Goal: Information Seeking & Learning: Learn about a topic

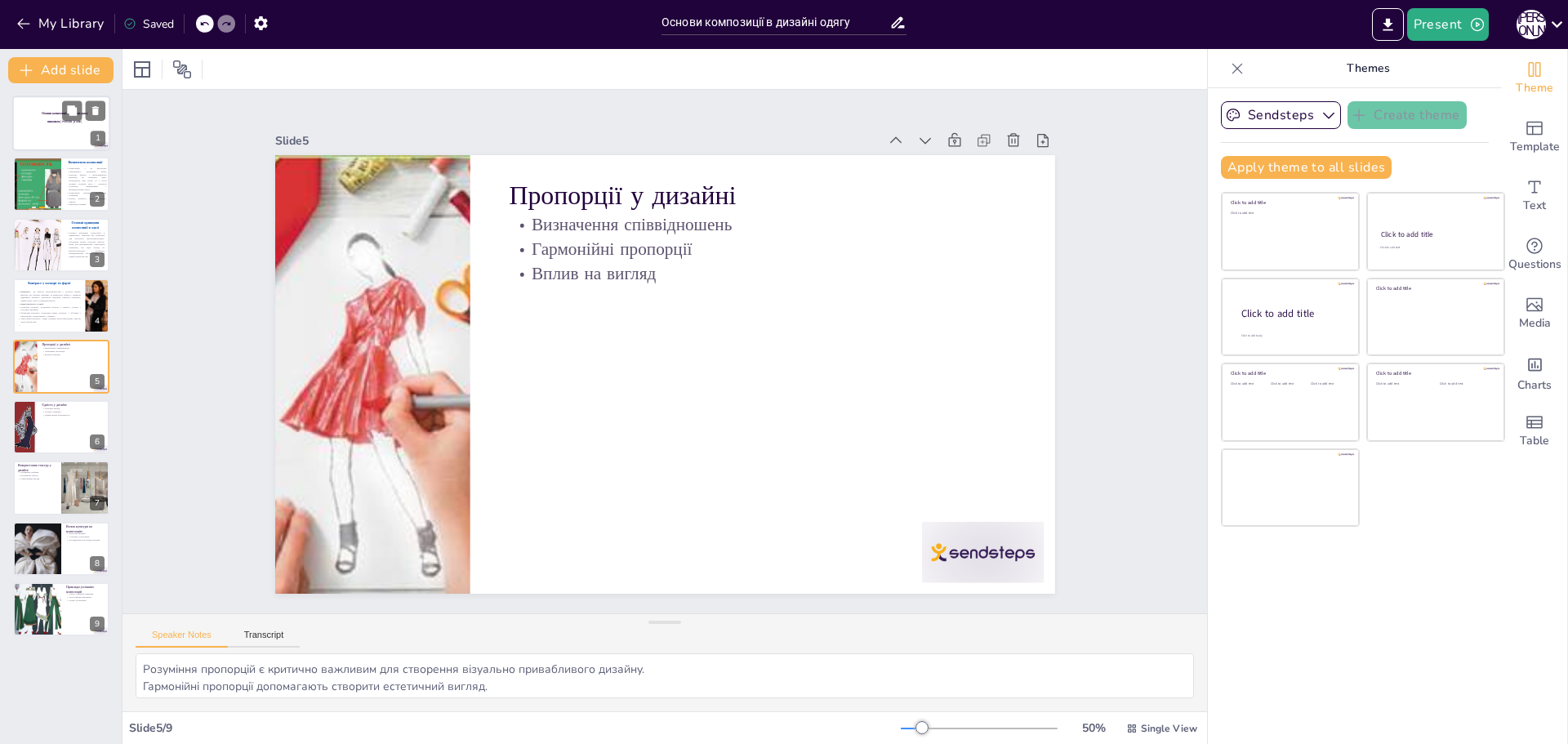
click at [42, 120] on p at bounding box center [61, 120] width 88 height 3
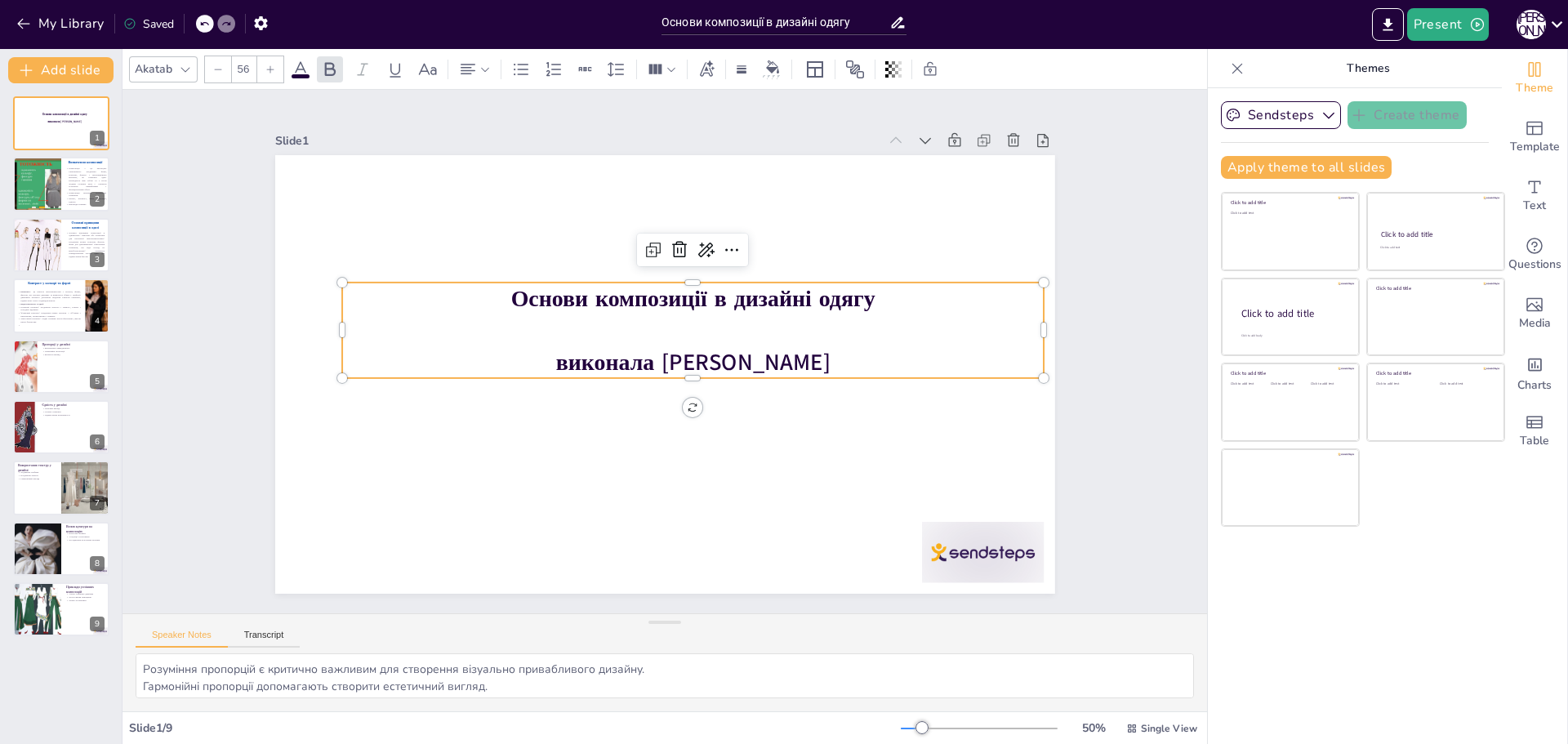
click at [793, 301] on strong "Основи композиції в дизайні одягу" at bounding box center [692, 298] width 364 height 31
click at [863, 290] on p "Основи композиції в дизайні одягу" at bounding box center [693, 298] width 701 height 31
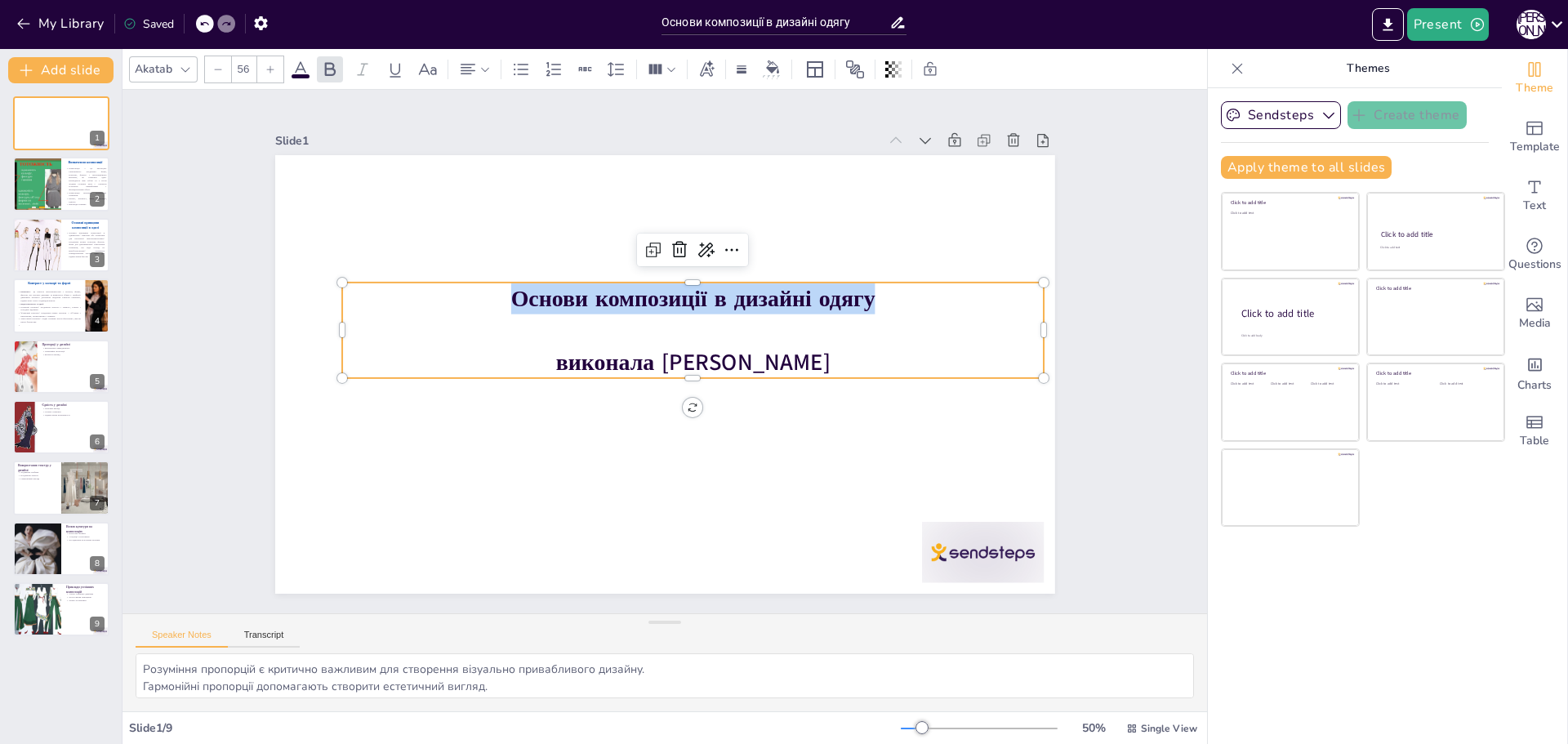
drag, startPoint x: 863, startPoint y: 290, endPoint x: 502, endPoint y: 294, distance: 361.0
click at [502, 294] on p "Основи композиції в дизайні одягу" at bounding box center [693, 298] width 701 height 31
copy strong "Основи композиції в дизайні одягу"
click at [58, 182] on div at bounding box center [36, 185] width 98 height 55
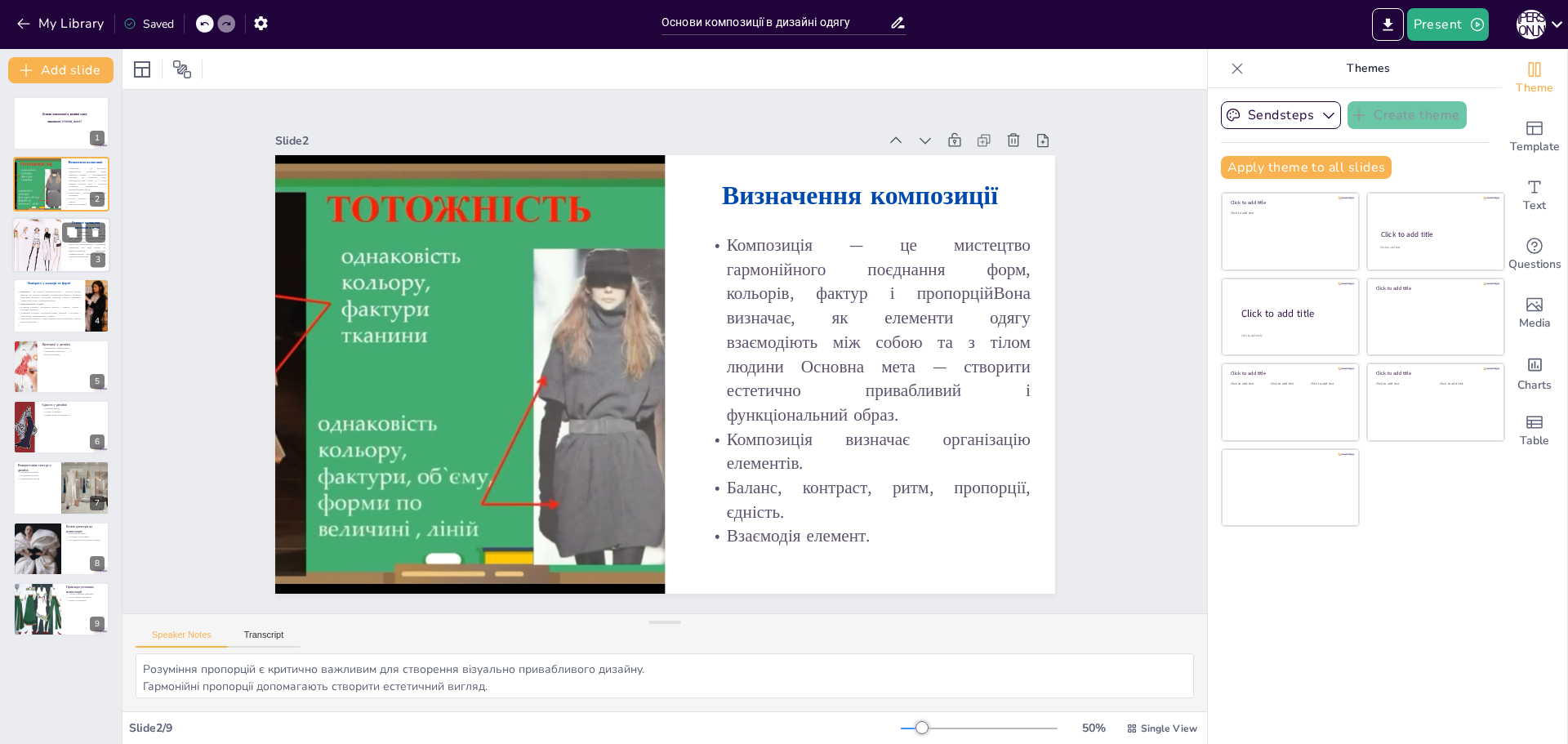
click at [23, 238] on div at bounding box center [37, 245] width 72 height 55
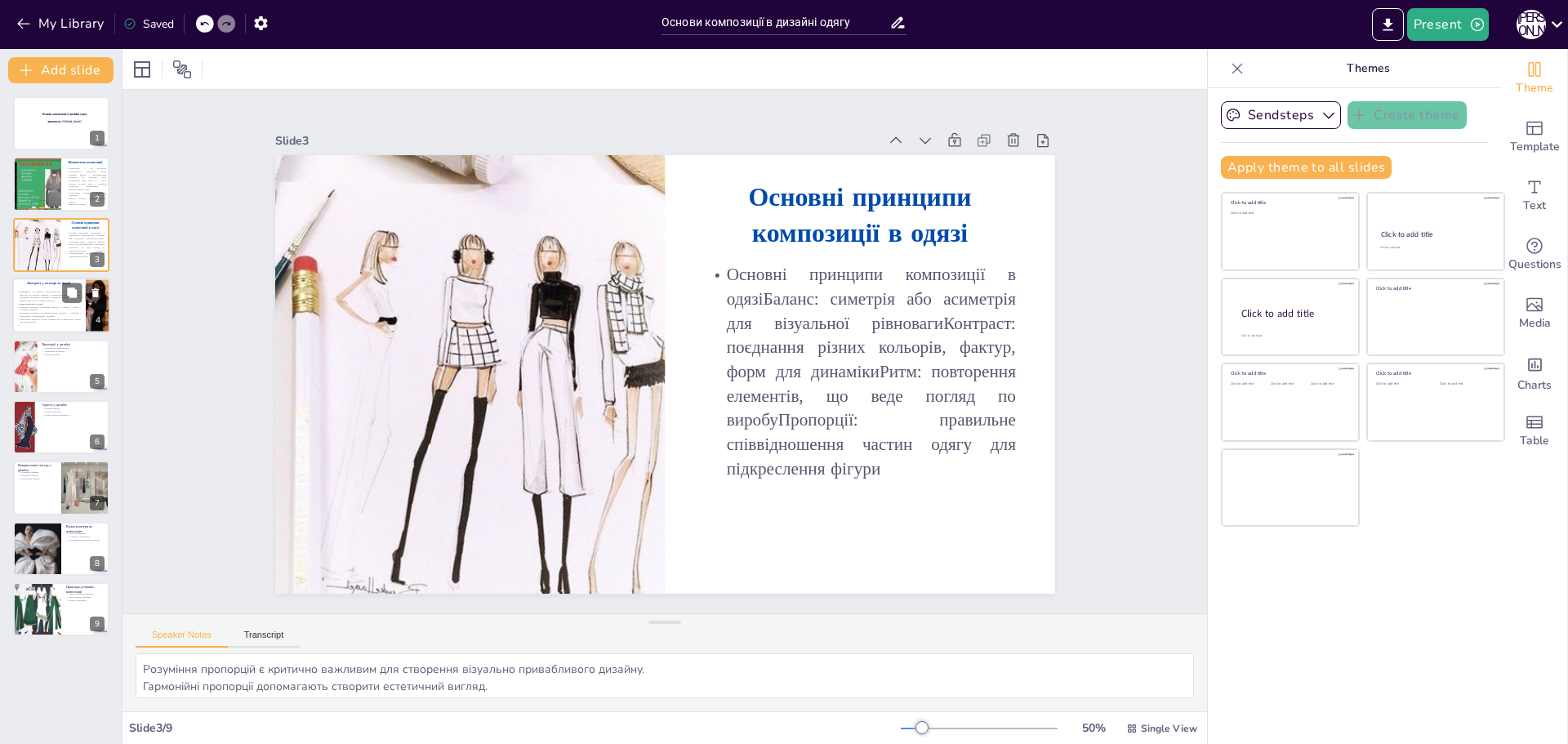
click at [37, 310] on p "Колірний контраст: поєднання світлого і темного, теплих і холодних відтінків." at bounding box center [49, 308] width 64 height 6
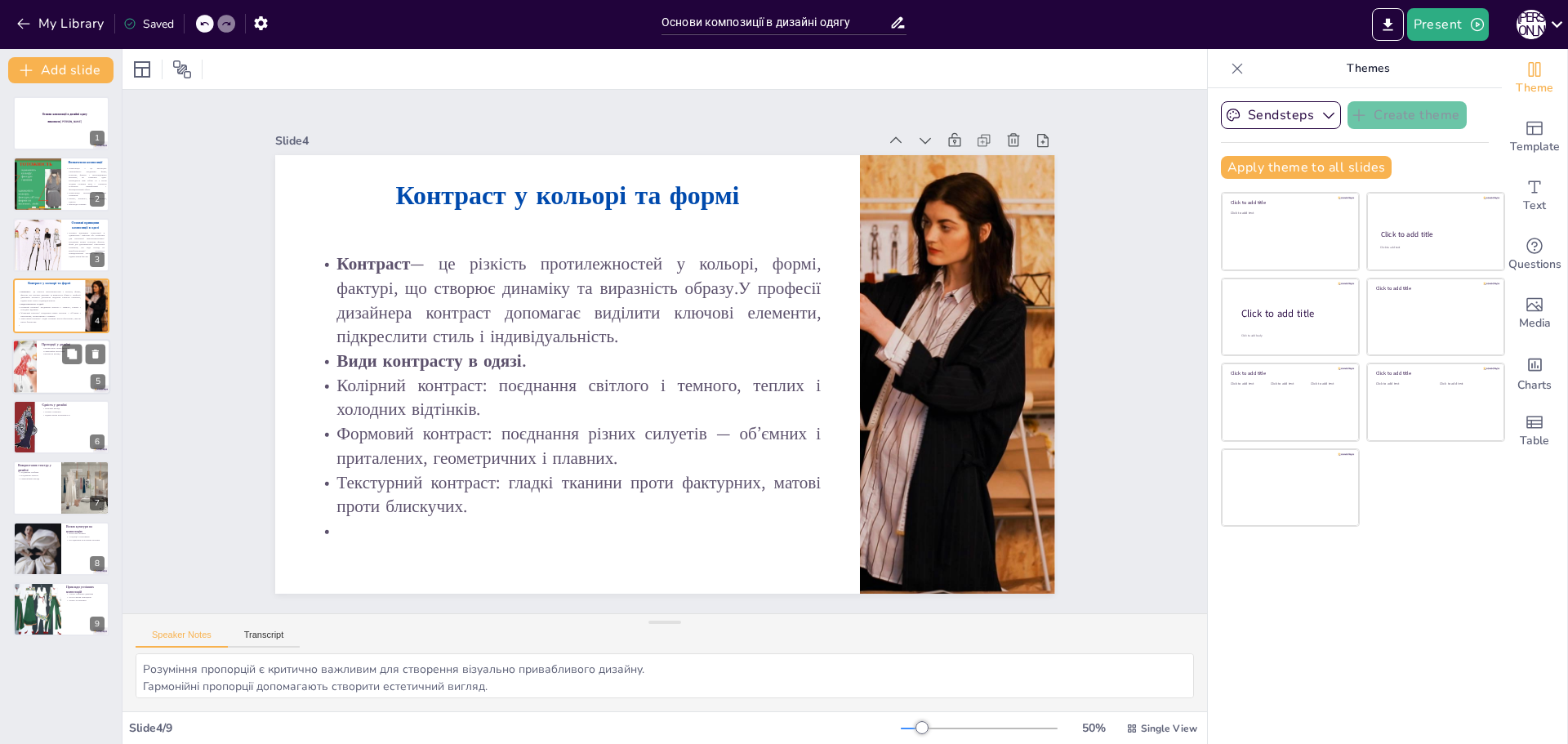
click at [56, 366] on div at bounding box center [61, 366] width 98 height 55
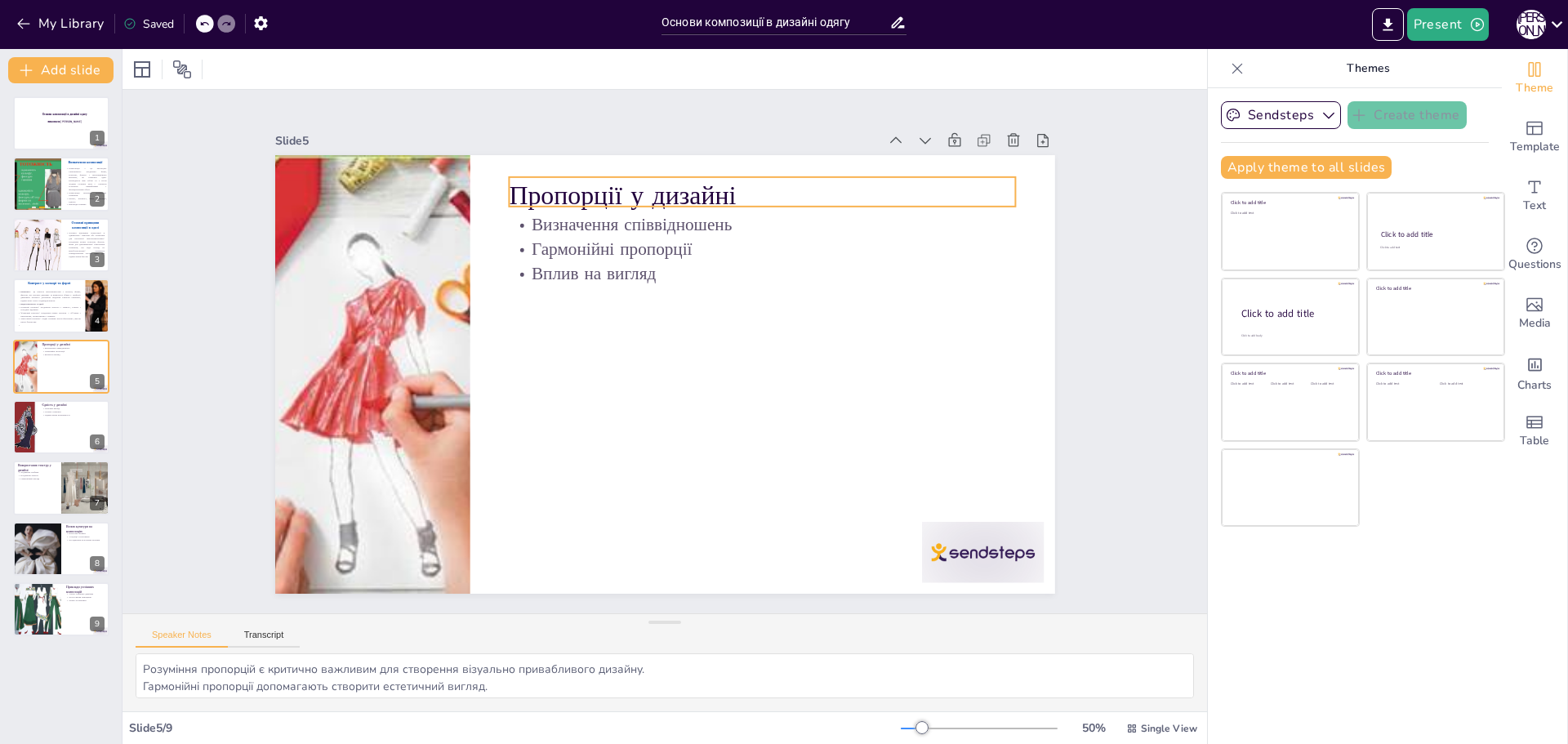
click at [741, 182] on p "Пропорції у дизайні" at bounding box center [762, 195] width 507 height 37
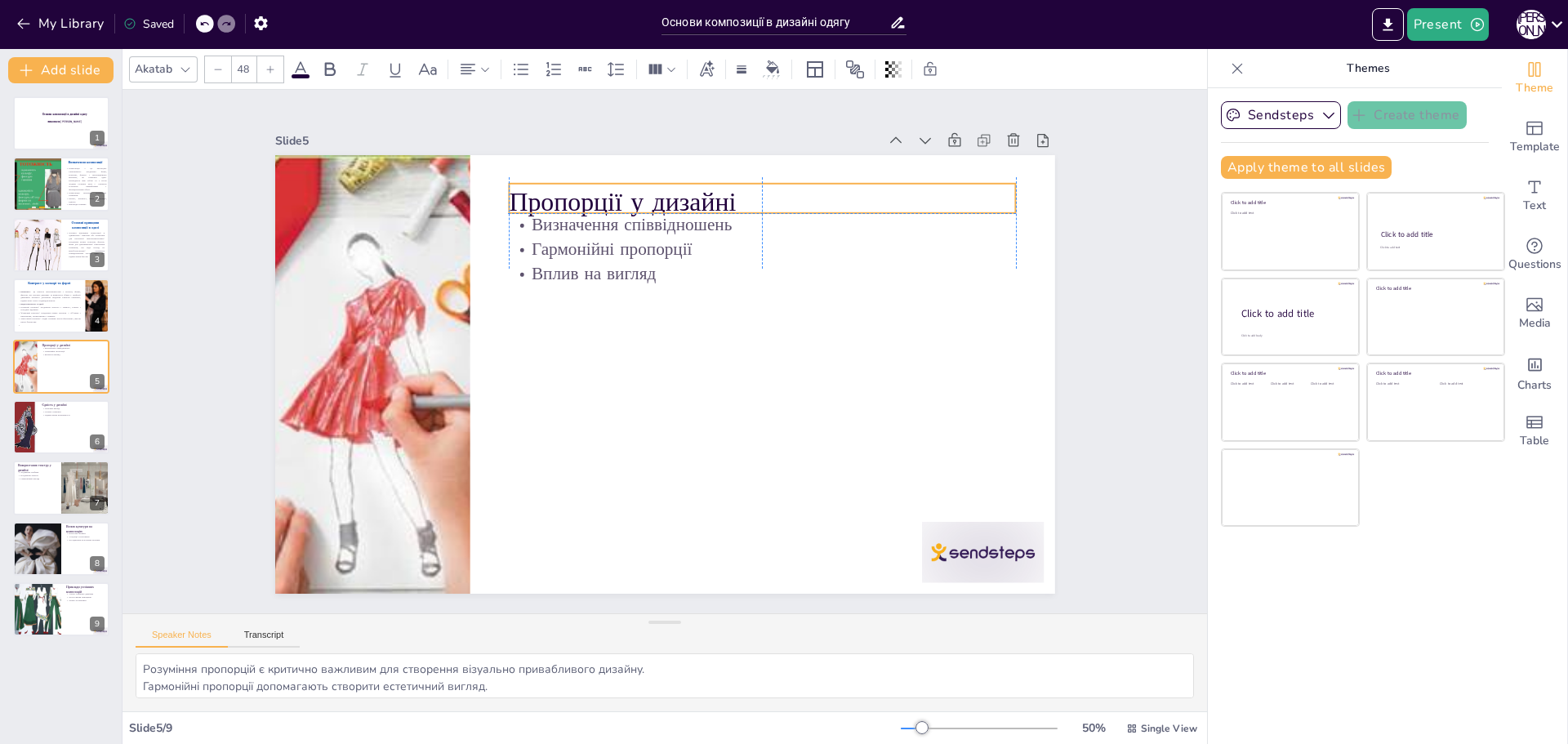
click at [740, 184] on p "Пропорції у дизайні" at bounding box center [762, 202] width 507 height 37
click at [711, 185] on p at bounding box center [762, 202] width 507 height 37
drag, startPoint x: 666, startPoint y: 192, endPoint x: 493, endPoint y: 199, distance: 173.1
click at [493, 199] on div "Визначення співвідношень Гармонійні пропорції Вплив на вигляд Ритм у дизайні" at bounding box center [665, 374] width 780 height 439
click at [487, 72] on icon at bounding box center [485, 69] width 11 height 11
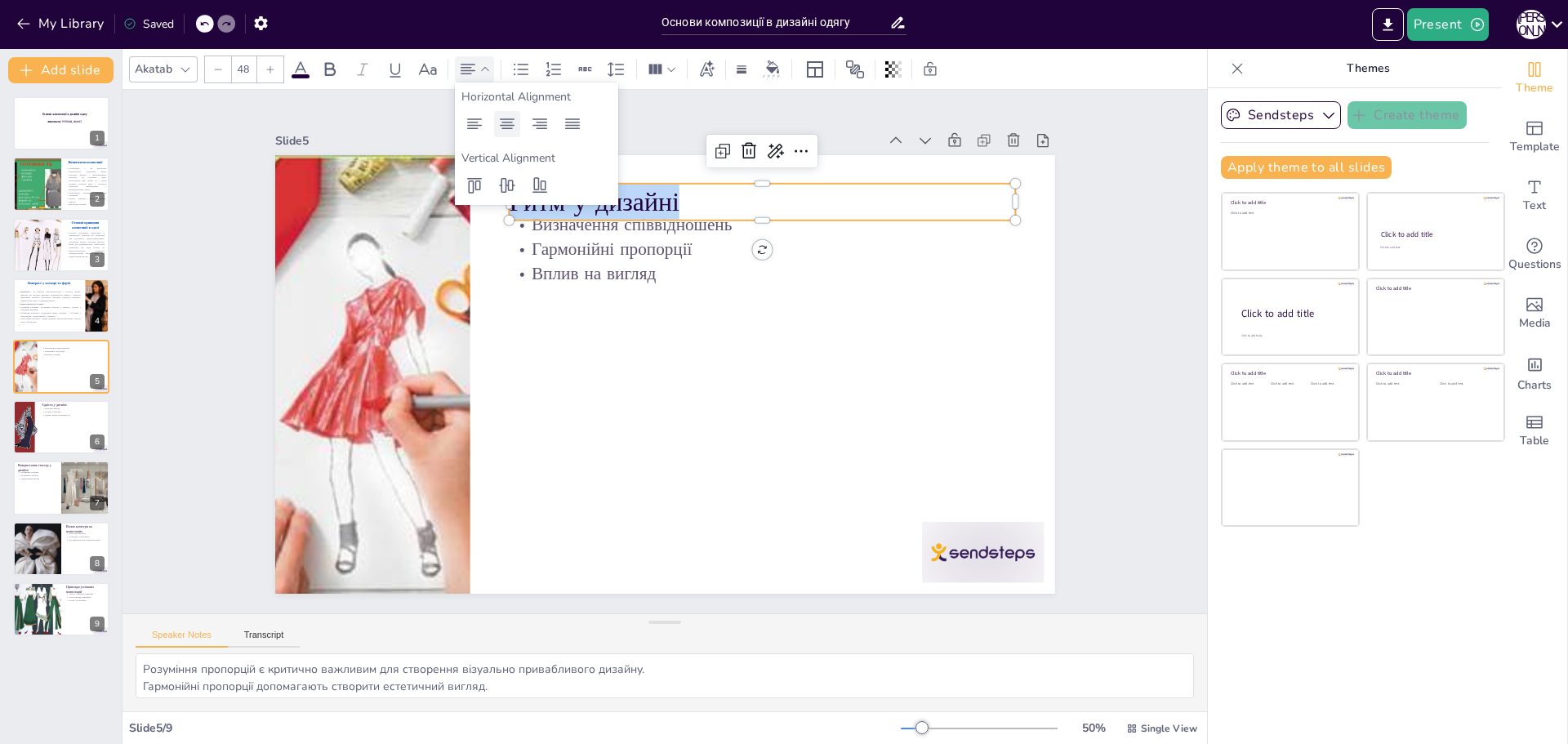
click at [505, 125] on icon at bounding box center [506, 123] width 14 height 10
click at [325, 78] on icon at bounding box center [329, 69] width 20 height 20
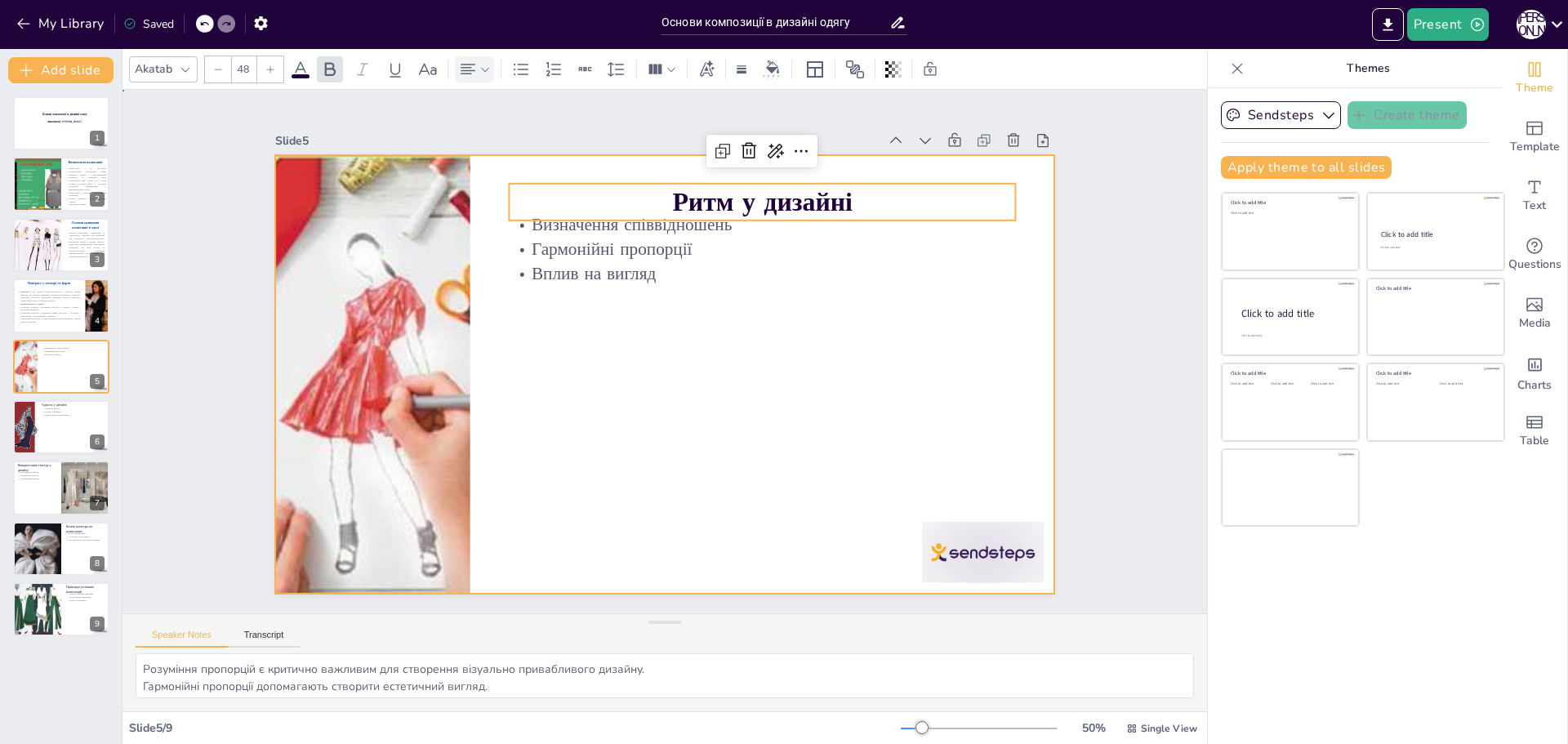
click at [710, 320] on div at bounding box center [665, 374] width 780 height 439
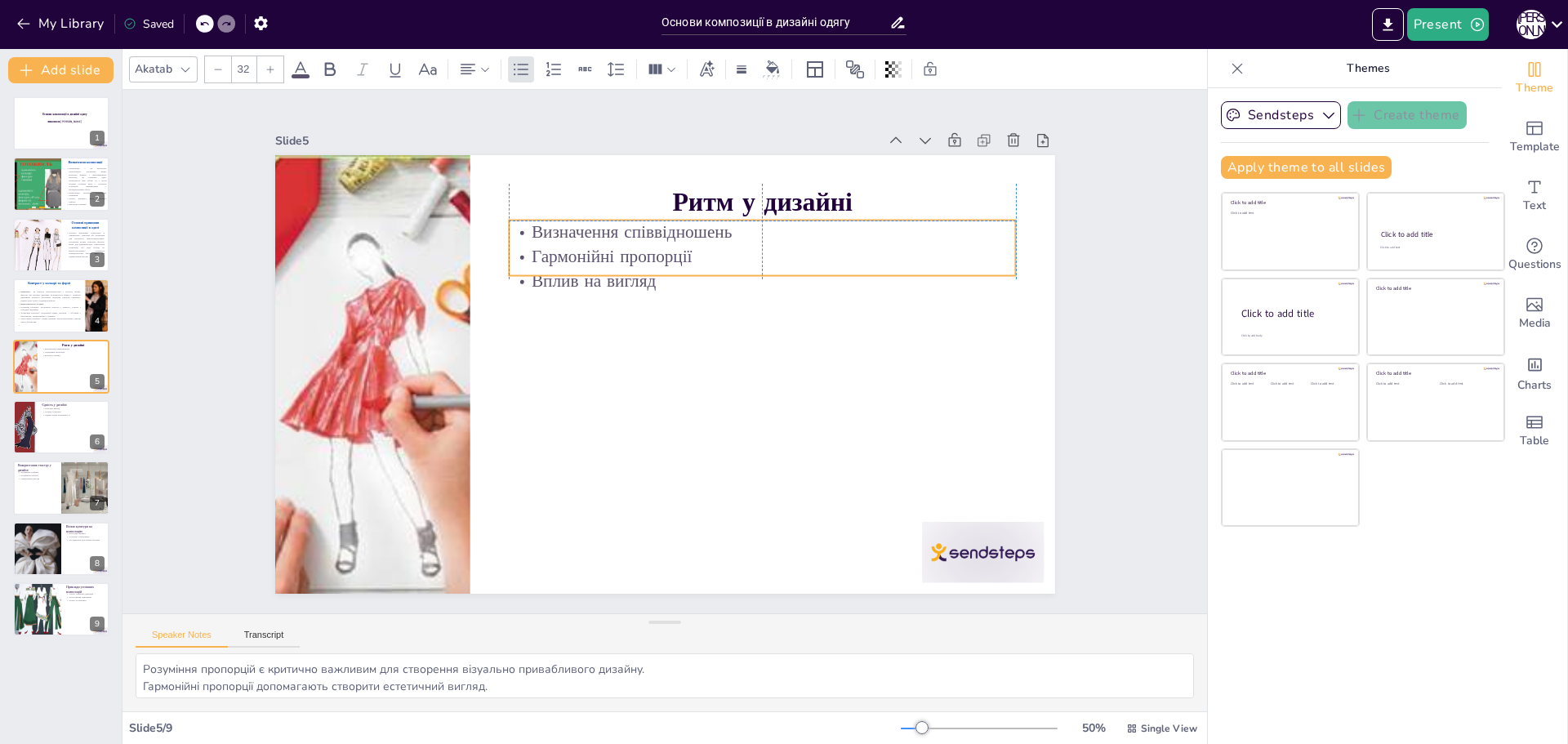
drag, startPoint x: 693, startPoint y: 221, endPoint x: 692, endPoint y: 247, distance: 26.0
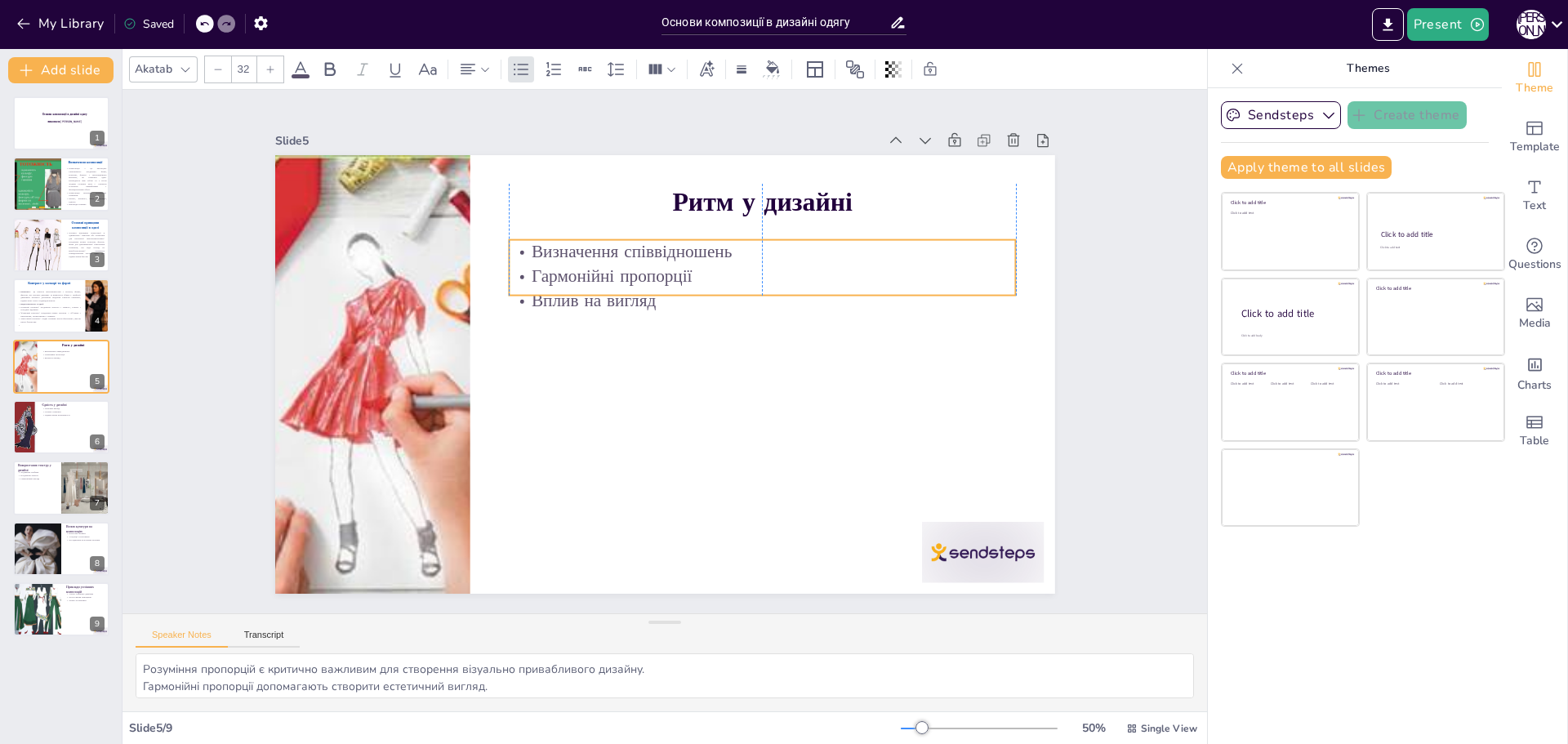
click at [692, 247] on p "Визначення співвідношень" at bounding box center [762, 252] width 507 height 25
click at [53, 295] on p "Контраст — це різкість протилежностей у кольорі, формі, фактурі, що створює дин…" at bounding box center [49, 296] width 64 height 12
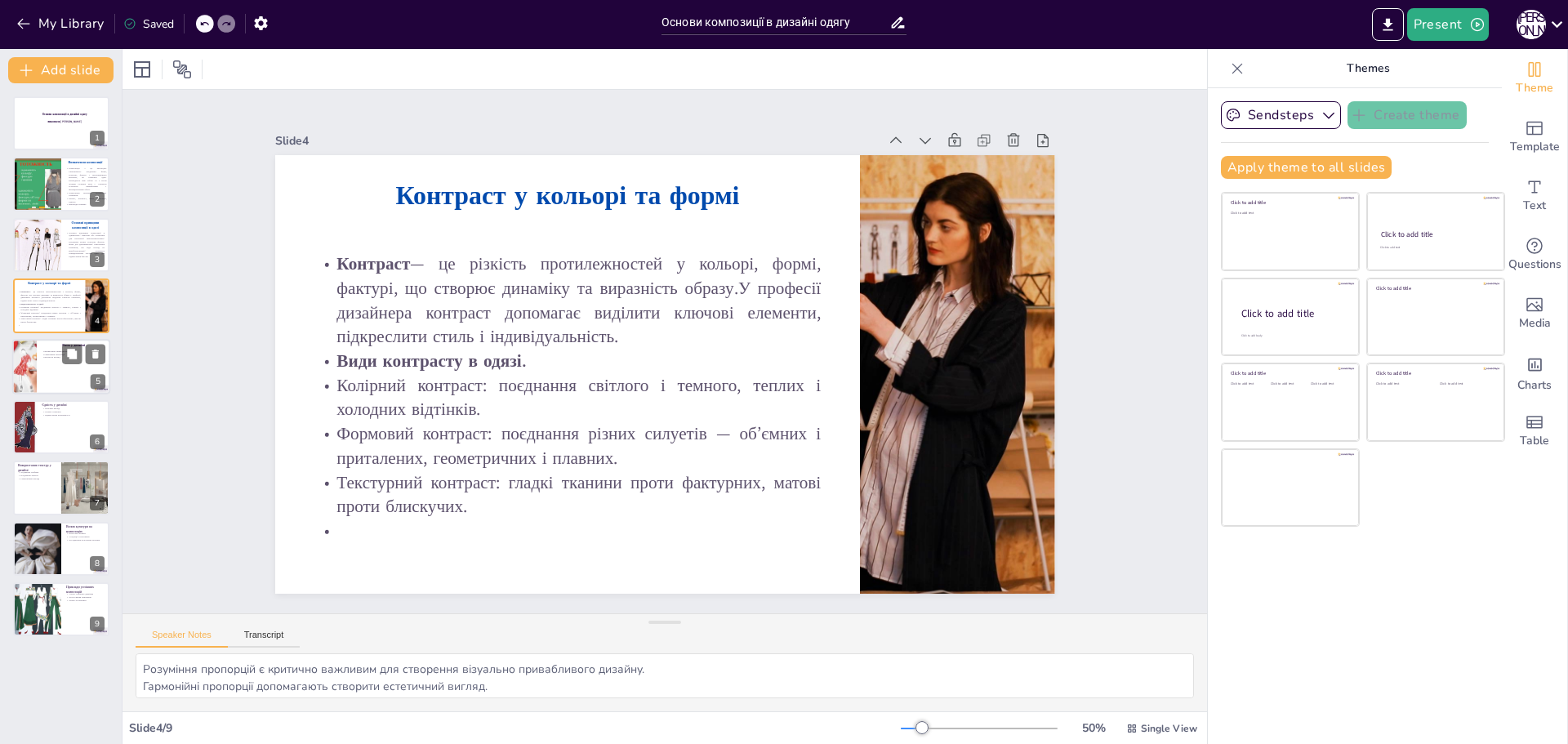
click at [61, 360] on div at bounding box center [61, 366] width 98 height 55
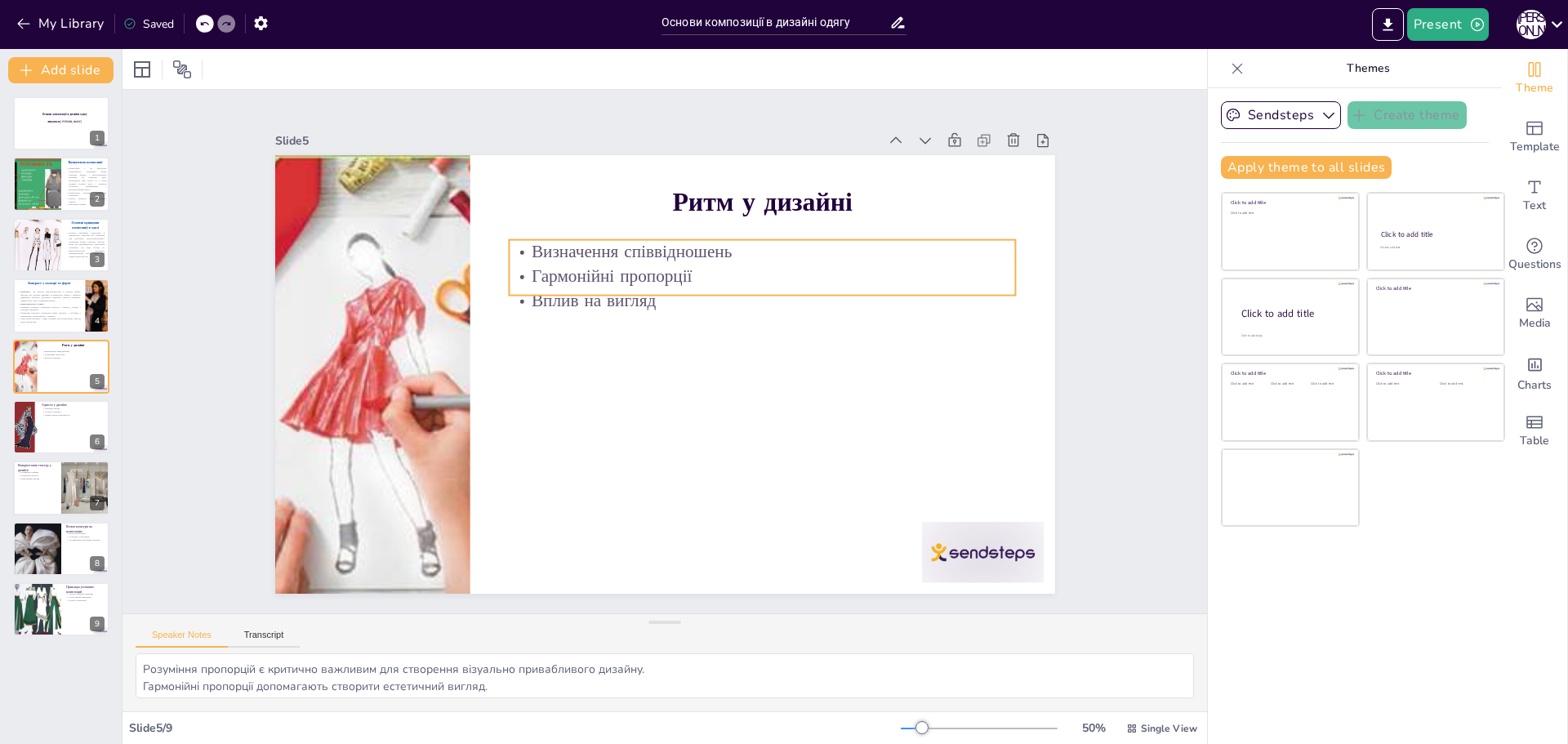
click at [599, 268] on p "Гармонійні пропорції" at bounding box center [762, 276] width 507 height 25
click at [683, 274] on p "Гармонійні пропорції" at bounding box center [762, 276] width 507 height 25
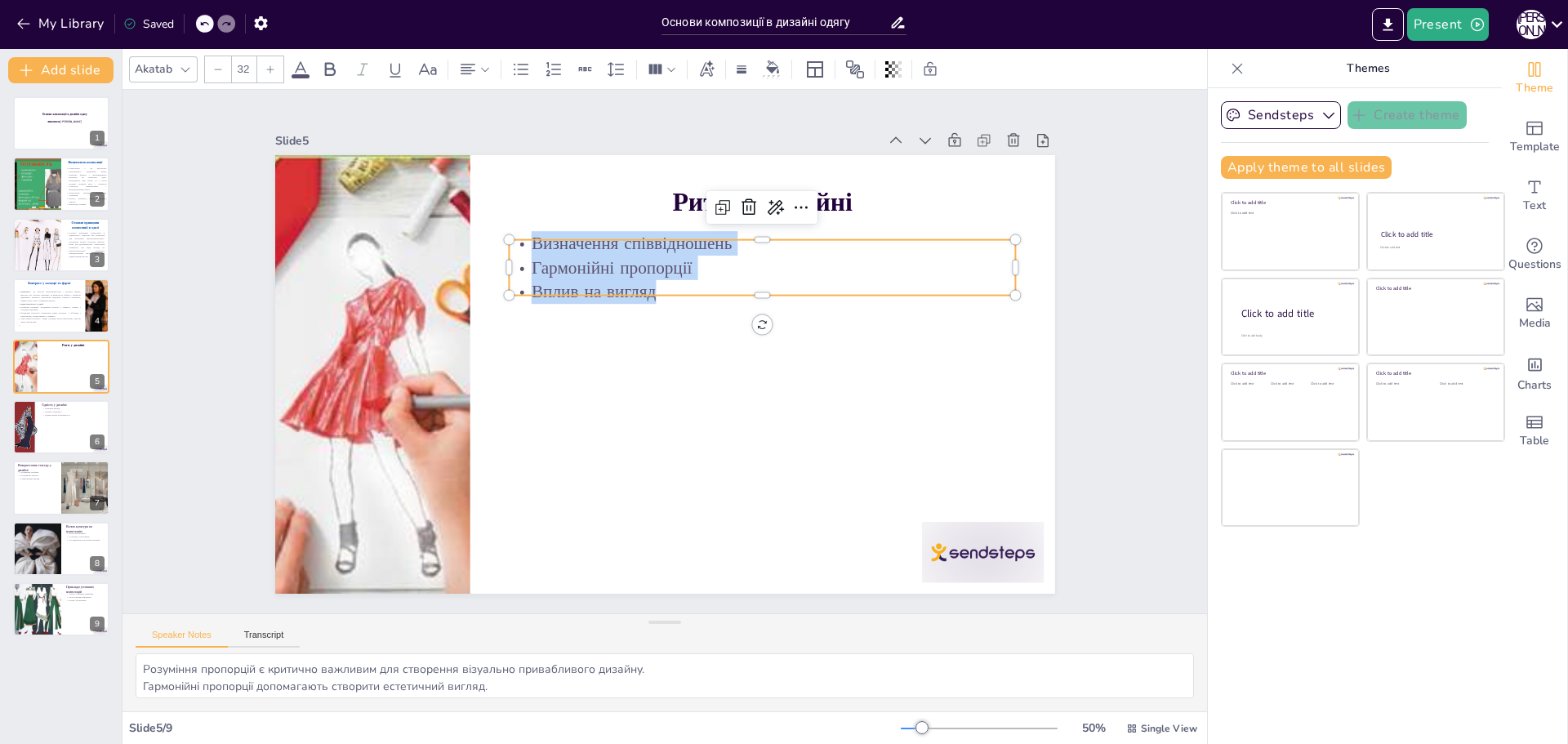
drag, startPoint x: 640, startPoint y: 278, endPoint x: 500, endPoint y: 240, distance: 145.1
click at [500, 240] on div "Ритм у дизайні Визначення співвідношень Гармонійні пропорції Вплив на вигляд" at bounding box center [665, 374] width 780 height 439
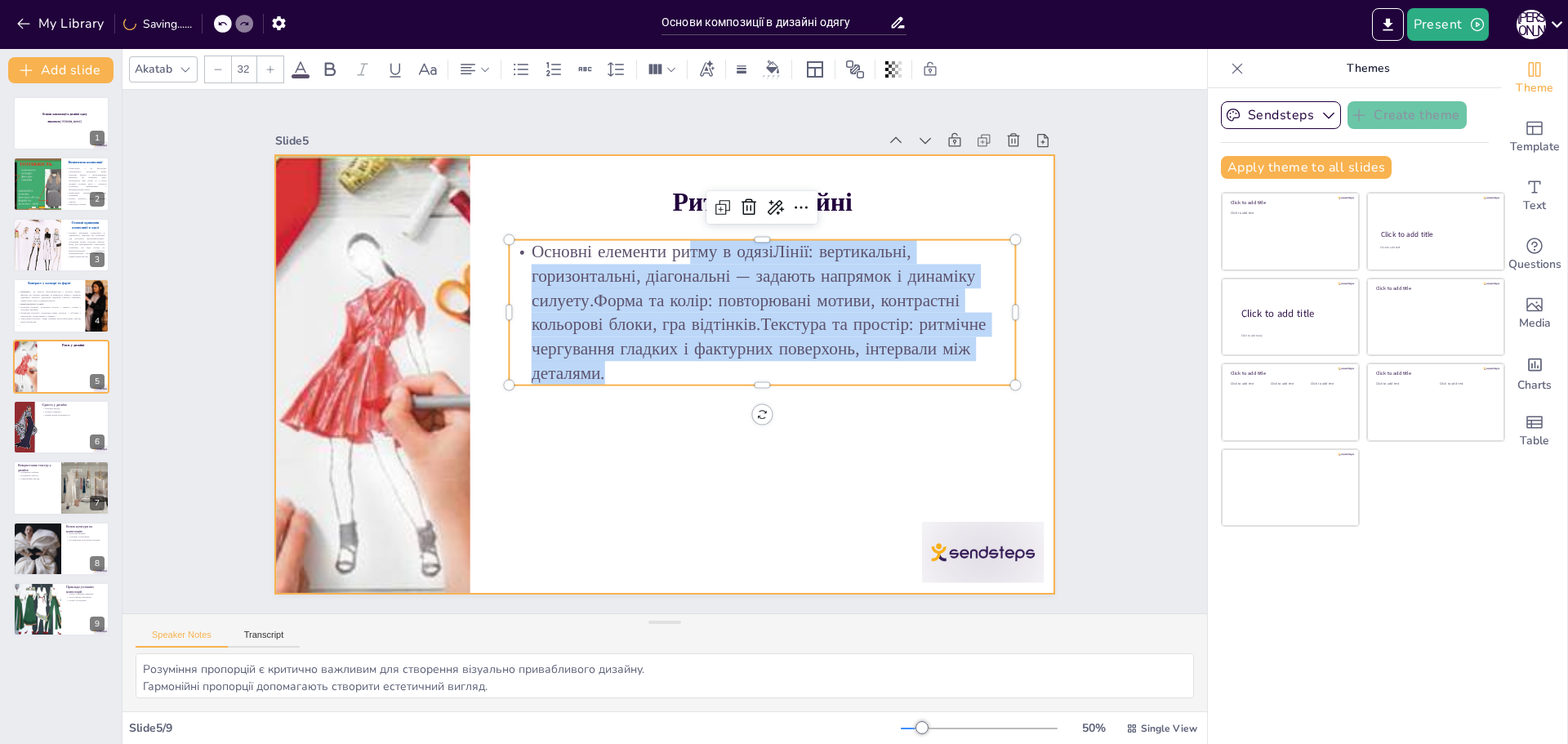
drag, startPoint x: 677, startPoint y: 241, endPoint x: 833, endPoint y: 391, distance: 216.4
click at [833, 391] on div "Ритм у дизайні Основні елементи ритму в одязіЛінії: вертикальні, горизонтальні,…" at bounding box center [665, 374] width 780 height 439
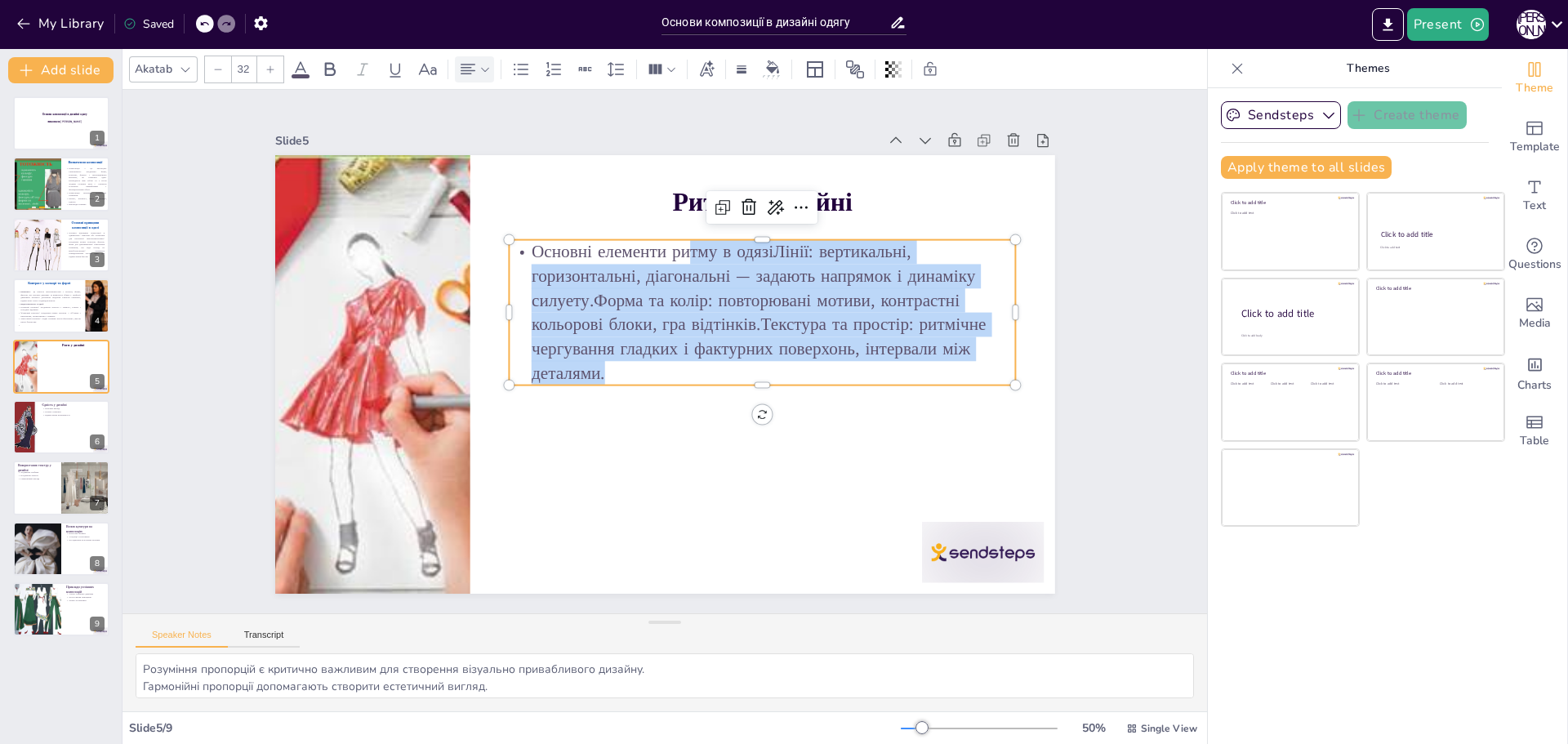
click at [486, 76] on div at bounding box center [475, 69] width 32 height 20
click at [574, 129] on icon at bounding box center [572, 124] width 20 height 20
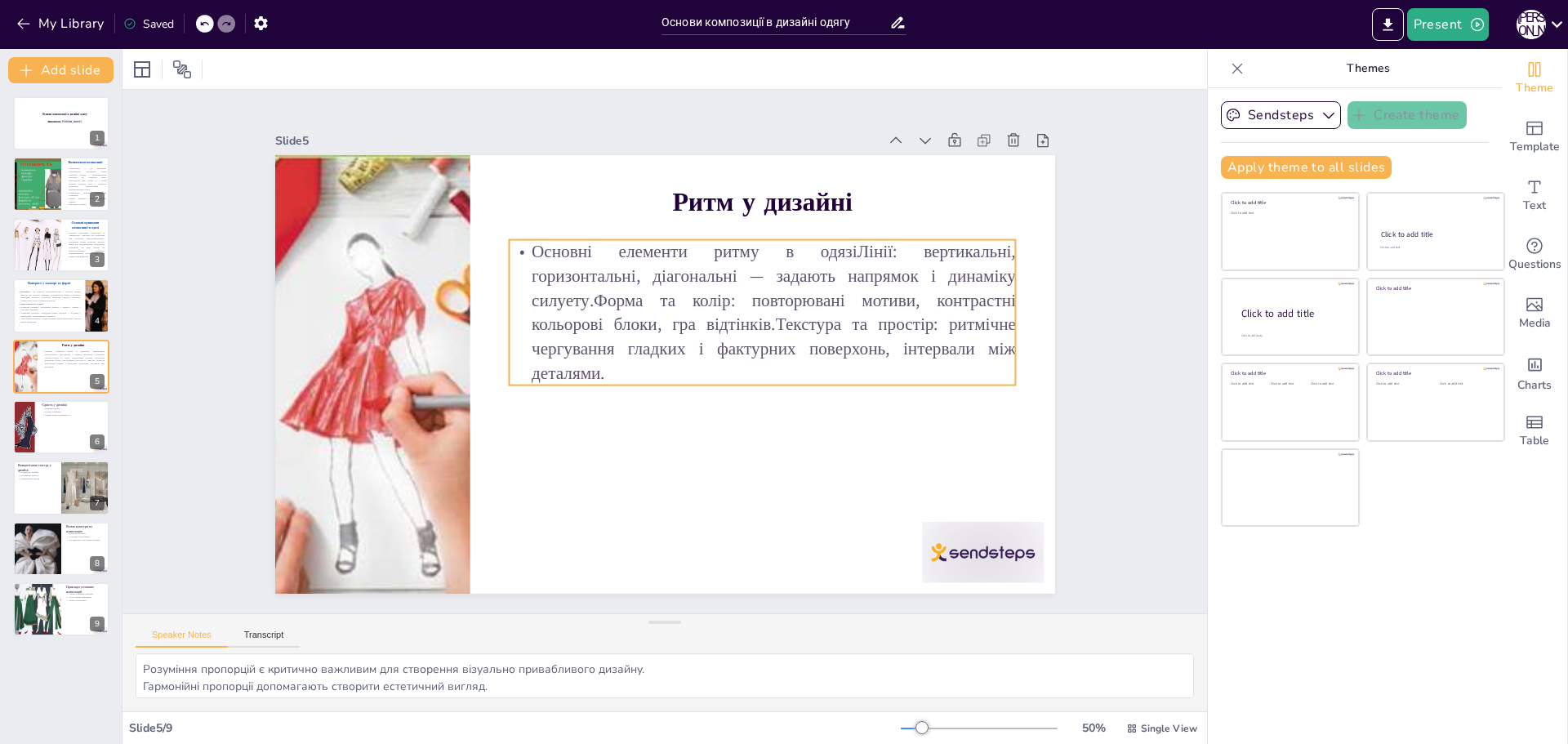
click at [606, 366] on p "Основні елементи ритму в одязіЛінії: вертикальні, горизонтальні, діагональні — …" at bounding box center [762, 312] width 507 height 146
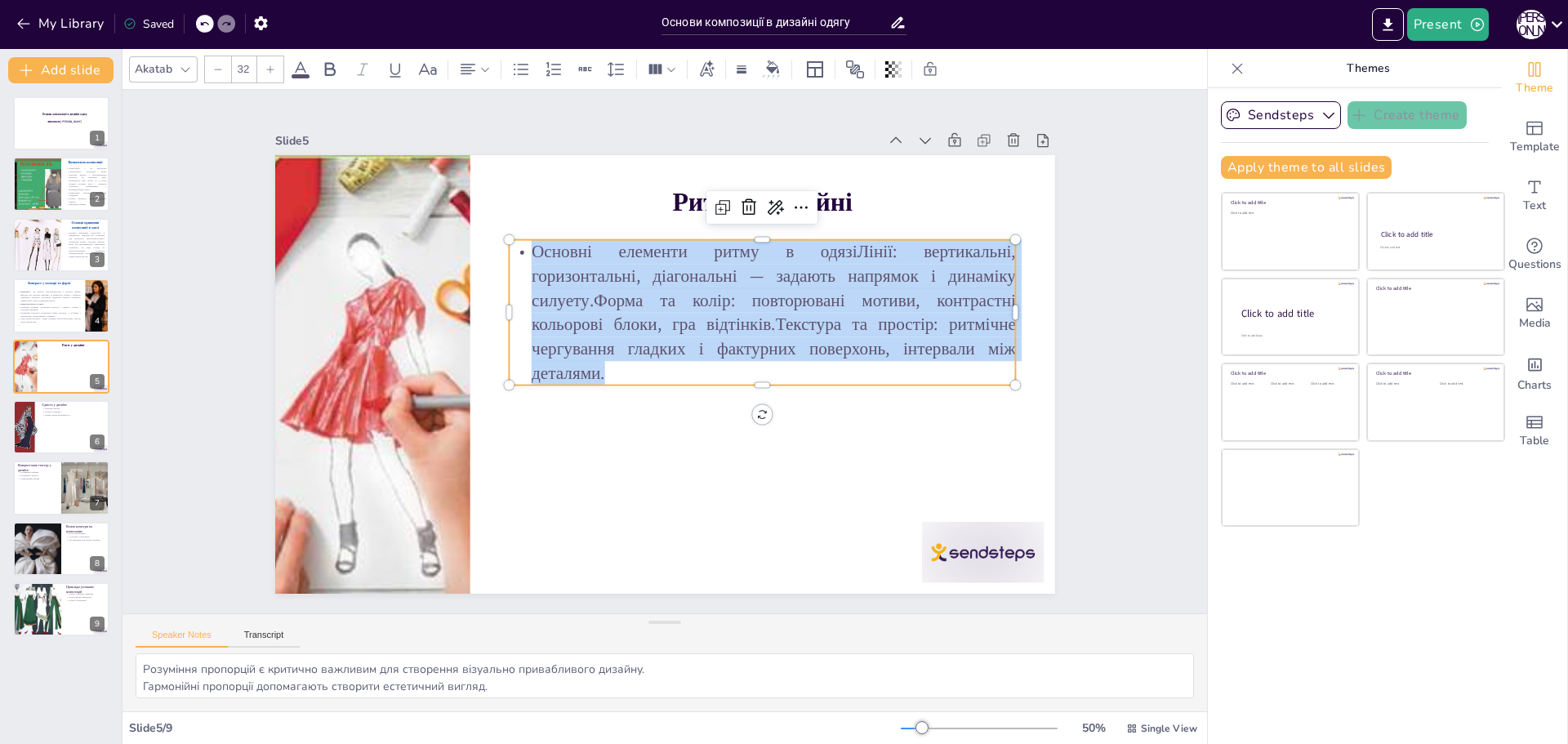
drag, startPoint x: 594, startPoint y: 366, endPoint x: 509, endPoint y: 249, distance: 144.6
click at [509, 249] on p "Основні елементи ритму в одязіЛінії: вертикальні, горизонтальні, діагональні — …" at bounding box center [762, 312] width 507 height 146
drag, startPoint x: 300, startPoint y: 74, endPoint x: 453, endPoint y: 111, distance: 157.4
click at [303, 74] on span at bounding box center [300, 76] width 18 height 4
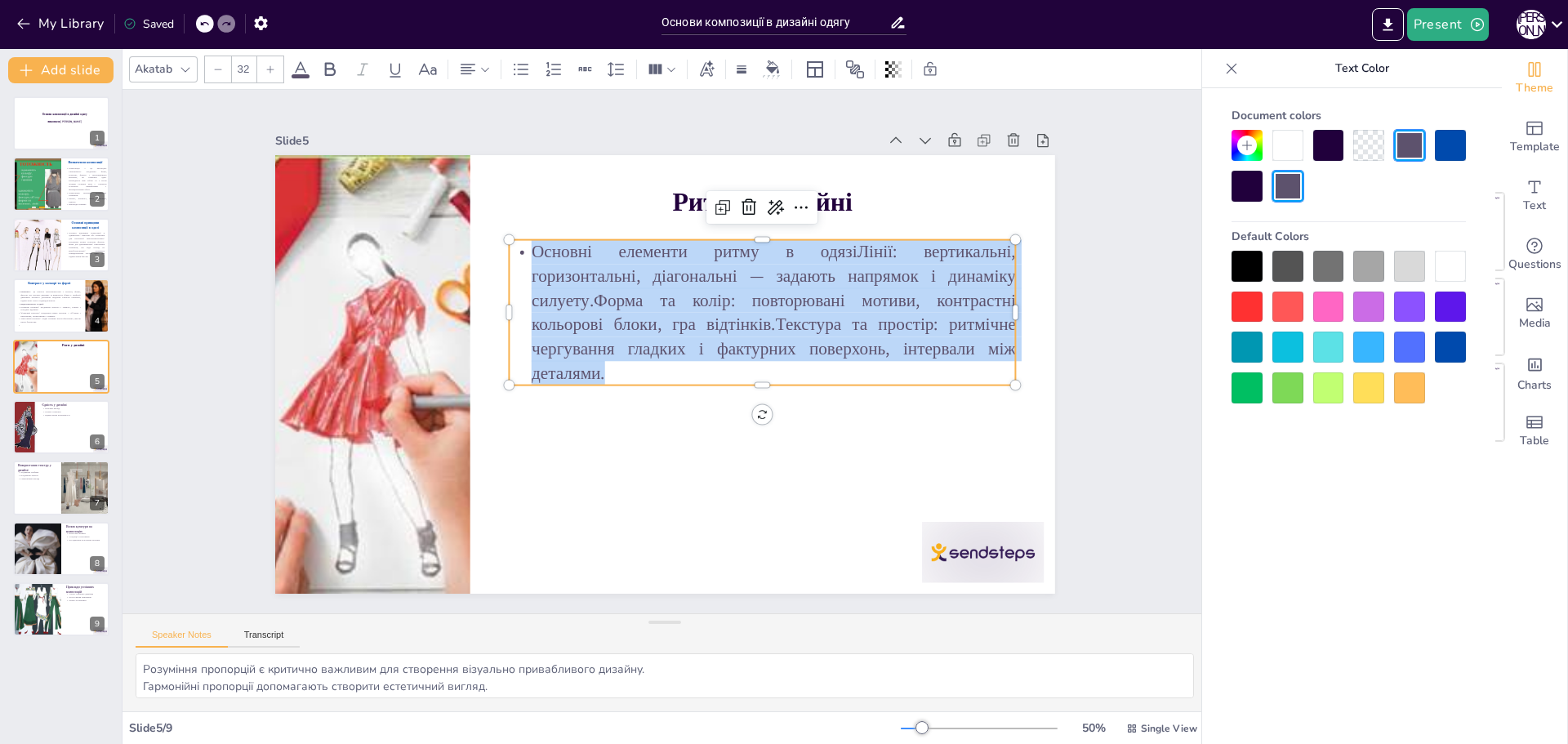
click at [1394, 343] on div at bounding box center [1409, 346] width 31 height 31
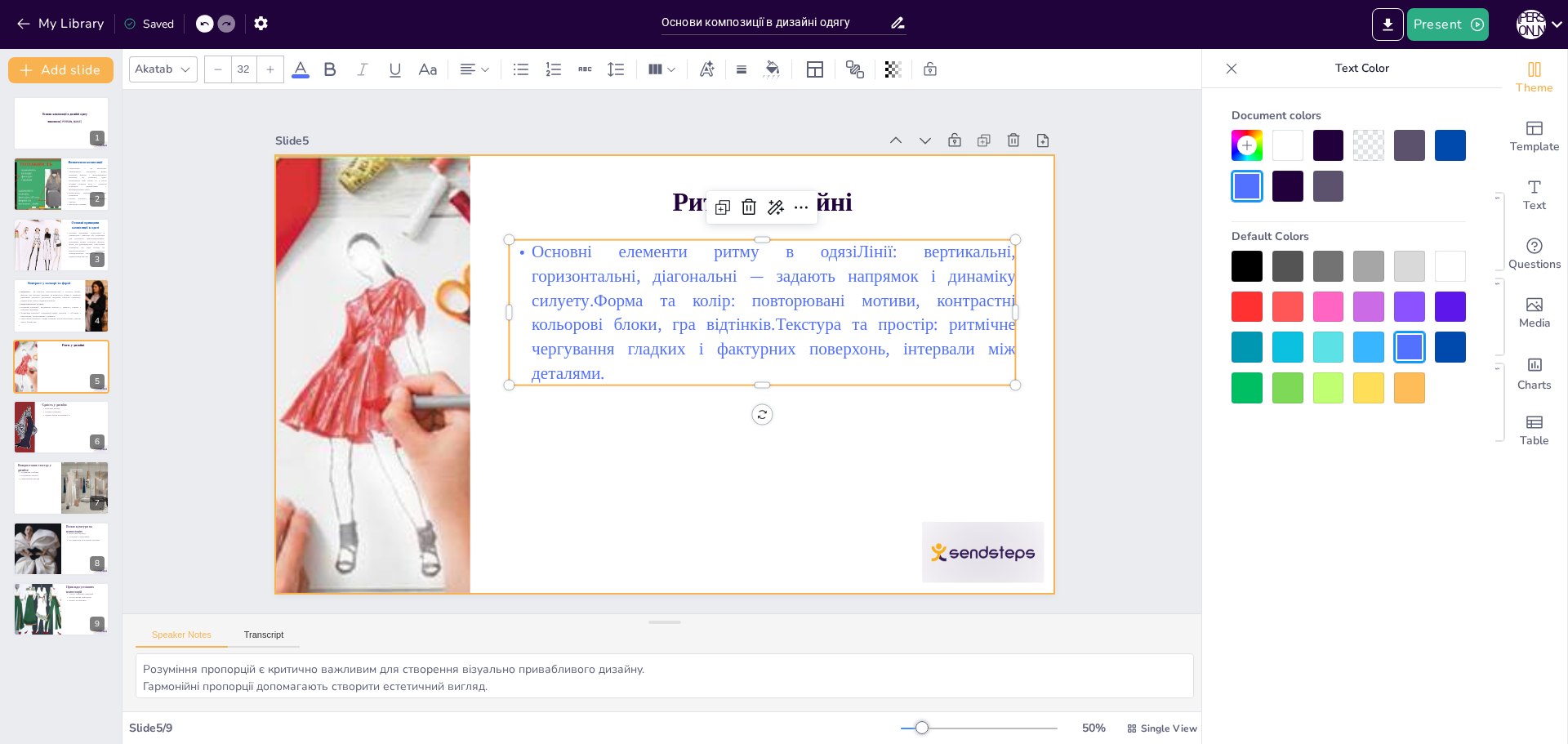
click at [910, 478] on div at bounding box center [665, 374] width 780 height 439
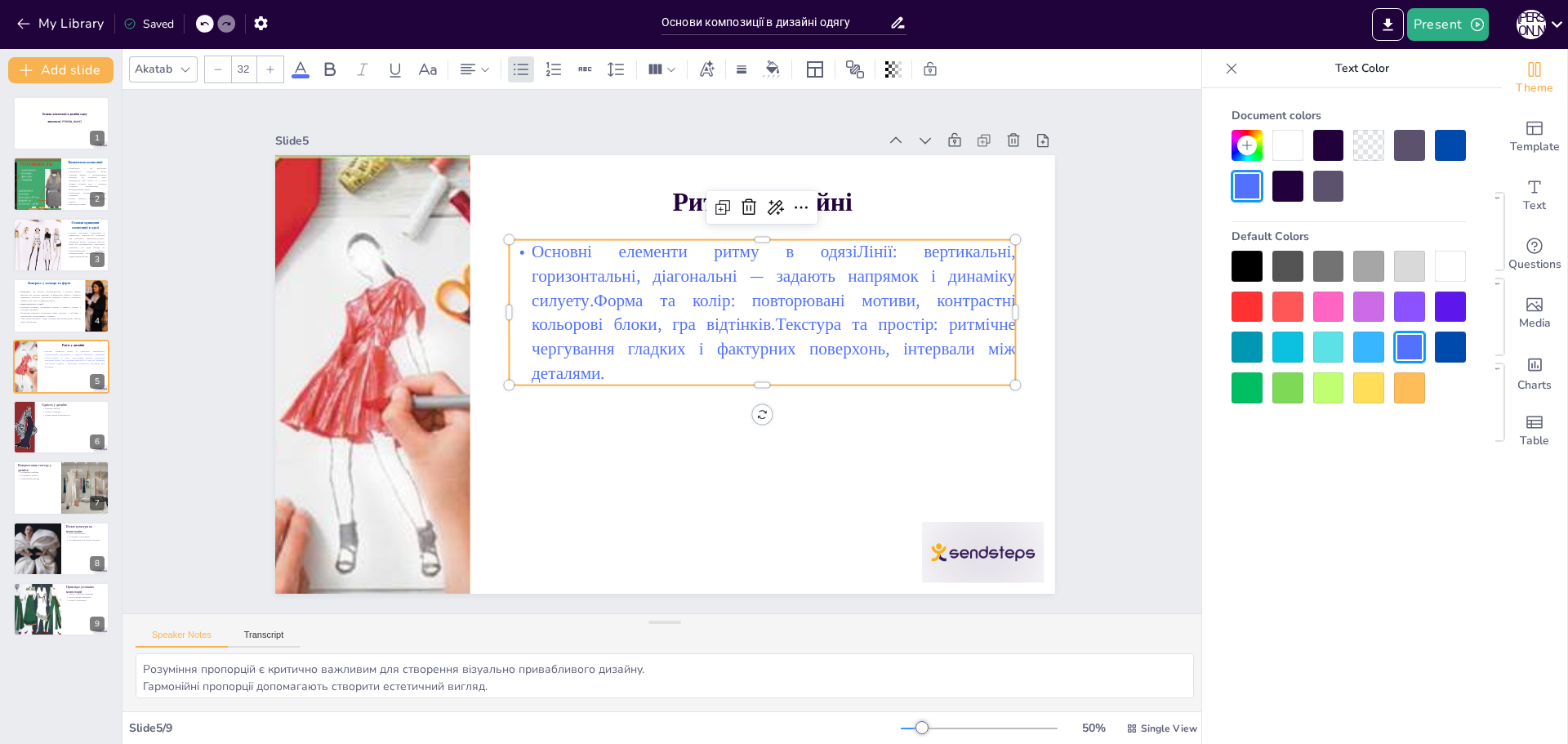
click at [617, 358] on p "Основні елементи ритму в одязіЛінії: вертикальні, горизонтальні, діагональні — …" at bounding box center [762, 312] width 507 height 146
click at [607, 361] on p "Основні елементи ритму в одязіЛінії: вертикальні, горизонтальні, діагональні — …" at bounding box center [762, 312] width 507 height 146
click at [597, 363] on p "Основні елементи ритму в одязіЛінії: вертикальні, горизонтальні, діагональні — …" at bounding box center [762, 312] width 507 height 146
click at [637, 362] on p "Основні елементи ритму в одязіЛінії: вертикальні, горизонтальні, діагональні — …" at bounding box center [762, 312] width 507 height 146
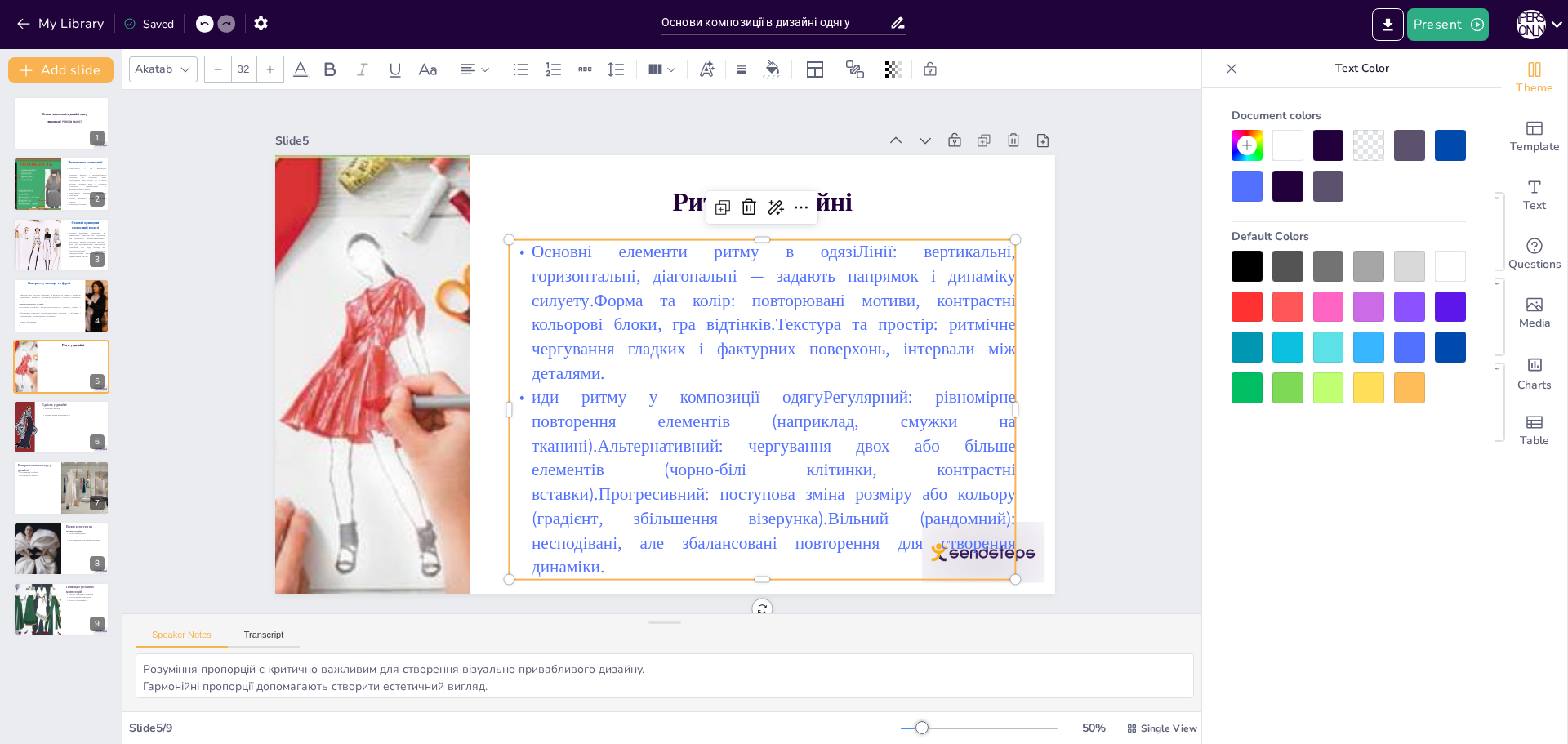
click at [519, 391] on p "иди ритму у композиції одягуРегулярний: рівномірне повторення елементів (наприк…" at bounding box center [762, 482] width 507 height 194
click at [817, 395] on p "Види ритму у композиції одягуРегулярний: рівномірне повторення елементів (напри…" at bounding box center [762, 482] width 507 height 194
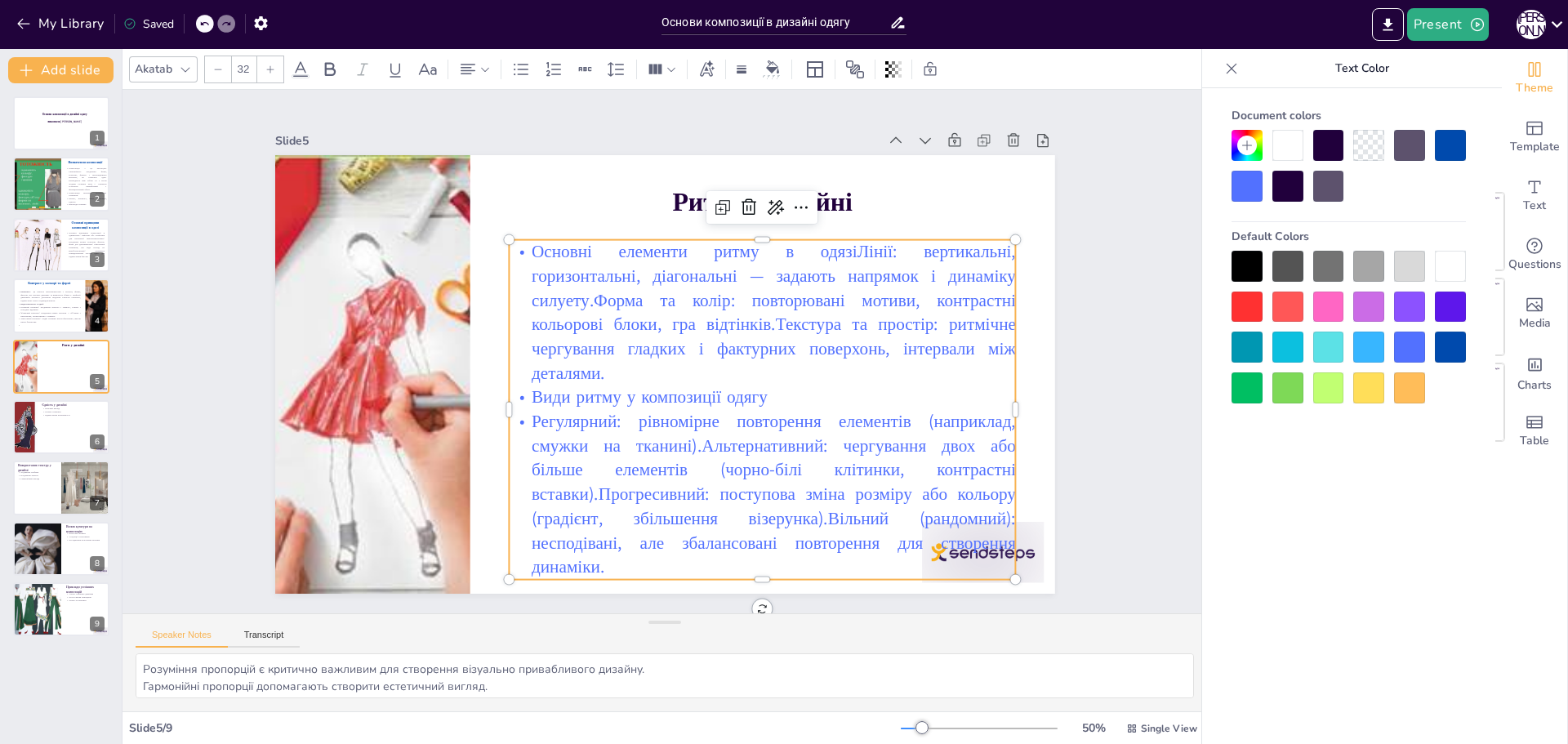
click at [590, 487] on p "Регулярний: рівномірне повторення елементів (наприклад, смужки на тканині).Альт…" at bounding box center [762, 494] width 507 height 170
click at [693, 444] on p "Регулярний: рівномірне повторення елементів (наприклад, смужки на тканині).Альт…" at bounding box center [762, 494] width 507 height 170
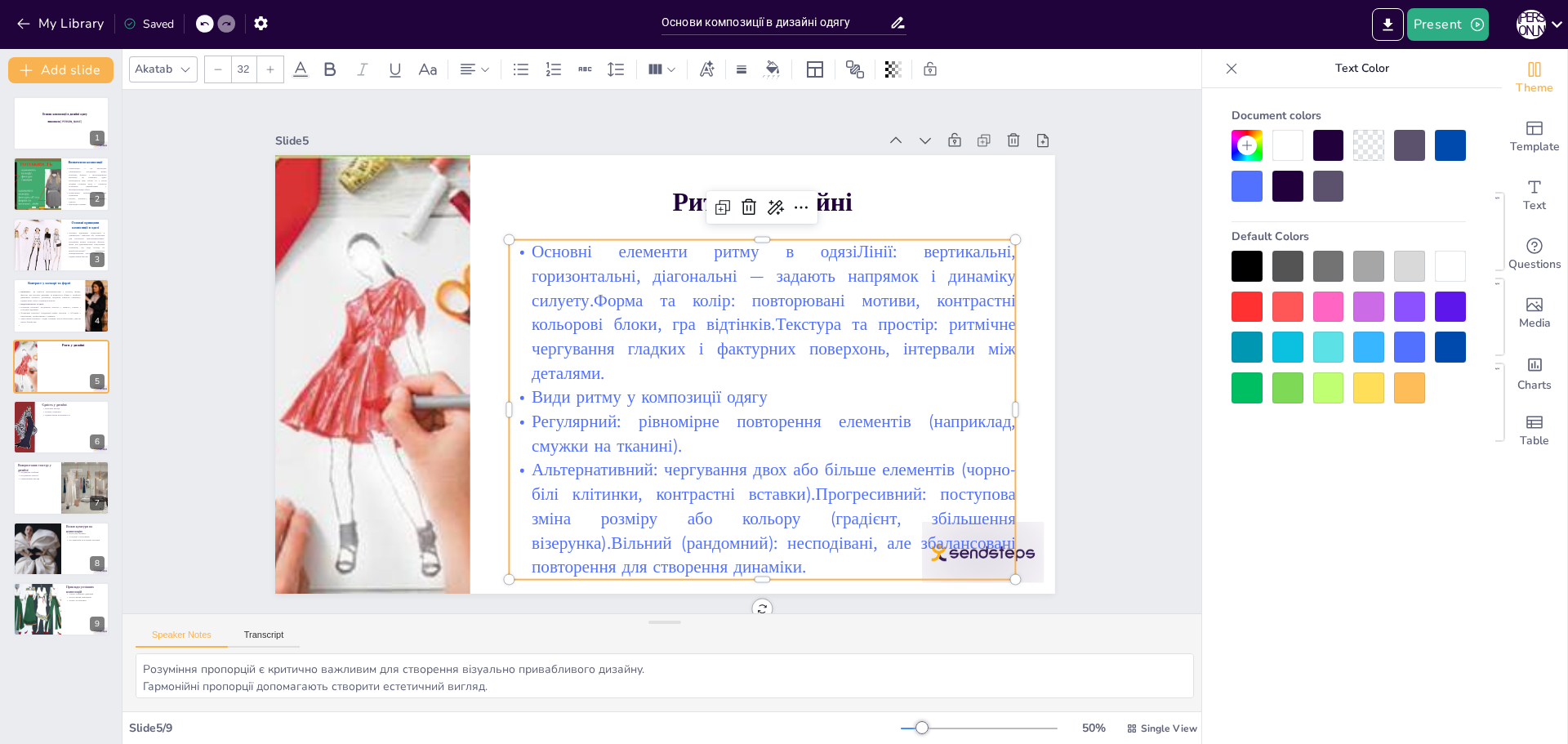
click at [804, 494] on p "Альтернативний: чергування двох або більше елементів (чорно-білі клітинки, конт…" at bounding box center [762, 519] width 507 height 122
click at [700, 538] on p "Прогресивний: поступова зміна розміру або кольору (градієнт, збільшення візерун…" at bounding box center [762, 542] width 507 height 72
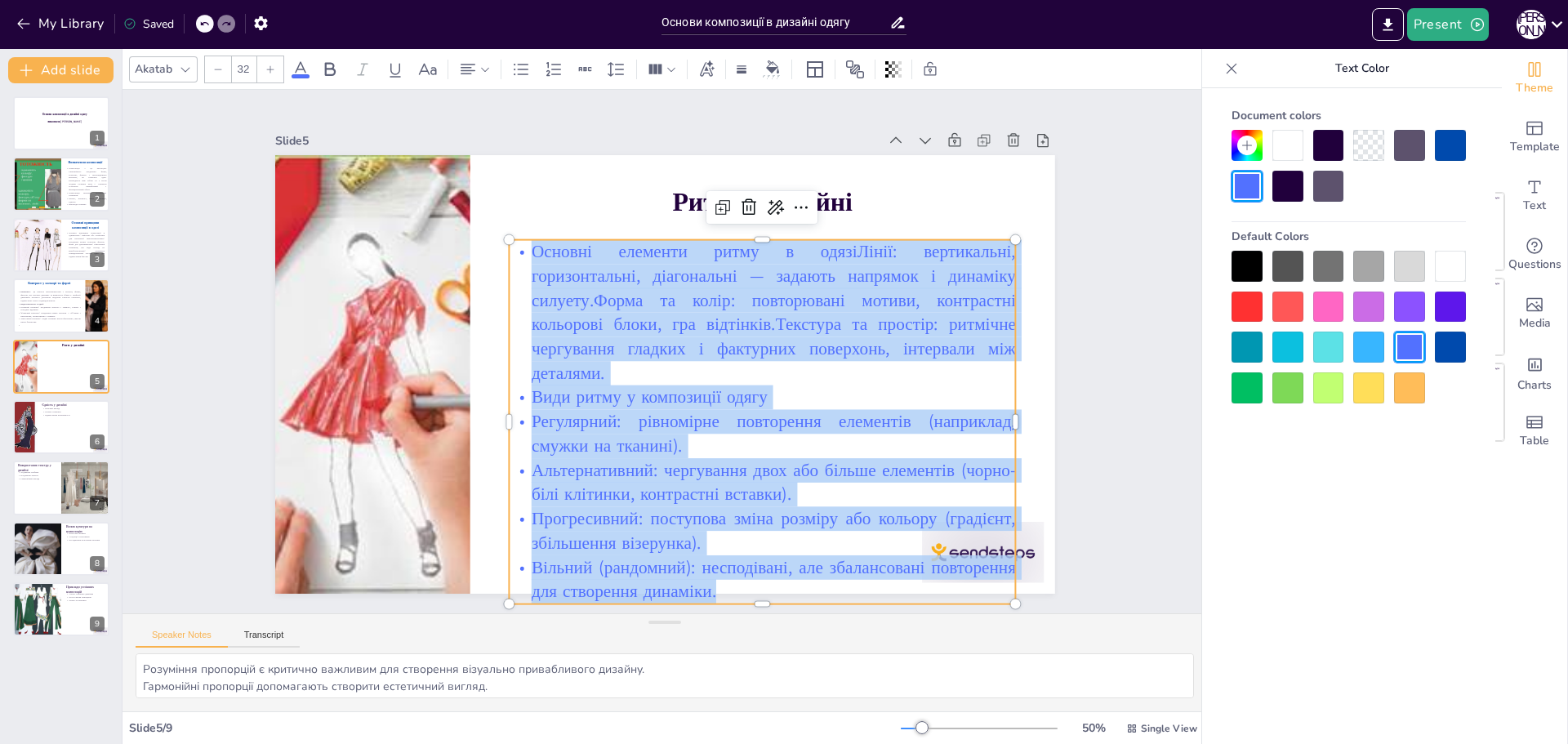
drag, startPoint x: 728, startPoint y: 583, endPoint x: 516, endPoint y: 243, distance: 400.7
click at [516, 243] on div "Основні елементи ритму в одязіЛінії: вертикальні, горизонтальні, діагональні — …" at bounding box center [762, 421] width 507 height 364
click at [220, 63] on div at bounding box center [217, 69] width 26 height 26
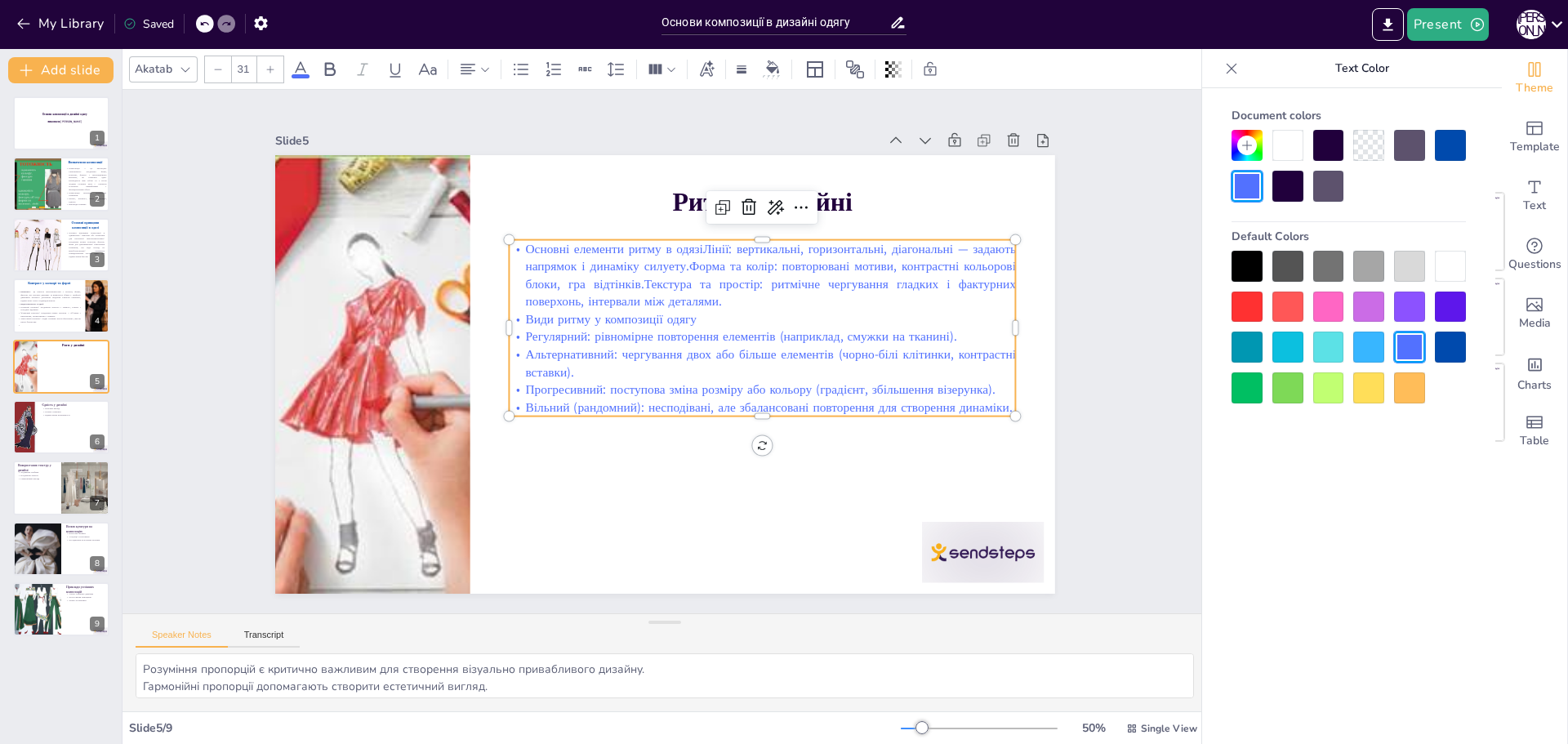
click at [265, 69] on icon at bounding box center [270, 69] width 10 height 10
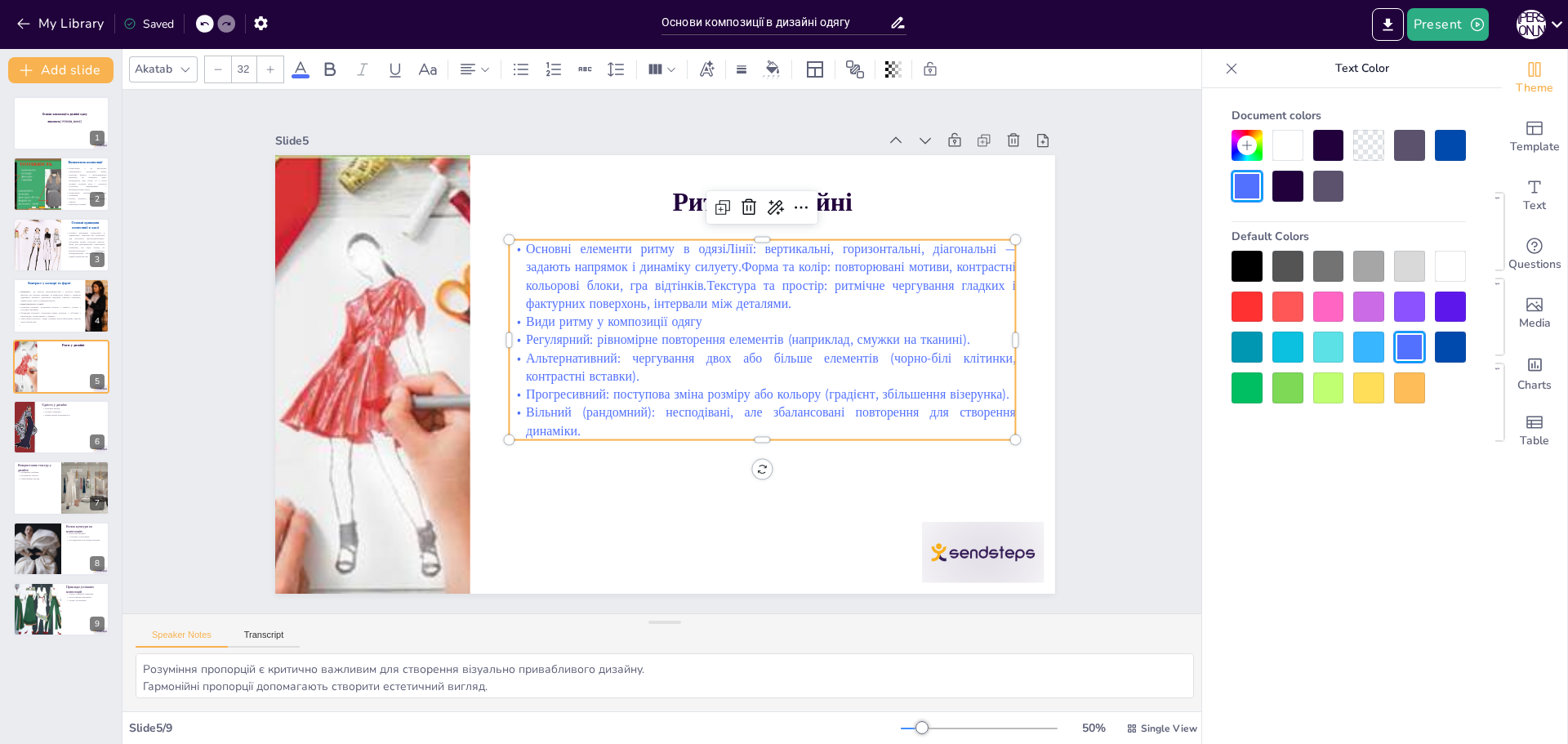
click at [265, 69] on icon at bounding box center [270, 69] width 10 height 10
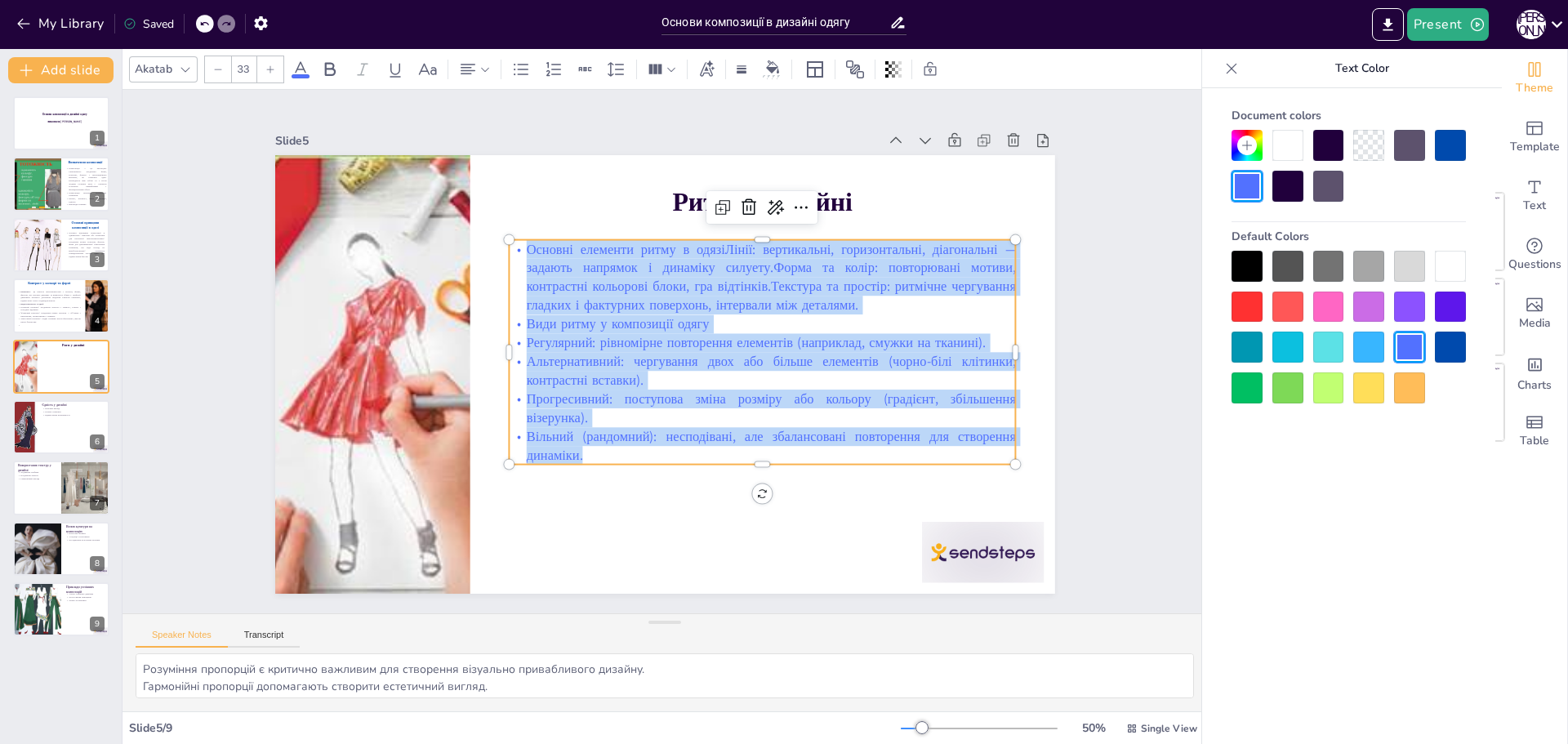
click at [265, 69] on icon at bounding box center [270, 69] width 10 height 10
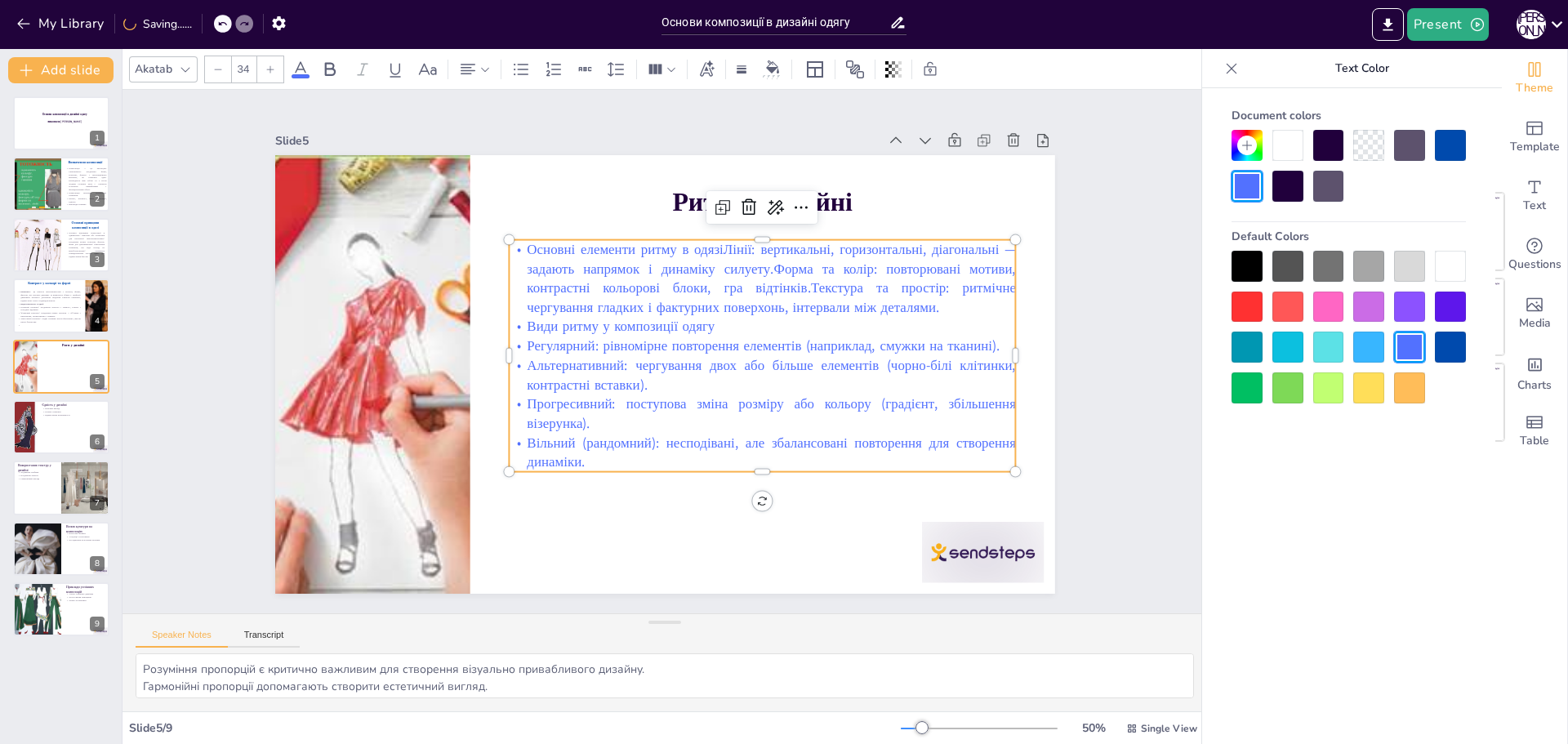
click at [265, 69] on icon at bounding box center [270, 69] width 10 height 10
type input "36"
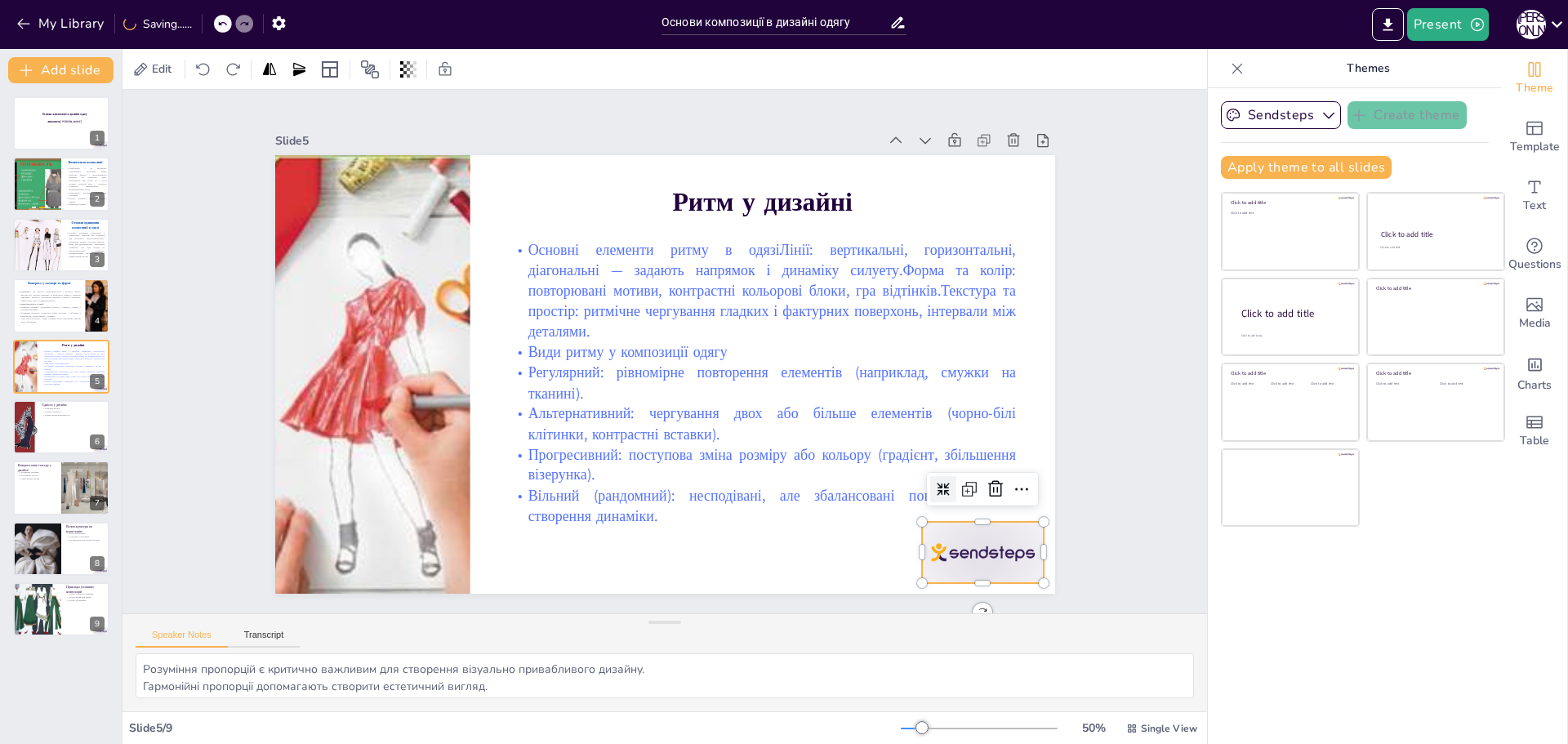
click at [927, 550] on div at bounding box center [983, 552] width 122 height 61
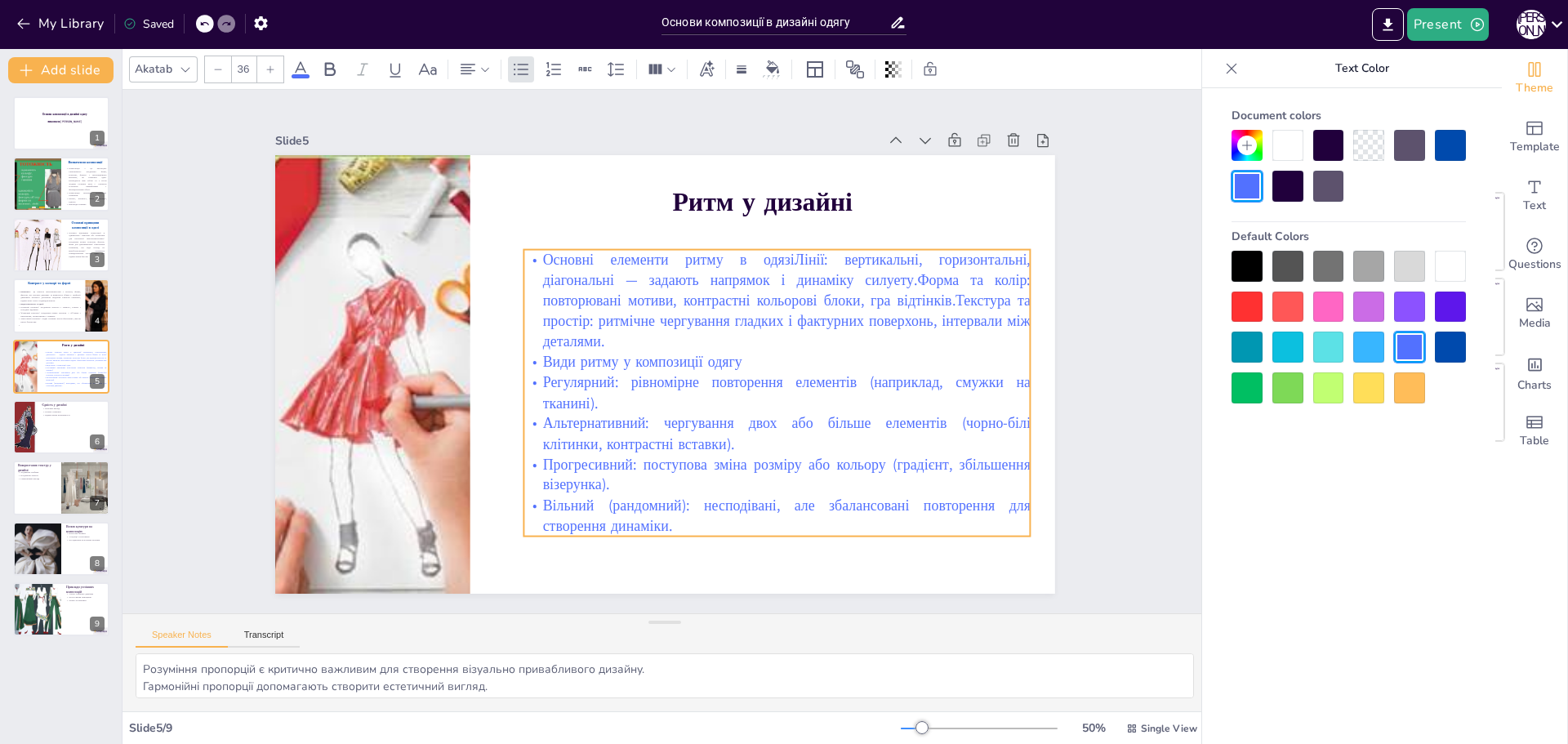
drag, startPoint x: 728, startPoint y: 338, endPoint x: 742, endPoint y: 348, distance: 17.2
click at [742, 352] on p "Види ритму у композиції одягу" at bounding box center [776, 362] width 507 height 20
click at [740, 352] on p "Види ритму у композиції одягу" at bounding box center [776, 362] width 507 height 20
drag, startPoint x: 735, startPoint y: 359, endPoint x: 530, endPoint y: 353, distance: 205.1
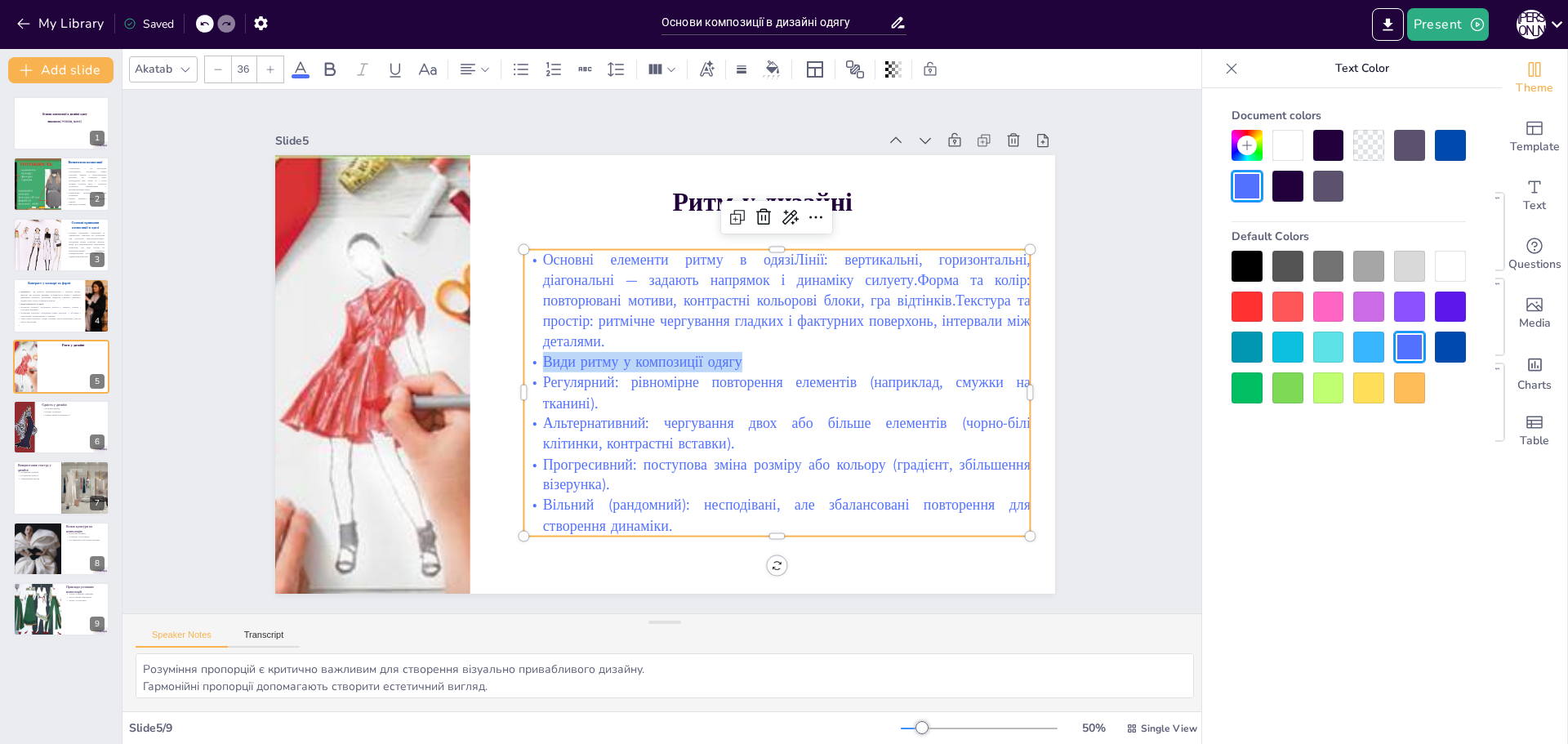
click at [530, 353] on p "Види ритму у композиції одягу" at bounding box center [776, 362] width 507 height 20
click at [326, 63] on icon at bounding box center [330, 69] width 10 height 14
click at [896, 364] on p "Види ритму у композиції одягу" at bounding box center [776, 362] width 507 height 20
click at [687, 522] on p "Вільний (рандомний): несподівані, але збалансовані повторення для створення дин…" at bounding box center [776, 515] width 507 height 41
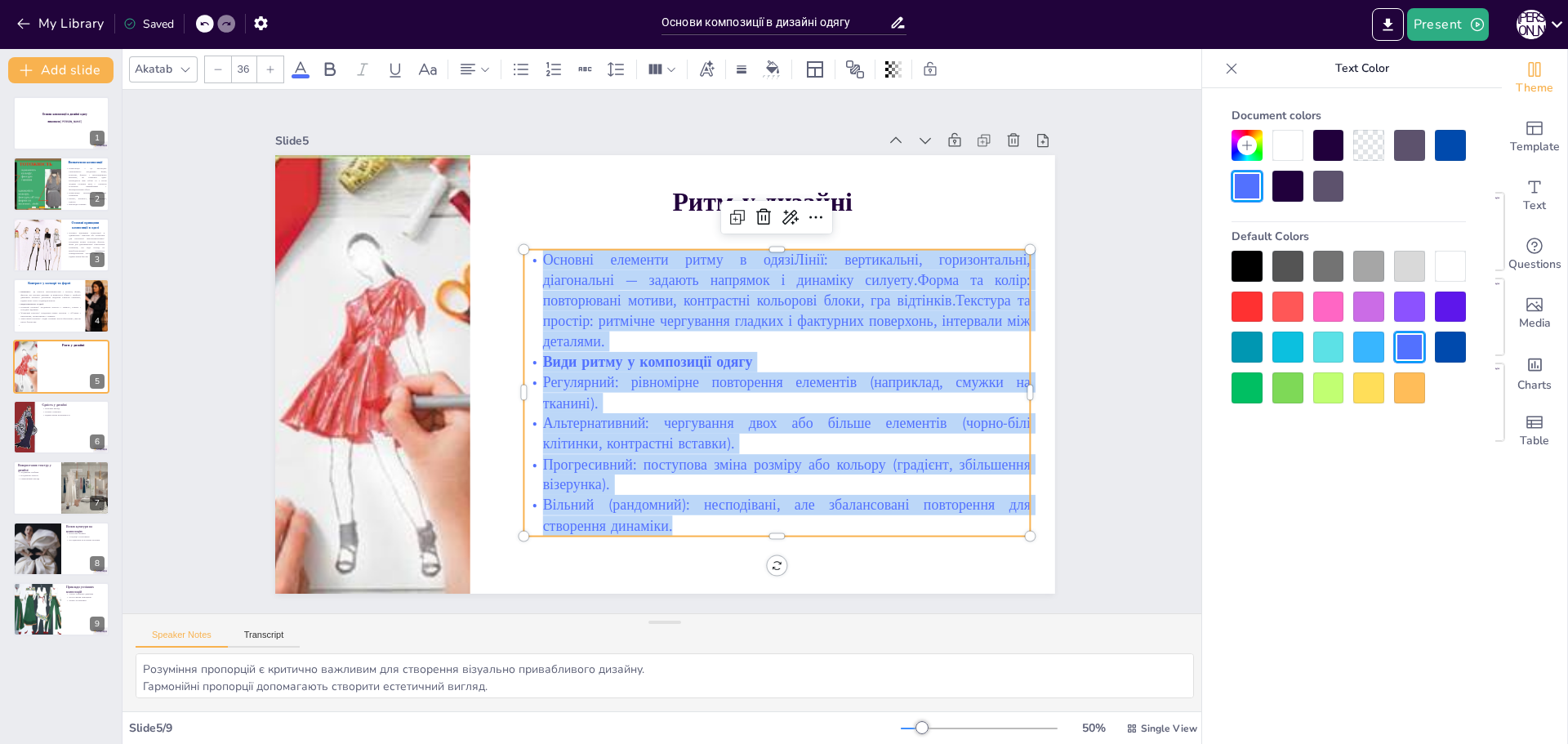
drag, startPoint x: 684, startPoint y: 520, endPoint x: 524, endPoint y: 259, distance: 306.1
click at [524, 259] on div "Основні елементи ритму в одязіЛінії: вертикальні, горизонтальні, діагональні — …" at bounding box center [776, 392] width 507 height 286
click at [1289, 186] on div at bounding box center [1287, 186] width 31 height 31
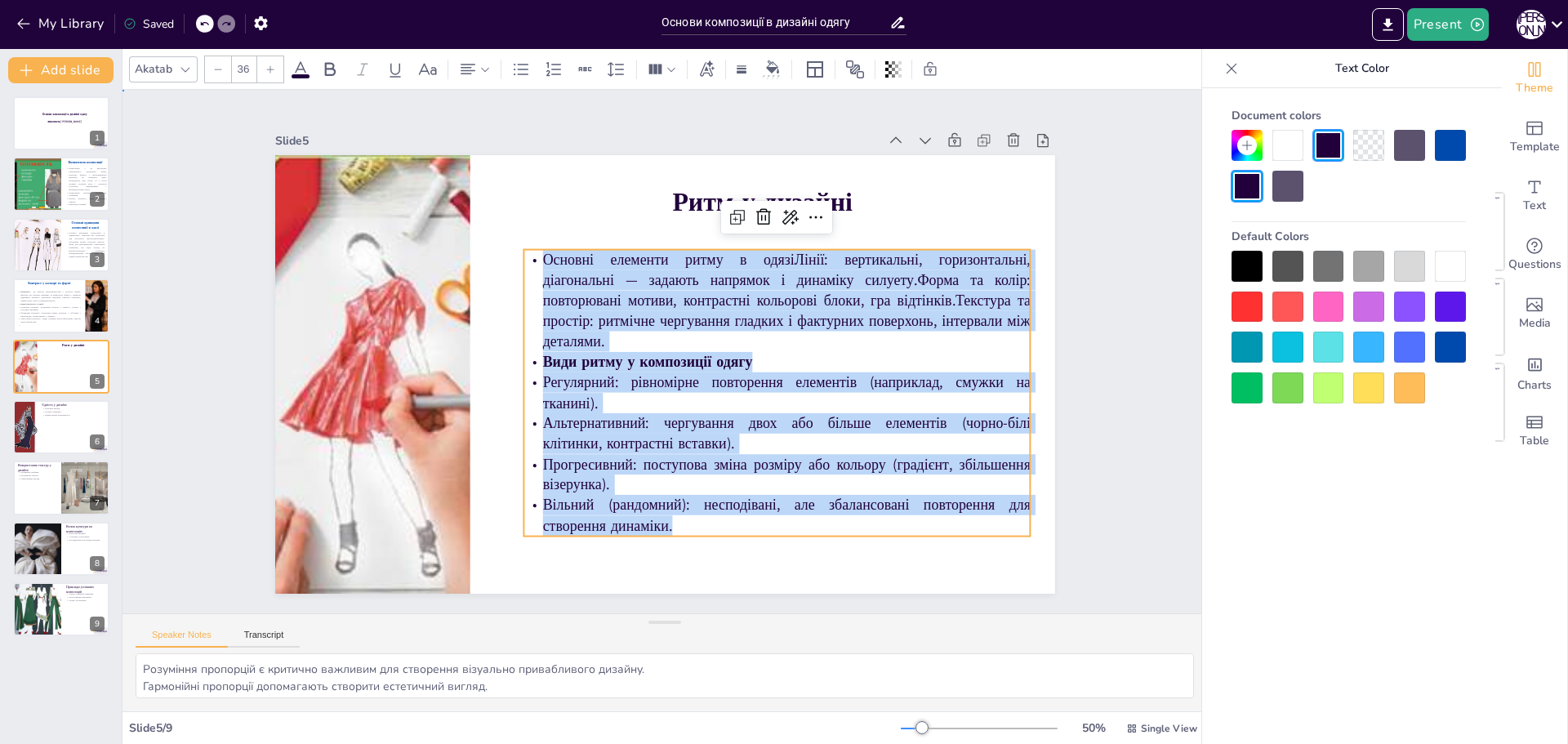
click at [1135, 227] on div "Slide 1 Основи композиції в дизайні одягу виконала [PERSON_NAME] Slide 2 Визнач…" at bounding box center [665, 351] width 1085 height 523
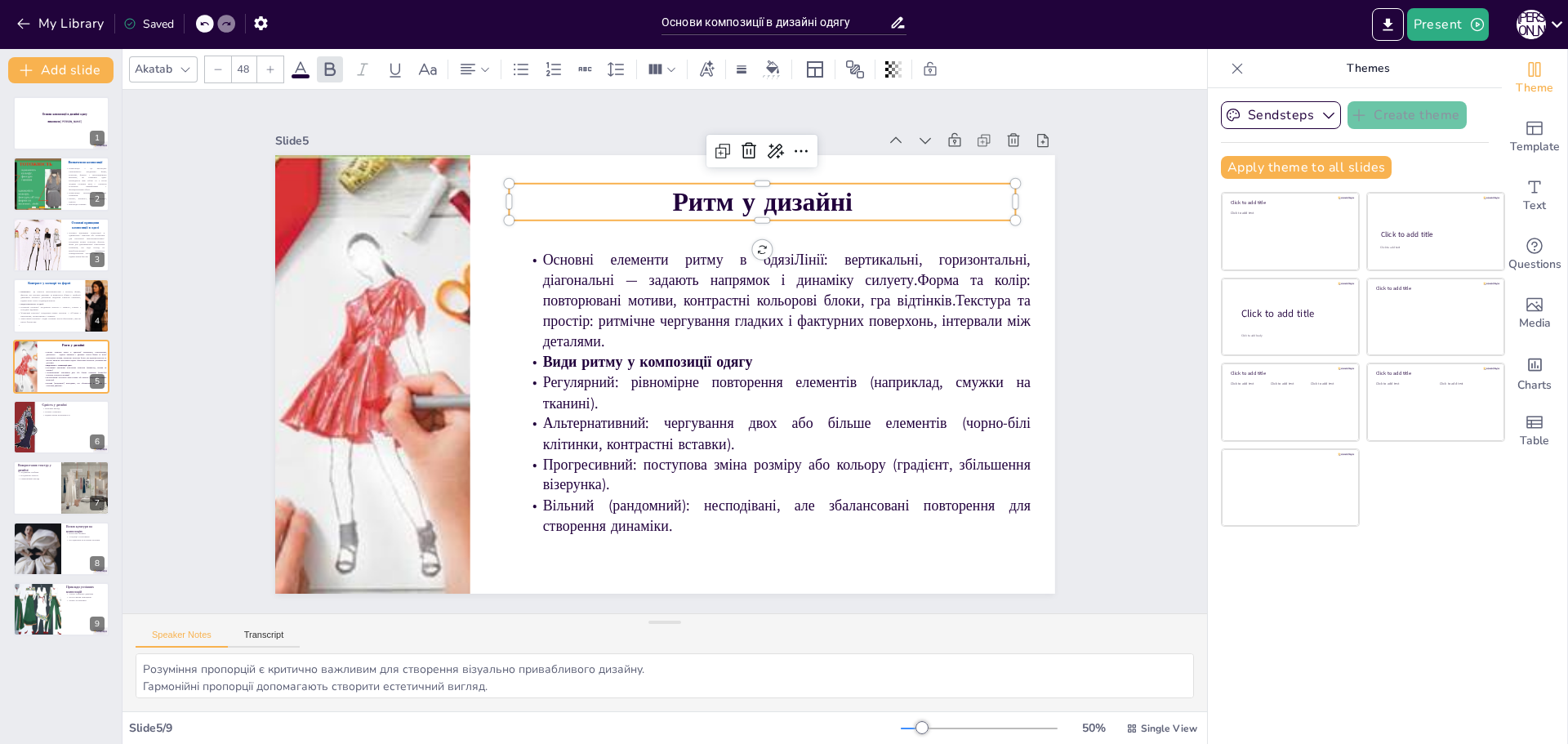
click at [672, 197] on strong "Ритм у дизайні" at bounding box center [762, 201] width 181 height 35
drag, startPoint x: 656, startPoint y: 196, endPoint x: 854, endPoint y: 199, distance: 198.0
click at [854, 199] on p "Ритм у дизайні" at bounding box center [762, 202] width 507 height 37
click at [310, 80] on div "Akatab 48" at bounding box center [543, 69] width 829 height 28
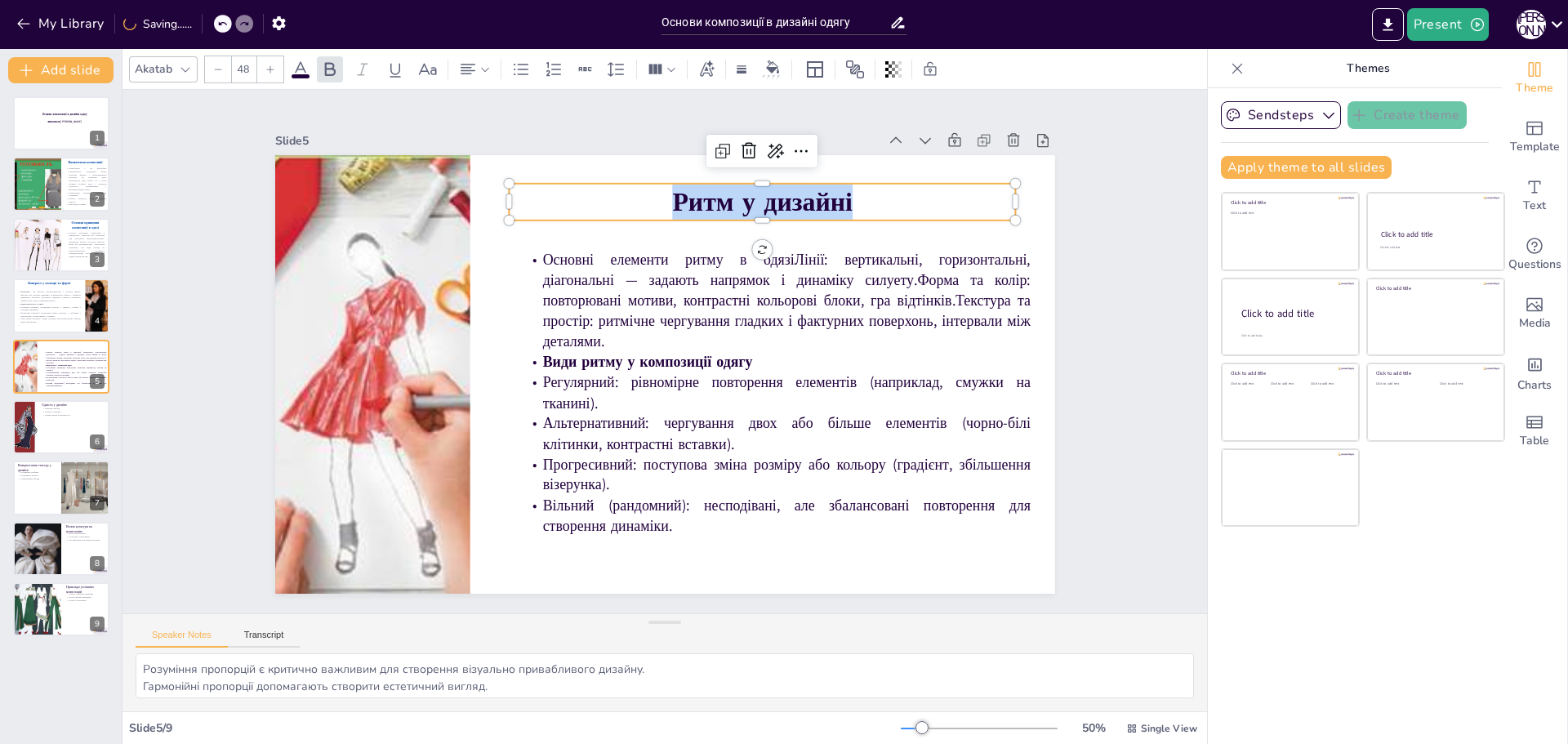
click at [297, 74] on span at bounding box center [300, 76] width 18 height 4
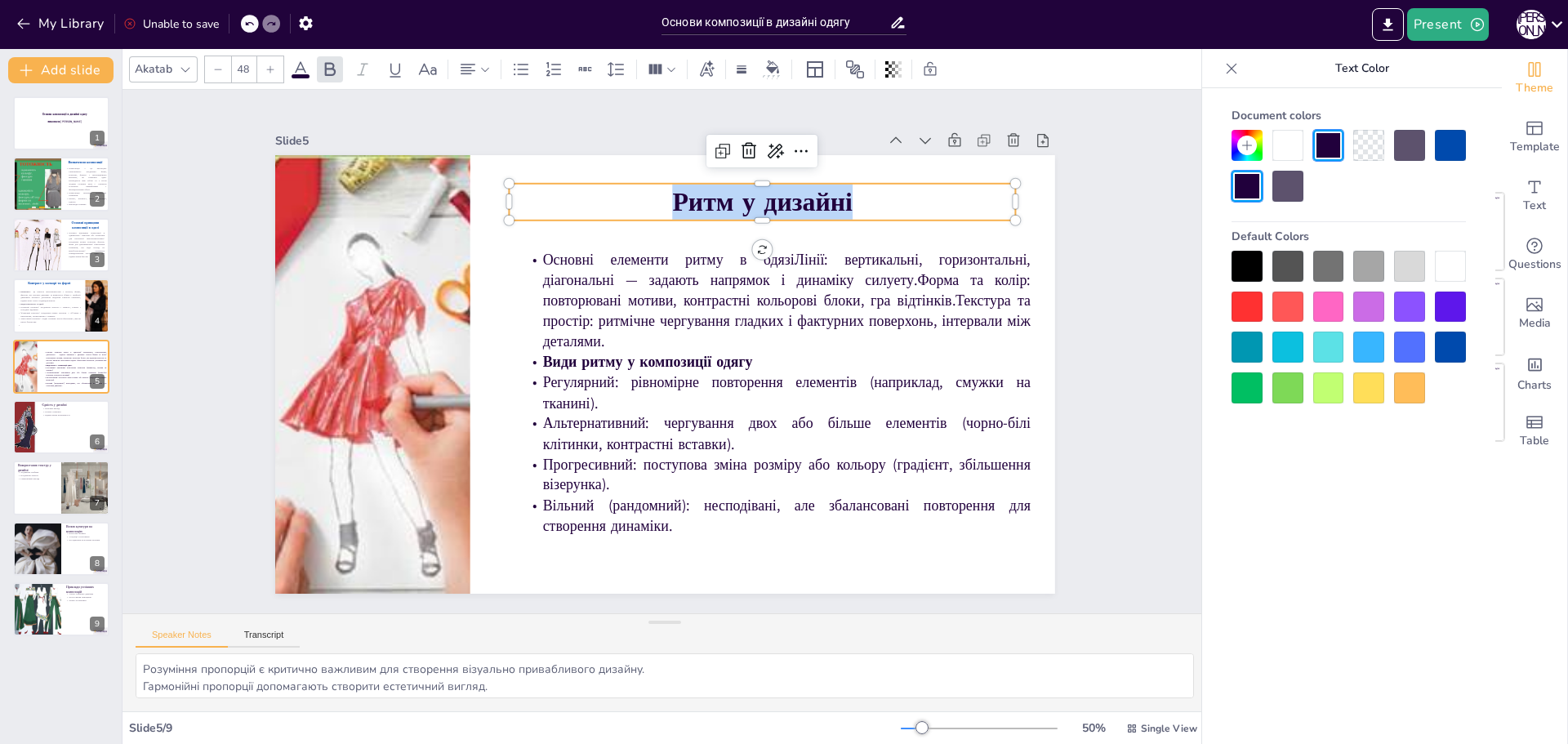
click at [1450, 348] on div at bounding box center [1450, 346] width 31 height 31
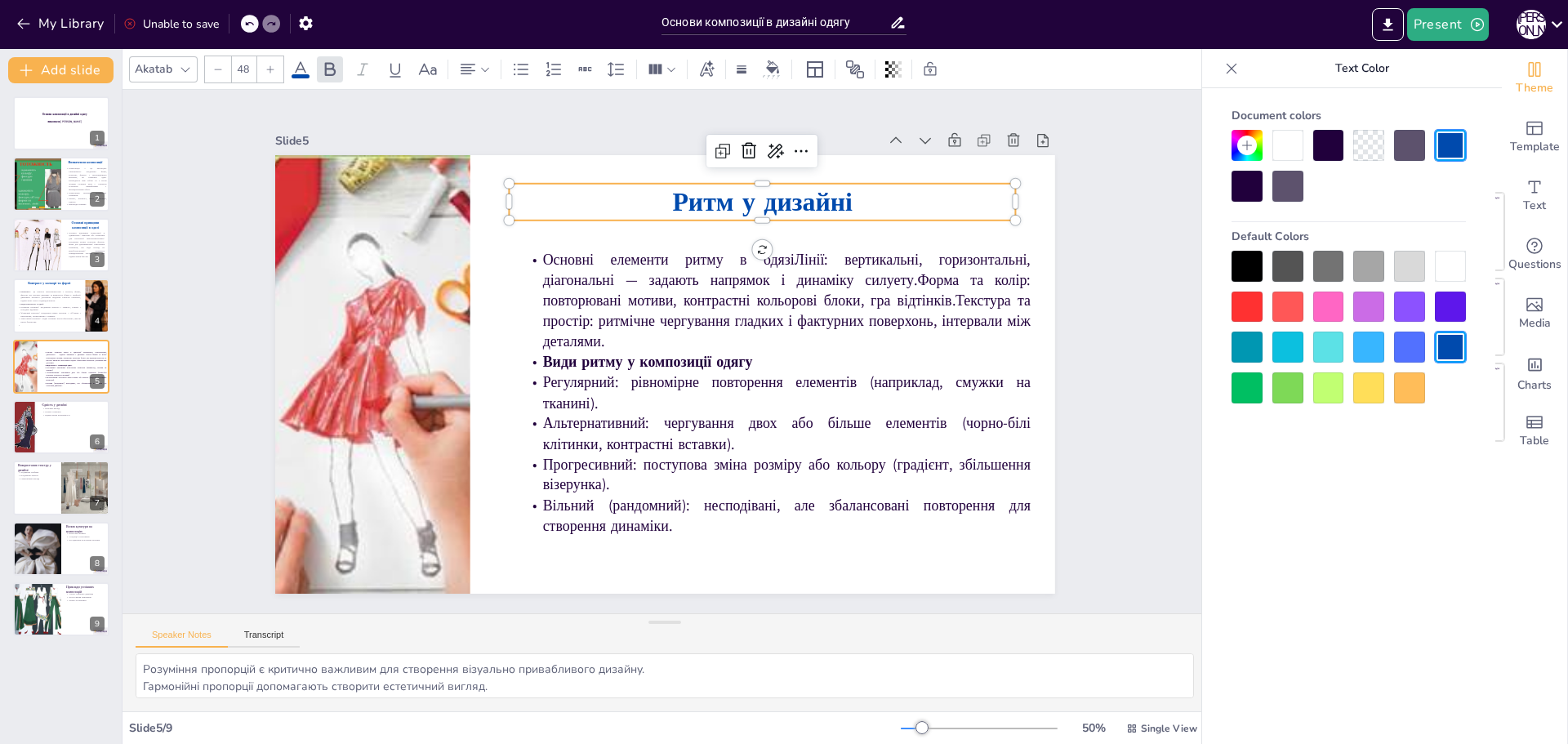
click at [838, 591] on div "Slide 1 Основи композиції в дизайні одягу виконала [PERSON_NAME] Slide 2 Визнач…" at bounding box center [665, 351] width 1085 height 523
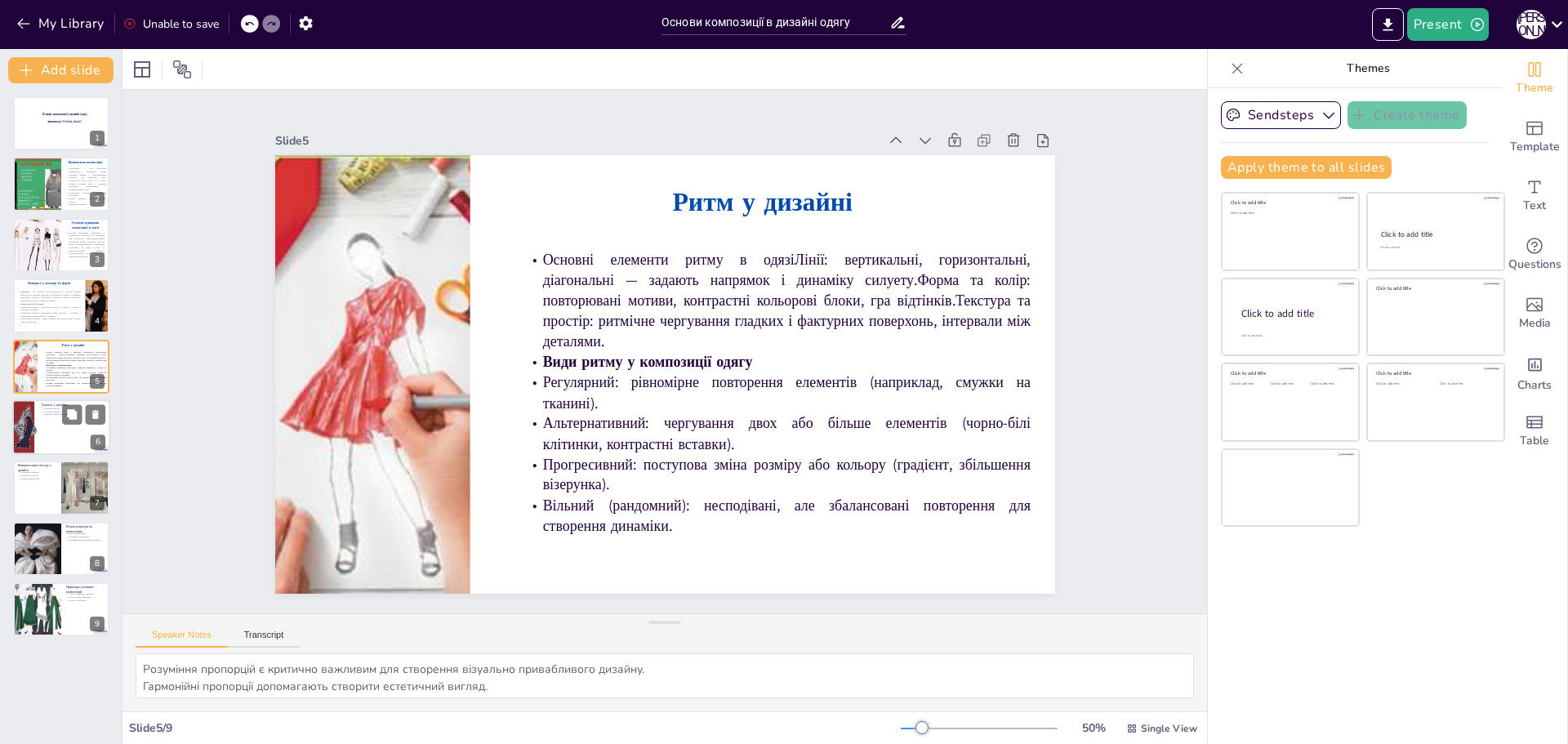
click at [83, 427] on div at bounding box center [61, 427] width 98 height 55
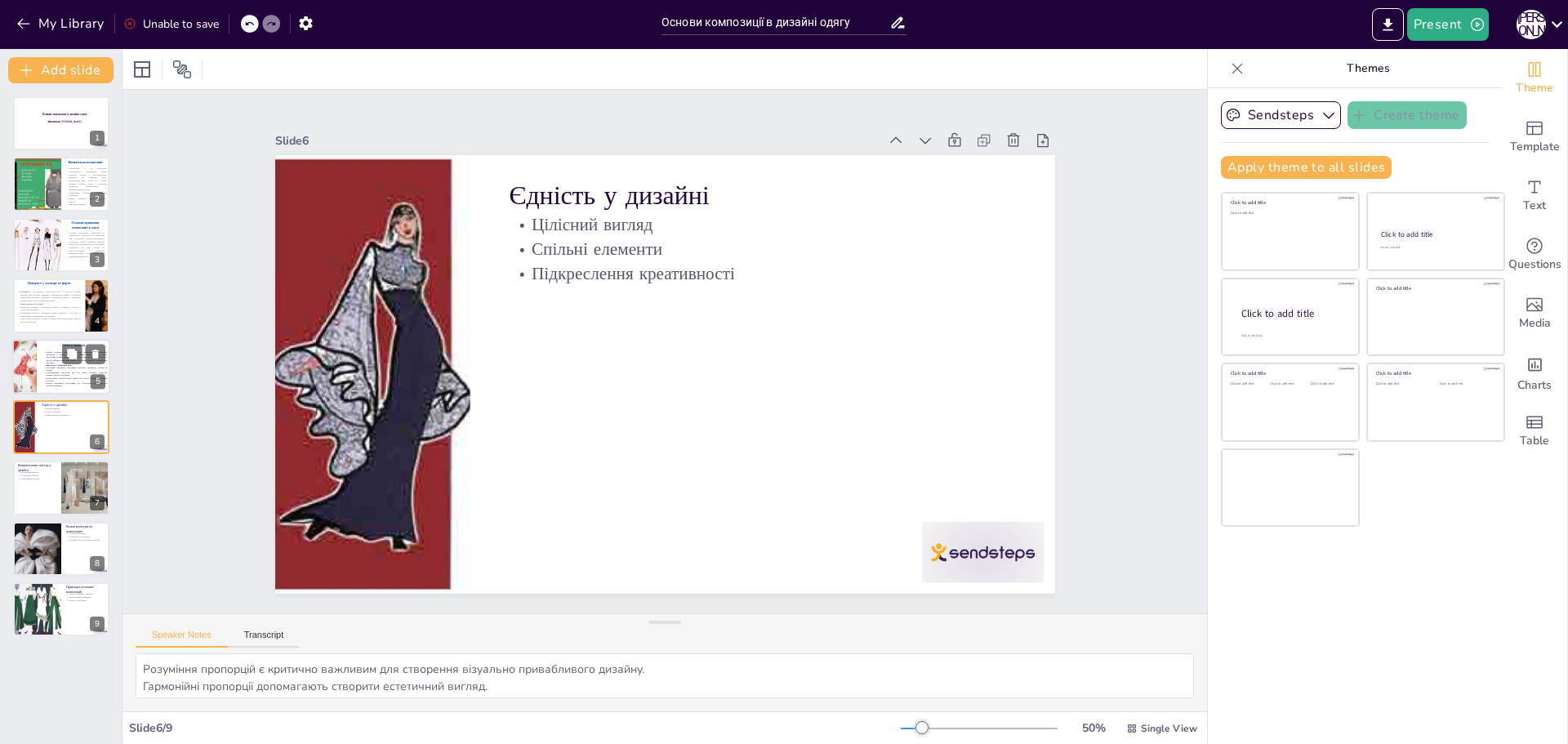
click at [49, 378] on span "Прогресивний: поступова зміна розміру або кольору (градієнт, збільшення візерун…" at bounding box center [76, 379] width 61 height 5
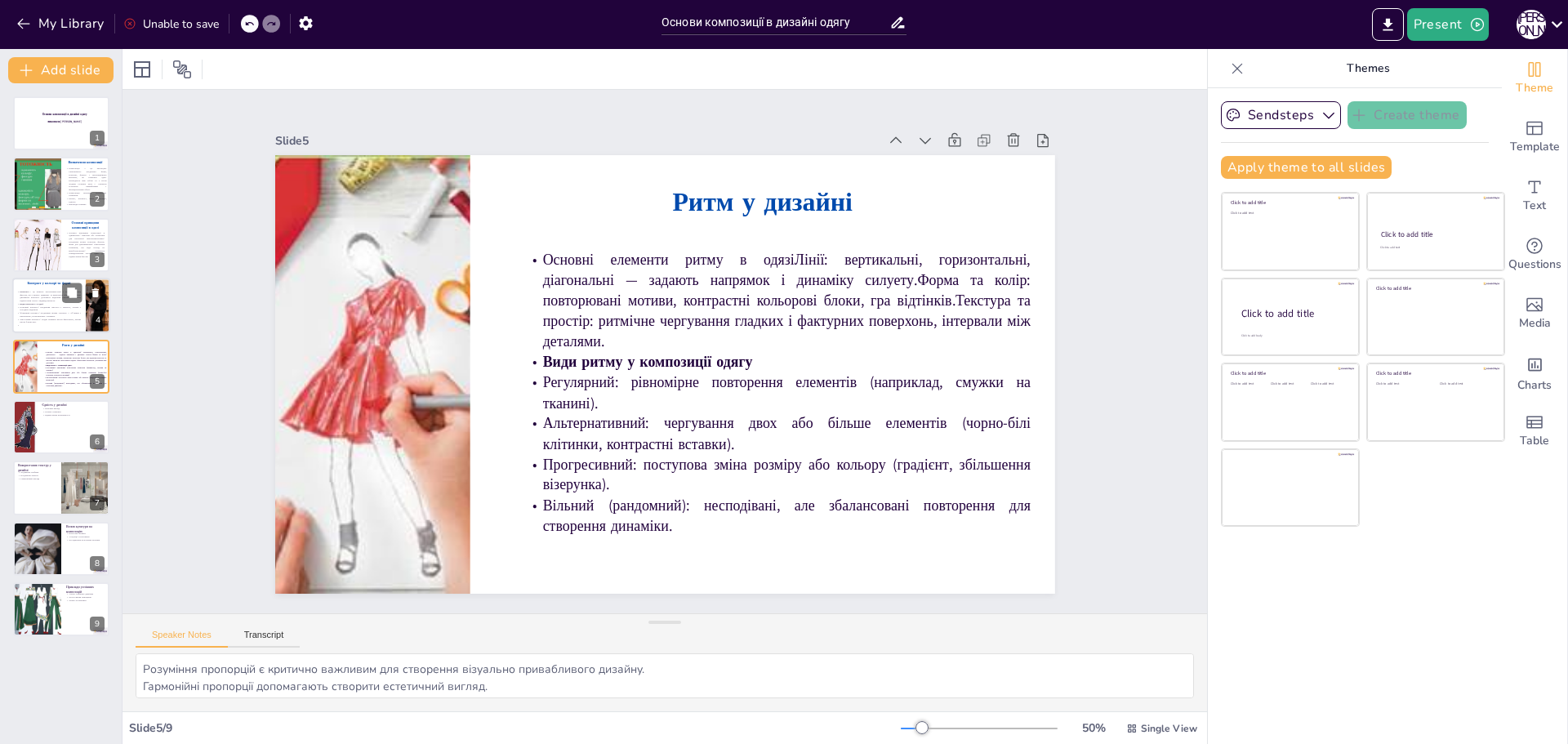
click at [42, 313] on p "Формовий контраст: поєднання різних силуетів — об’ємних і приталених, геометрич…" at bounding box center [49, 315] width 64 height 6
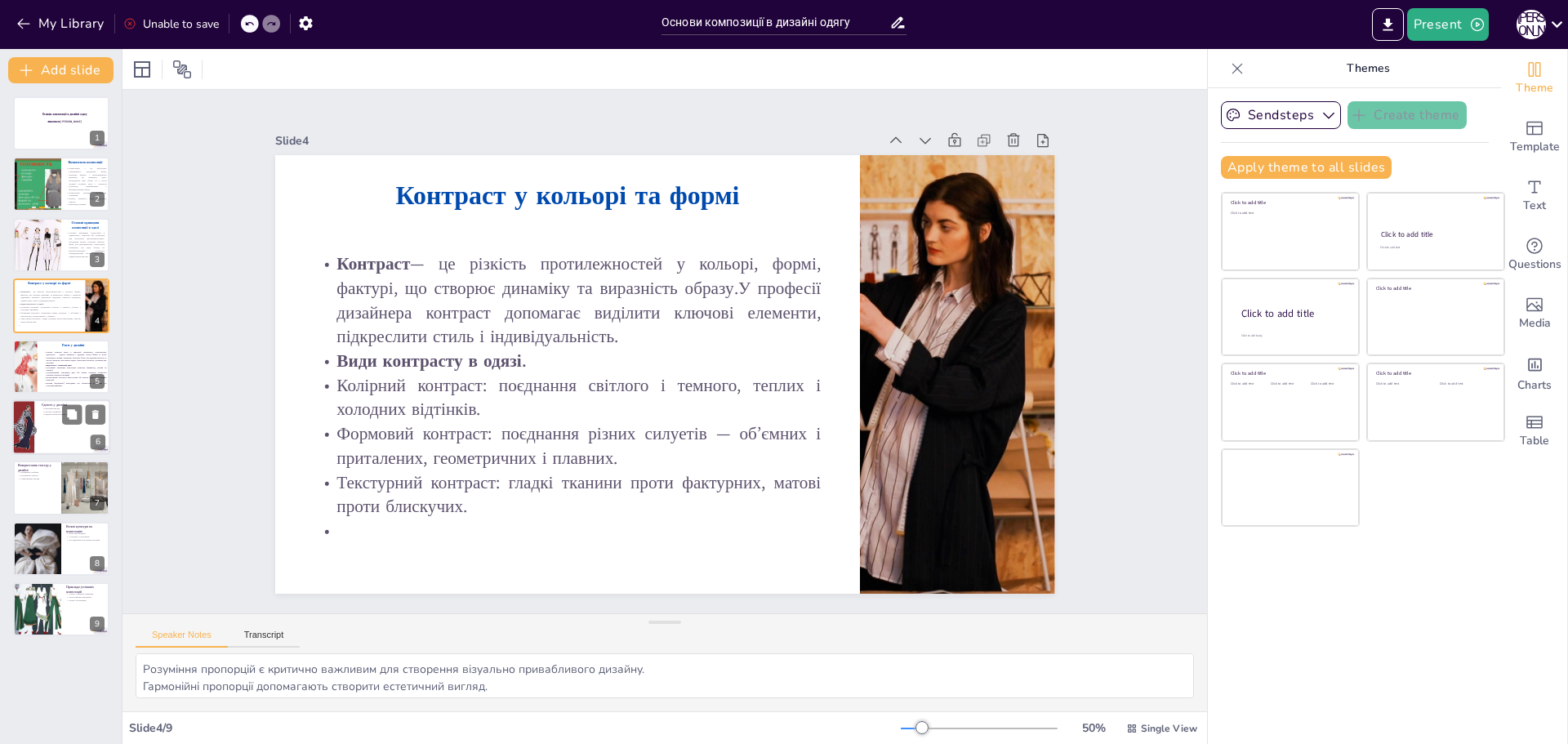
click at [40, 416] on div at bounding box center [61, 427] width 98 height 55
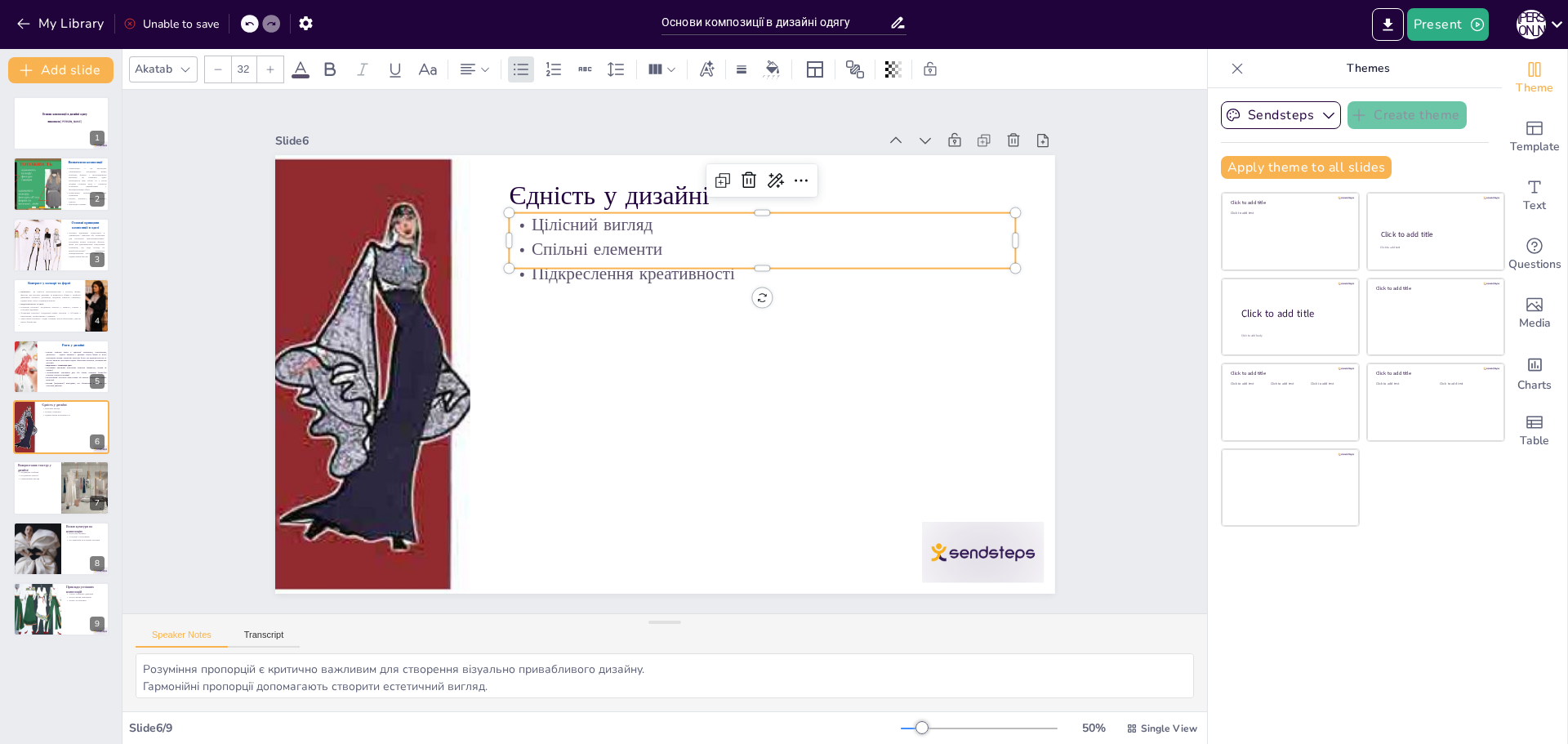
click at [640, 213] on p "Цілісний вигляд" at bounding box center [762, 225] width 507 height 25
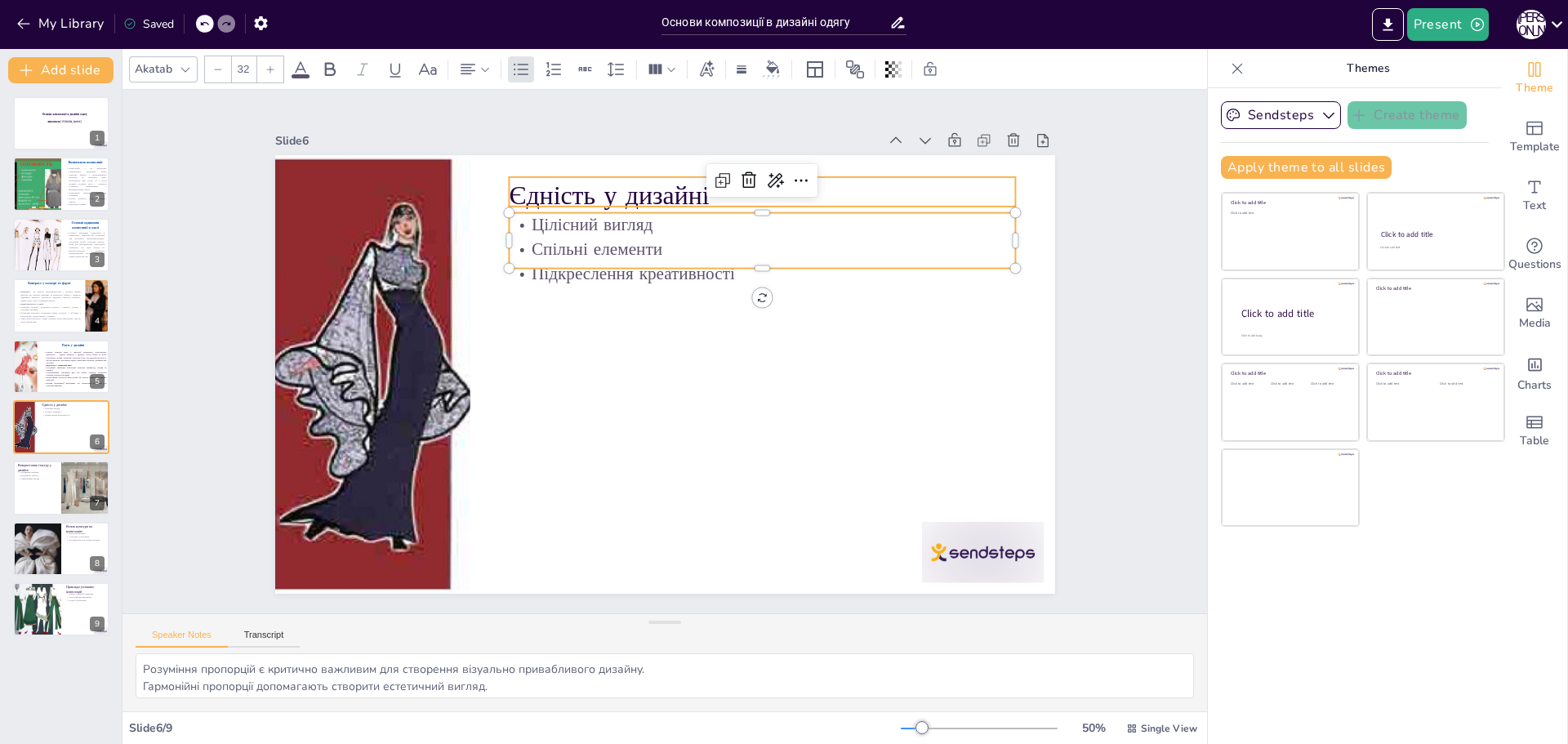
type input "48"
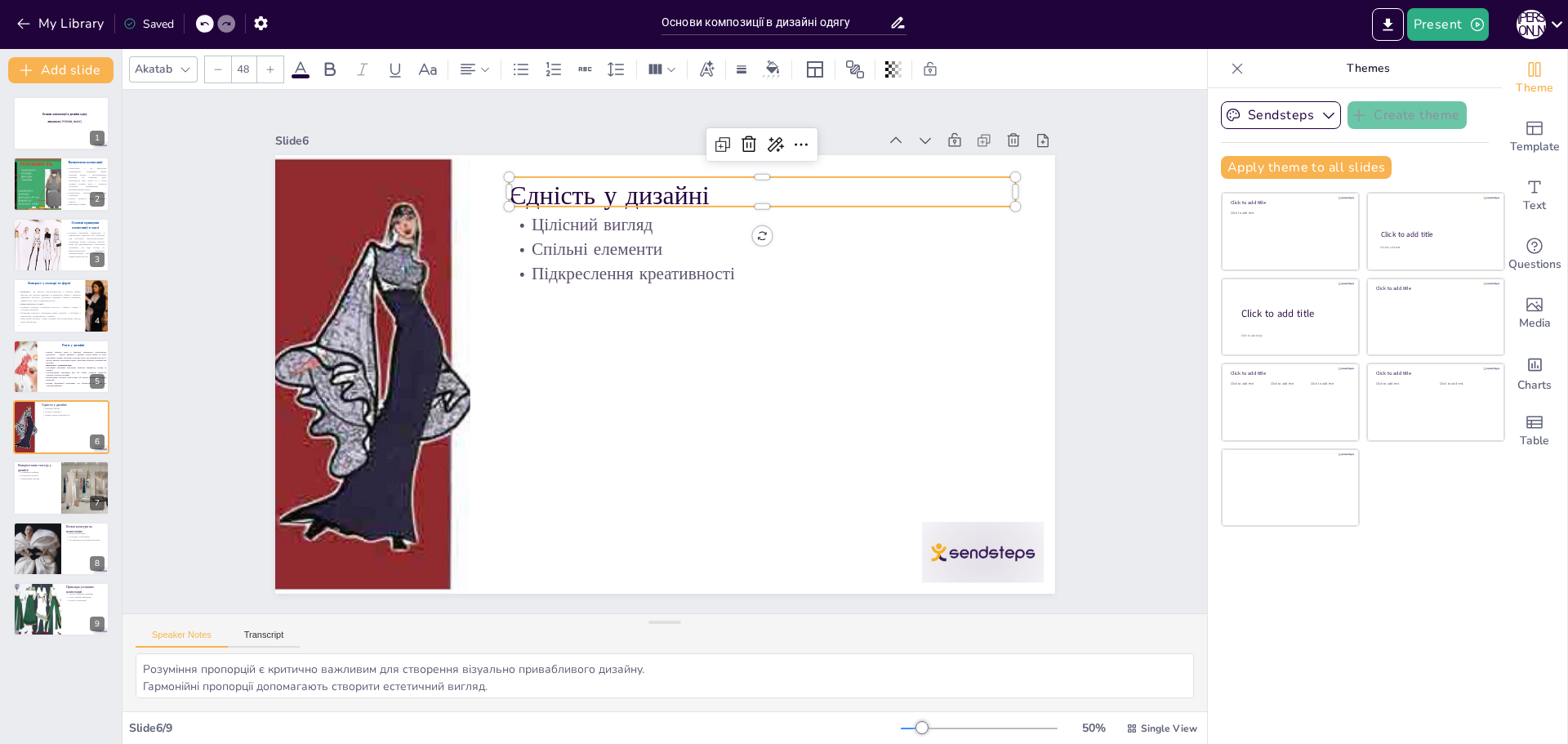
click at [731, 191] on p "Єдність у дизайні" at bounding box center [762, 195] width 507 height 37
click at [724, 187] on p "Єдність у дизайні" at bounding box center [762, 195] width 507 height 37
drag, startPoint x: 735, startPoint y: 191, endPoint x: 497, endPoint y: 189, distance: 238.0
click at [497, 189] on div "Цілісний вигляд Спільні елементи Підкреслення креативності Акцент у композиції" at bounding box center [665, 374] width 780 height 439
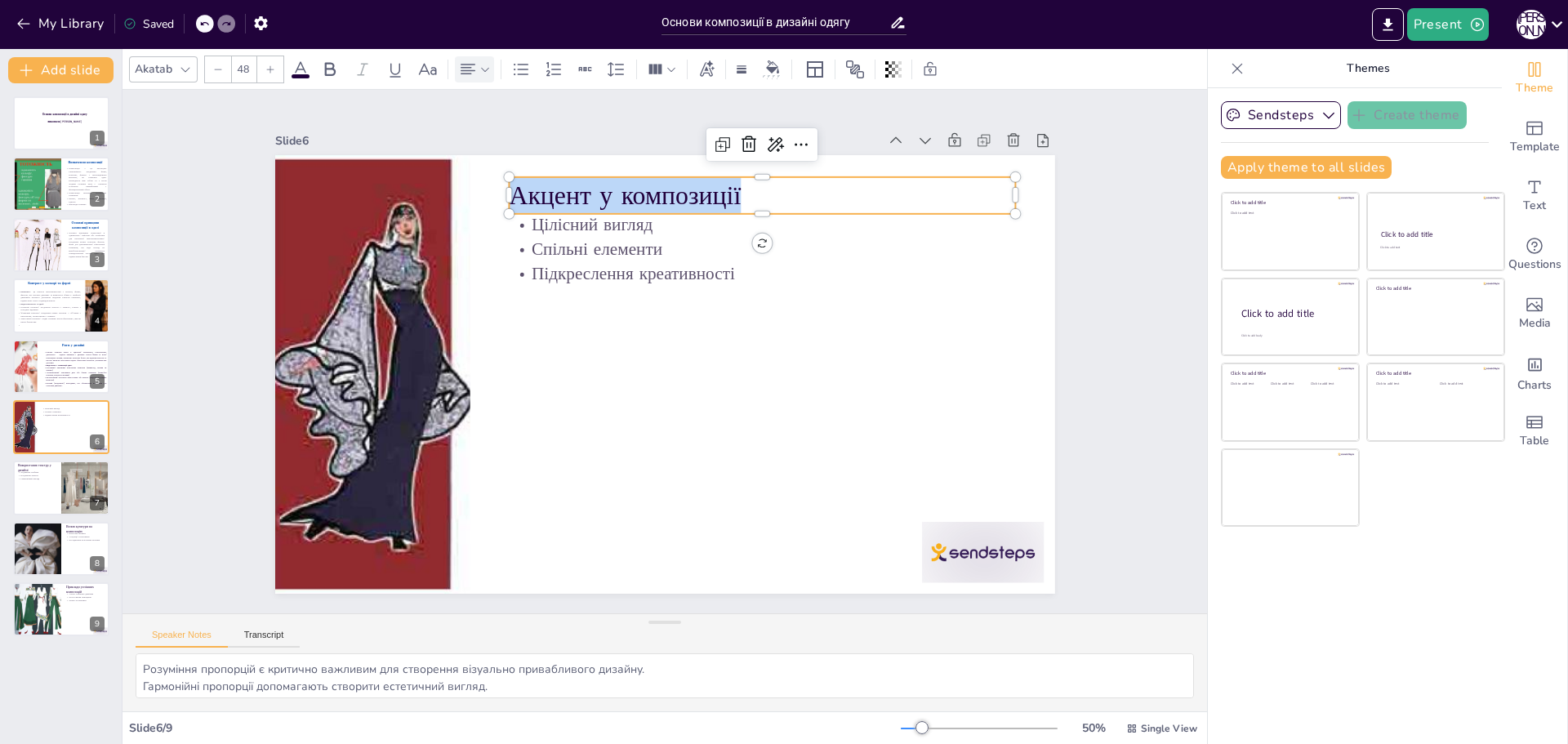
click at [474, 71] on icon at bounding box center [468, 69] width 20 height 20
click at [504, 124] on icon at bounding box center [507, 124] width 20 height 20
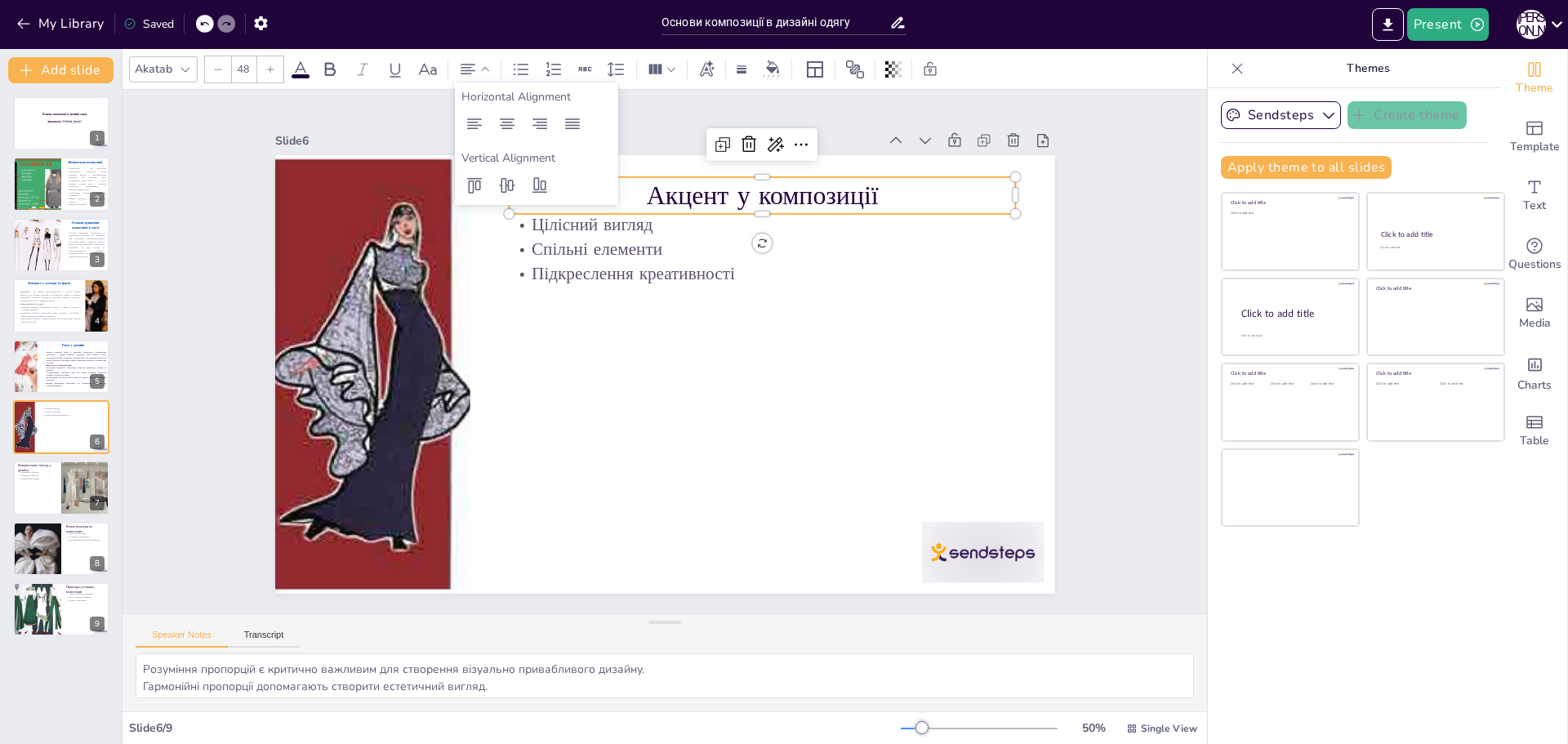
click at [303, 80] on div "Akatab 48" at bounding box center [543, 69] width 829 height 28
click at [303, 78] on span at bounding box center [300, 76] width 18 height 4
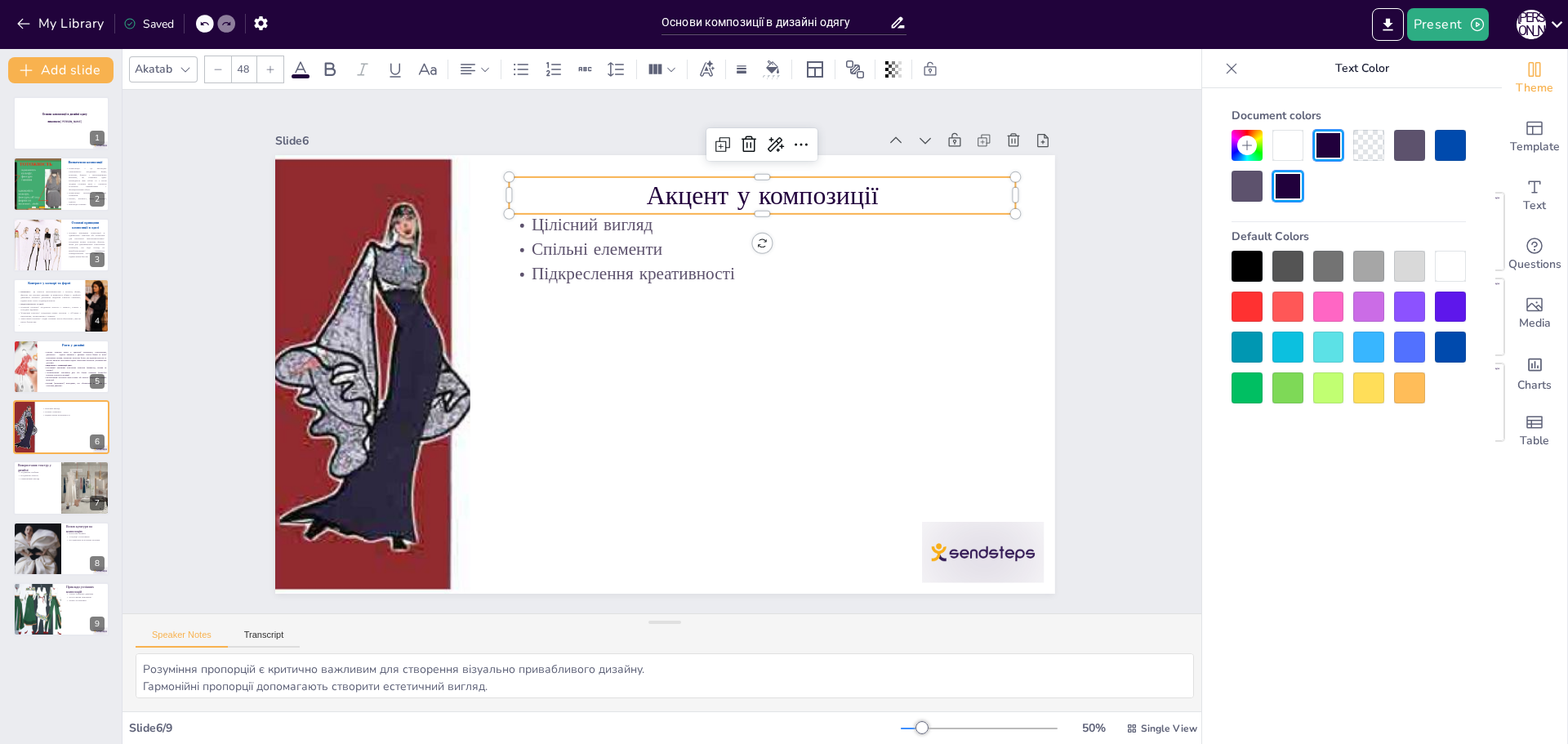
click at [1443, 345] on div at bounding box center [1450, 346] width 31 height 31
click at [330, 67] on icon at bounding box center [329, 69] width 20 height 20
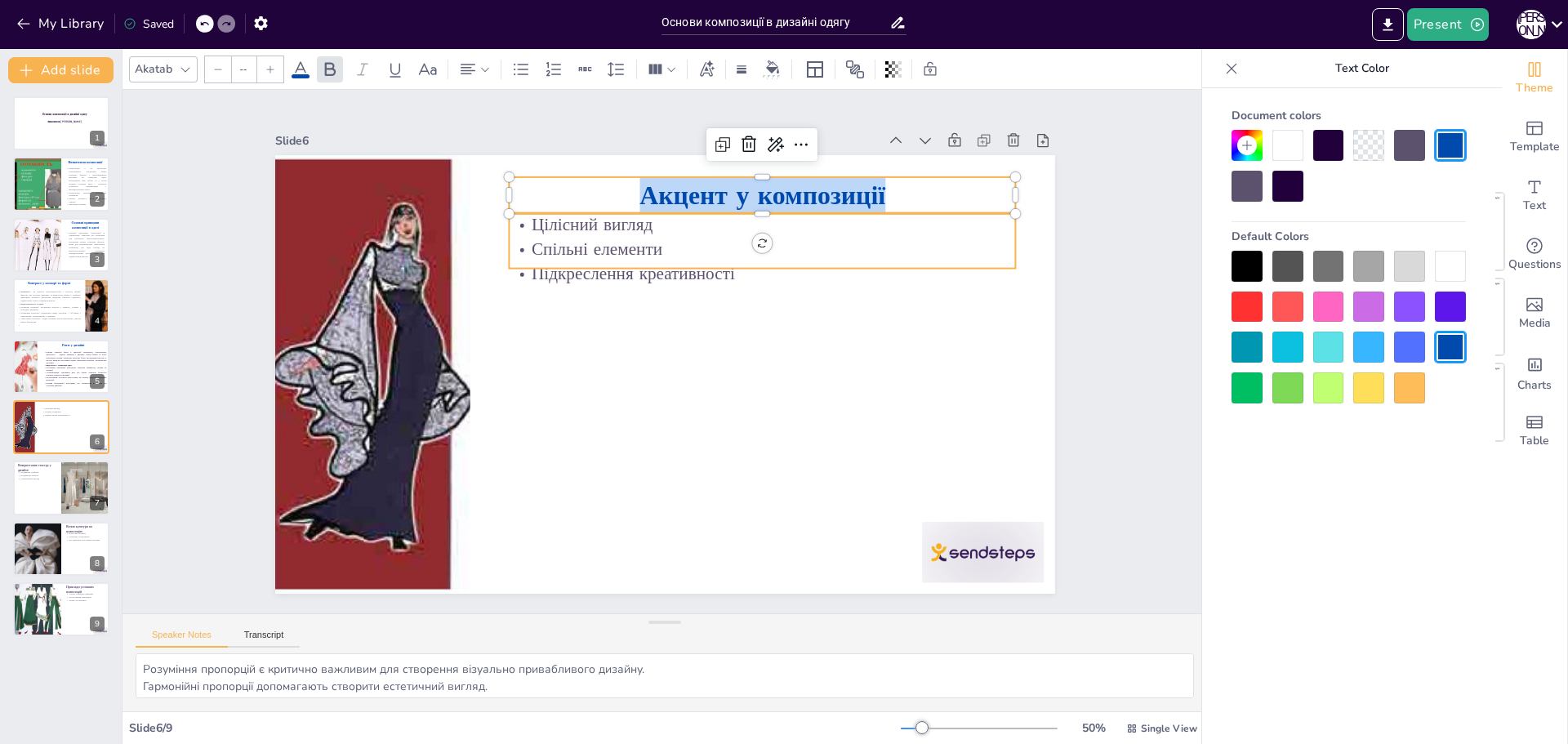
type input "32"
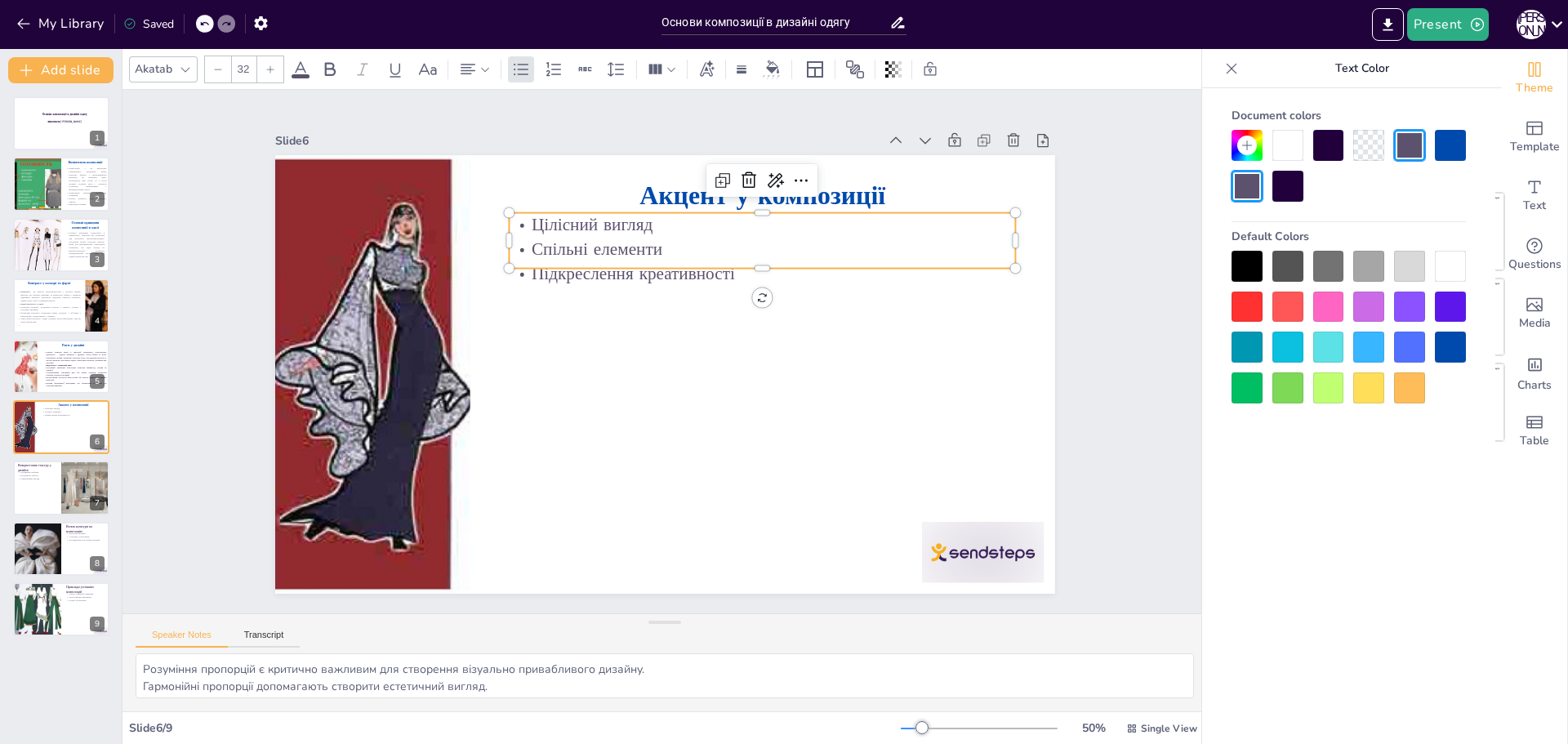
click at [786, 229] on p "Цілісний вигляд" at bounding box center [762, 225] width 507 height 25
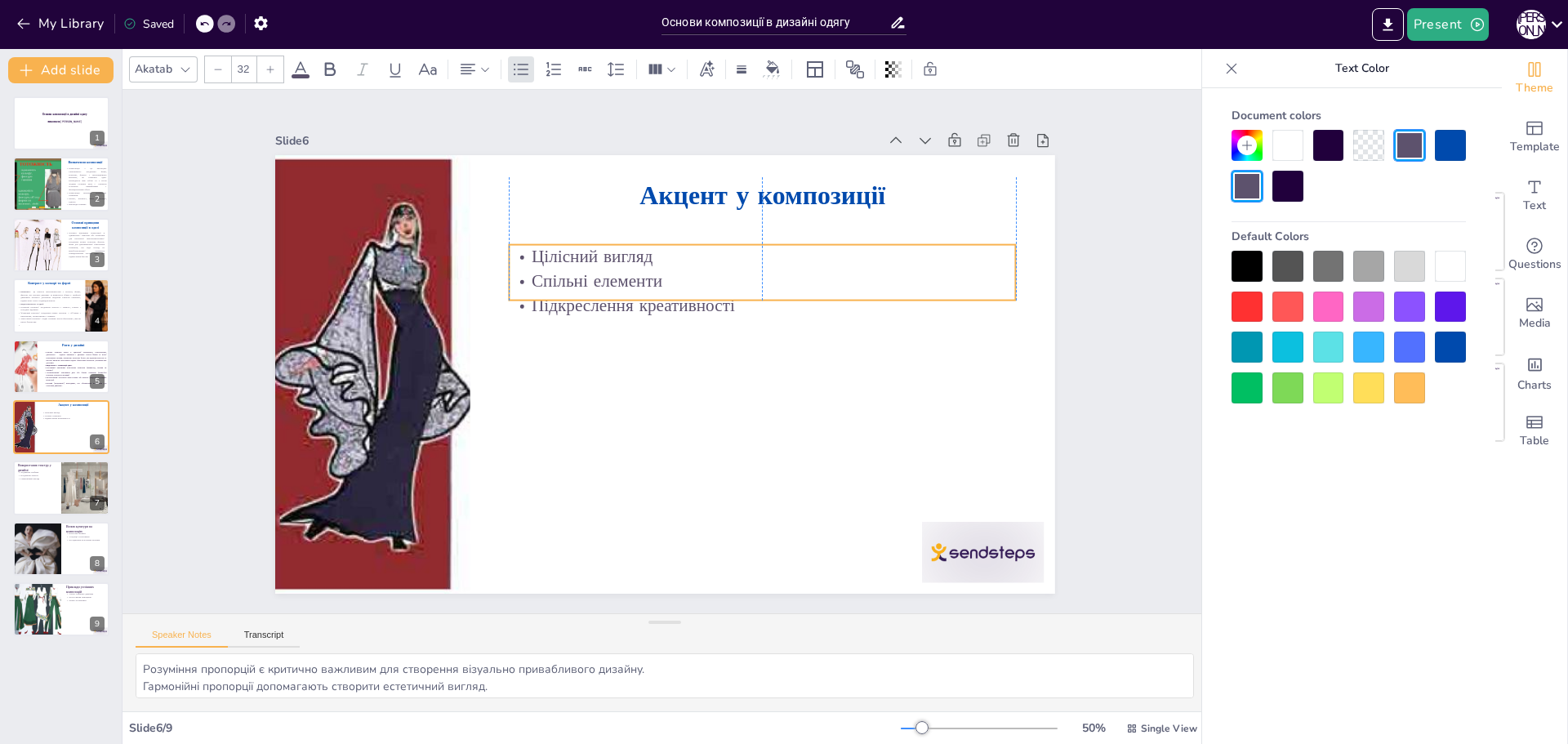
drag, startPoint x: 786, startPoint y: 229, endPoint x: 786, endPoint y: 263, distance: 34.0
click at [786, 263] on p "Цілісний вигляд" at bounding box center [762, 257] width 507 height 25
click at [731, 286] on p "Підкреслення креативності" at bounding box center [762, 299] width 507 height 25
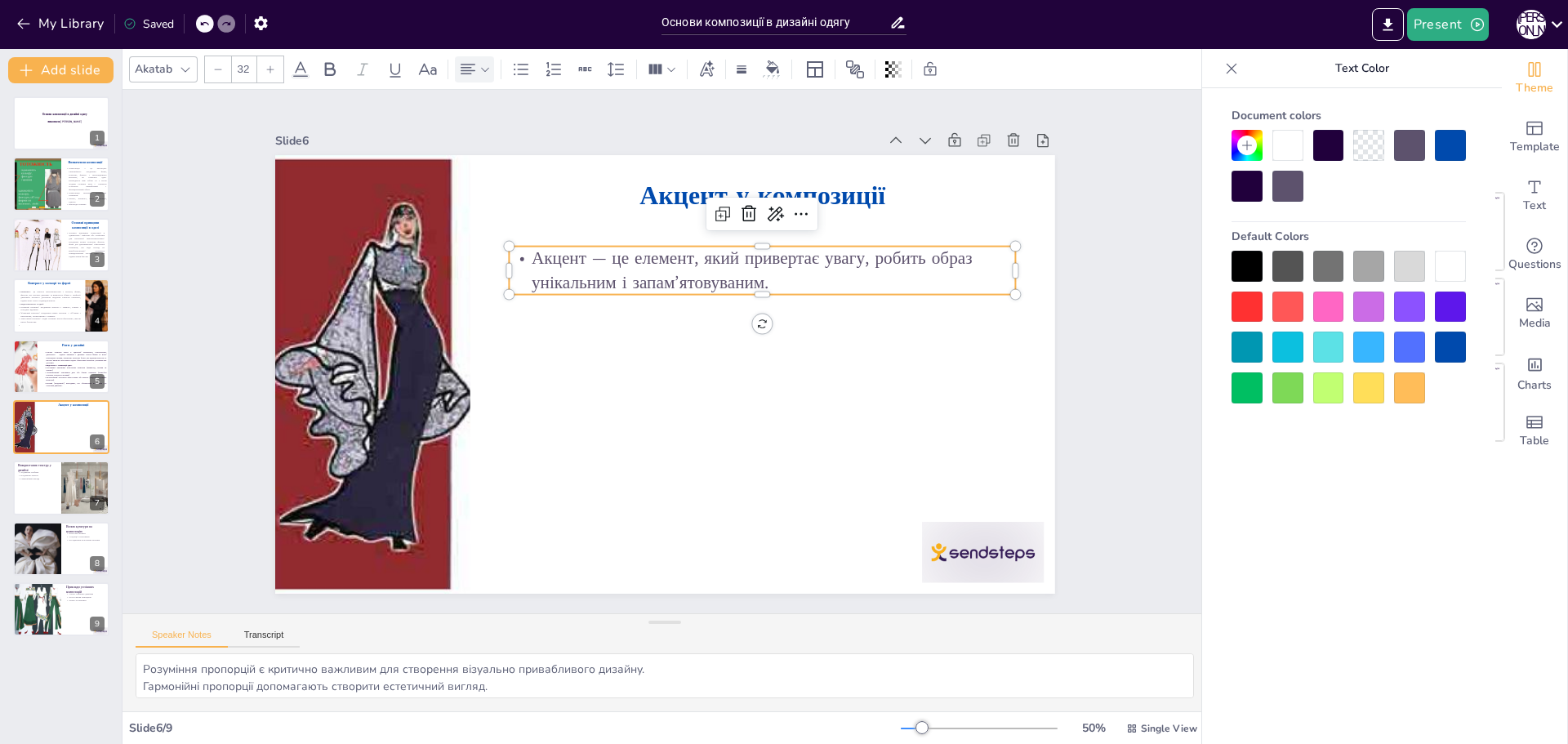
click at [492, 68] on div at bounding box center [474, 69] width 39 height 26
click at [575, 123] on icon at bounding box center [572, 124] width 20 height 20
drag, startPoint x: 575, startPoint y: 253, endPoint x: 523, endPoint y: 253, distance: 52.0
click at [523, 253] on p "Акцент — це елемент, який привертає увагу, робить образ унікальним і запам’ятов…" at bounding box center [762, 269] width 507 height 49
click at [326, 74] on icon at bounding box center [330, 69] width 10 height 14
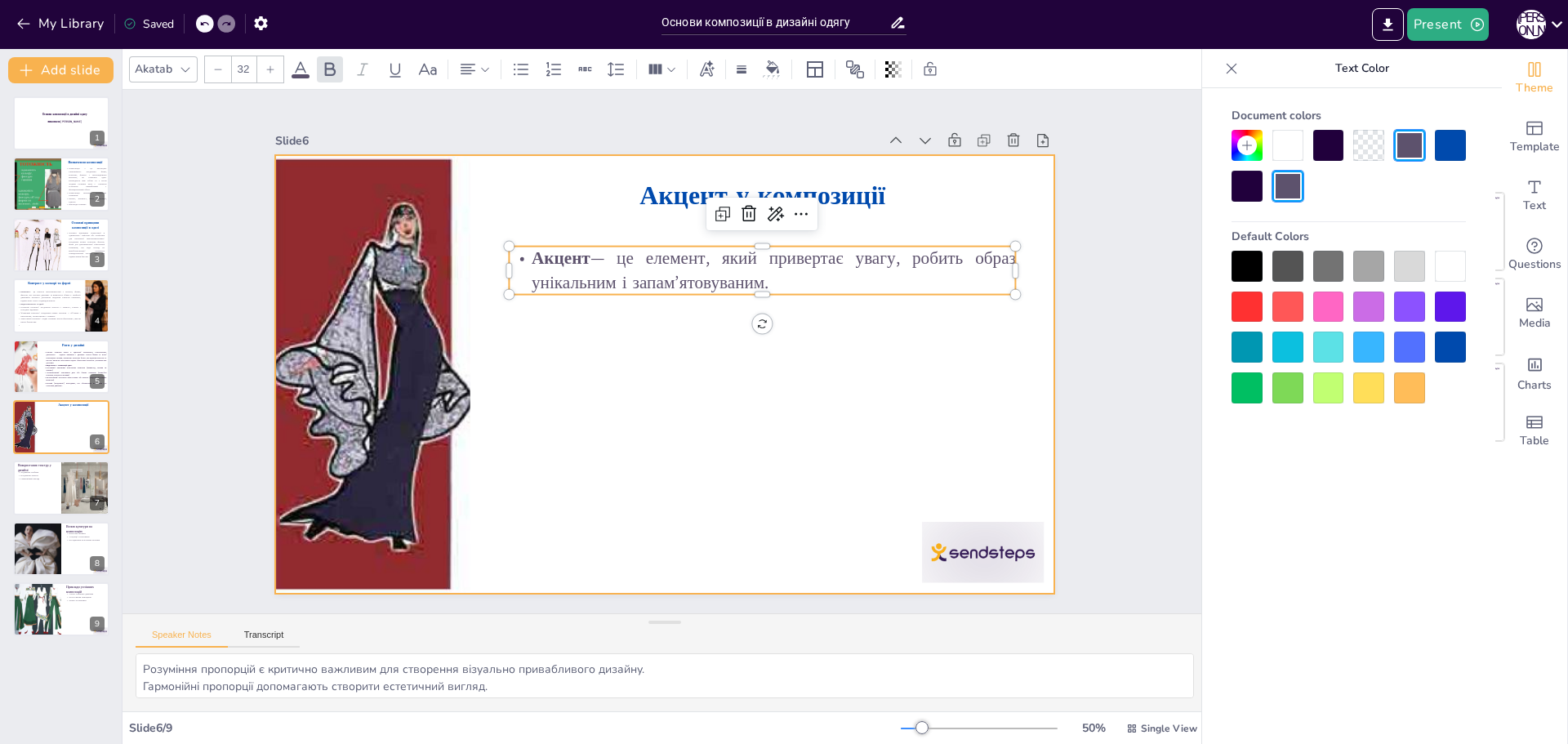
drag, startPoint x: 585, startPoint y: 401, endPoint x: 746, endPoint y: 311, distance: 184.4
click at [589, 401] on div at bounding box center [665, 374] width 780 height 439
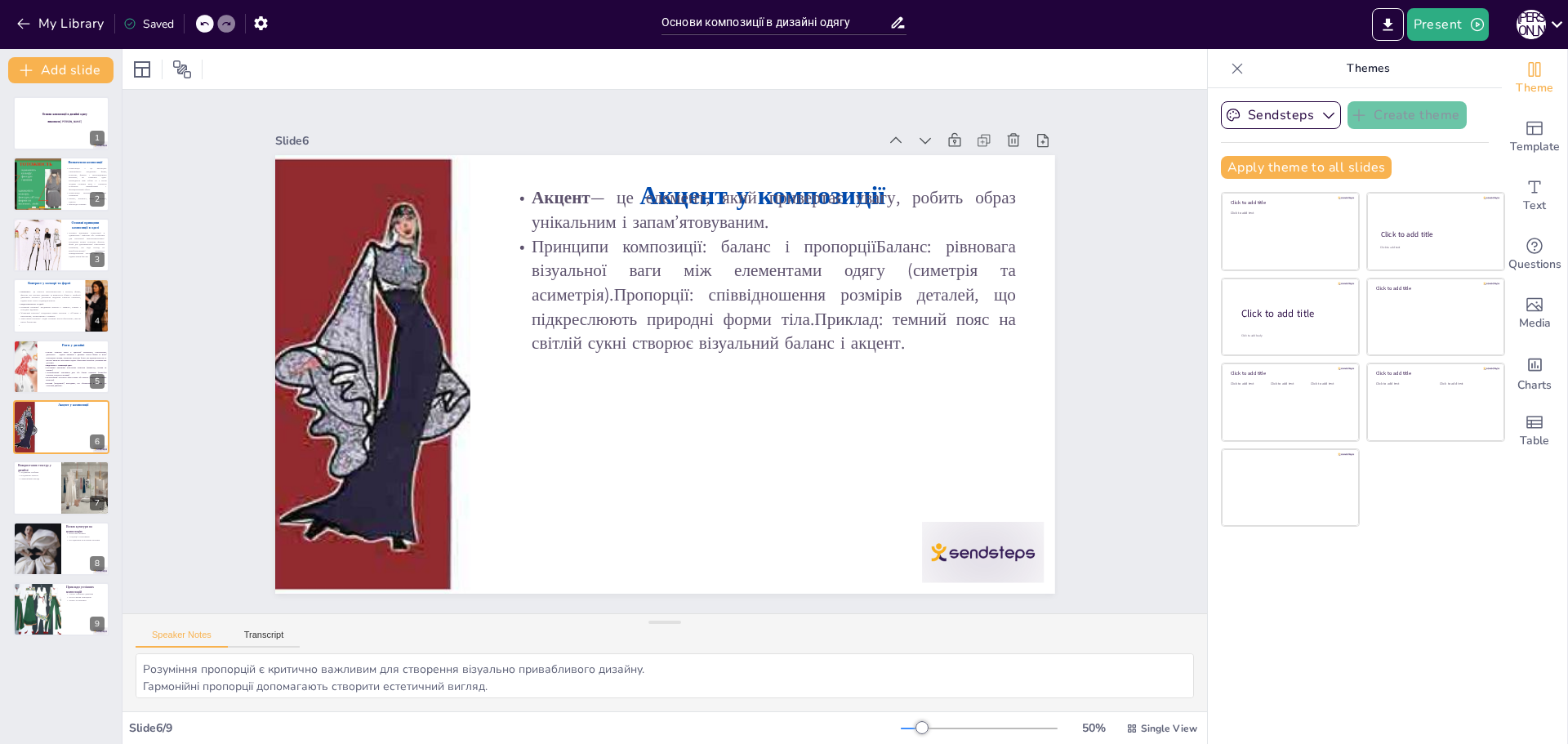
click at [689, 234] on p "Принципи композиції: баланс і пропорціїБаланс: рівновага візуальної ваги між ел…" at bounding box center [762, 295] width 507 height 122
click at [683, 196] on p "Акцент — це елемент, який привертає увагу, робить образ унікальним і запам’ятов…" at bounding box center [762, 209] width 507 height 49
click at [576, 196] on strong "Акцент" at bounding box center [561, 197] width 59 height 24
click at [778, 187] on p "Акцент — це елемент, який привертає увагу, робить образ унікальним і запам’ятов…" at bounding box center [762, 209] width 507 height 49
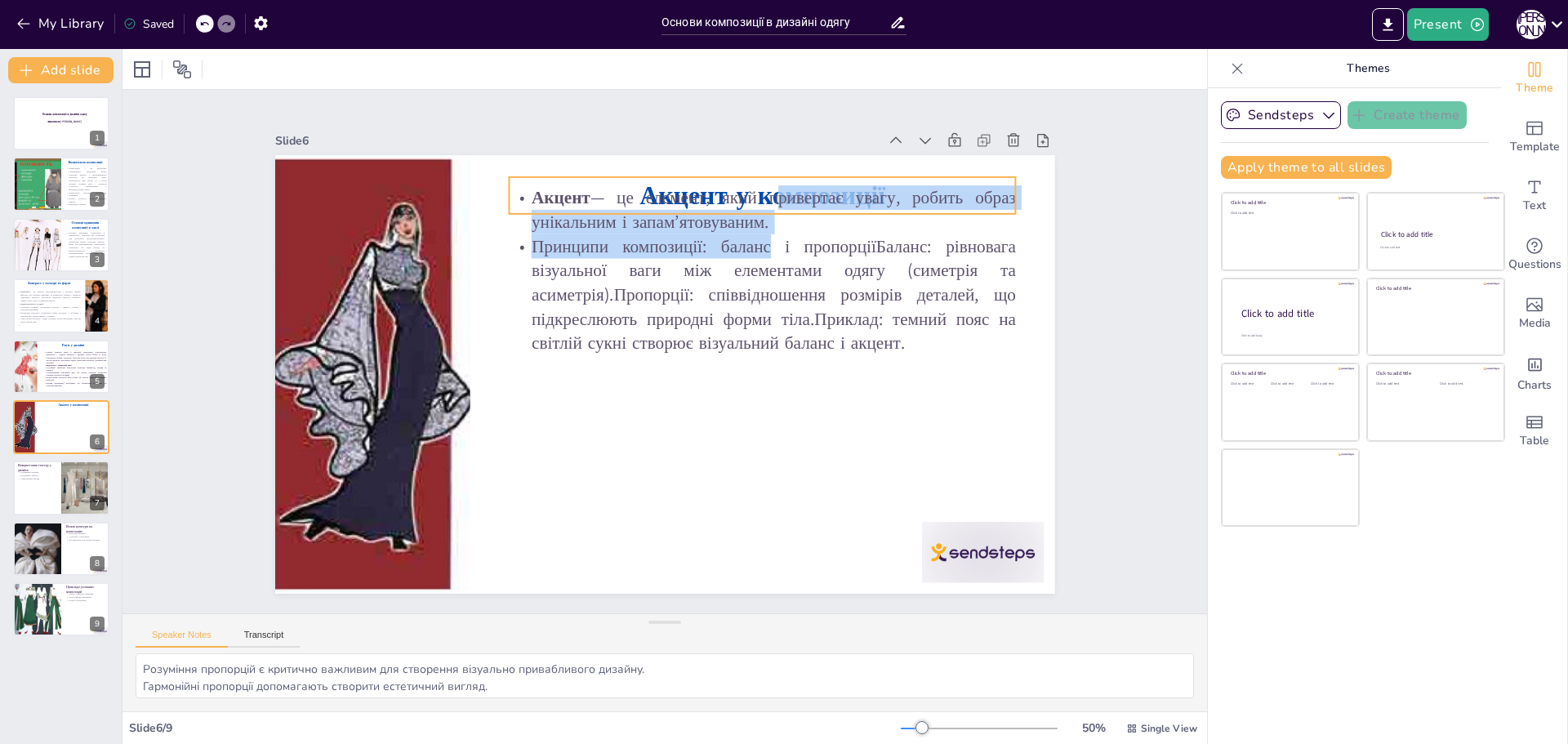
drag, startPoint x: 757, startPoint y: 192, endPoint x: 757, endPoint y: 173, distance: 19.0
click at [757, 173] on div "Акцент у композиції Акцент — це елемент, який привертає увагу, робить образ уні…" at bounding box center [665, 374] width 780 height 439
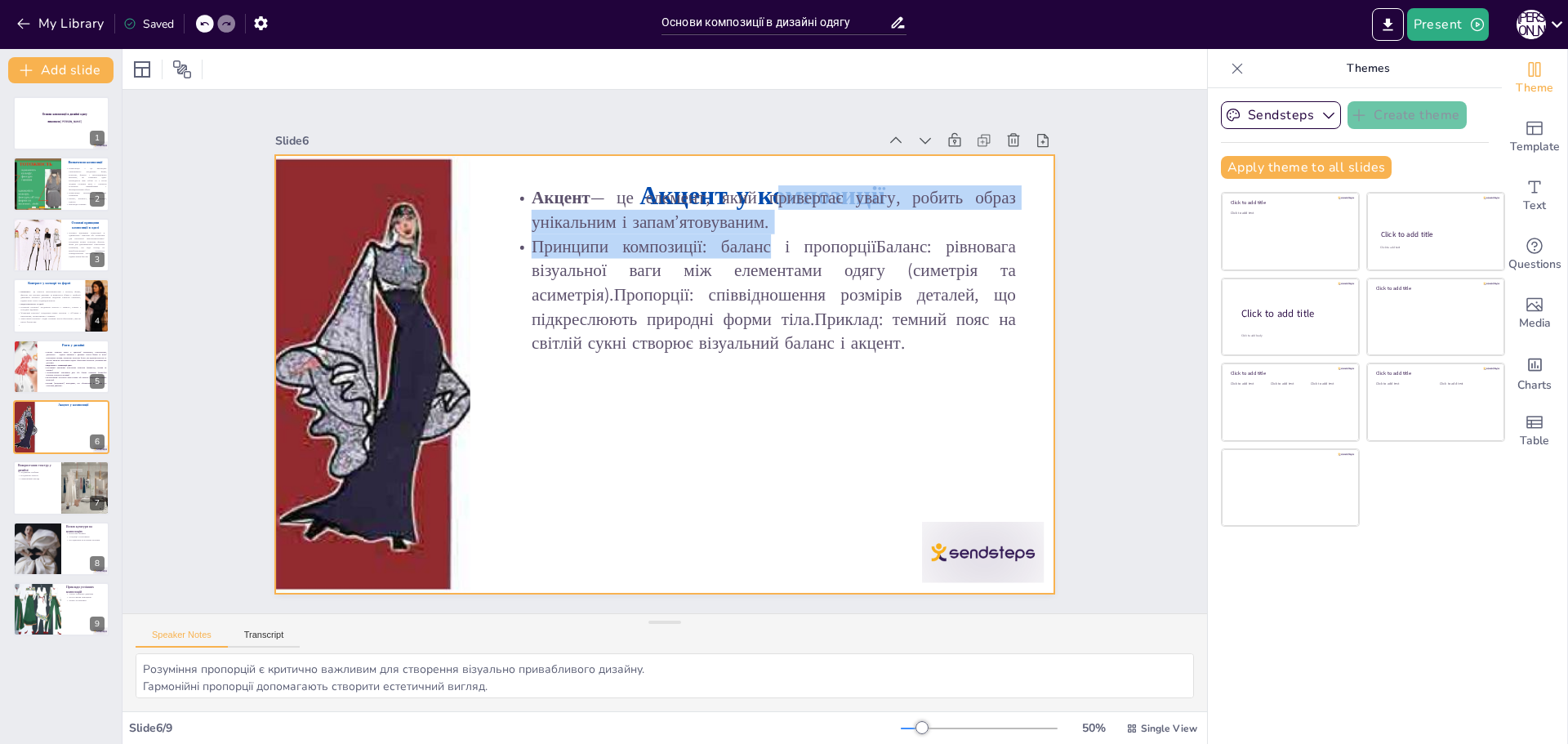
click at [724, 407] on div at bounding box center [665, 374] width 780 height 439
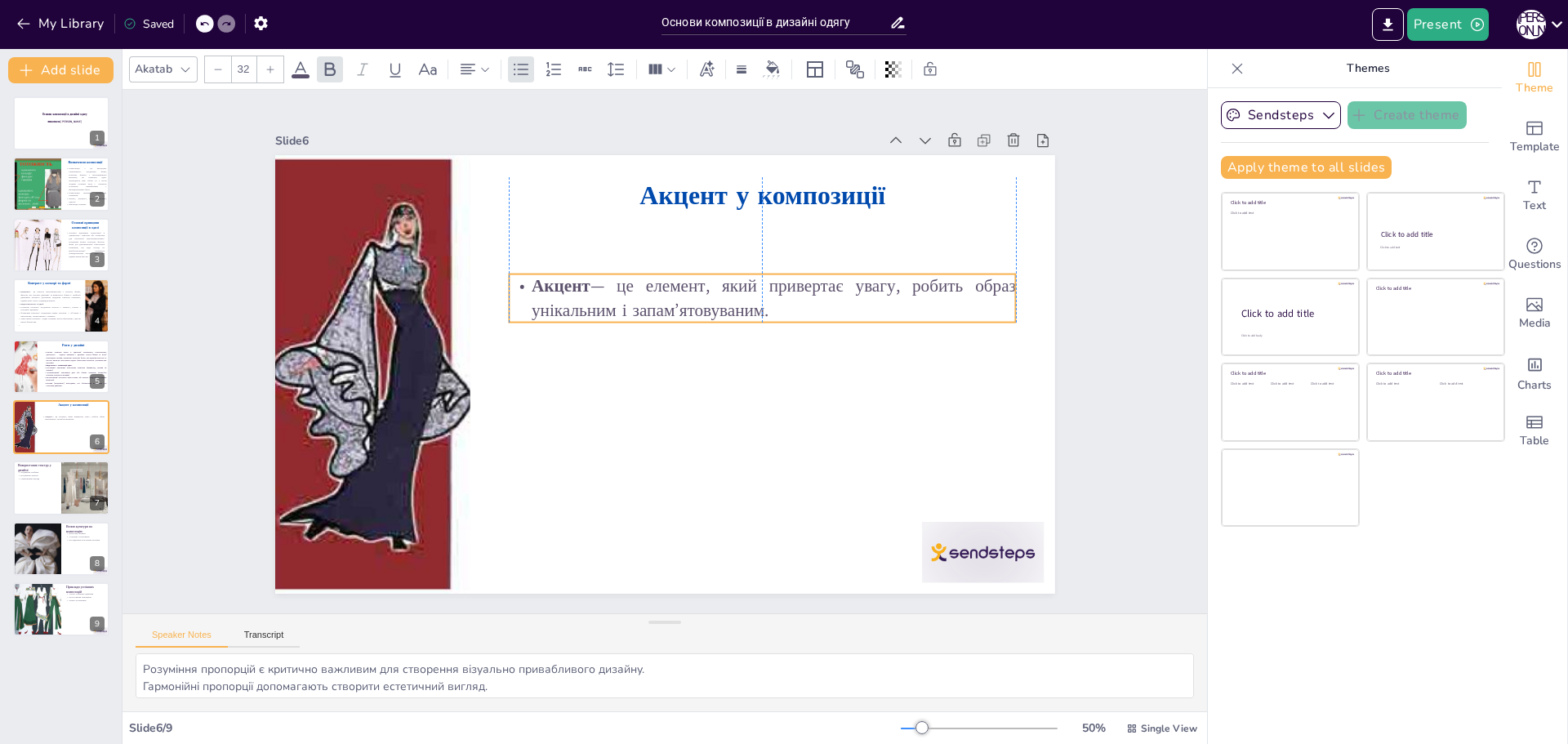
drag, startPoint x: 774, startPoint y: 257, endPoint x: 772, endPoint y: 284, distance: 27.1
click at [772, 284] on p "Акцент — це елемент, який привертає увагу, робить образ унікальним і запам’ятов…" at bounding box center [762, 298] width 507 height 49
click at [779, 303] on p "Акцент — це елемент, який привертає увагу, робить образ унікальним і запам’ятов…" at bounding box center [762, 298] width 507 height 49
click at [758, 302] on p "Акцент — це елемент, який привертає увагу, робить образ унікальним і запам’ятов…" at bounding box center [762, 298] width 507 height 49
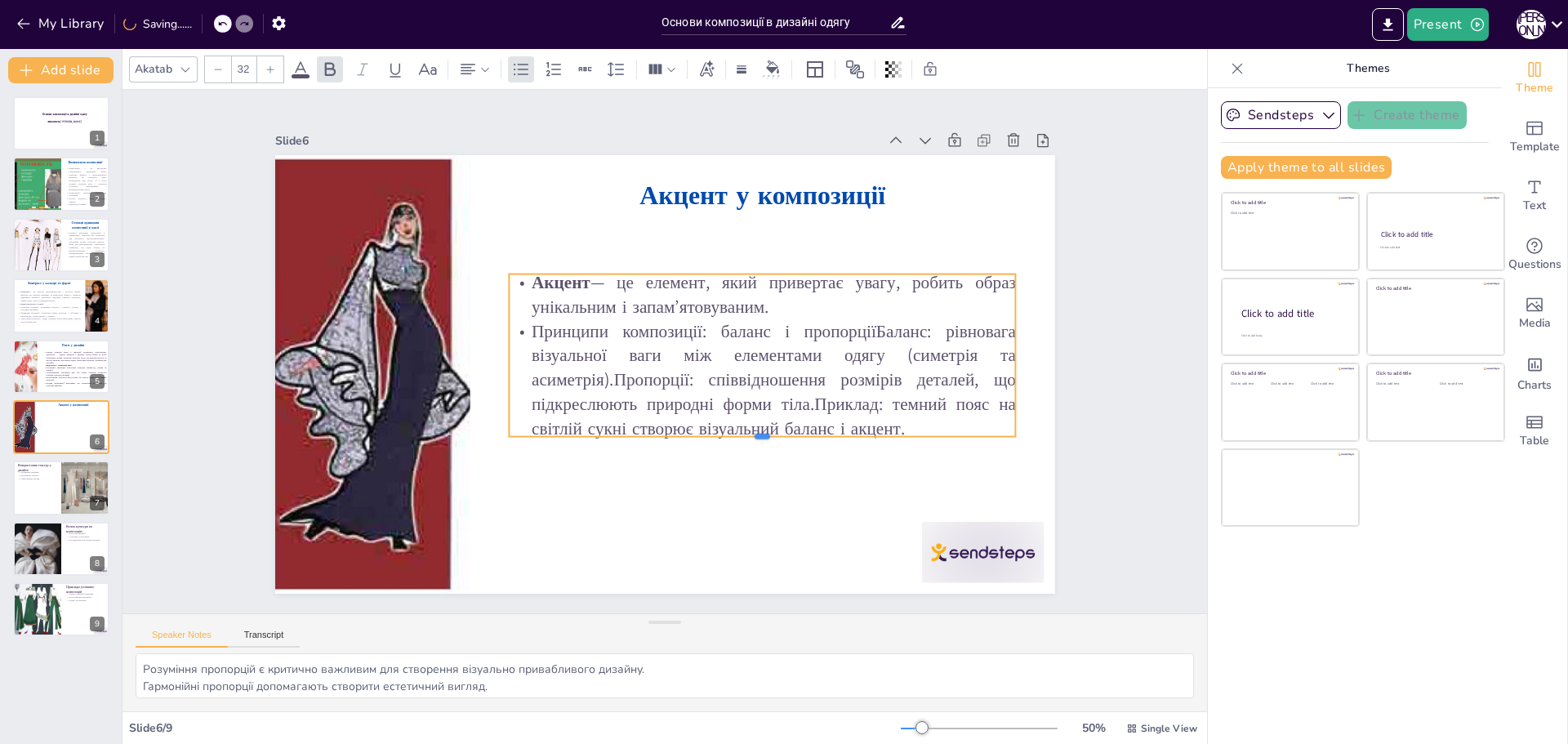
drag, startPoint x: 747, startPoint y: 316, endPoint x: 752, endPoint y: 449, distance: 133.1
click at [751, 449] on div at bounding box center [762, 443] width 507 height 13
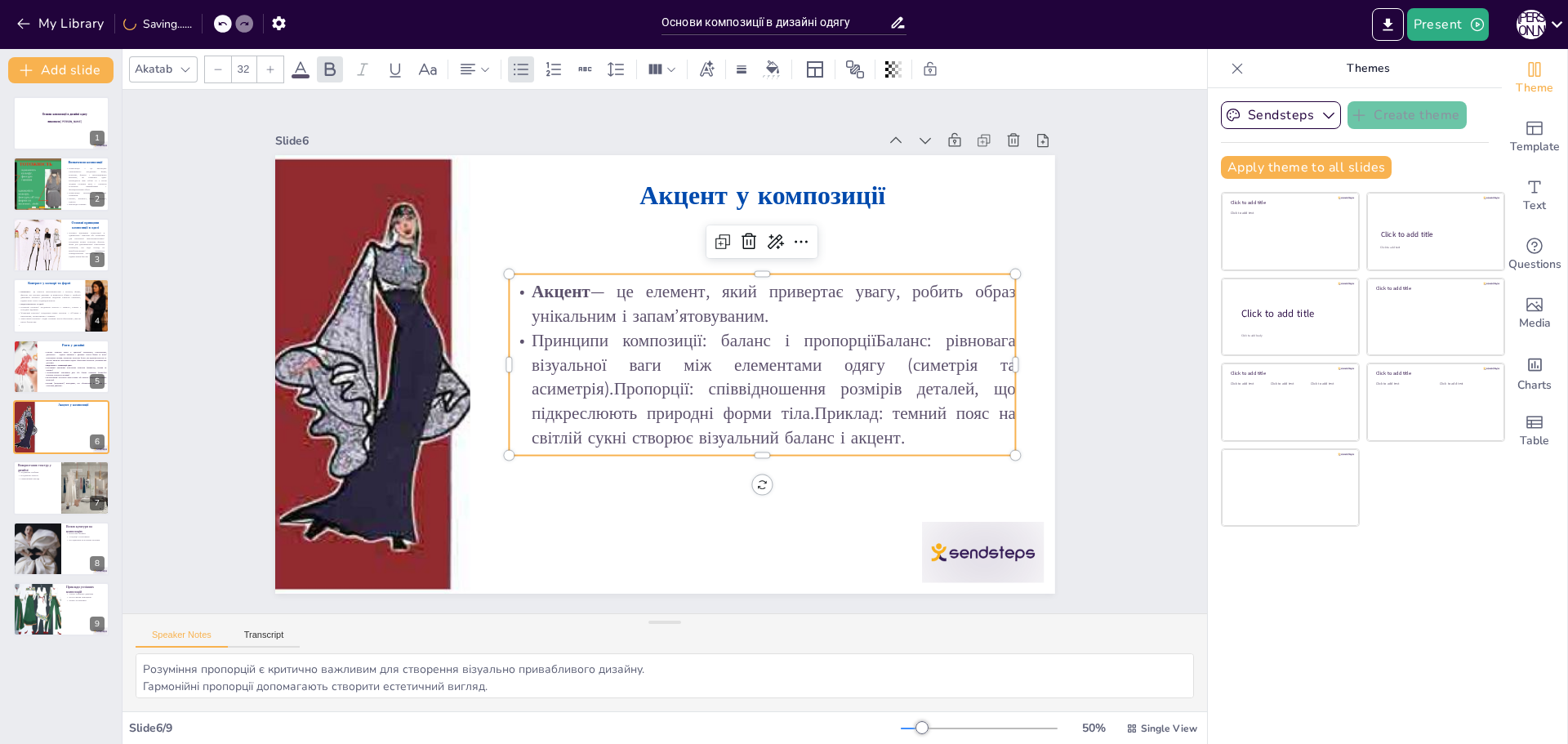
click at [895, 422] on p "Принципи композиції: баланс і пропорціїБаланс: рівновага візуальної ваги між ел…" at bounding box center [762, 389] width 507 height 122
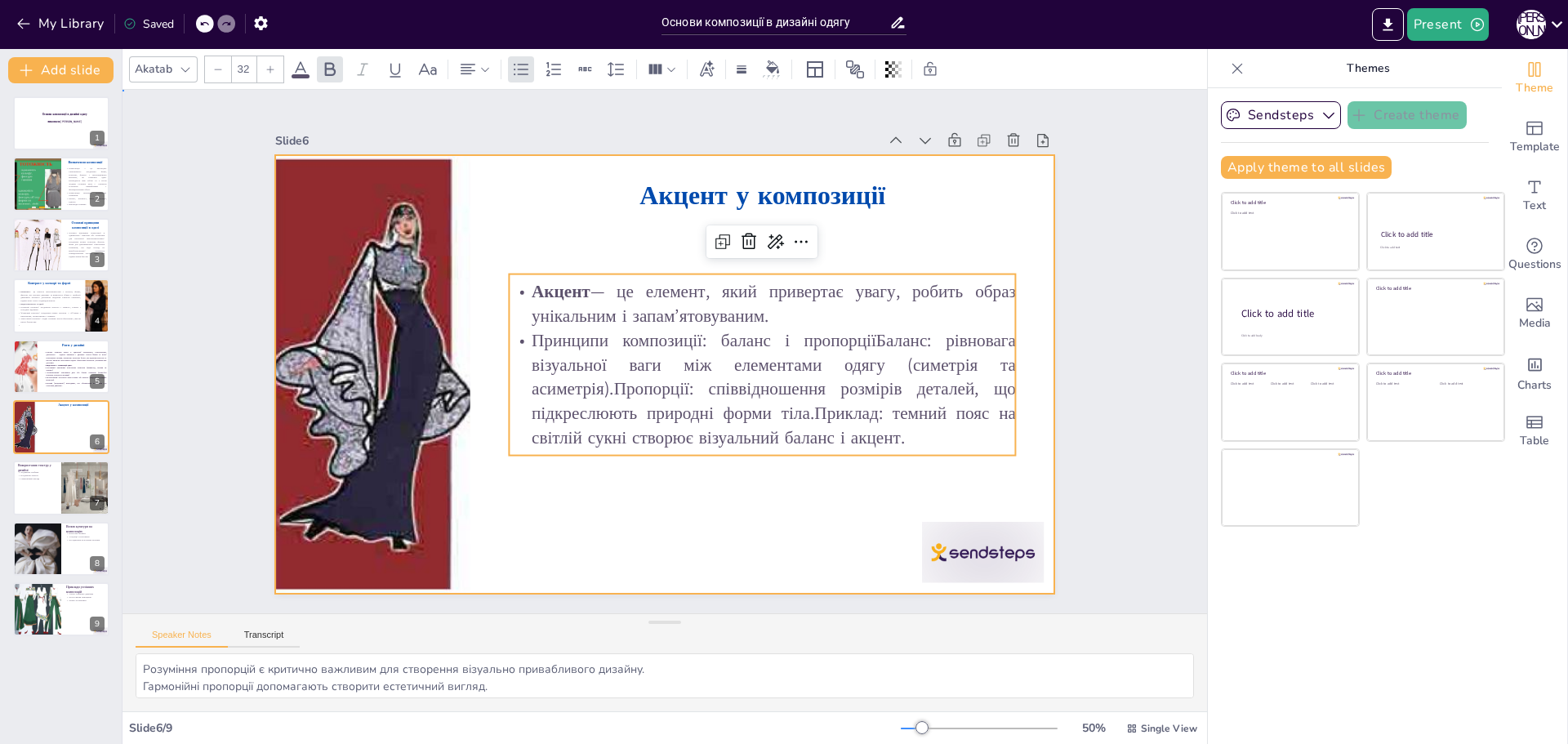
click at [905, 247] on div at bounding box center [665, 374] width 780 height 439
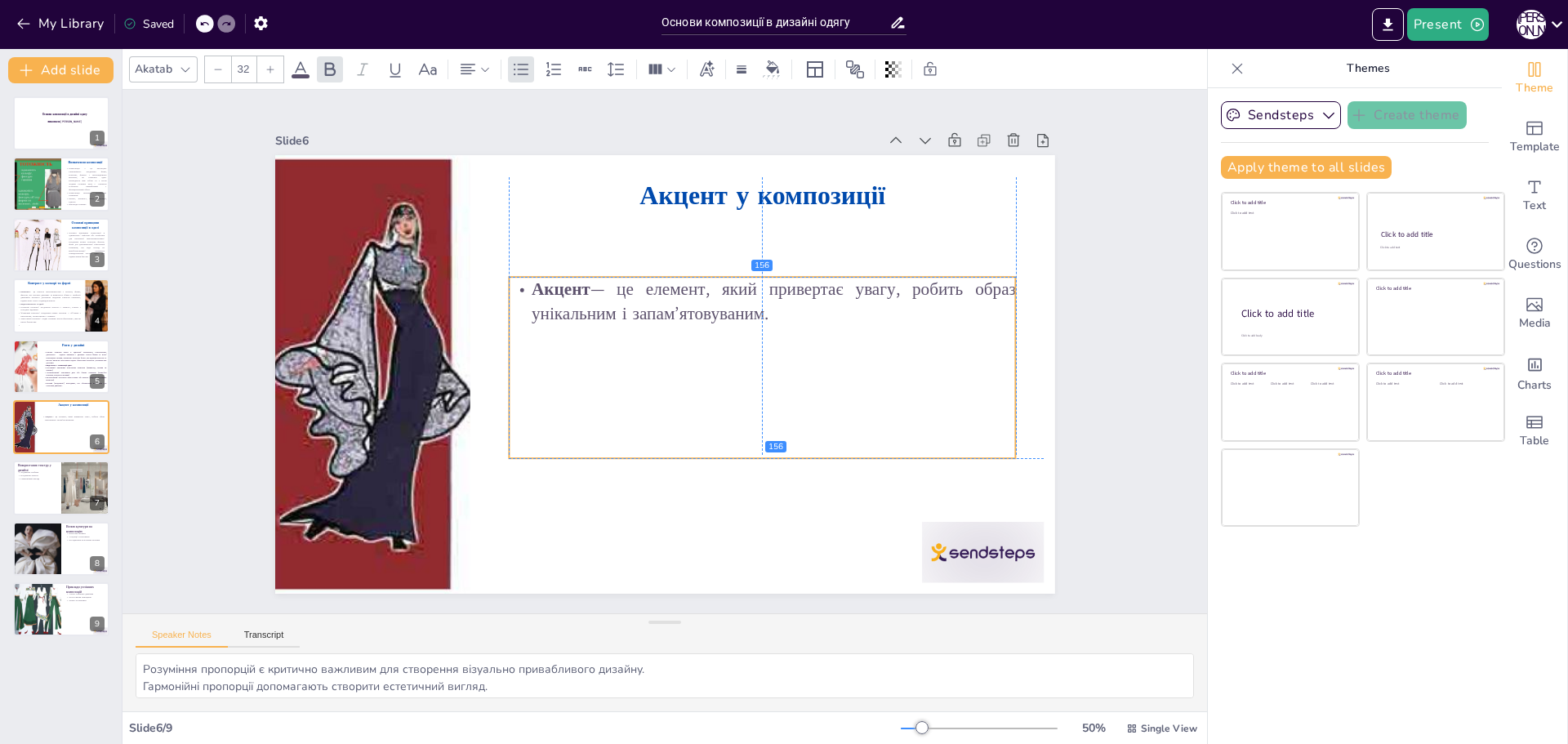
click at [931, 356] on div "Акцент — це елемент, який привертає увагу, робить образ унікальним і запам’ятов…" at bounding box center [762, 367] width 507 height 182
click at [762, 303] on p "Акцент — це елемент, який привертає увагу, робить образ унікальним і запам’ятов…" at bounding box center [762, 301] width 507 height 49
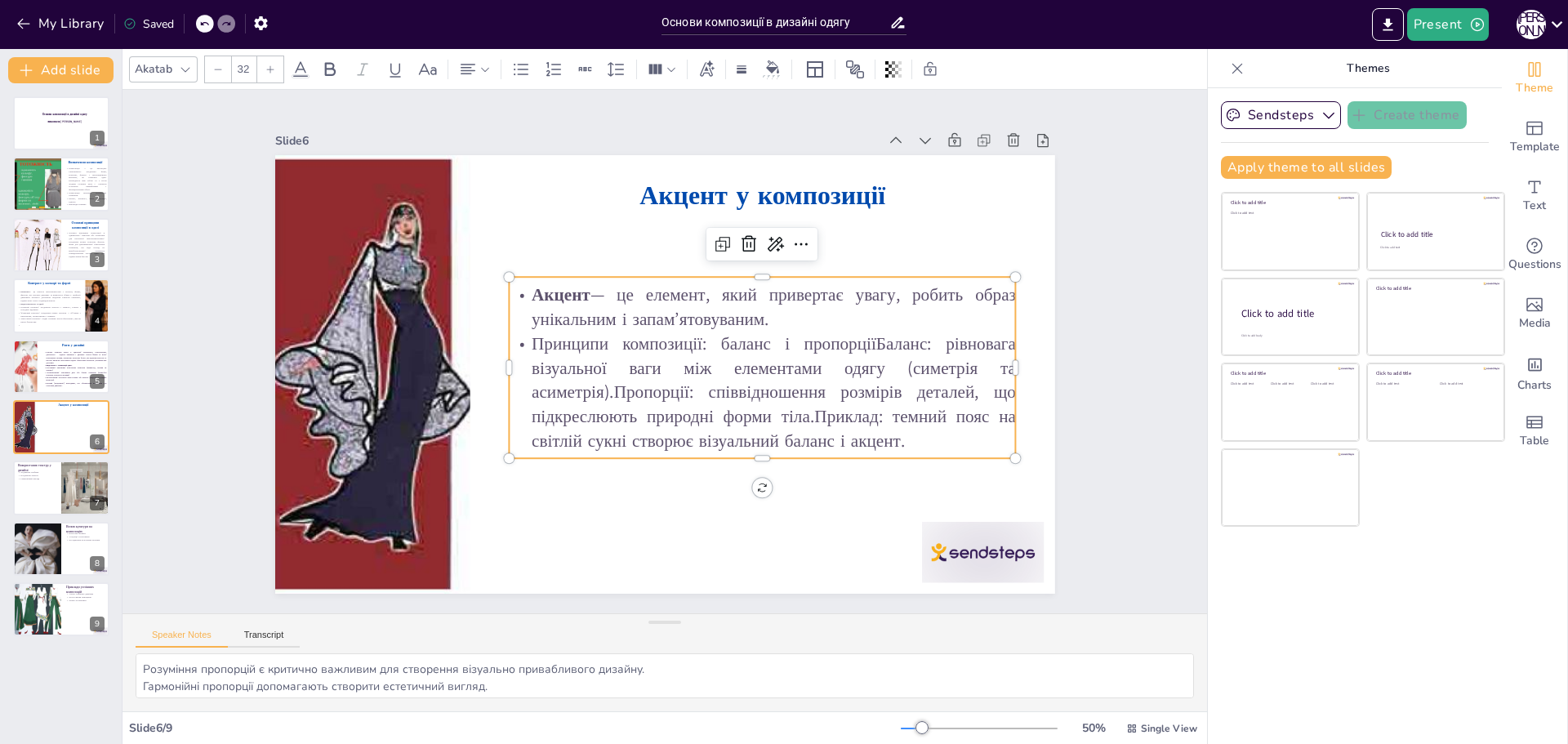
click at [868, 336] on p "Принципи композиції: баланс і пропорціїБаланс: рівновага візуальної ваги між ел…" at bounding box center [762, 392] width 507 height 122
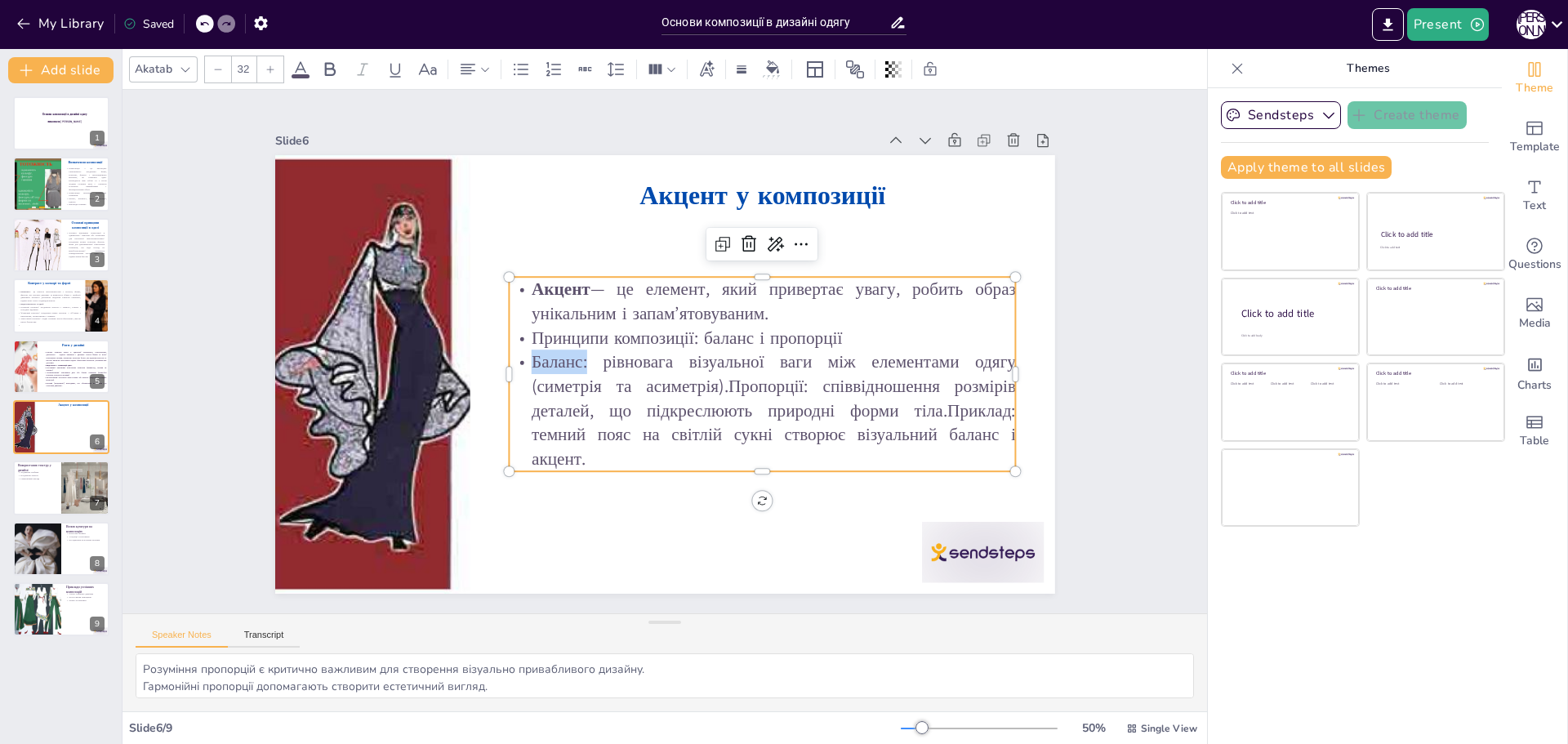
drag, startPoint x: 574, startPoint y: 355, endPoint x: 513, endPoint y: 355, distance: 61.0
click at [513, 355] on p "Баланс: рівновага візуальної ваги між елементами одягу (симетрія та асиметрія).…" at bounding box center [762, 410] width 507 height 122
click at [331, 57] on div at bounding box center [329, 69] width 26 height 26
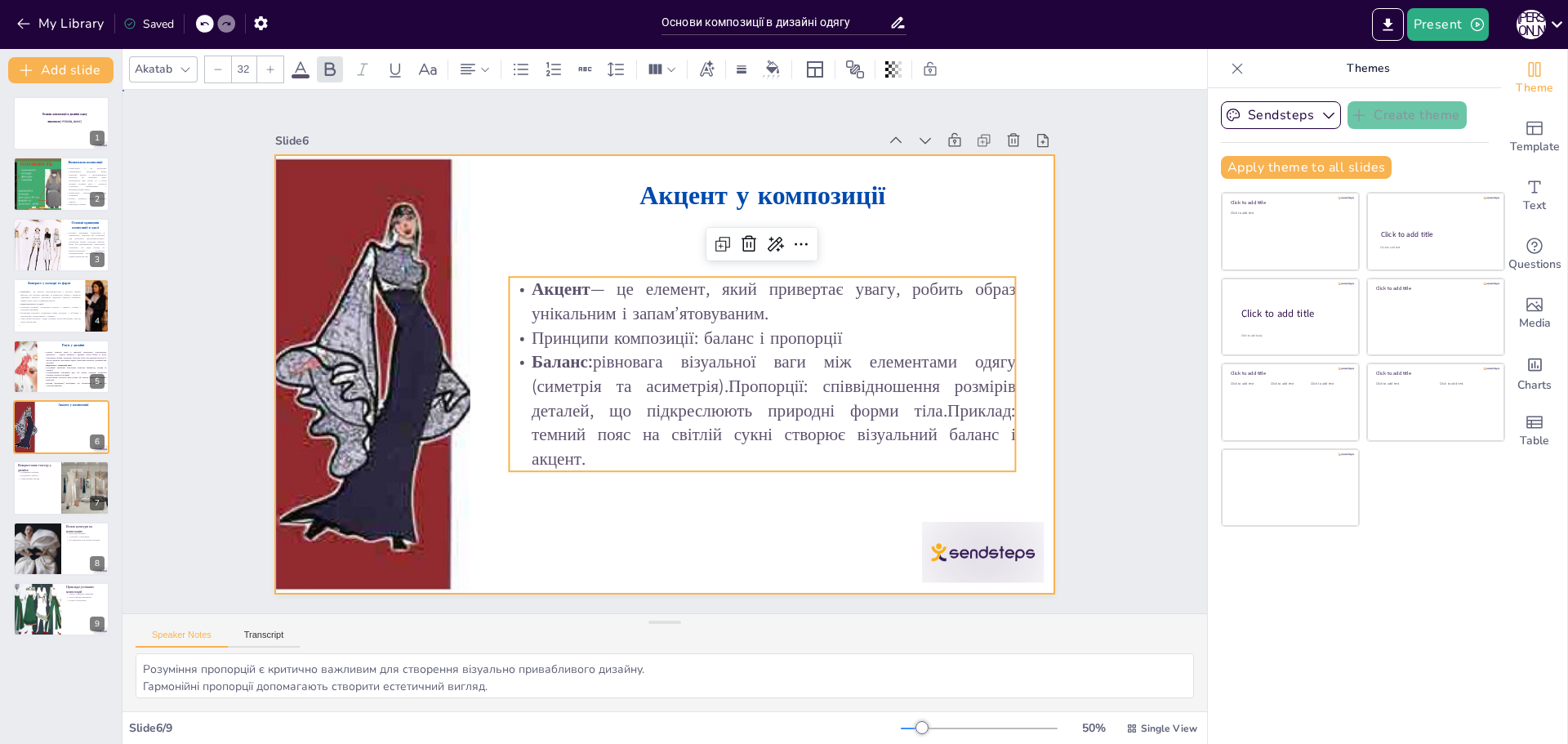
click at [833, 538] on div at bounding box center [665, 374] width 780 height 439
click at [663, 449] on p "Баланс: рівновага візуальної ваги між елементами одягу (симетрія та асиметрія).…" at bounding box center [762, 410] width 507 height 122
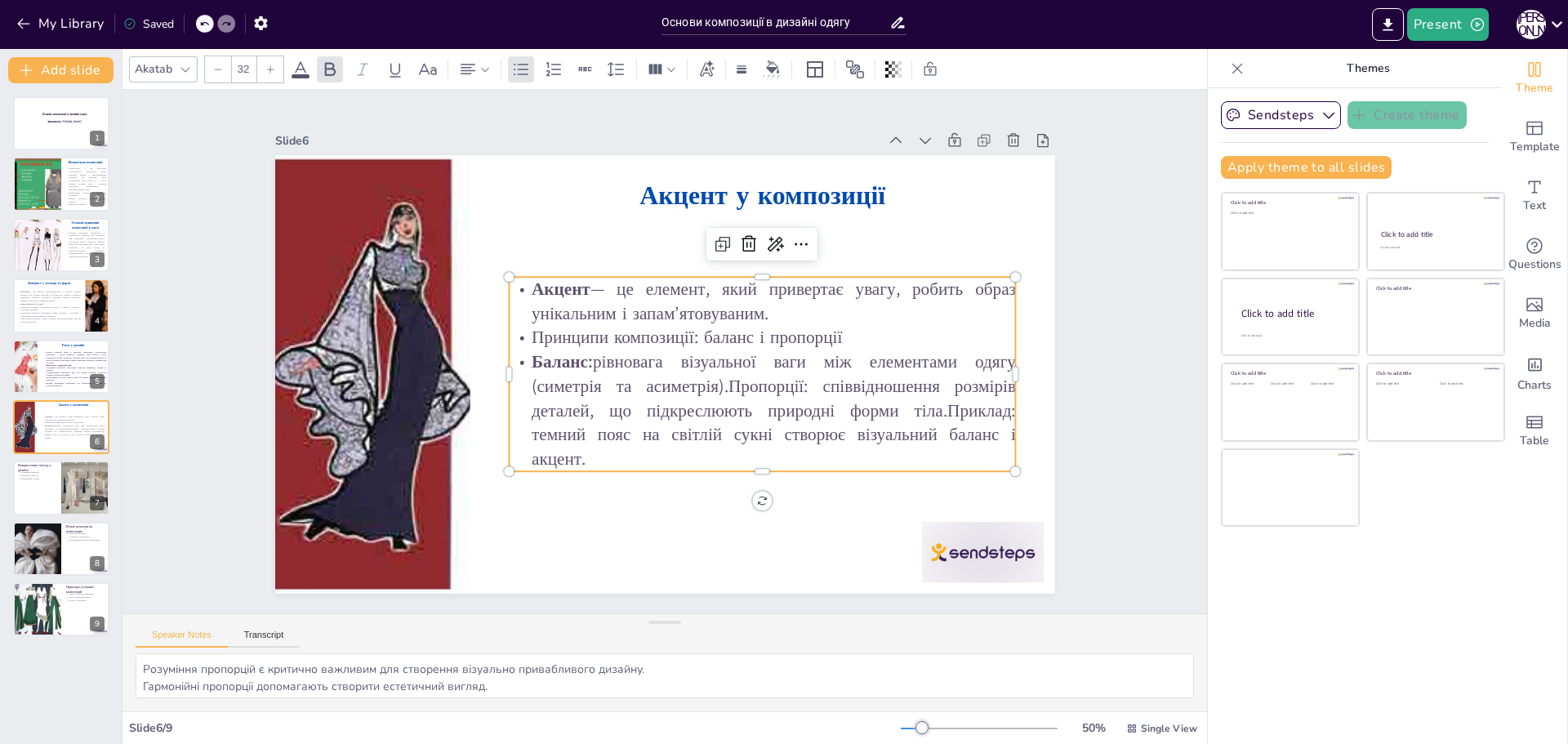
click at [663, 449] on p "Баланс: рівновага візуальної ваги між елементами одягу (симетрія та асиметрія).…" at bounding box center [762, 410] width 507 height 122
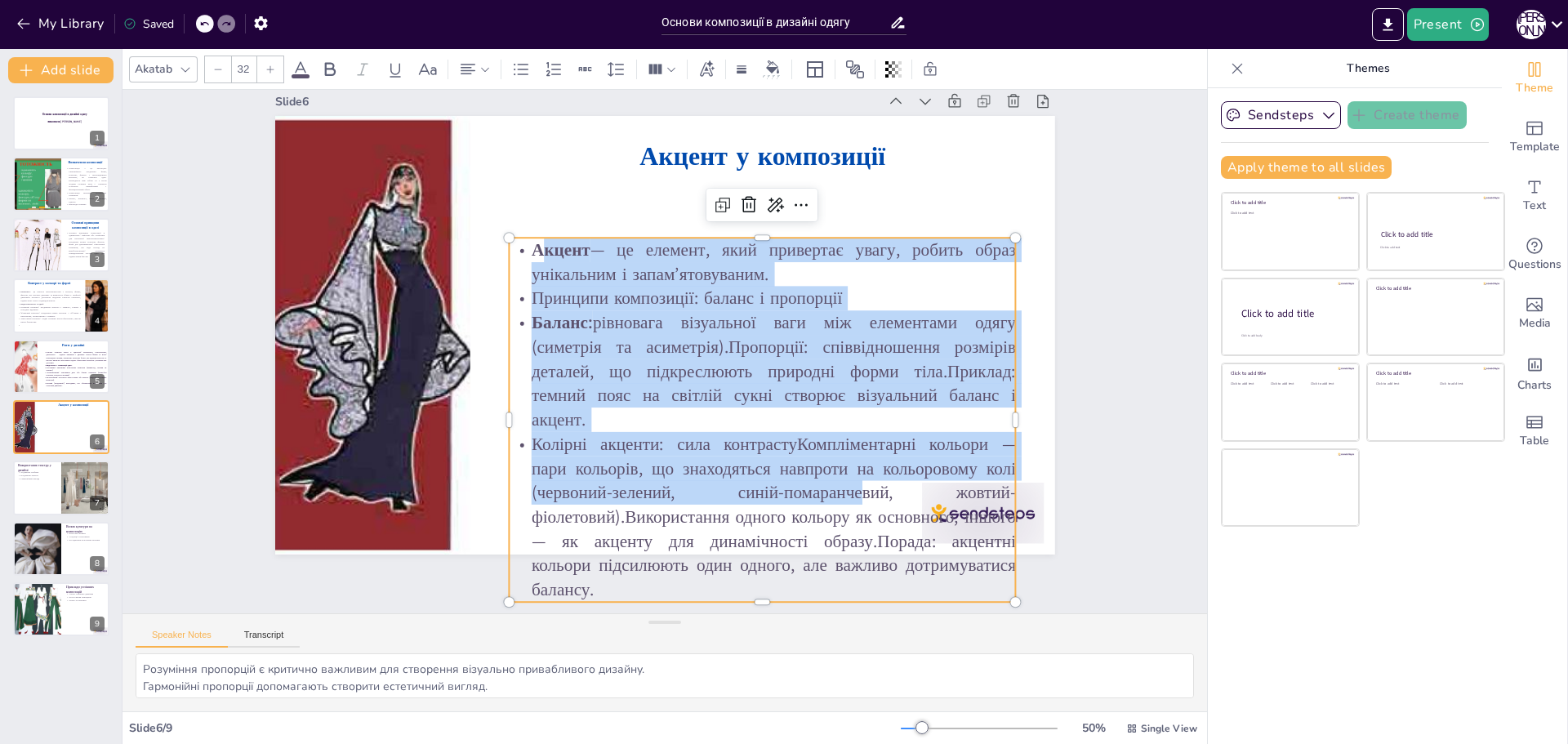
scroll to position [72, 0]
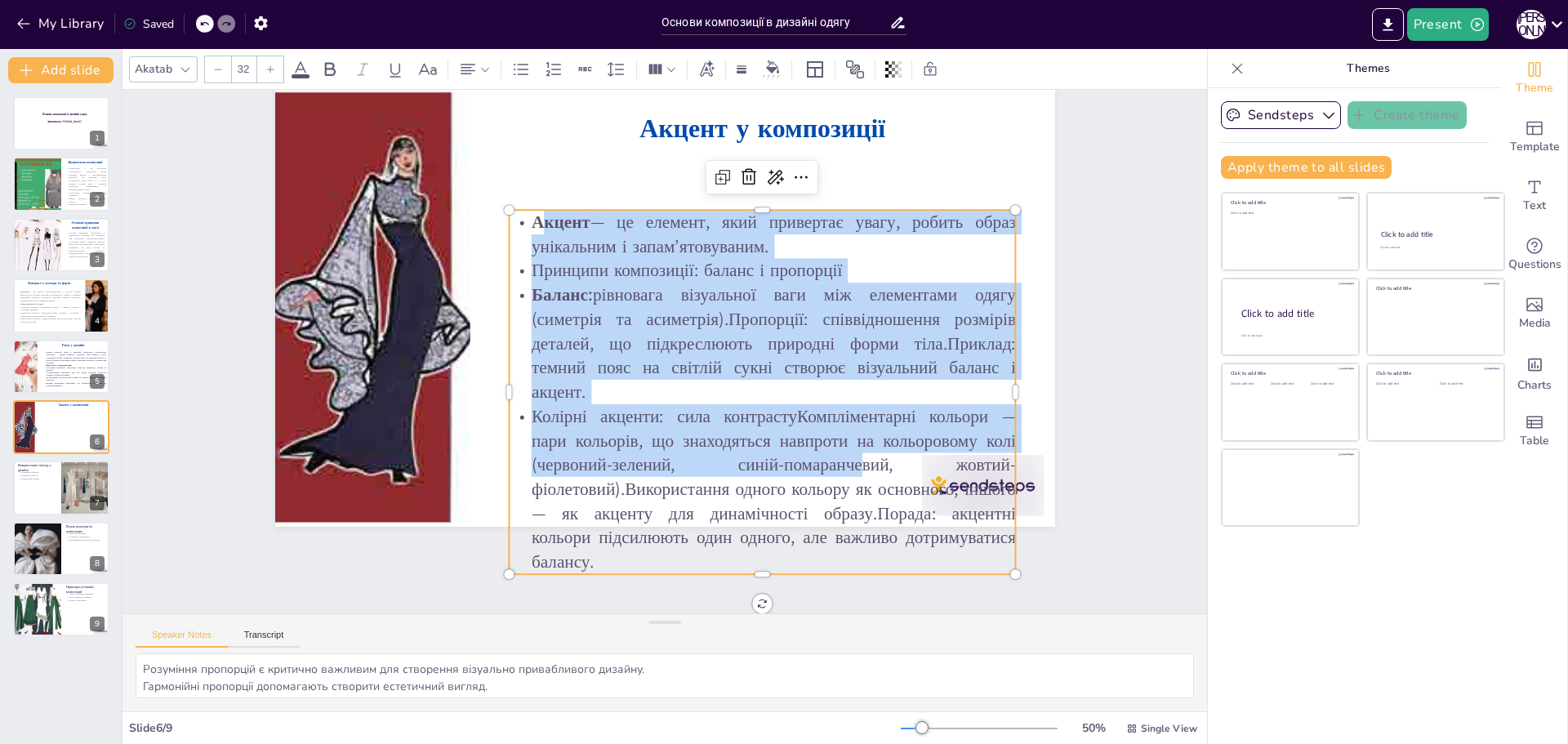
drag, startPoint x: 527, startPoint y: 283, endPoint x: 979, endPoint y: 586, distance: 544.2
click at [978, 587] on div "Slide 1 Основи композиції в дизайні одягу виконала [PERSON_NAME] Slide 2 Визнач…" at bounding box center [665, 351] width 1085 height 523
click at [979, 586] on div "Slide 1 Основи композиції в дизайні одягу виконала [PERSON_NAME] Slide 2 Визнач…" at bounding box center [665, 351] width 1085 height 523
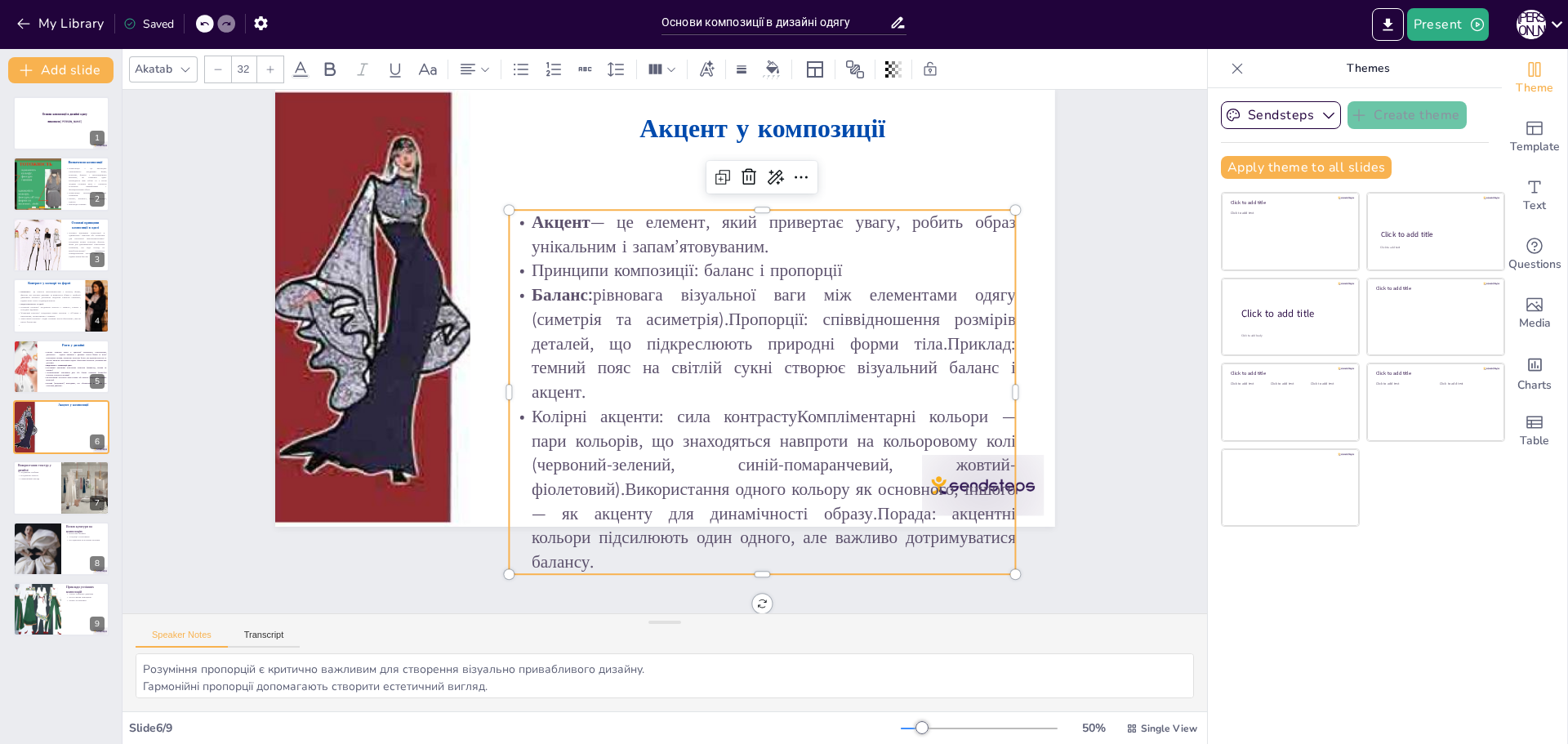
click at [926, 533] on p "Колірні акценти: сила контрастуКомпліментарні кольори — пари кольорів, що знахо…" at bounding box center [762, 489] width 507 height 170
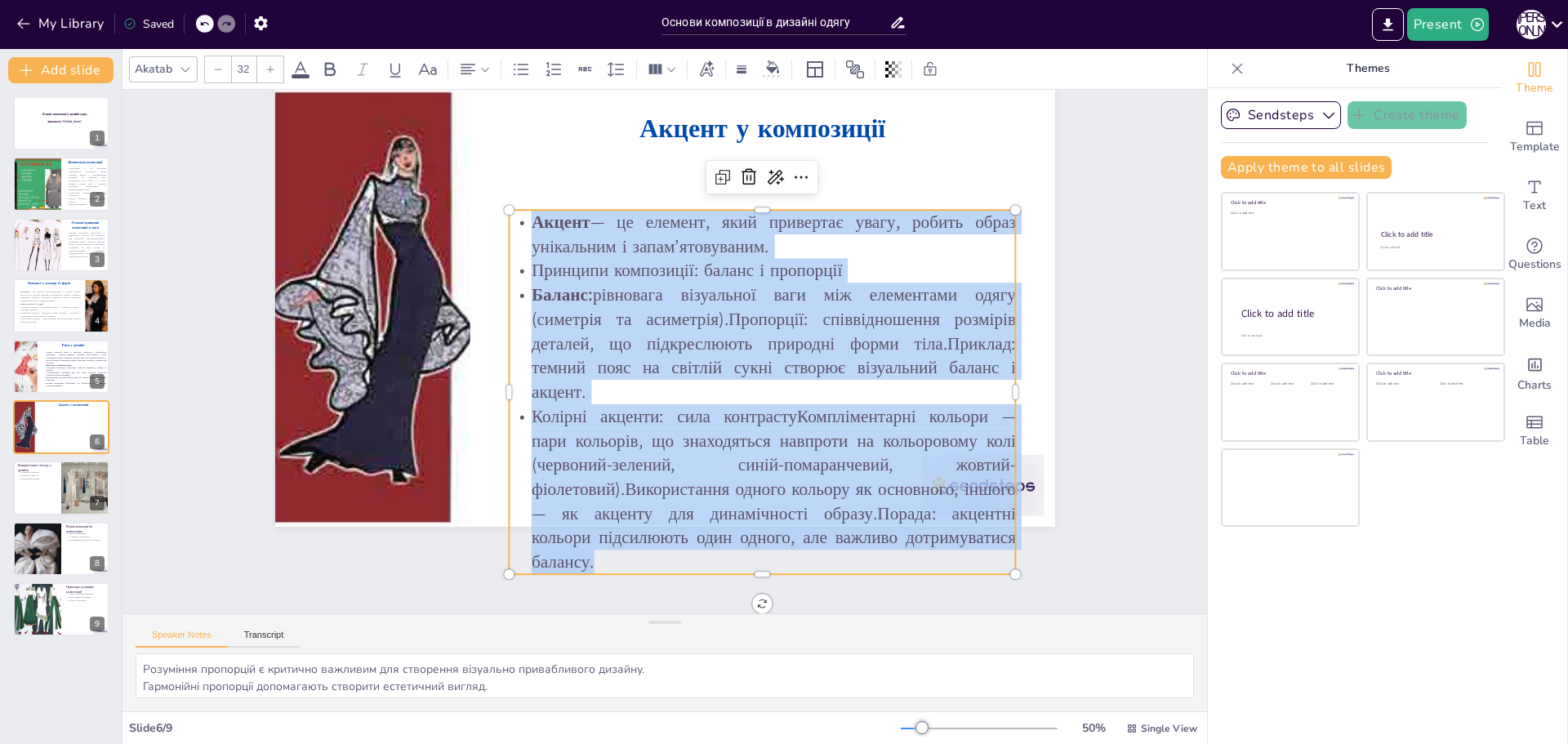
drag, startPoint x: 700, startPoint y: 546, endPoint x: 514, endPoint y: 211, distance: 383.2
click at [514, 211] on div "Акцент — це елемент, який привертає увагу, робить образ унікальним і запам’ятов…" at bounding box center [762, 392] width 507 height 364
click at [213, 70] on icon at bounding box center [218, 69] width 10 height 10
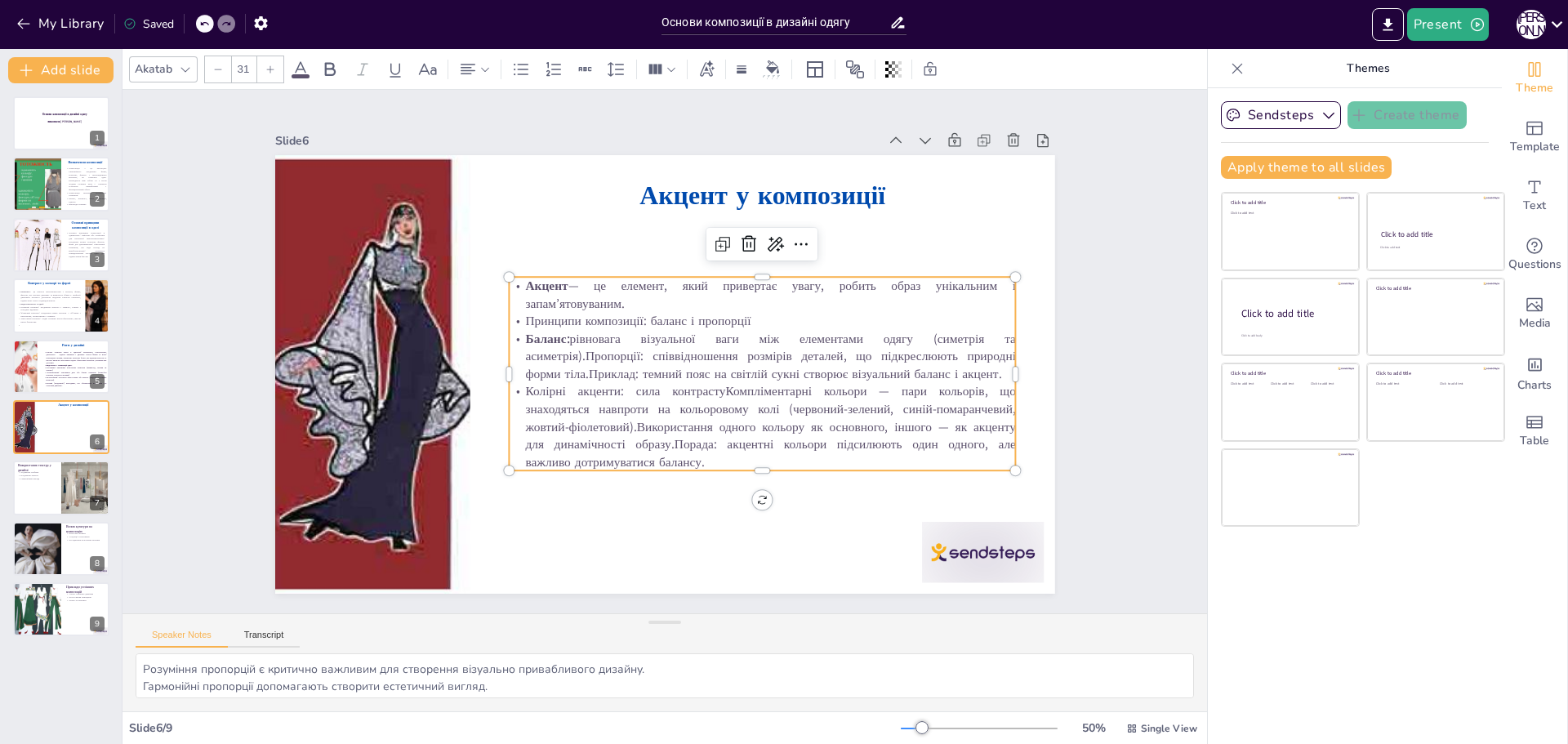
click at [272, 65] on icon at bounding box center [270, 69] width 10 height 10
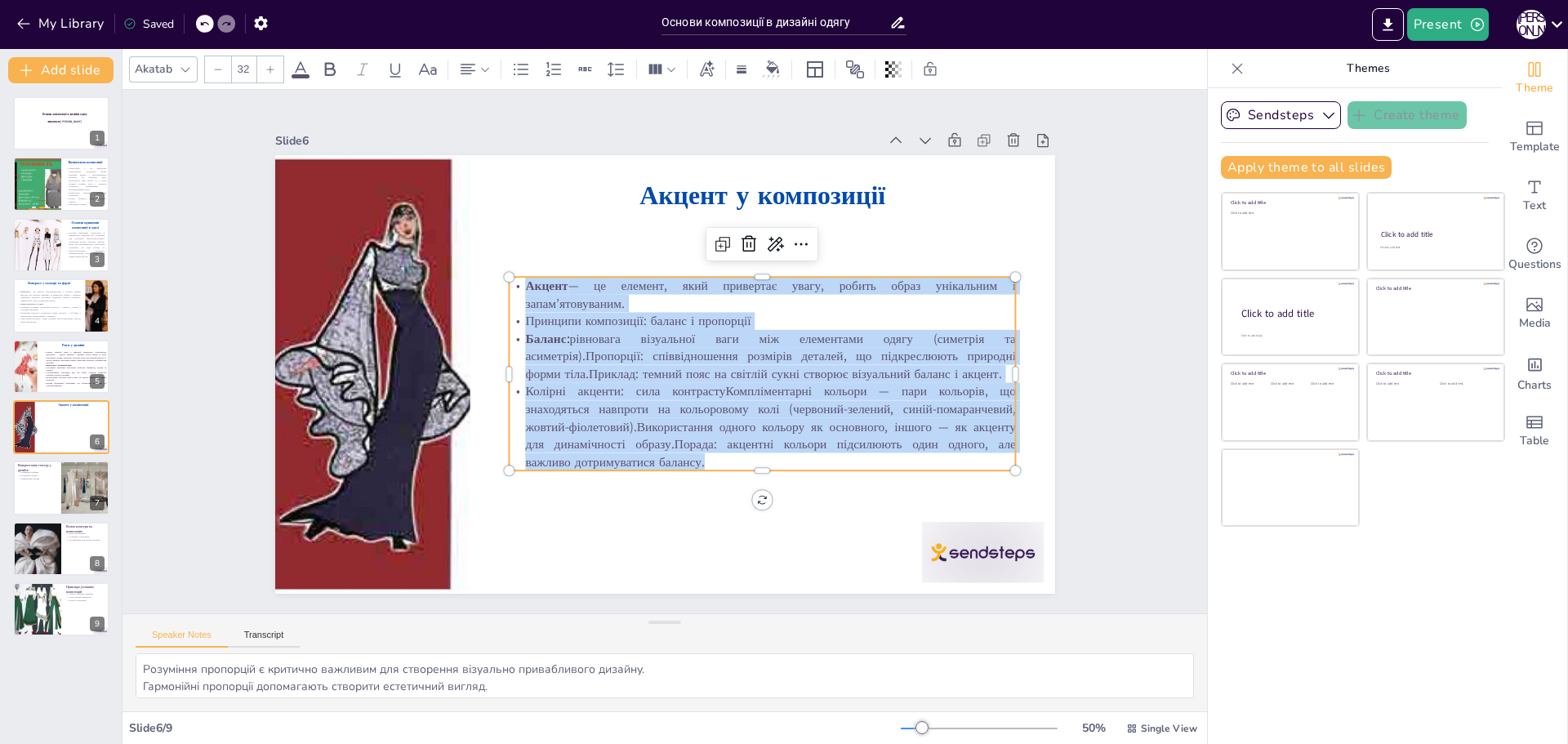
click at [272, 65] on icon at bounding box center [270, 69] width 10 height 10
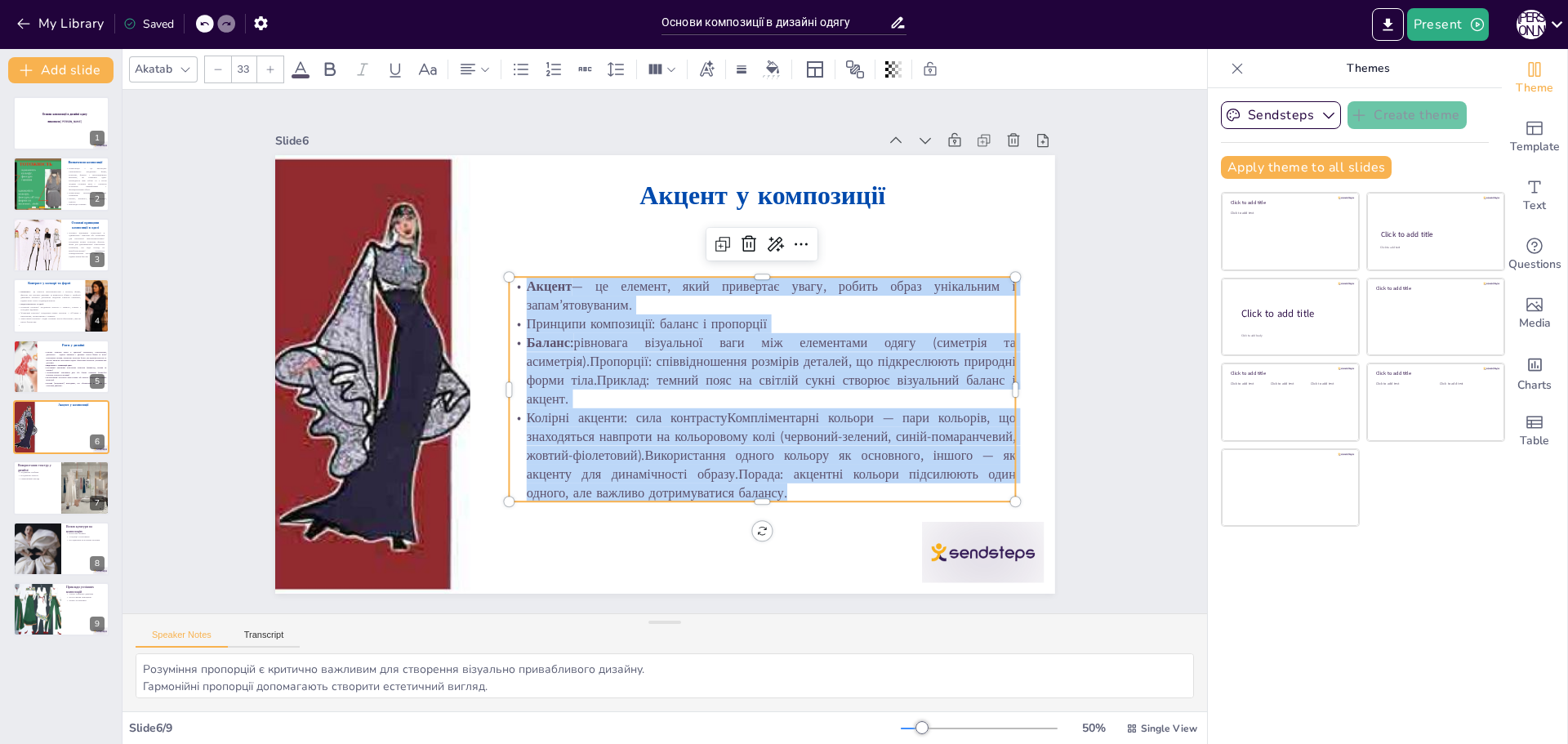
click at [272, 65] on icon at bounding box center [270, 69] width 10 height 10
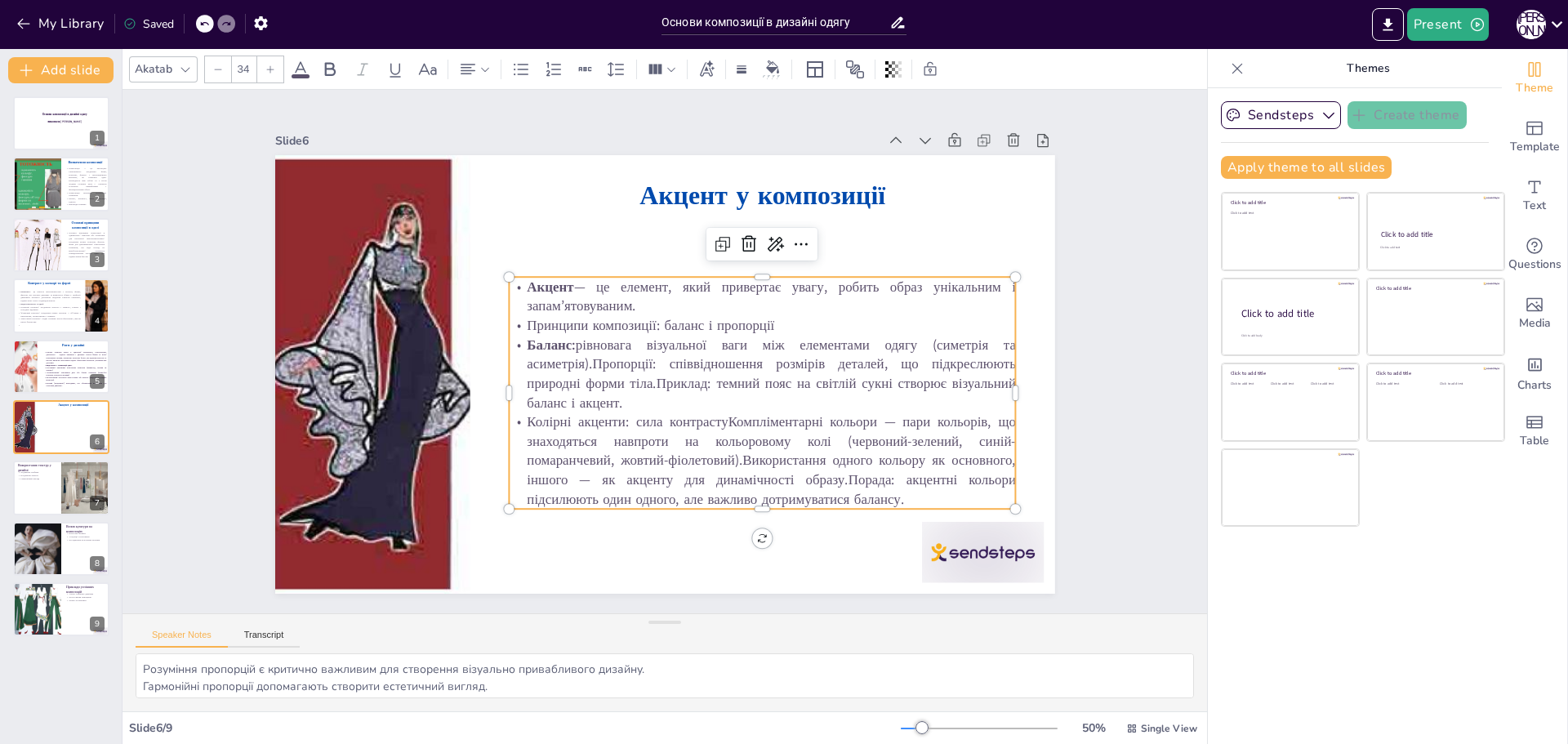
click at [272, 65] on icon at bounding box center [270, 69] width 10 height 10
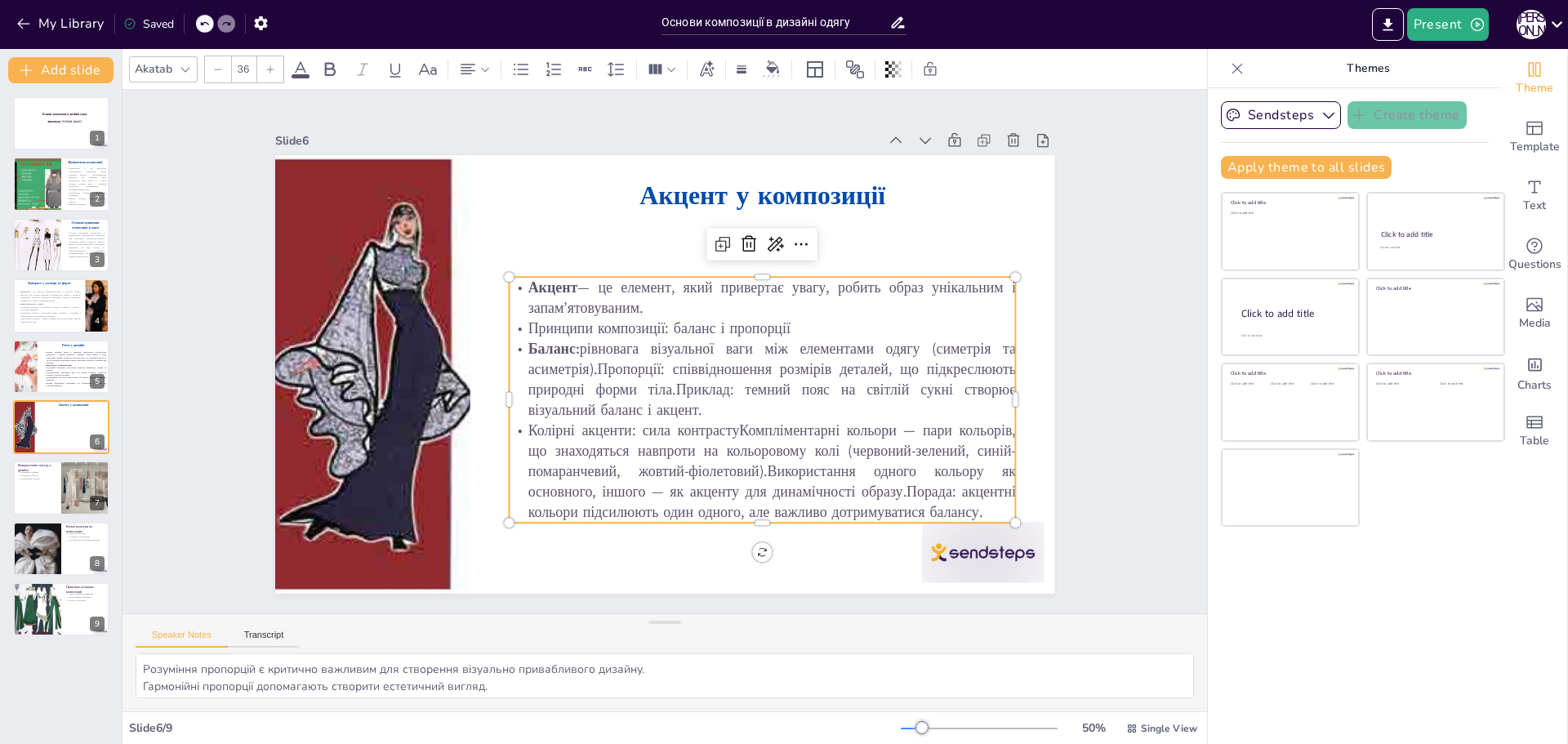
click at [272, 65] on icon at bounding box center [270, 69] width 10 height 10
type input "37"
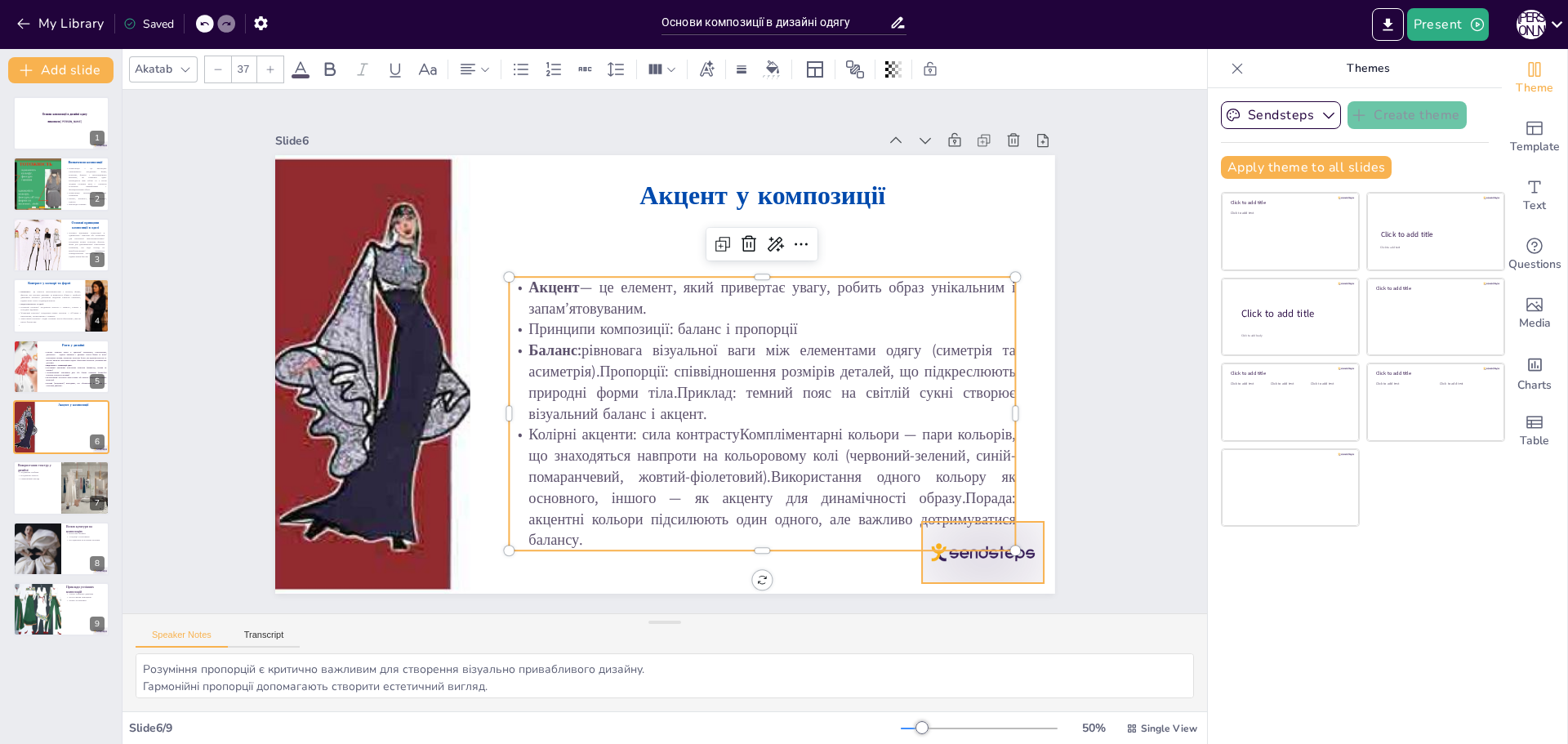
click at [948, 556] on div at bounding box center [983, 552] width 122 height 61
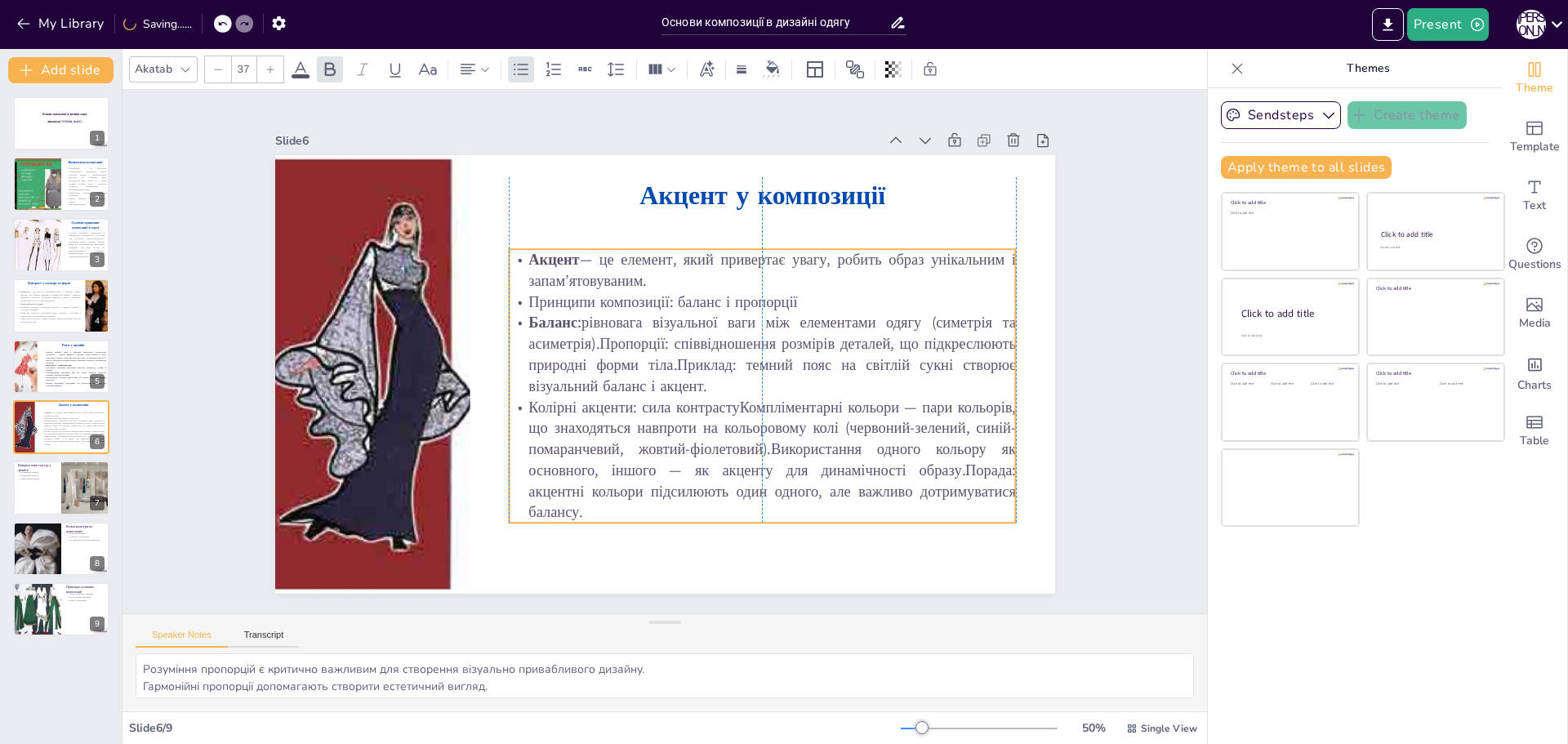
drag, startPoint x: 758, startPoint y: 274, endPoint x: 753, endPoint y: 244, distance: 30.4
click at [753, 249] on p "Акцент — це елемент, який привертає увагу, робить образ унікальним і запам’ятов…" at bounding box center [762, 270] width 507 height 43
click at [621, 398] on p "Колірні акценти: сила контрастуКомпліментарні кольори — пари кольорів, що знахо…" at bounding box center [762, 456] width 507 height 127
click at [617, 401] on p "Колірні акценти: сила контрастуКомпліментарні кольори — пари кольорів, що знахо…" at bounding box center [762, 456] width 507 height 127
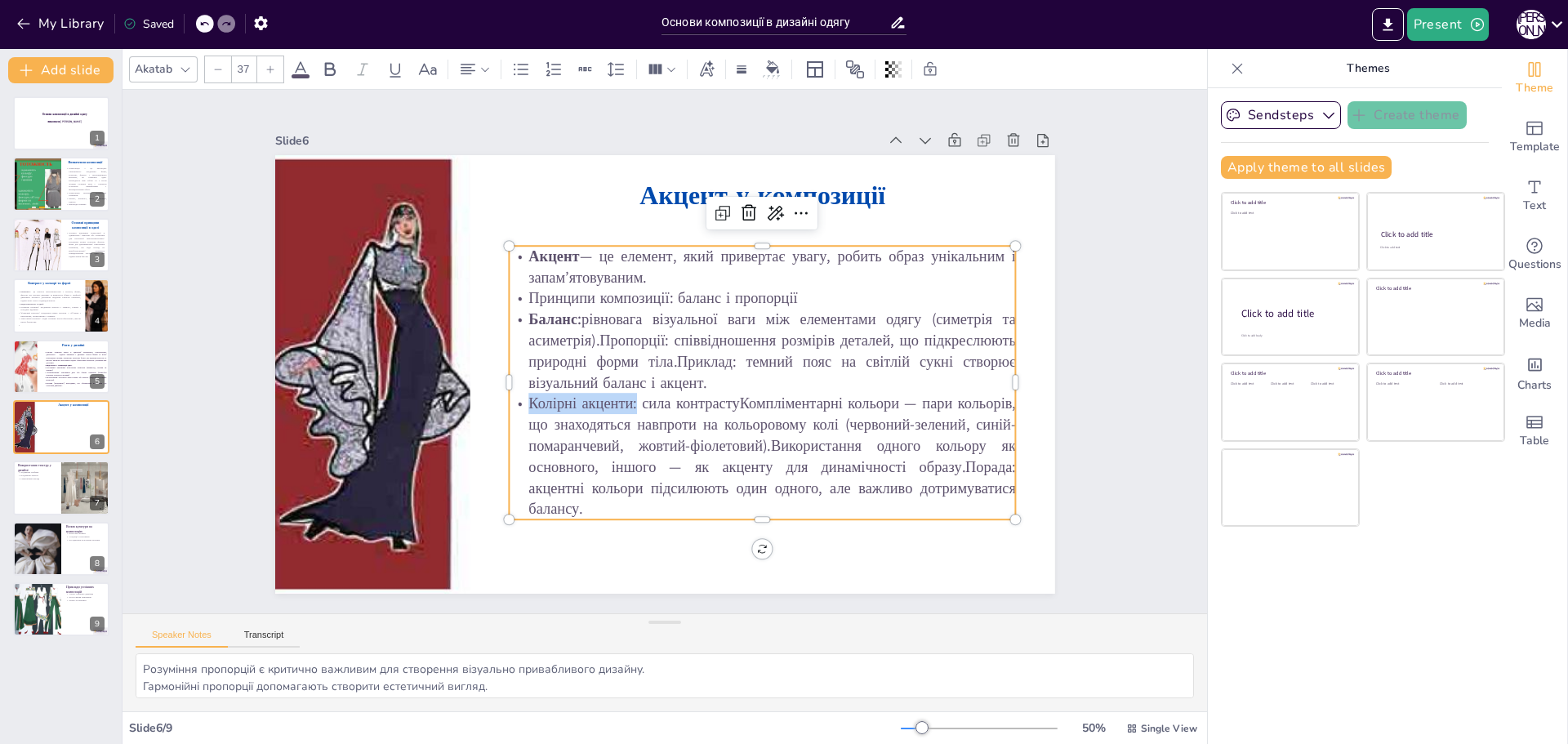
drag, startPoint x: 623, startPoint y: 398, endPoint x: 514, endPoint y: 395, distance: 109.0
click at [514, 395] on p "Колірні акценти: сила контрастуКомпліментарні кольори — пари кольорів, що знахо…" at bounding box center [762, 456] width 507 height 127
click at [336, 62] on icon at bounding box center [329, 69] width 20 height 20
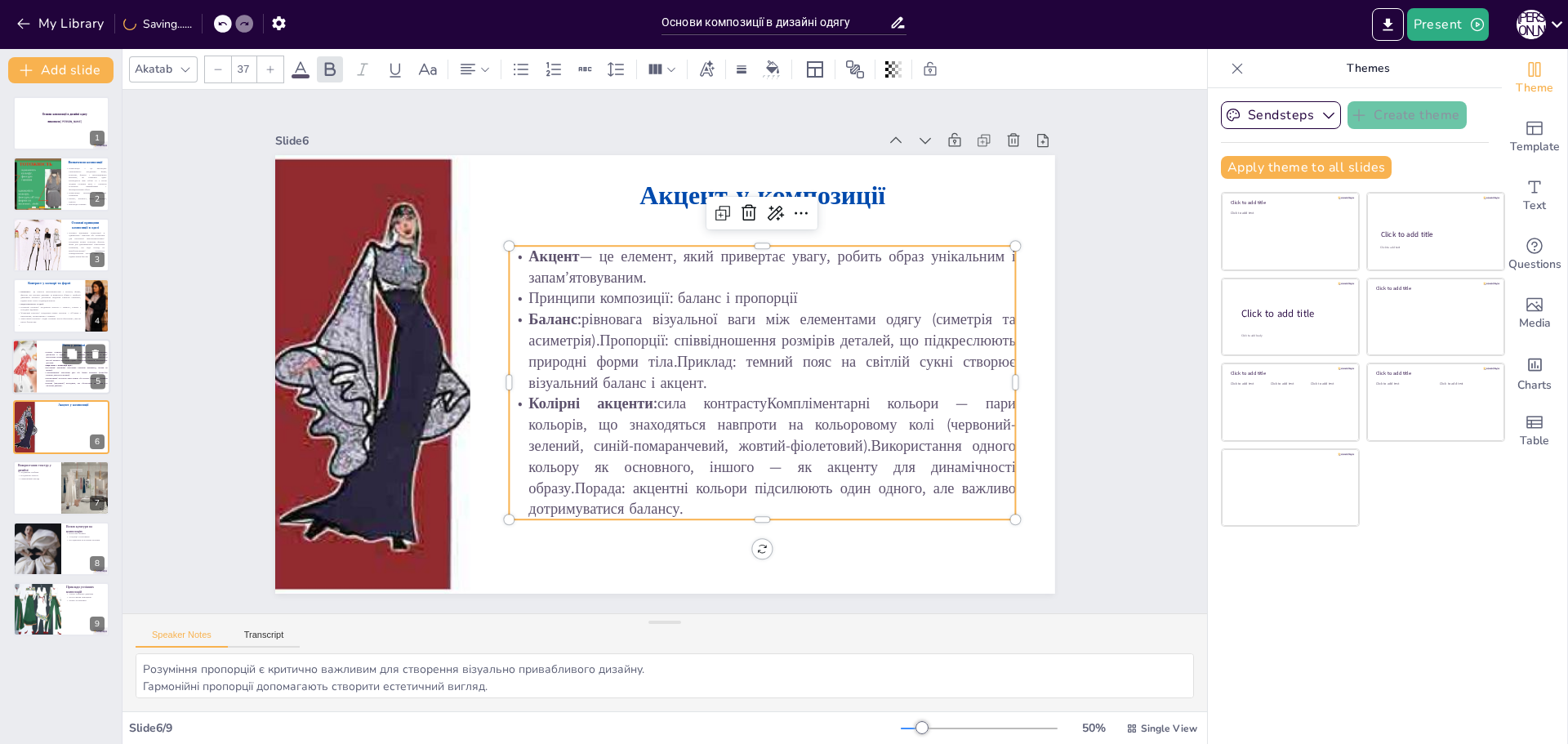
click at [58, 362] on p "Основні елементи ритму в одязіЛінії: вертикальні, горизонтальні, діагональні — …" at bounding box center [74, 357] width 64 height 13
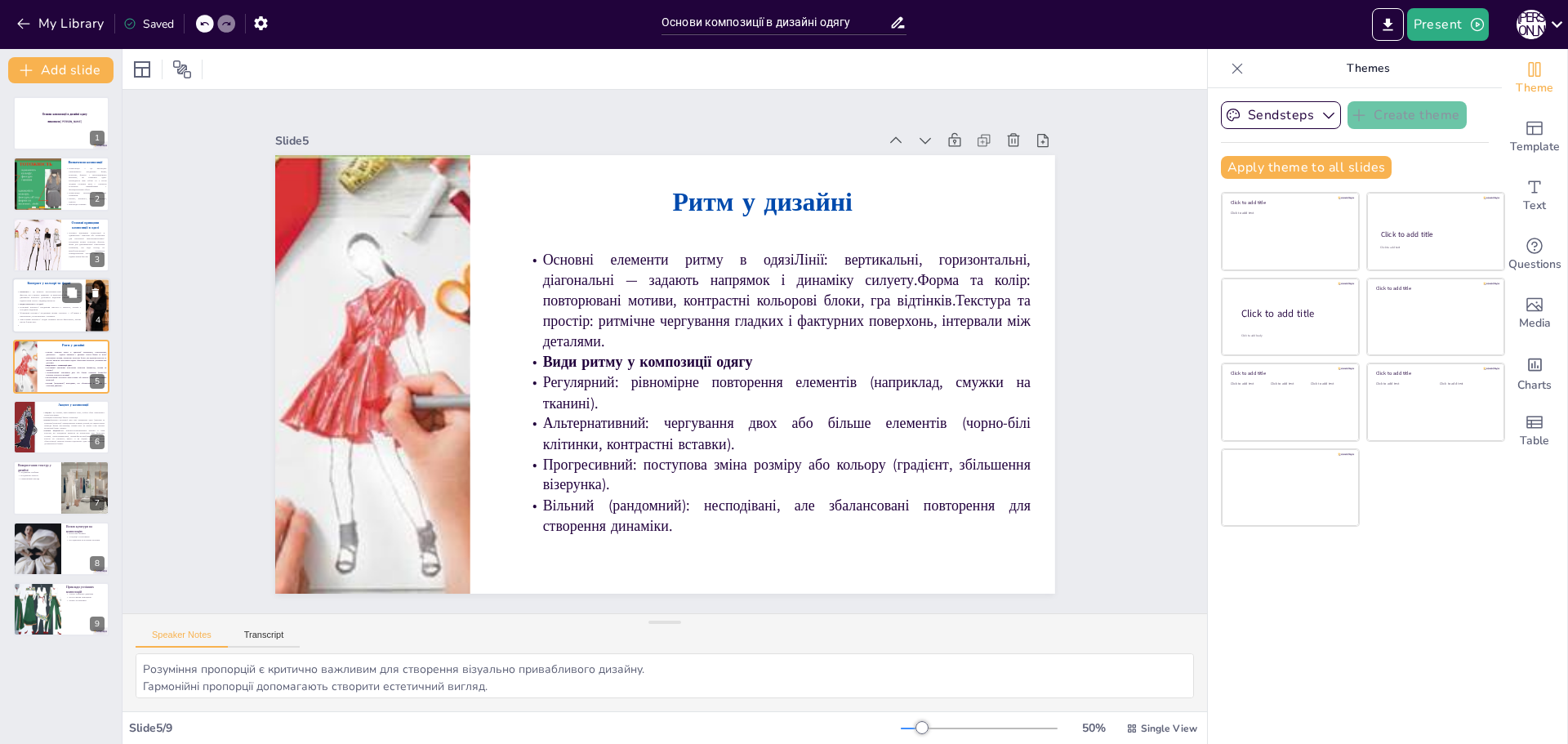
click at [54, 299] on p "Контраст — це різкість протилежностей у кольорі, формі, фактурі, що створює дин…" at bounding box center [49, 296] width 64 height 12
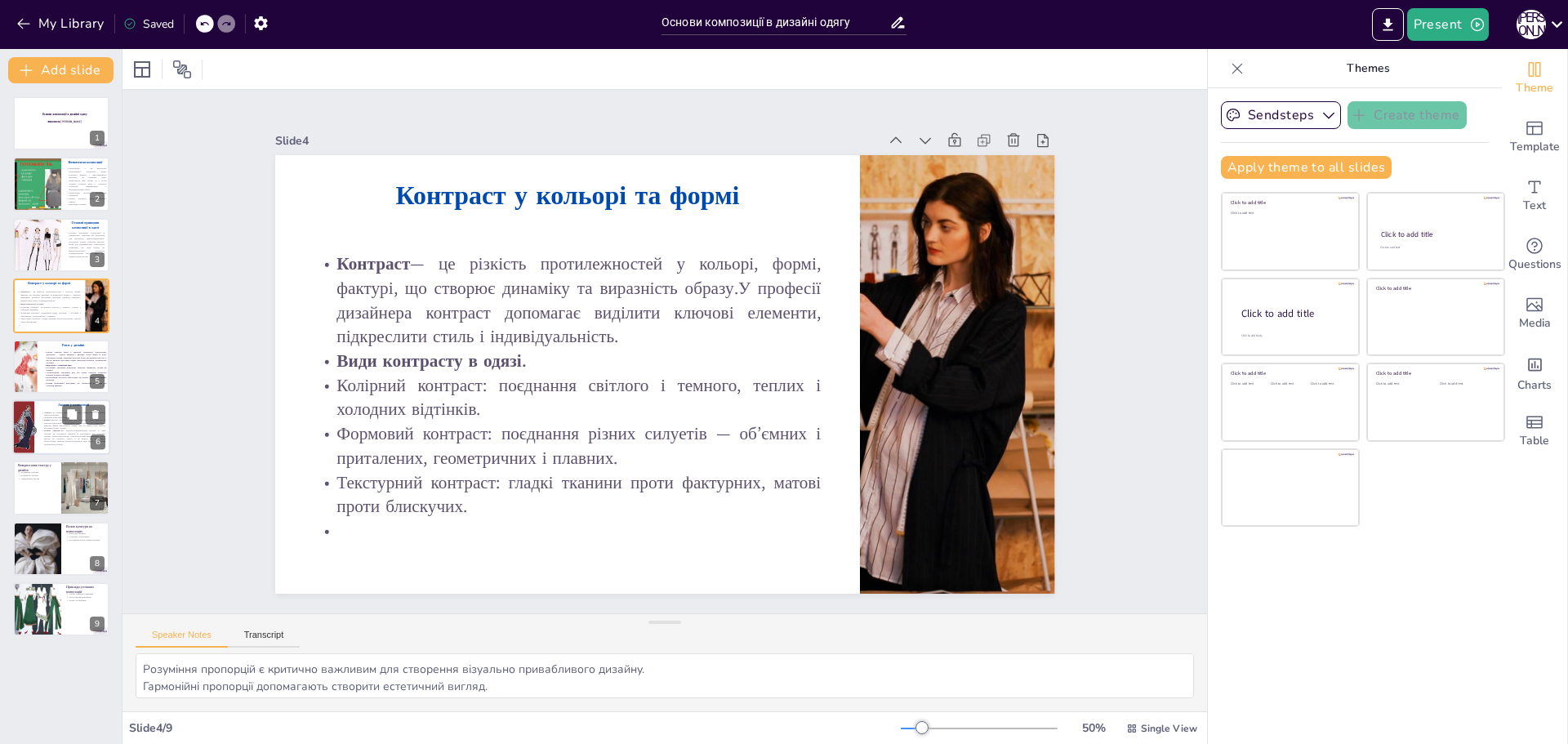
click at [71, 434] on p "Колірні акценти: сила контрастуКомпліментарні кольори — пари кольорів, що знахо…" at bounding box center [73, 437] width 64 height 15
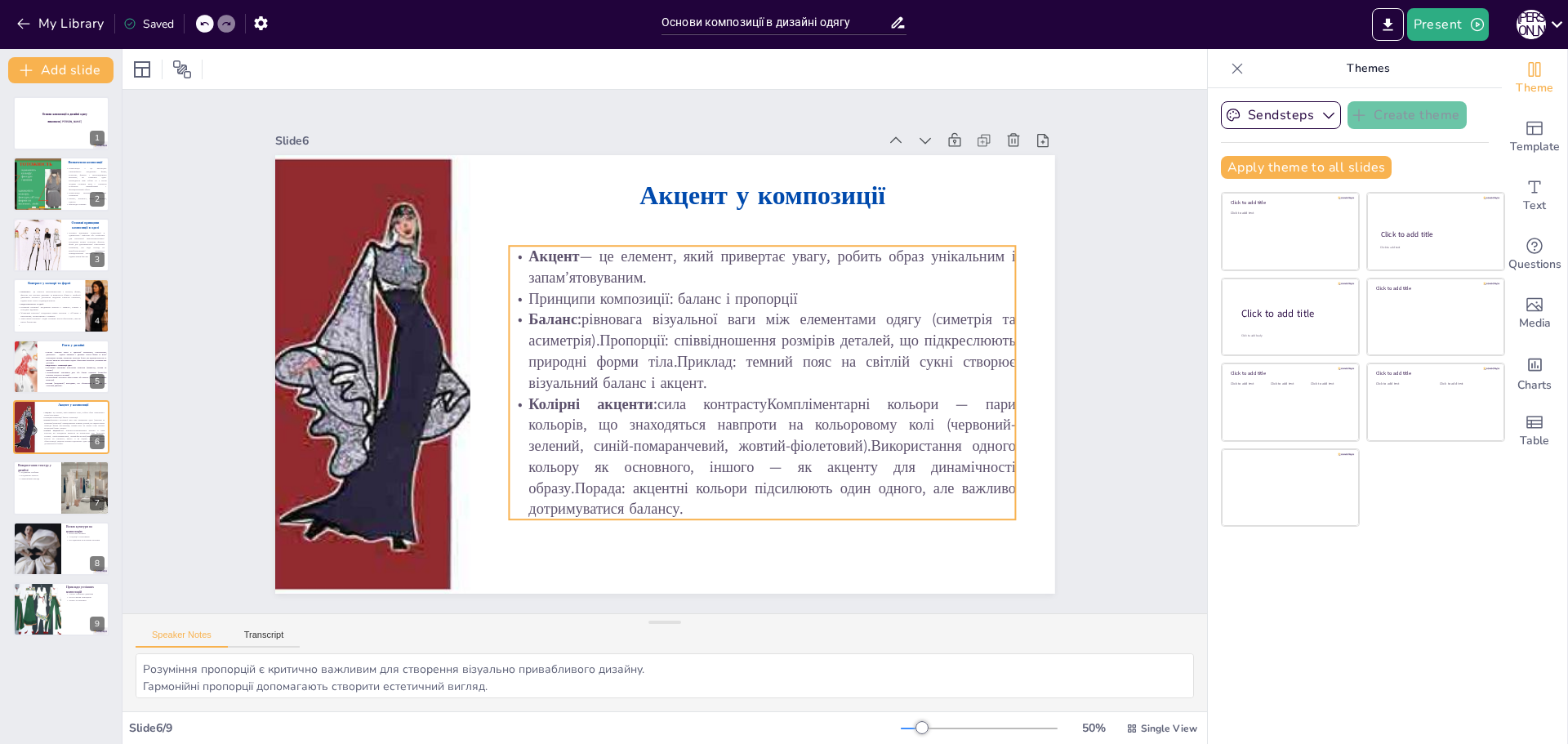
click at [773, 402] on p "Колірні акценти: сила контрастуКомпліментарні кольори — пари кольорів, що знахо…" at bounding box center [762, 456] width 507 height 127
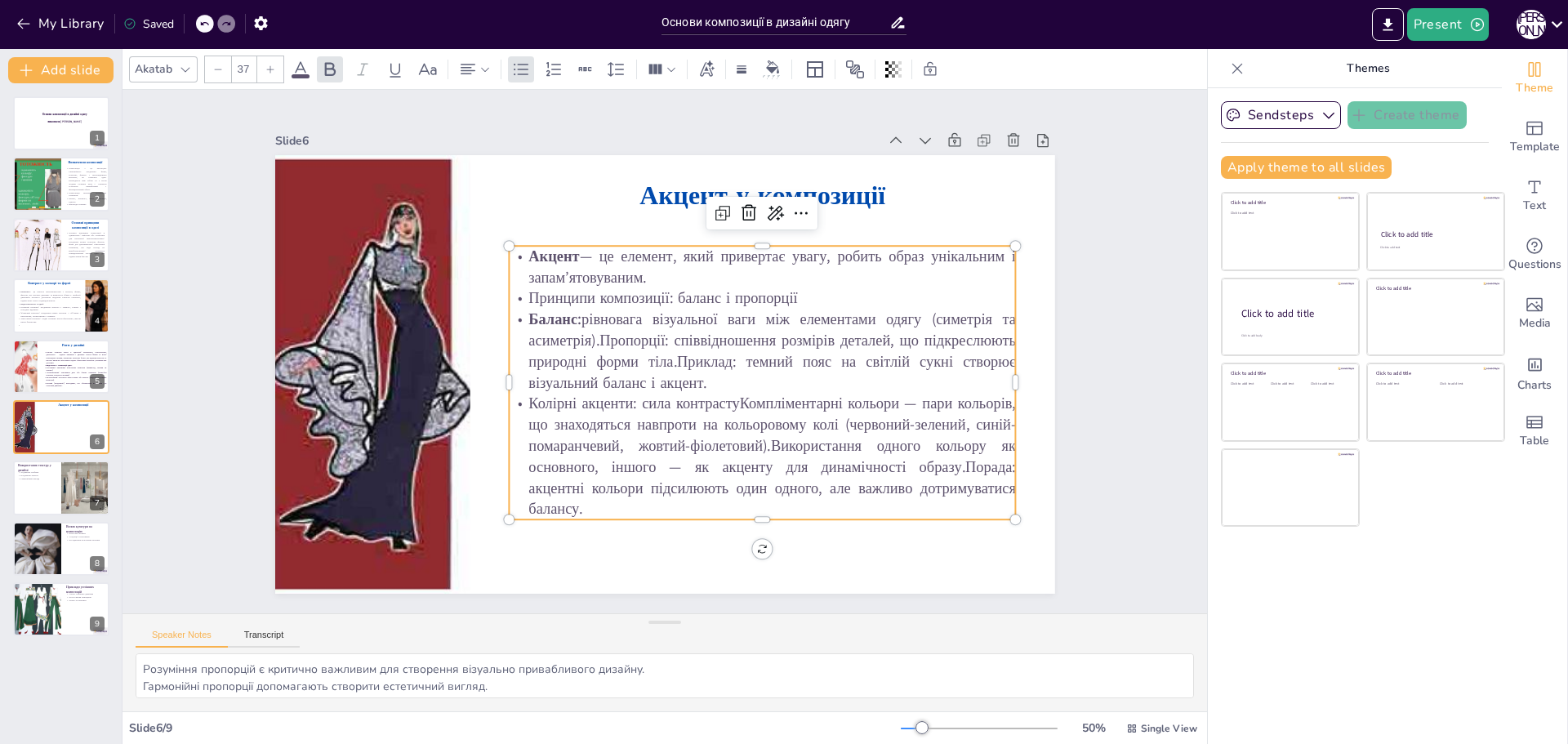
click at [724, 399] on p "Колірні акценти: сила контрастуКомпліментарні кольори — пари кольорів, що знахо…" at bounding box center [762, 456] width 507 height 127
click at [730, 401] on p "Колірні акценти: сила контрастуКомпліментарні кольори — пари кольорів, що знахо…" at bounding box center [762, 456] width 507 height 127
click at [588, 339] on p "Баланс: рівновага візуальної ваги між елементами одягу (симетрія та асиметрія).…" at bounding box center [762, 350] width 507 height 84
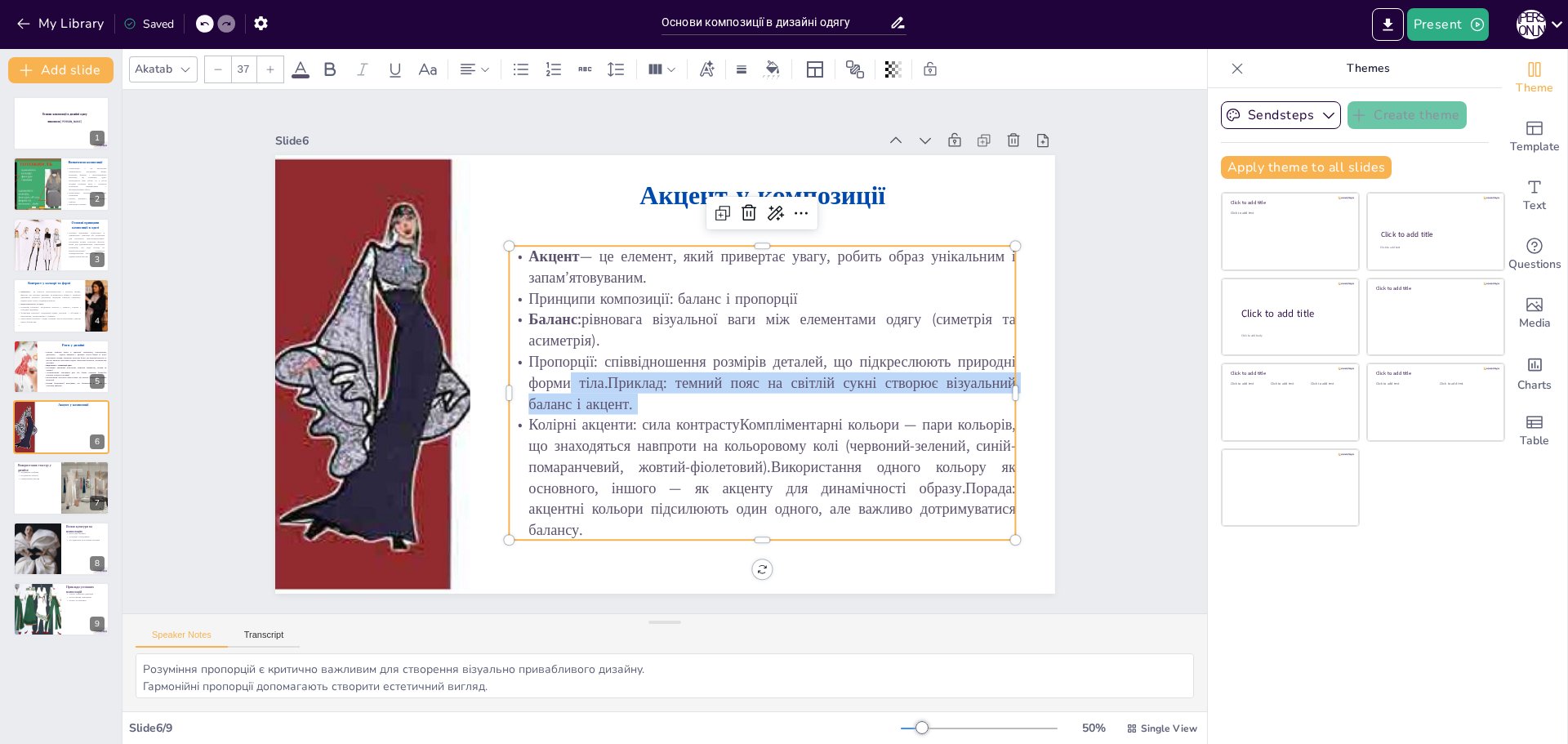
drag, startPoint x: 511, startPoint y: 421, endPoint x: 653, endPoint y: 511, distance: 168.1
click at [623, 535] on div "Акцент у композиції Акцент — це елемент, який привертає увагу, робить образ уні…" at bounding box center [665, 374] width 780 height 439
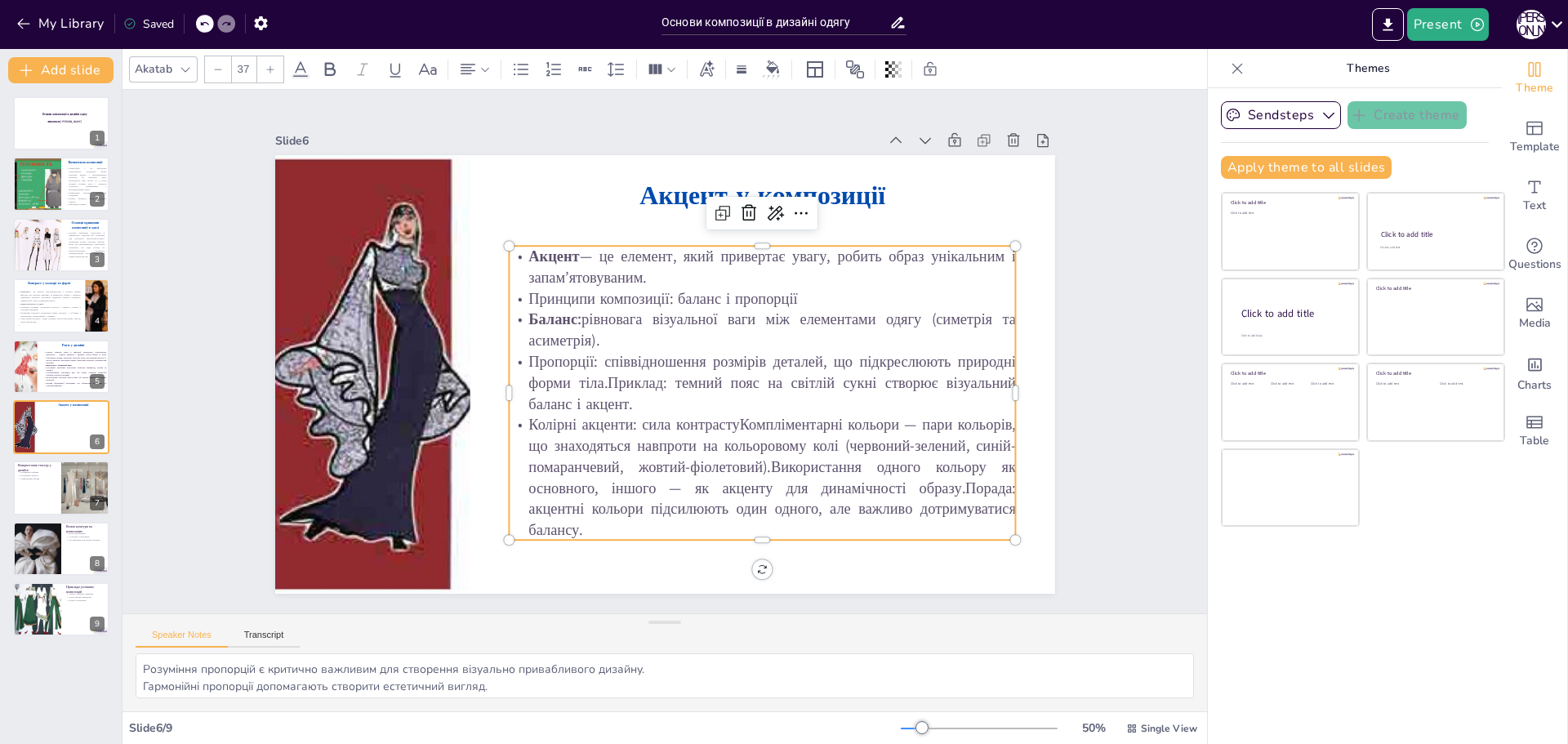
click at [630, 500] on p "Колірні акценти: сила контрастуКомпліментарні кольори — пари кольорів, що знахо…" at bounding box center [762, 477] width 507 height 127
click at [599, 376] on p "Пропорції: співвідношення розмірів деталей, що підкреслюють природні форми тіла…" at bounding box center [762, 382] width 507 height 63
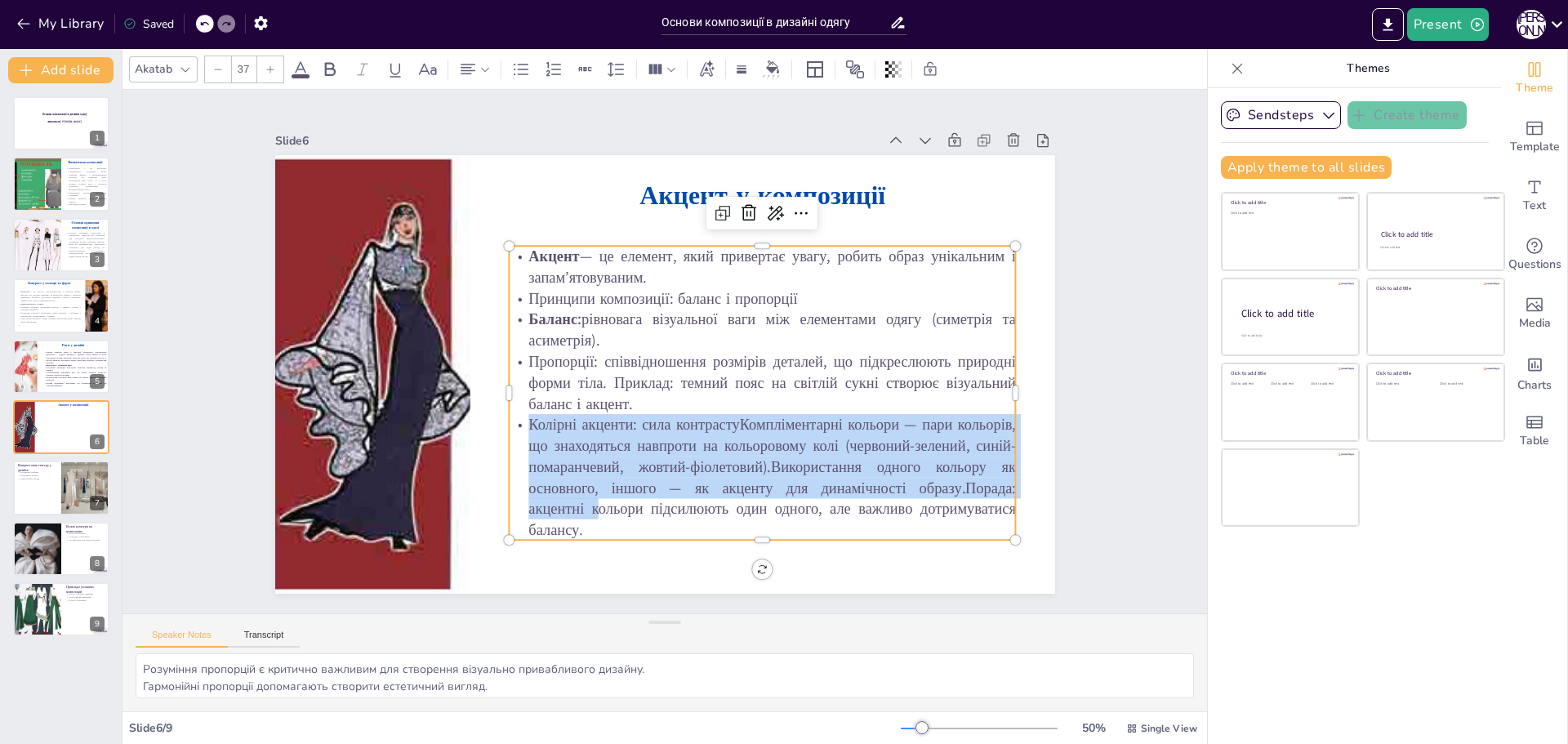
drag, startPoint x: 576, startPoint y: 501, endPoint x: 510, endPoint y: 421, distance: 103.7
click at [510, 421] on p "Колірні акценти: сила контрастуКомпліментарні кольори — пари кольорів, що знахо…" at bounding box center [762, 477] width 507 height 127
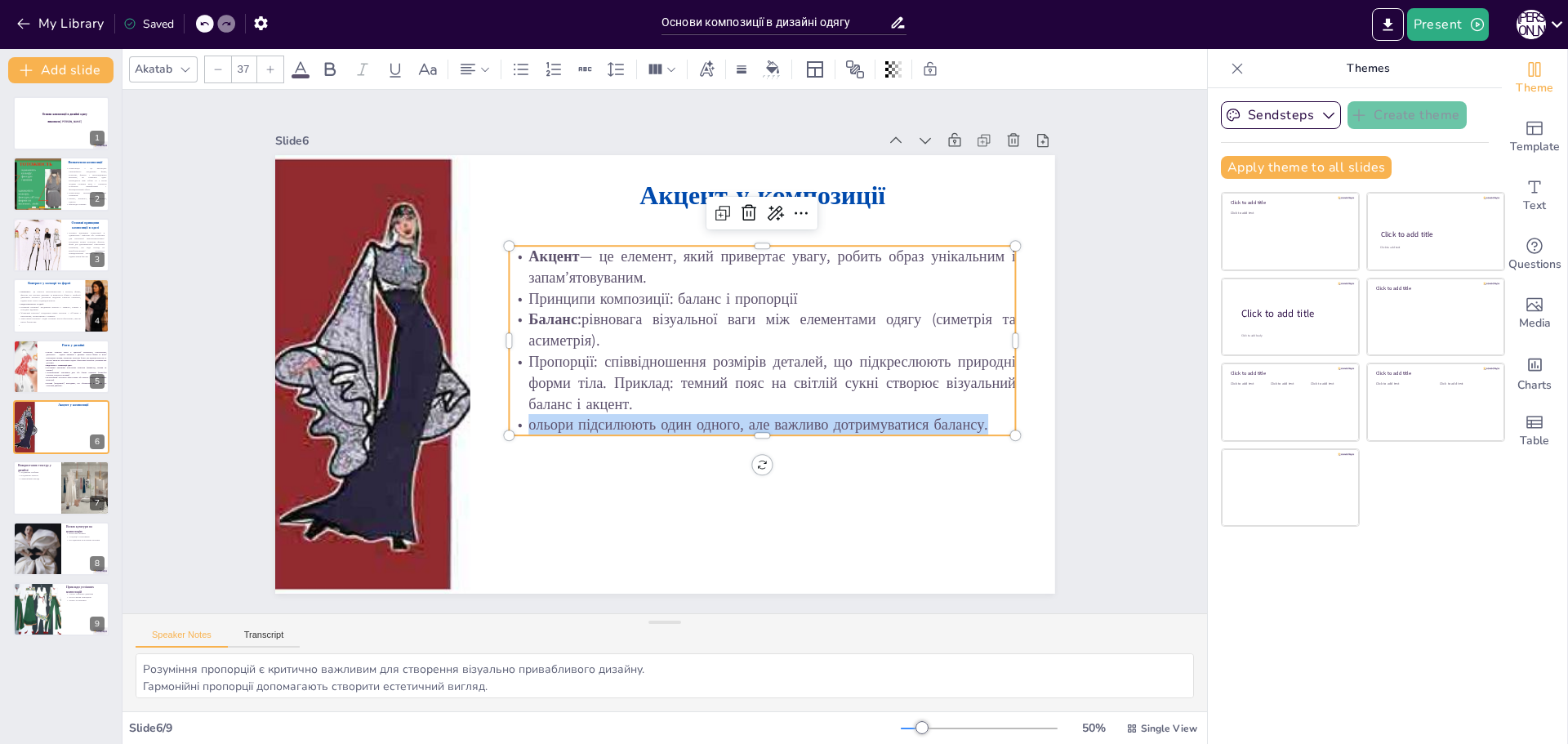
drag, startPoint x: 927, startPoint y: 419, endPoint x: 511, endPoint y: 421, distance: 416.0
click at [511, 421] on p "ольори підсилюють один одного, але важливо дотримуватися балансу." at bounding box center [762, 424] width 507 height 21
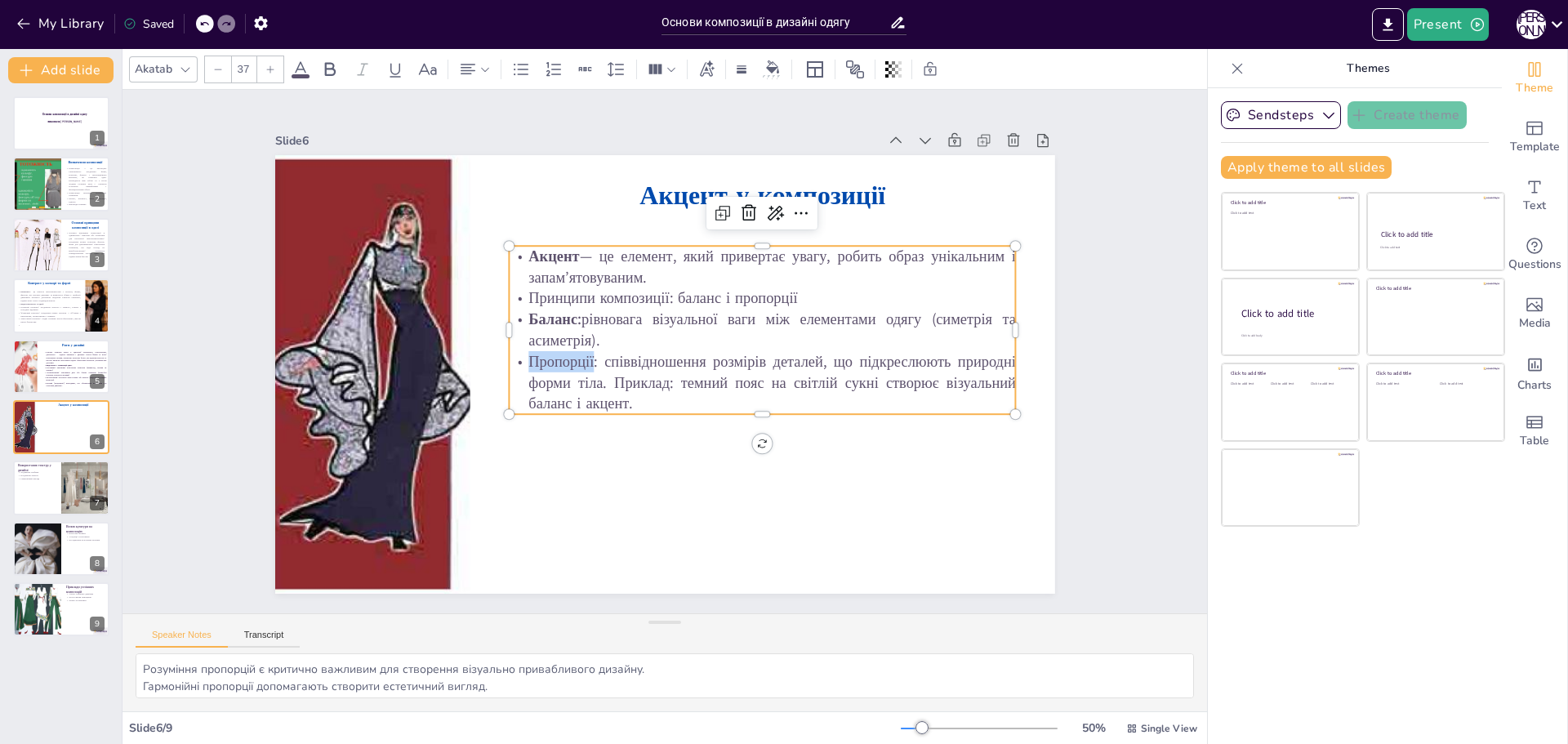
drag, startPoint x: 582, startPoint y: 355, endPoint x: 499, endPoint y: 355, distance: 83.0
click at [509, 355] on p "Пропорції: співвідношення розмірів деталей, що підкреслюють природні форми тіла…" at bounding box center [762, 382] width 507 height 63
click at [332, 66] on icon at bounding box center [329, 69] width 20 height 20
click at [46, 373] on span "Альтернативний: чергування двох або більше елементів (чорно-білі клітинки, конт…" at bounding box center [76, 374] width 61 height 5
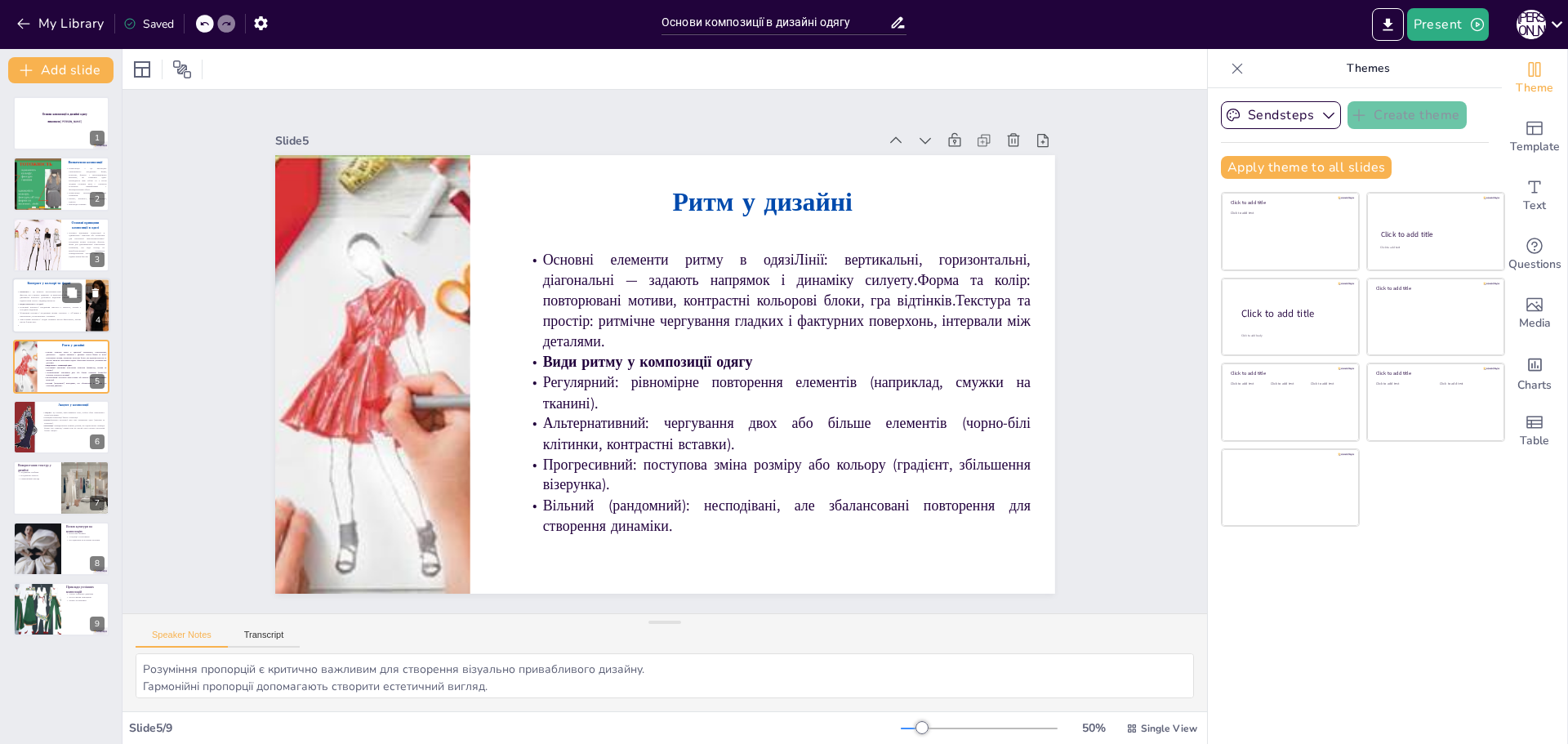
click at [41, 306] on p "Колірний контраст: поєднання світлого і темного, теплих і холодних відтінків." at bounding box center [49, 308] width 64 height 6
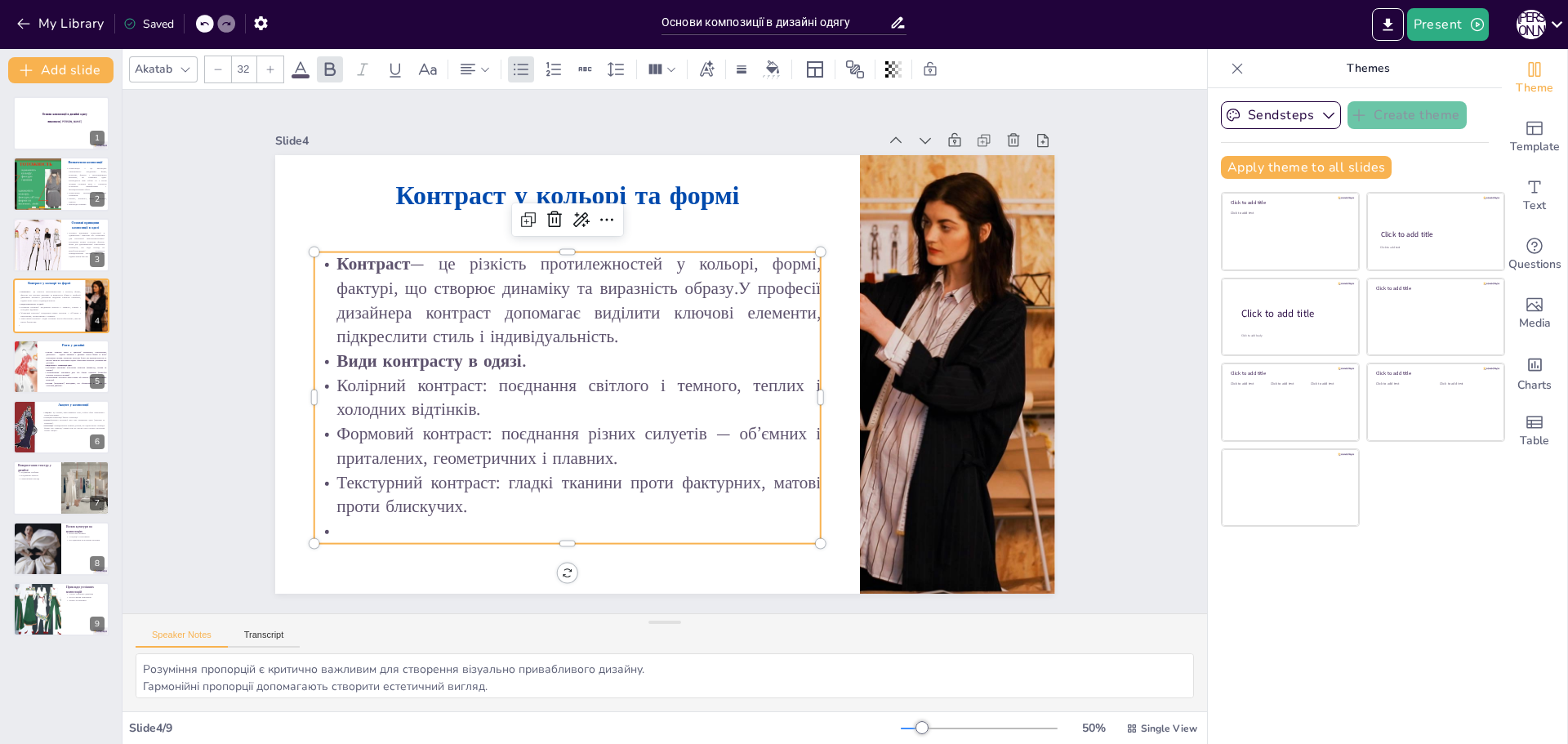
click at [479, 422] on p "Формовий контраст: поєднання різних силуетів — об’ємних і приталених, геометрич…" at bounding box center [567, 446] width 507 height 49
click at [481, 424] on p "Формовий контраст: поєднання різних силуетів — об’ємних і приталених, геометрич…" at bounding box center [567, 446] width 507 height 49
drag, startPoint x: 482, startPoint y: 425, endPoint x: 311, endPoint y: 427, distance: 171.0
click at [314, 427] on p "Формовий контраст: поєднання різних силуетів — об’ємних і приталених, геометрич…" at bounding box center [567, 446] width 507 height 49
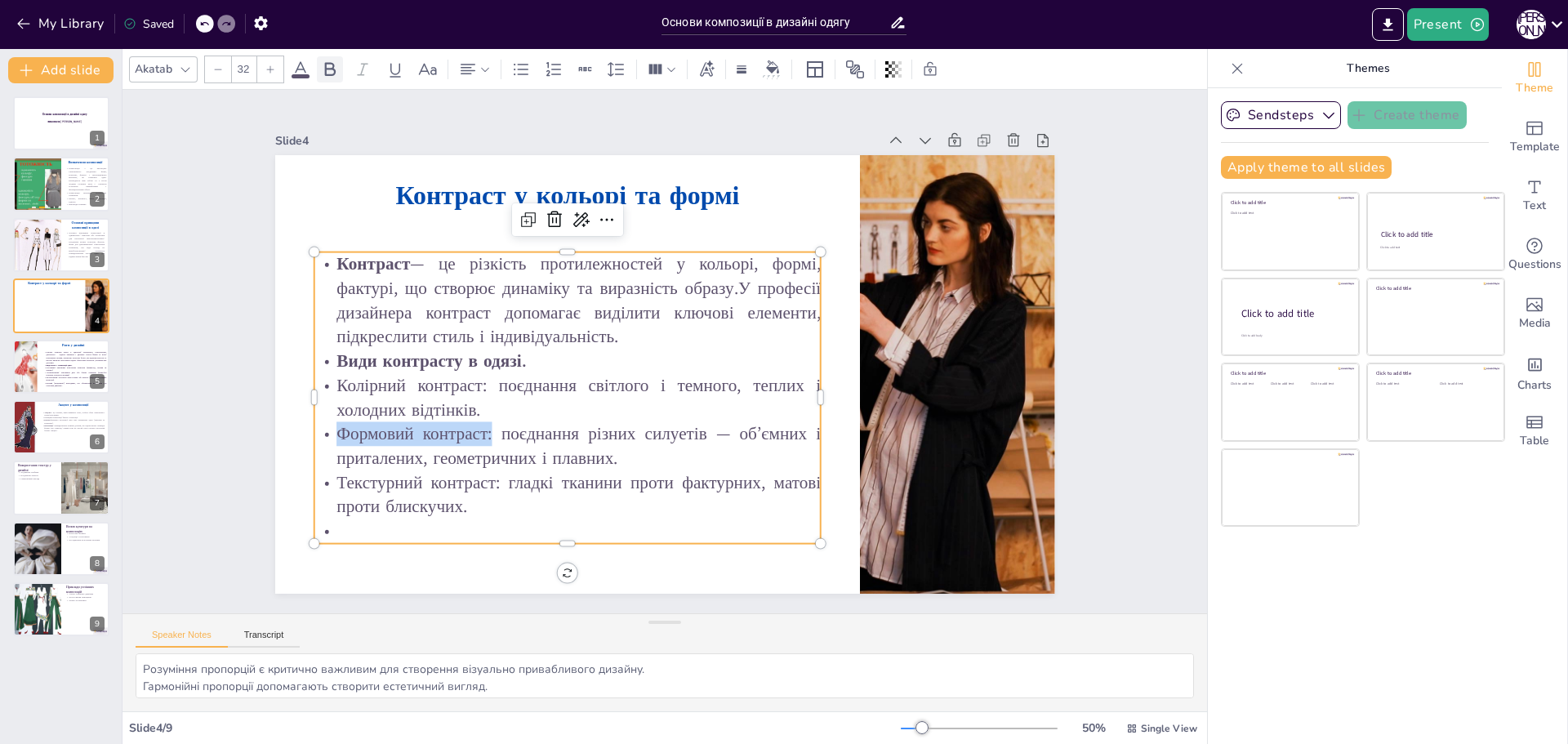
click at [331, 76] on icon at bounding box center [329, 69] width 20 height 20
click at [467, 489] on p "Текстурний контраст: гладкі тканини проти фактурних, матові проти блискучих." at bounding box center [567, 494] width 507 height 49
drag, startPoint x: 490, startPoint y: 481, endPoint x: 321, endPoint y: 476, distance: 169.1
click at [321, 476] on p "Текстурний контраст: гладкі тканини проти фактурних, матові проти блискучих." at bounding box center [567, 494] width 507 height 49
click at [328, 69] on icon at bounding box center [330, 69] width 10 height 14
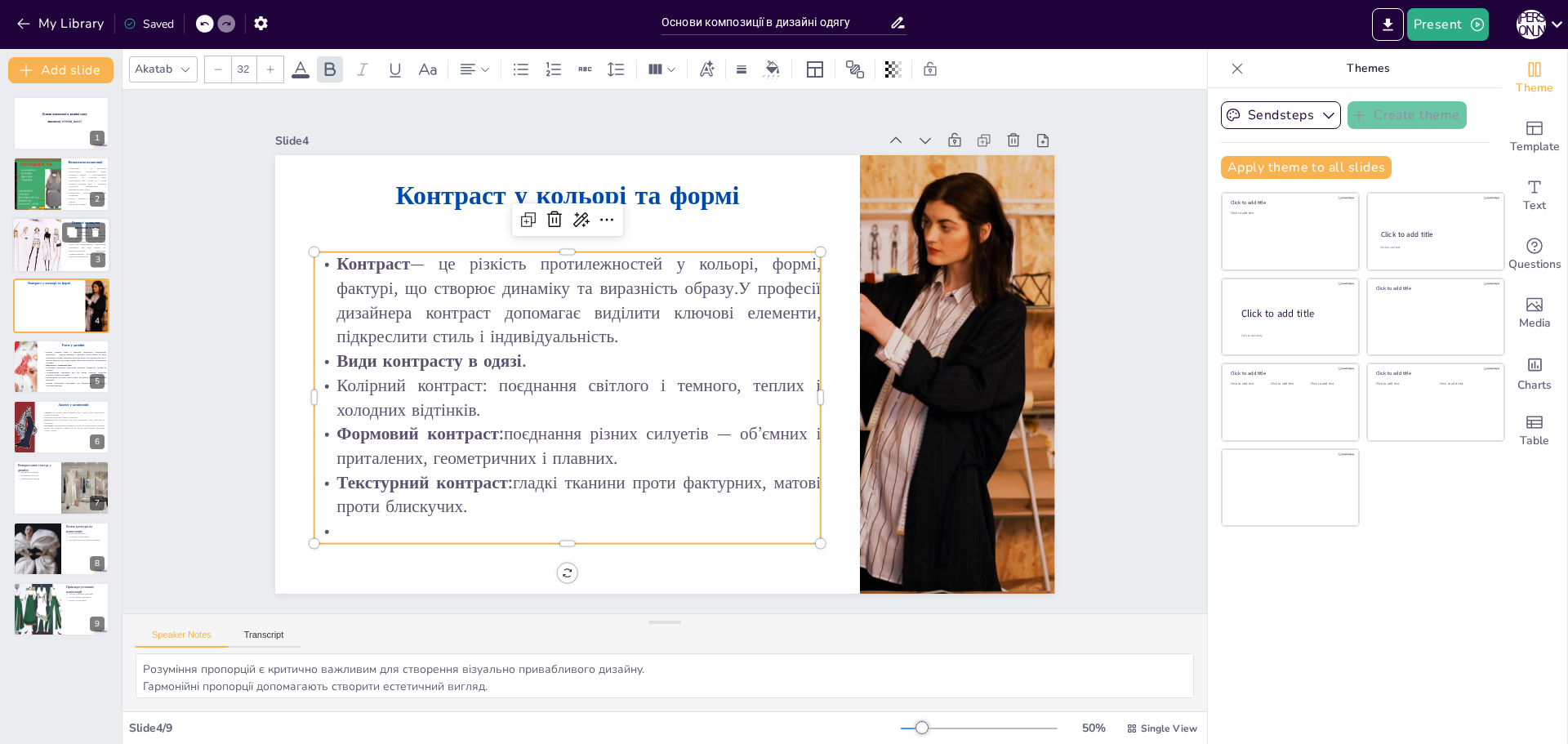
click at [36, 239] on div at bounding box center [37, 245] width 72 height 55
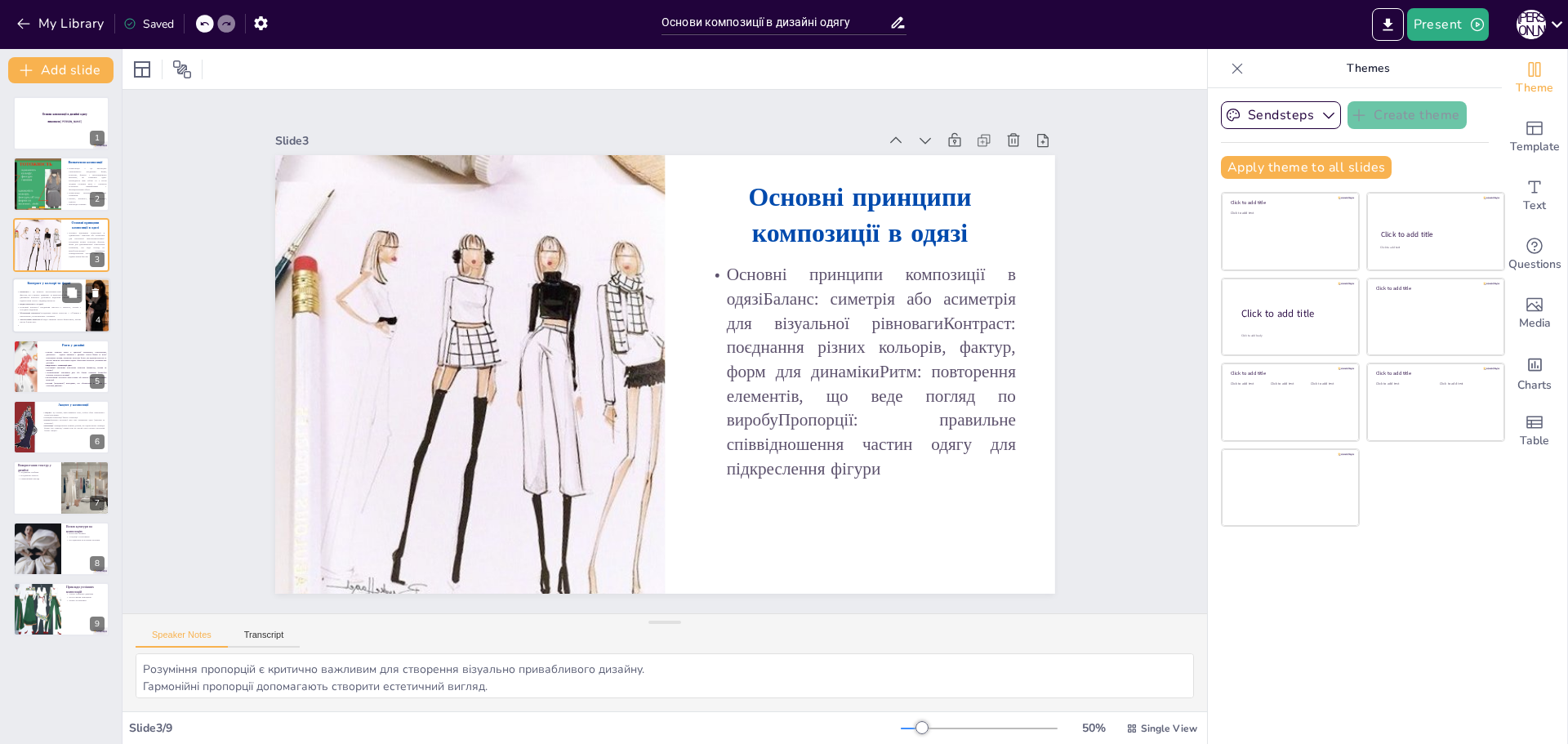
click at [31, 318] on strong "Текстурний контраст:" at bounding box center [30, 319] width 22 height 3
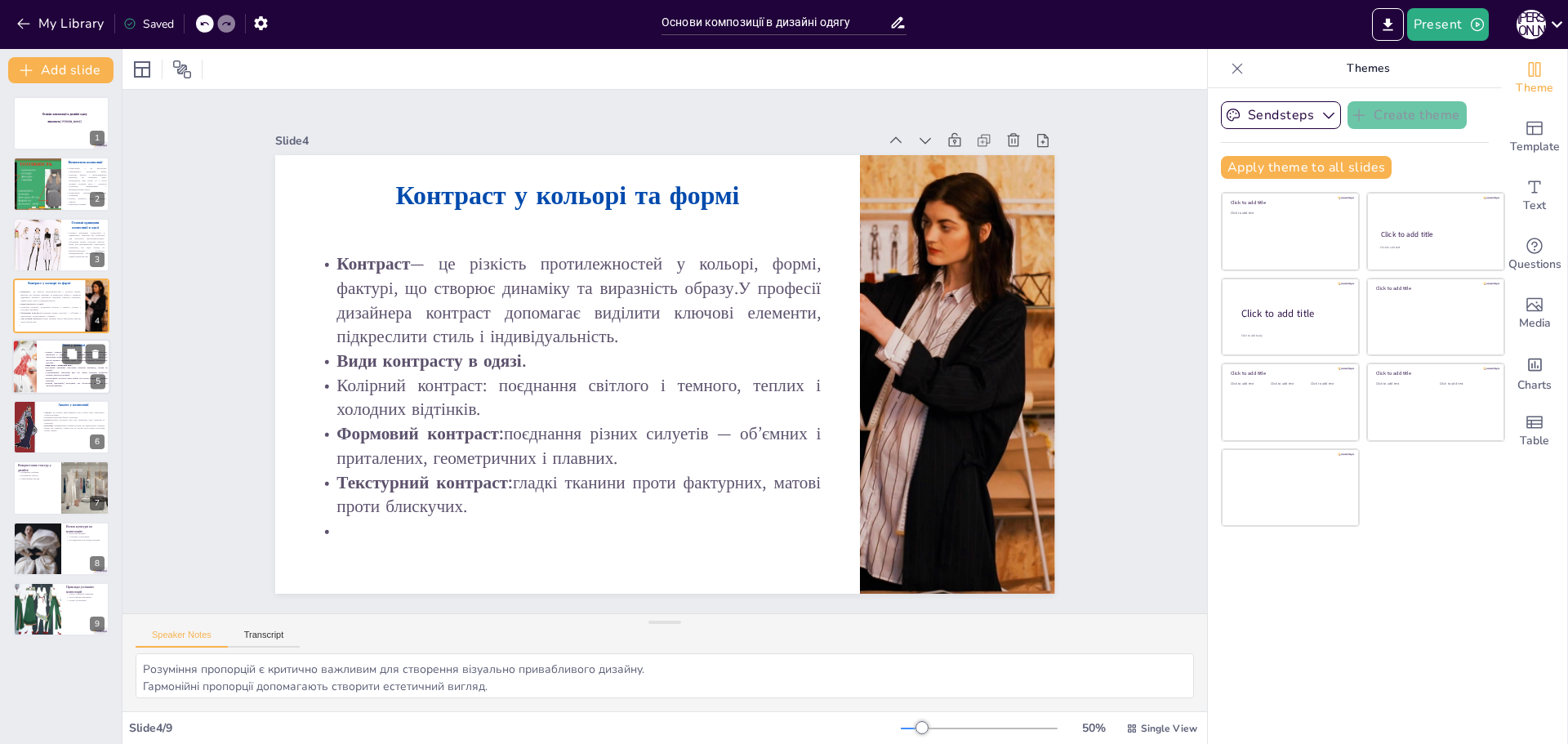
click at [45, 366] on p "Регулярний: рівномірне повторення елементів (наприклад, смужки на тканині)." at bounding box center [74, 368] width 64 height 5
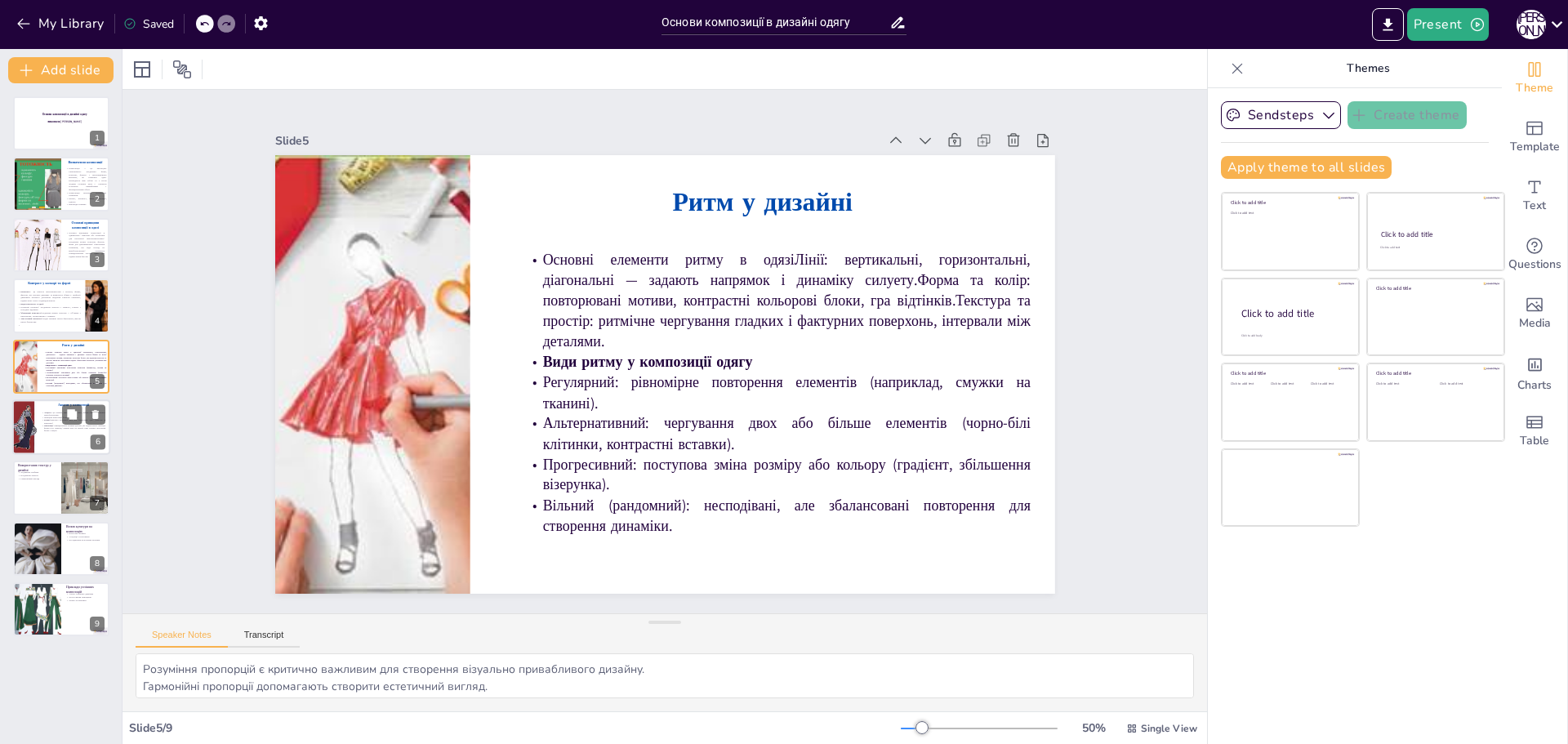
click at [49, 445] on div at bounding box center [61, 427] width 98 height 55
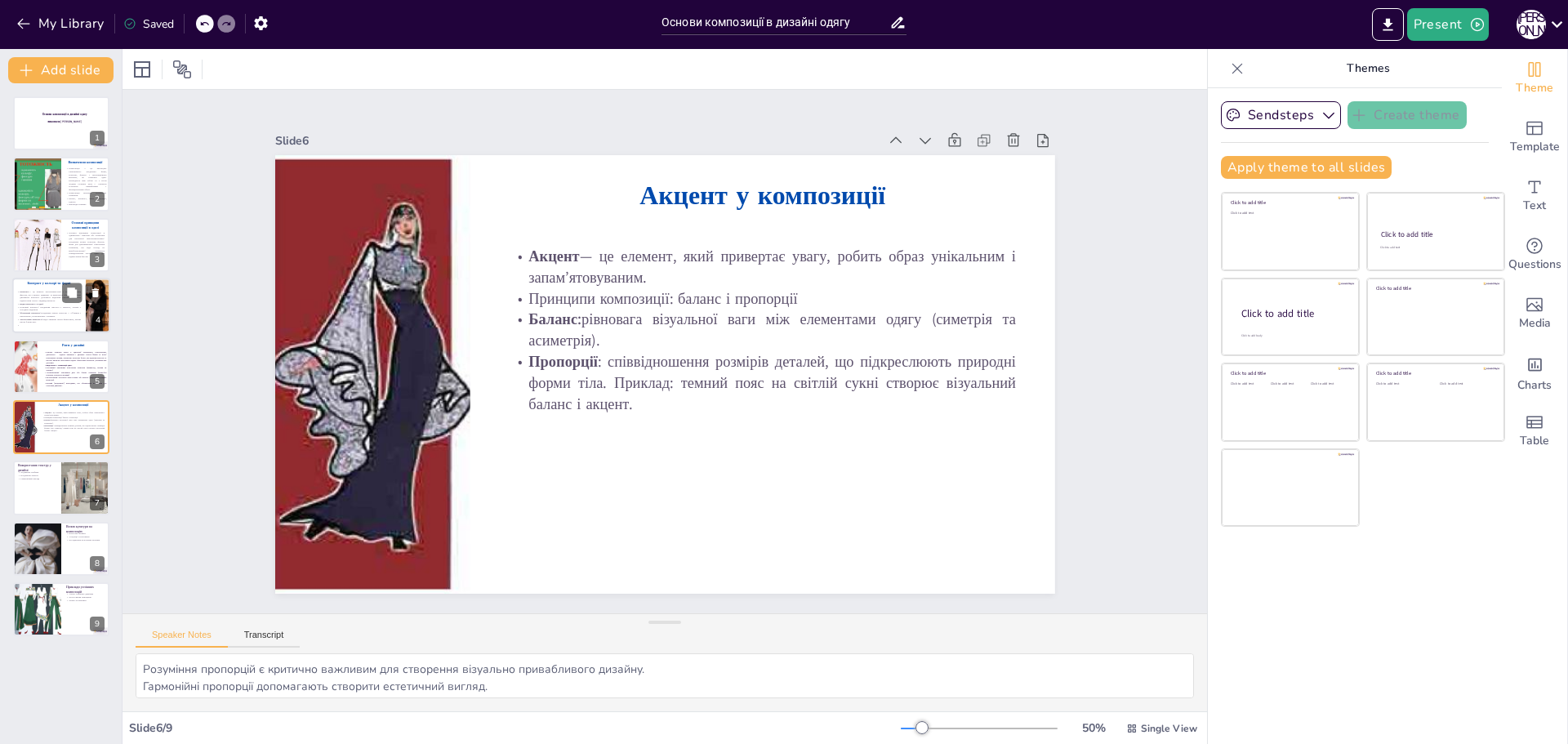
click at [24, 303] on strong "Види контрасту в одязі." at bounding box center [31, 303] width 24 height 3
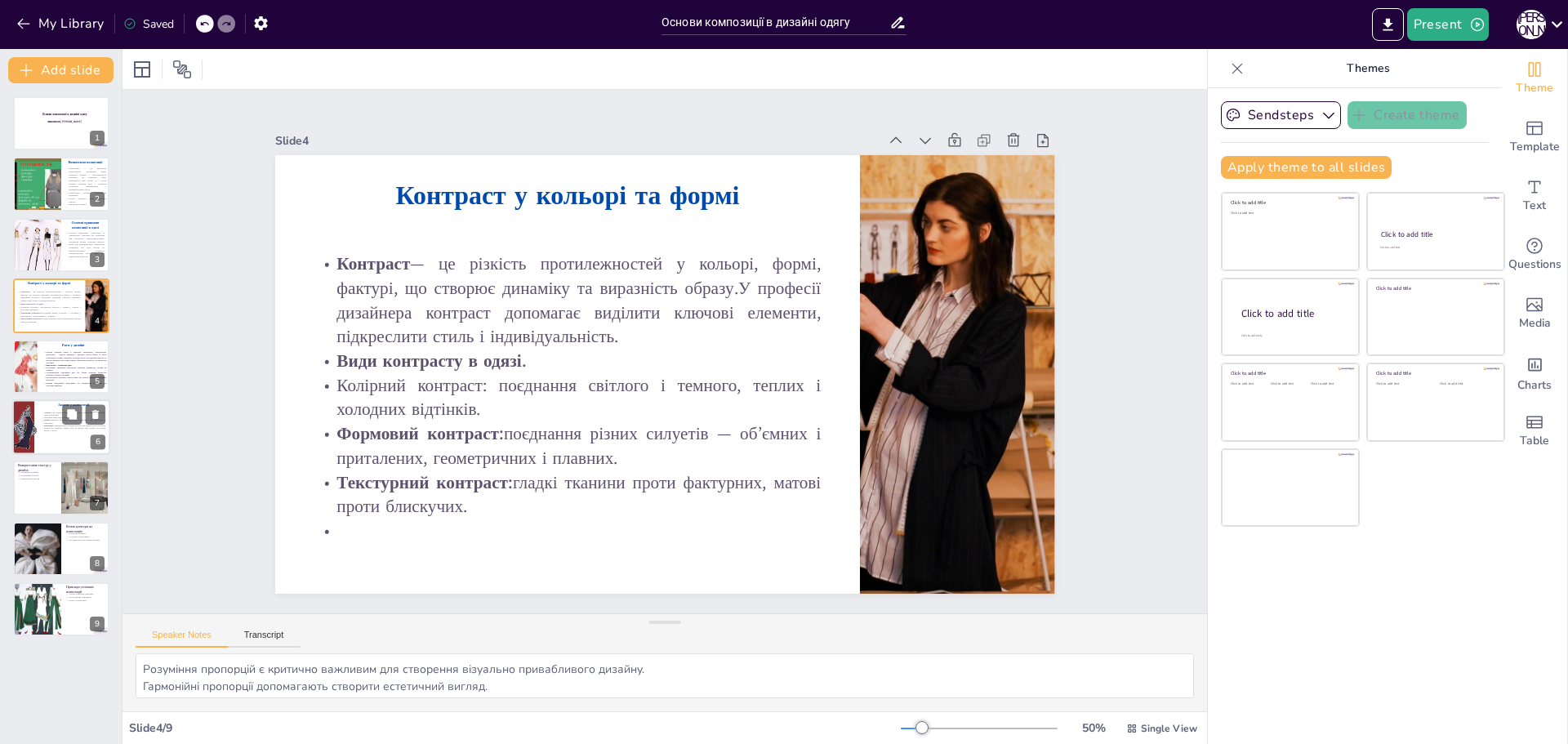
click at [47, 412] on strong "Акцент" at bounding box center [47, 412] width 7 height 3
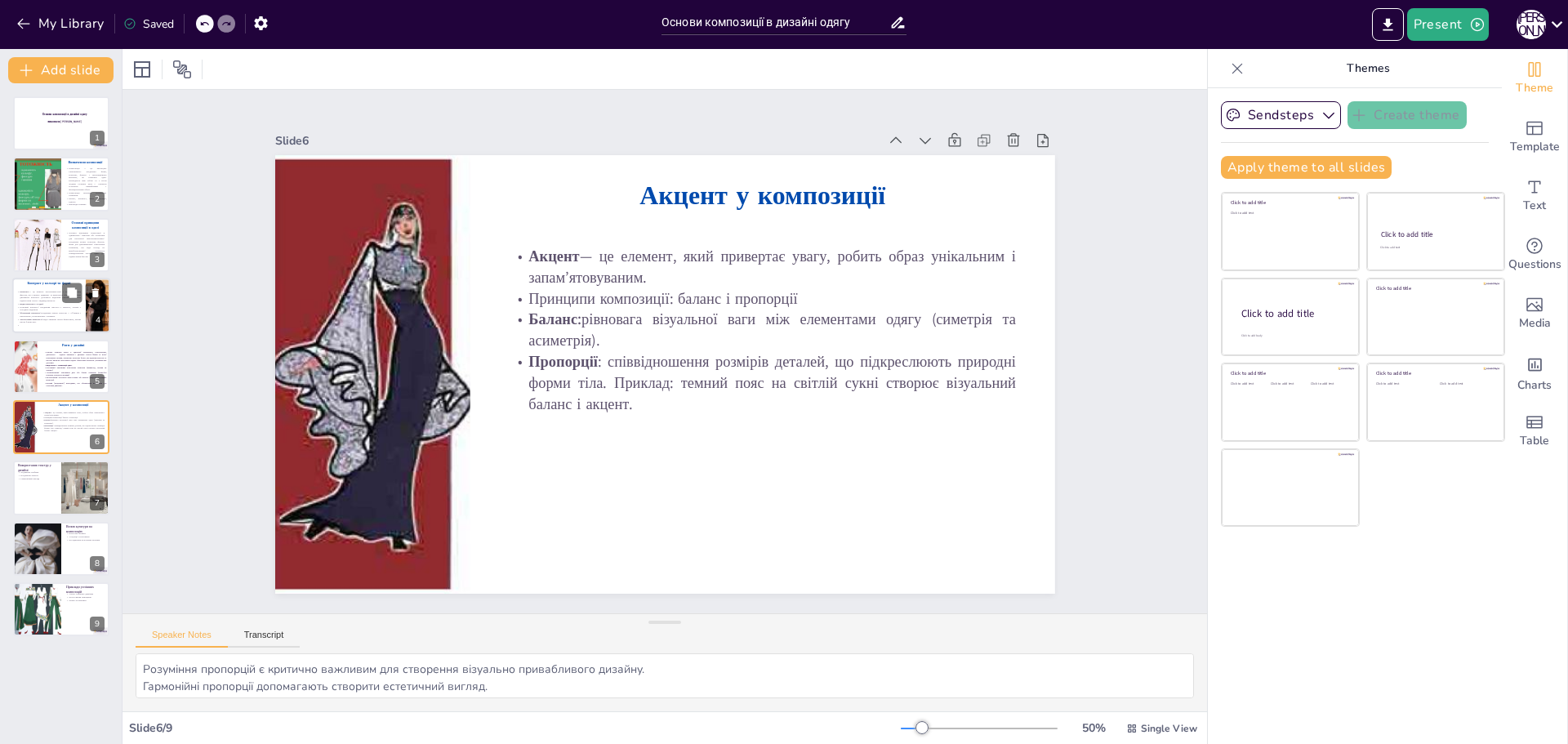
click at [31, 305] on p "Колірний контраст: поєднання світлого і темного, теплих і холодних відтінків." at bounding box center [49, 308] width 64 height 6
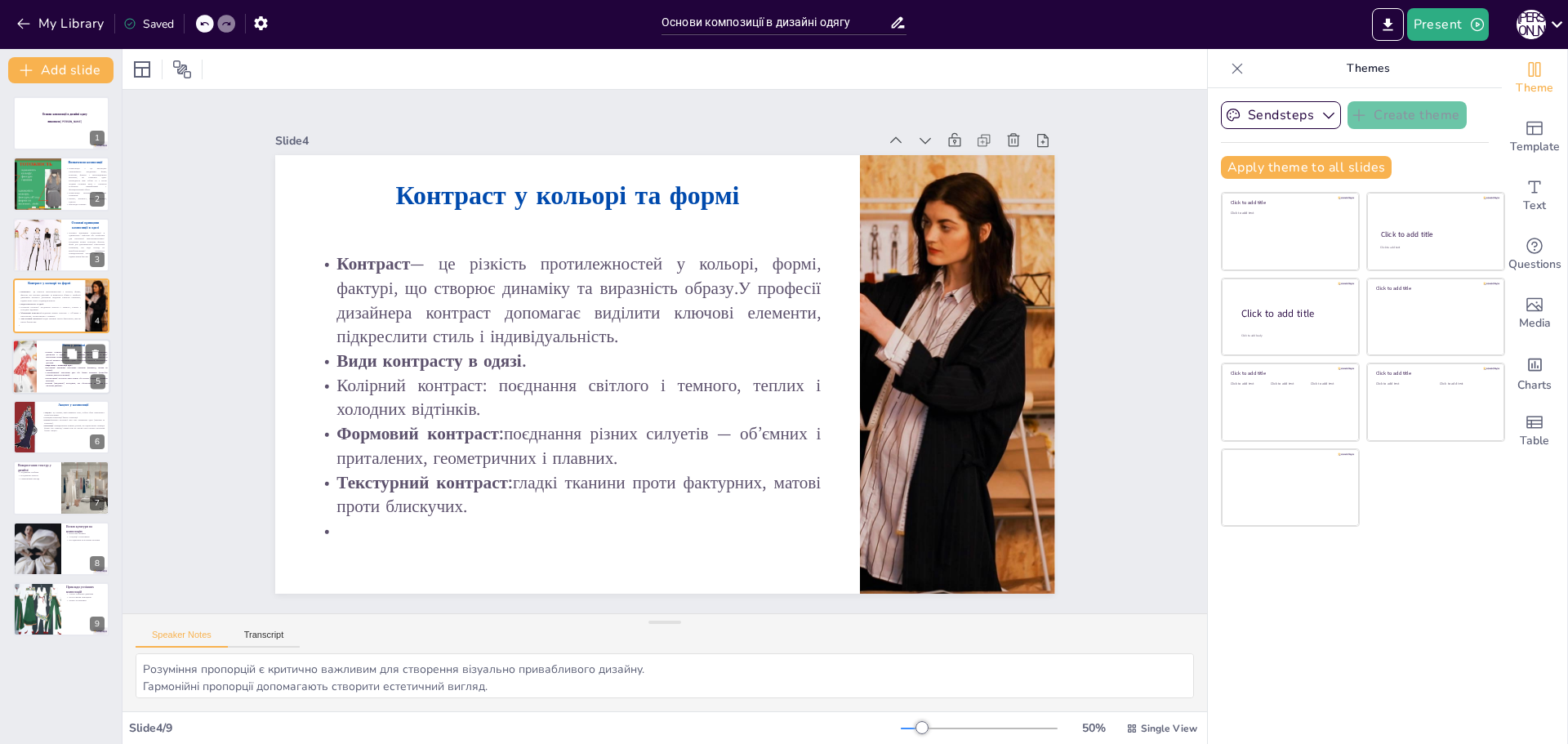
click at [51, 355] on span "Основні елементи ритму в одязіЛінії: вертикальні, горизонтальні, діагональні — …" at bounding box center [76, 357] width 61 height 13
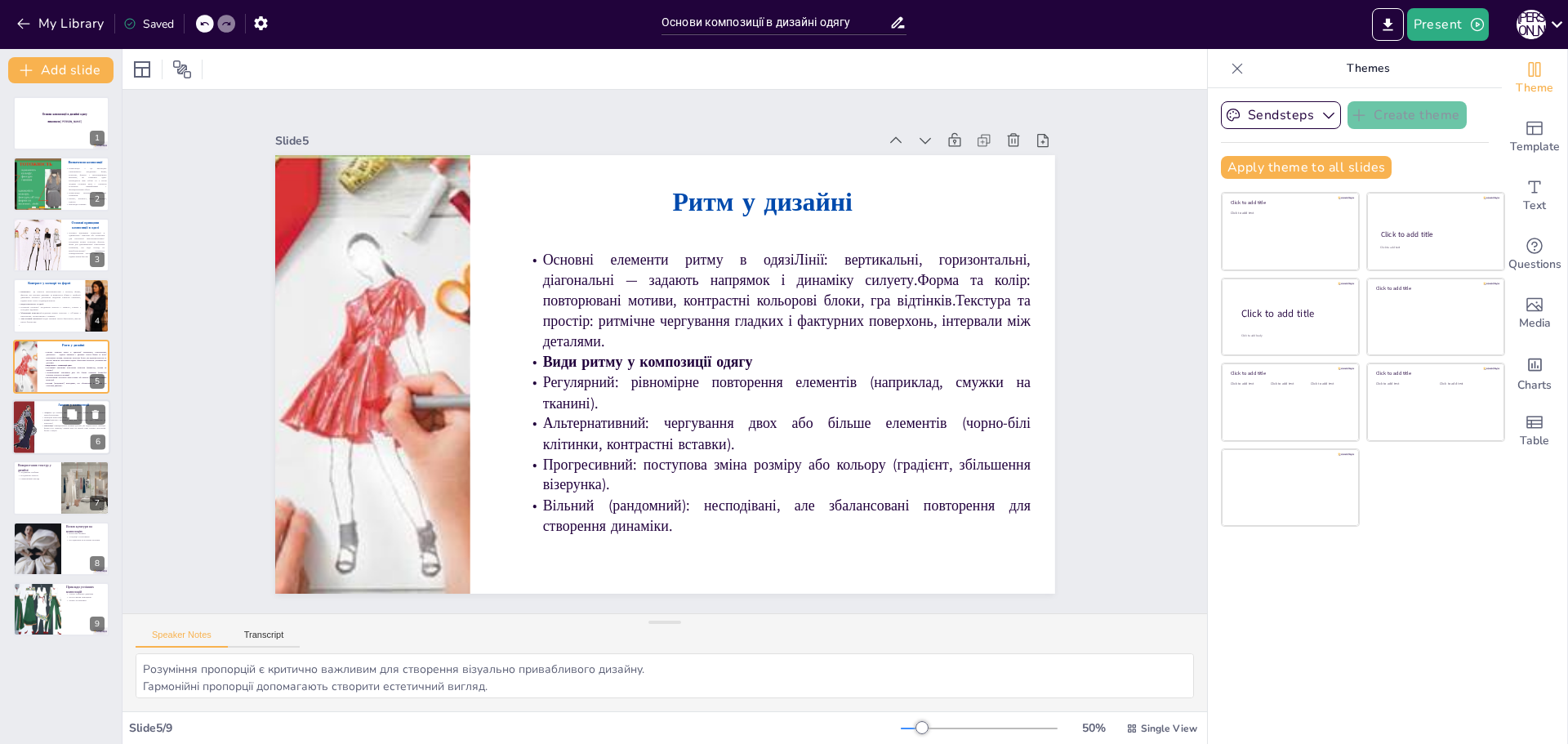
click at [68, 443] on div at bounding box center [61, 427] width 98 height 55
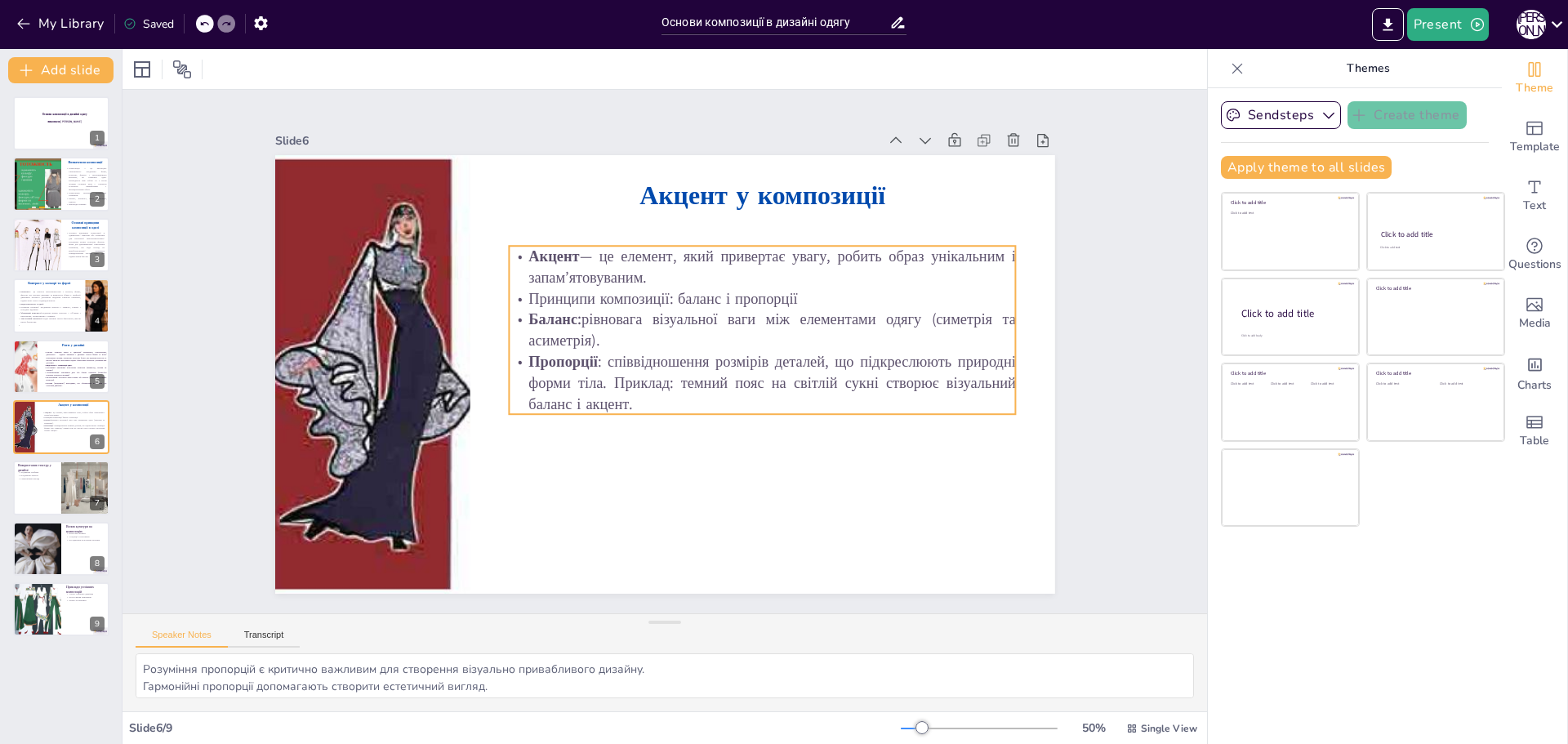
click at [664, 390] on p "Пропорції : співвідношення розмірів деталей, що підкреслюють природні форми тіл…" at bounding box center [762, 382] width 507 height 63
click at [645, 401] on p "Пропорції : співвідношення розмірів деталей, що підкреслюють природні форми тіл…" at bounding box center [762, 382] width 507 height 63
click at [625, 395] on p "Пропорції : співвідношення розмірів деталей, що підкреслюють природні форми тіл…" at bounding box center [762, 382] width 507 height 63
click at [625, 394] on p "Пропорції : співвідношення розмірів деталей, що підкреслюють природні форми тіл…" at bounding box center [762, 382] width 507 height 63
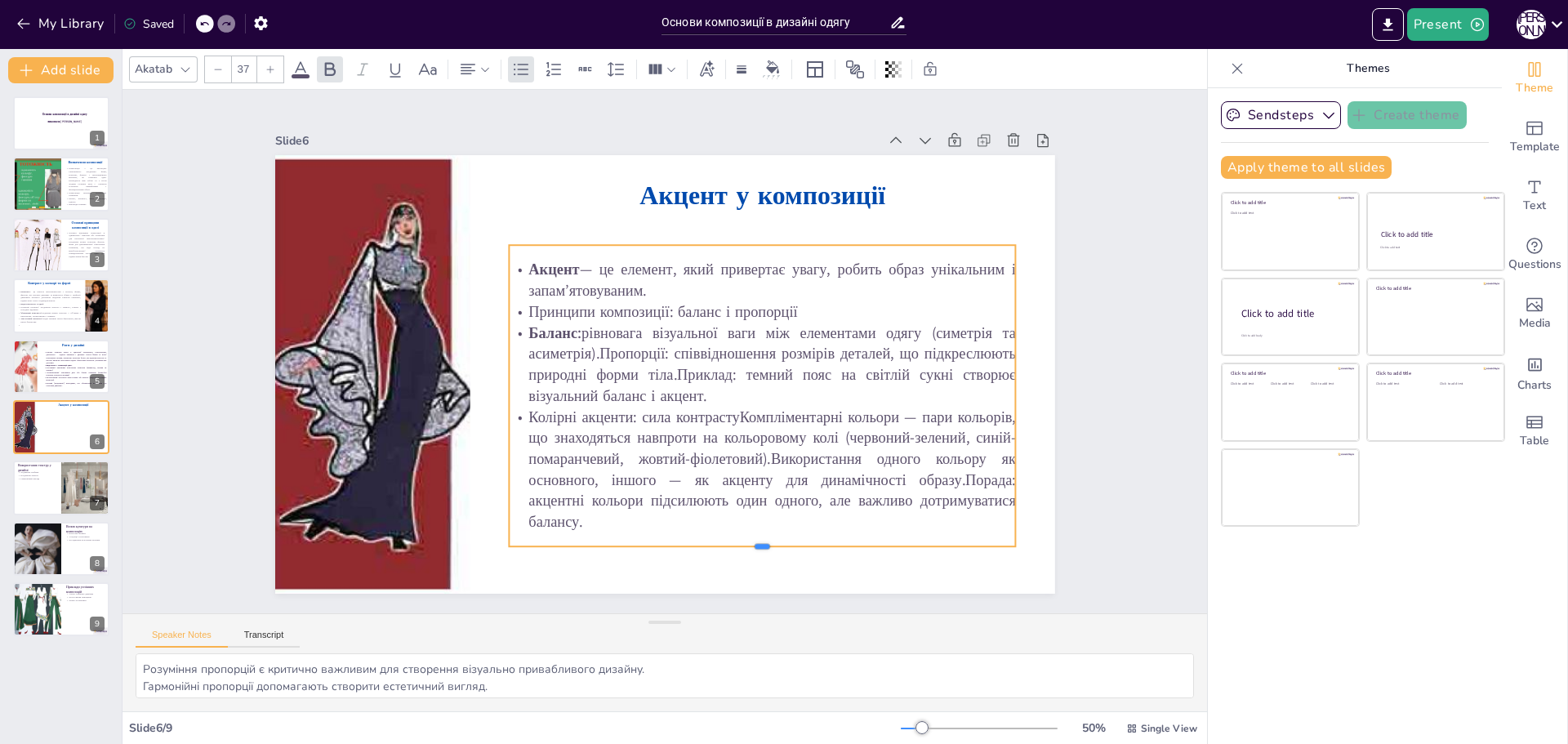
drag, startPoint x: 749, startPoint y: 406, endPoint x: 751, endPoint y: 539, distance: 133.0
click at [751, 546] on div at bounding box center [762, 553] width 507 height 13
click at [774, 461] on p "Колірні акценти: сила контрастуКомпліментарні кольори — пари кольорів, що знахо…" at bounding box center [762, 469] width 507 height 127
click at [729, 418] on p "Колірні акценти: сила контрастуКомпліментарні кольори — пари кольорів, що знахо…" at bounding box center [762, 469] width 507 height 127
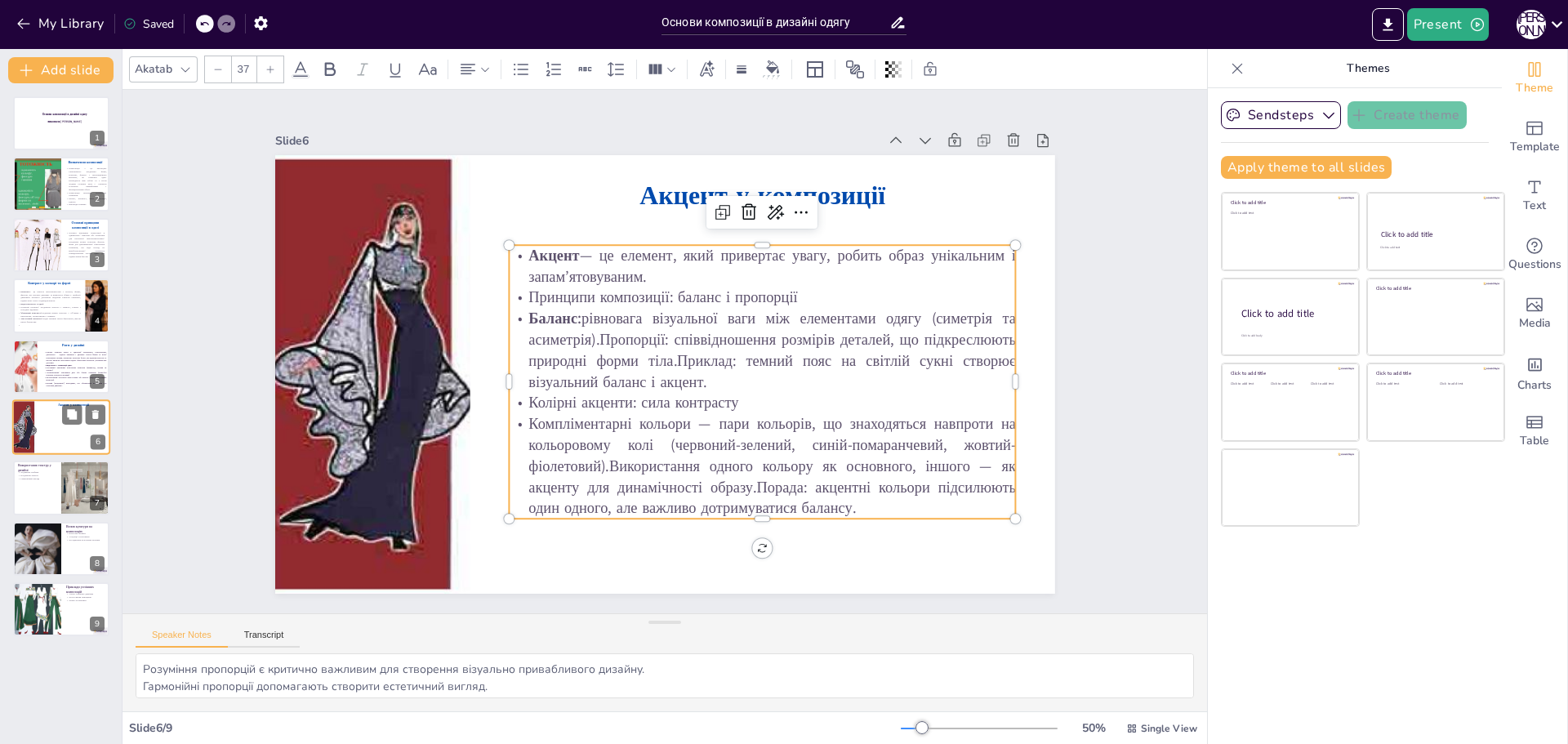
click at [51, 435] on div at bounding box center [73, 428] width 64 height 34
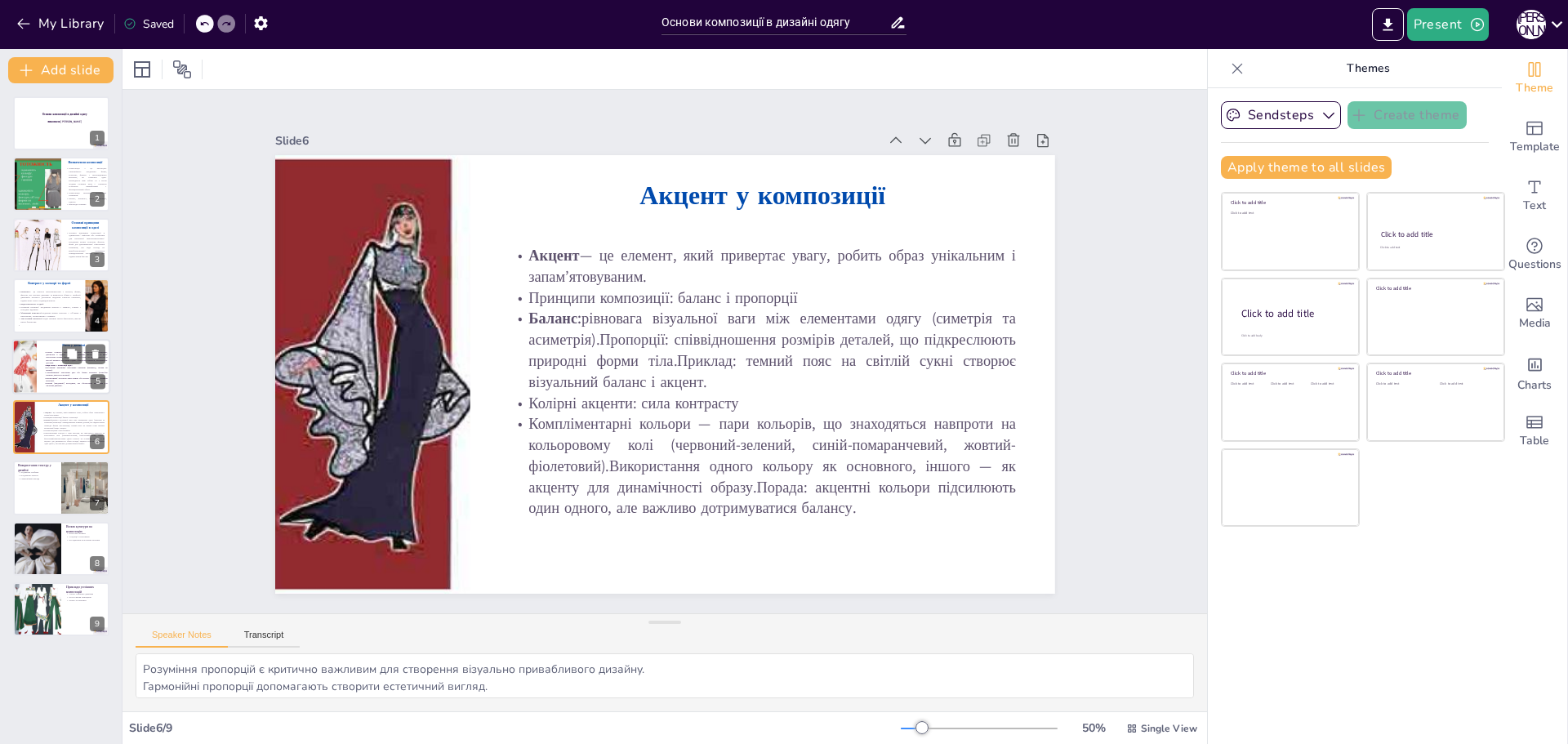
click at [59, 366] on span "Регулярний: рівномірне повторення елементів (наприклад, смужки на тканині)." at bounding box center [76, 368] width 61 height 5
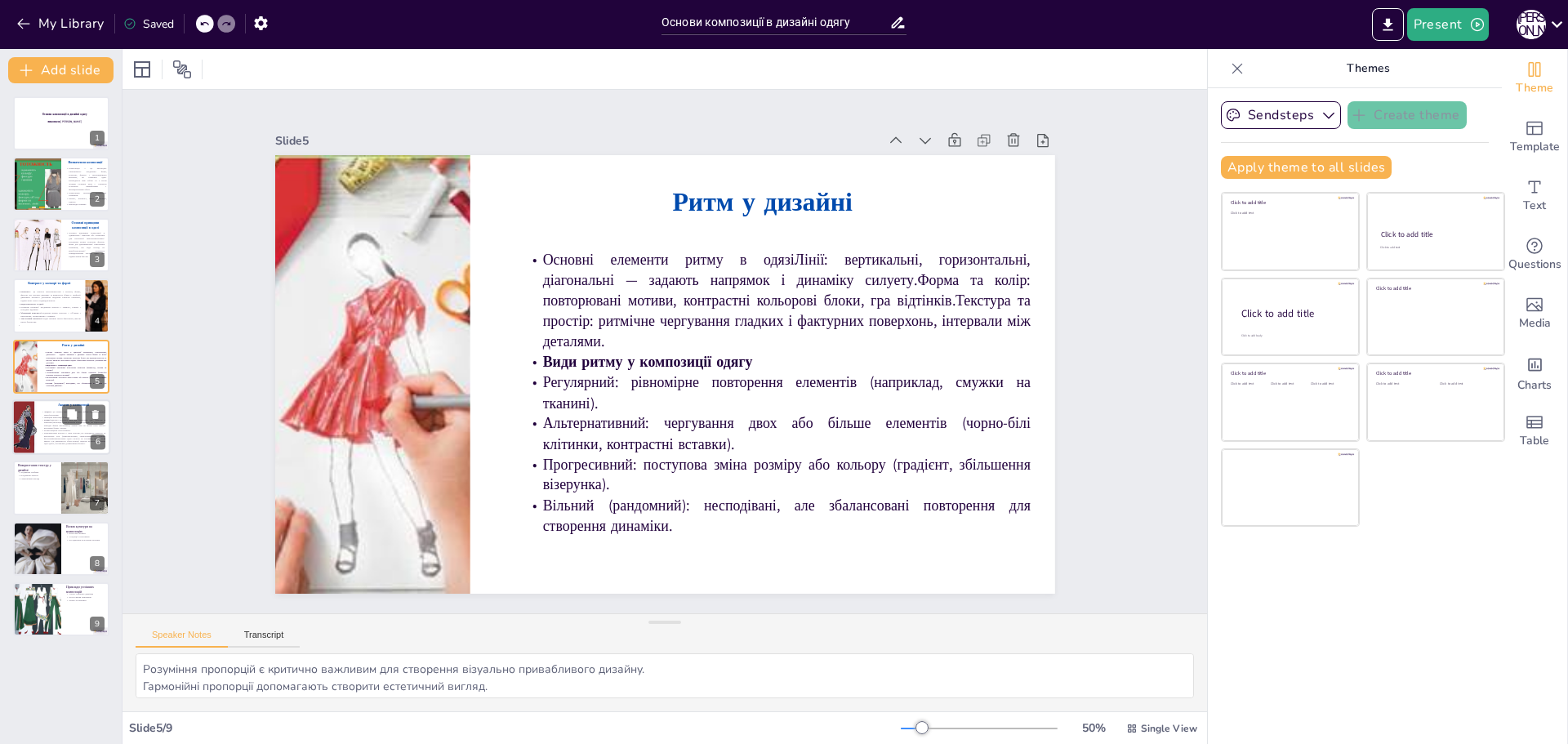
click at [65, 438] on p "Компліментарні кольори — пари кольорів, що знаходяться навпроти на кольоровому …" at bounding box center [73, 439] width 64 height 13
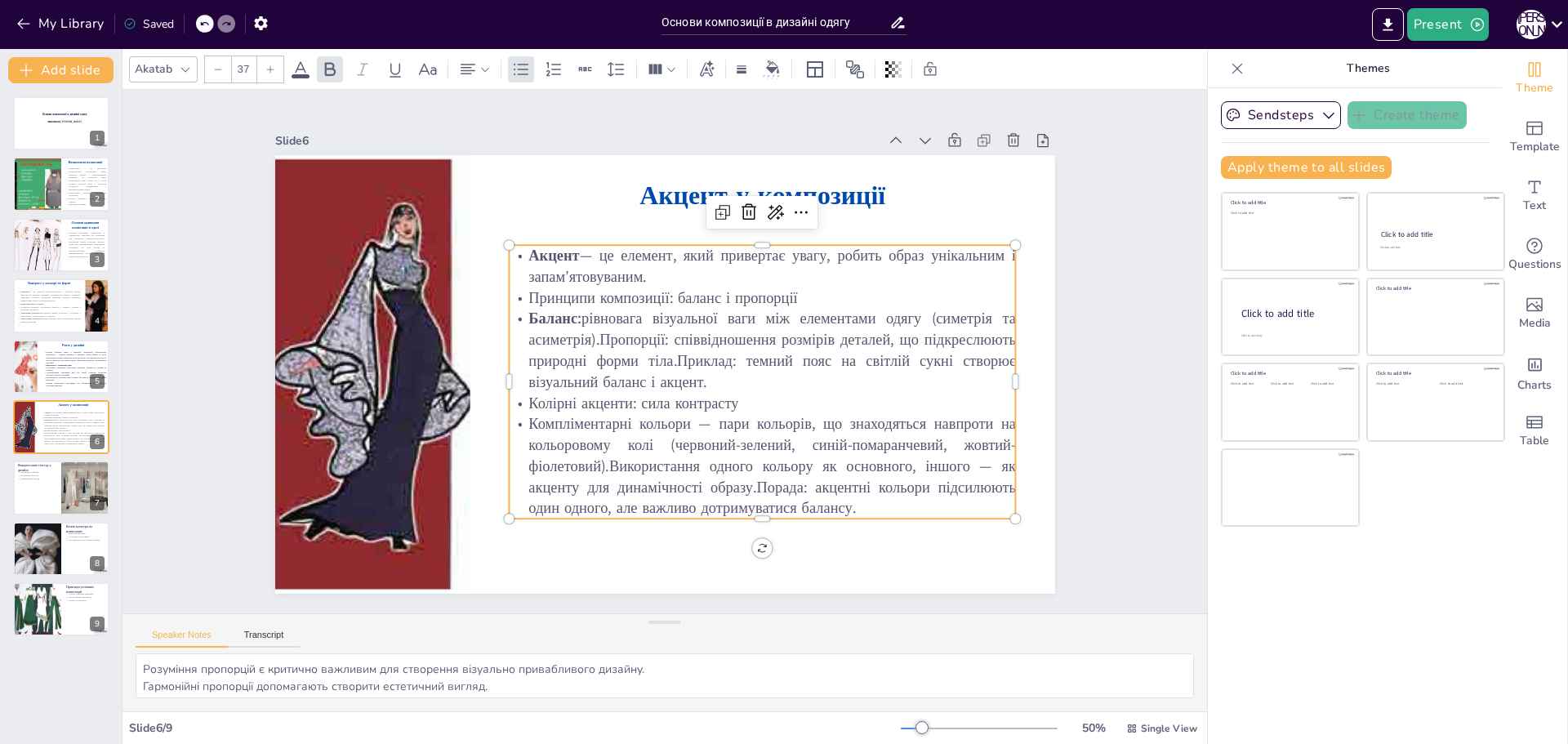
click at [585, 397] on p "Колірні акценти: сила контрасту" at bounding box center [762, 402] width 507 height 21
click at [674, 414] on p "Компліментарні кольори — пари кольорів, що знаходяться навпроти на кольоровому …" at bounding box center [762, 465] width 507 height 106
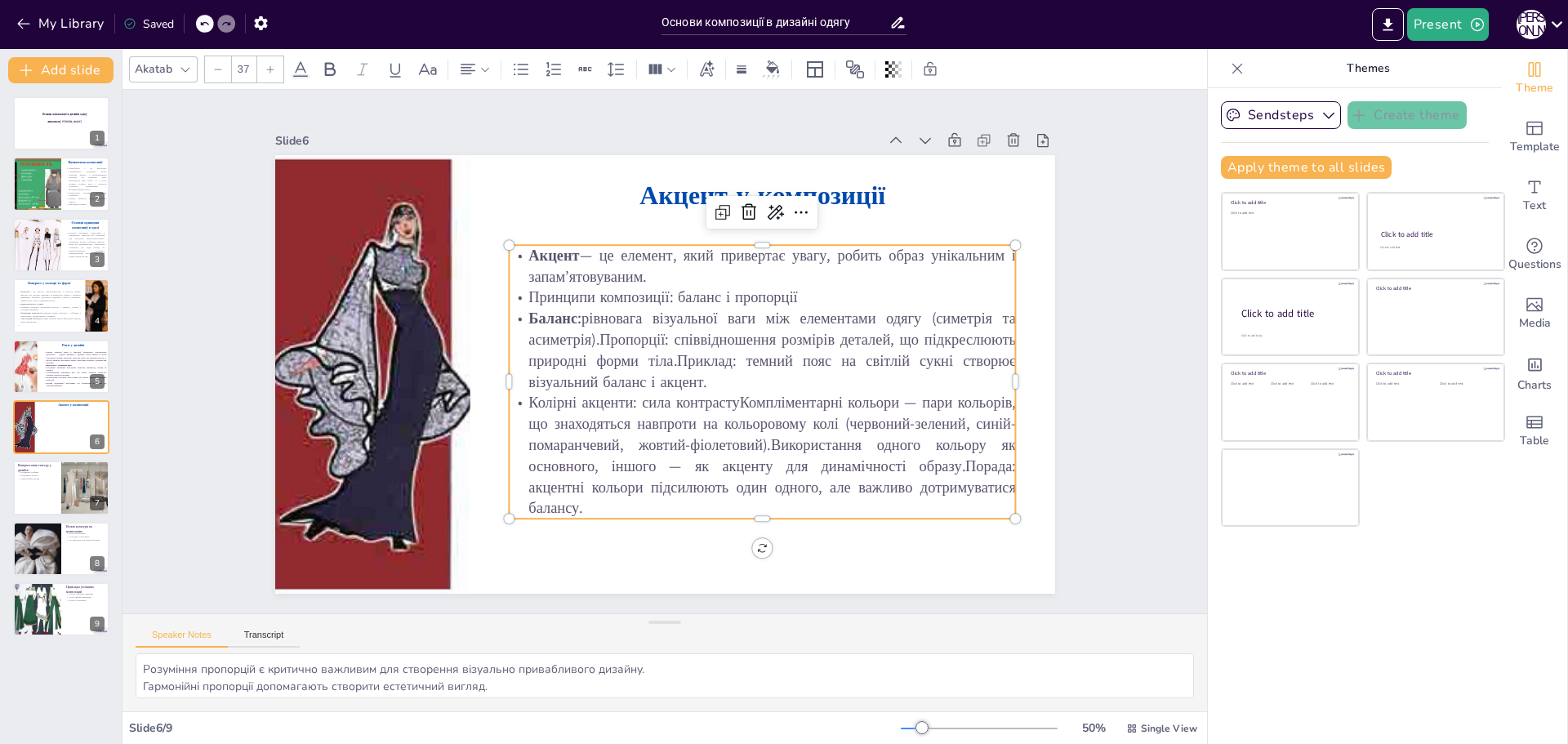
click at [729, 395] on p "Колірні акценти: сила контрастуКомпліментарні кольори — пари кольорів, що знахо…" at bounding box center [762, 455] width 507 height 127
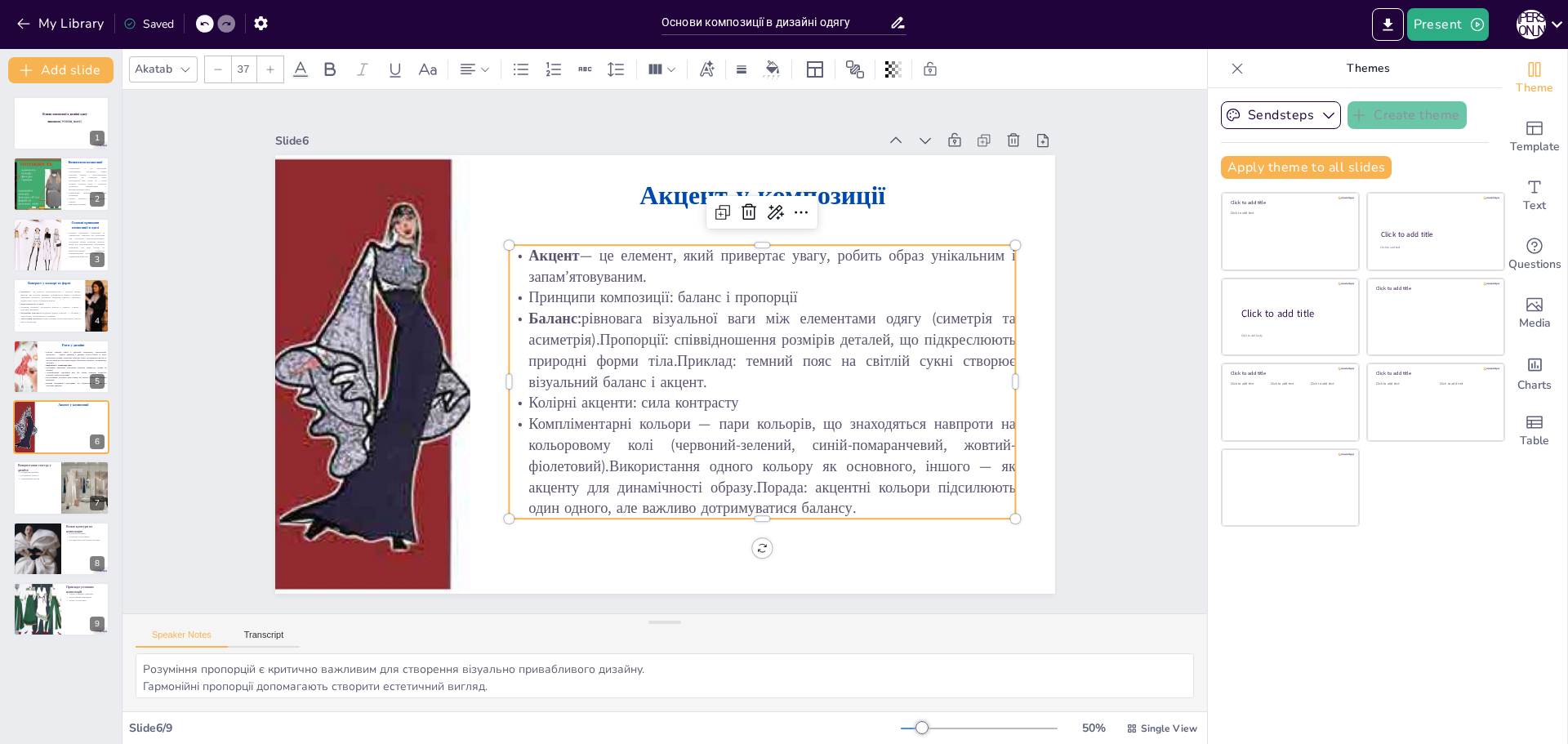
click at [729, 395] on p "Колірні акценти: сила контрасту" at bounding box center [762, 402] width 507 height 21
drag, startPoint x: 676, startPoint y: 423, endPoint x: 509, endPoint y: 421, distance: 167.0
click at [509, 421] on p "Компліментарні кольори — пари кольорів, що знаходяться навпроти на кольоровому …" at bounding box center [762, 465] width 507 height 106
click at [330, 65] on icon at bounding box center [329, 69] width 20 height 20
click at [1044, 393] on div "Slide 1 Основи композиції в дизайні одягу виконала [PERSON_NAME] Slide 2 Визнач…" at bounding box center [665, 351] width 872 height 484
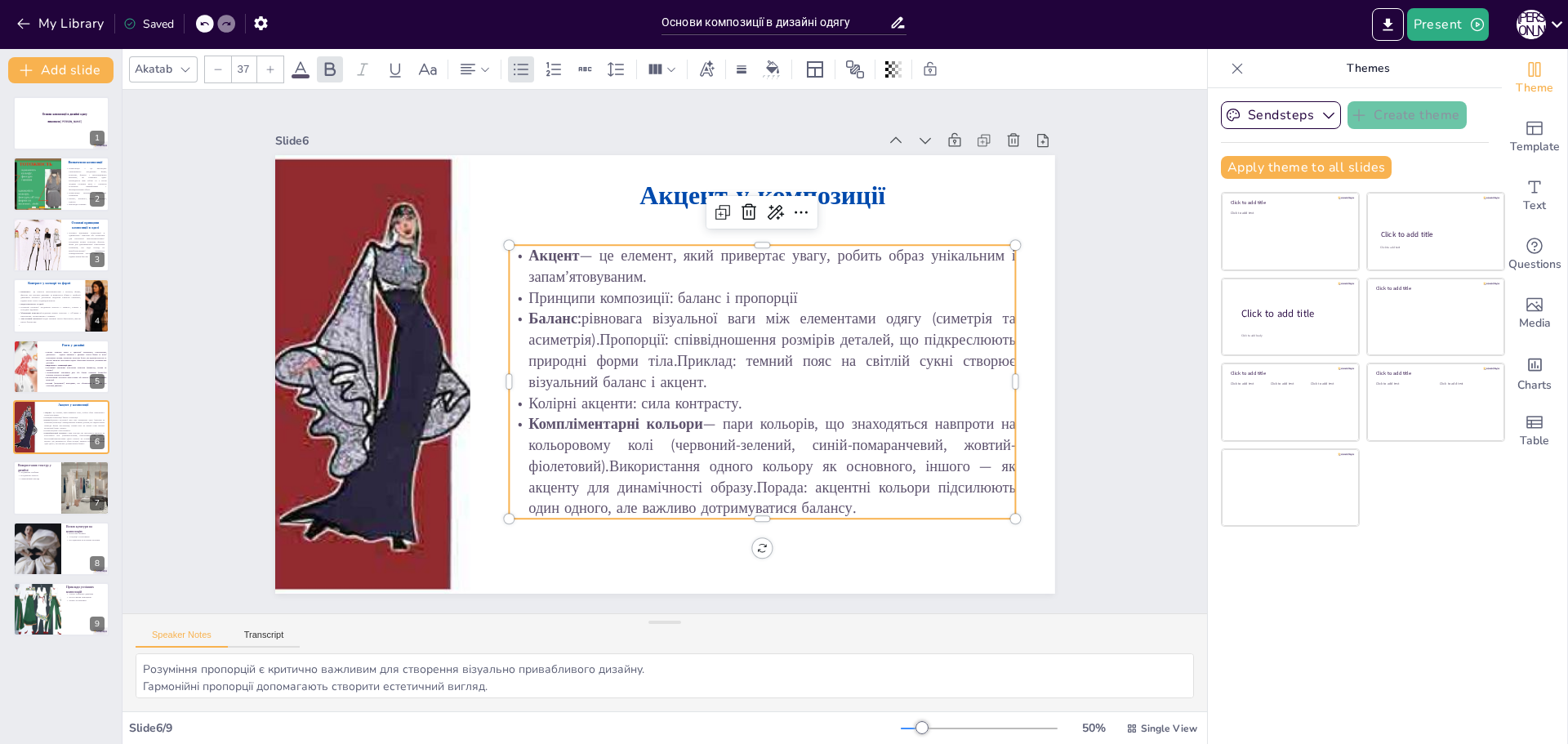
click at [740, 507] on p "Компліментарні кольори — пари кольорів, що знаходяться навпроти на кольоровому …" at bounding box center [762, 465] width 507 height 106
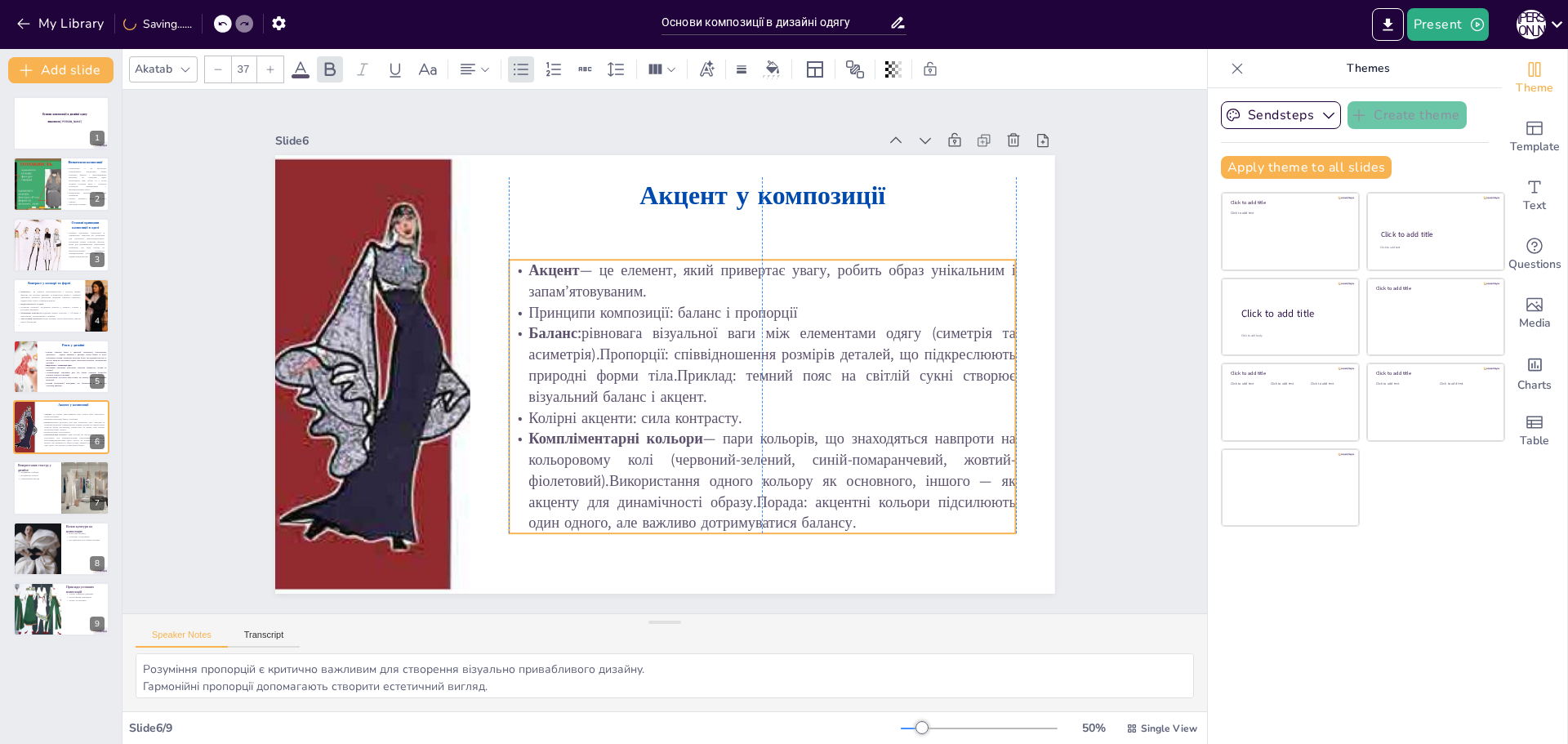
drag, startPoint x: 745, startPoint y: 510, endPoint x: 747, endPoint y: 525, distance: 15.1
click at [747, 525] on p "Компліментарні кольори — пари кольорів, що знаходяться навпроти на кольоровому …" at bounding box center [762, 480] width 507 height 106
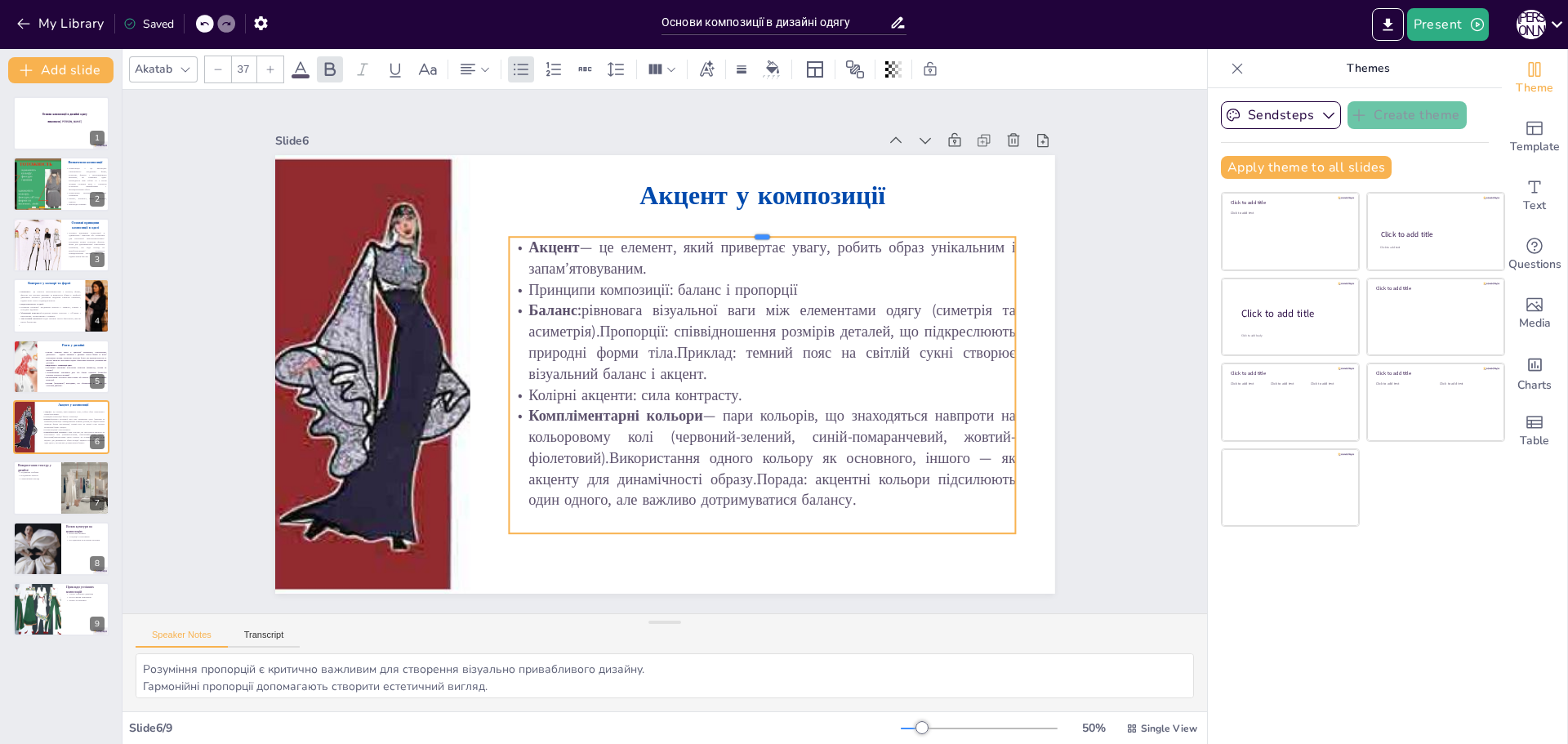
drag, startPoint x: 750, startPoint y: 252, endPoint x: 750, endPoint y: 229, distance: 23.0
click at [750, 229] on div at bounding box center [762, 230] width 507 height 13
click at [1055, 348] on div "Slide 1 Основи композиції в дизайні одягу виконала [PERSON_NAME] Slide 2 Визнач…" at bounding box center [665, 351] width 872 height 484
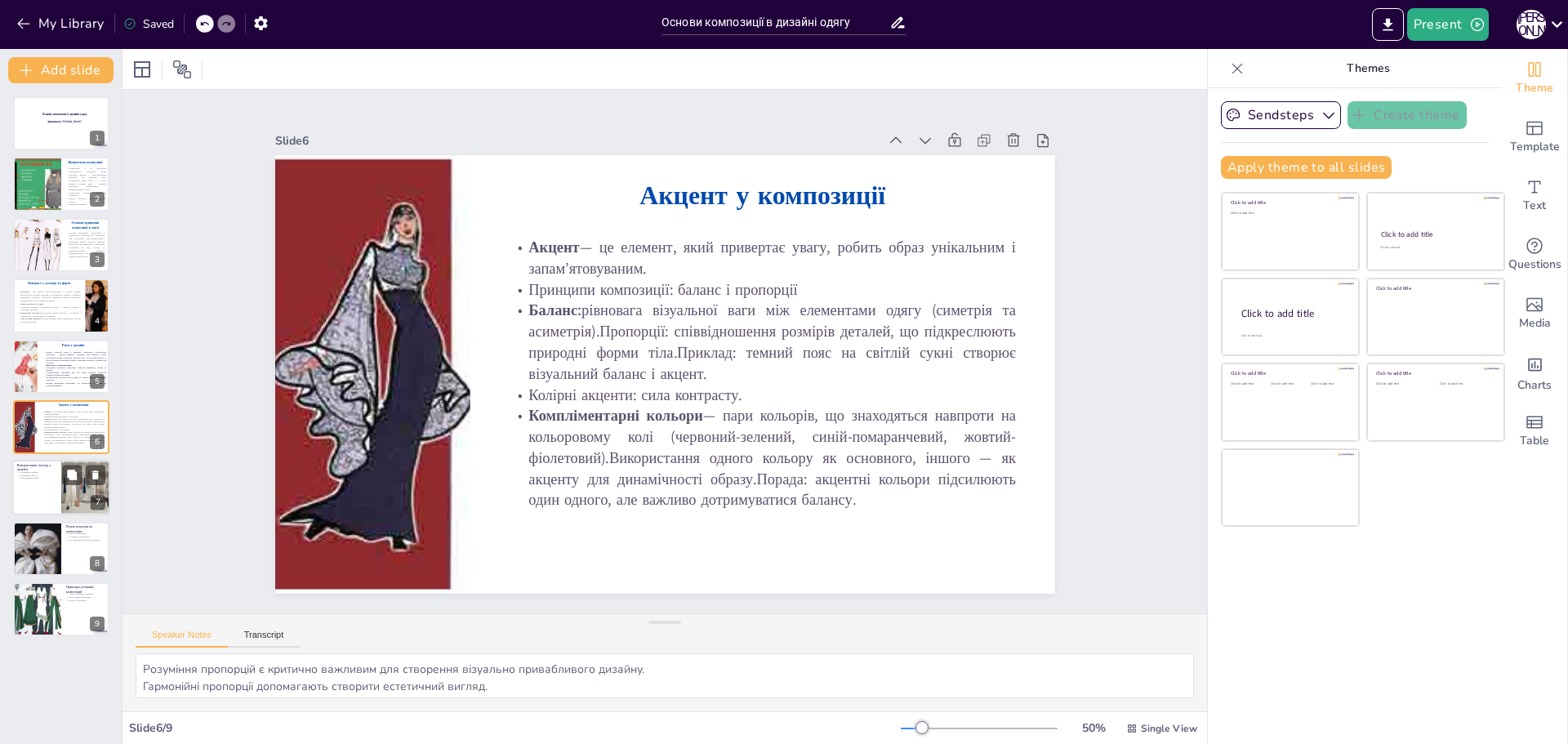
click at [33, 464] on p "Використання текстур у дизайні" at bounding box center [36, 467] width 39 height 9
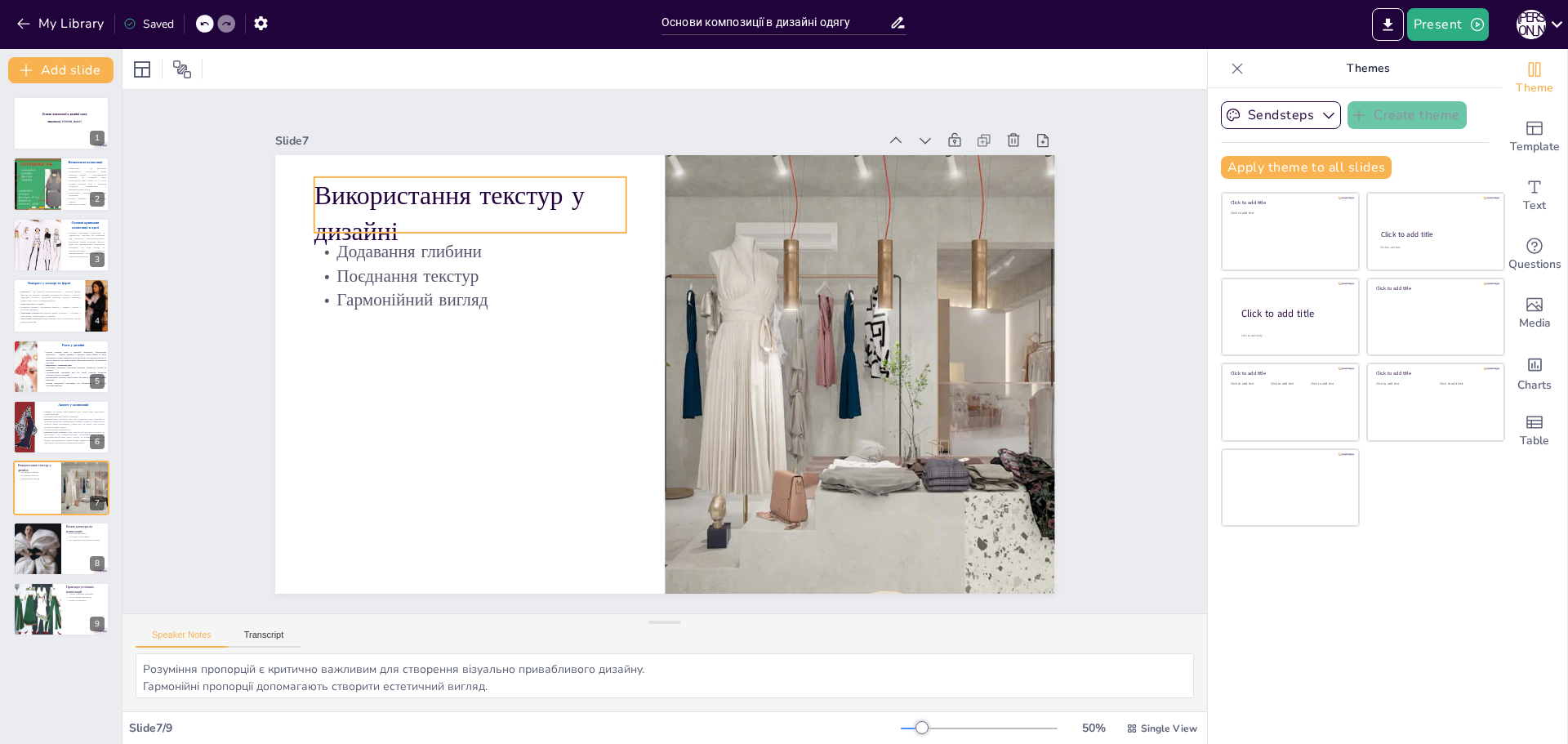
click at [470, 193] on p "Використання текстур у дизайні" at bounding box center [470, 213] width 312 height 72
click at [403, 219] on p "Використання текстур у дизайні" at bounding box center [470, 213] width 312 height 72
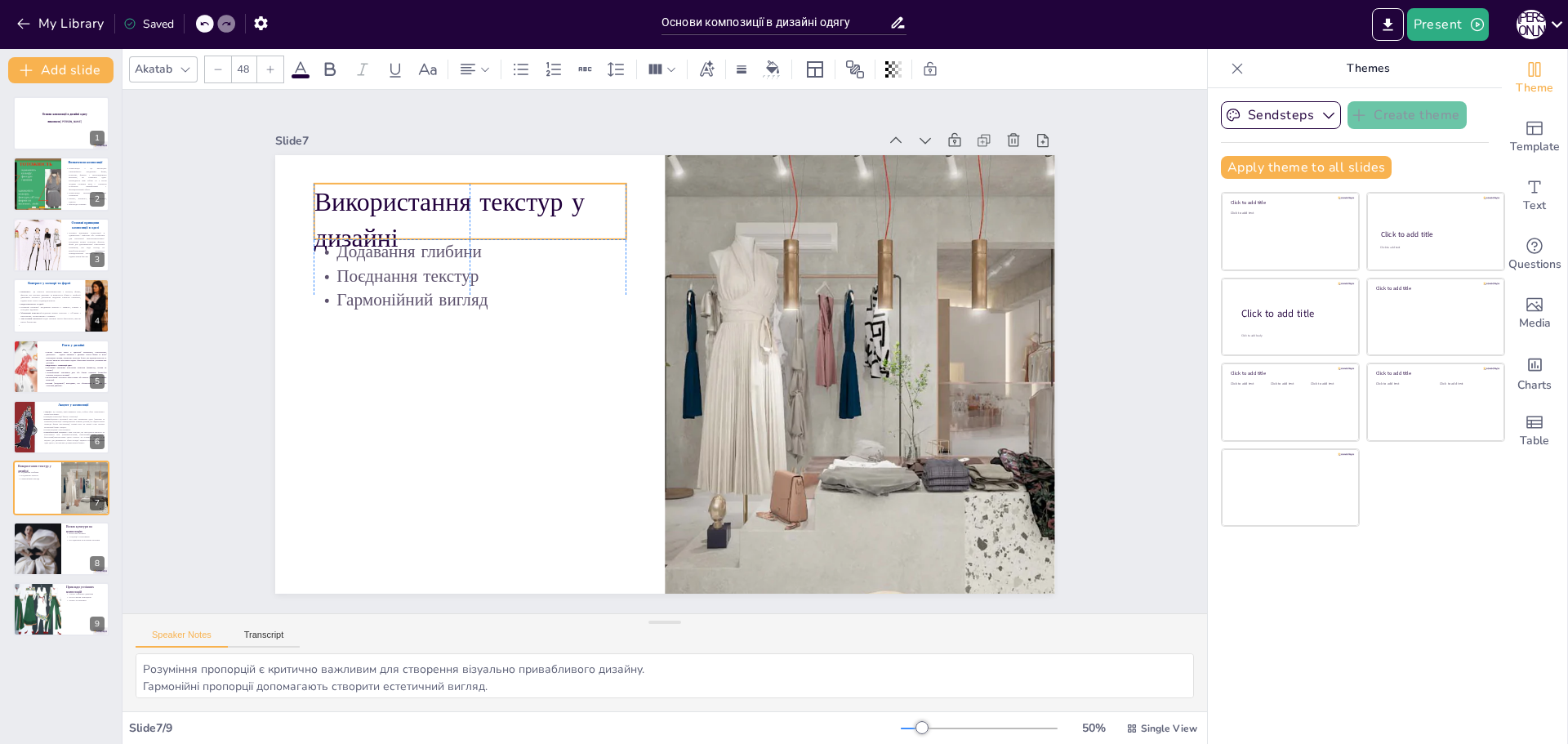
drag, startPoint x: 459, startPoint y: 221, endPoint x: 459, endPoint y: 231, distance: 10.0
click at [459, 231] on p "Використання текстур у дизайні" at bounding box center [470, 220] width 312 height 72
click at [461, 262] on div "Використання текстур у дизайні Додавання глибини Поєднання текстур Гармонійний …" at bounding box center [665, 374] width 780 height 439
click at [57, 303] on p "Види контрасту в одязі." at bounding box center [49, 303] width 64 height 3
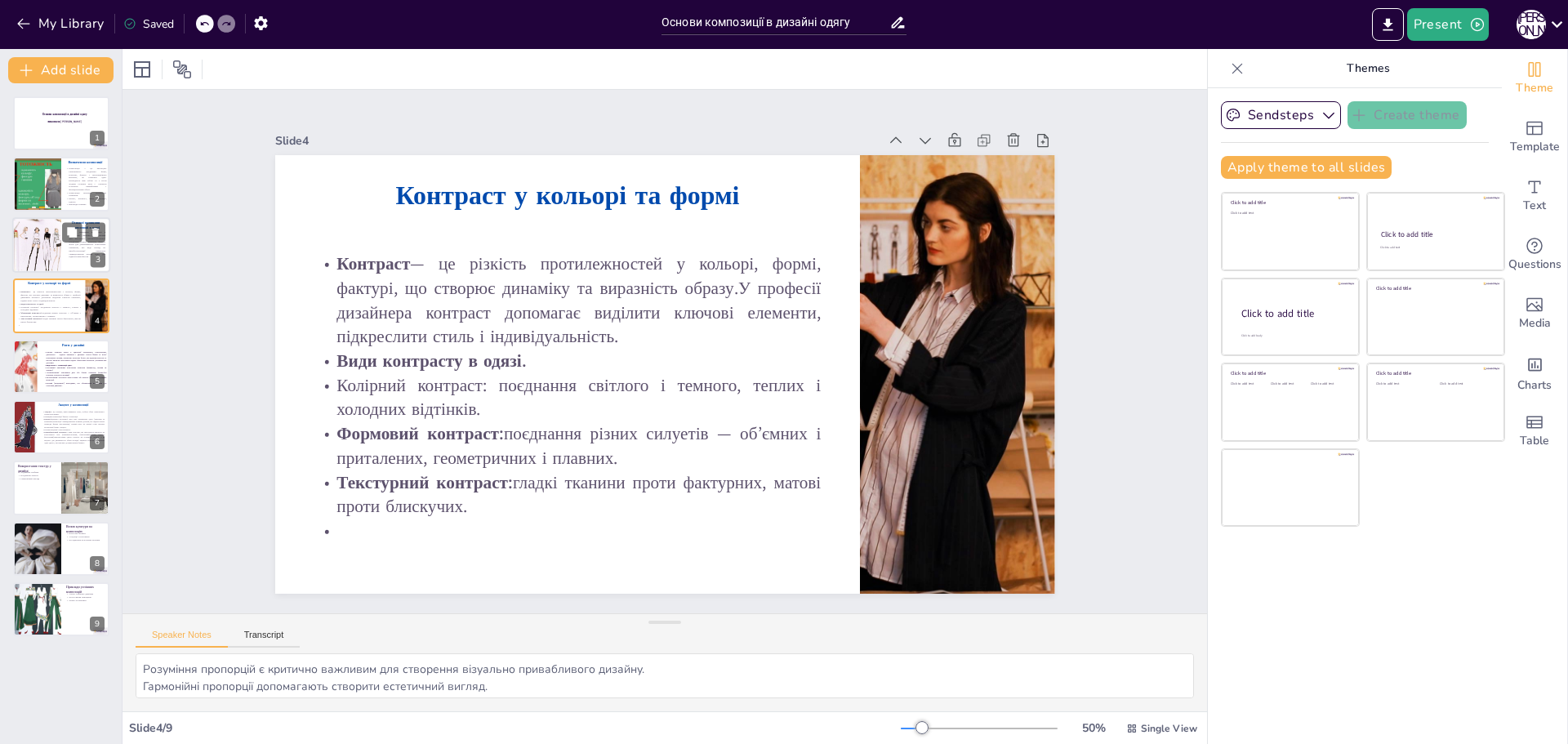
click at [41, 236] on div at bounding box center [37, 245] width 72 height 55
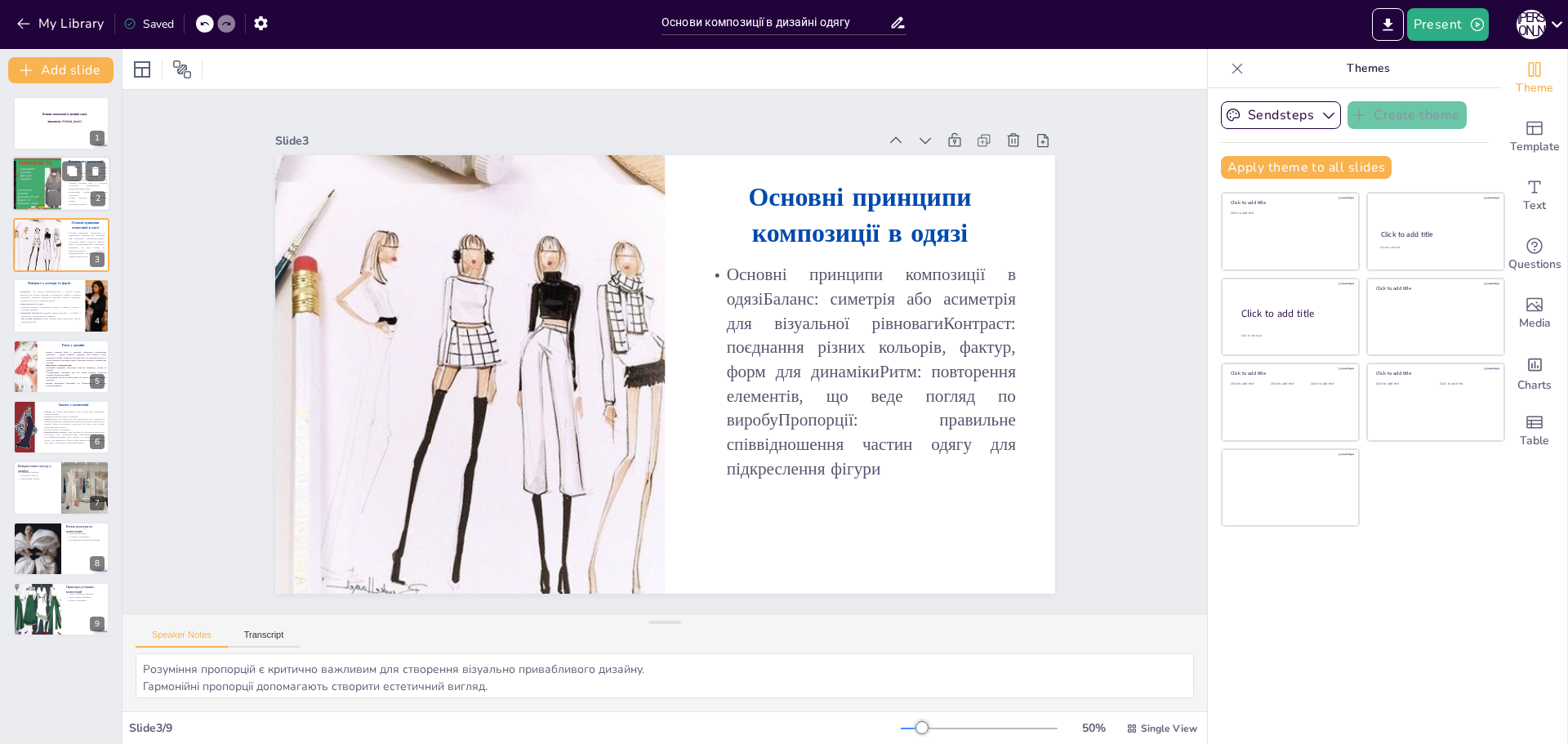
click at [40, 182] on div at bounding box center [36, 185] width 98 height 55
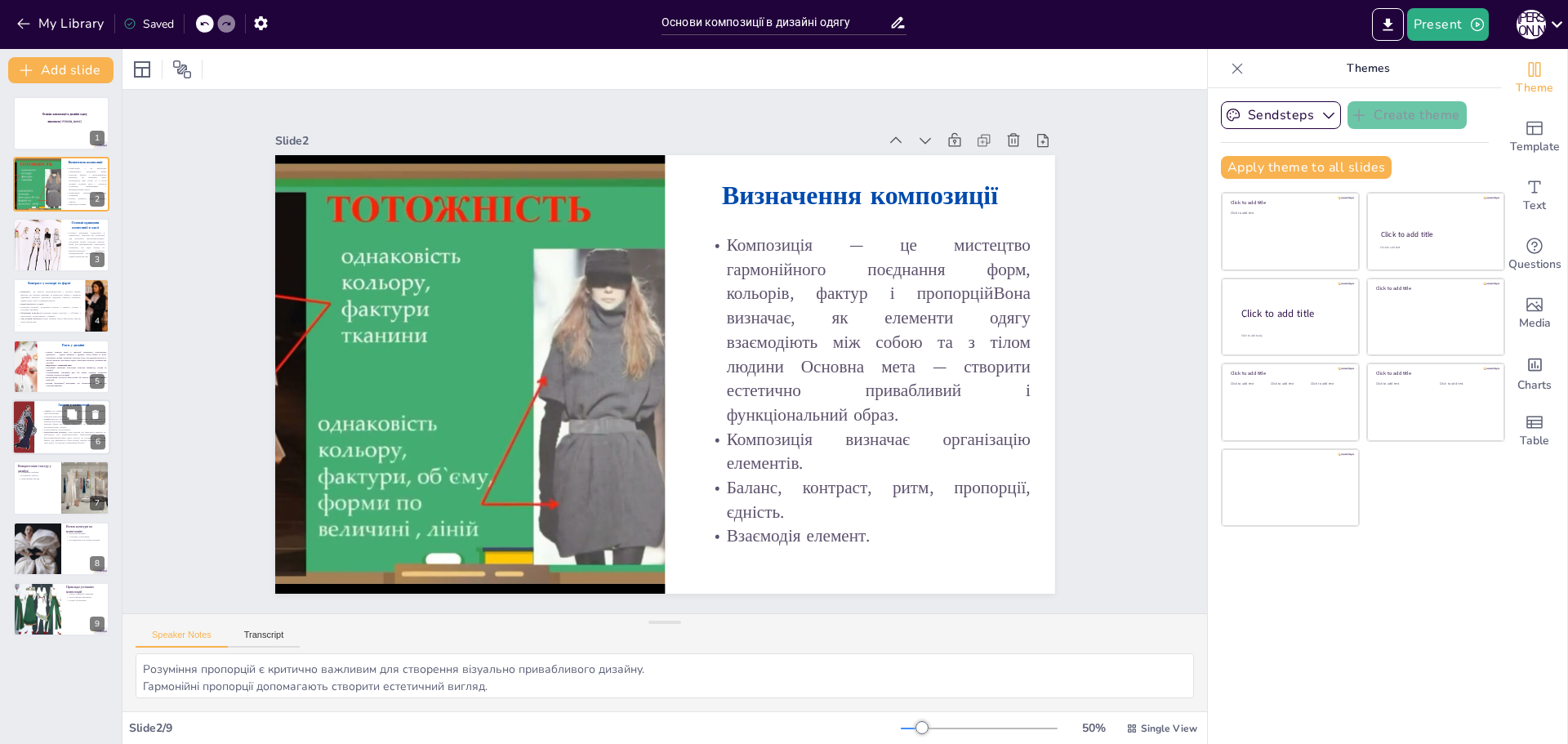
click at [44, 406] on p "Акцент у композиції" at bounding box center [73, 404] width 64 height 5
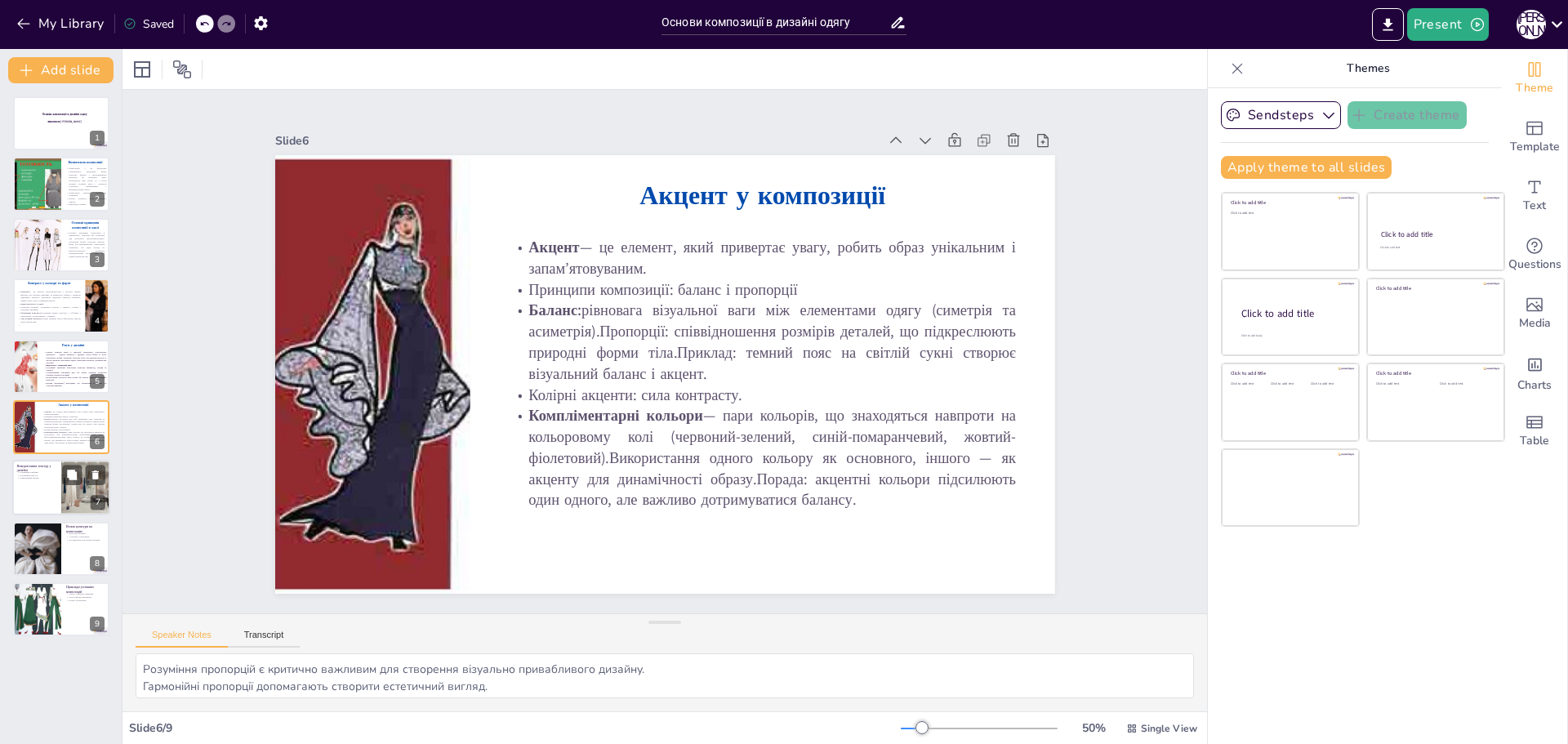
click at [31, 483] on div at bounding box center [61, 488] width 98 height 55
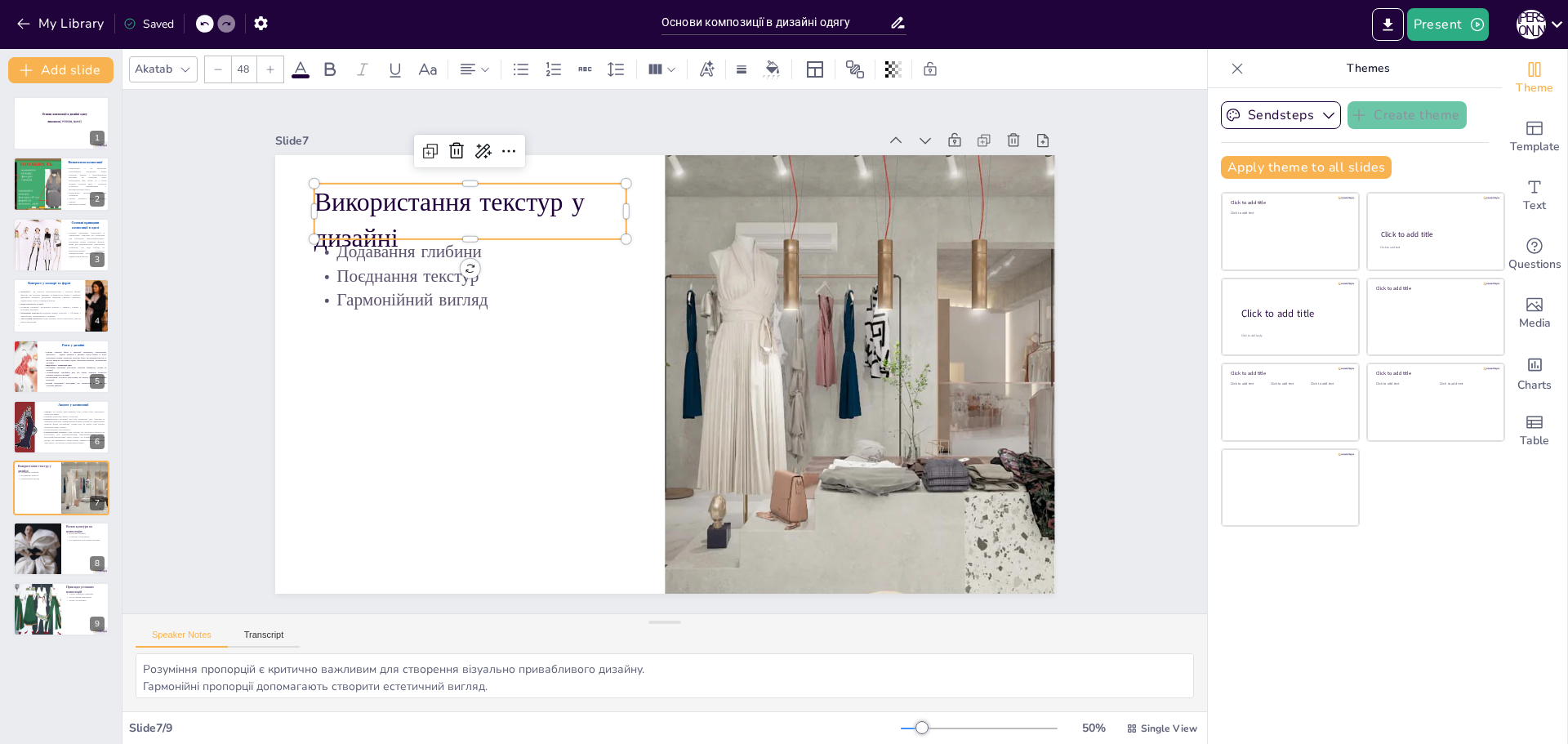
click at [414, 221] on p "Використання текстур у дизайні" at bounding box center [470, 220] width 312 height 72
drag, startPoint x: 461, startPoint y: 230, endPoint x: 460, endPoint y: 250, distance: 20.0
click at [460, 250] on div "Додавання глибини Поєднання текстур Гармонійний вигляд Використання текстур у д…" at bounding box center [665, 374] width 780 height 439
click at [409, 219] on p "Використання текстур у дизайні" at bounding box center [470, 211] width 312 height 72
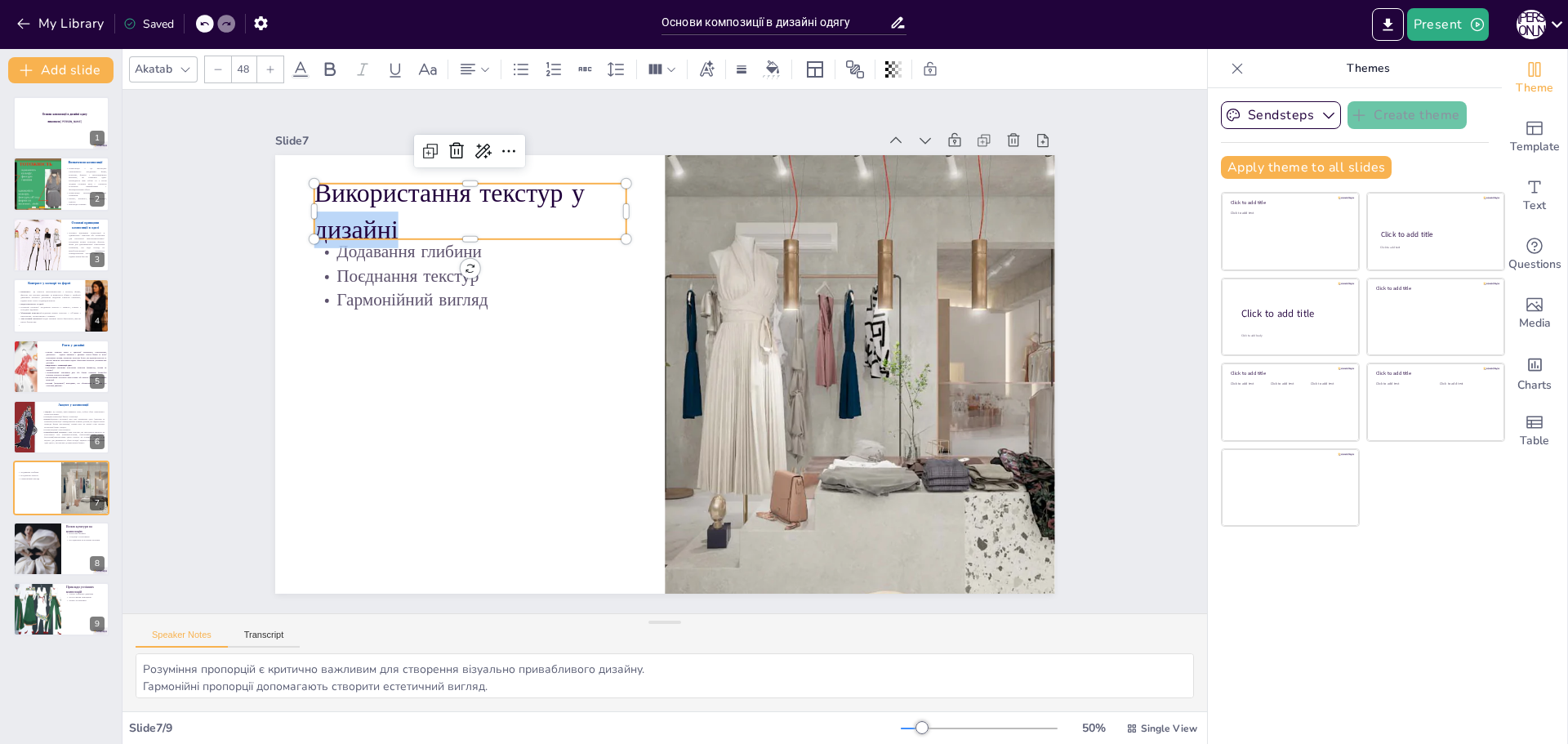
click at [409, 219] on p "Використання текстур у дизайні" at bounding box center [470, 211] width 312 height 72
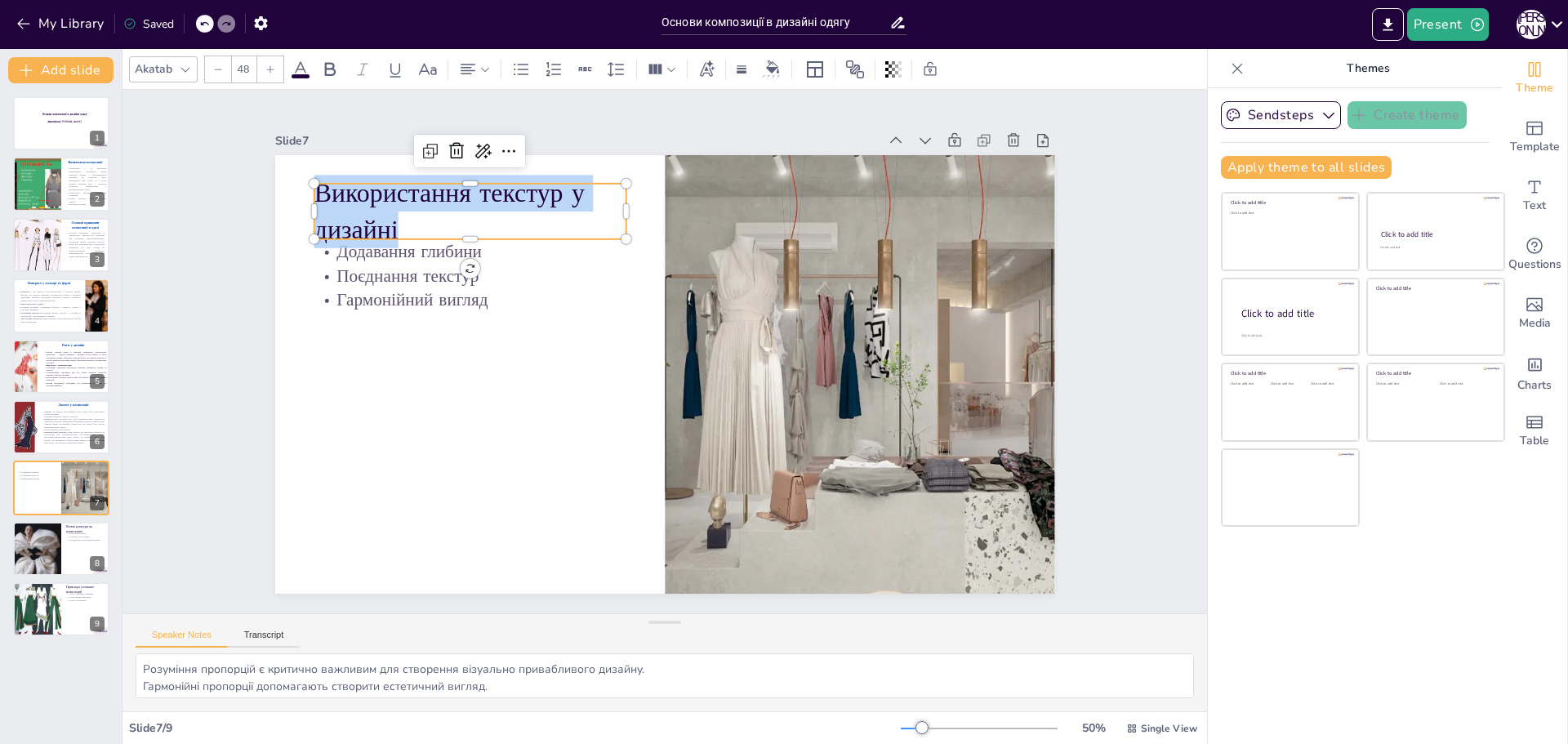
click at [409, 219] on p "Використання текстур у дизайні" at bounding box center [470, 211] width 312 height 72
copy p "Використання текстур у дизайні"
click at [487, 288] on div "Додавання глибини Поєднання текстур Гармонійний вигляд Використання текстур у д…" at bounding box center [665, 374] width 780 height 439
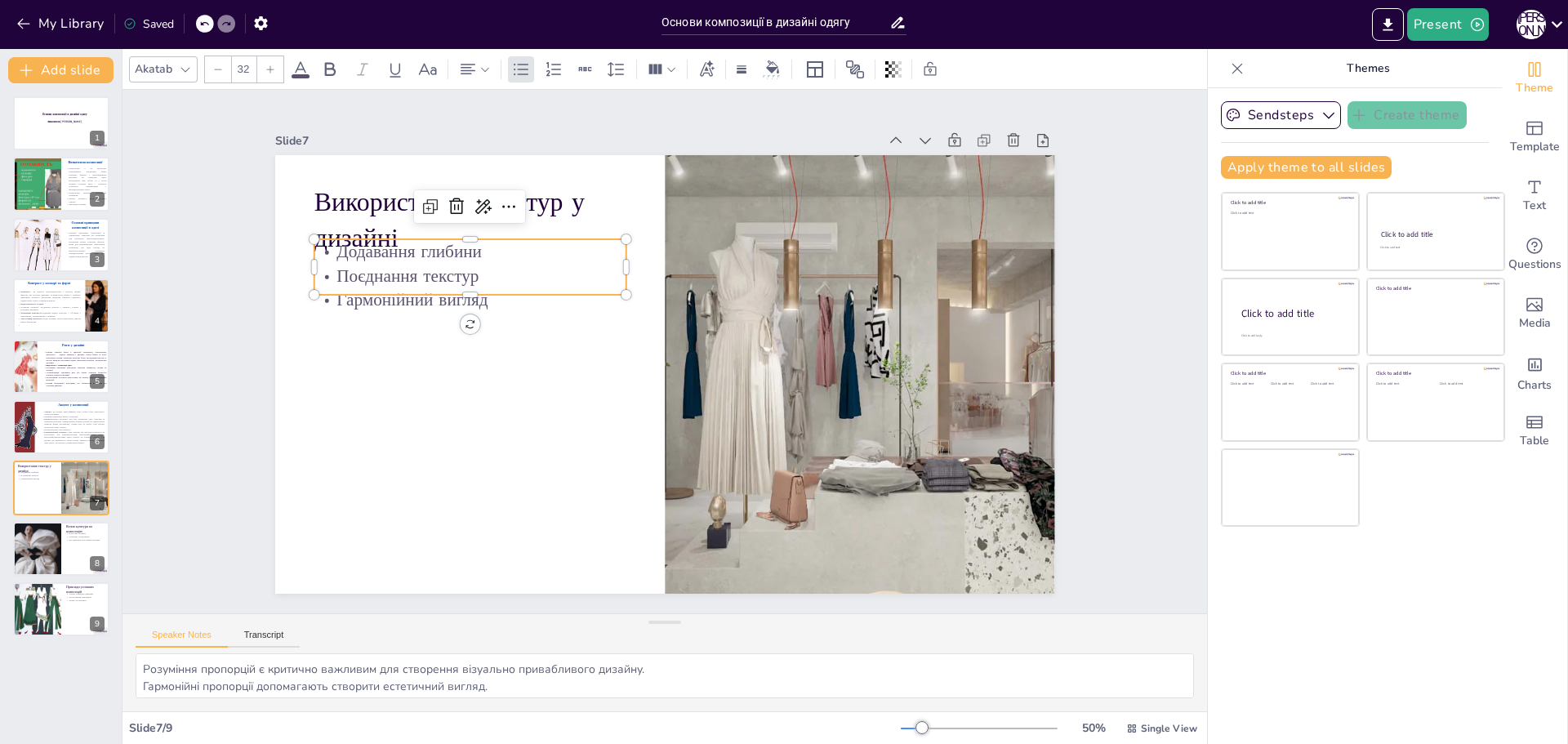
click at [444, 239] on p "Додавання глибини" at bounding box center [470, 251] width 312 height 25
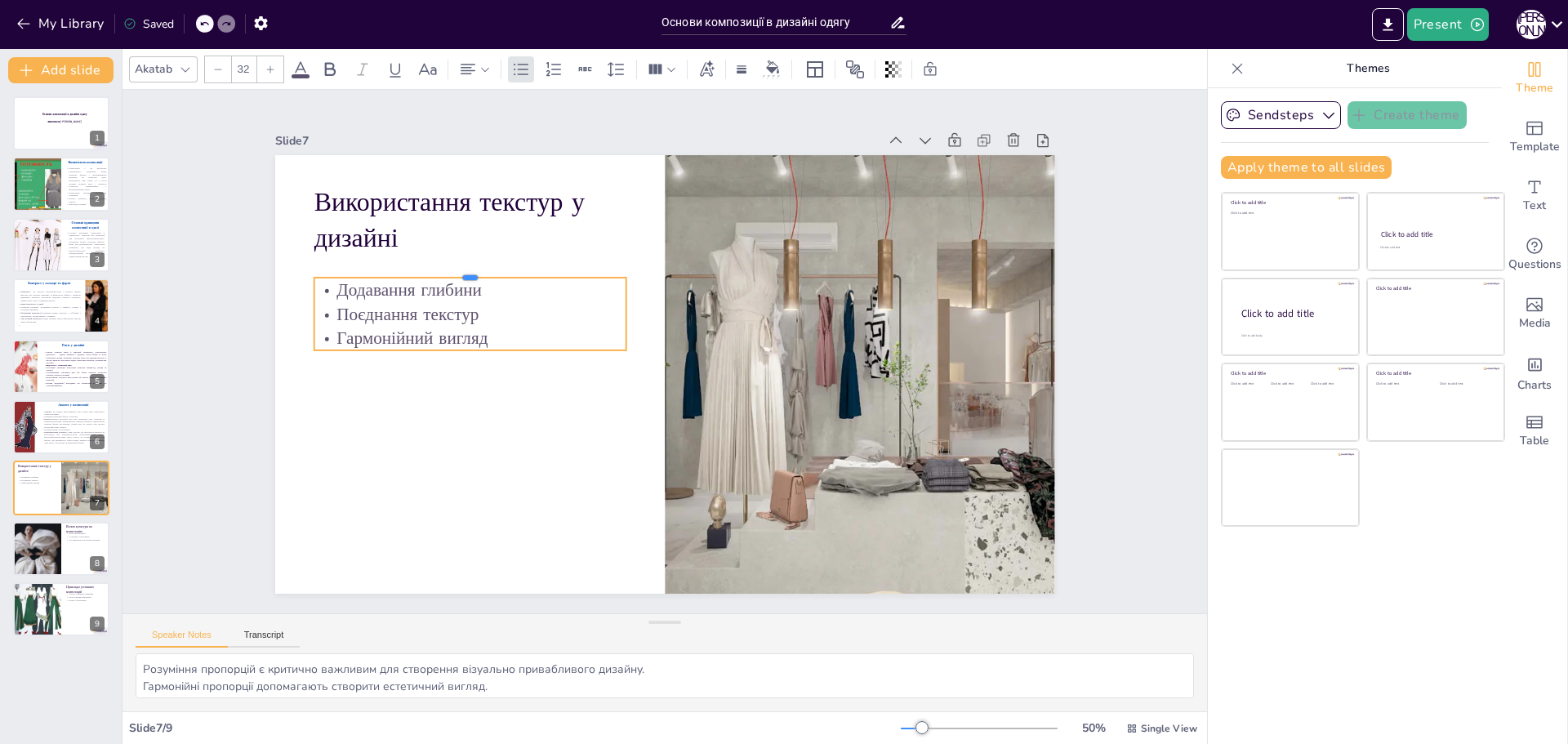
drag, startPoint x: 490, startPoint y: 233, endPoint x: 494, endPoint y: 307, distance: 74.1
click at [495, 309] on div "Використання текстур у дизайні Додавання глибини Поєднання текстур Гармонійний …" at bounding box center [665, 374] width 780 height 439
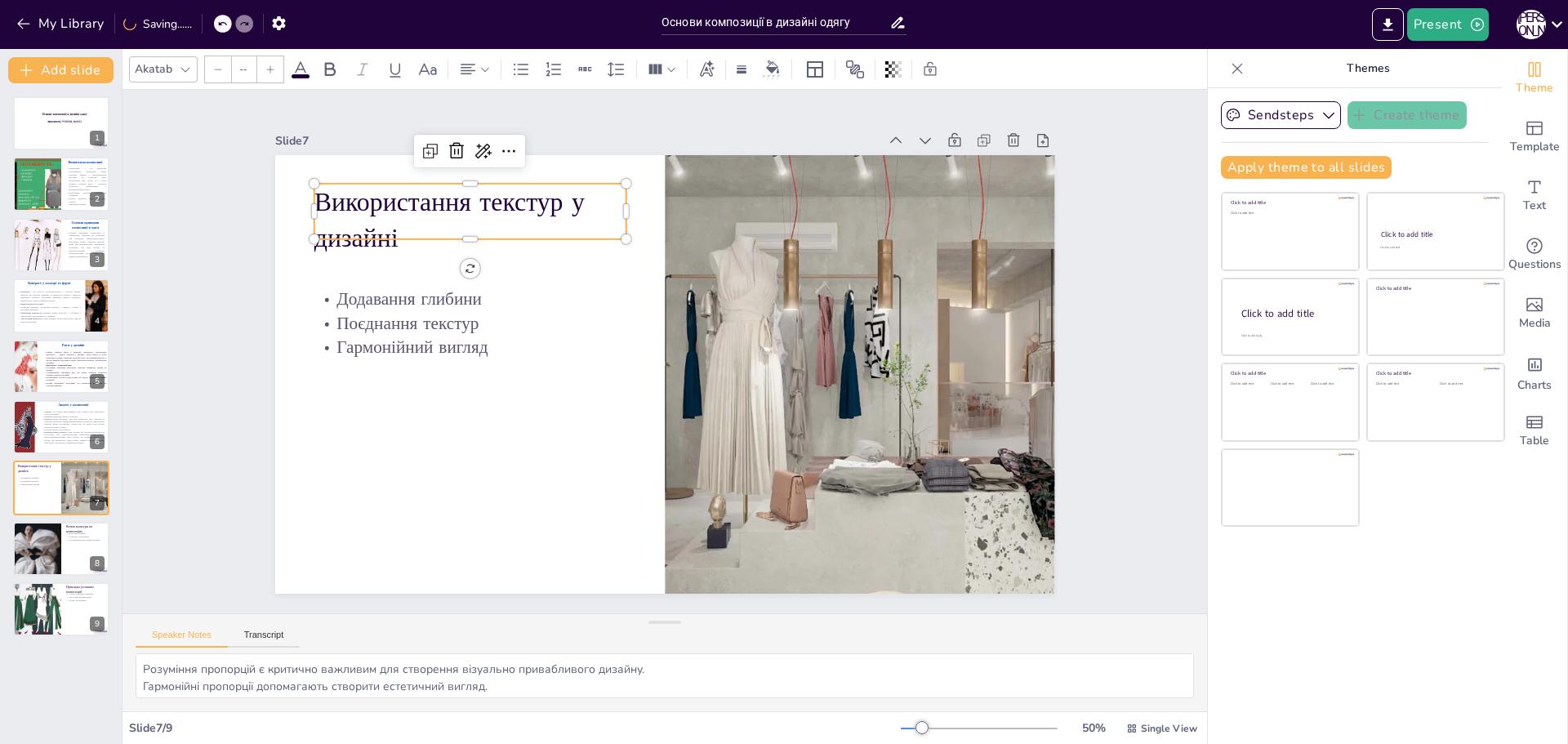
type input "48"
click at [390, 223] on p "Використання текстур у дизайні" at bounding box center [470, 220] width 312 height 72
drag, startPoint x: 460, startPoint y: 238, endPoint x: 457, endPoint y: 257, distance: 19.2
click at [457, 258] on div at bounding box center [470, 264] width 312 height 13
click at [384, 229] on p "Використання текстур у дизайні" at bounding box center [470, 220] width 312 height 72
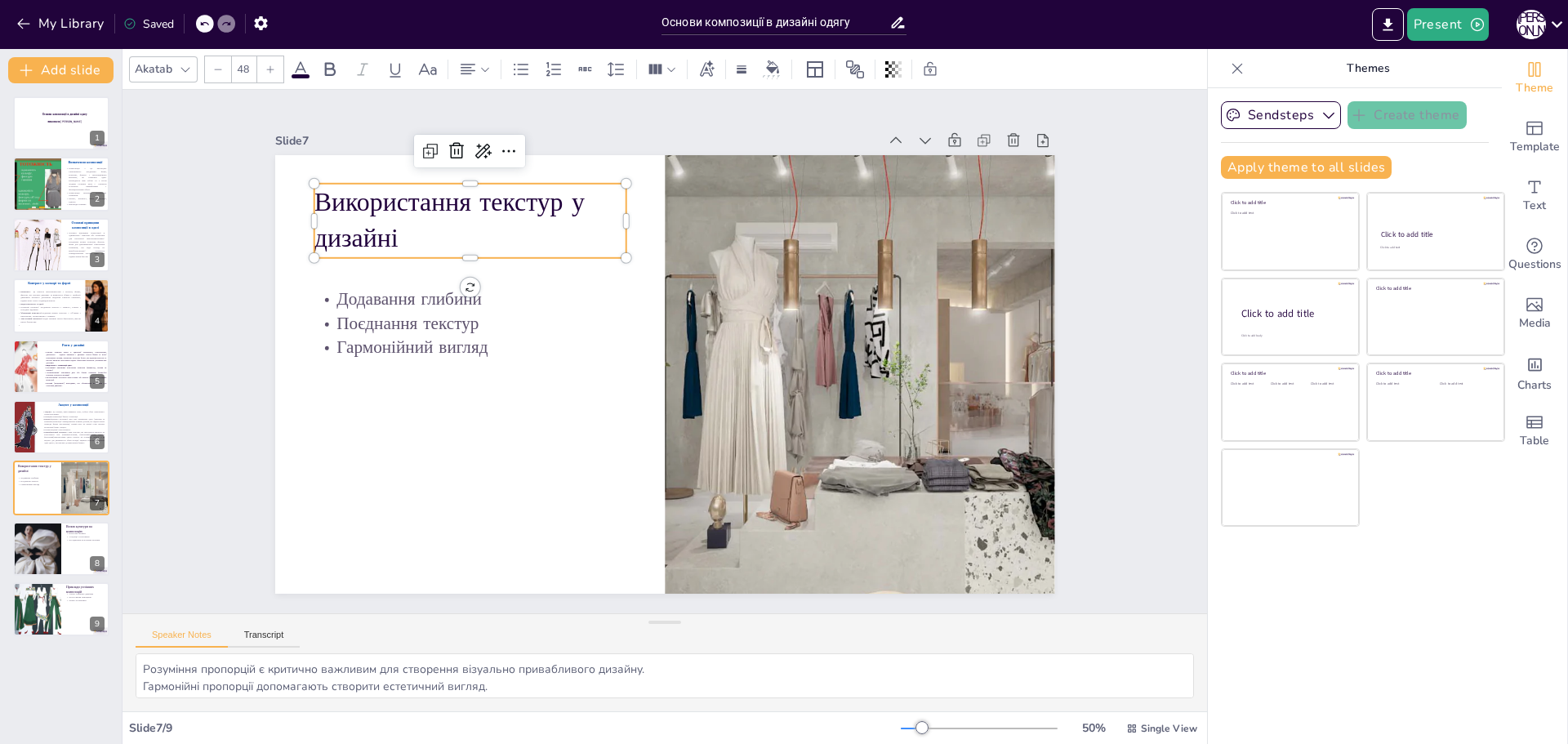
click at [384, 229] on p "Використання текстур у дизайні" at bounding box center [470, 220] width 312 height 72
drag, startPoint x: 384, startPoint y: 229, endPoint x: 298, endPoint y: 187, distance: 95.7
click at [298, 187] on div "Додавання глибини Поєднання текстур Гармонійний вигляд Використання текстур у д…" at bounding box center [665, 374] width 780 height 439
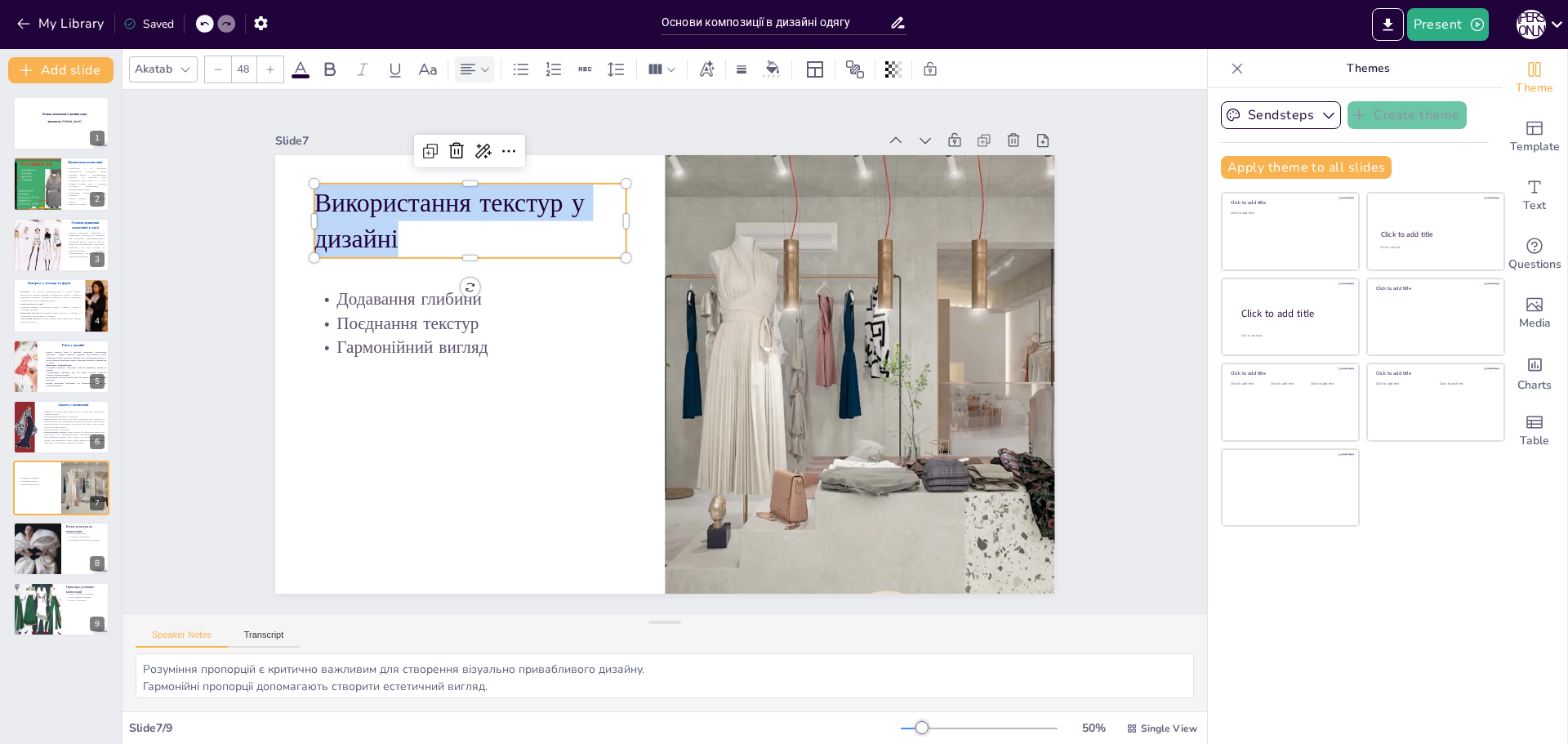
click at [480, 68] on icon at bounding box center [485, 69] width 11 height 11
click at [505, 118] on icon at bounding box center [506, 123] width 14 height 10
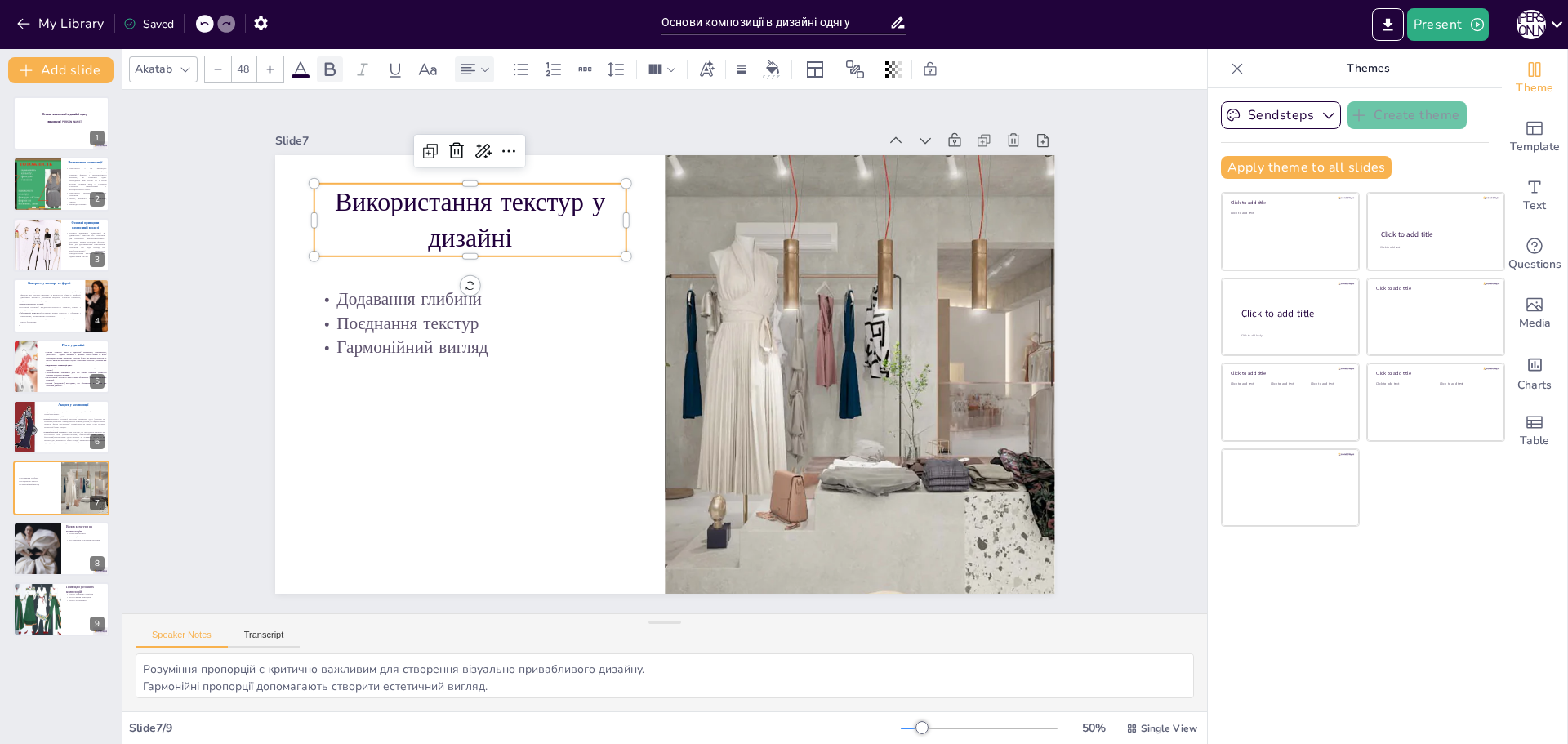
click at [331, 77] on icon at bounding box center [329, 69] width 20 height 20
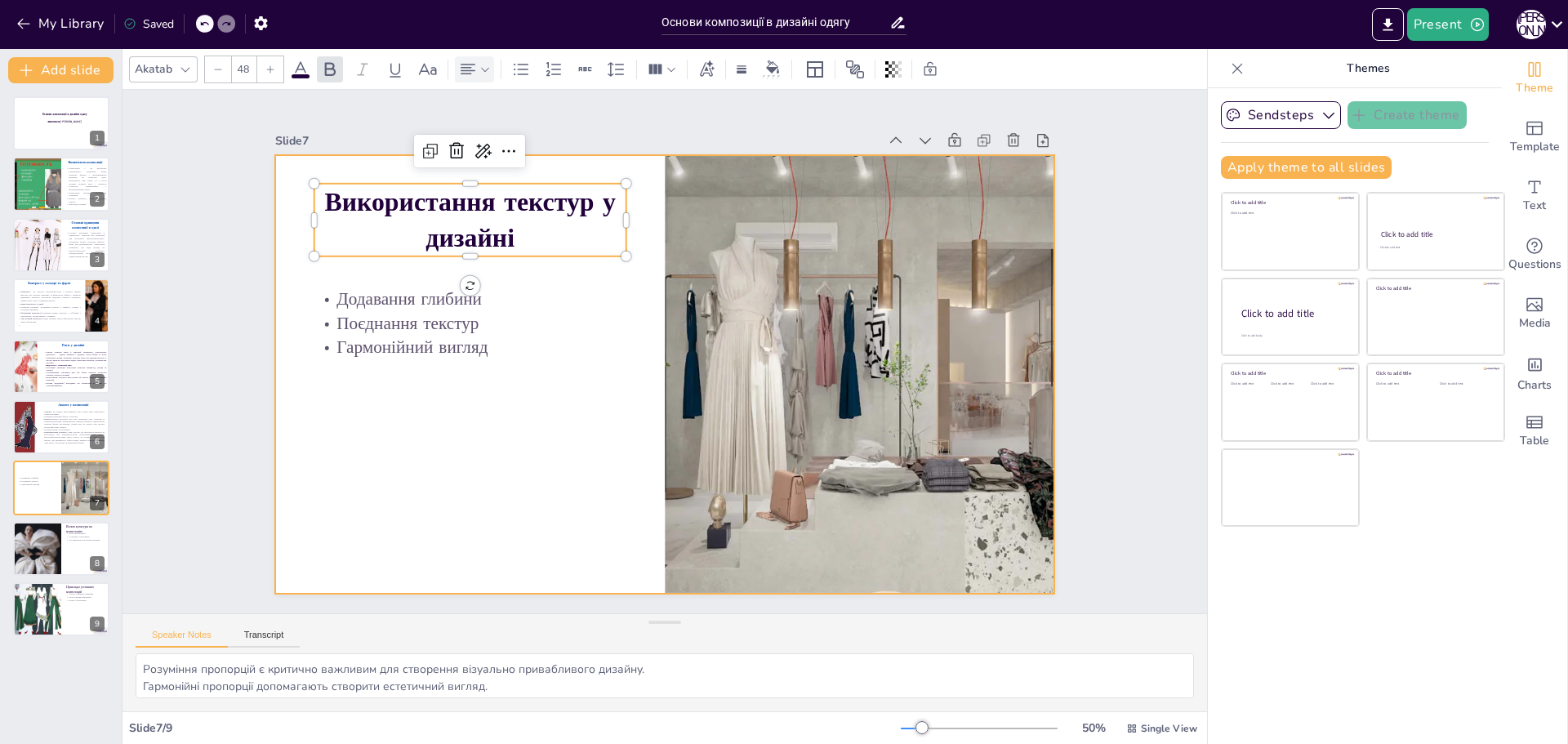
click at [496, 385] on div at bounding box center [665, 374] width 780 height 439
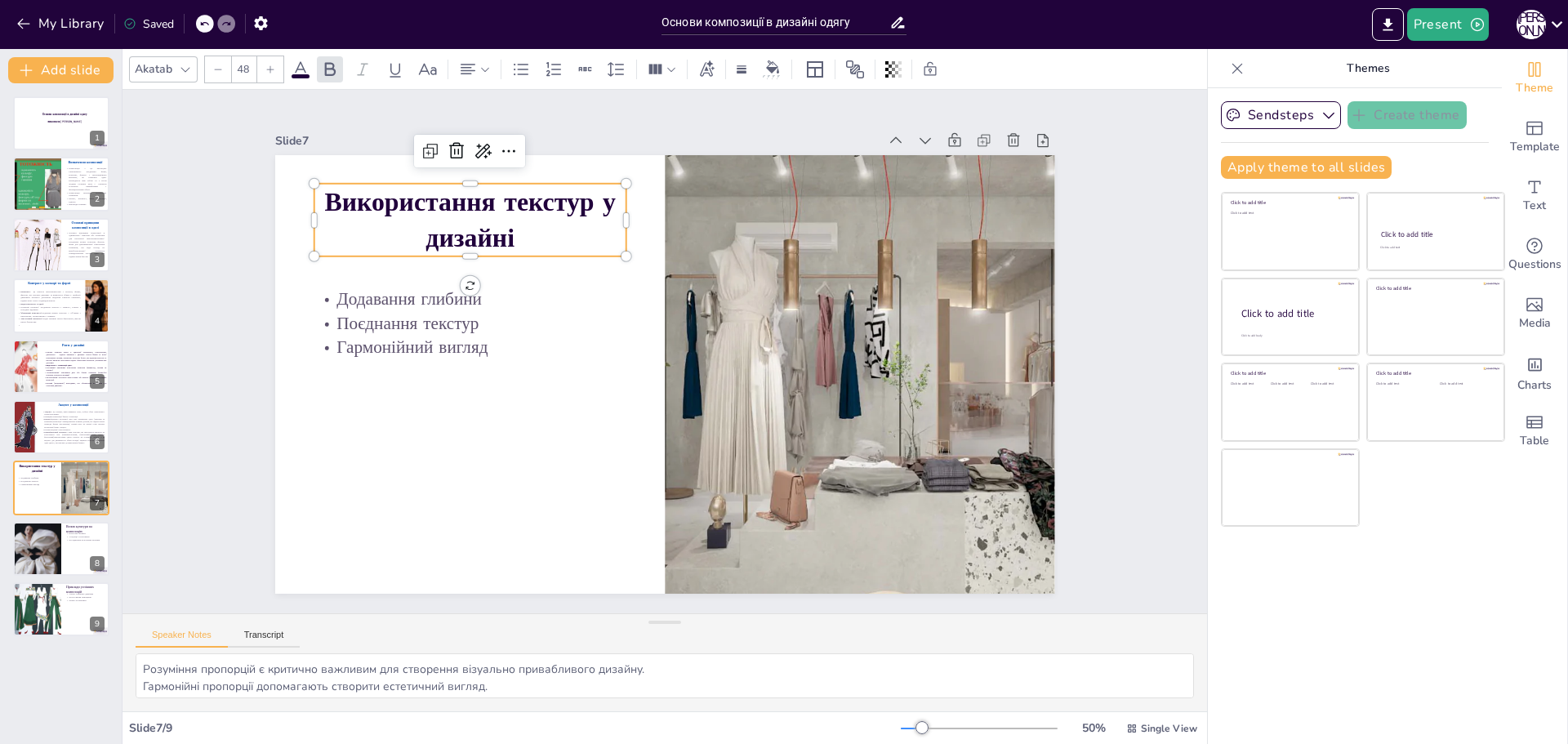
click at [499, 238] on strong "Використання текстур у дизайні" at bounding box center [470, 220] width 291 height 72
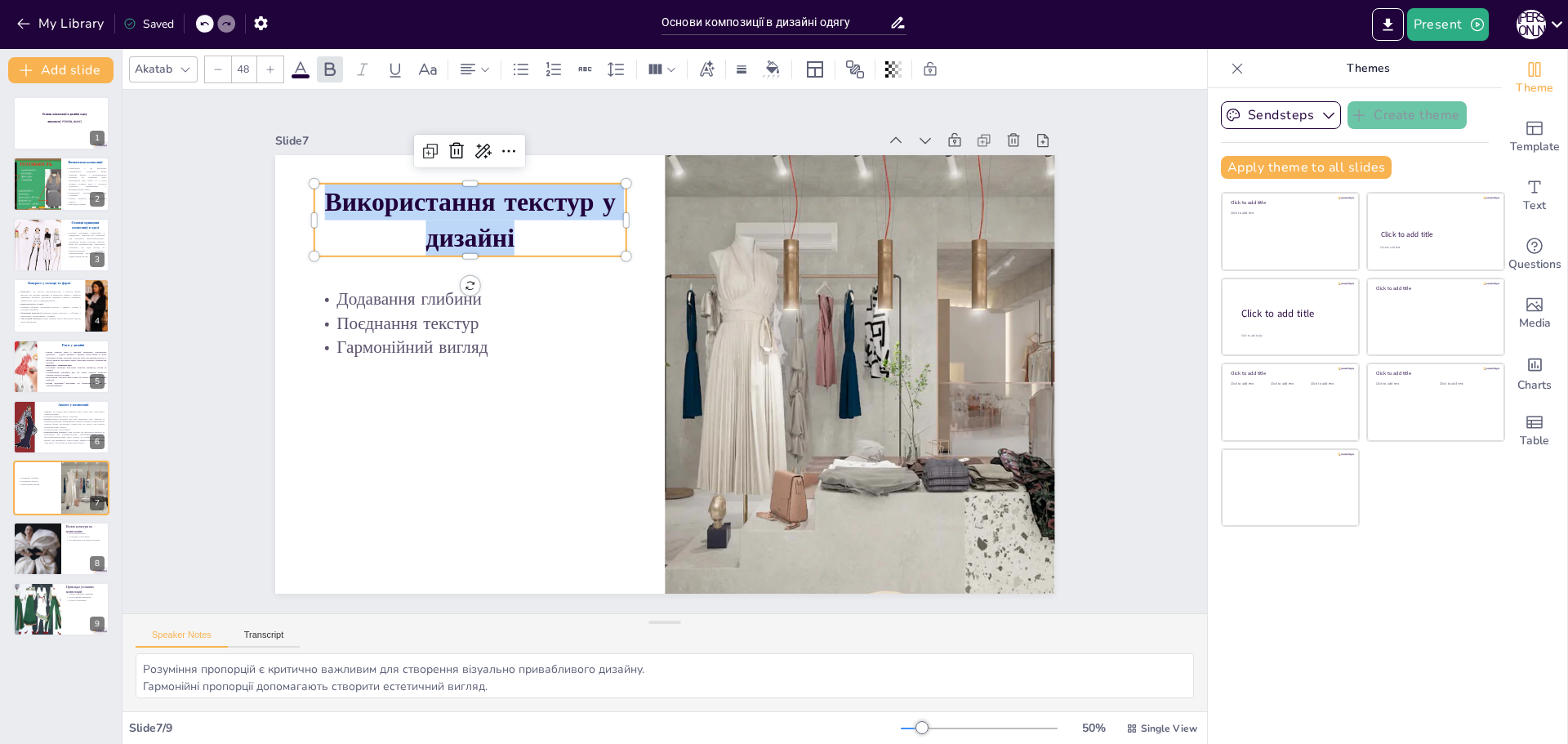
drag, startPoint x: 500, startPoint y: 229, endPoint x: 297, endPoint y: 197, distance: 205.5
click at [297, 197] on div "Додавання глибини Поєднання текстур Гармонійний вигляд Використання текстур у д…" at bounding box center [665, 374] width 780 height 439
click at [298, 74] on span at bounding box center [300, 76] width 18 height 4
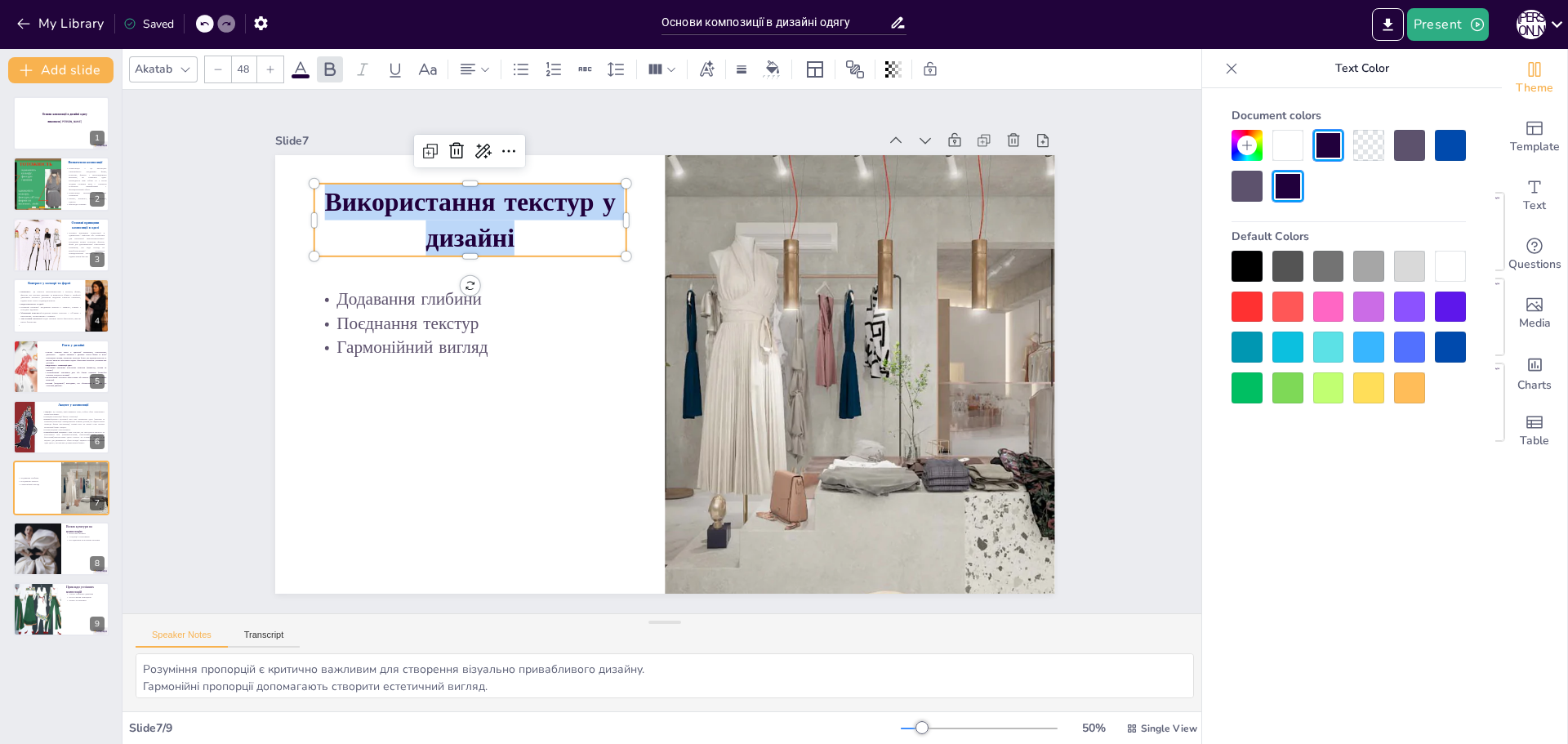
click at [1440, 343] on div at bounding box center [1450, 346] width 31 height 31
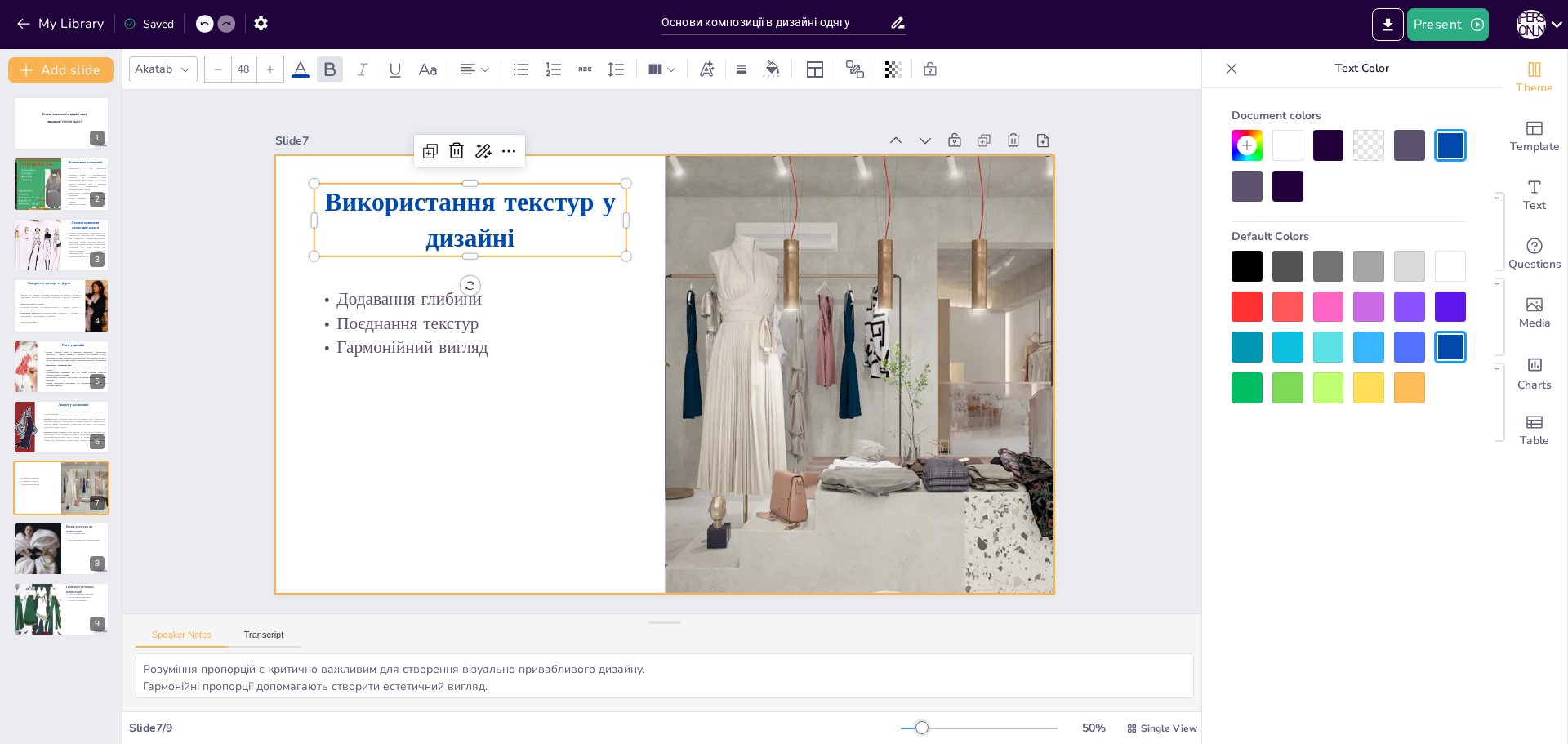
click at [361, 412] on div at bounding box center [665, 374] width 780 height 439
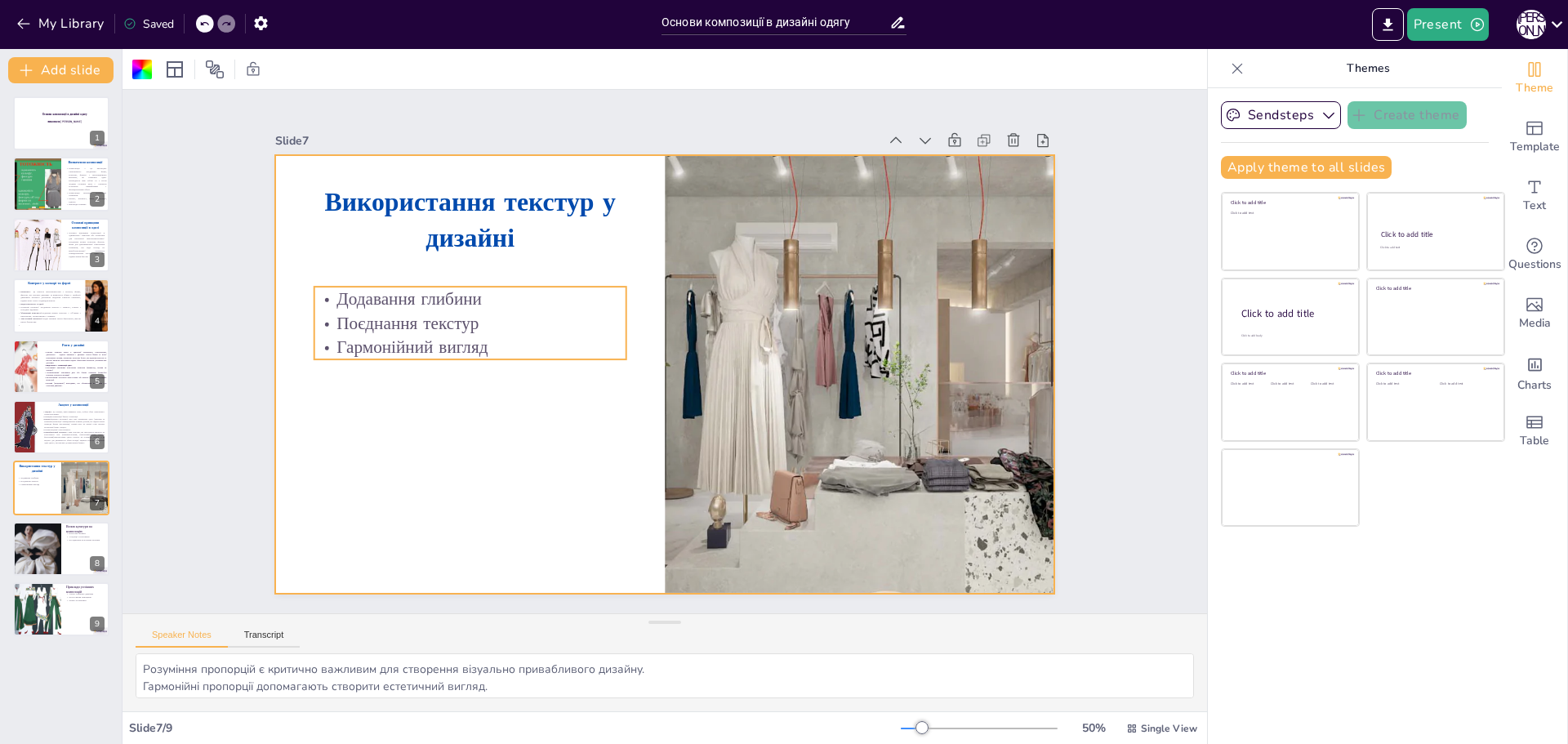
click at [461, 339] on p "Гармонійний вигляд" at bounding box center [470, 348] width 312 height 25
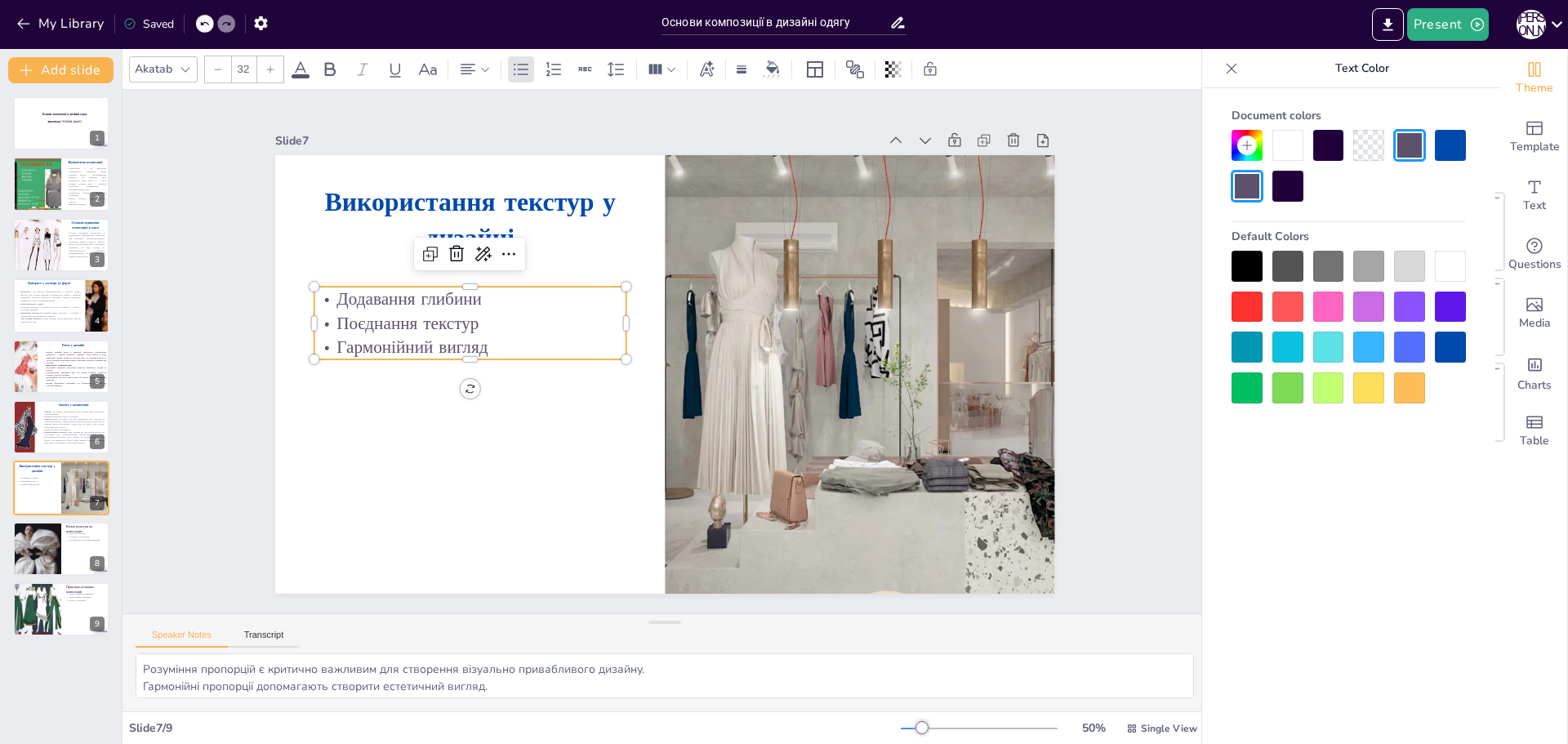
click at [486, 336] on p "Гармонійний вигляд" at bounding box center [470, 348] width 312 height 25
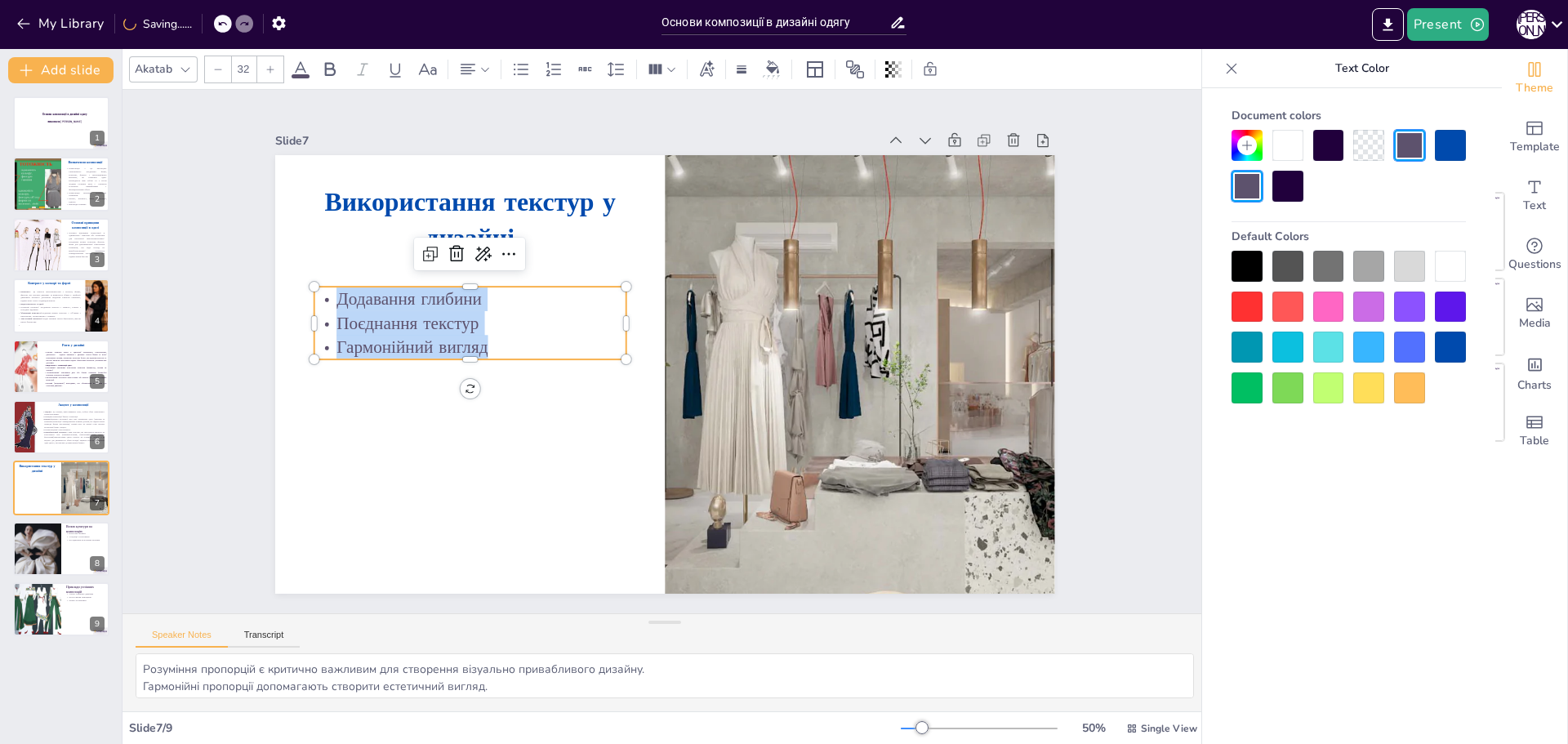
drag, startPoint x: 482, startPoint y: 343, endPoint x: 325, endPoint y: 292, distance: 165.1
click at [325, 292] on div "Додавання глибини Поєднання текстур Гармонійний вигляд" at bounding box center [470, 323] width 312 height 72
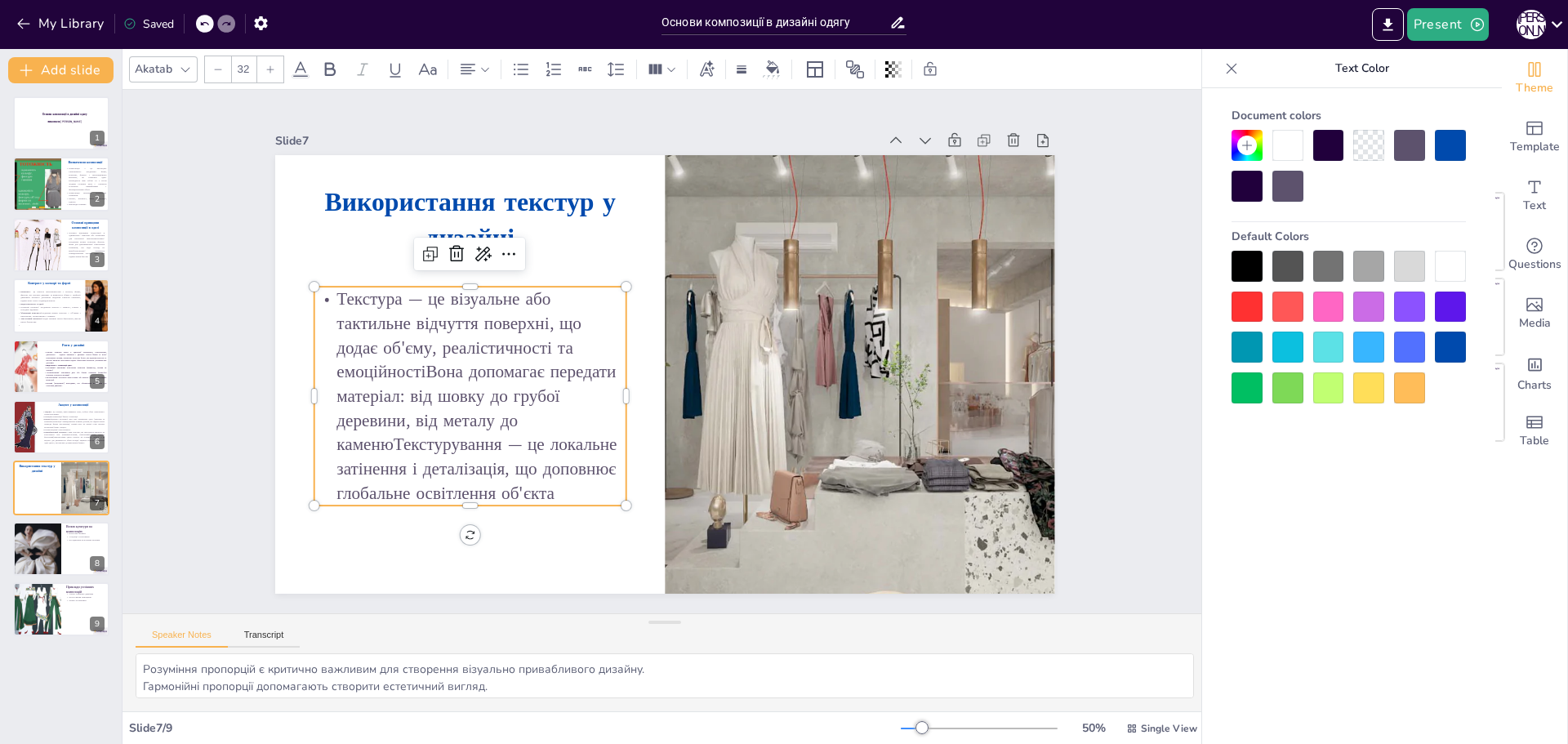
click at [418, 372] on p "Текстура — це візуальне або тактильне відчуття поверхні, що додає об'єму, реалі…" at bounding box center [470, 395] width 312 height 218
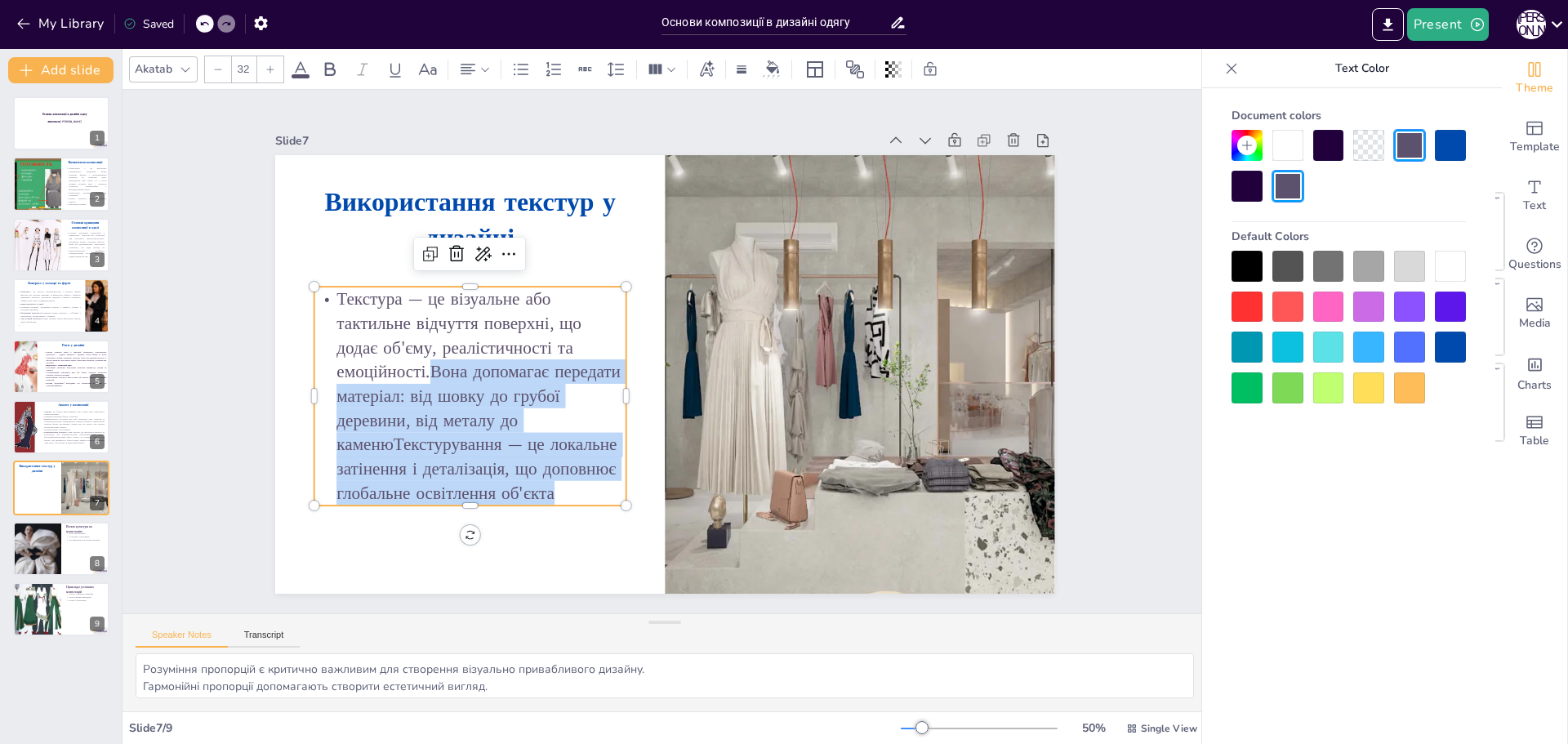
drag, startPoint x: 418, startPoint y: 372, endPoint x: 565, endPoint y: 490, distance: 188.5
click at [565, 490] on p "Текстура — це візуальне або тактильне відчуття поверхні, що додає об'єму, реалі…" at bounding box center [470, 395] width 312 height 218
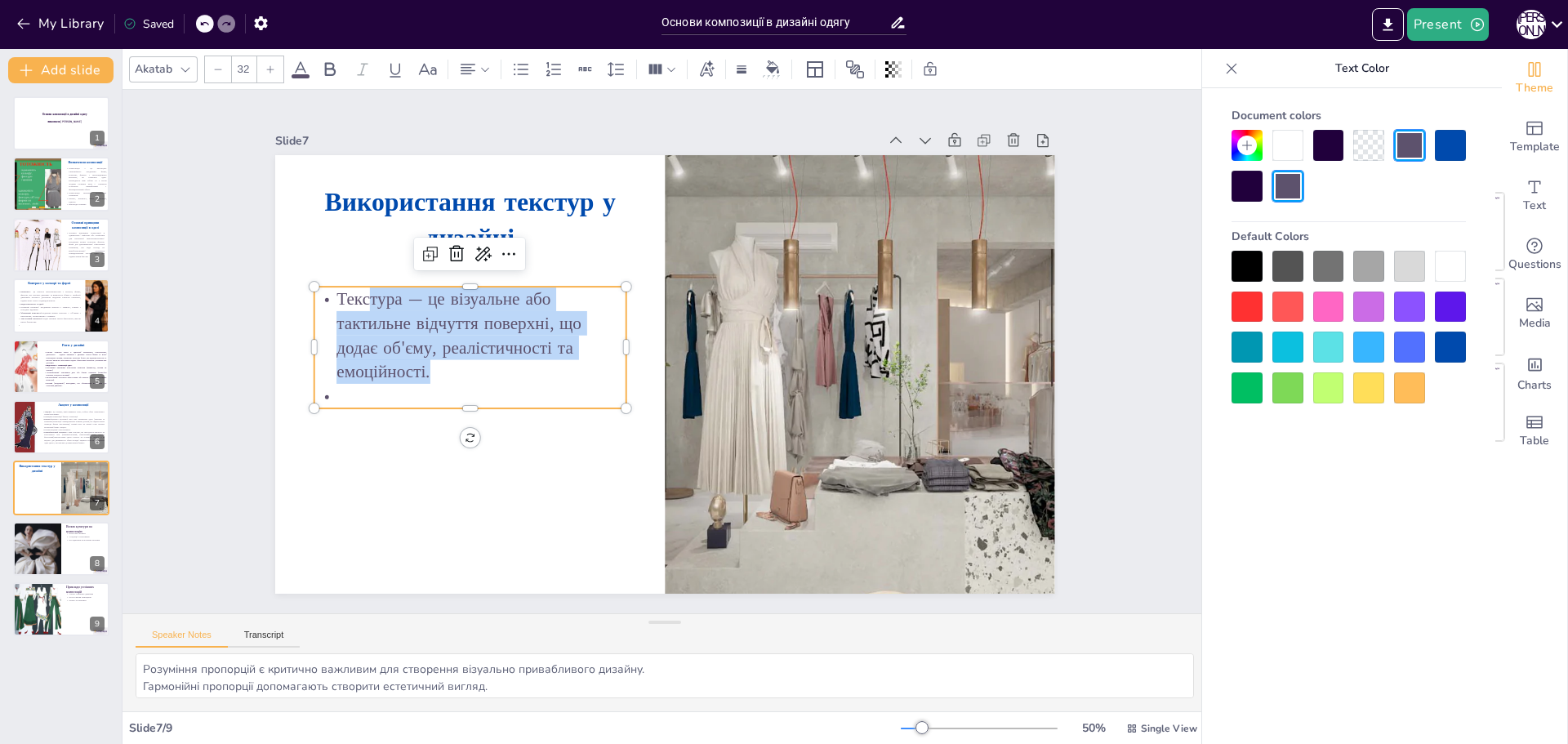
drag, startPoint x: 505, startPoint y: 362, endPoint x: 359, endPoint y: 211, distance: 210.0
click at [347, 279] on div "Використання текстур у дизайні Текстура — це візуальне або тактильне відчуття п…" at bounding box center [665, 374] width 780 height 439
click at [476, 71] on icon at bounding box center [468, 69] width 20 height 20
click at [573, 127] on icon at bounding box center [572, 123] width 14 height 10
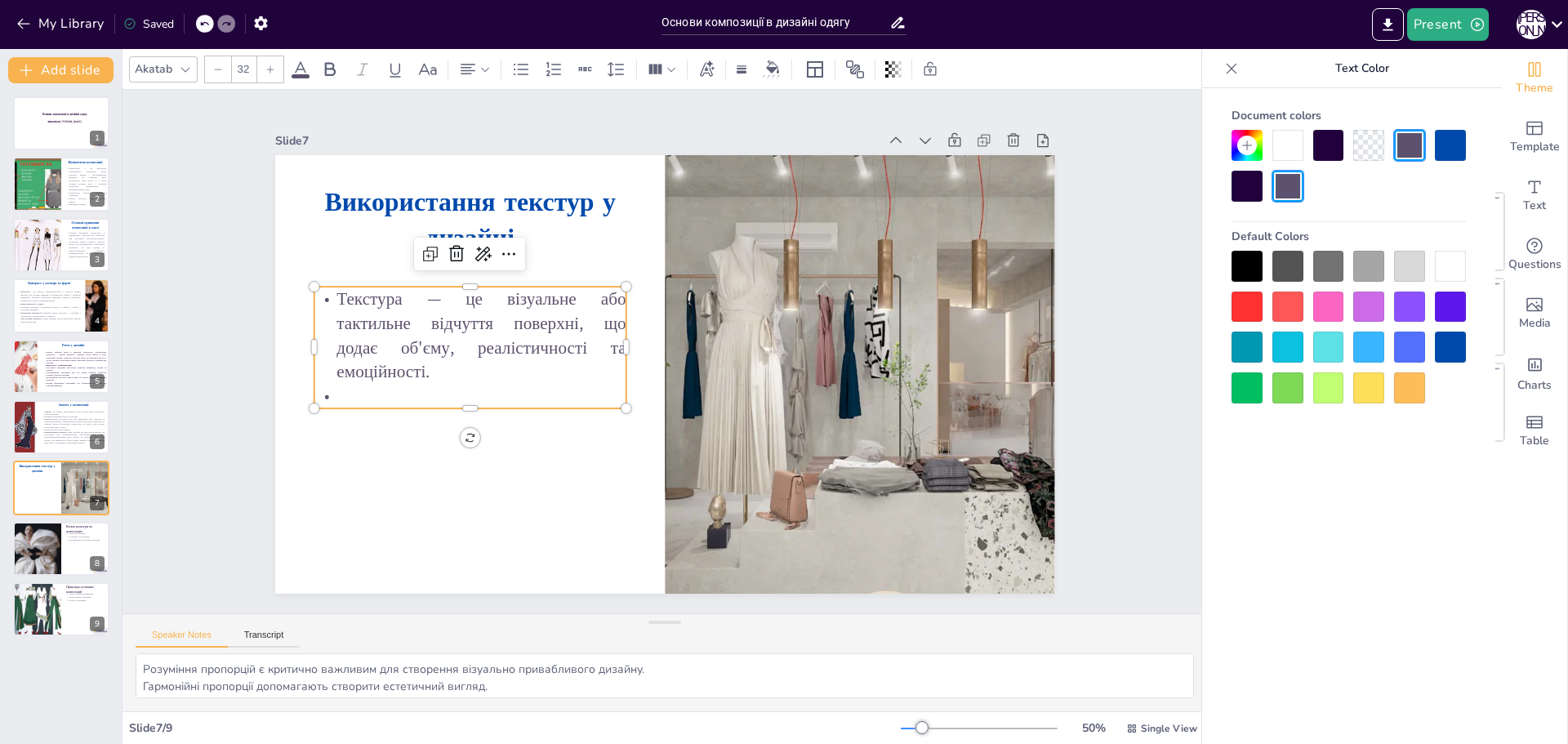
click at [492, 372] on p "Текстура — це візуальне або тактильне відчуття поверхні, що додає об'єму, реалі…" at bounding box center [470, 335] width 312 height 97
click at [387, 386] on p at bounding box center [470, 396] width 312 height 25
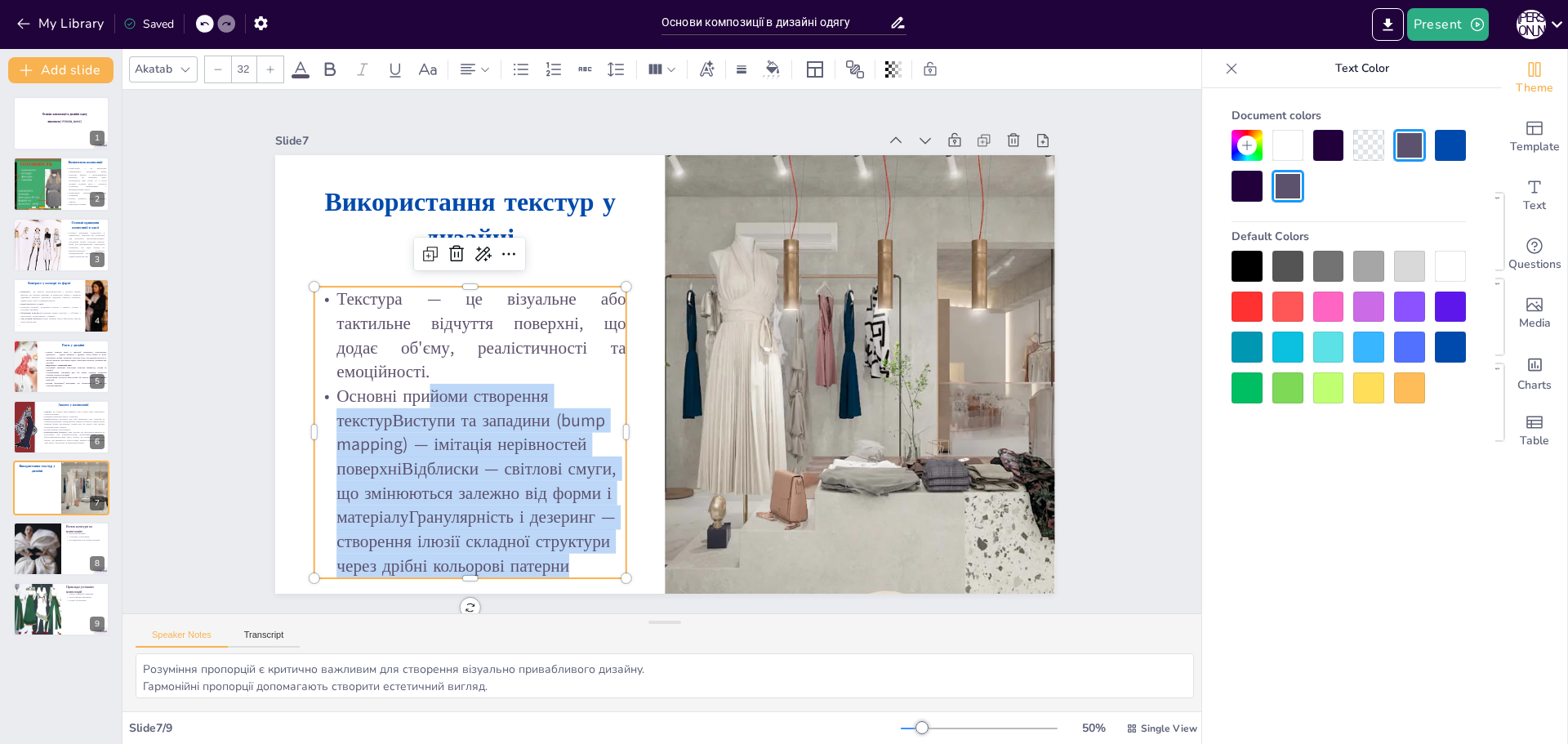
drag, startPoint x: 416, startPoint y: 388, endPoint x: 571, endPoint y: 558, distance: 230.1
click at [571, 558] on p "Основні прийоми створення текстурВиступи та западини (bump mapping) — імітація …" at bounding box center [470, 480] width 312 height 194
click at [481, 69] on icon at bounding box center [485, 69] width 11 height 11
click at [567, 127] on icon at bounding box center [572, 124] width 20 height 20
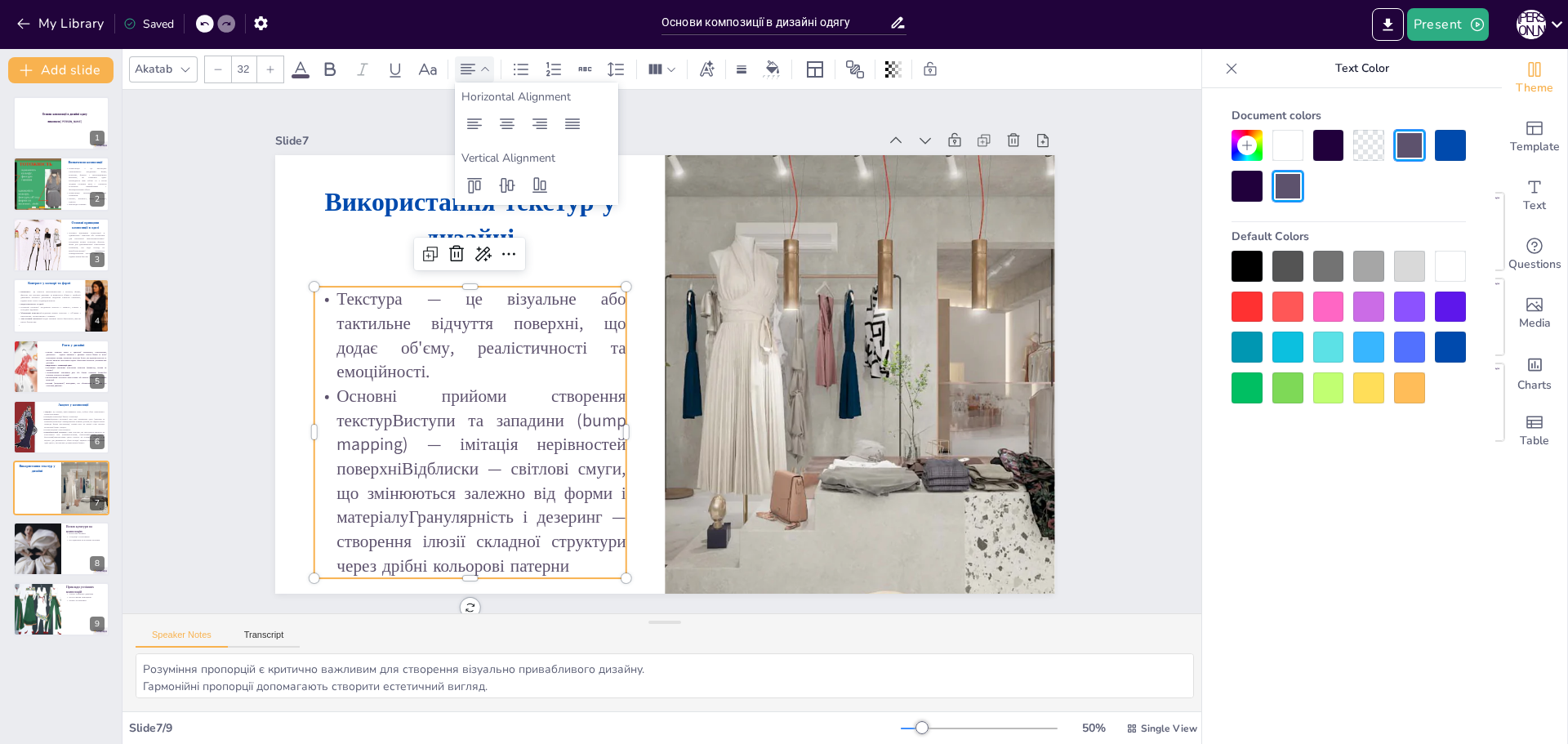
click at [583, 469] on p "Основні прийоми створення текстурВиступи та западини (bump mapping) — імітація …" at bounding box center [470, 480] width 312 height 194
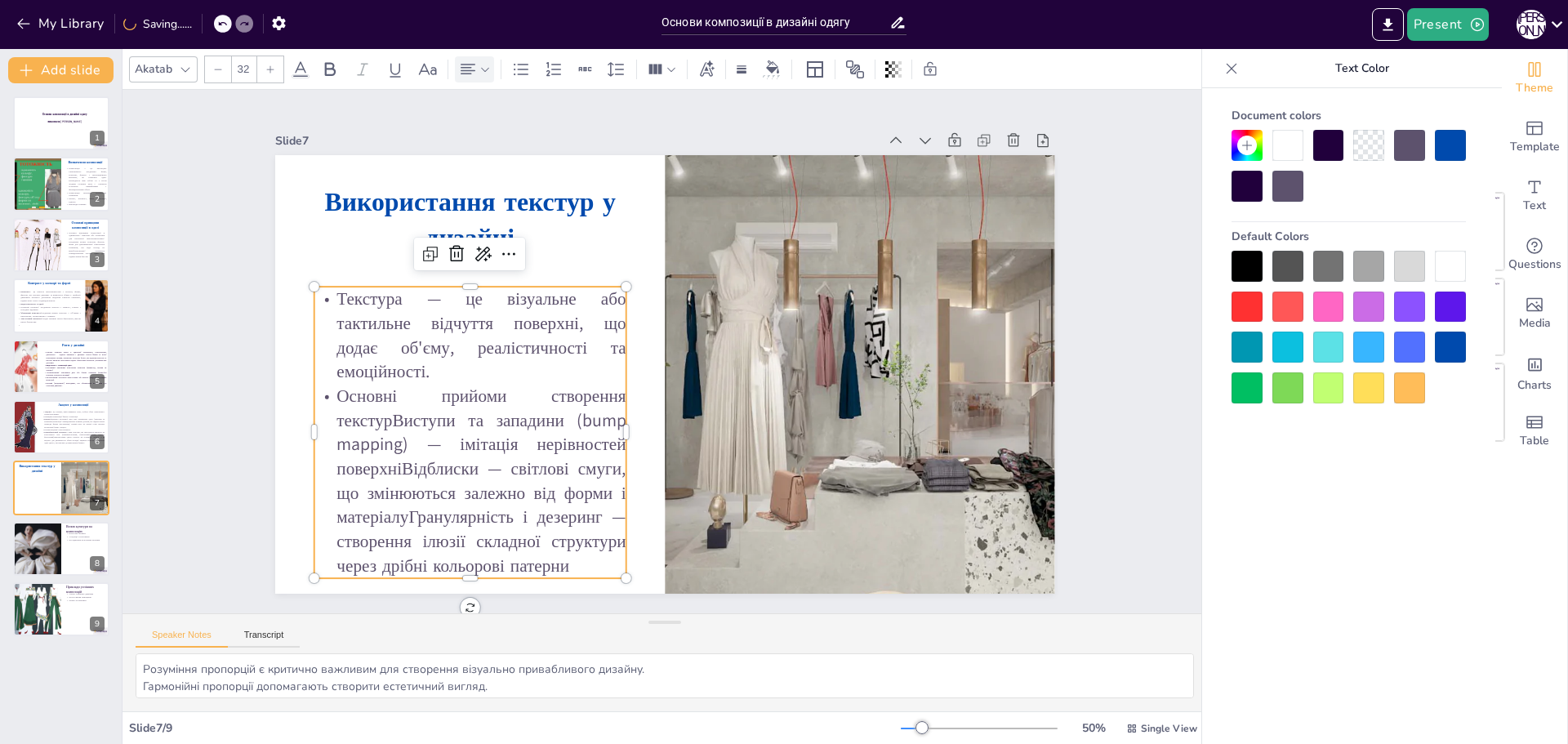
click at [378, 416] on p "Основні прийоми створення текстурВиступи та западини (bump mapping) — імітація …" at bounding box center [470, 480] width 312 height 194
click at [389, 462] on p "Виступи та западини (bump mapping) — імітація нерівностей поверхніВідблиски — с…" at bounding box center [470, 493] width 312 height 170
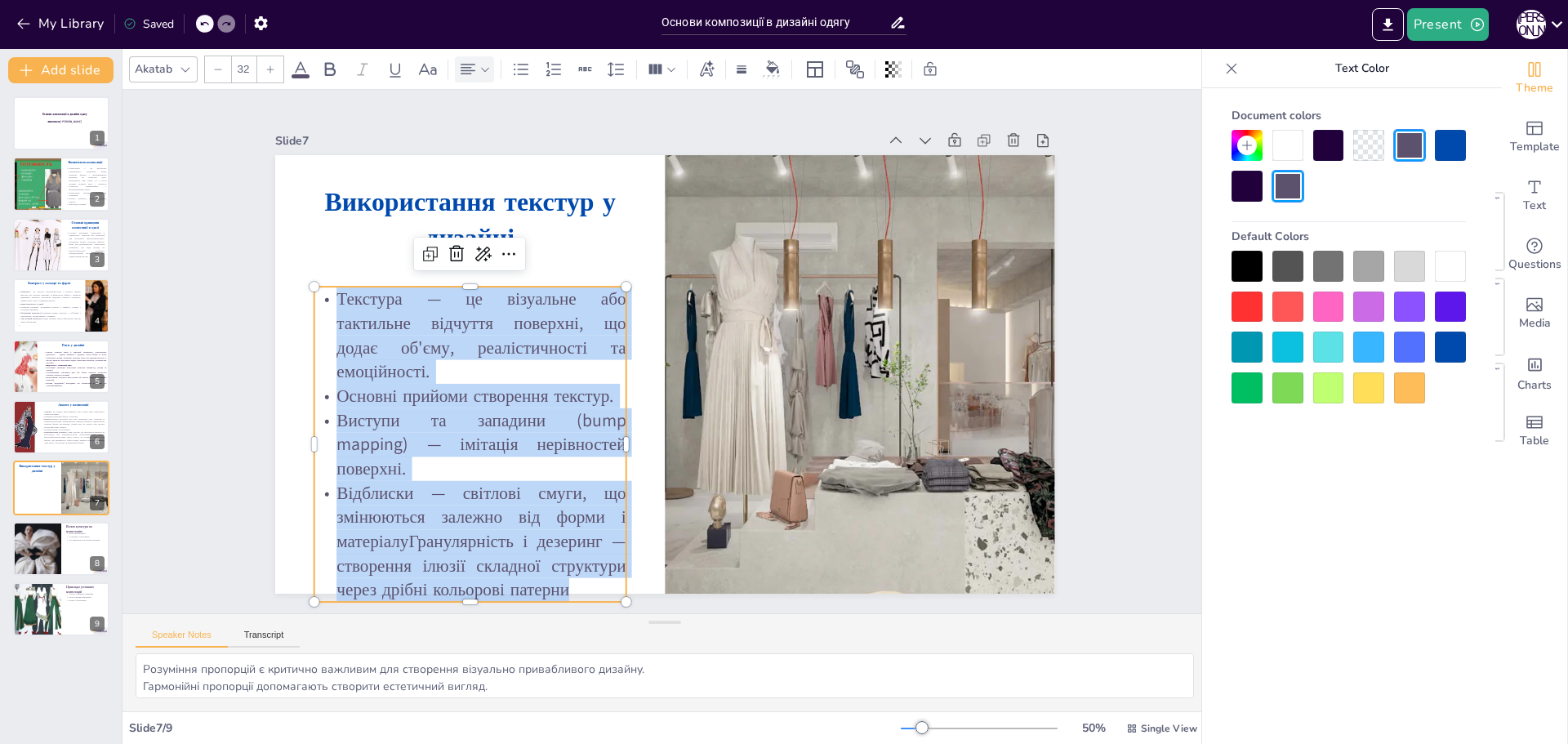
drag, startPoint x: 566, startPoint y: 576, endPoint x: 314, endPoint y: 303, distance: 371.5
click at [314, 303] on div "Текстура — це візуальне або тактильне відчуття поверхні, що додає об'єму, реалі…" at bounding box center [470, 443] width 312 height 315
click at [219, 69] on icon at bounding box center [218, 69] width 10 height 10
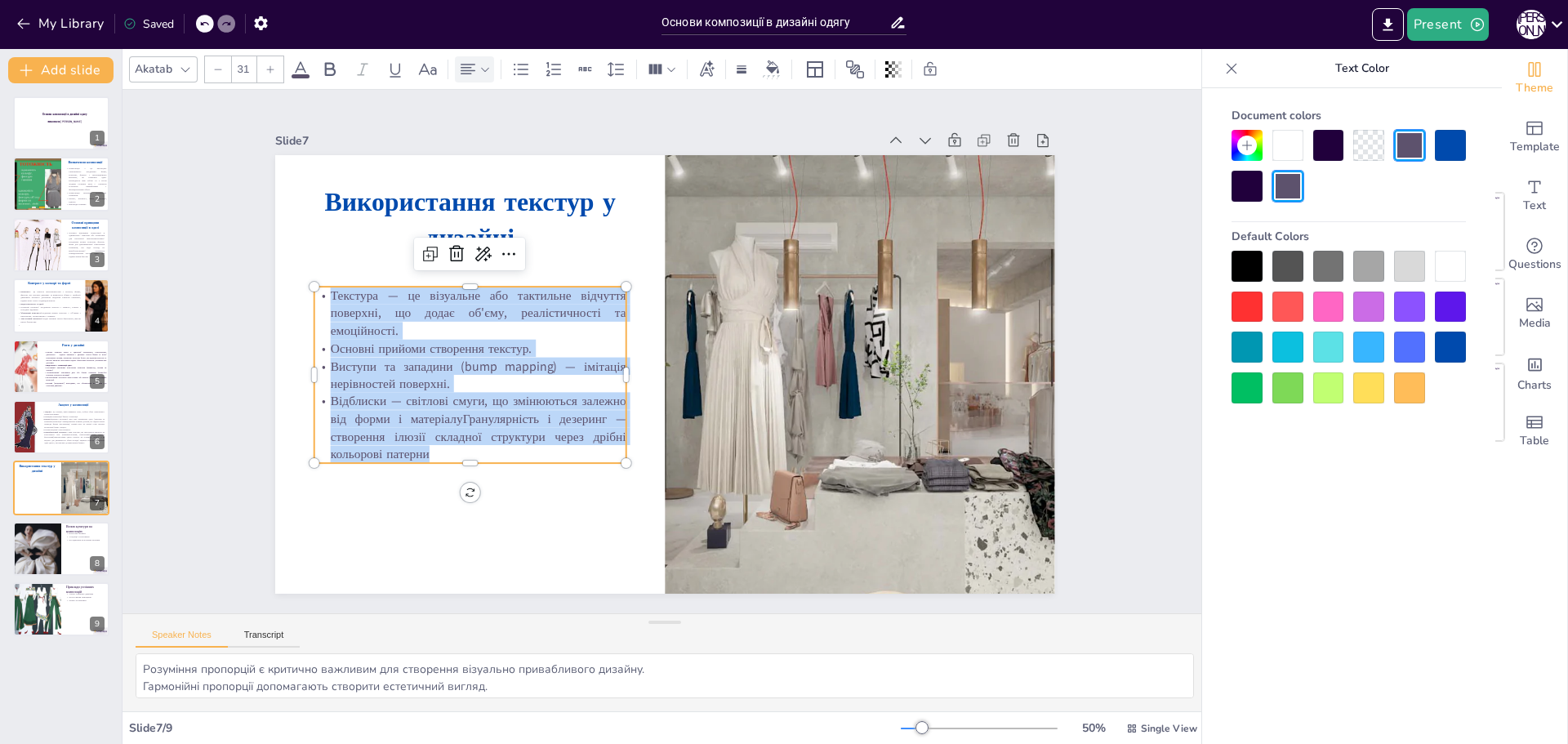
click at [265, 69] on icon at bounding box center [270, 69] width 10 height 10
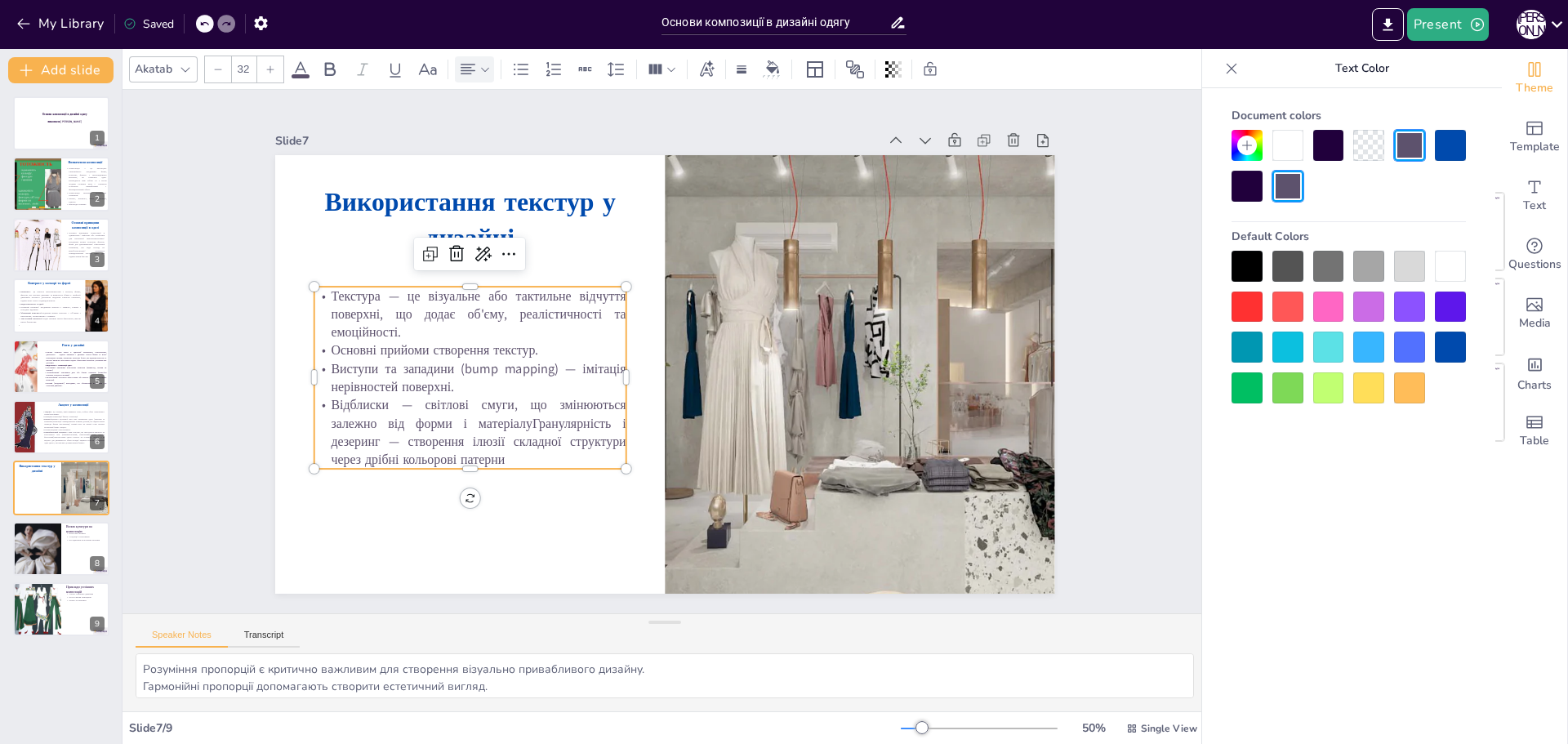
click at [265, 69] on icon at bounding box center [270, 69] width 10 height 10
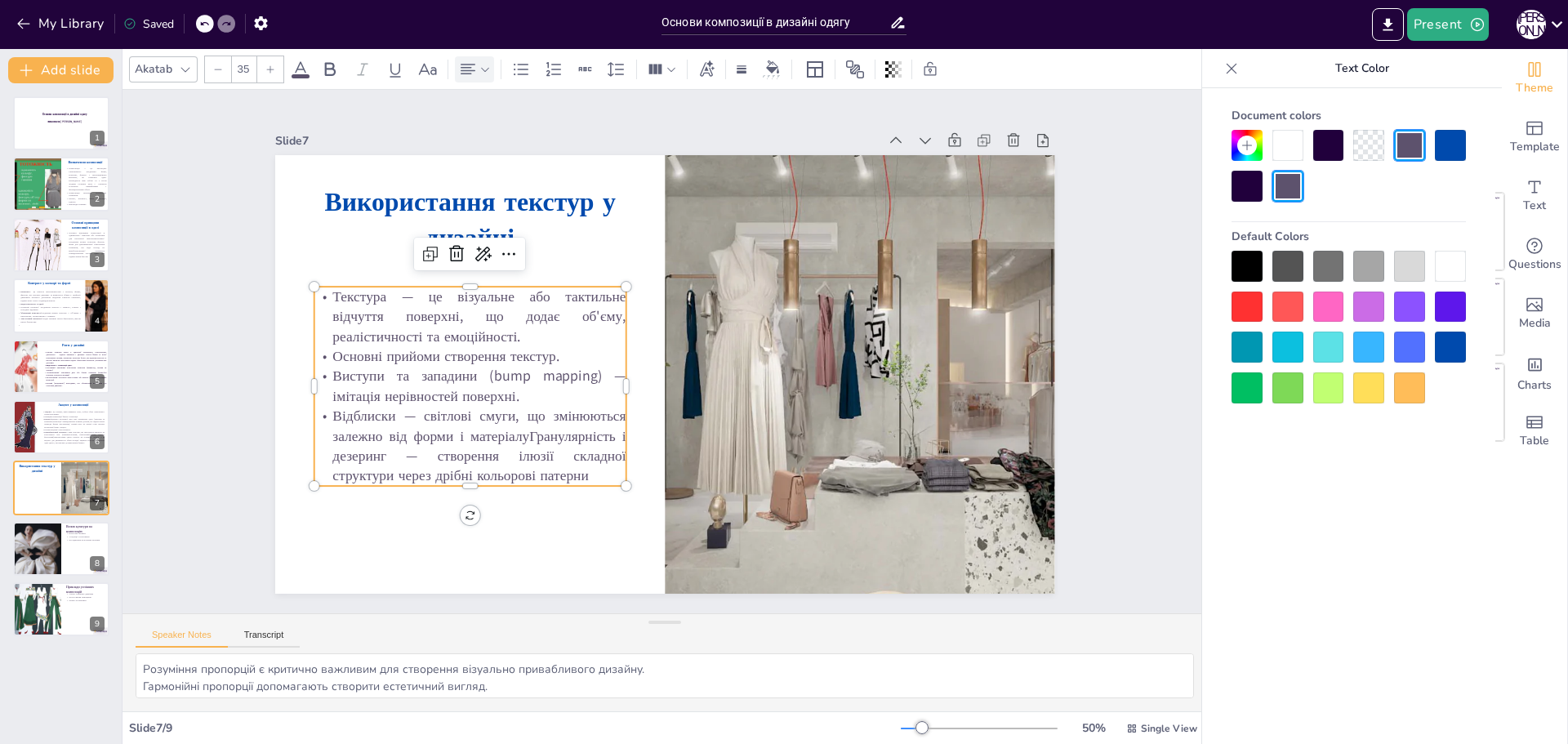
click at [265, 69] on icon at bounding box center [270, 69] width 10 height 10
type input "38"
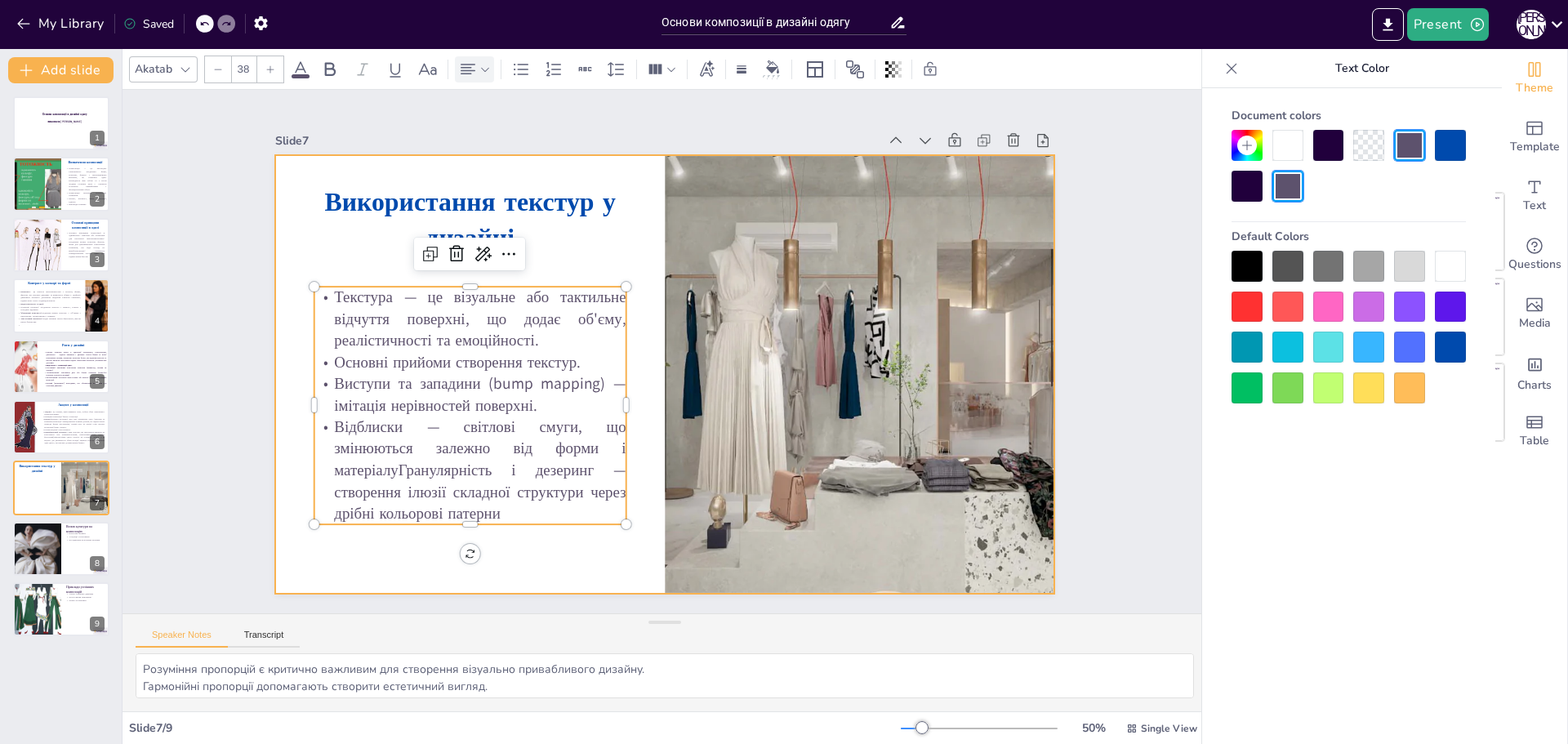
click at [535, 537] on div at bounding box center [665, 374] width 780 height 439
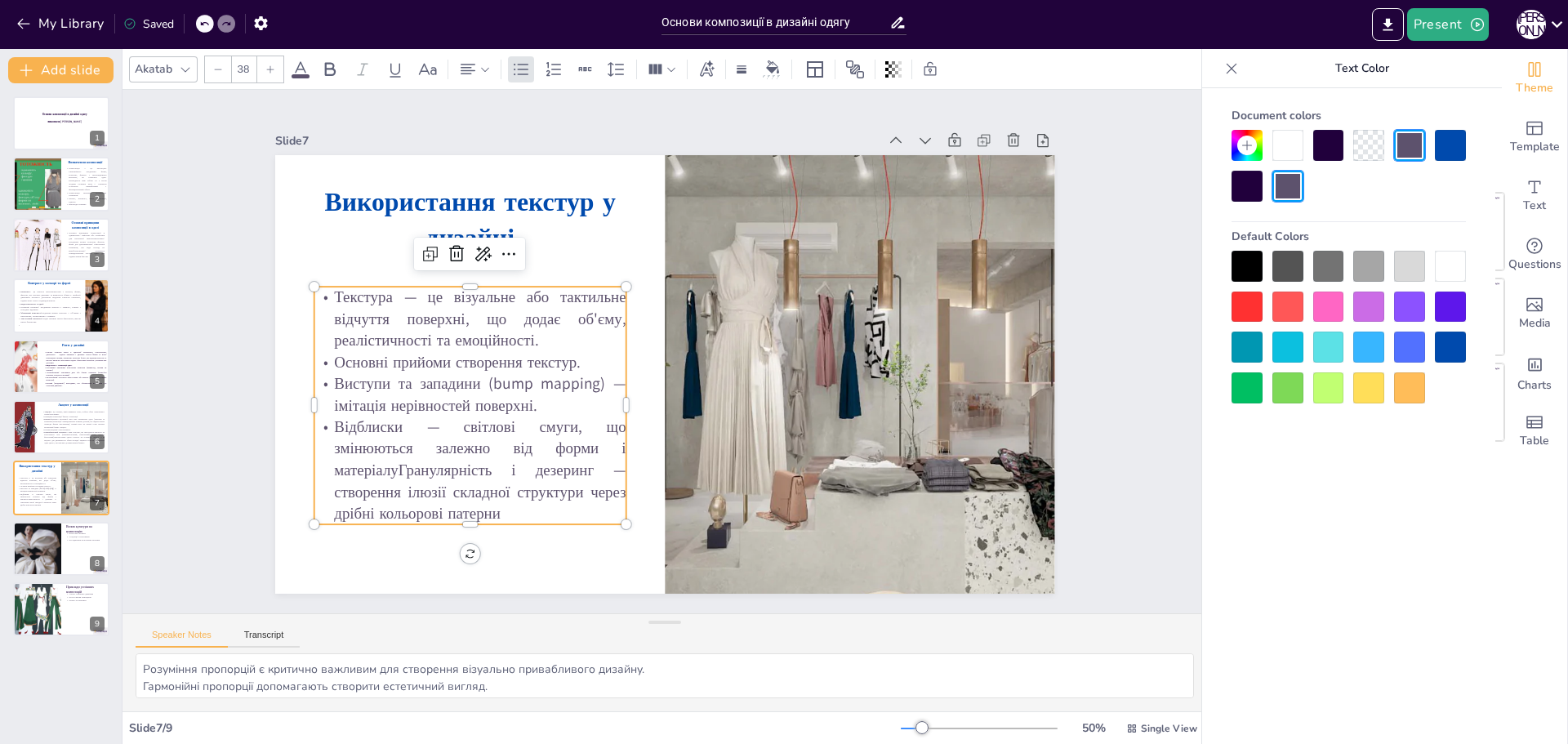
click at [381, 463] on p "Відблиски — світлові смуги, що змінюються залежно від форми і матеріалуГрануляр…" at bounding box center [470, 470] width 312 height 108
click at [387, 464] on p "Відблиски — світлові смуги, що змінюються залежно від форми і матеріалуГрануляр…" at bounding box center [470, 470] width 312 height 108
click at [385, 467] on p "Відблиски — світлові смуги, що змінюються залежно від форми і матеріалуГрануляр…" at bounding box center [470, 470] width 312 height 108
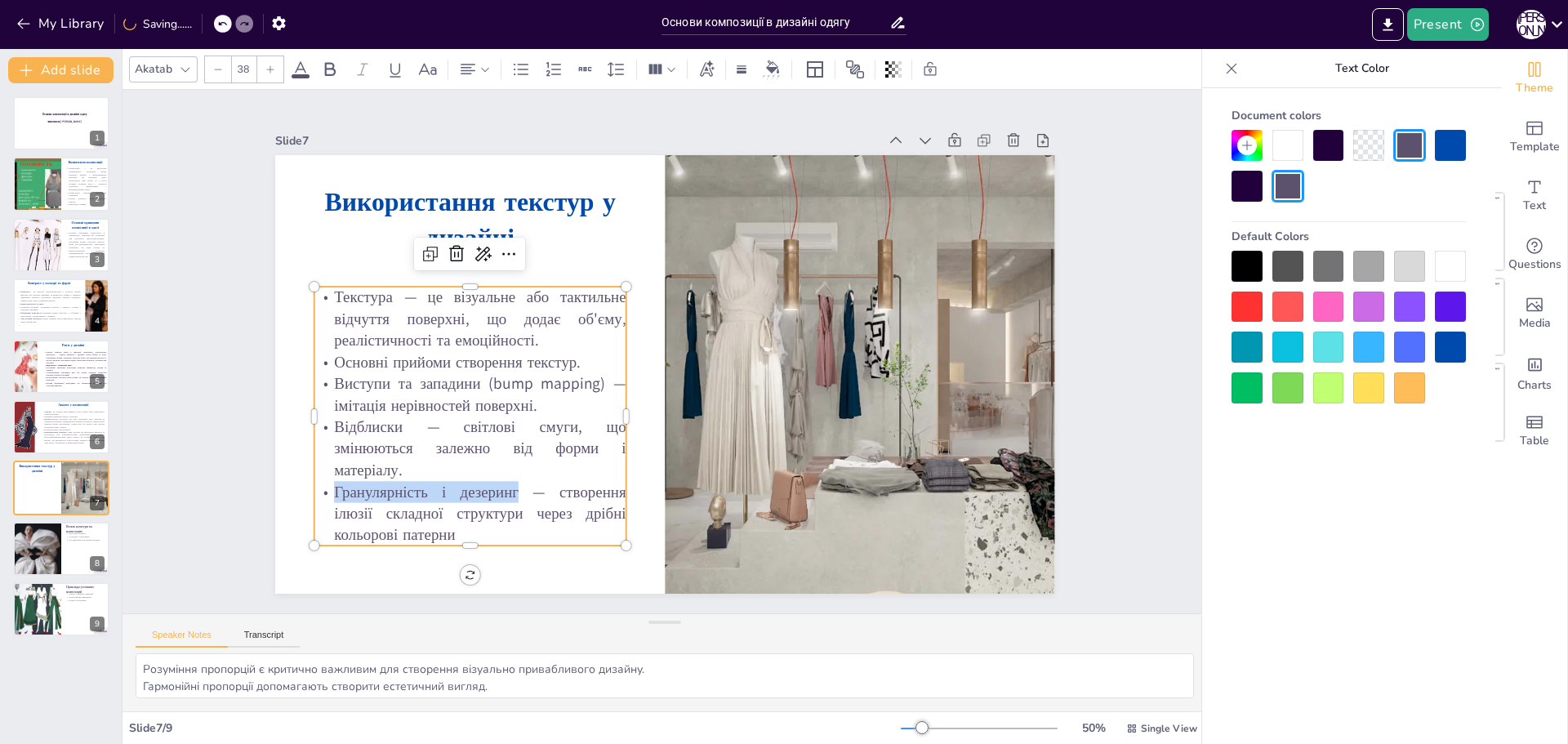
drag, startPoint x: 512, startPoint y: 492, endPoint x: 318, endPoint y: 487, distance: 194.1
click at [318, 487] on p "Гранулярність і дезеринг — створення ілюзії складної структури через дрібні кол…" at bounding box center [470, 514] width 312 height 65
click at [320, 69] on icon at bounding box center [329, 69] width 20 height 20
drag, startPoint x: 392, startPoint y: 421, endPoint x: 306, endPoint y: 421, distance: 86.0
click at [314, 421] on p "Відблиски — світлові смуги, що змінюються залежно від форми і матеріалу." at bounding box center [470, 449] width 312 height 65
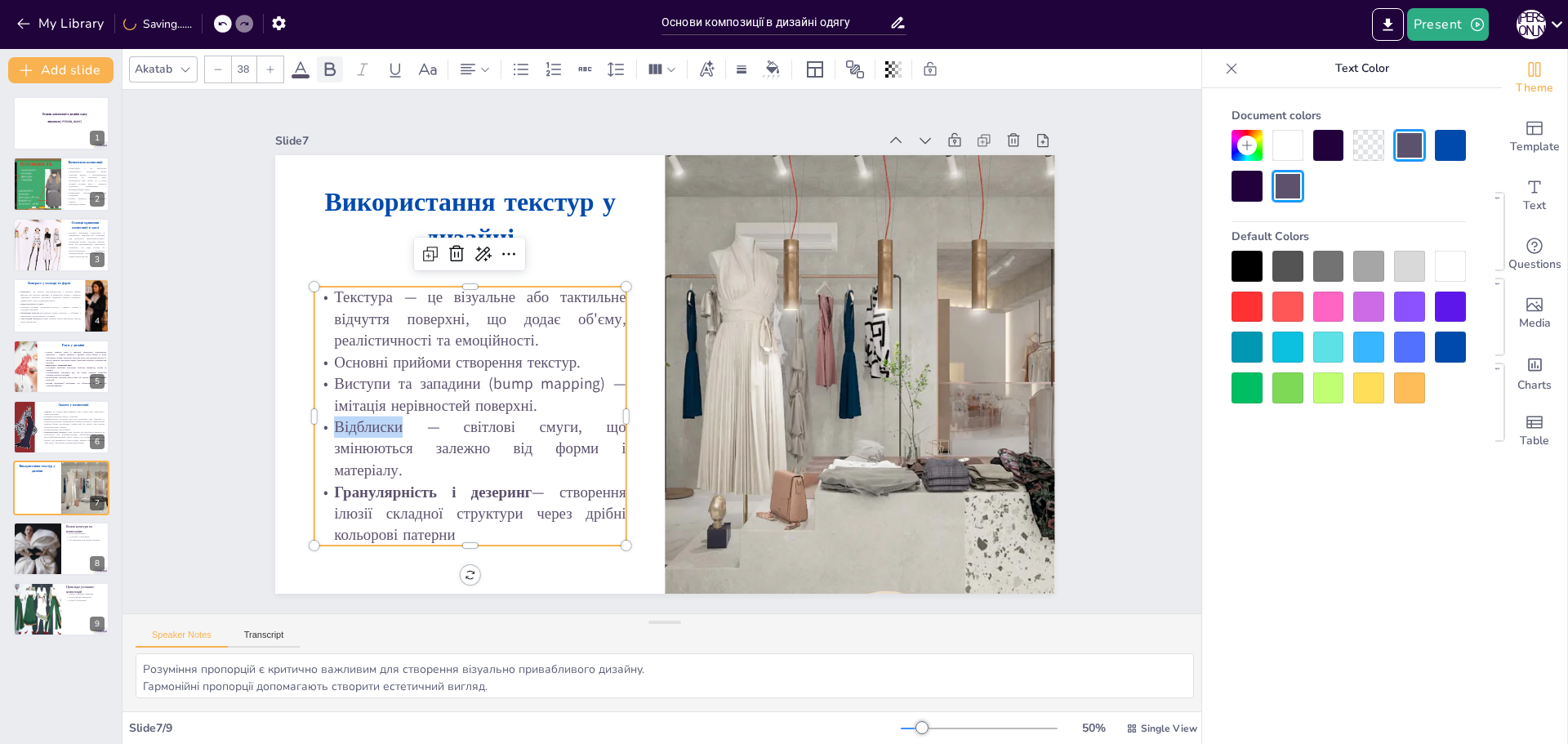
click at [330, 66] on icon at bounding box center [329, 69] width 20 height 20
drag, startPoint x: 378, startPoint y: 295, endPoint x: 321, endPoint y: 288, distance: 57.4
click at [321, 288] on p "Текстура — це візуальне або тактильне відчуття поверхні, що додає об'єму, реалі…" at bounding box center [470, 319] width 312 height 65
click at [331, 66] on icon at bounding box center [329, 69] width 20 height 20
click at [66, 562] on div at bounding box center [61, 549] width 98 height 55
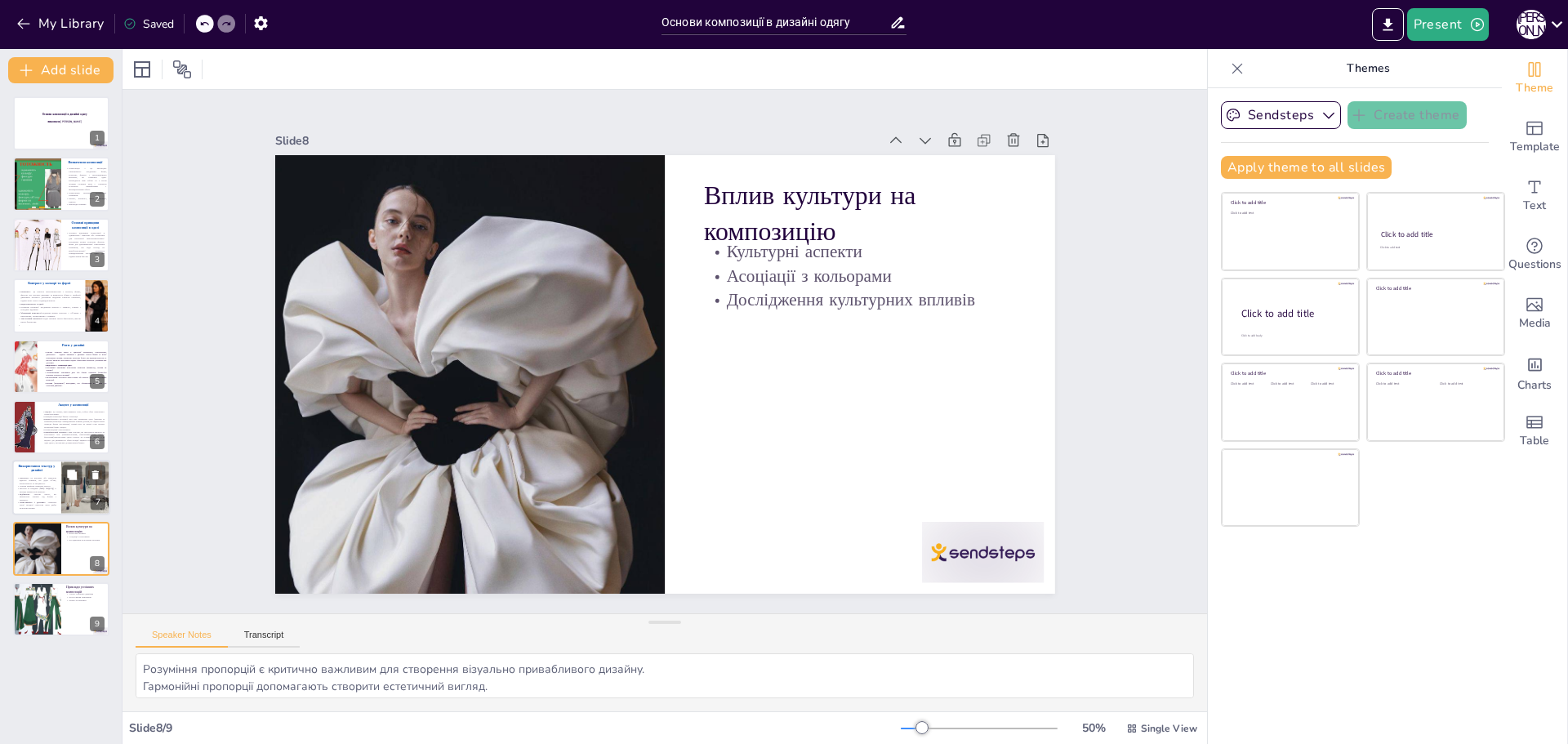
click at [42, 482] on p "Текстура — це візуальне або тактильне відчуття поверхні, що додає об'єму, реалі…" at bounding box center [36, 480] width 39 height 9
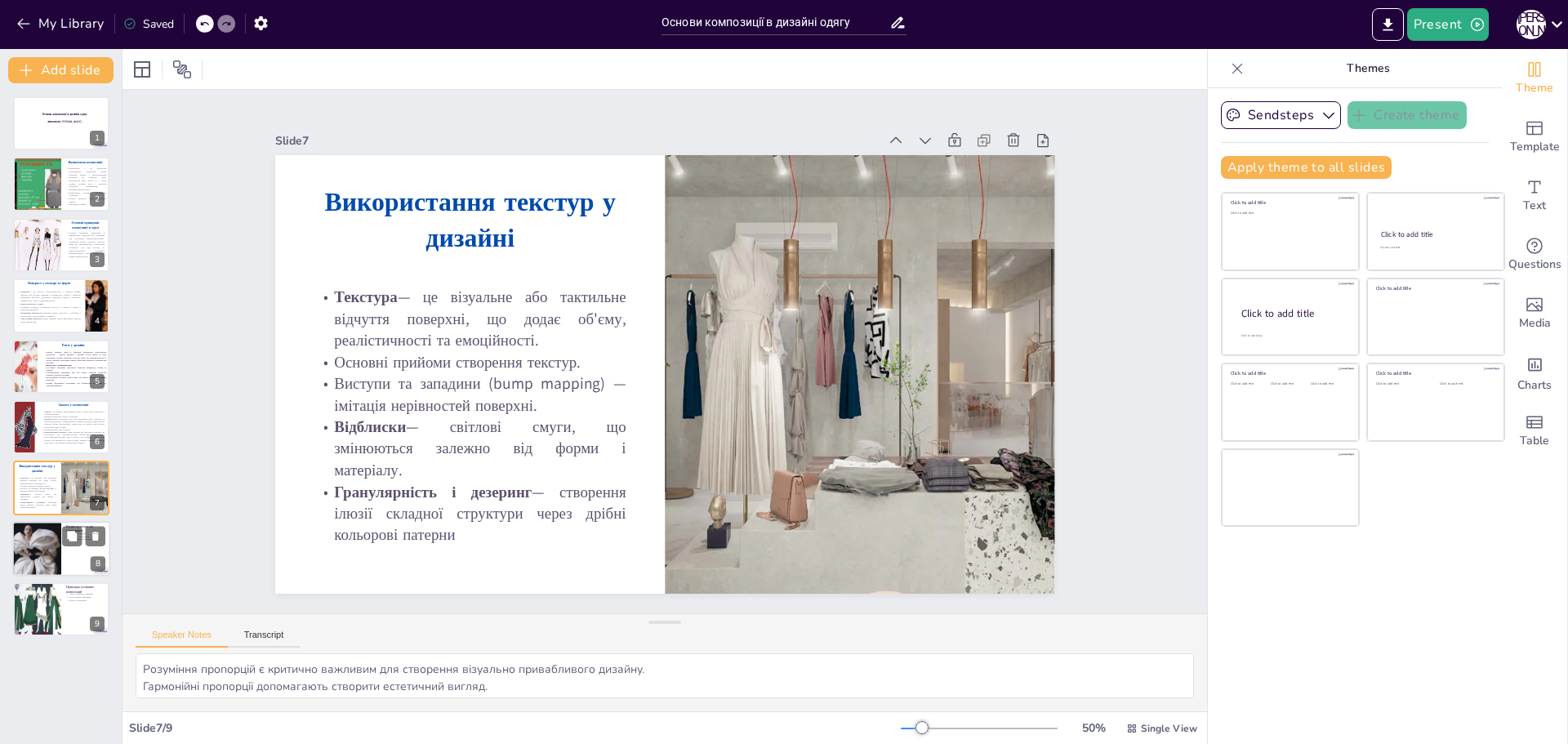
click at [49, 548] on div at bounding box center [36, 548] width 49 height 60
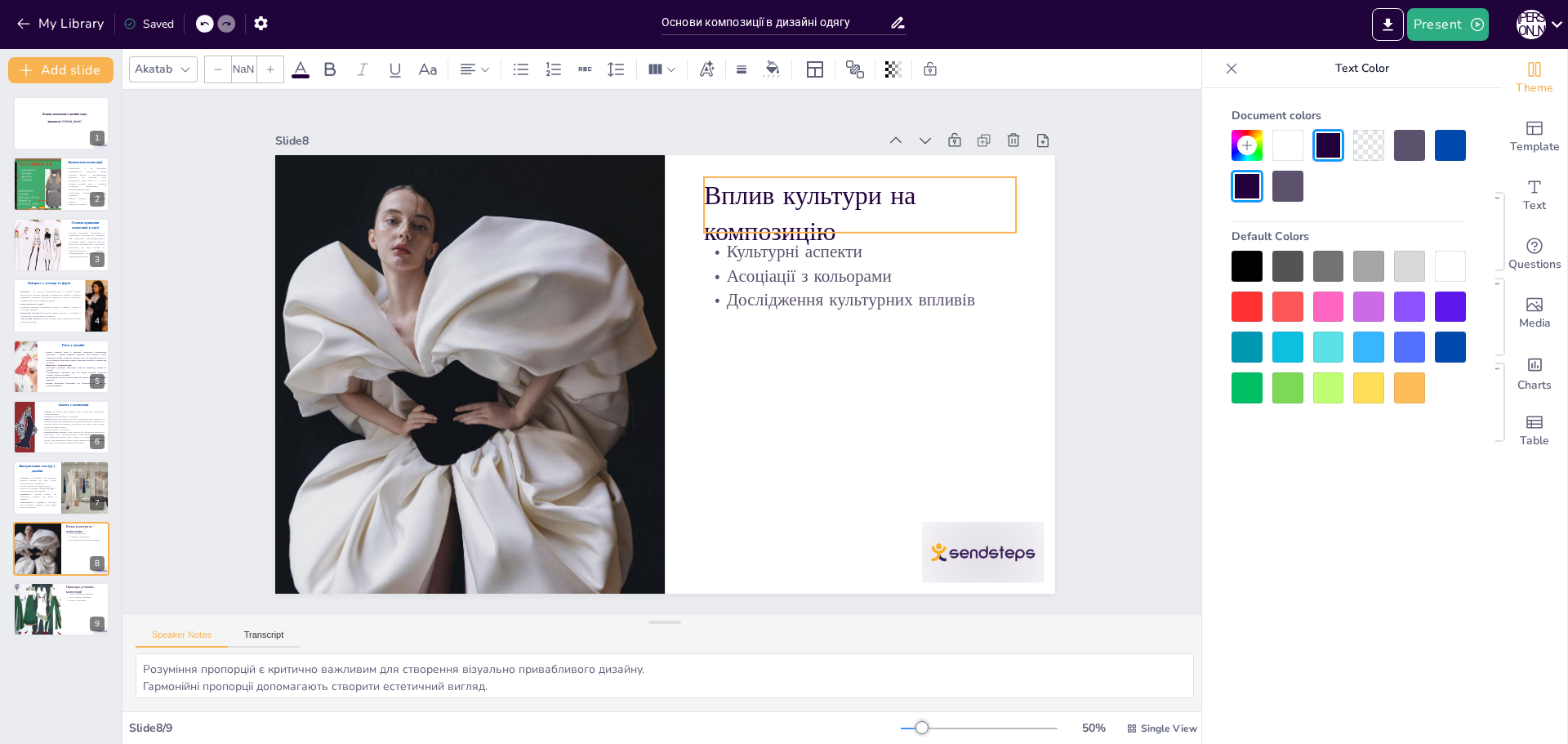
type input "48"
click at [835, 207] on p "Вплив культури на композицію" at bounding box center [860, 213] width 312 height 72
click at [46, 609] on div at bounding box center [36, 609] width 75 height 55
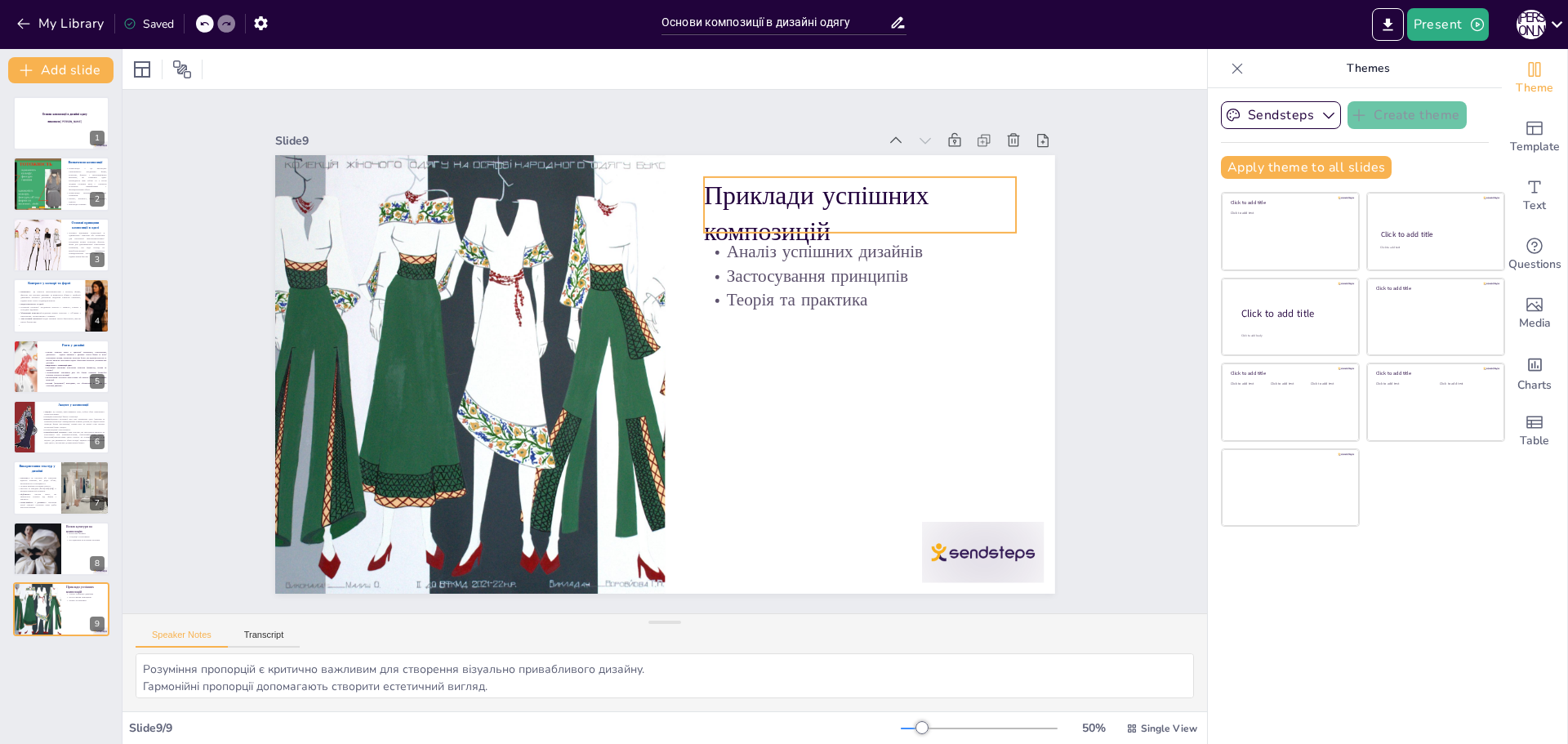
click at [811, 207] on p "Приклади успішних композицій" at bounding box center [860, 213] width 312 height 72
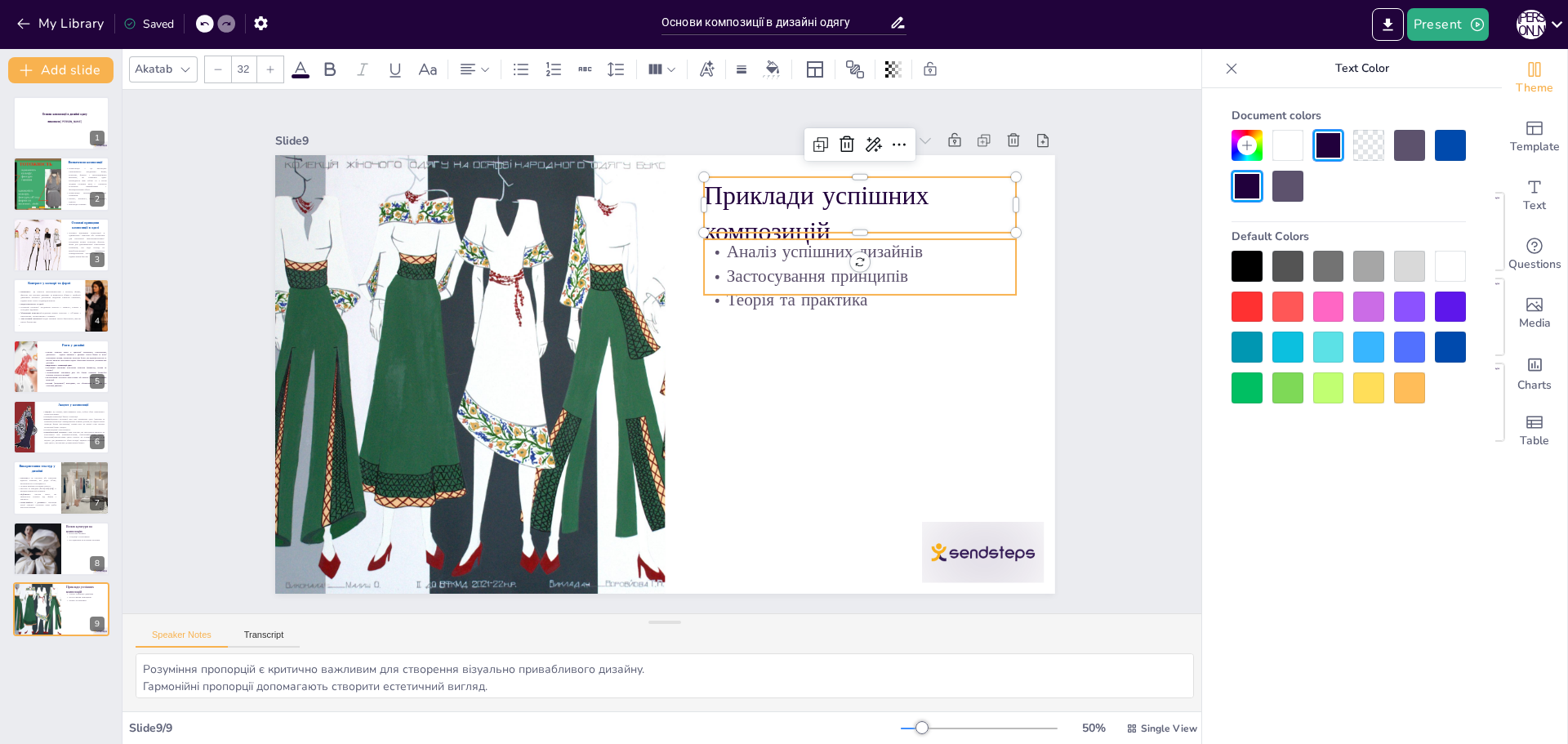
click at [800, 297] on p "Теорія та практика" at bounding box center [860, 300] width 312 height 25
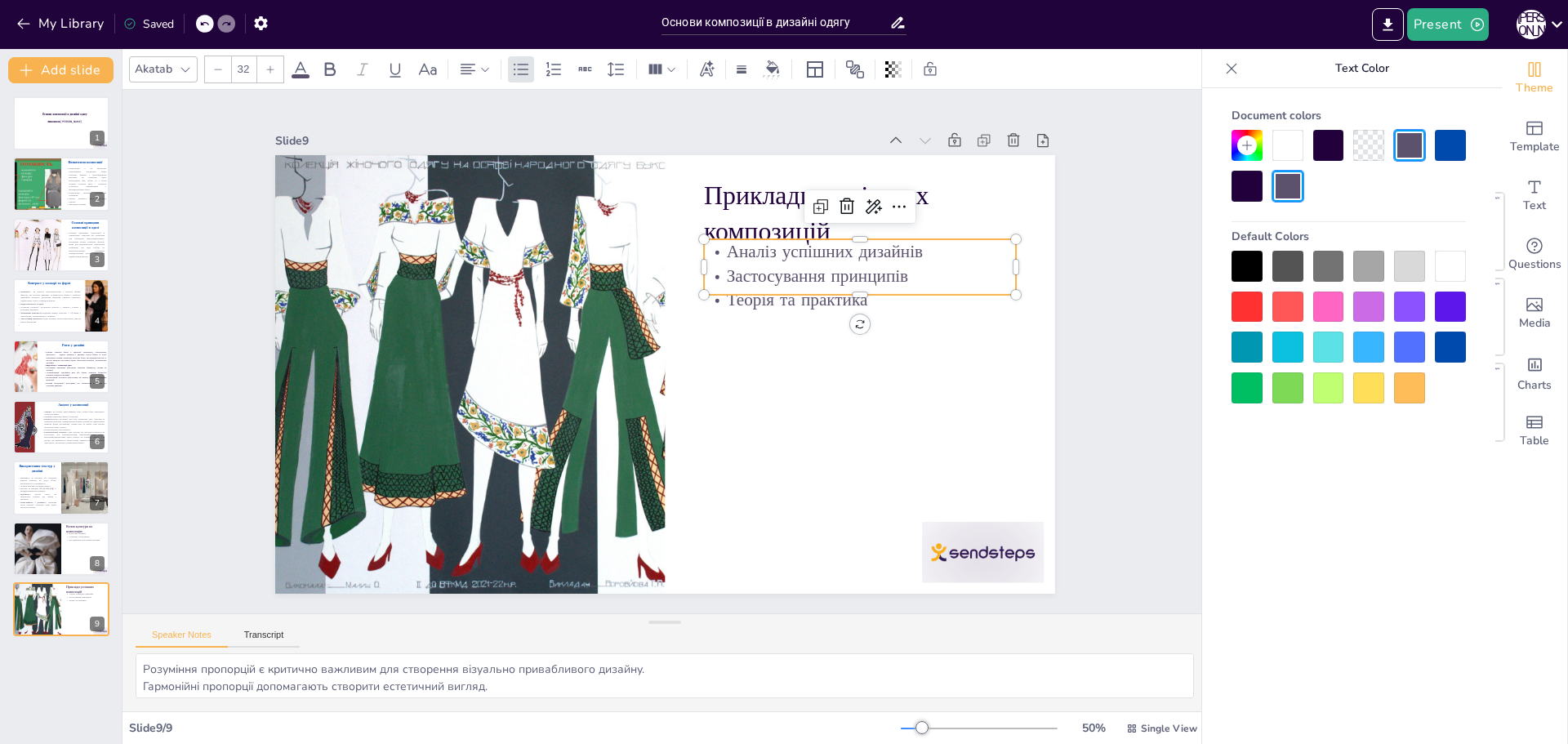
click at [825, 229] on div at bounding box center [860, 233] width 312 height 13
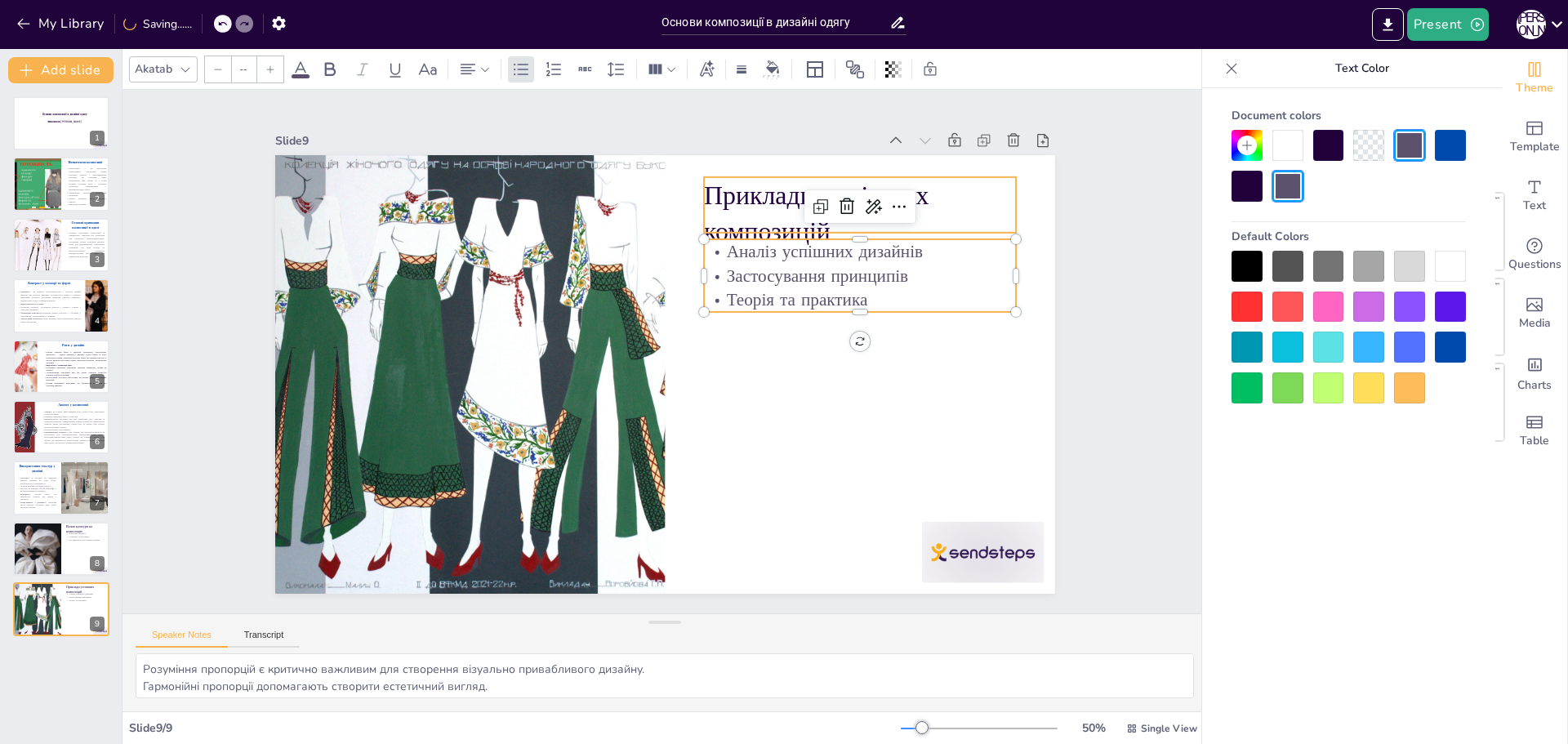
type input "48"
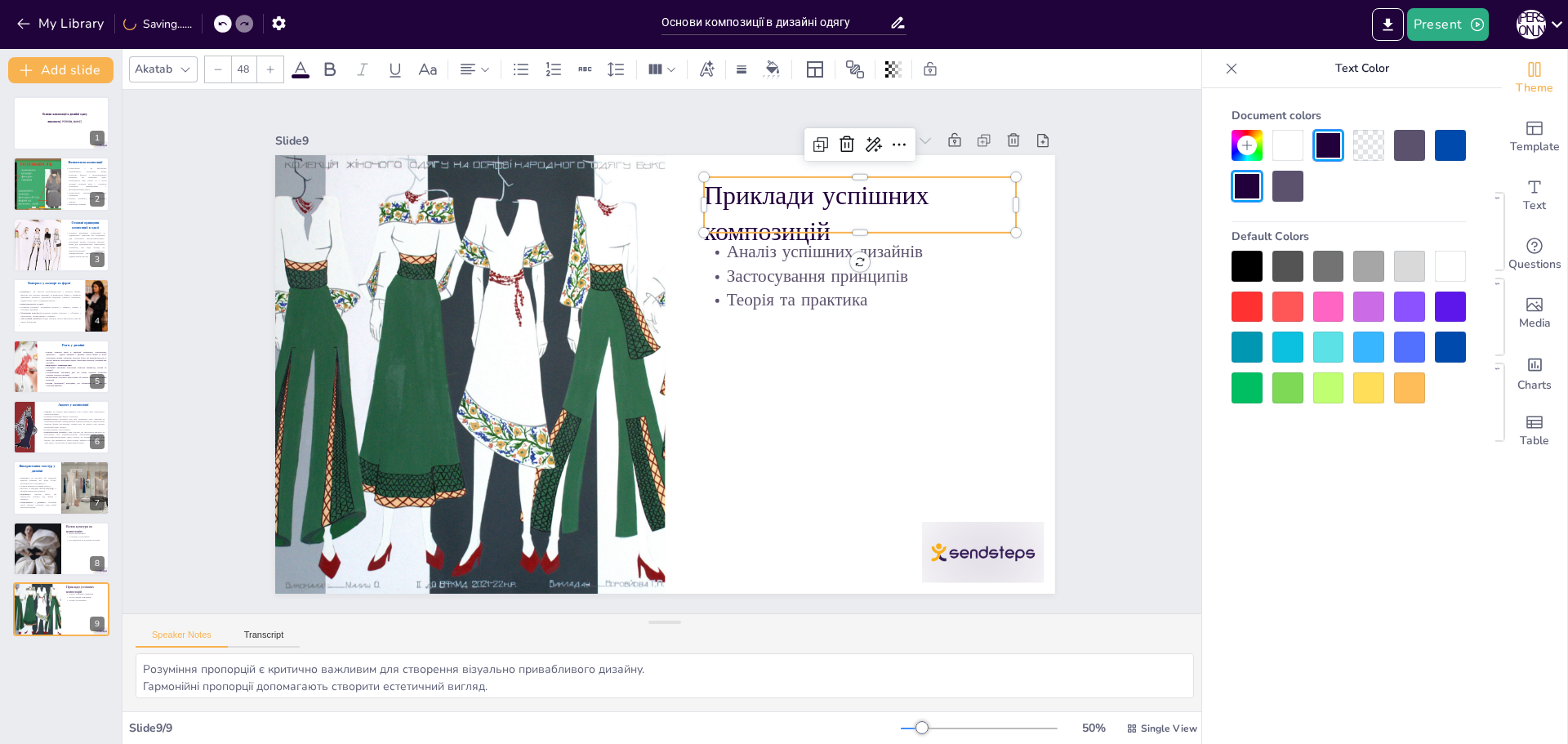
click at [827, 225] on p "Приклади успішних композицій" at bounding box center [860, 213] width 312 height 72
click at [849, 223] on p "Приклади успішних композицій" at bounding box center [860, 213] width 312 height 72
drag, startPoint x: 845, startPoint y: 225, endPoint x: 845, endPoint y: 237, distance: 12.0
click at [845, 155] on div "Приклади успішних композицій Аналіз успішних дизайнів Застосування принципів Те…" at bounding box center [665, 155] width 780 height 0
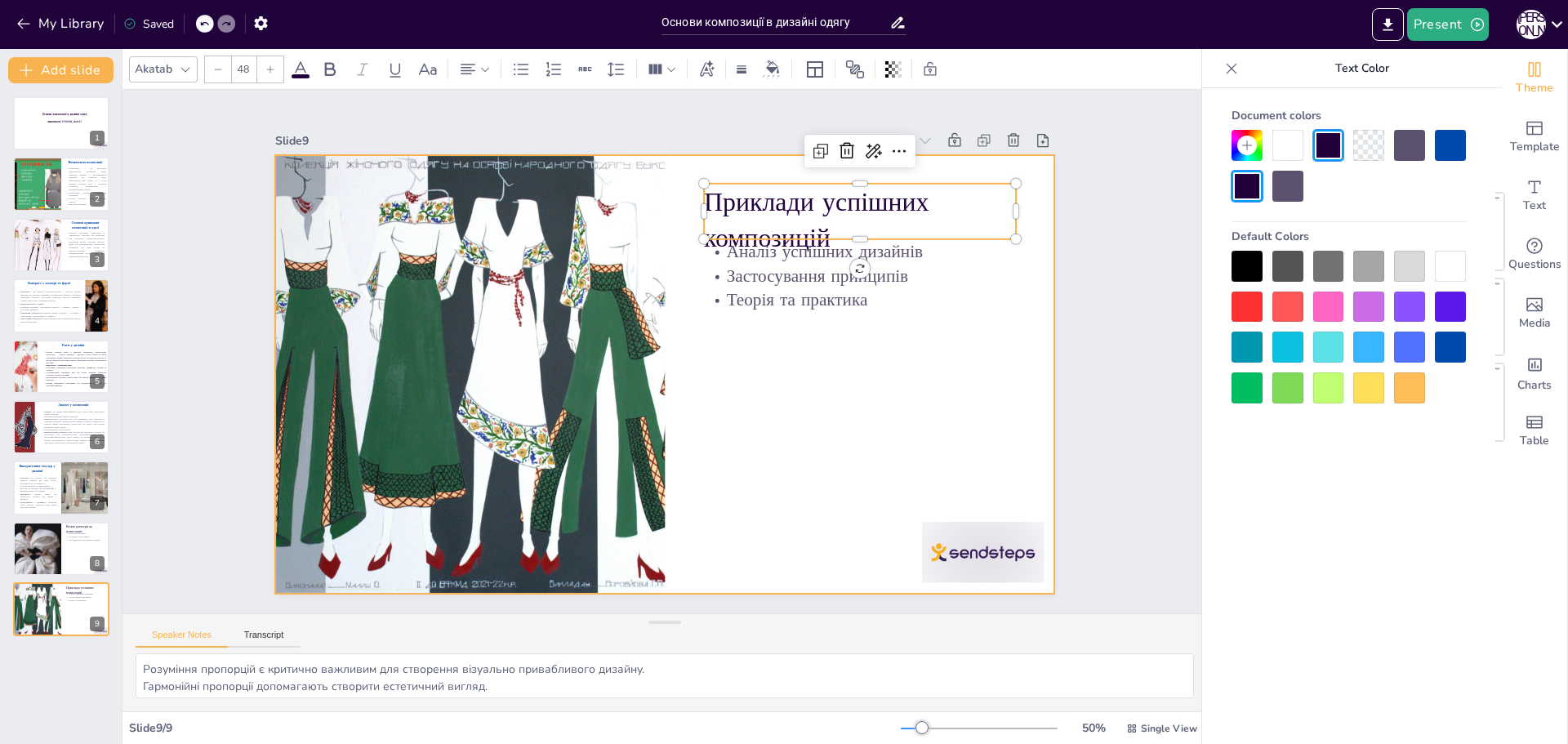
click at [814, 311] on div at bounding box center [665, 374] width 780 height 439
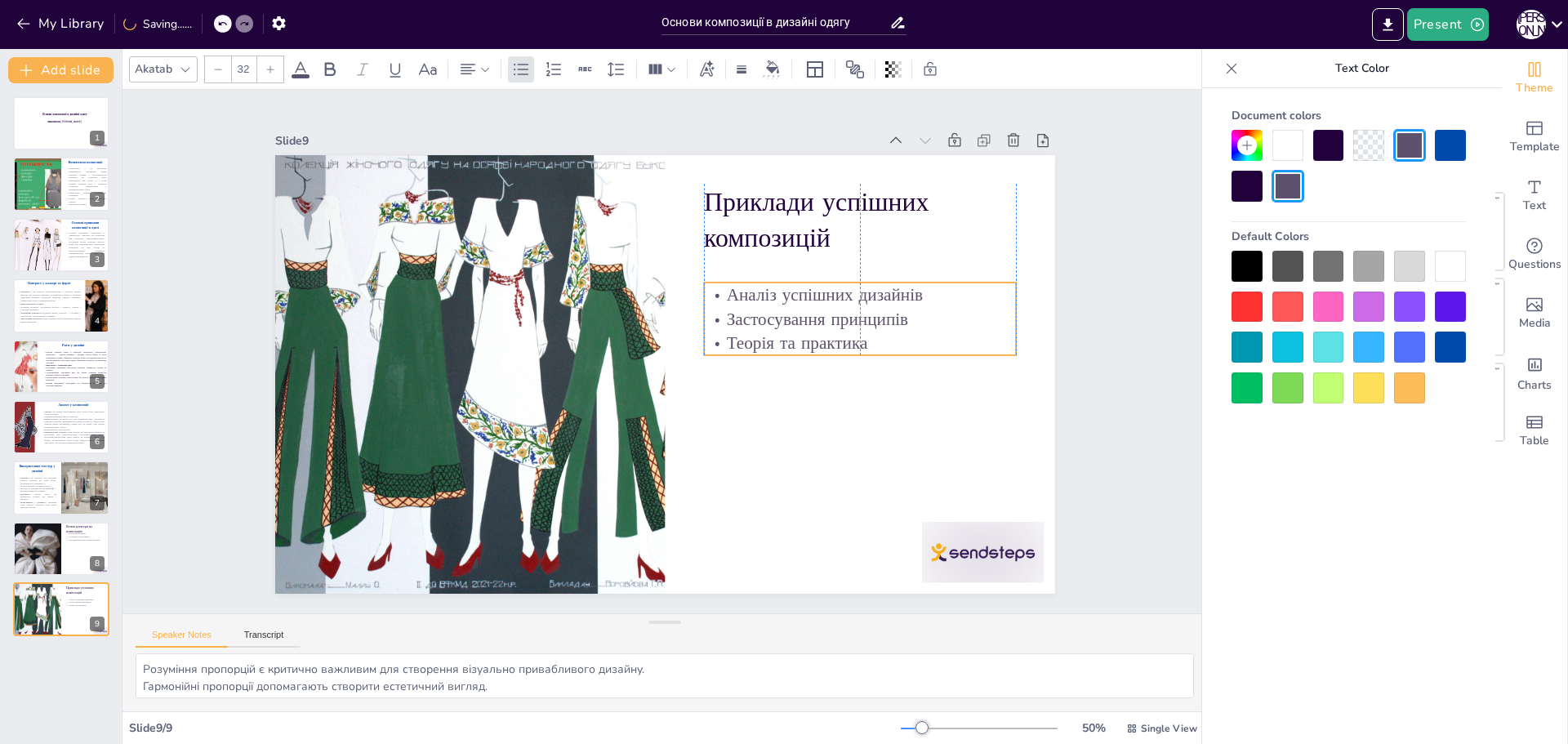
drag, startPoint x: 818, startPoint y: 303, endPoint x: 809, endPoint y: 351, distance: 48.8
click at [809, 331] on p "Застосування принципів" at bounding box center [860, 320] width 312 height 25
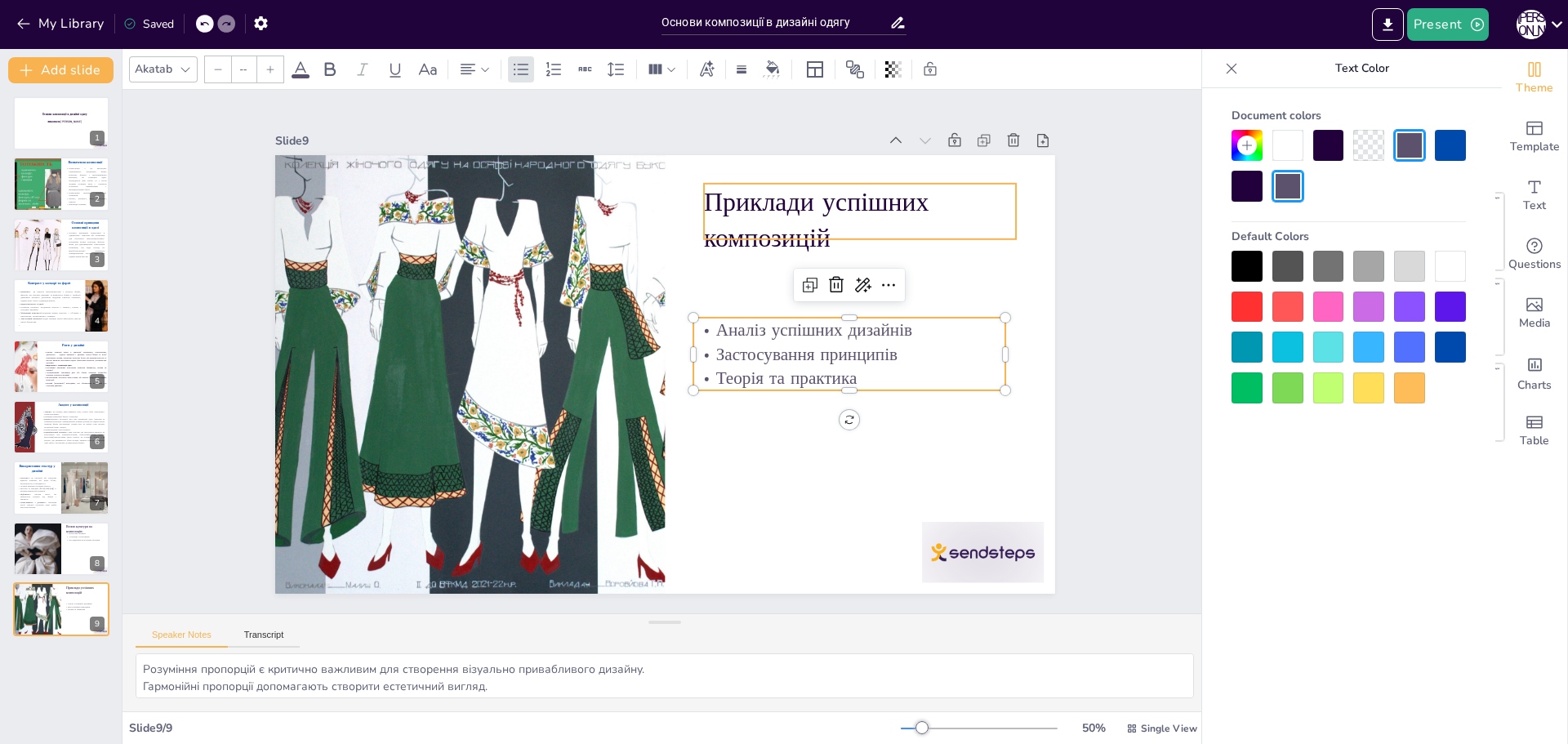
type input "48"
click at [870, 229] on p "Приклади успішних композицій" at bounding box center [860, 220] width 312 height 72
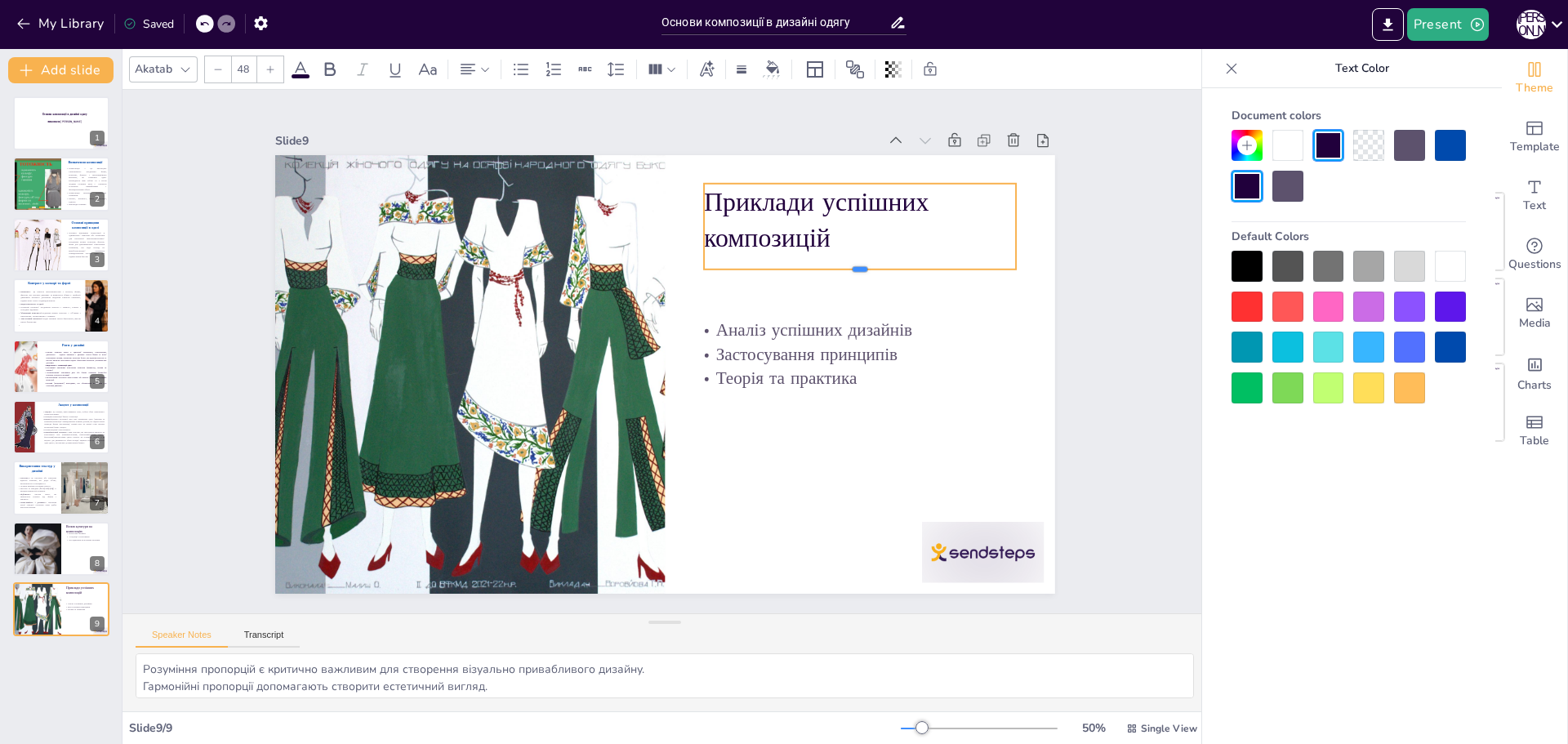
drag, startPoint x: 849, startPoint y: 233, endPoint x: 847, endPoint y: 264, distance: 31.1
click at [847, 269] on div at bounding box center [860, 276] width 312 height 13
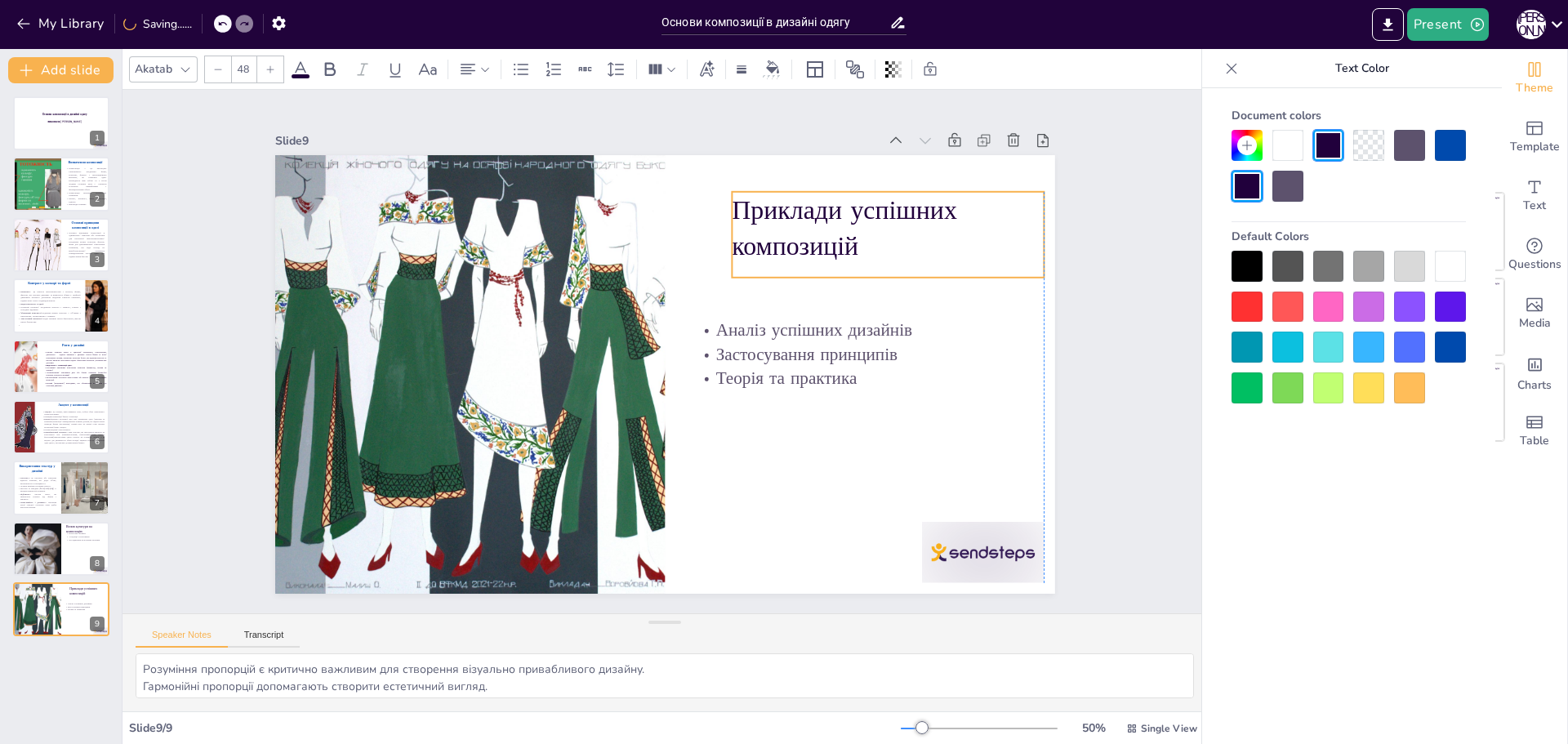
drag, startPoint x: 829, startPoint y: 231, endPoint x: 856, endPoint y: 239, distance: 28.2
click at [856, 239] on p "Приклади успішних композицій" at bounding box center [888, 228] width 312 height 72
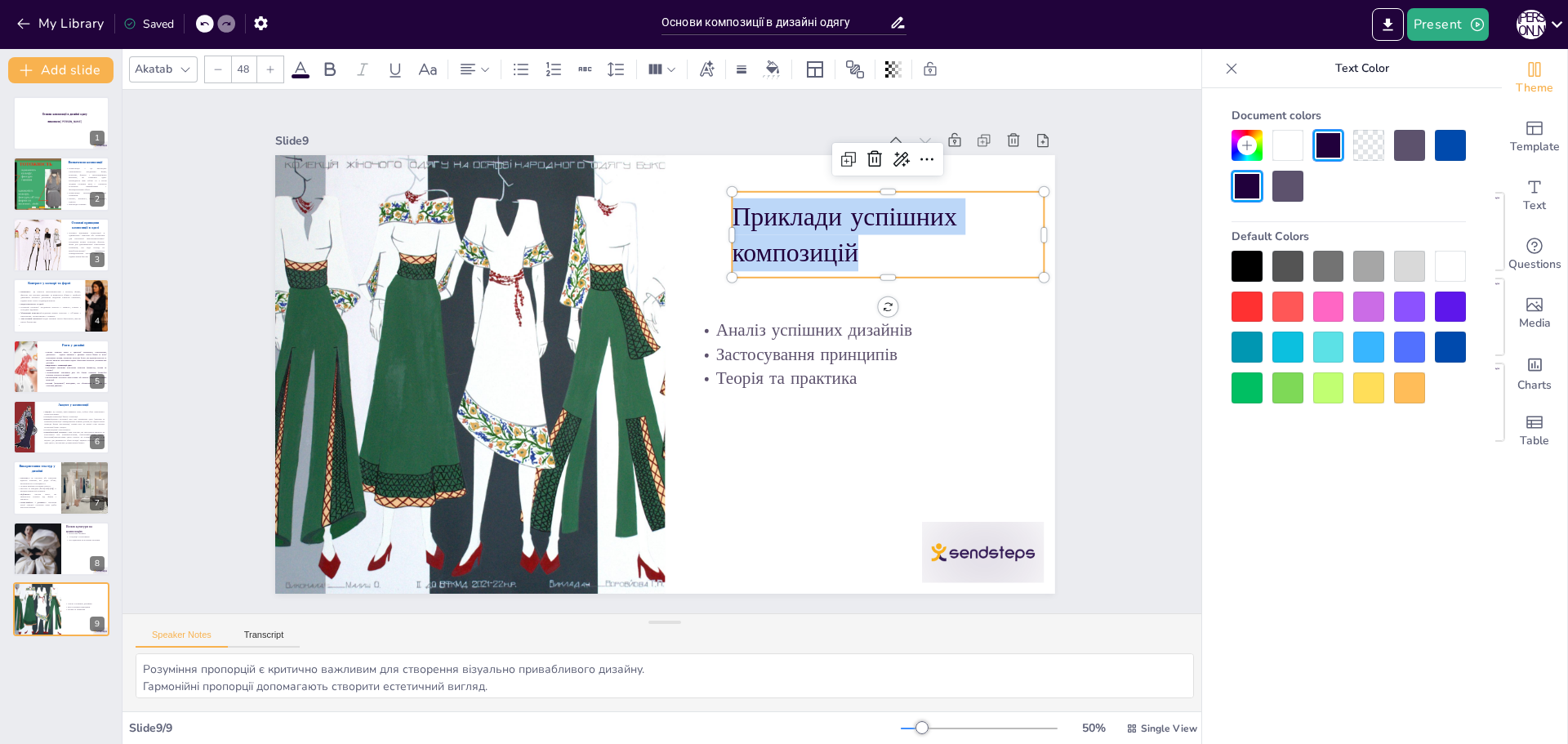
drag, startPoint x: 772, startPoint y: 225, endPoint x: 728, endPoint y: 206, distance: 47.9
click at [732, 206] on p "Приклади успішних композицій" at bounding box center [888, 235] width 312 height 72
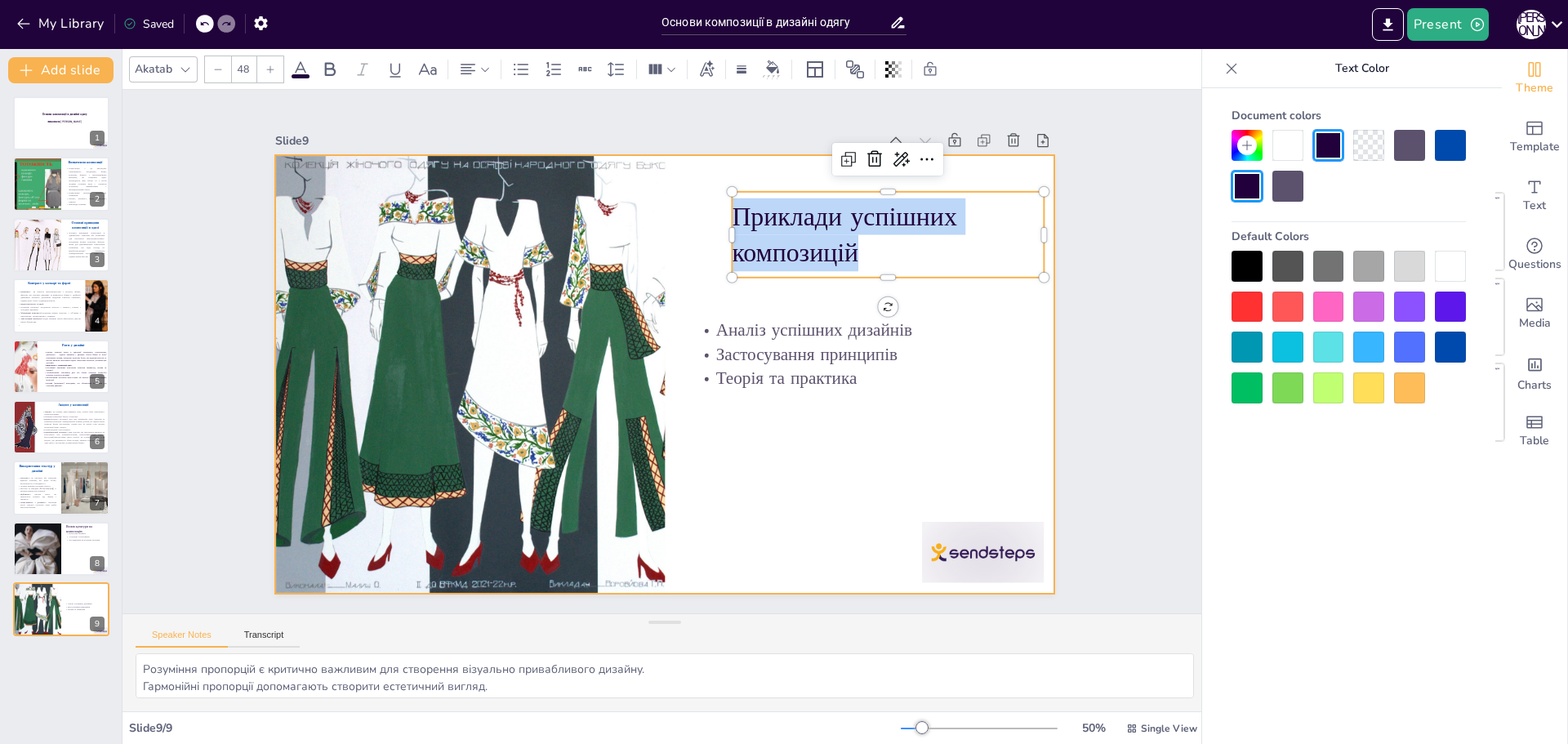
click at [787, 488] on div at bounding box center [665, 374] width 780 height 439
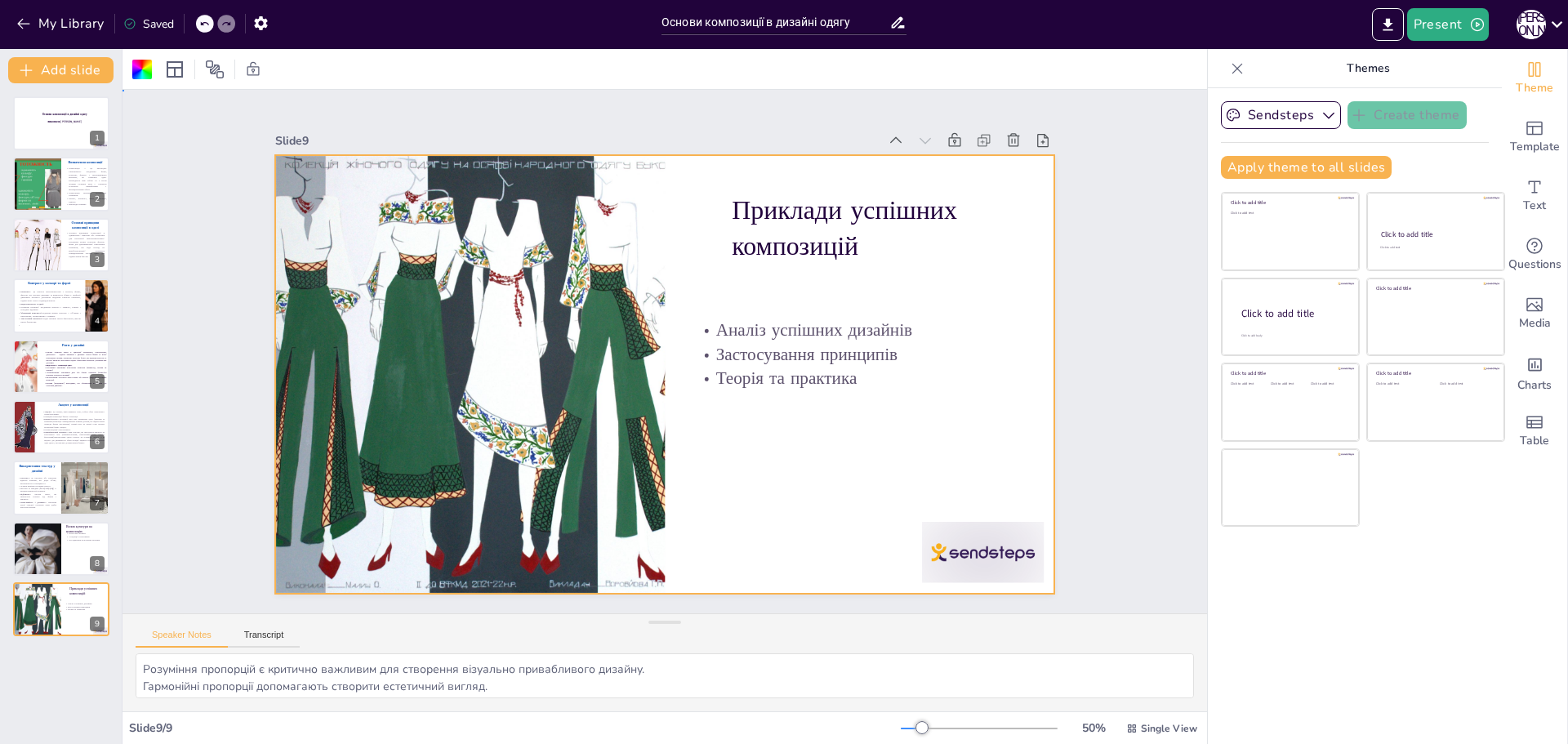
click at [866, 274] on div at bounding box center [665, 374] width 780 height 439
click at [835, 231] on p "Приклади успішних композицій" at bounding box center [888, 228] width 312 height 72
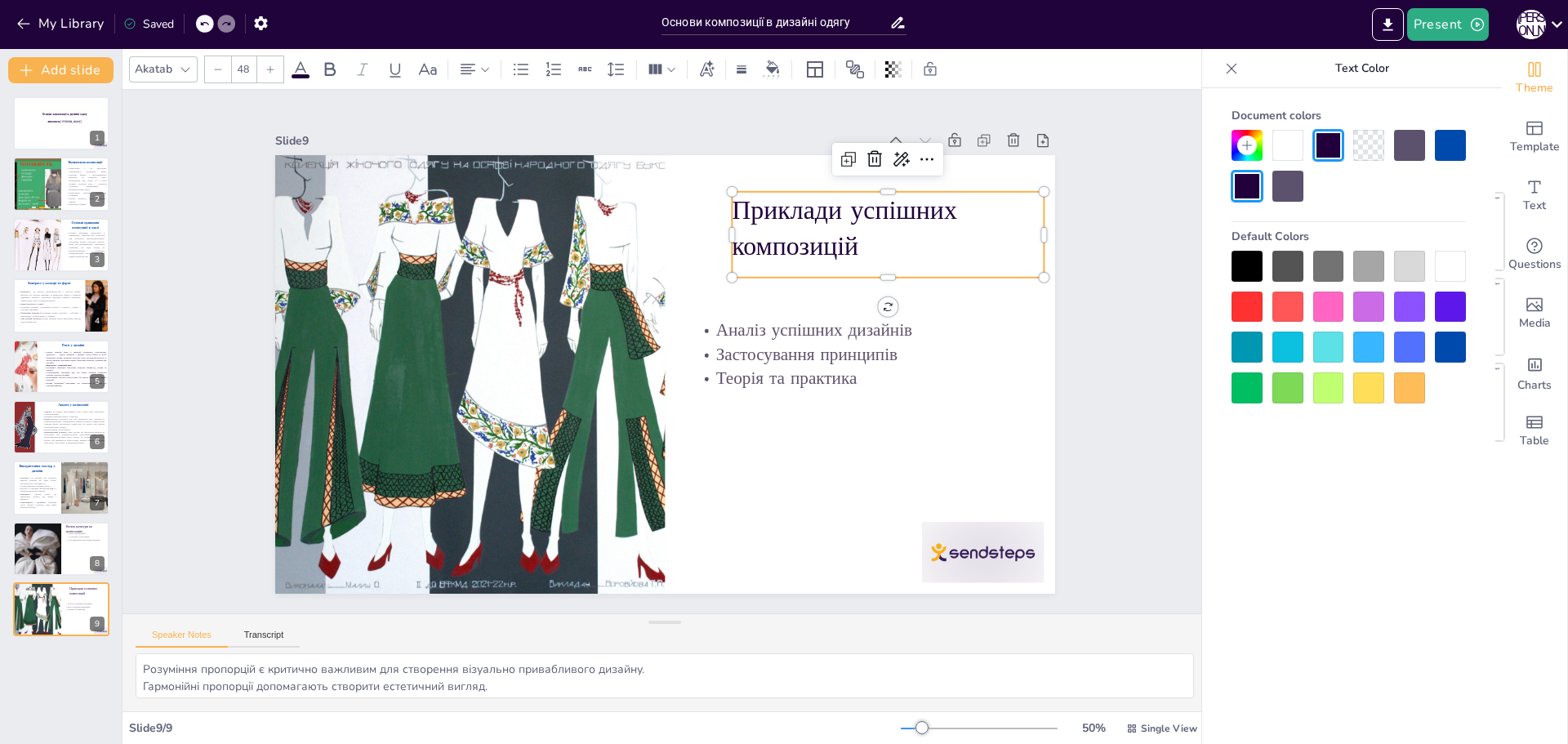
click at [835, 231] on p "Приклади успішних композицій" at bounding box center [888, 228] width 312 height 72
drag, startPoint x: 848, startPoint y: 233, endPoint x: 722, endPoint y: 203, distance: 129.5
click at [732, 203] on p "Приклади успішних композицій" at bounding box center [888, 235] width 312 height 72
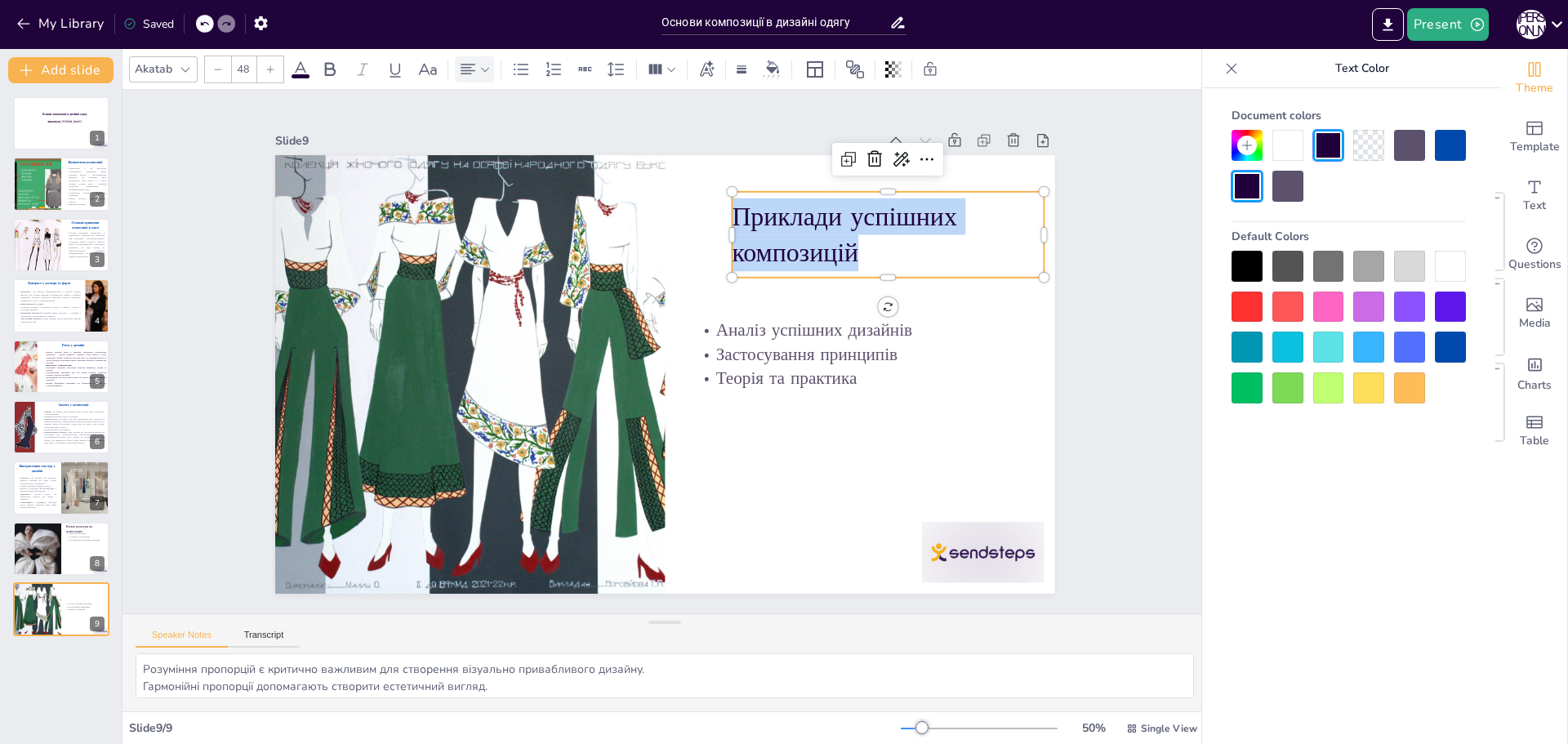
click at [486, 67] on icon at bounding box center [485, 69] width 11 height 11
click at [515, 133] on icon at bounding box center [507, 124] width 20 height 20
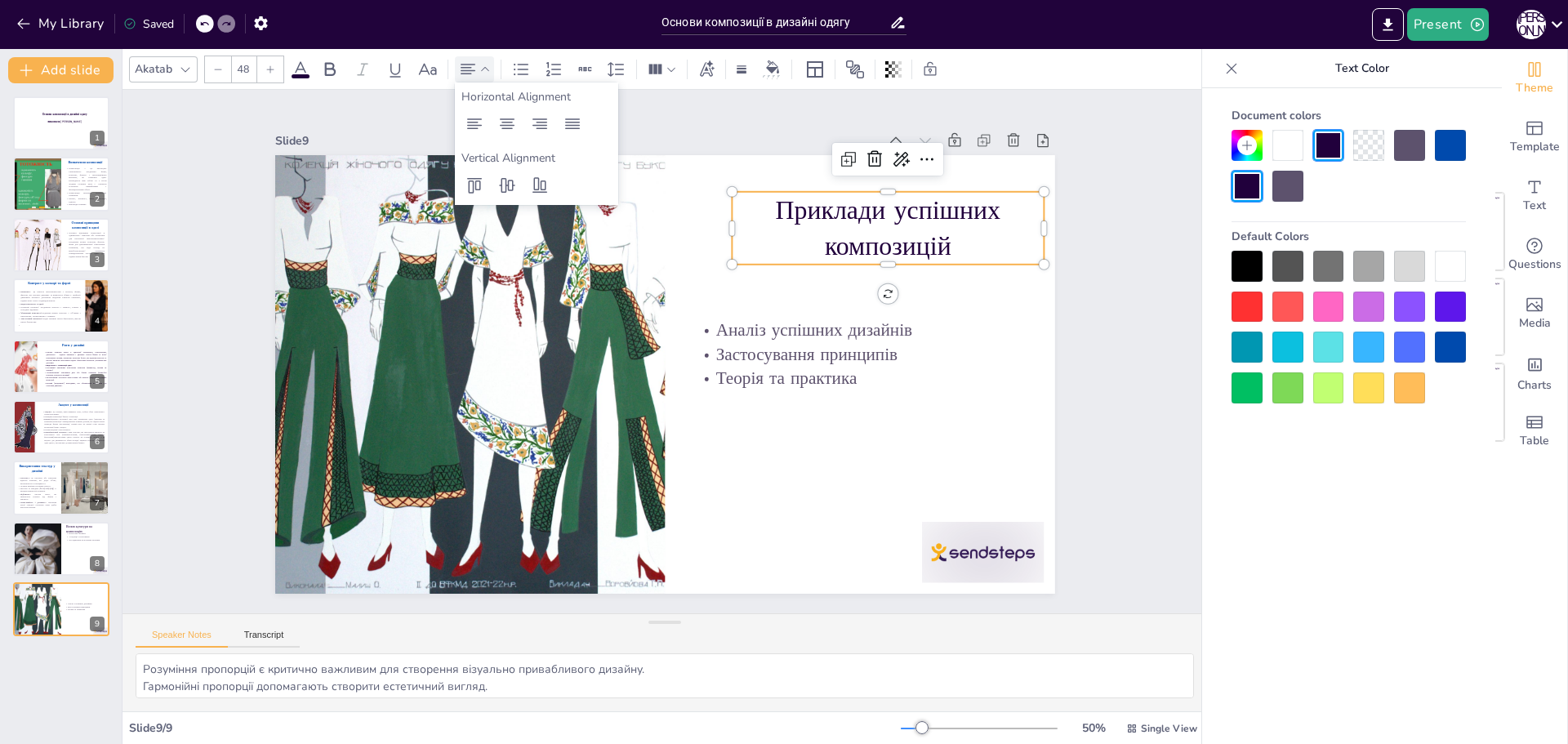
click at [740, 225] on p "Приклади успішних композицій" at bounding box center [888, 228] width 312 height 72
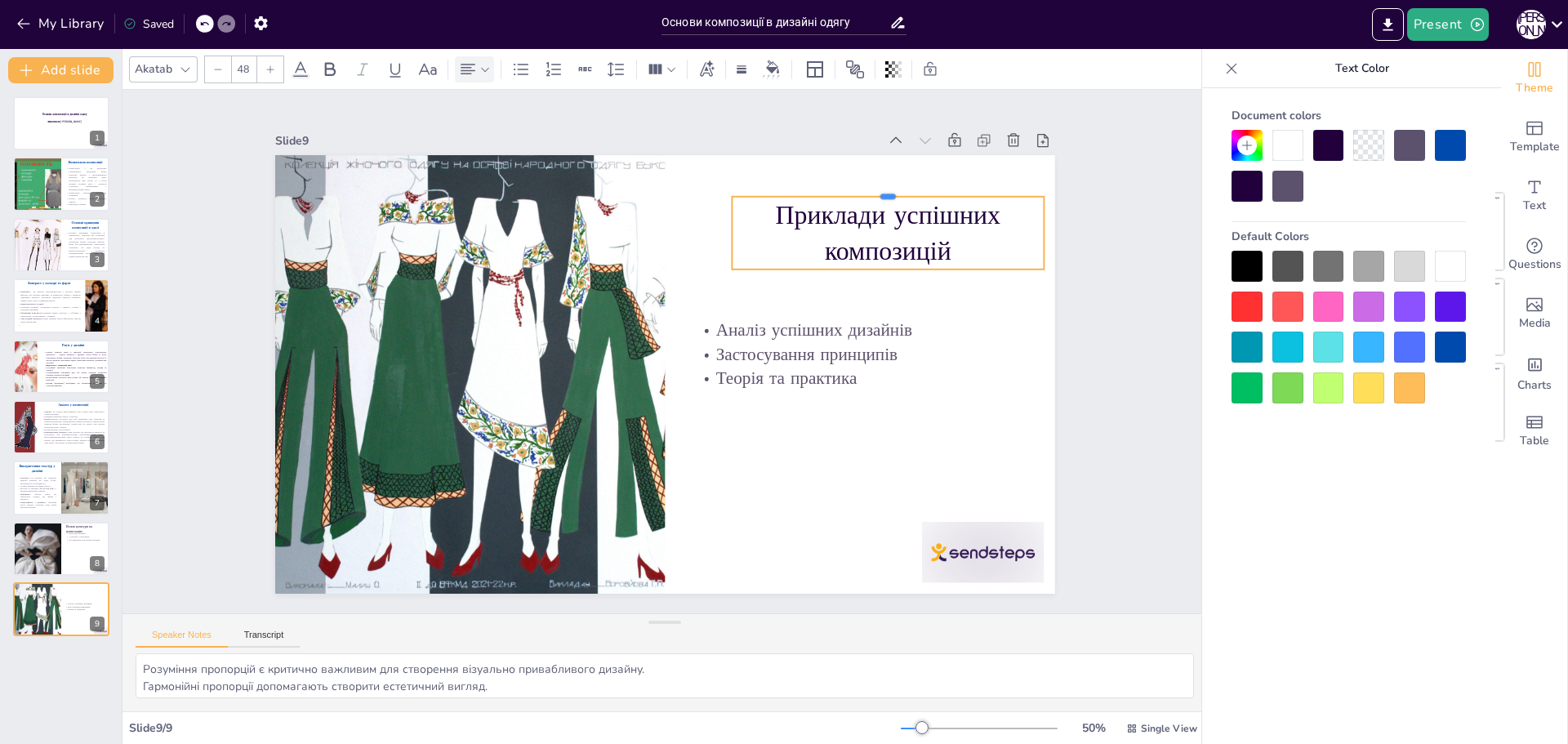
drag, startPoint x: 827, startPoint y: 184, endPoint x: 783, endPoint y: 188, distance: 44.2
click at [783, 188] on div at bounding box center [888, 190] width 312 height 13
drag, startPoint x: 838, startPoint y: 225, endPoint x: 778, endPoint y: 224, distance: 60.0
click at [775, 223] on p "Приклади успішних композицій" at bounding box center [888, 233] width 312 height 72
click at [913, 245] on p "Приклади успішних композицій" at bounding box center [888, 233] width 312 height 72
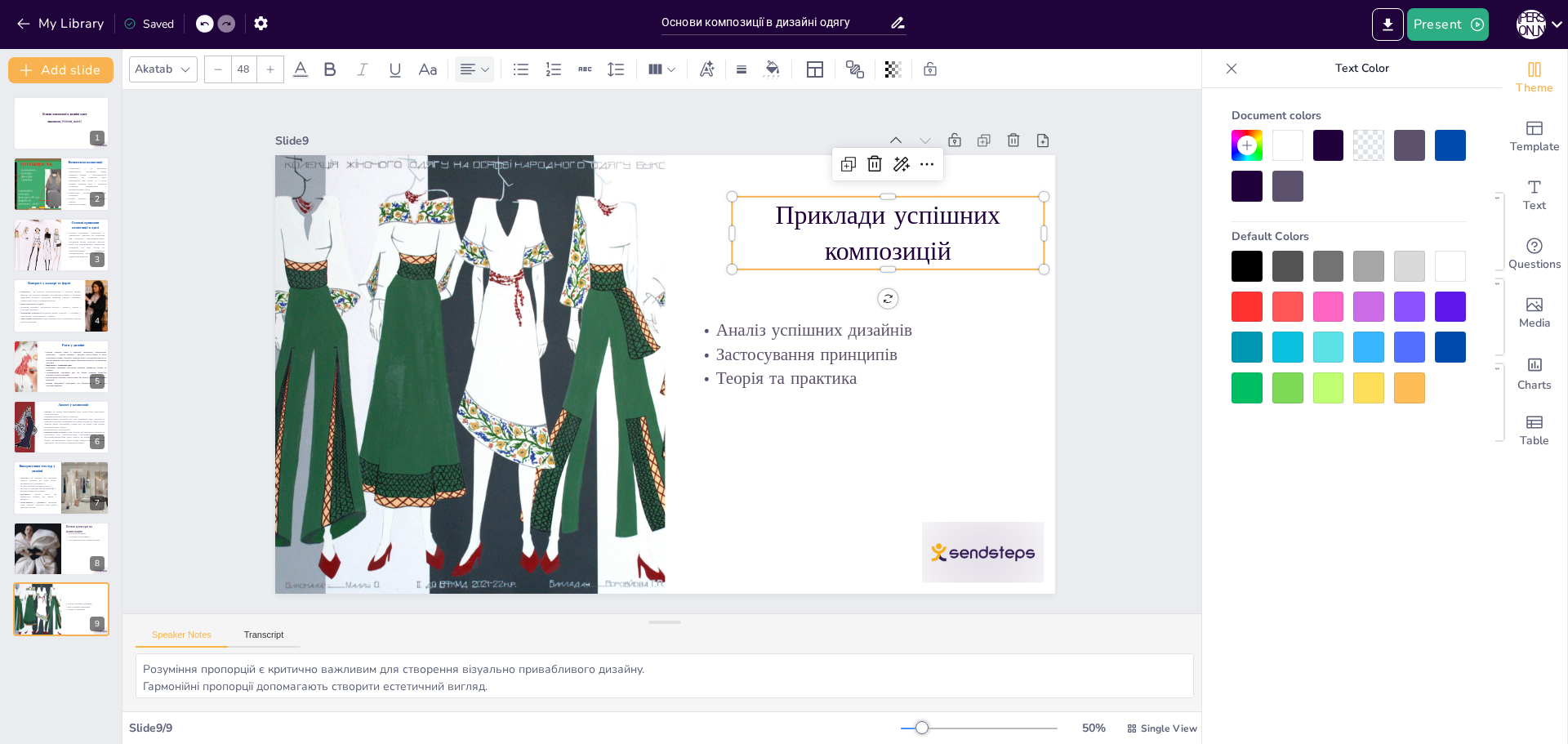
click at [743, 248] on p "Приклади успішних композицій" at bounding box center [888, 233] width 312 height 72
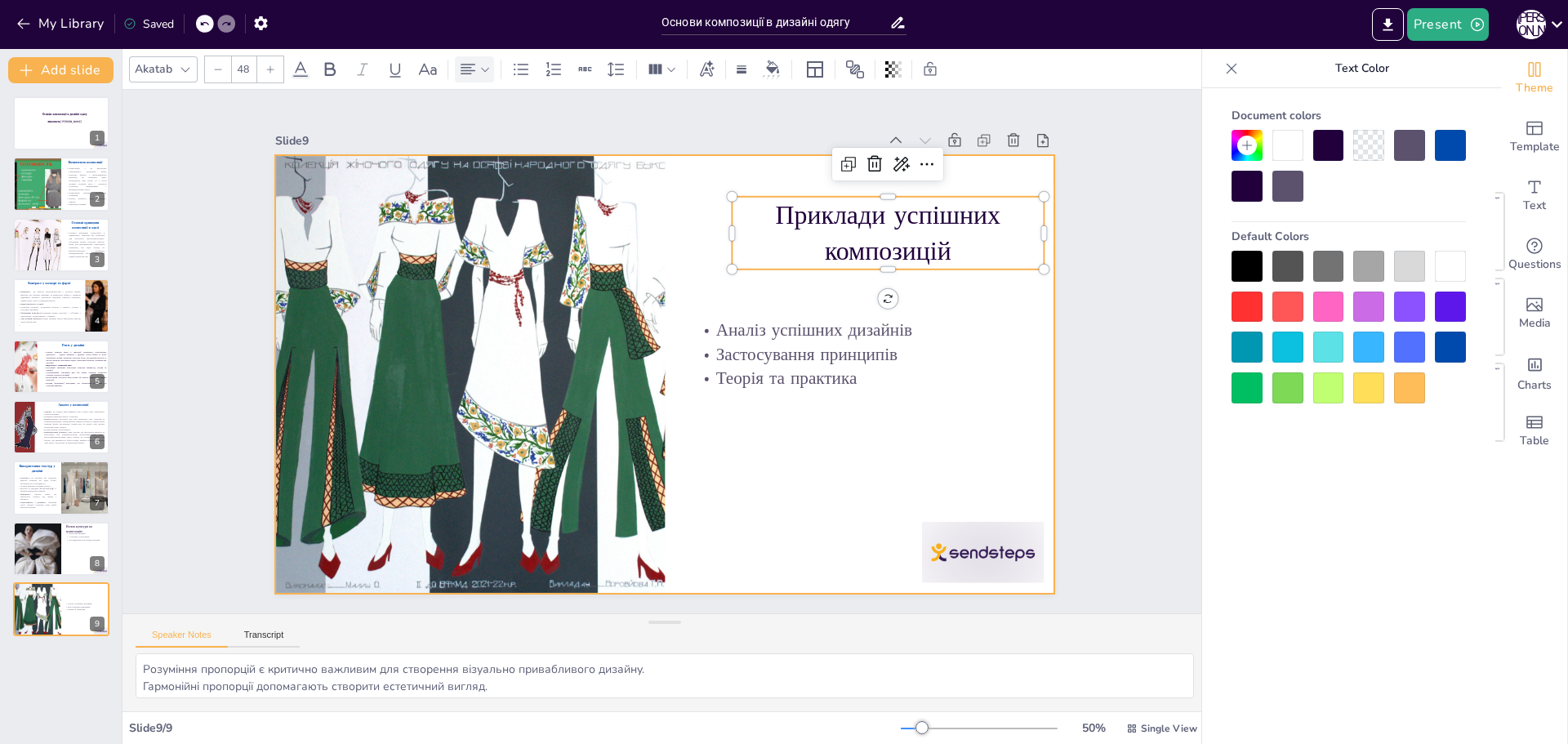
click at [717, 453] on div at bounding box center [665, 374] width 780 height 439
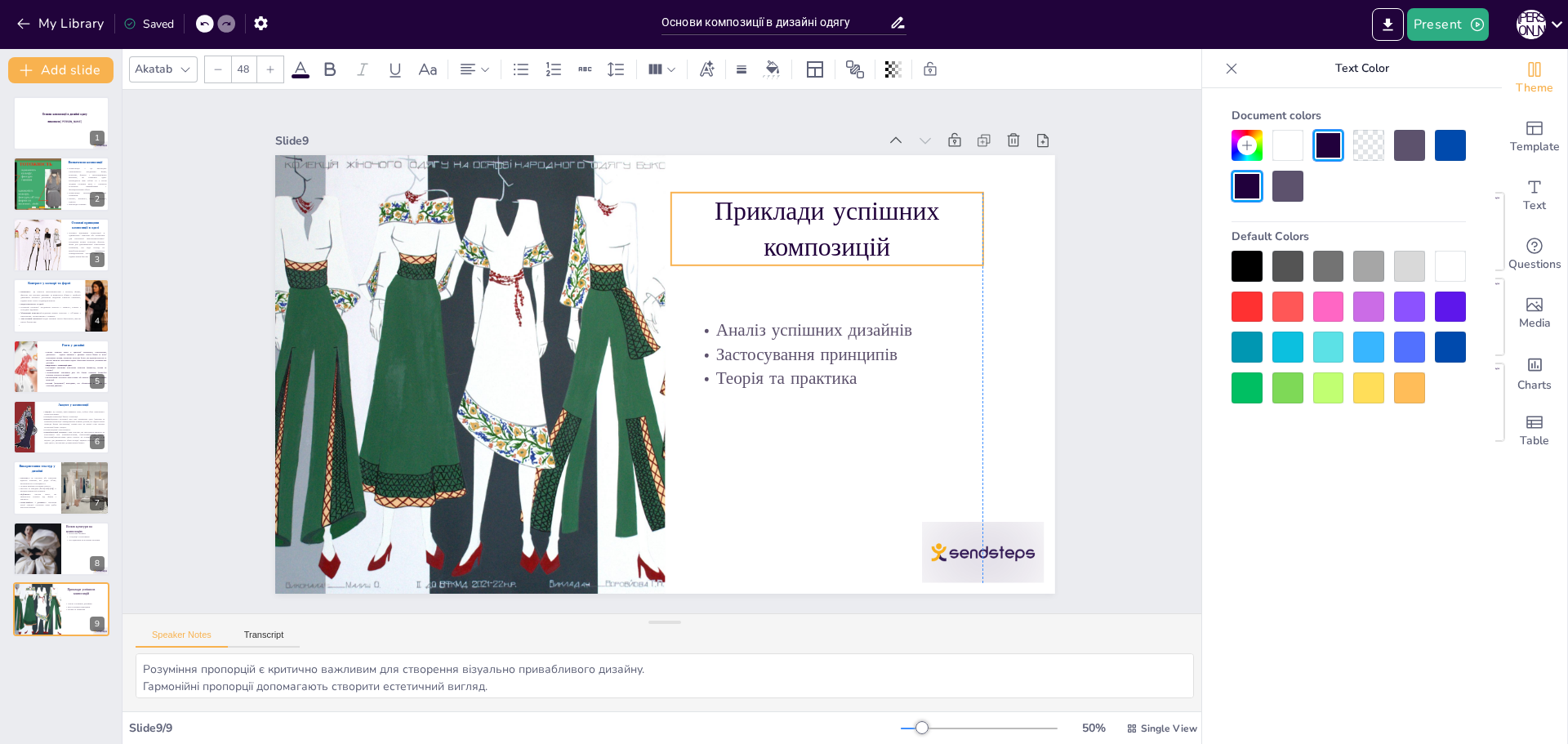
drag, startPoint x: 771, startPoint y: 233, endPoint x: 716, endPoint y: 228, distance: 55.2
click at [716, 228] on p "Приклади успішних композицій" at bounding box center [827, 229] width 312 height 72
type input "32"
click at [767, 330] on p "Аналіз успішних дизайнів" at bounding box center [850, 330] width 312 height 25
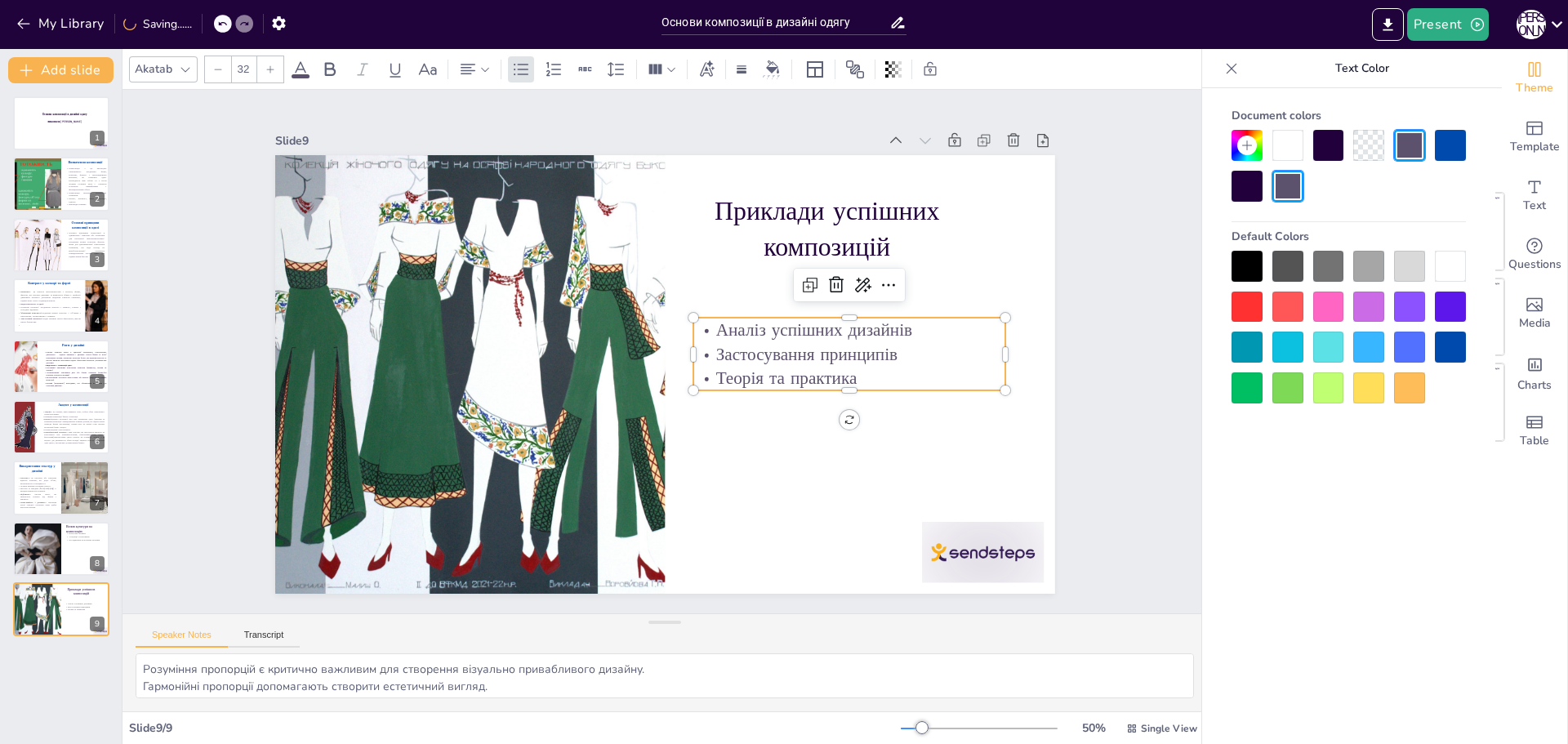
click at [842, 368] on p "Теорія та практика" at bounding box center [850, 379] width 312 height 25
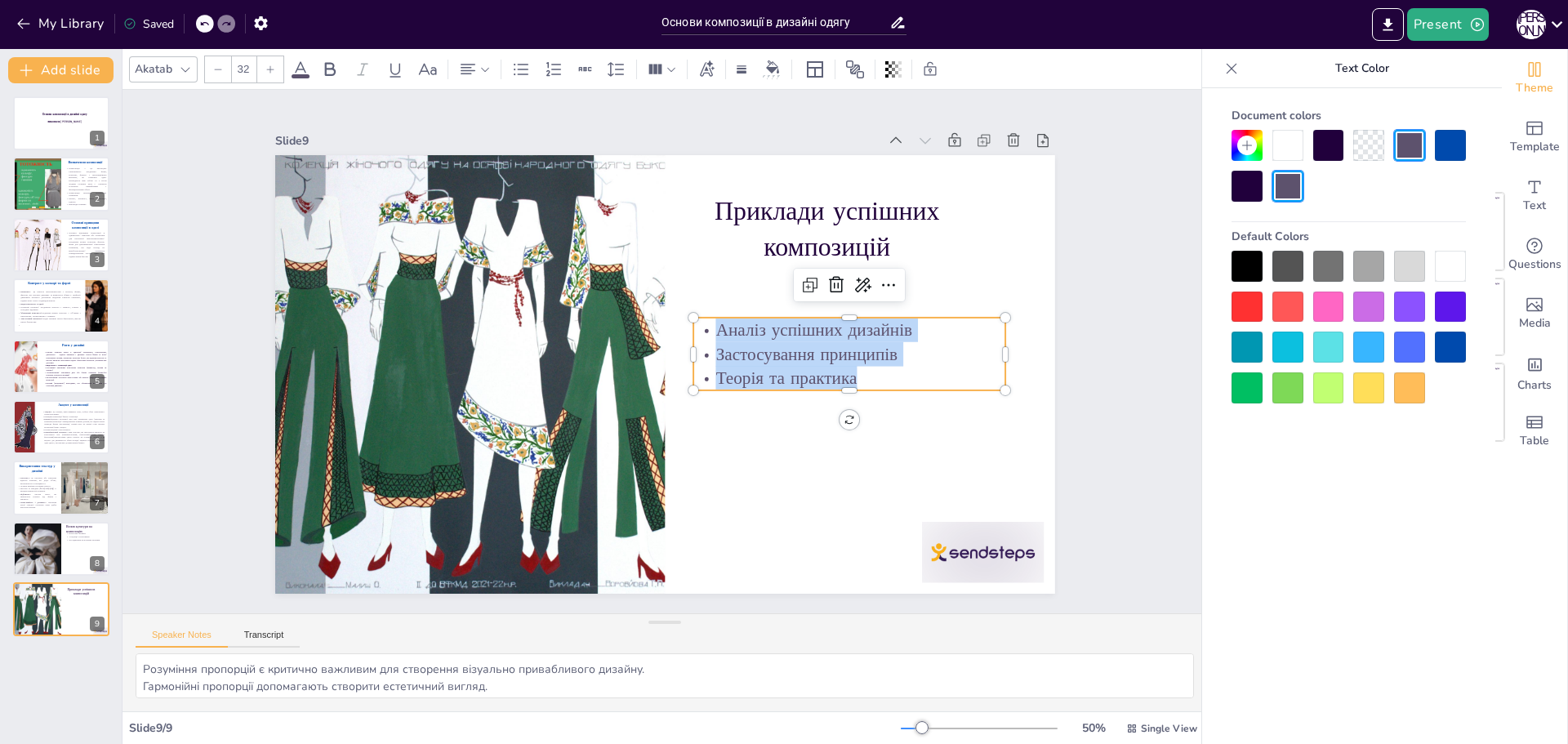
drag, startPoint x: 842, startPoint y: 368, endPoint x: 680, endPoint y: 313, distance: 171.1
click at [680, 313] on div "Приклади успішних композицій Аналіз успішних дизайнів Застосування принципів Те…" at bounding box center [665, 374] width 780 height 439
drag, startPoint x: 890, startPoint y: 362, endPoint x: 709, endPoint y: 314, distance: 187.3
click at [709, 318] on p "Візитівка – сукні-комбінації з ручною обробкоюПоєднання традиційних технік з су…" at bounding box center [850, 354] width 312 height 72
click at [476, 69] on icon at bounding box center [468, 69] width 20 height 20
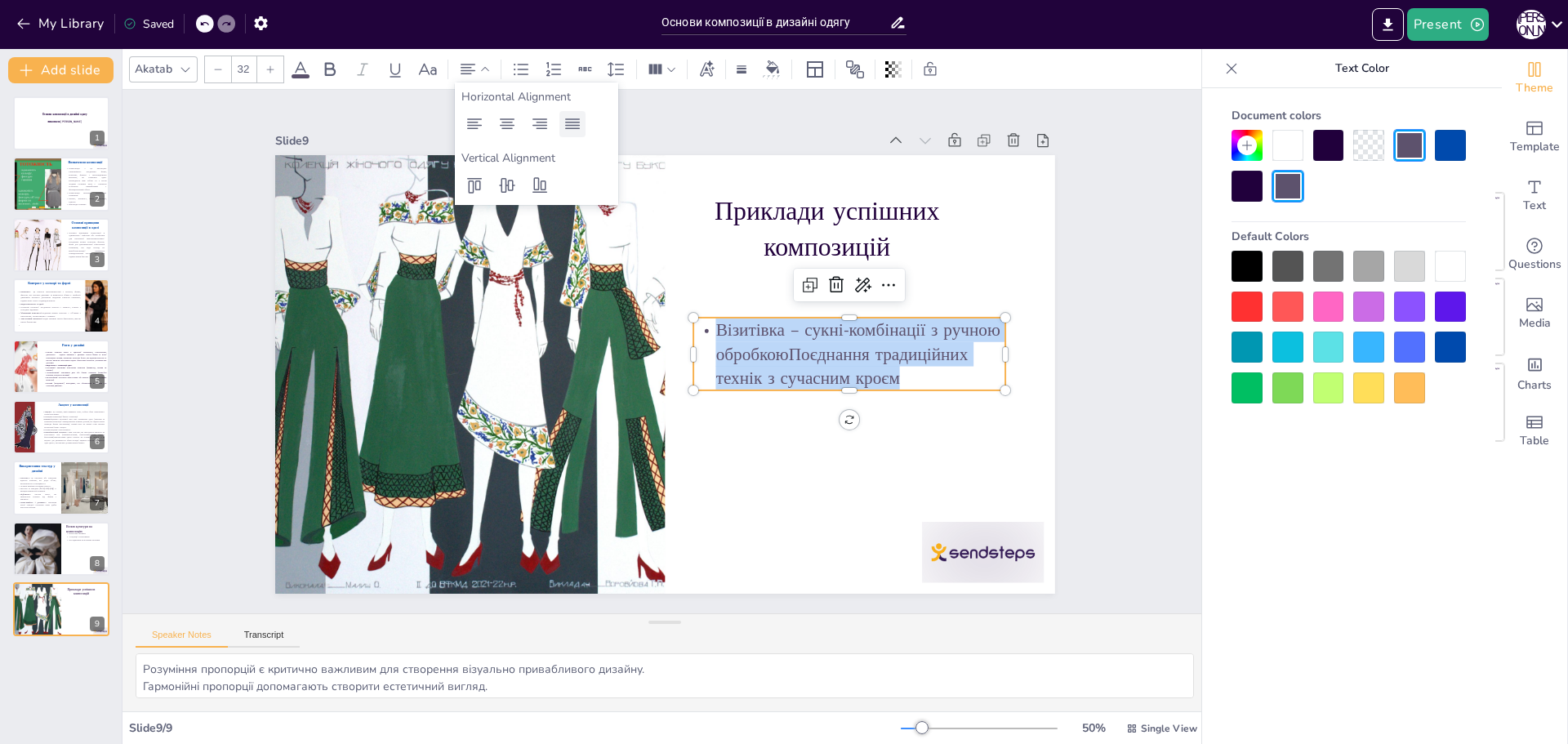
click at [564, 121] on icon at bounding box center [572, 124] width 20 height 20
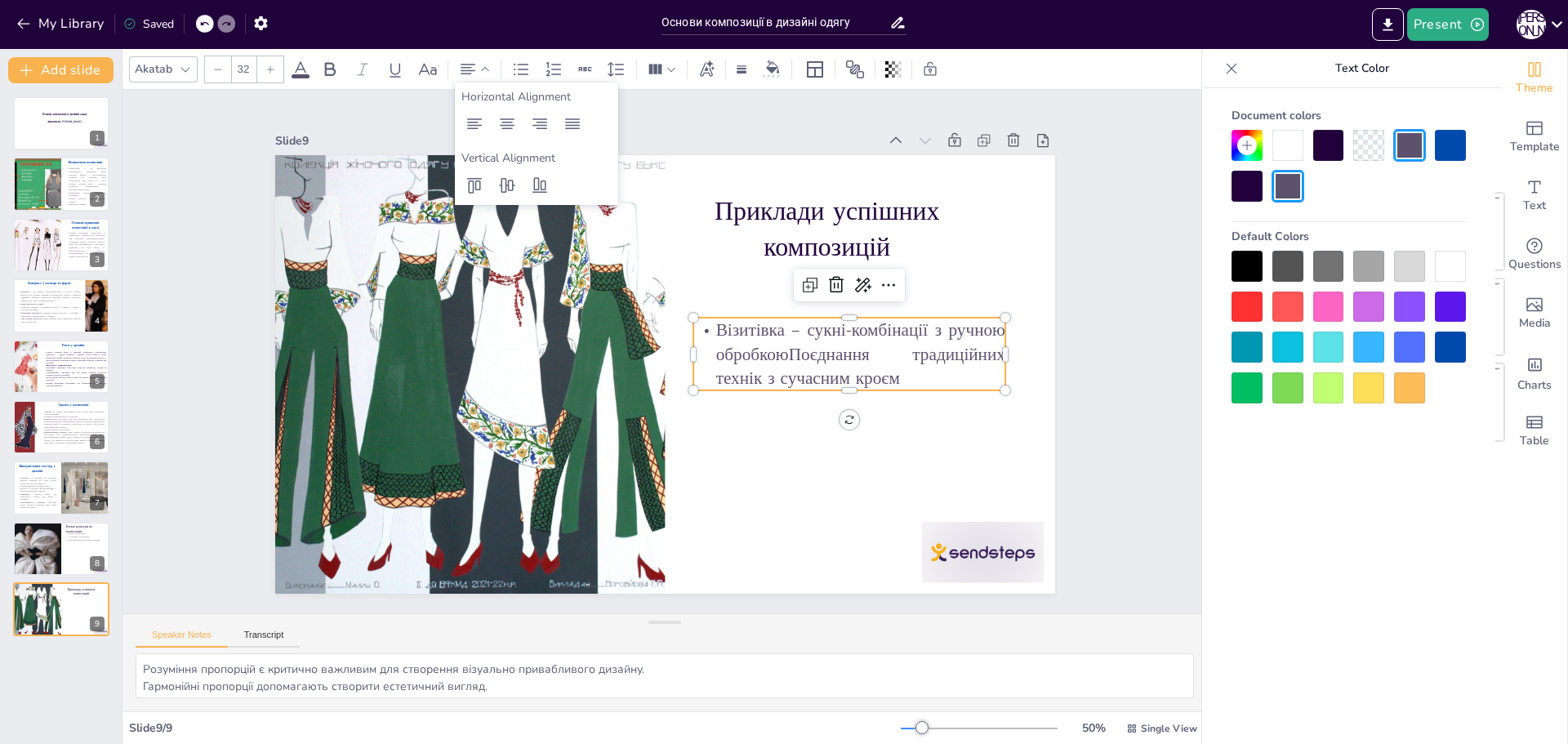
click at [755, 372] on p "Візитівка – сукні-комбінації з ручною обробкоюПоєднання традиційних технік з су…" at bounding box center [850, 354] width 312 height 72
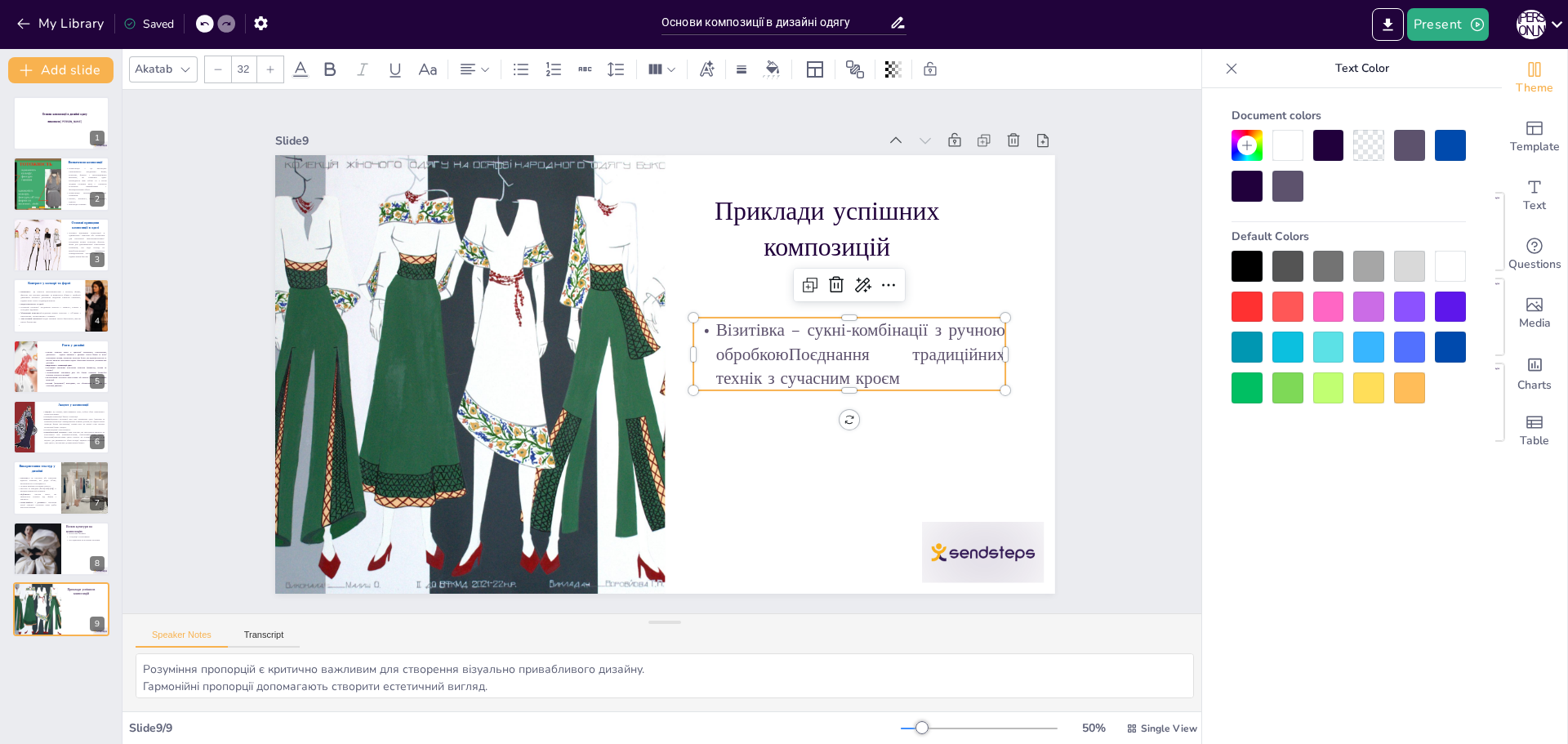
click at [777, 355] on p "Візитівка – сукні-комбінації з ручною обробкоюПоєднання традиційних технік з су…" at bounding box center [850, 354] width 312 height 72
click at [849, 401] on p "Поєднання традиційних технік з сучасним кроєм" at bounding box center [850, 390] width 312 height 49
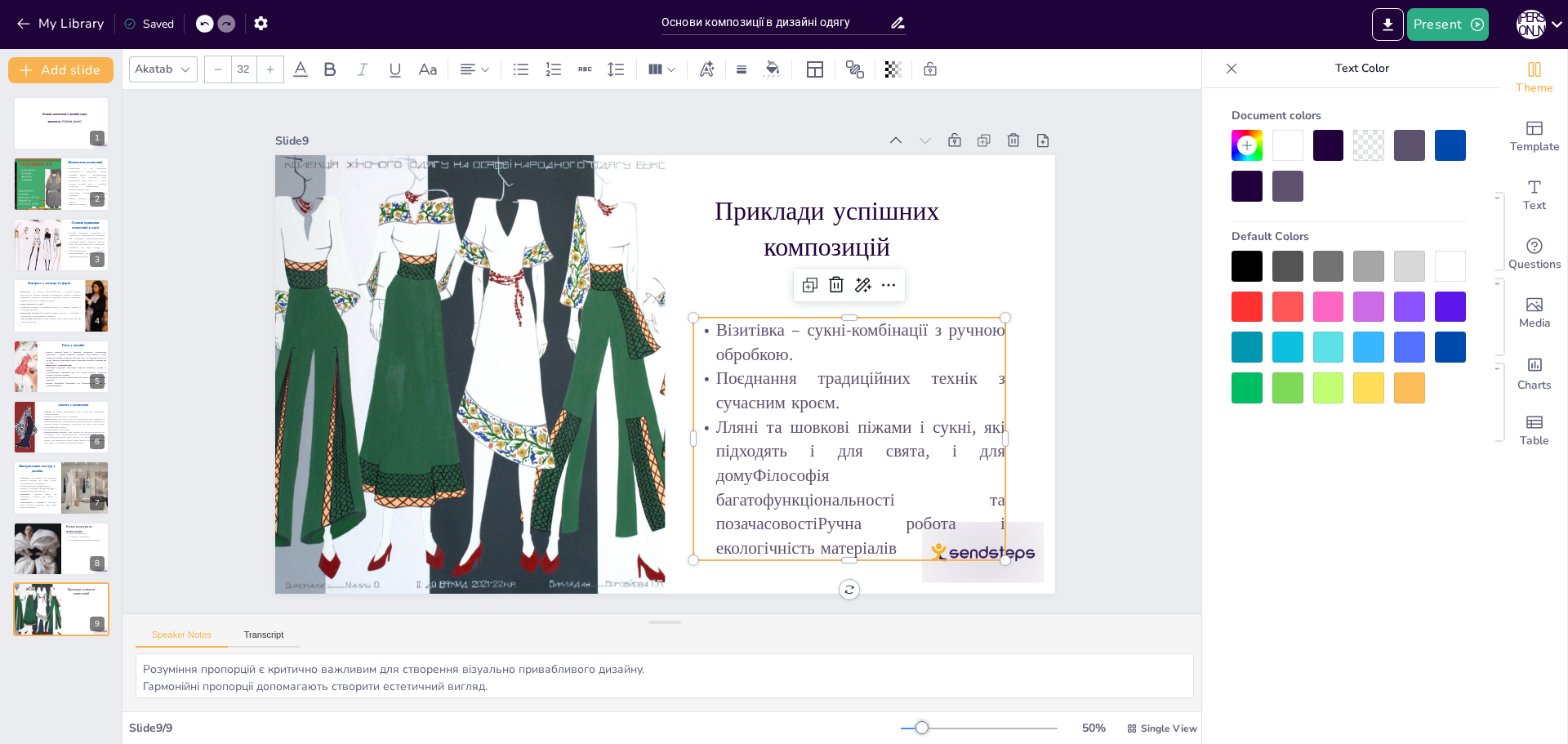
click at [738, 477] on p "Лляні та шовкові піжами і сукні, які підходять і для свята, і для домуФілософія…" at bounding box center [850, 487] width 312 height 146
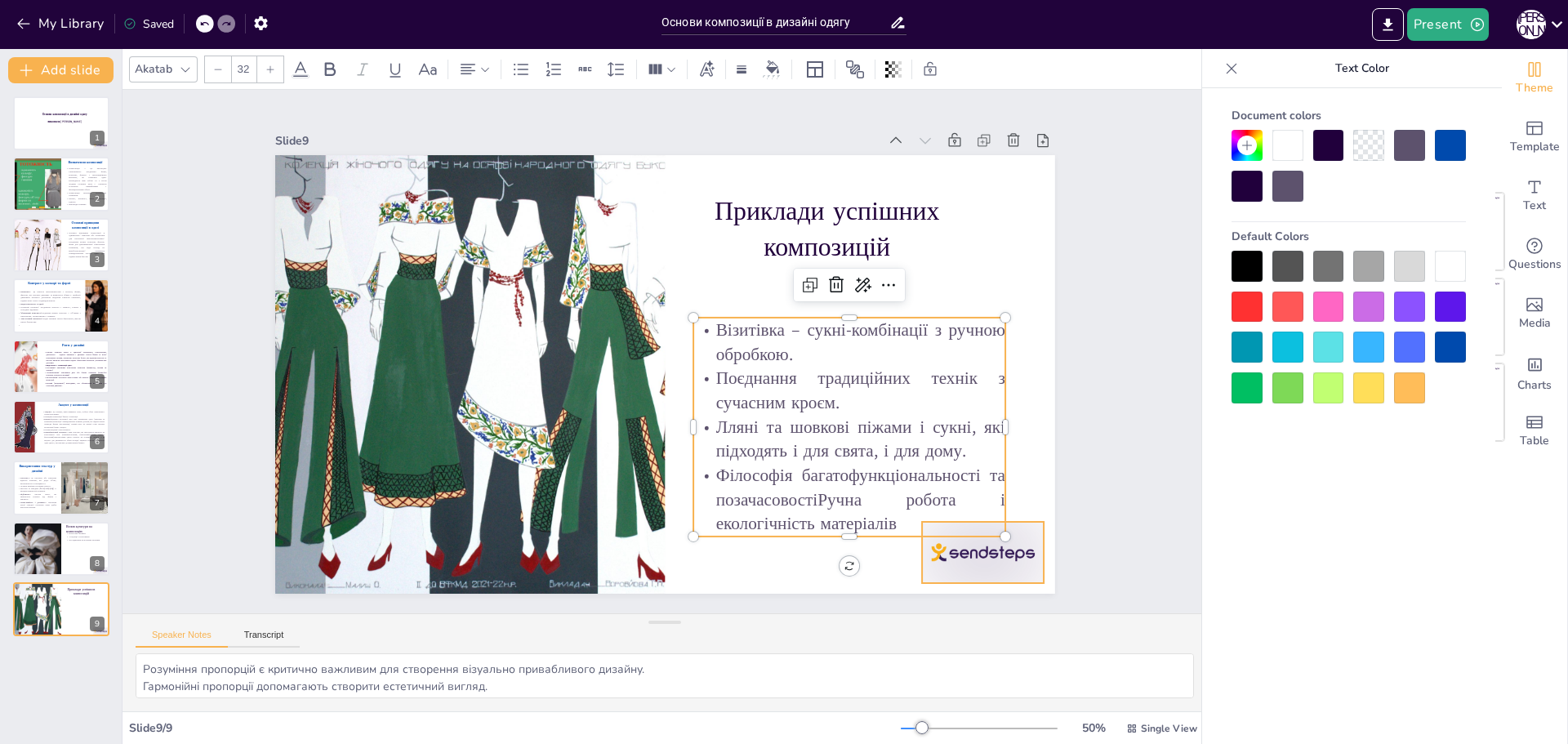
click at [934, 551] on div at bounding box center [983, 552] width 122 height 61
click at [809, 486] on p "Філософія багатофункціональності та позачасовостіРучна робота і екологічність м…" at bounding box center [850, 499] width 312 height 72
click at [809, 489] on p "Філософія багатофункціональності та позачасовостіРучна робота і екологічність м…" at bounding box center [850, 499] width 312 height 72
click at [809, 490] on p "Філософія багатофункціональності та позачасовостіРучна робота і екологічність м…" at bounding box center [850, 499] width 312 height 72
click at [802, 491] on p "Філософія багатофункціональності та позачасовостіРучна робота і екологічність м…" at bounding box center [850, 499] width 312 height 72
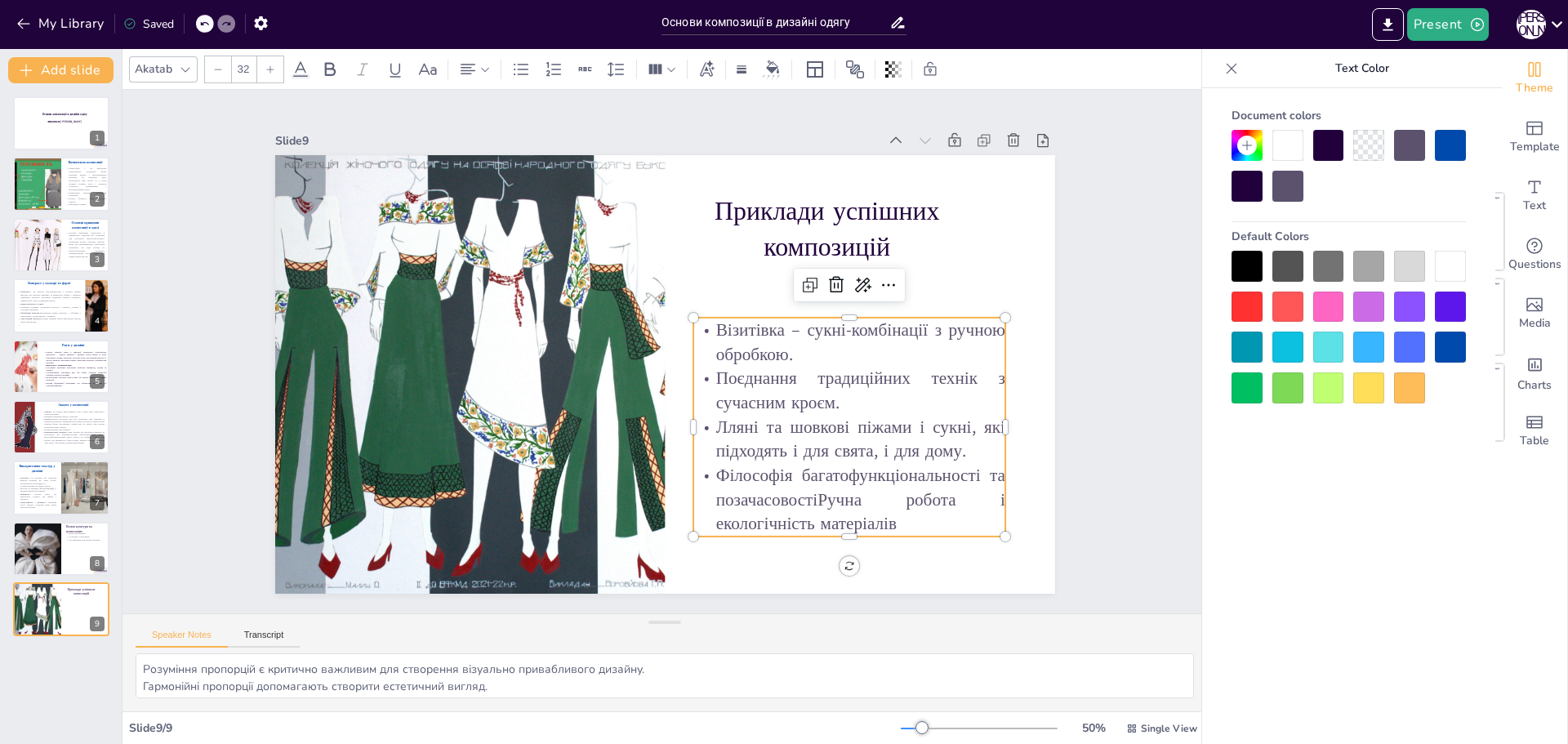
click at [804, 491] on p "Філософія багатофункціональності та позачасовостіРучна робота і екологічність м…" at bounding box center [850, 499] width 312 height 72
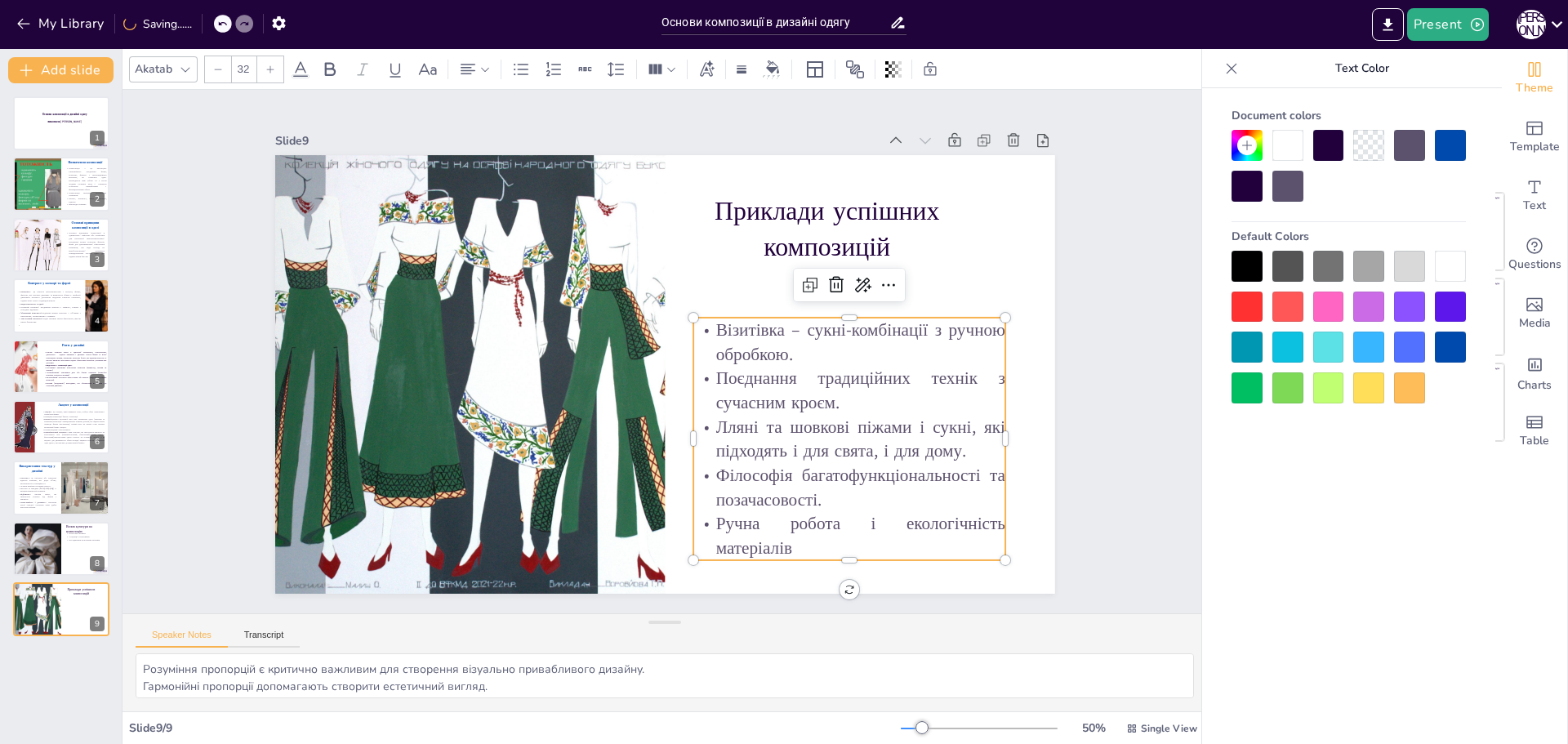
click at [1097, 270] on div "Slide 1 Основи композиції в дизайні одягу виконала [PERSON_NAME] Slide 2 Визнач…" at bounding box center [665, 351] width 1085 height 523
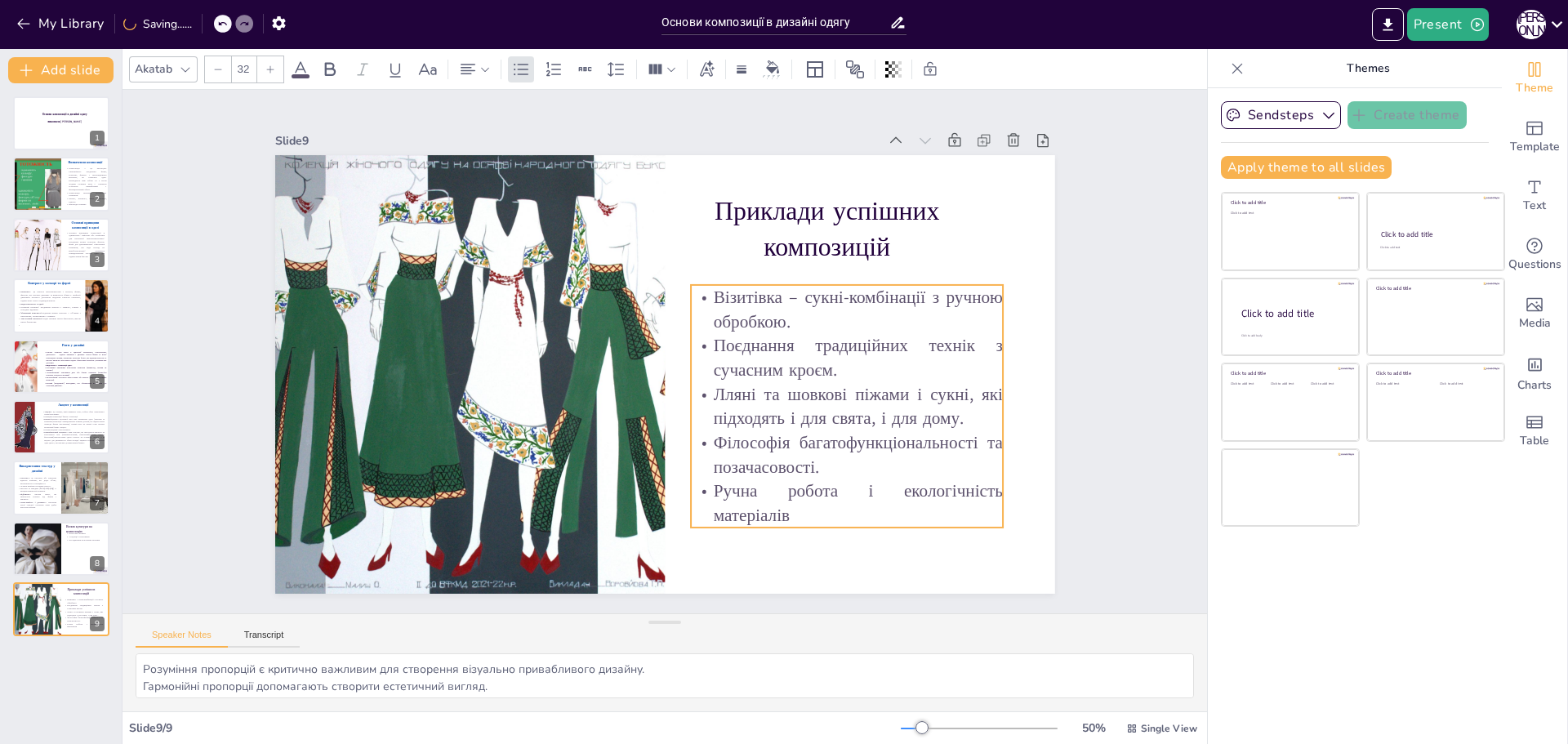
drag, startPoint x: 911, startPoint y: 323, endPoint x: 908, endPoint y: 291, distance: 32.1
click at [908, 291] on p "Візитівка – сукні-комбінації з ручною обробкою." at bounding box center [847, 309] width 312 height 49
click at [1092, 316] on div "Slide 1 Основи композиції в дизайні одягу виконала [PERSON_NAME] Slide 2 Визнач…" at bounding box center [665, 351] width 1085 height 523
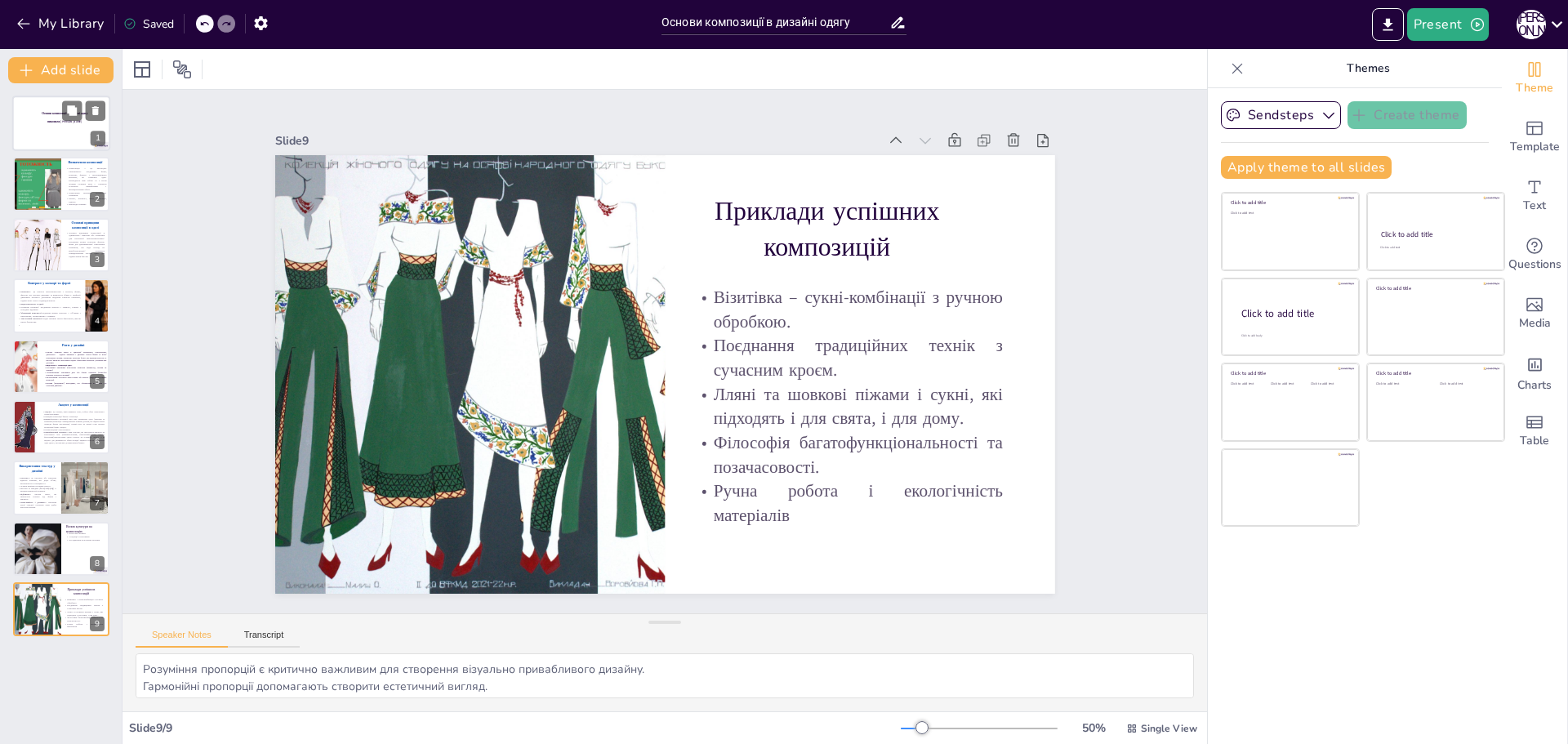
click at [40, 110] on div at bounding box center [61, 123] width 98 height 55
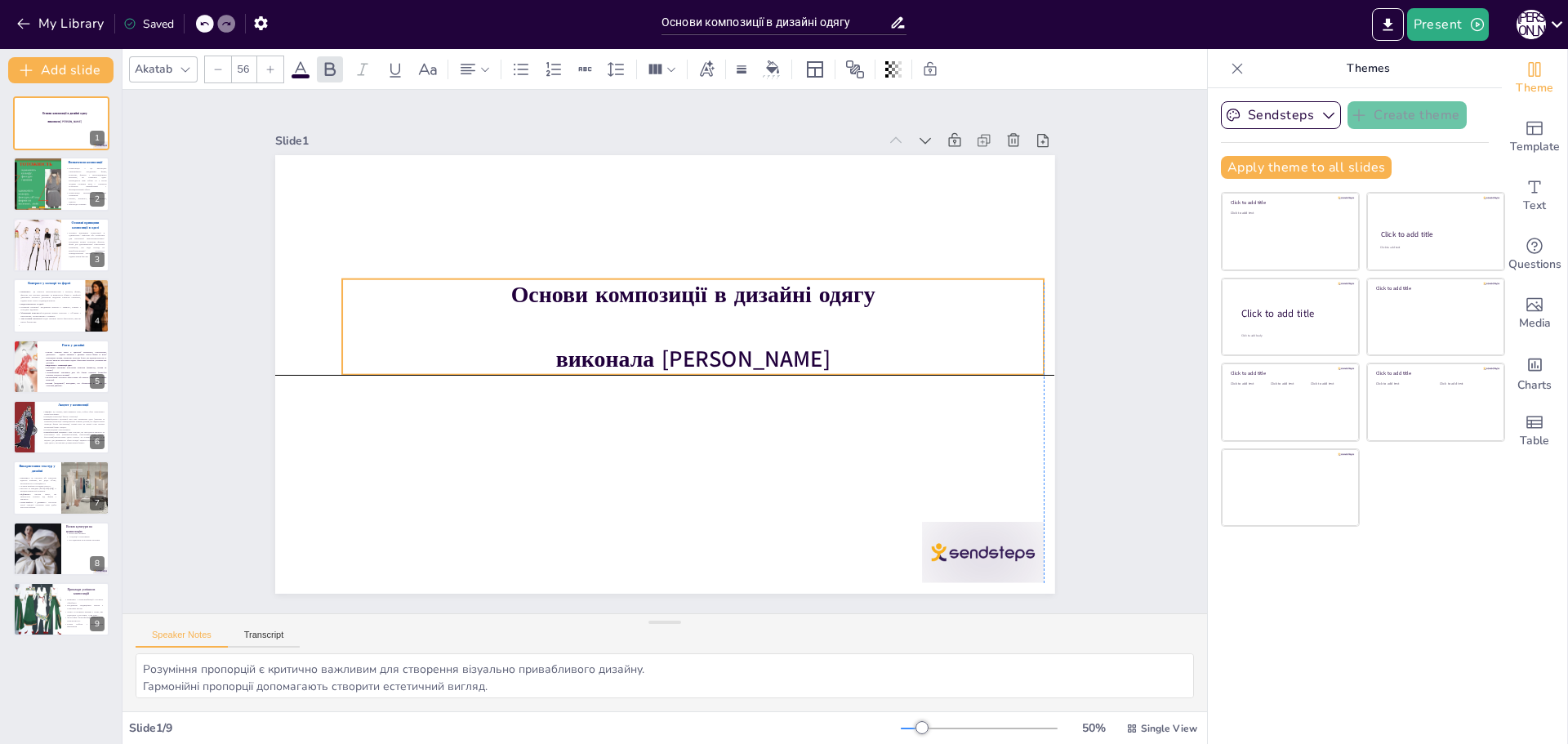
click at [510, 301] on strong "Основи композиції в дизайні одягу" at bounding box center [692, 295] width 364 height 31
click at [931, 290] on p "Основи композиції в дизайні одягу" at bounding box center [693, 295] width 701 height 31
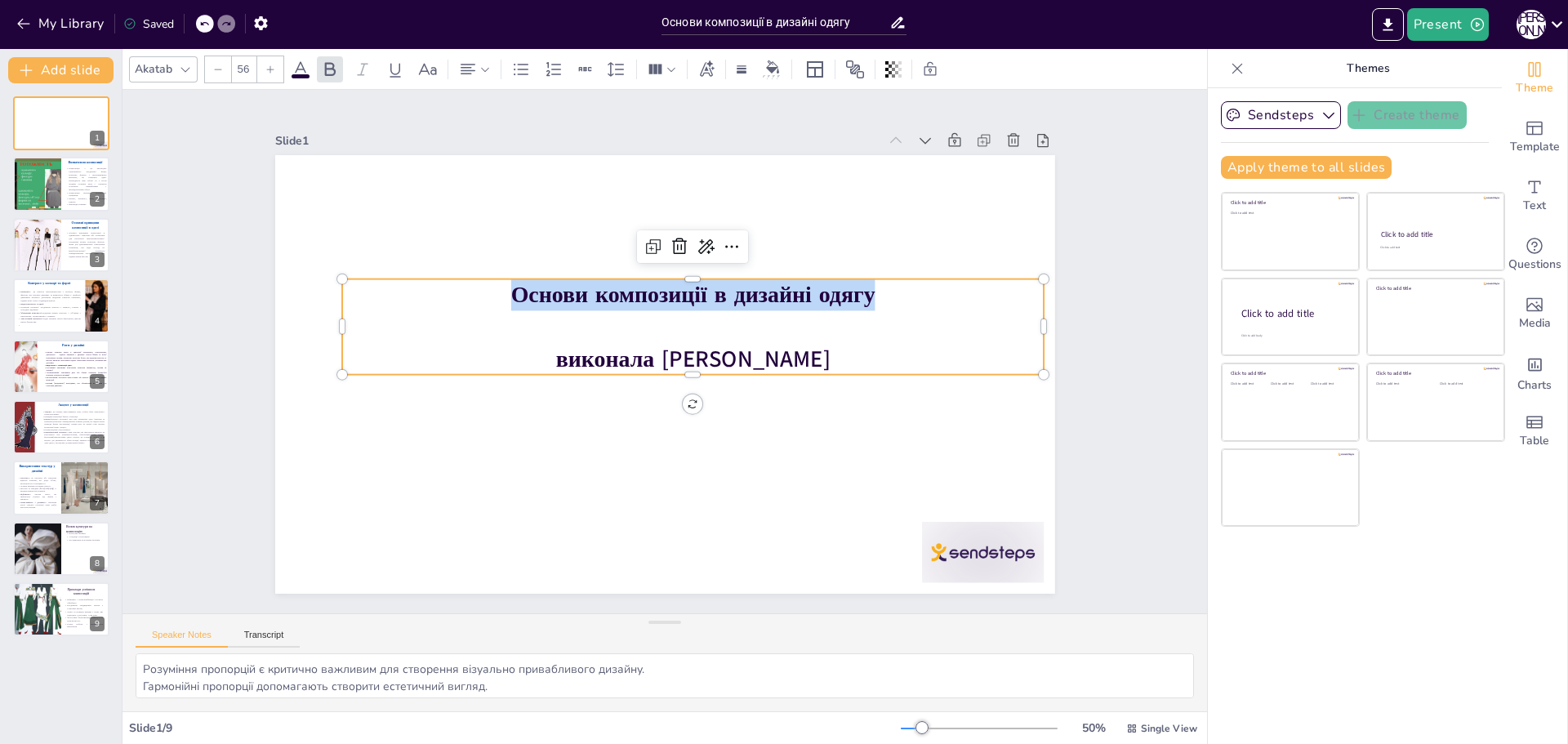
drag, startPoint x: 861, startPoint y: 289, endPoint x: 484, endPoint y: 292, distance: 377.0
click at [484, 292] on p "Основи композиції в дизайні одягу" at bounding box center [693, 295] width 701 height 31
copy strong "Основи композиції в дизайні одягу"
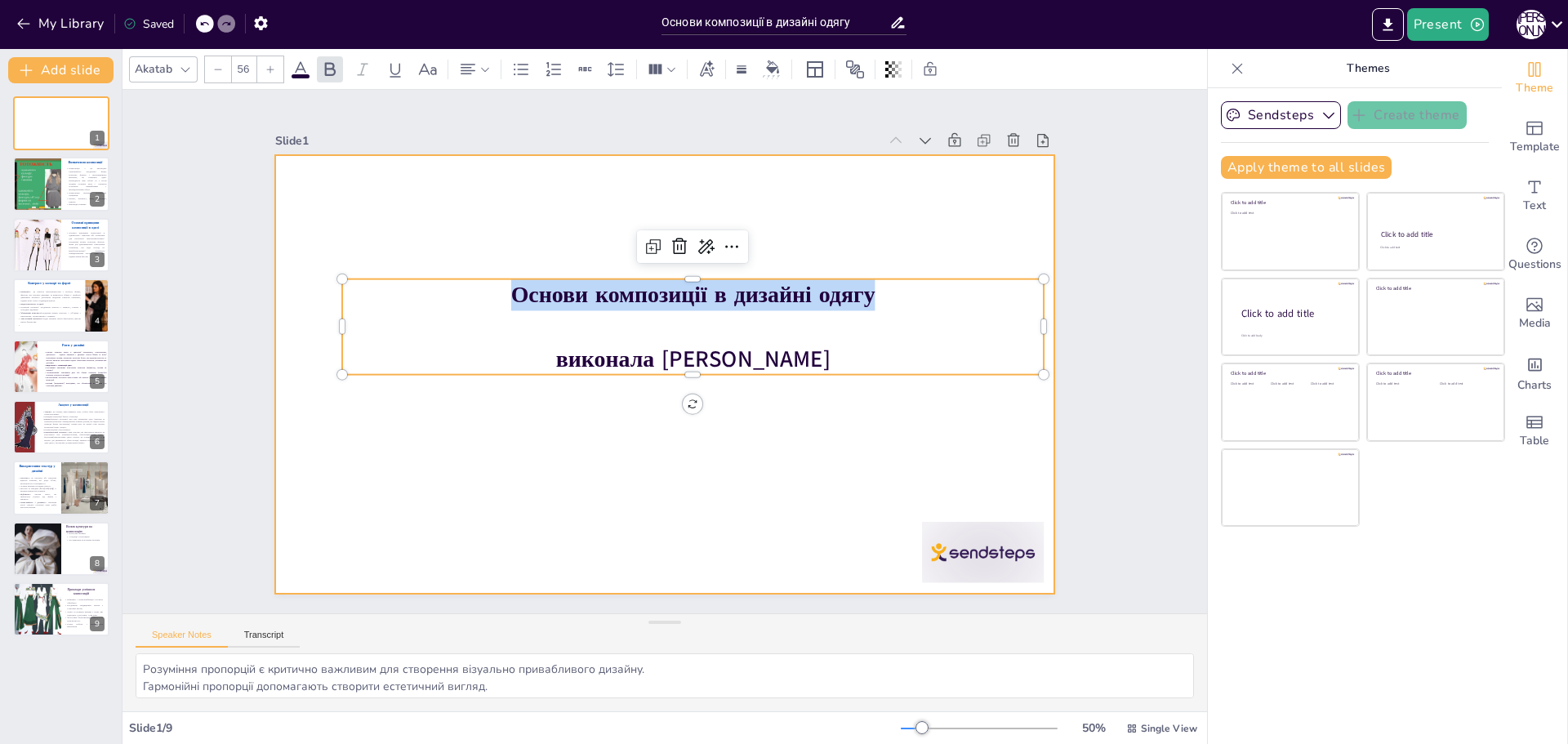
click at [470, 502] on div at bounding box center [665, 374] width 780 height 439
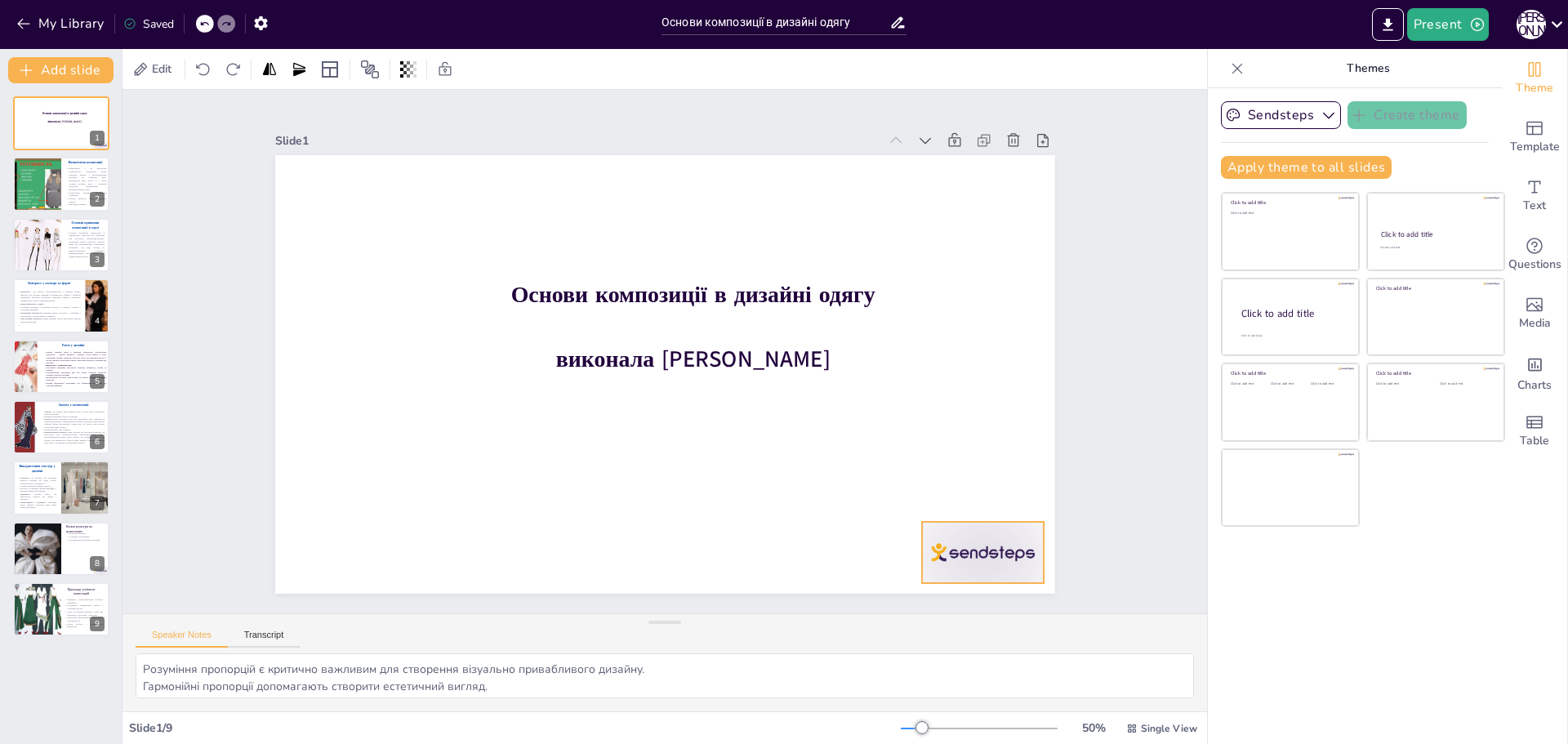
click at [1003, 567] on div at bounding box center [983, 552] width 122 height 61
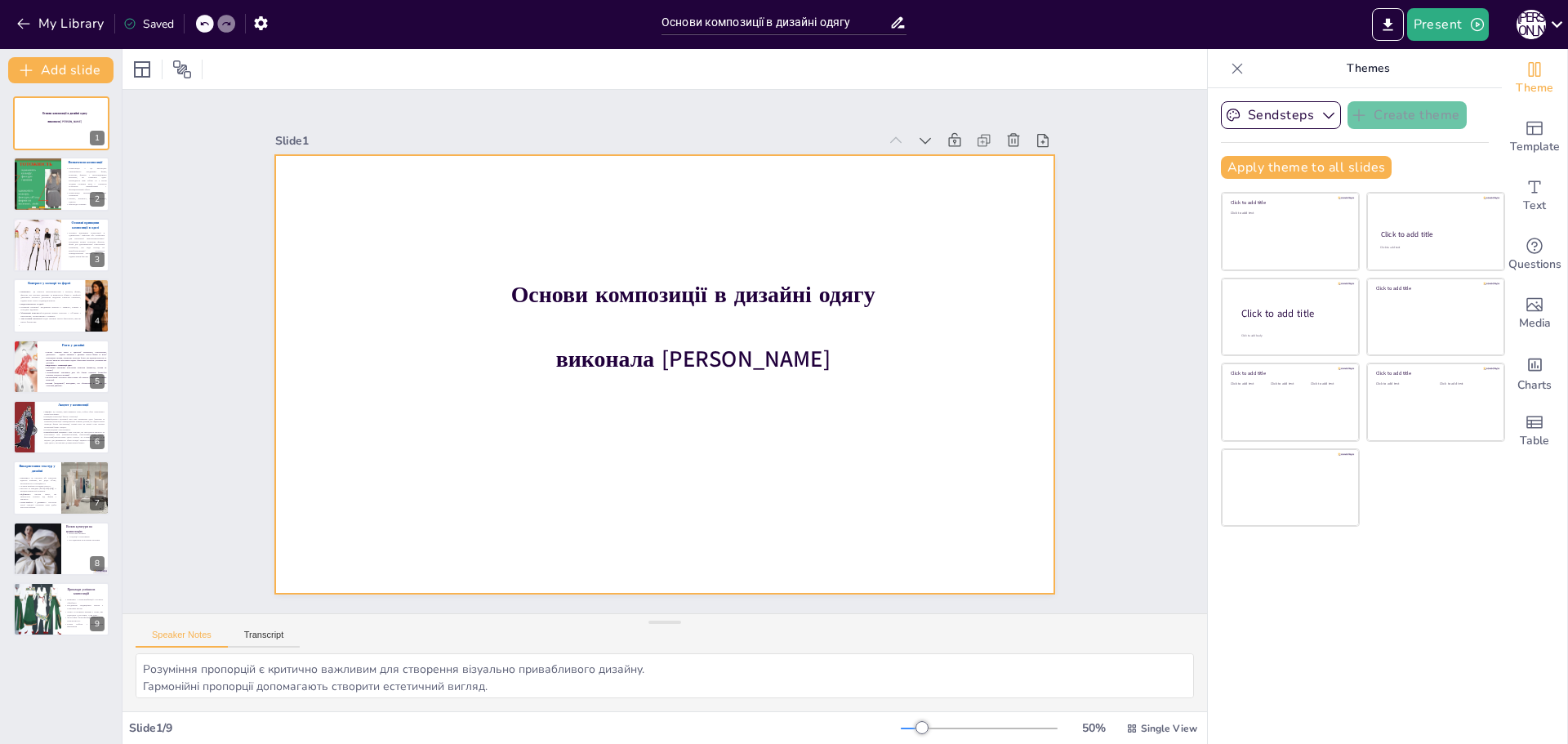
click at [592, 452] on div at bounding box center [665, 374] width 780 height 439
click at [556, 403] on div at bounding box center [665, 374] width 780 height 439
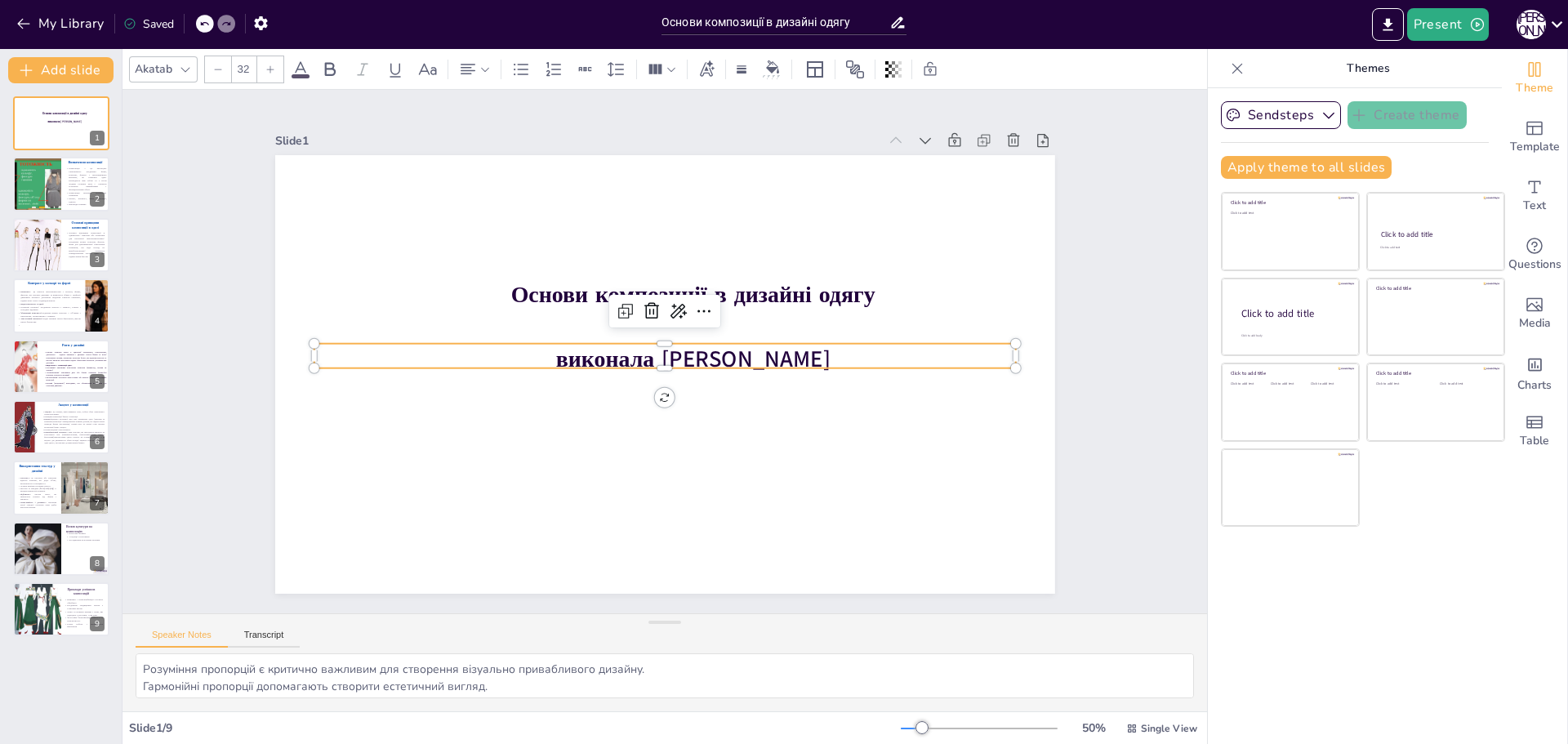
click at [838, 345] on p at bounding box center [664, 356] width 701 height 25
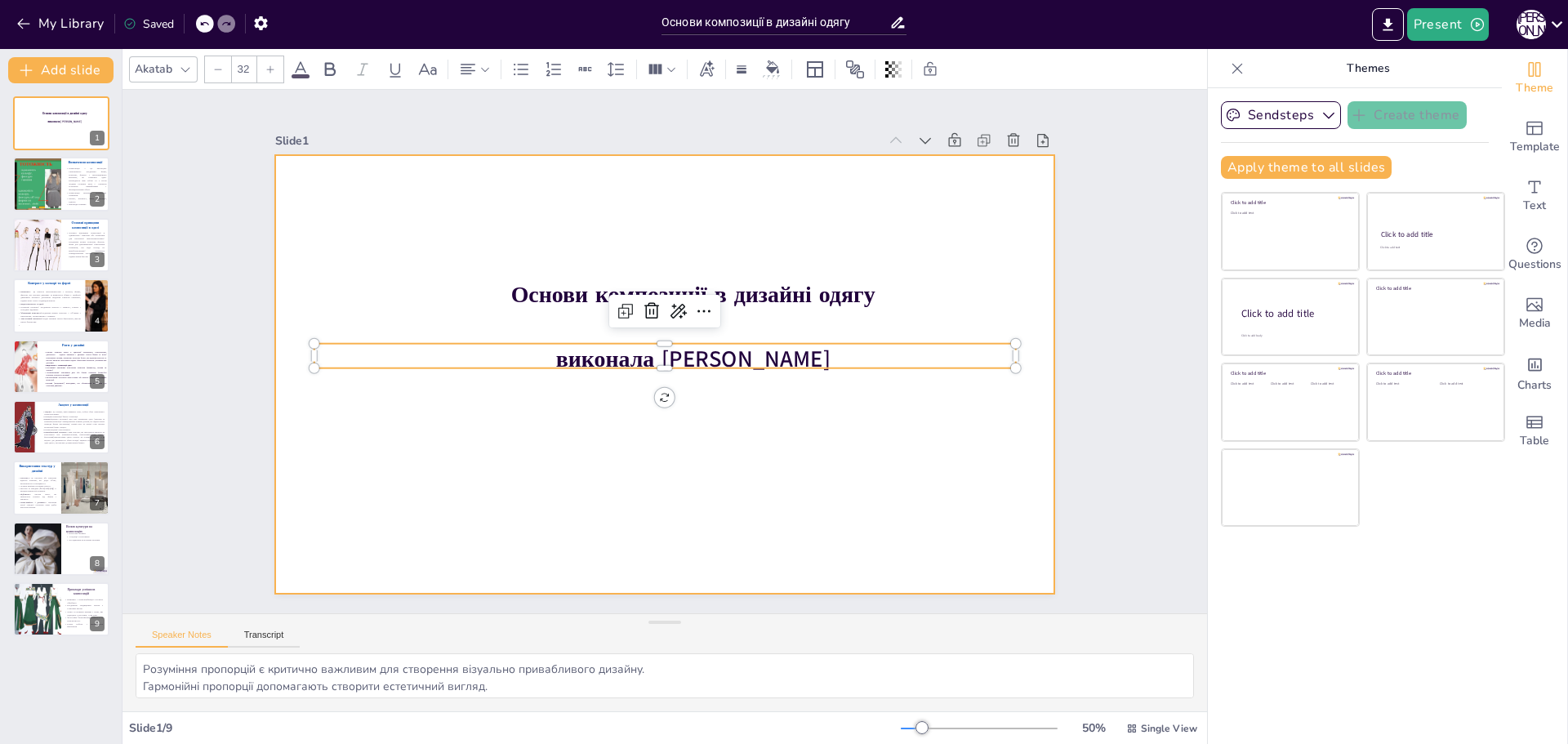
click at [660, 439] on div at bounding box center [665, 374] width 780 height 439
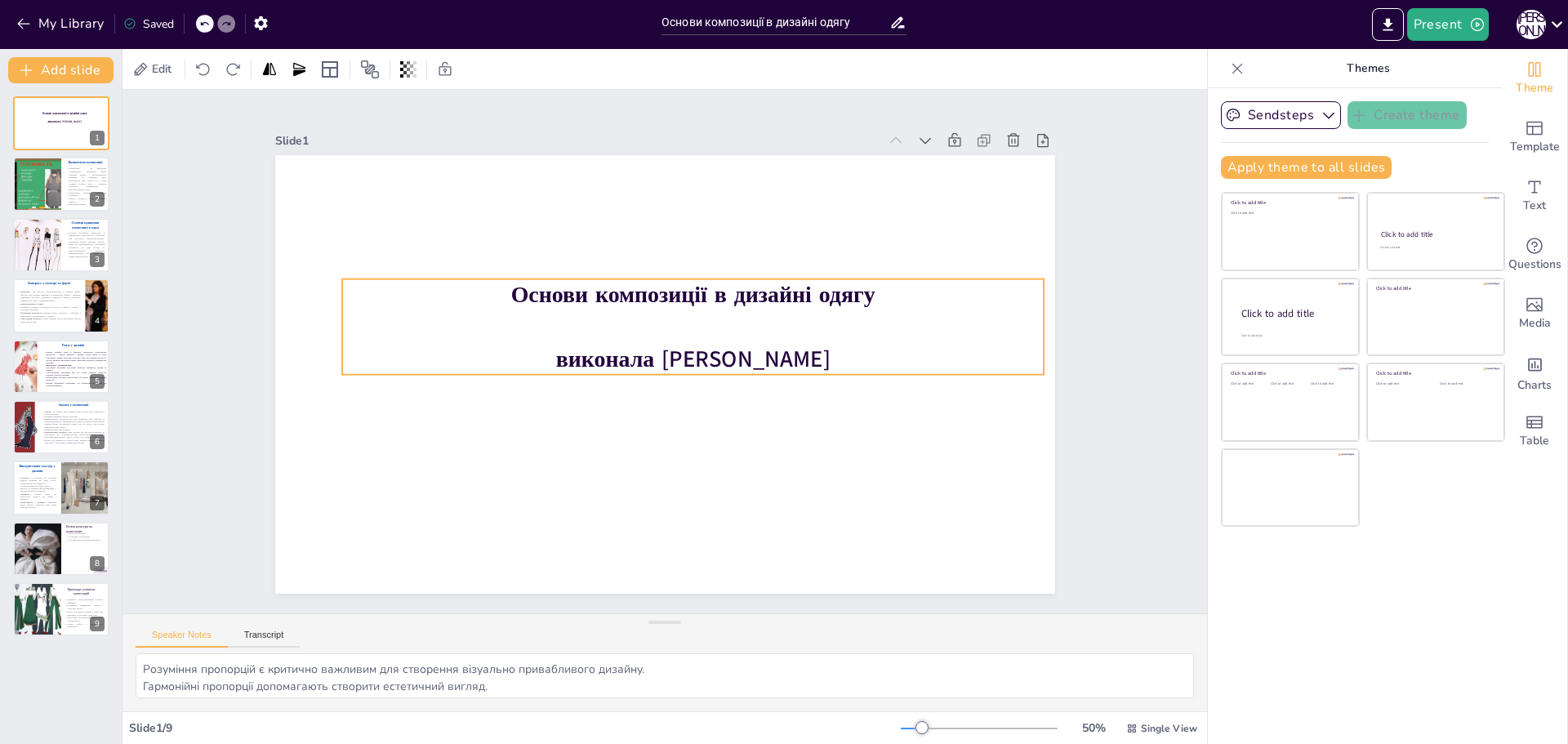
click at [416, 280] on p "Основи композиції в дизайні одягу" at bounding box center [693, 295] width 701 height 31
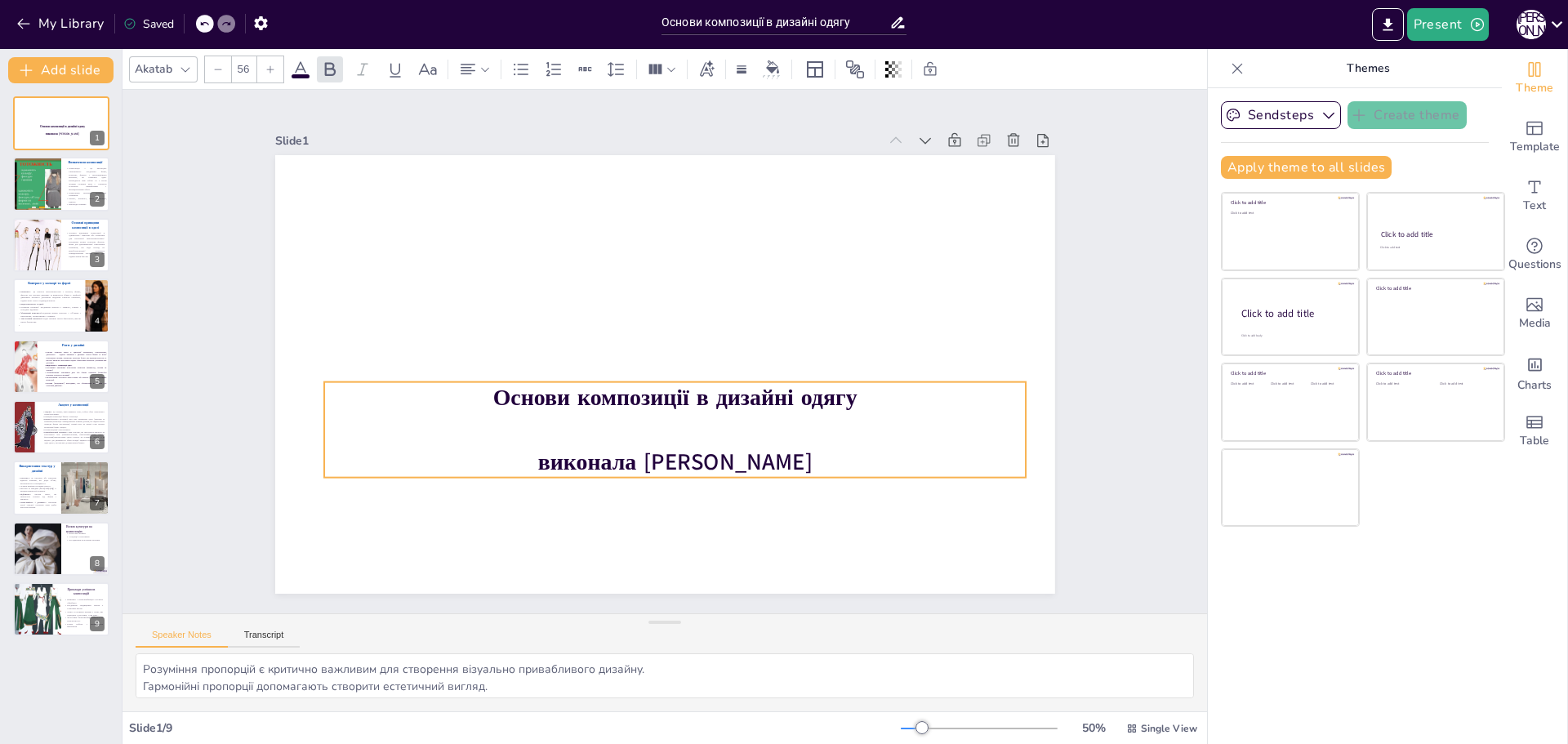
drag, startPoint x: 681, startPoint y: 366, endPoint x: 663, endPoint y: 470, distance: 105.5
click at [663, 470] on strong "виконала [PERSON_NAME]" at bounding box center [675, 461] width 274 height 31
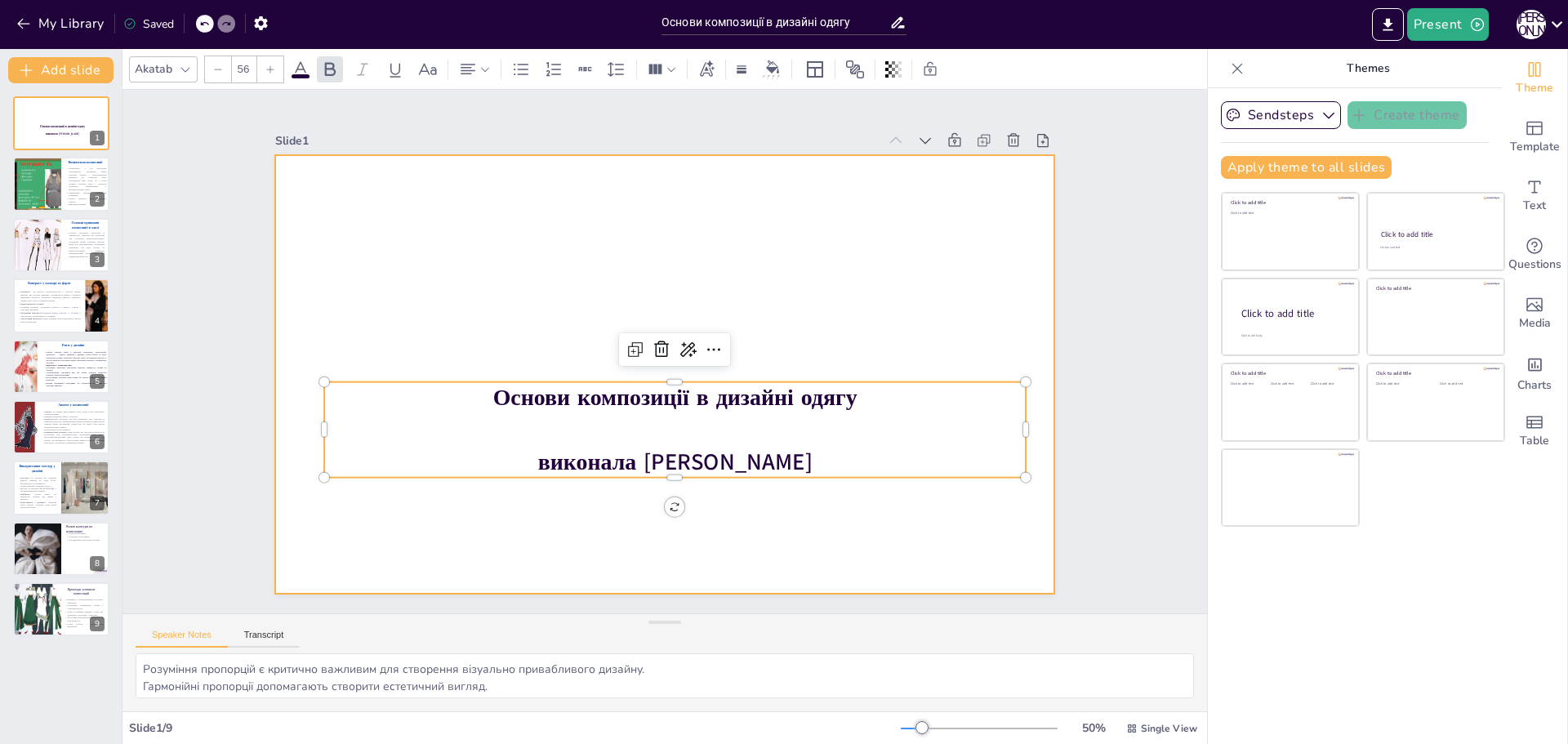
click at [620, 280] on div at bounding box center [665, 374] width 780 height 439
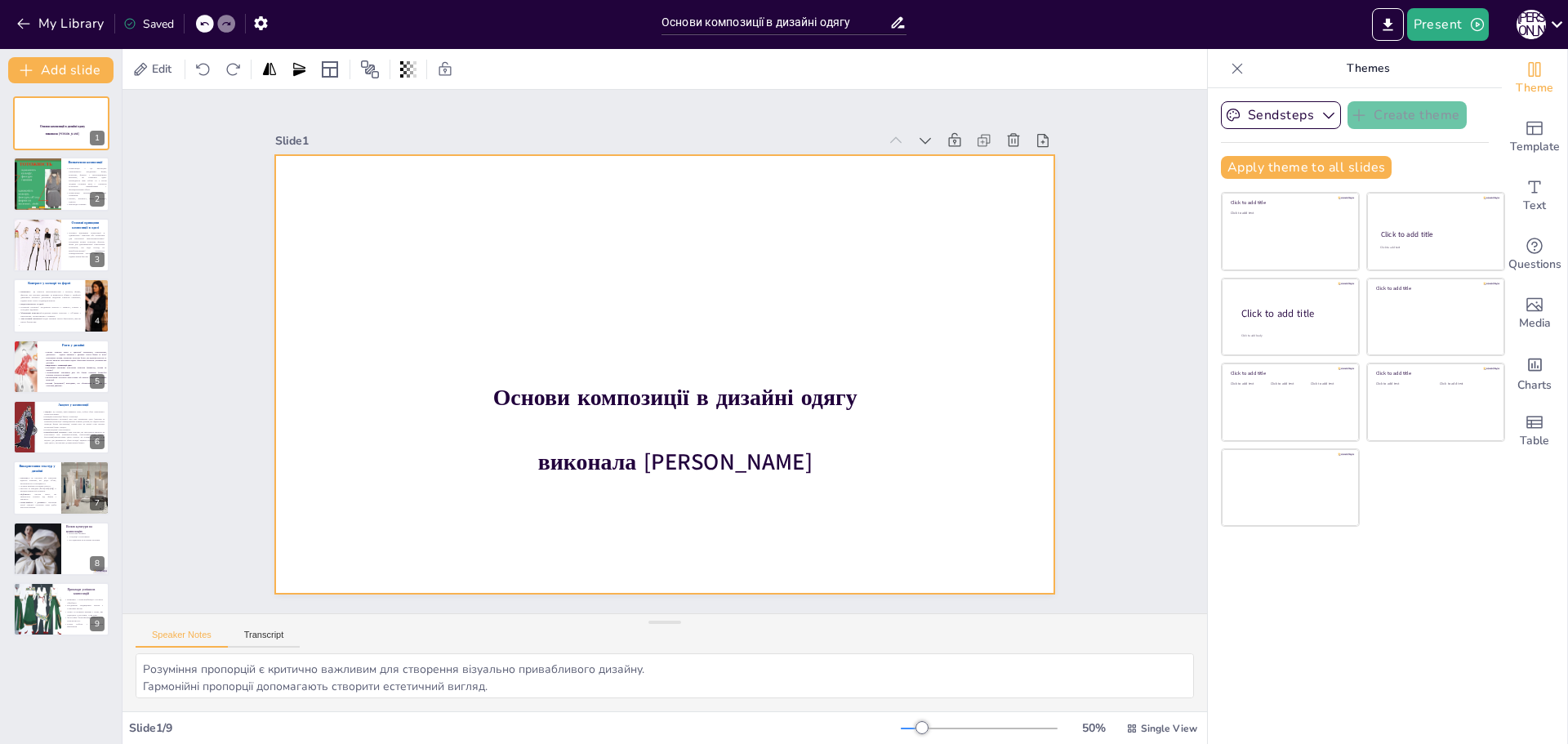
click at [472, 284] on div at bounding box center [665, 374] width 780 height 439
click at [1394, 16] on icon "Export to PowerPoint" at bounding box center [1388, 25] width 17 height 17
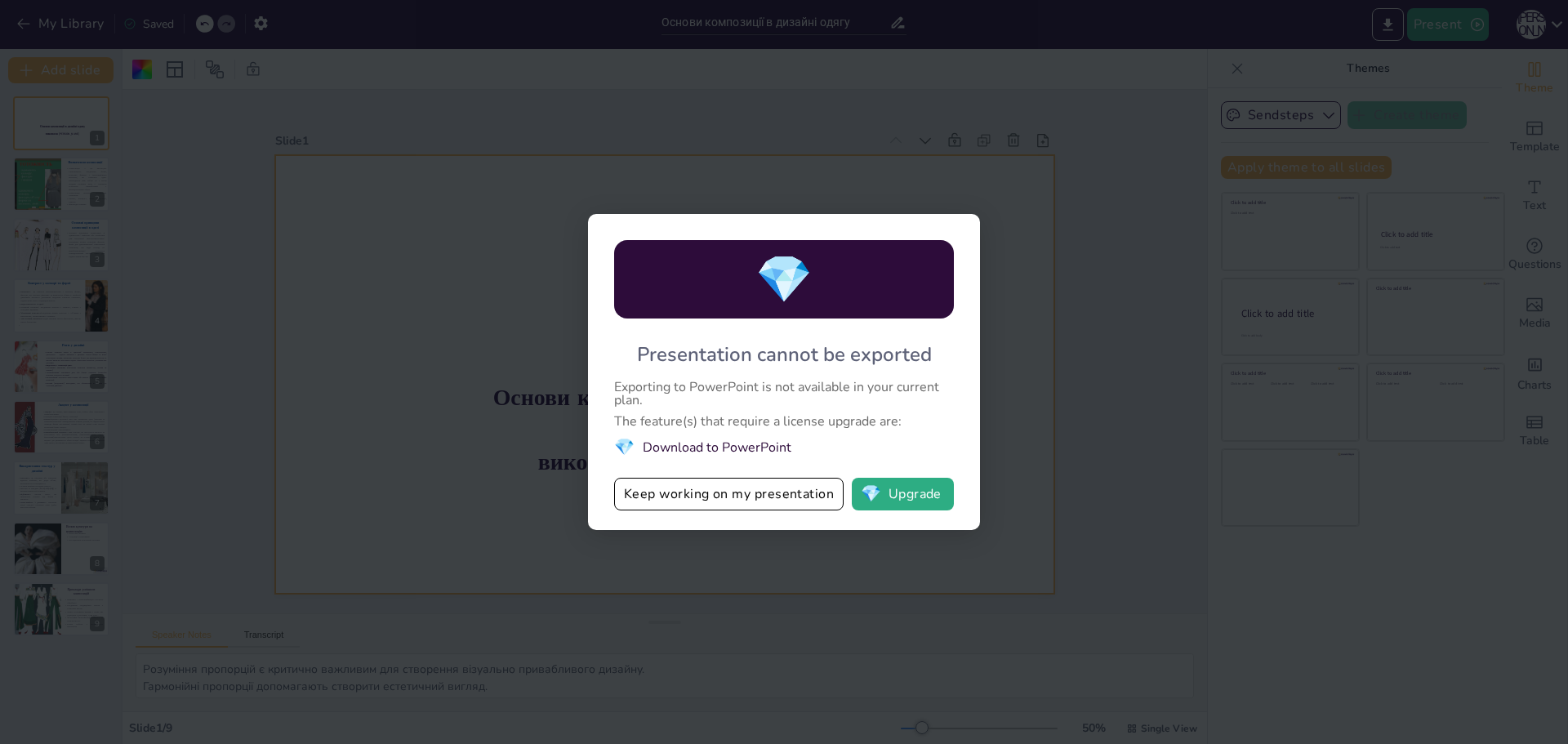
click at [724, 452] on li "💎 Download to PowerPoint" at bounding box center [783, 446] width 340 height 22
click at [838, 499] on button "Keep working on my presentation" at bounding box center [728, 494] width 229 height 32
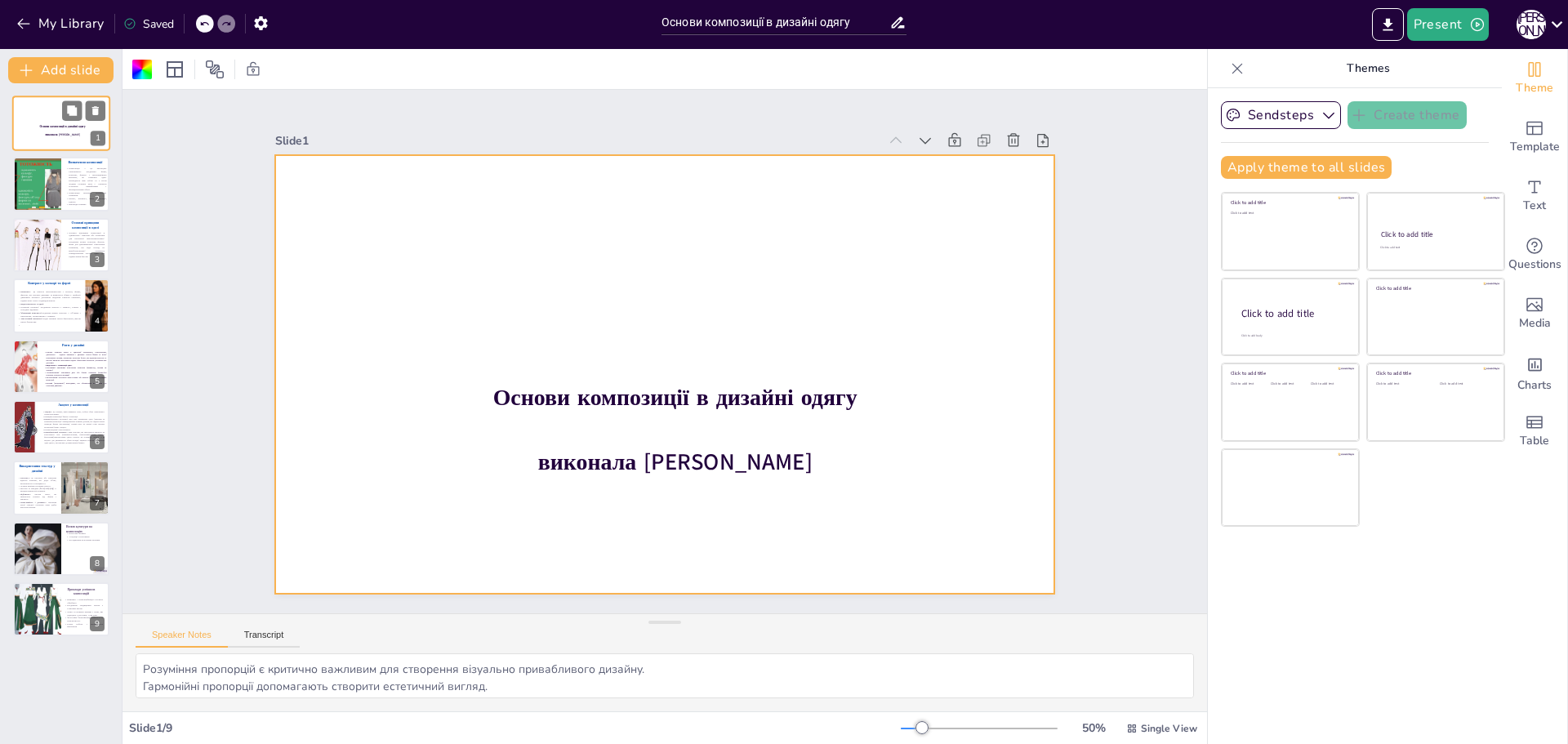
click at [39, 110] on div at bounding box center [61, 123] width 98 height 55
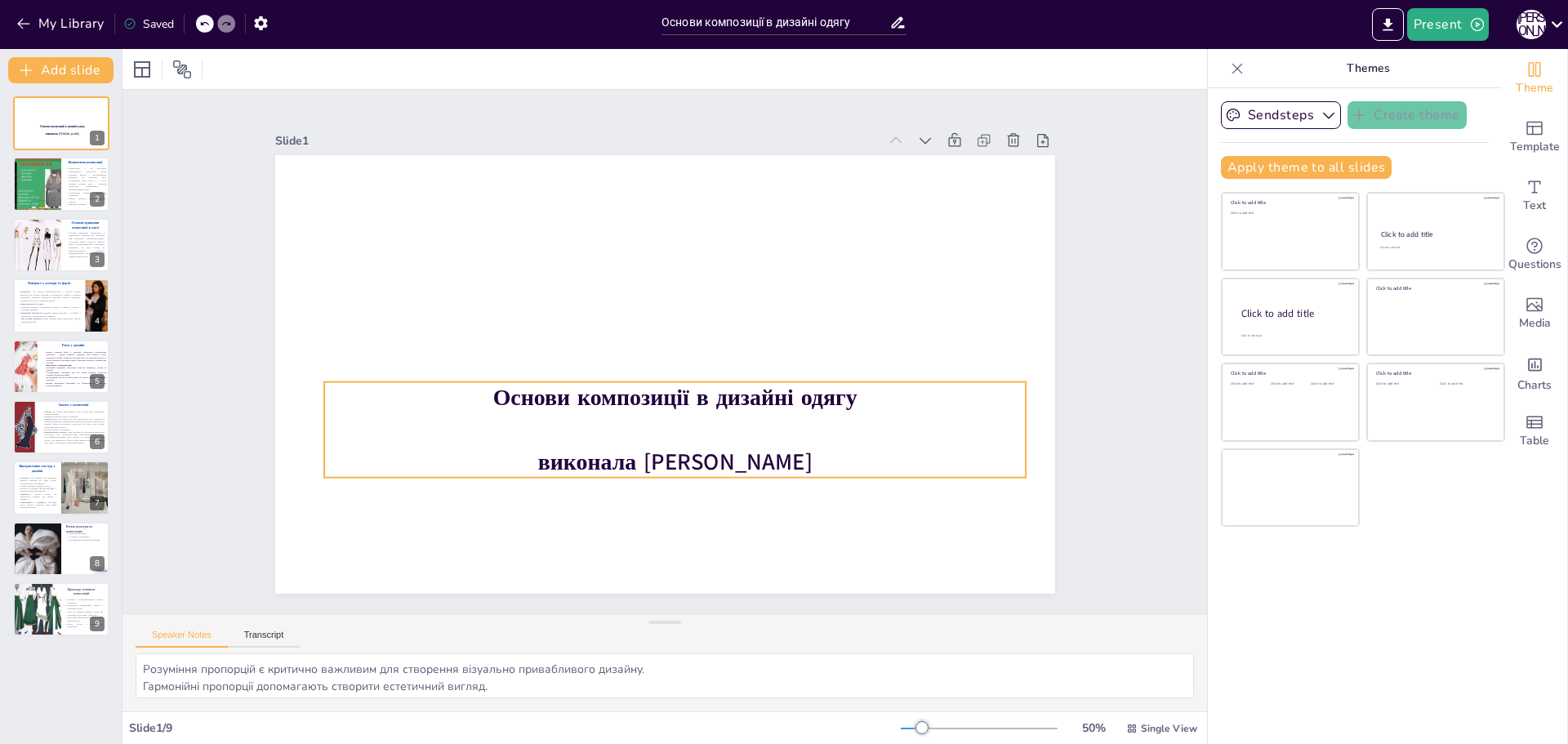
click at [732, 429] on p at bounding box center [675, 429] width 701 height 31
click at [713, 371] on div at bounding box center [675, 376] width 701 height 13
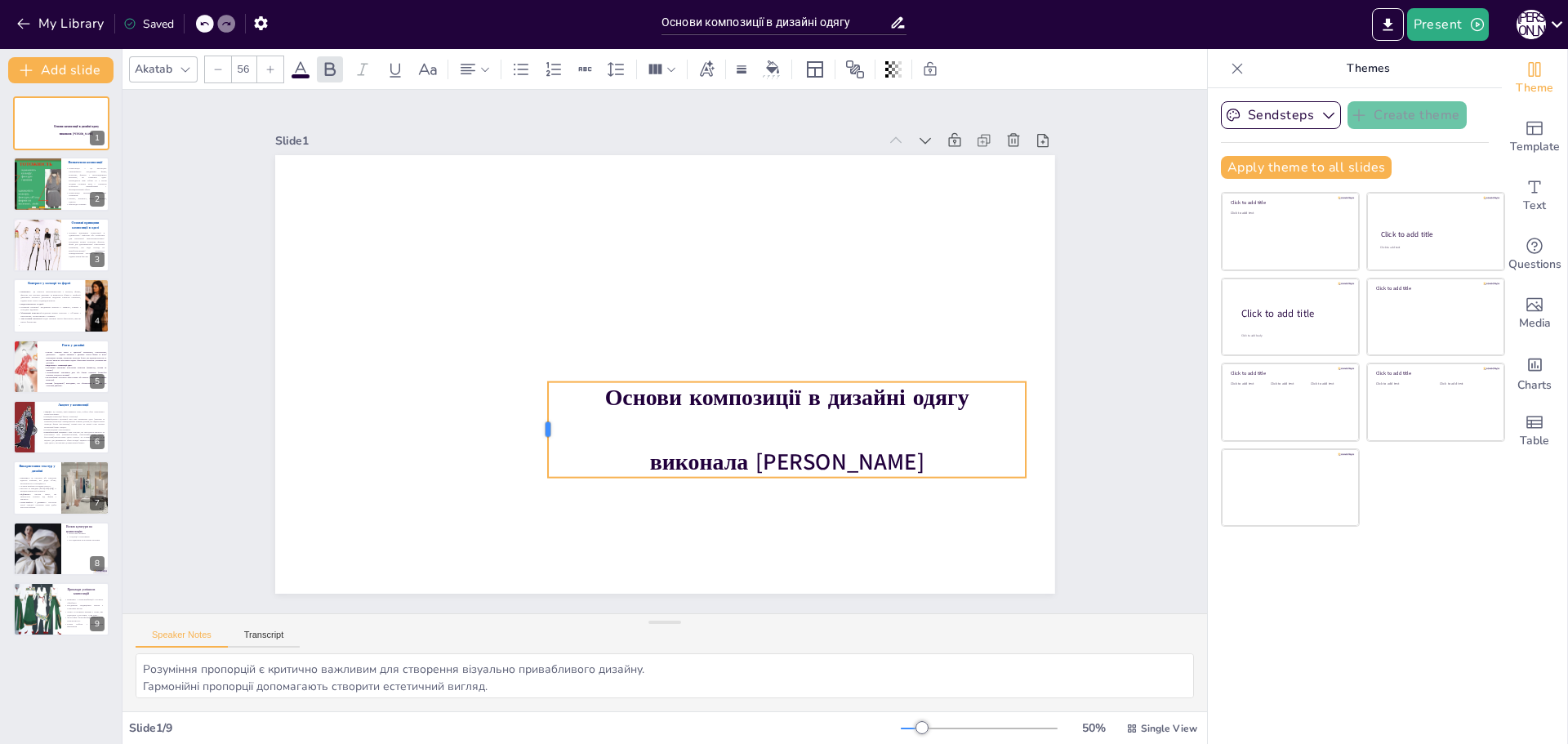
drag, startPoint x: 331, startPoint y: 417, endPoint x: 579, endPoint y: 419, distance: 248.0
click at [548, 417] on div at bounding box center [541, 430] width 13 height 95
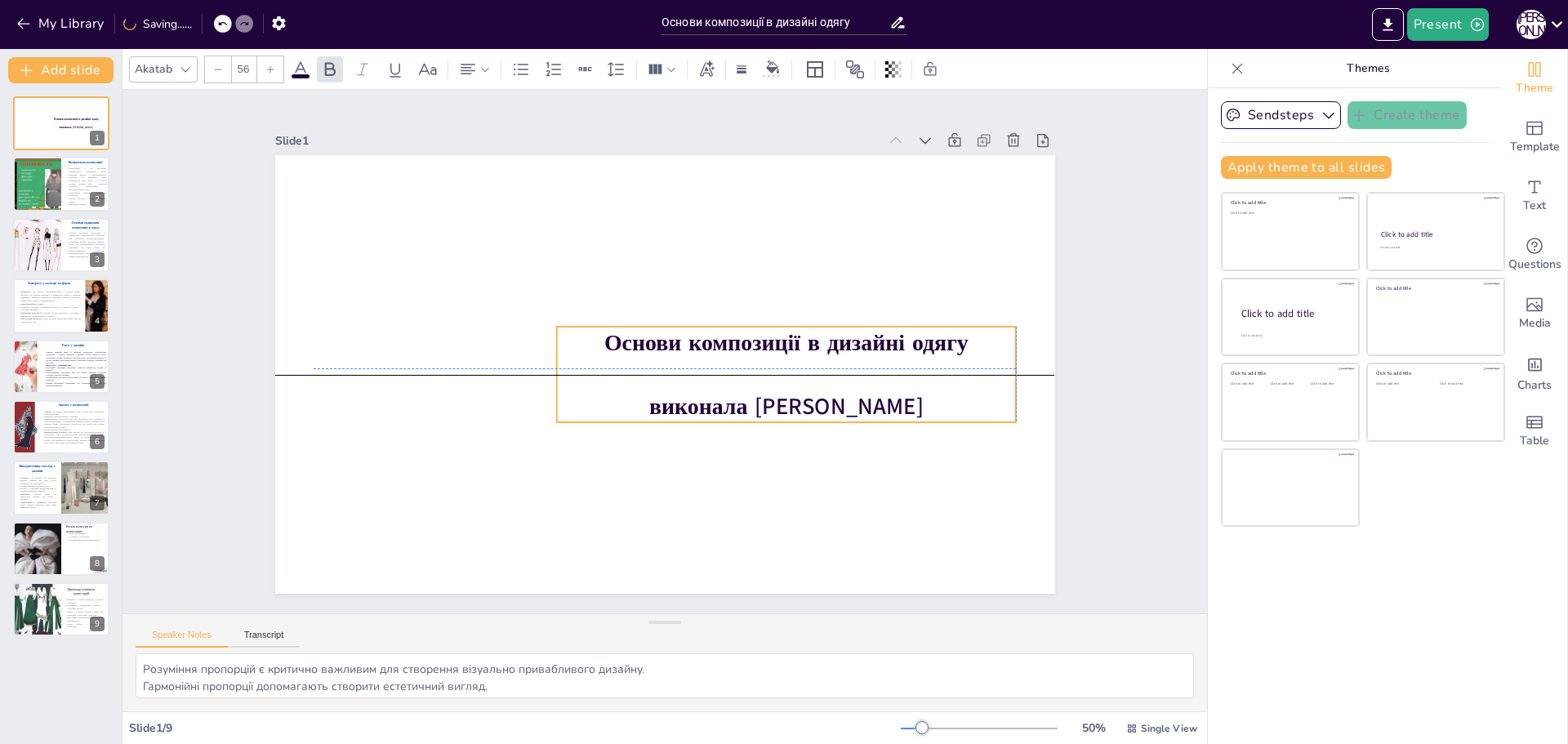
drag, startPoint x: 769, startPoint y: 379, endPoint x: 755, endPoint y: 323, distance: 57.7
click at [755, 327] on strong "Основи композиції в дизайні одягу" at bounding box center [786, 343] width 364 height 31
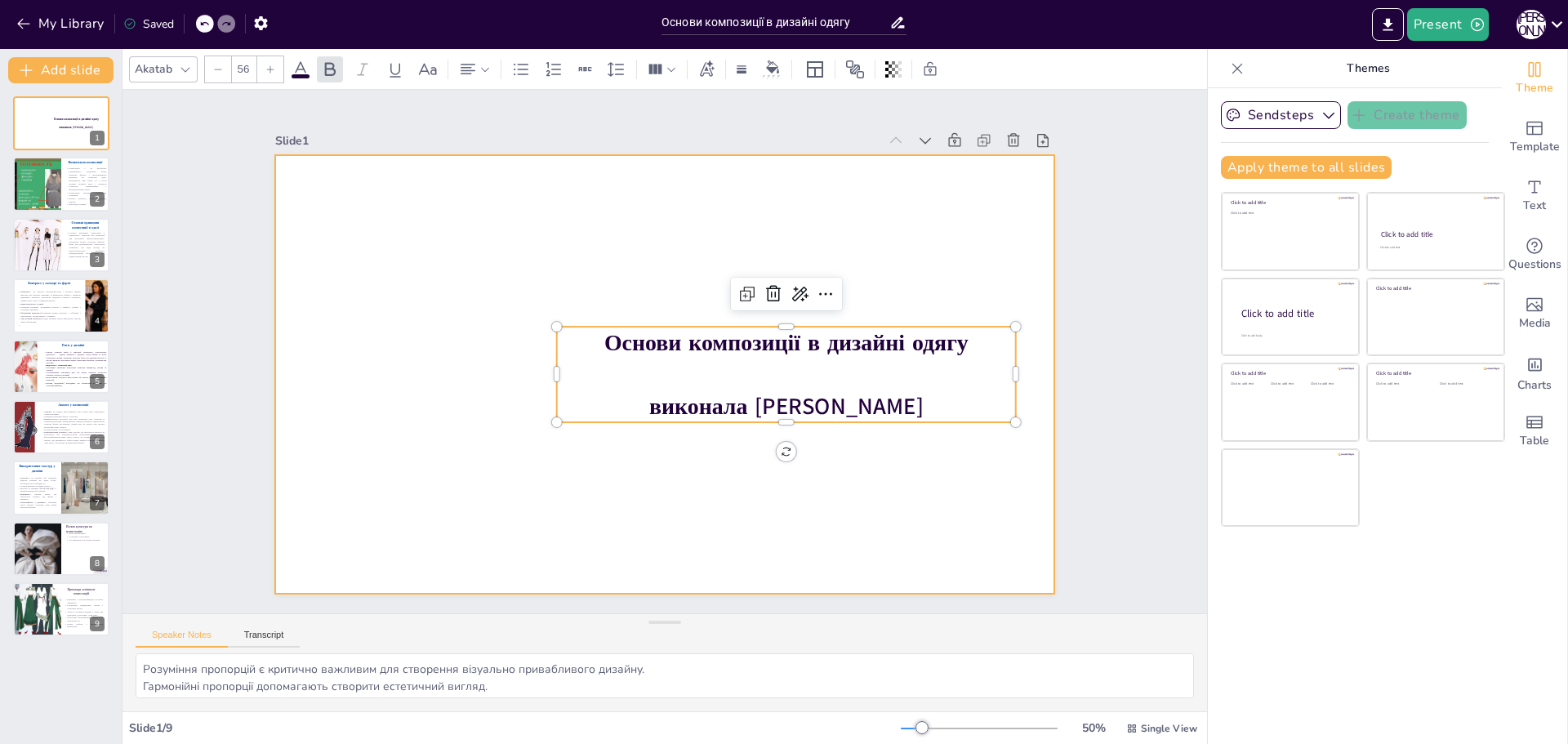
click at [1041, 422] on div at bounding box center [665, 374] width 780 height 439
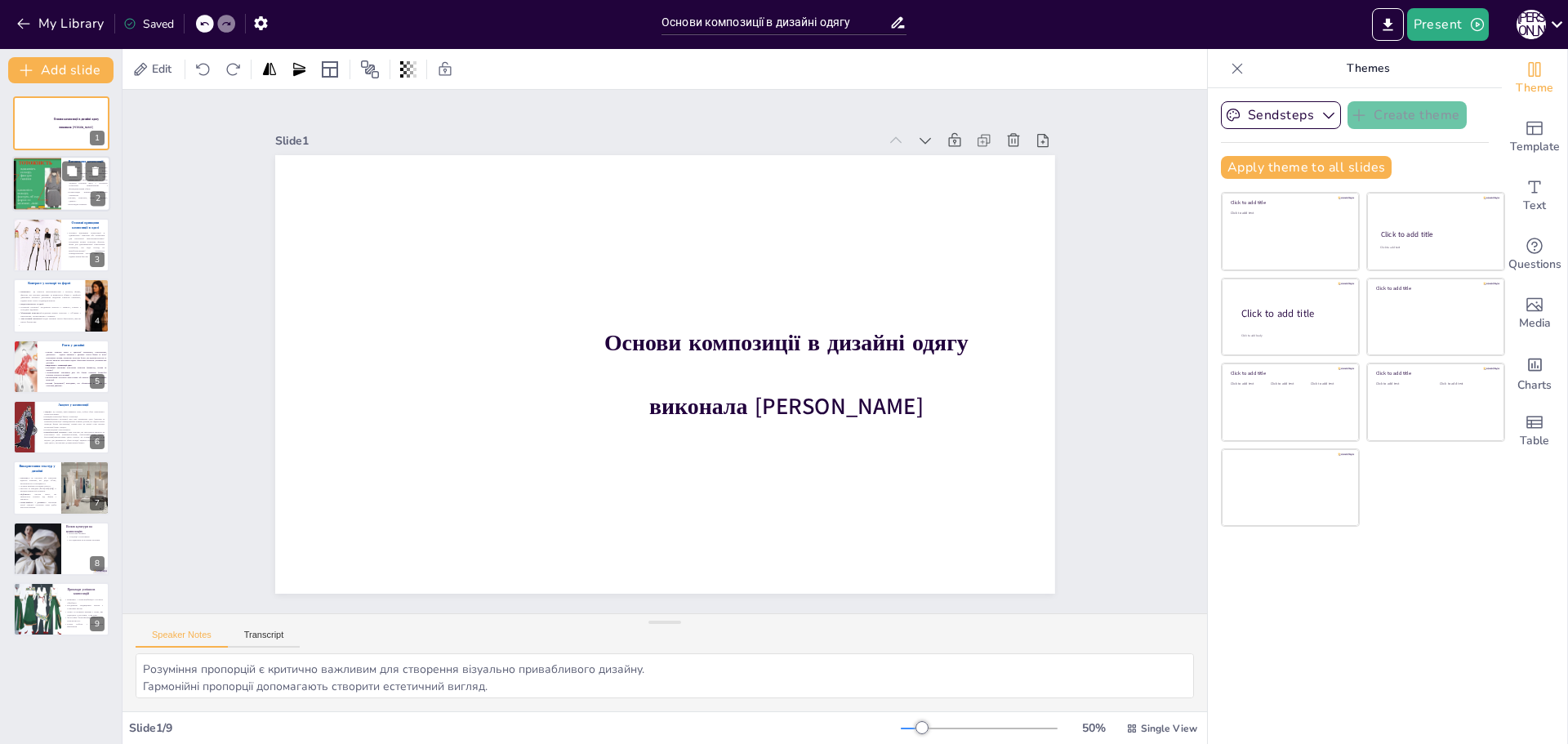
click at [31, 182] on div at bounding box center [36, 185] width 98 height 55
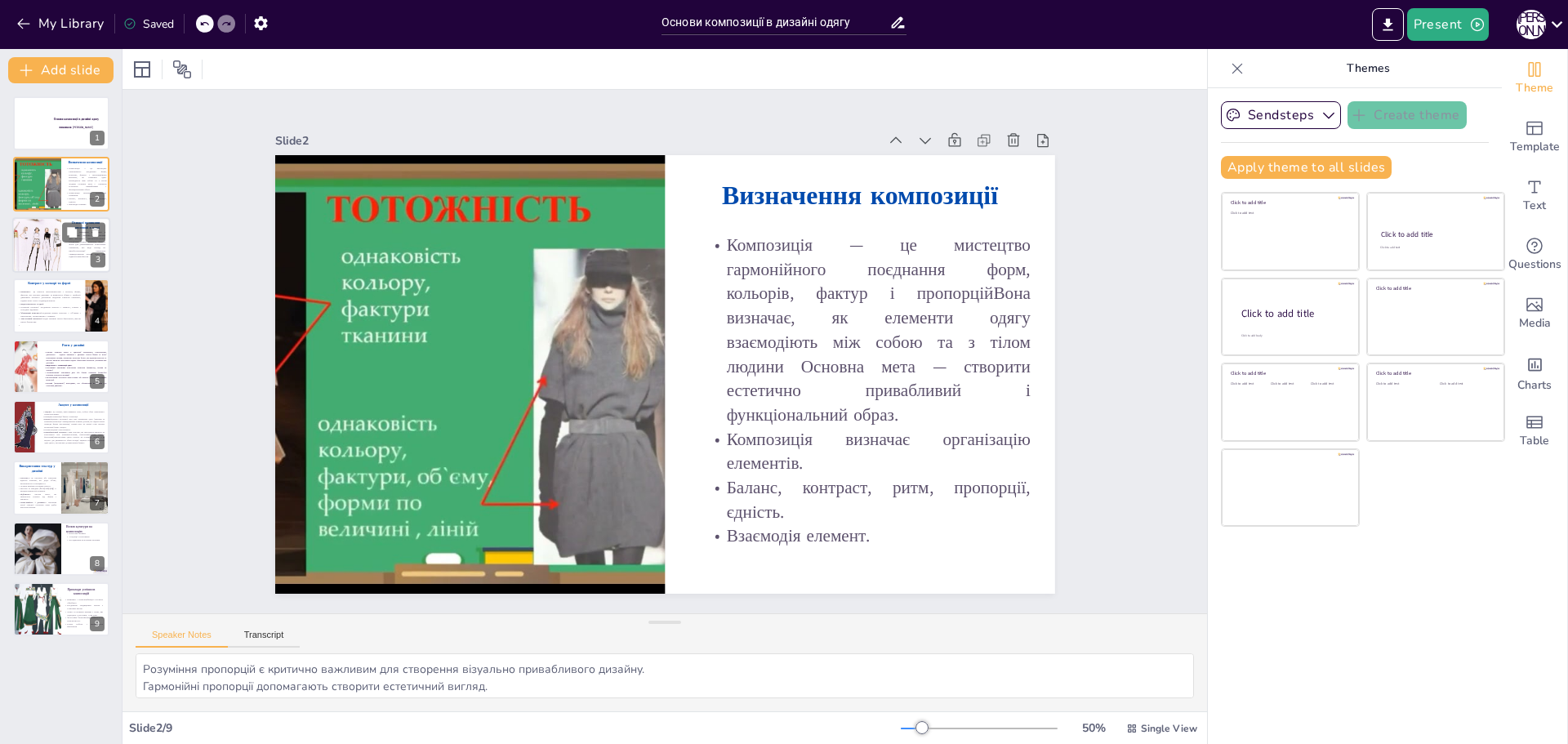
click at [54, 248] on div at bounding box center [37, 245] width 72 height 55
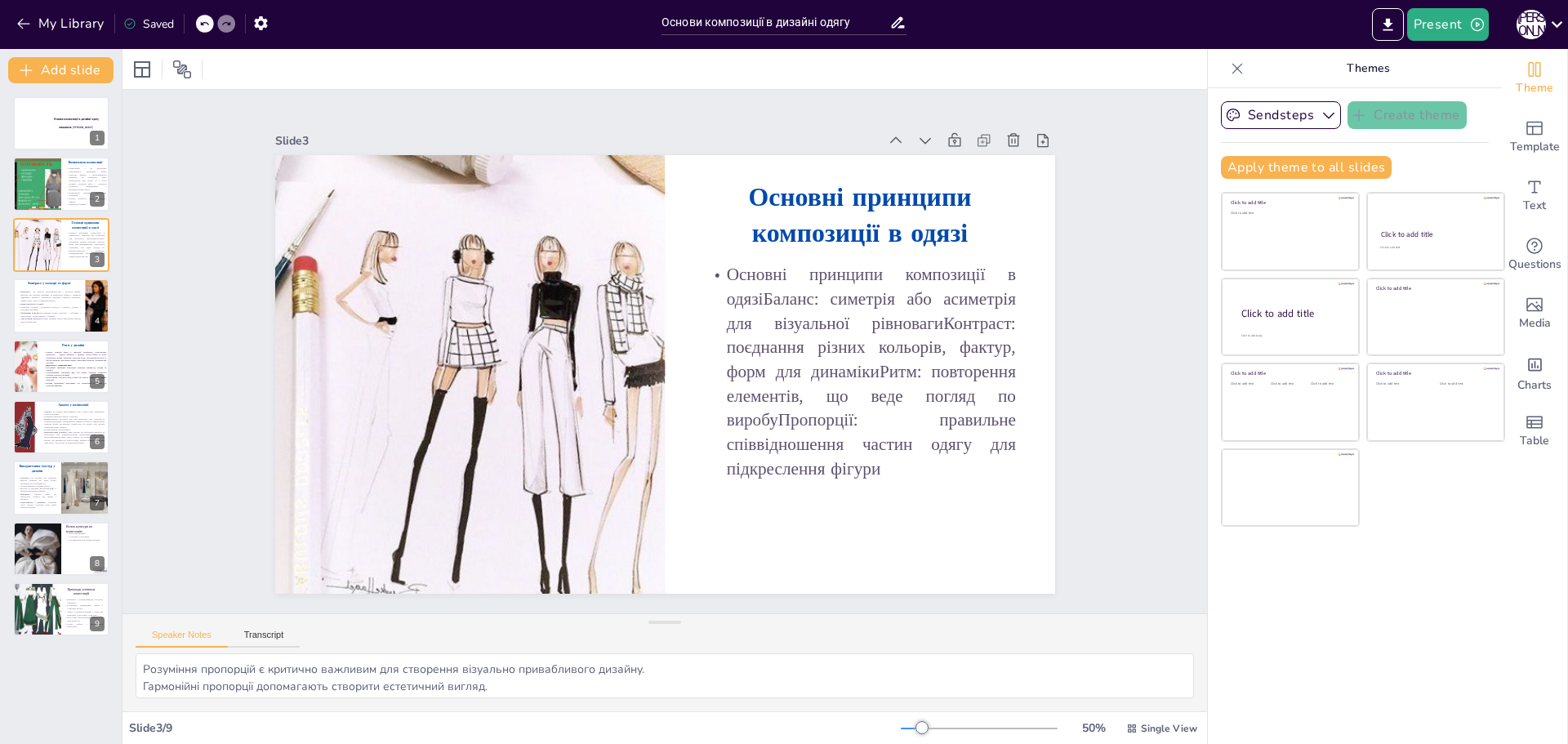
click at [1143, 378] on div "Slide 1 Основи композиції в дизайні одягу виконала [PERSON_NAME] Slide 2 Визнач…" at bounding box center [665, 351] width 1085 height 523
click at [50, 308] on p "Колірний контраст: поєднання світлого і темного, теплих і холодних відтінків." at bounding box center [49, 308] width 64 height 6
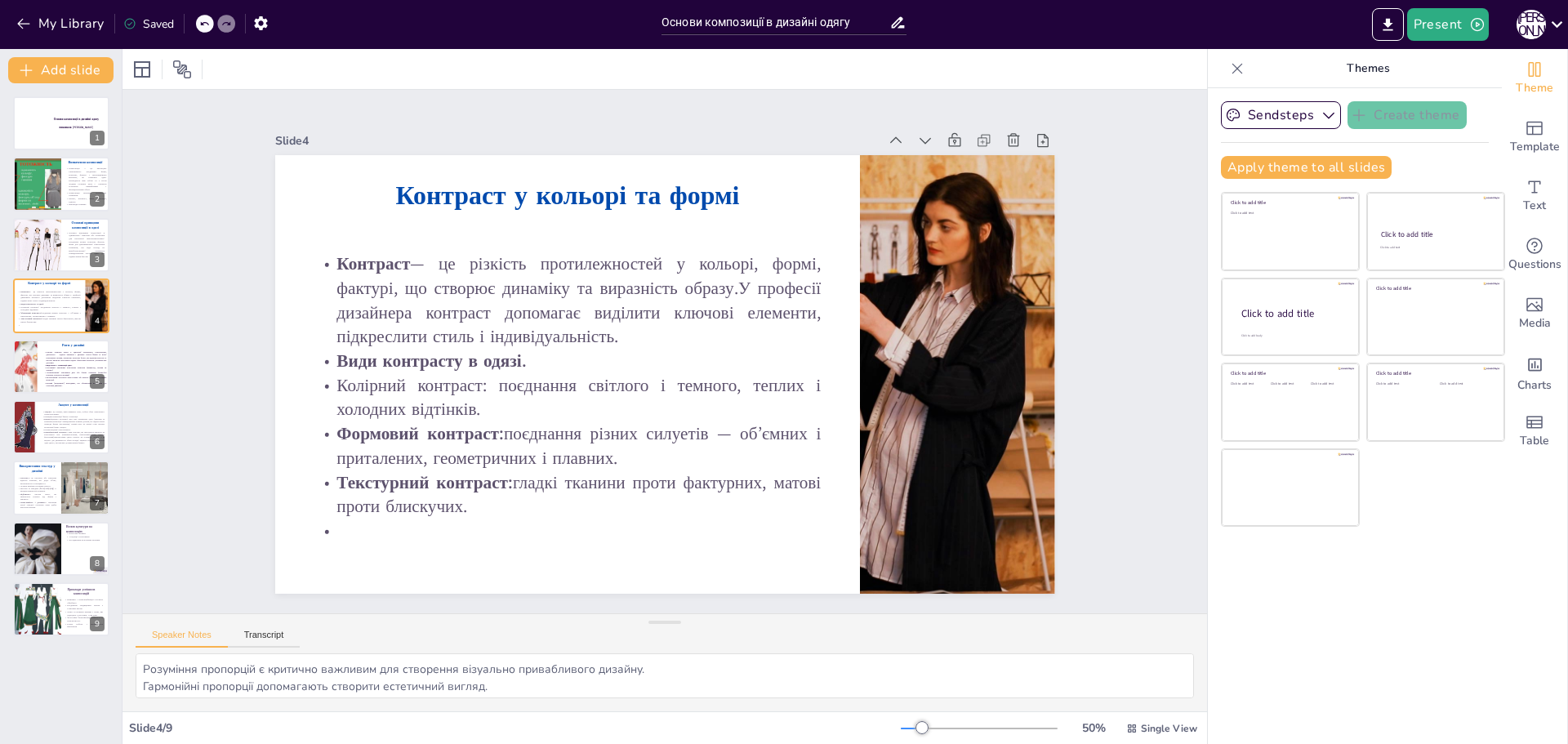
click at [1107, 520] on div "Slide 1 Основи композиції в дизайні одягу виконала [PERSON_NAME] Slide 2 Визнач…" at bounding box center [665, 351] width 1085 height 523
click at [40, 349] on div at bounding box center [61, 366] width 98 height 55
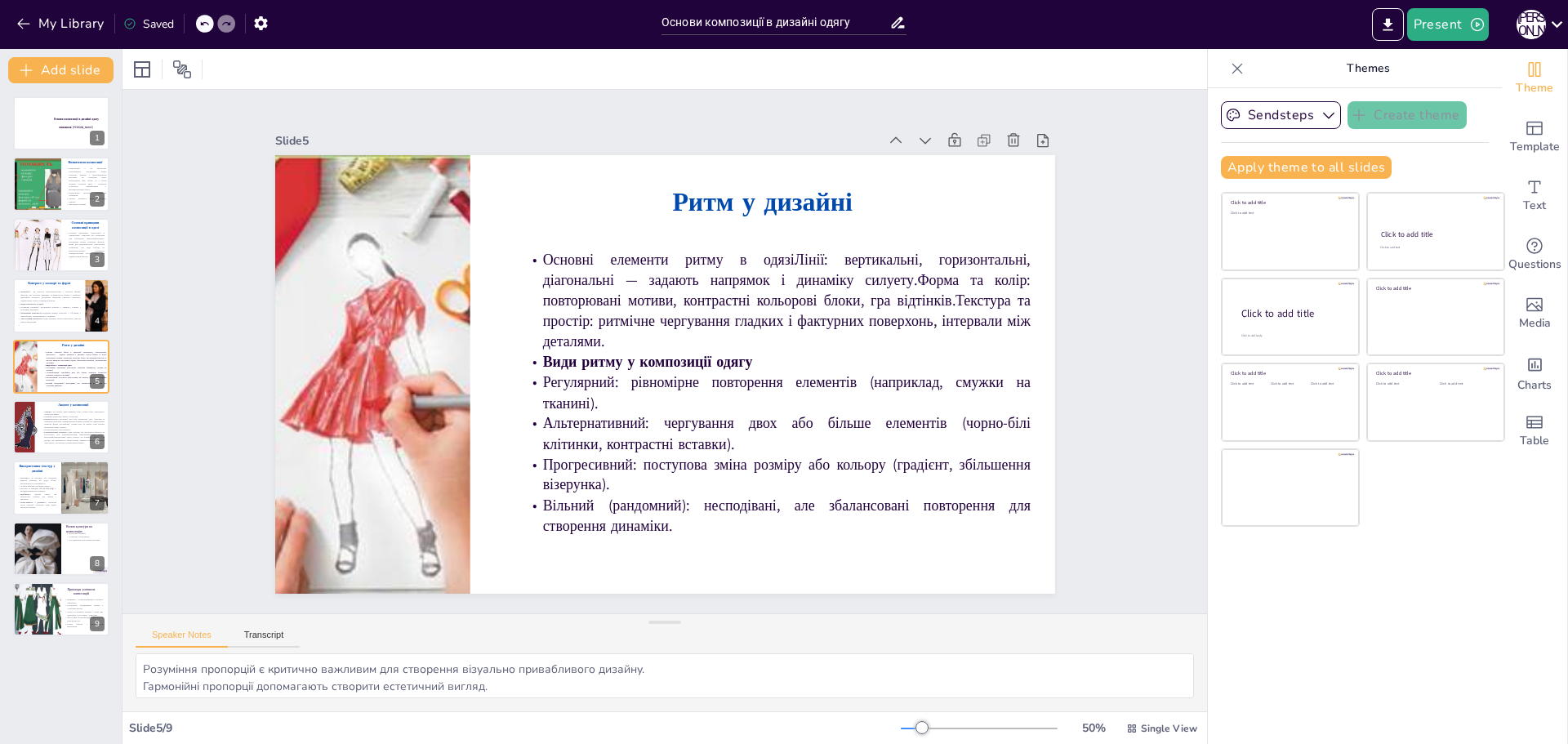
click at [111, 434] on div "Основи композиції в дизайні одягу виконала [PERSON_NAME] 1 Визначення композиці…" at bounding box center [61, 365] width 122 height 539
click at [75, 431] on p "Компліментарні кольори — пари кольорів, що знаходяться навпроти на кольоровому …" at bounding box center [73, 438] width 64 height 13
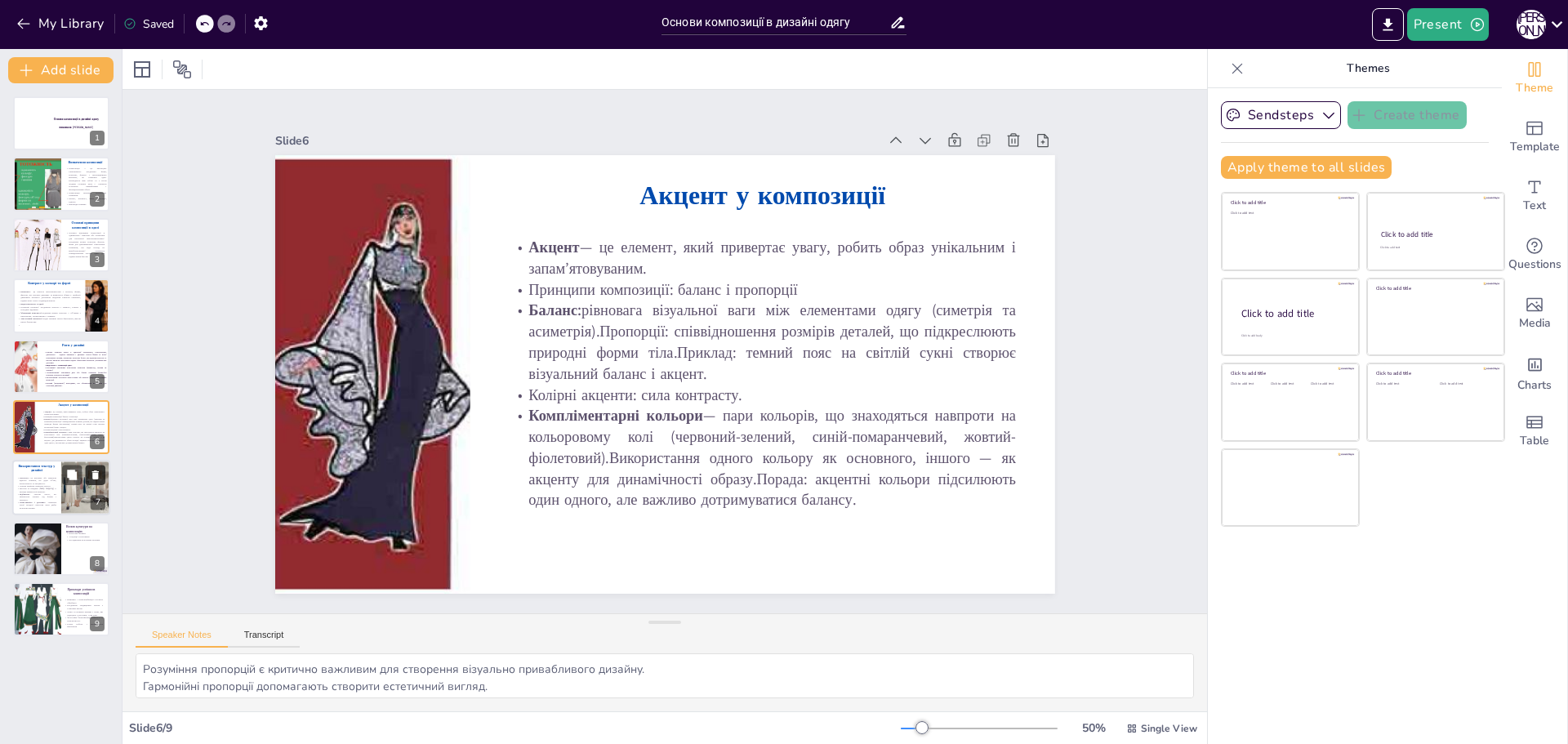
click at [88, 472] on button at bounding box center [95, 475] width 20 height 20
click at [1127, 341] on div "Slide 1 Основи композиції в дизайні одягу виконала [PERSON_NAME] Slide 2 Визнач…" at bounding box center [665, 351] width 1085 height 523
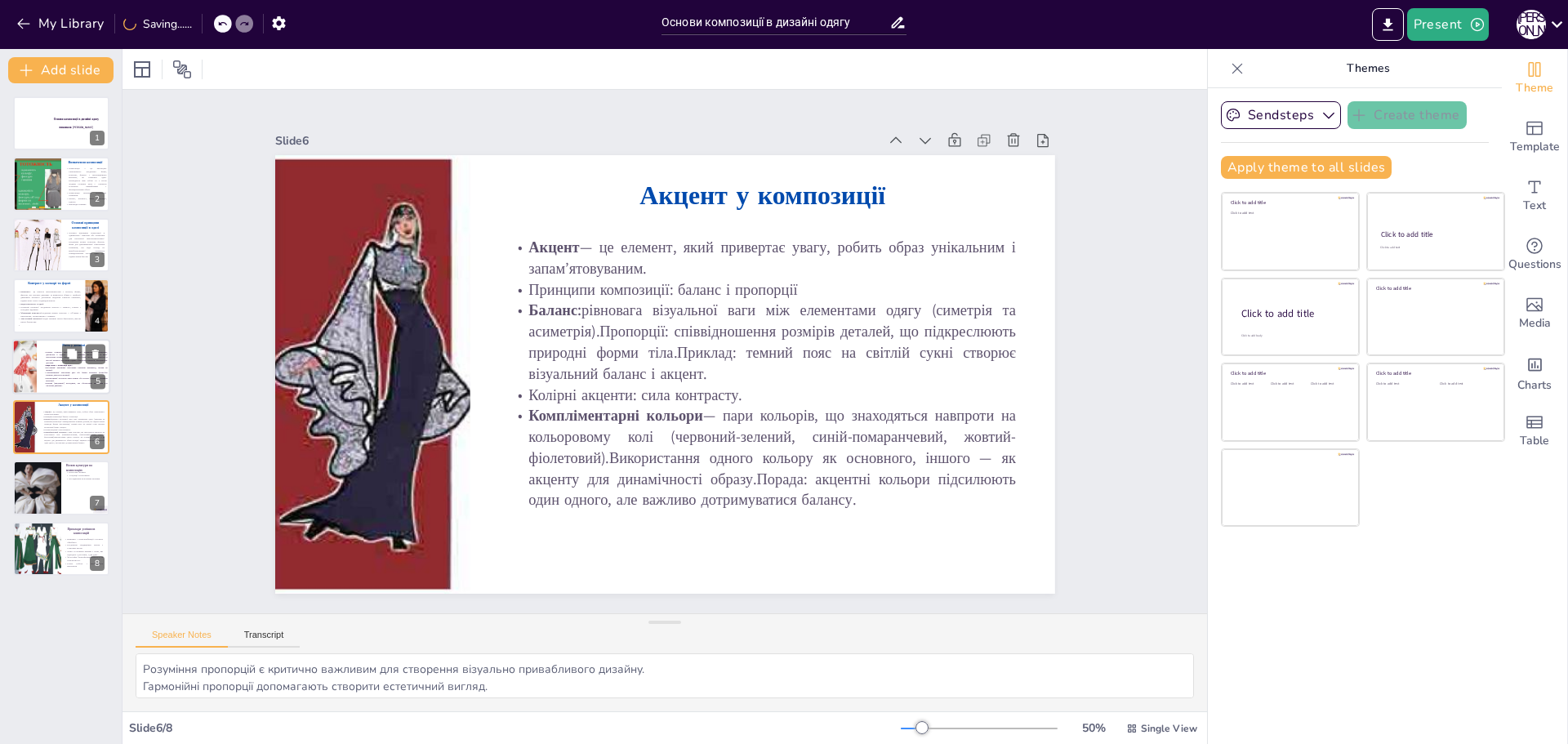
click at [62, 364] on span "Види ритму у композиції одягу" at bounding box center [58, 364] width 26 height 3
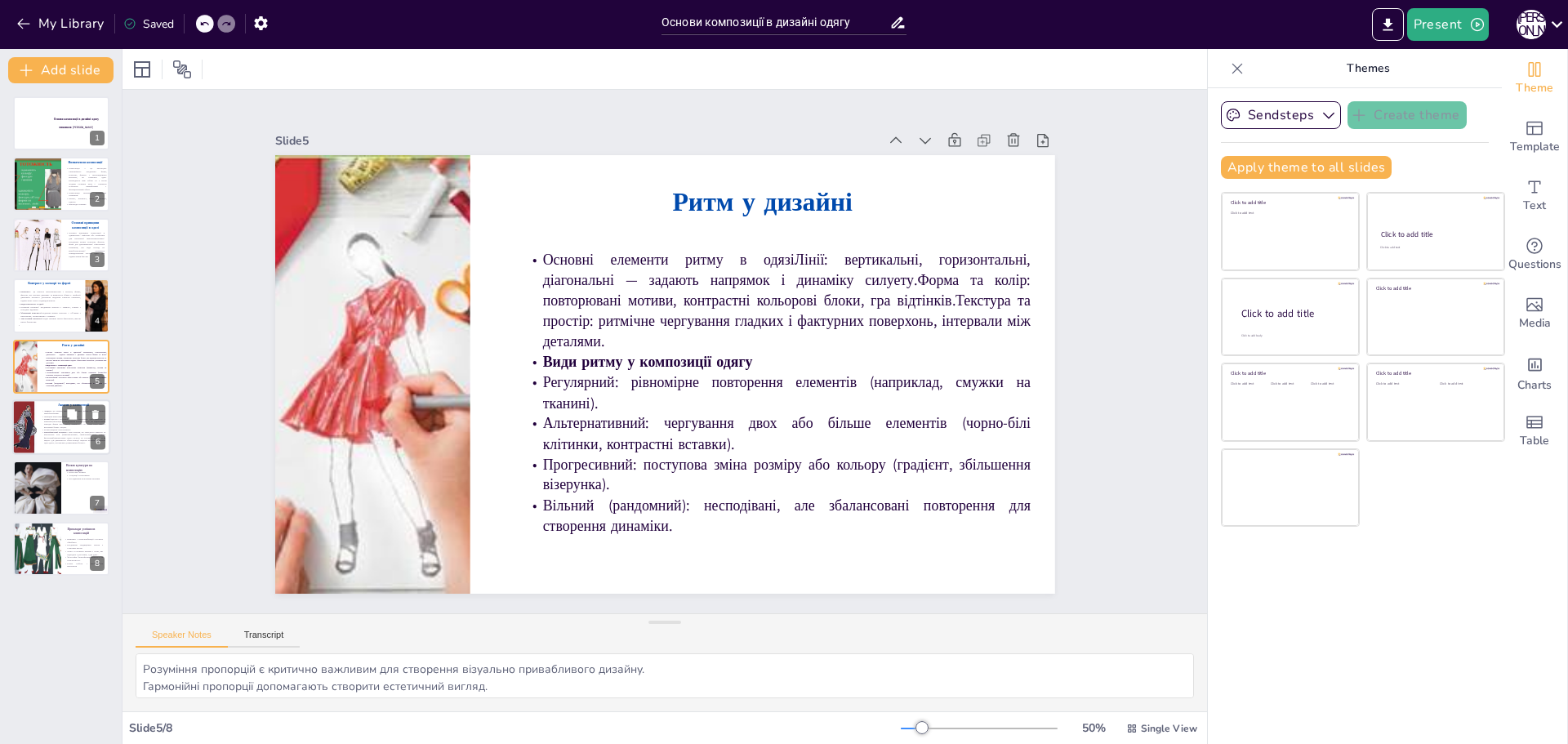
click at [34, 417] on div at bounding box center [24, 427] width 72 height 55
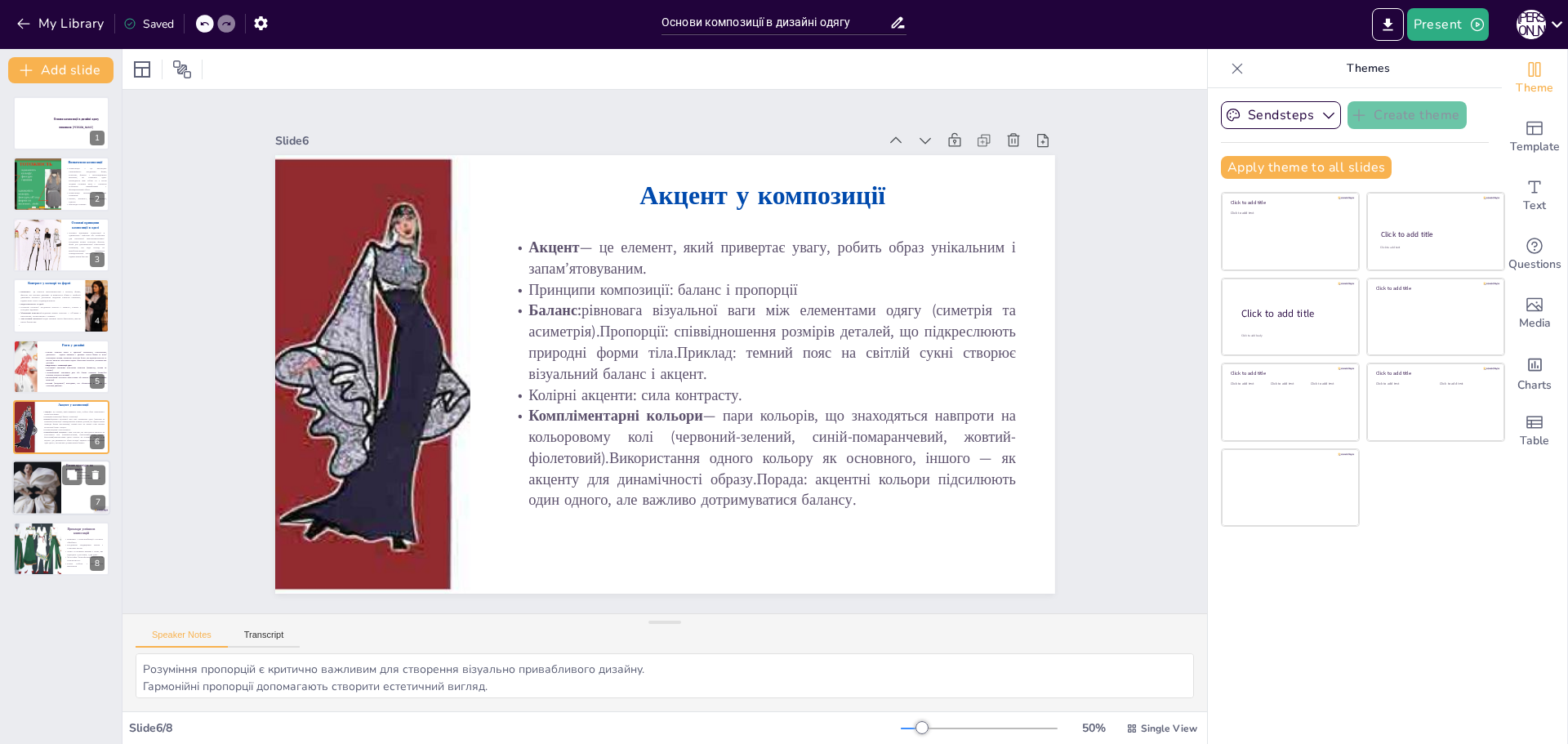
click at [57, 499] on div at bounding box center [36, 488] width 49 height 60
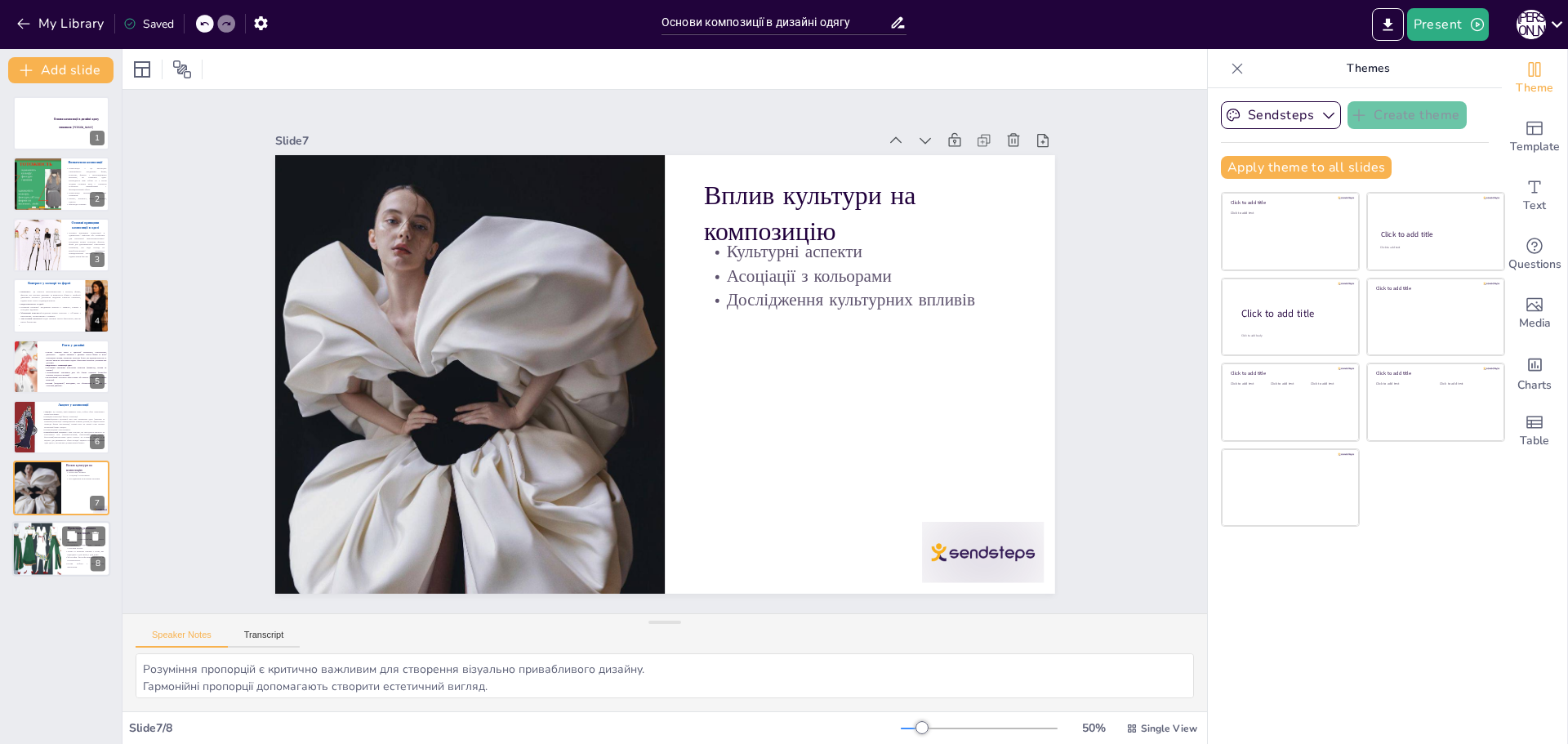
click at [40, 540] on div at bounding box center [36, 549] width 75 height 55
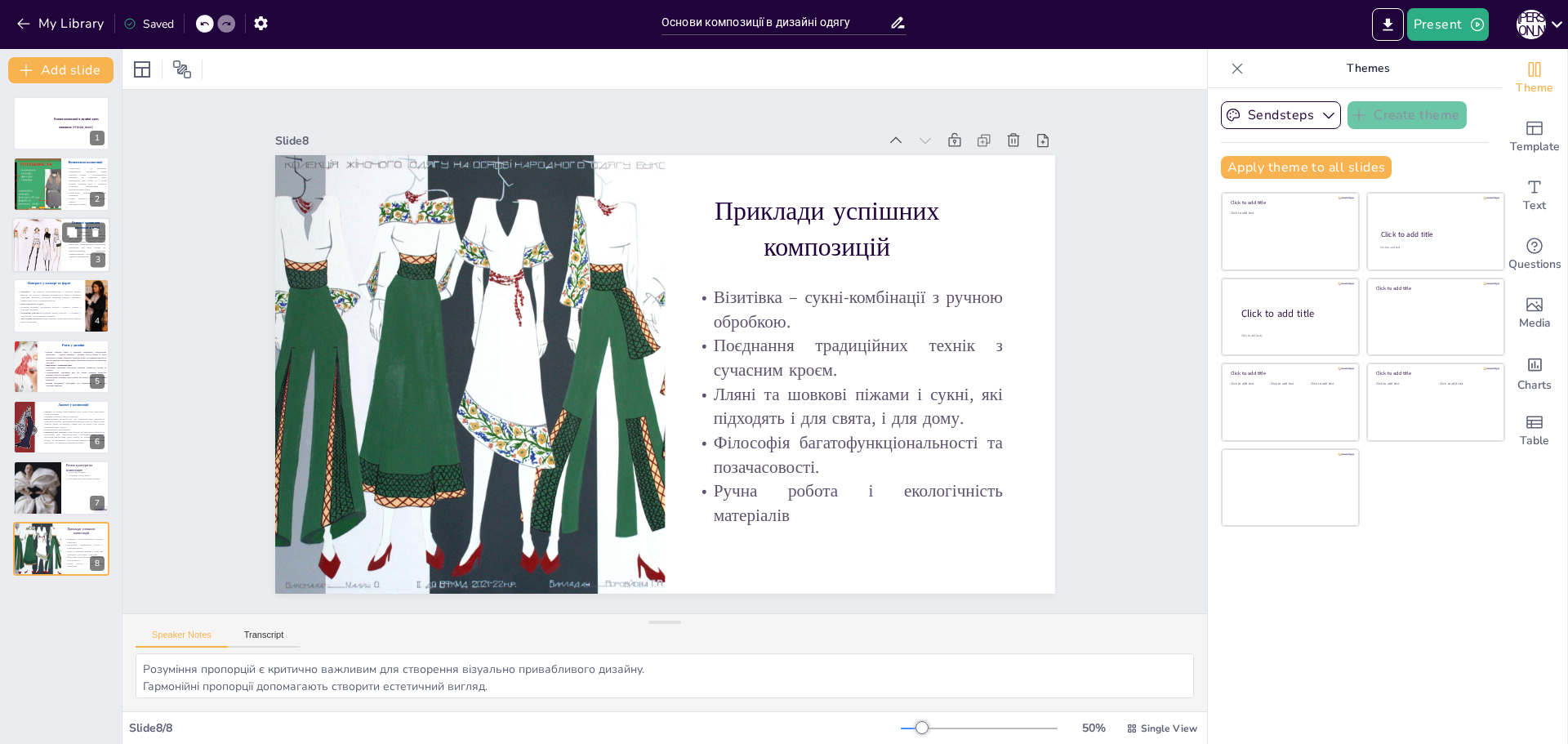
click at [72, 251] on p "Основні принципи композиції в одязіБаланс: симетрія або асиметрія для візуально…" at bounding box center [86, 245] width 39 height 28
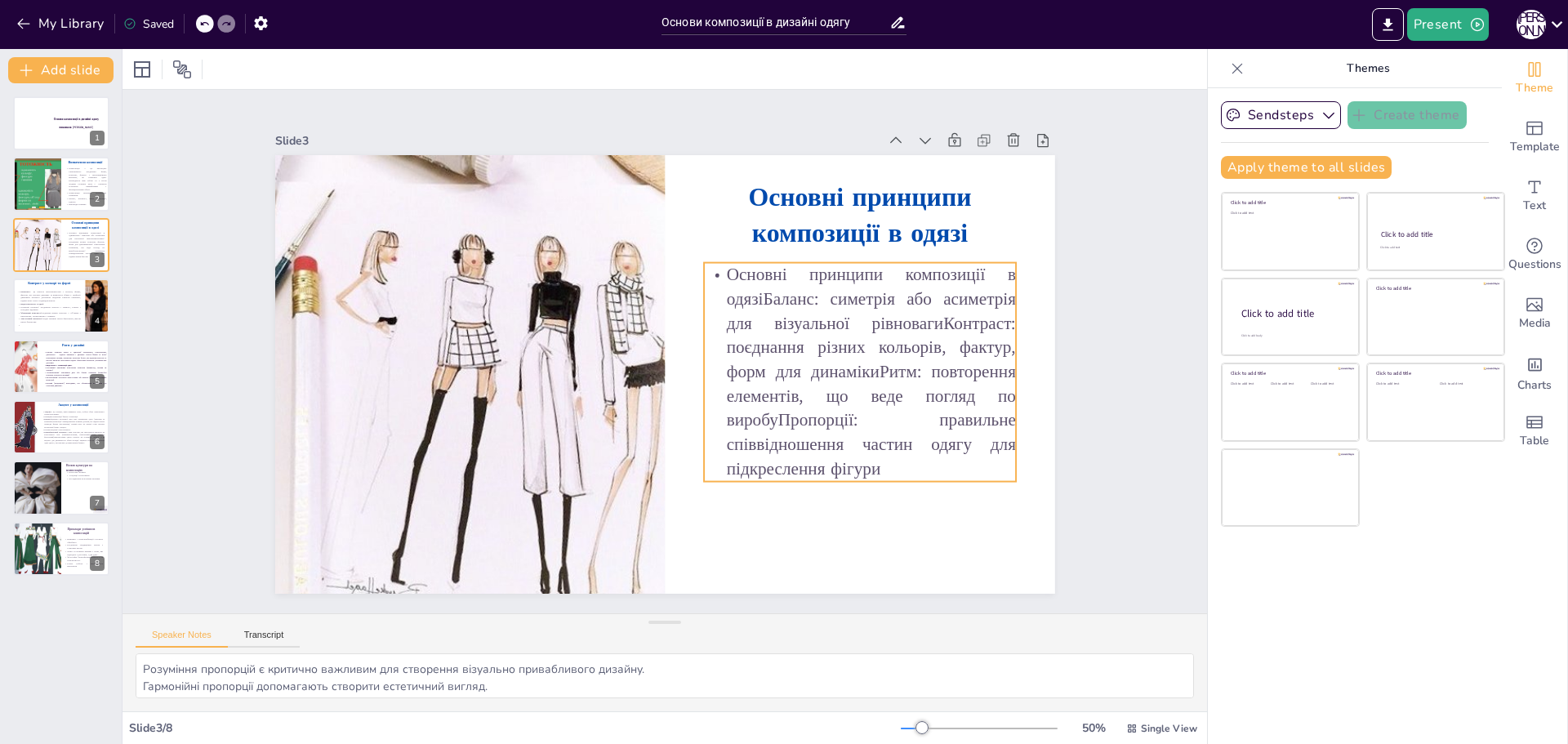
click at [913, 345] on p "Основні принципи композиції в одязіБаланс: симетрія або асиметрія для візуально…" at bounding box center [860, 371] width 312 height 218
click at [873, 362] on p "Основні принципи композиції в одязіБаланс: симетрія або асиметрія для візуально…" at bounding box center [860, 371] width 312 height 218
click at [867, 364] on p "Основні принципи композиції в одязіБаланс: симетрія або асиметрія для візуально…" at bounding box center [860, 371] width 312 height 218
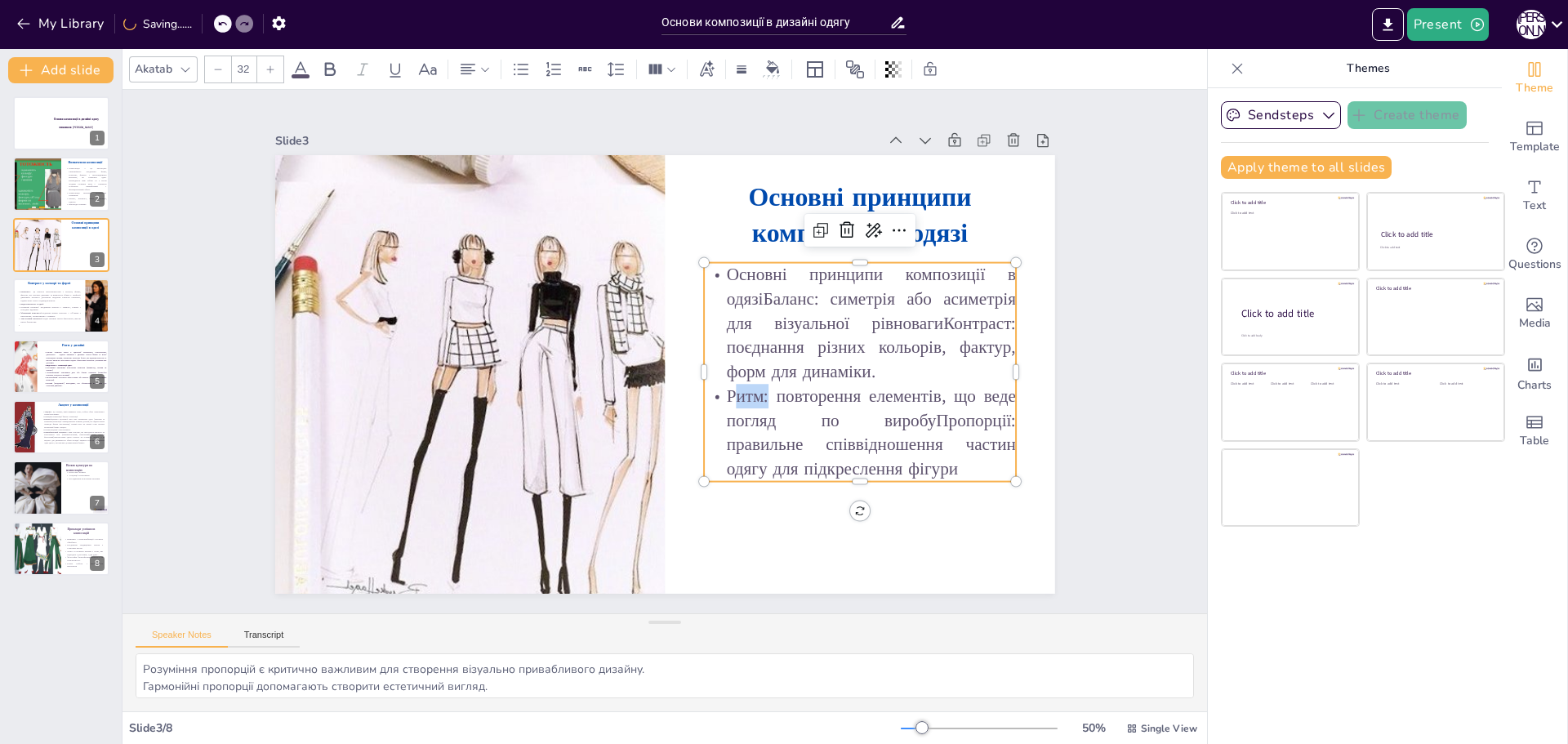
drag, startPoint x: 756, startPoint y: 389, endPoint x: 724, endPoint y: 389, distance: 32.0
click at [724, 389] on p "Ритм: повторення елементів, що веде погляд по виробуПропорції: правильне співві…" at bounding box center [860, 432] width 312 height 97
click at [747, 292] on p "Основні принципи композиції в одязіБаланс: симетрія або асиметрія для візуально…" at bounding box center [860, 323] width 312 height 122
click at [750, 292] on p "Основні принципи композиції в одязіБаланс: симетрія або асиметрія для візуально…" at bounding box center [860, 323] width 312 height 122
click at [766, 297] on p "Баланс: симетрія або асиметрія для візуальної рівновагиКонтраст: поєднання різн…" at bounding box center [860, 335] width 312 height 97
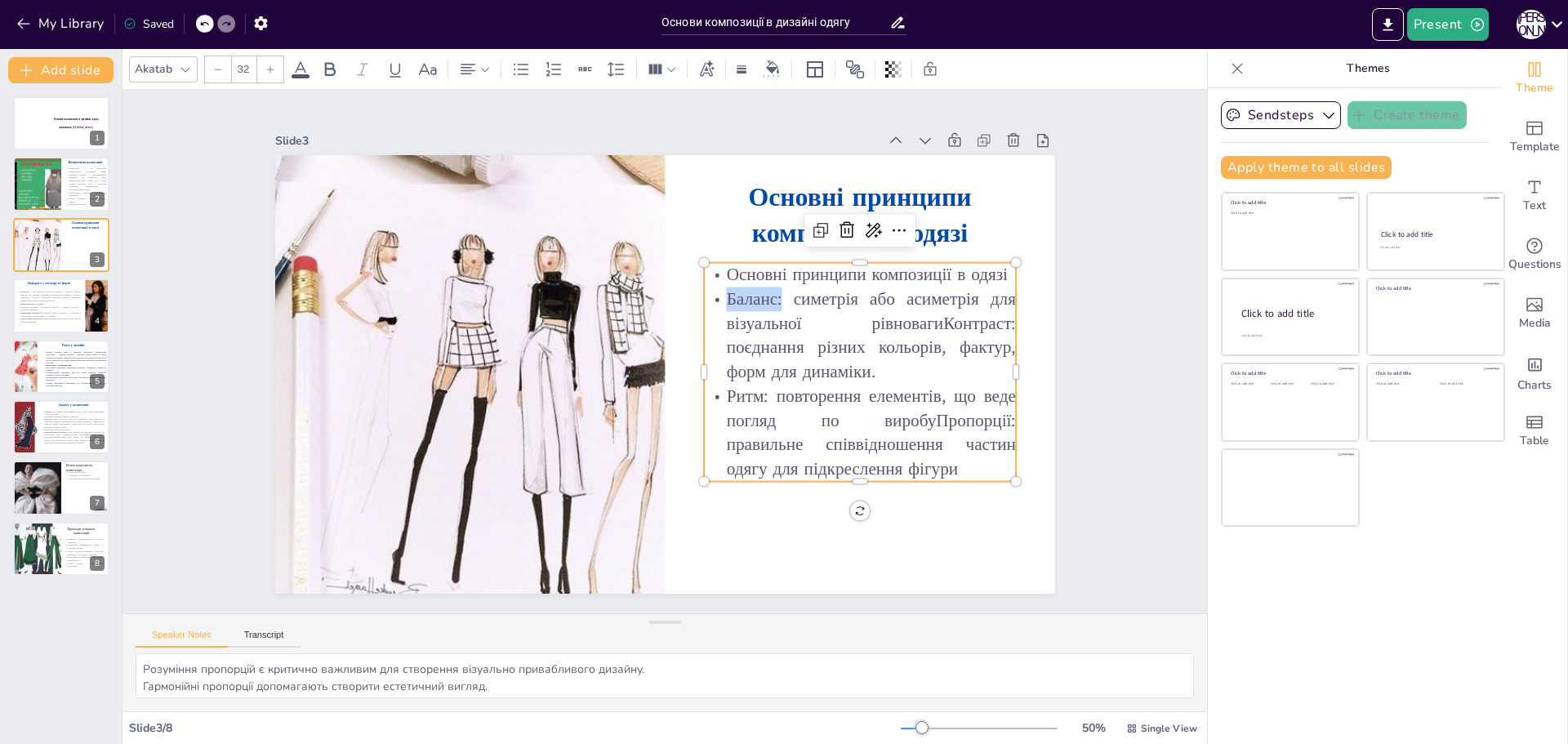
drag, startPoint x: 774, startPoint y: 295, endPoint x: 708, endPoint y: 292, distance: 66.1
click at [708, 292] on p "Баланс: симетрія або асиметрія для візуальної рівновагиКонтраст: поєднання різн…" at bounding box center [860, 335] width 312 height 97
click at [324, 72] on icon at bounding box center [329, 69] width 20 height 20
drag, startPoint x: 758, startPoint y: 387, endPoint x: 704, endPoint y: 388, distance: 54.0
click at [704, 388] on p "Ритм: повторення елементів, що веде погляд по виробуПропорції: правильне співві…" at bounding box center [860, 432] width 312 height 97
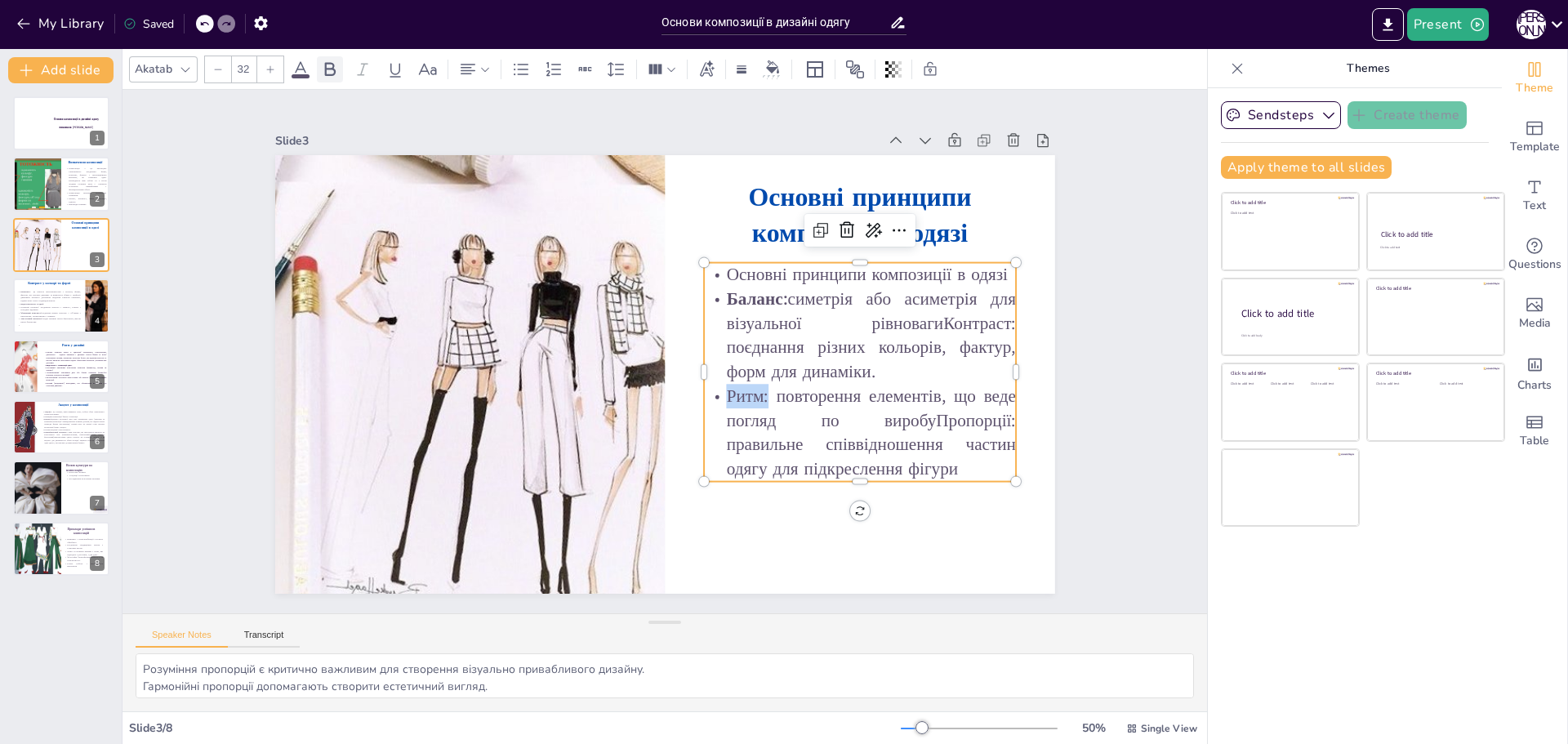
click at [336, 72] on icon at bounding box center [329, 69] width 20 height 20
click at [949, 401] on p "Ритм: повторення елементів, що веде погляд по виробуПропорції: правильне співві…" at bounding box center [860, 432] width 312 height 97
click at [922, 413] on p "Ритм: повторення елементів, що веде погляд по виробуПропорції: правильне співві…" at bounding box center [860, 432] width 312 height 97
drag, startPoint x: 779, startPoint y: 441, endPoint x: 709, endPoint y: 438, distance: 70.1
click at [709, 438] on p "Пропорції: правильне співвідношення частин одягу для підкреслення фігури" at bounding box center [860, 457] width 312 height 49
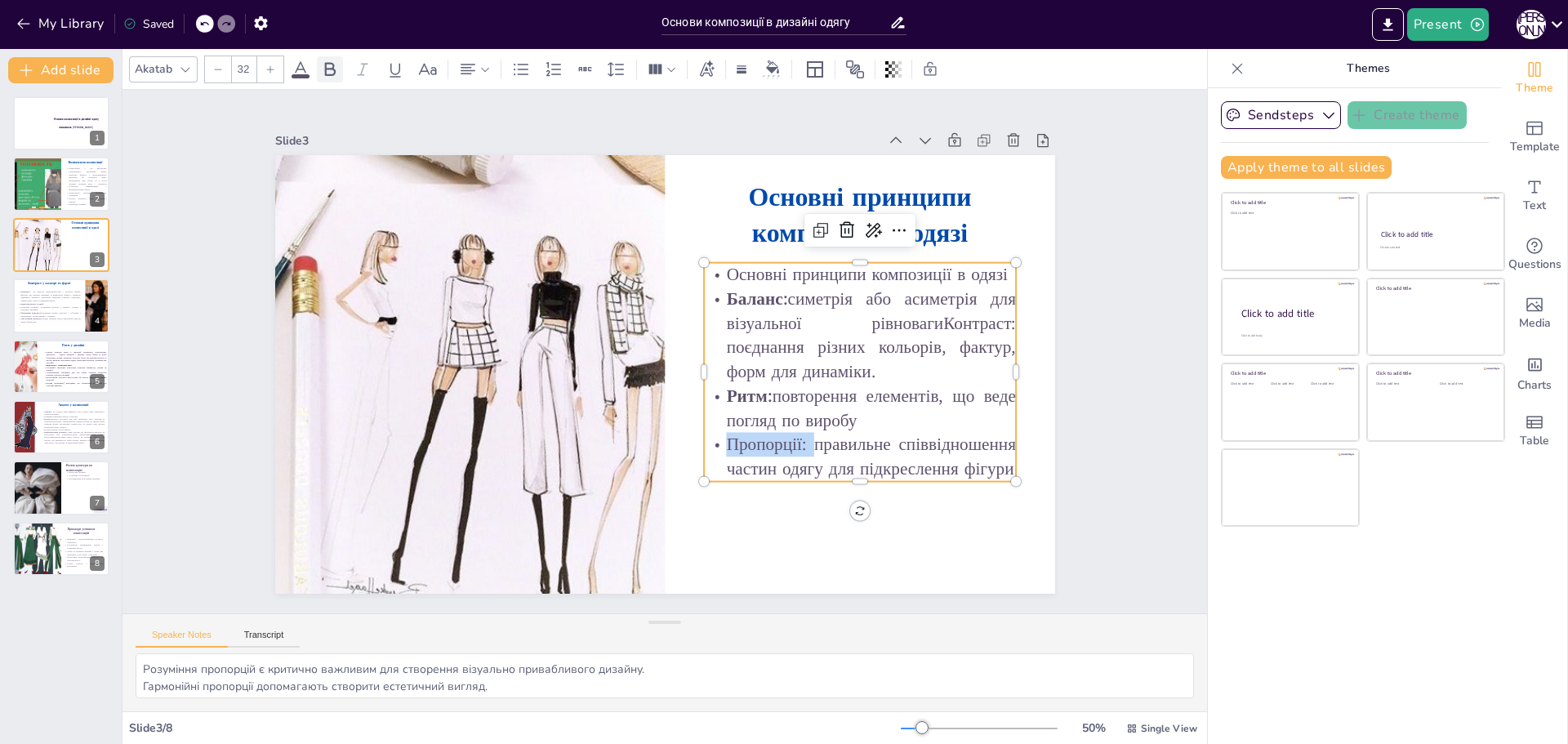
click at [334, 68] on icon at bounding box center [329, 69] width 20 height 20
click at [1096, 303] on div "Slide 1 Основи композиції в дизайні одягу виконала [PERSON_NAME] Slide 2 Визнач…" at bounding box center [665, 351] width 1085 height 523
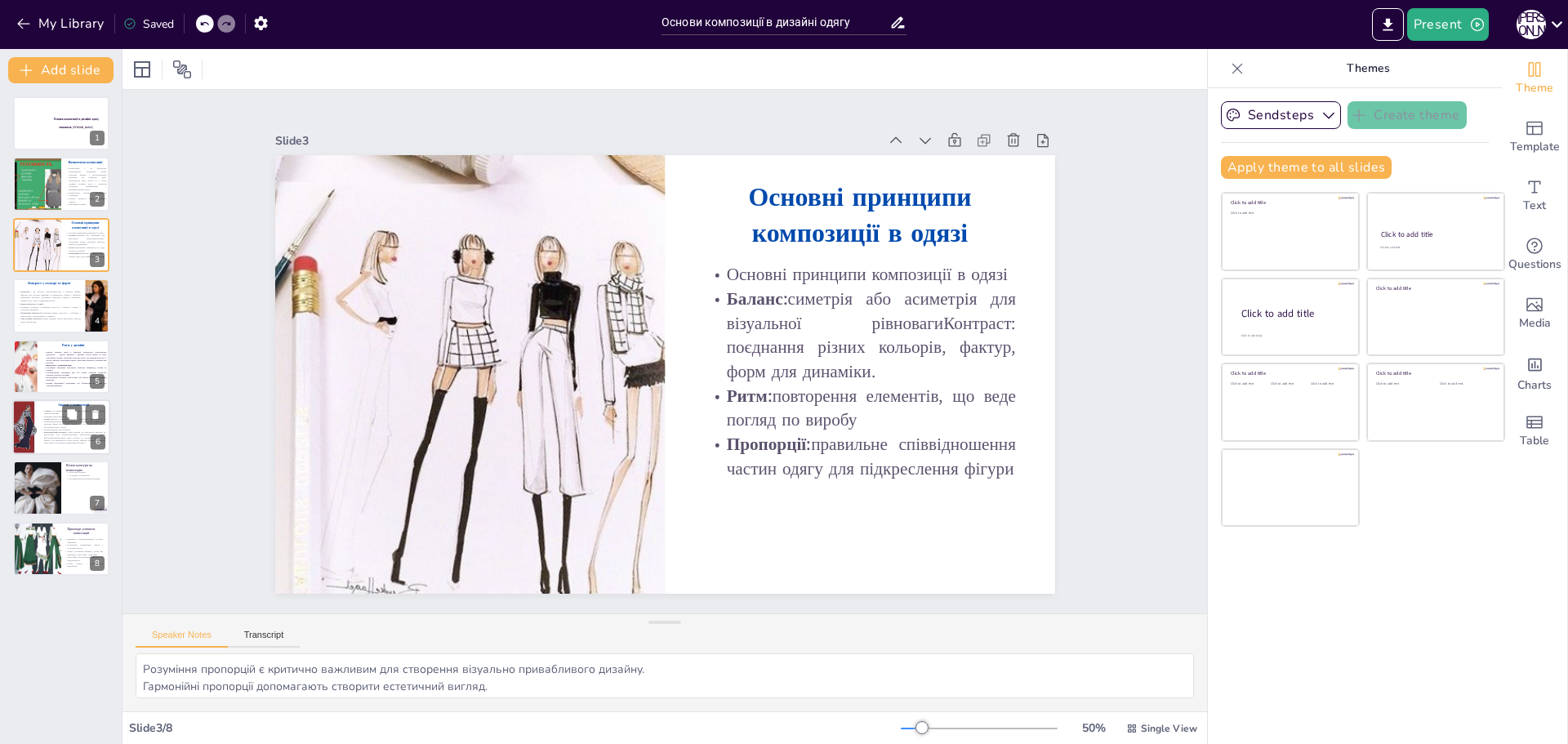
drag, startPoint x: 67, startPoint y: 430, endPoint x: 102, endPoint y: 430, distance: 35.0
click at [69, 431] on p "Компліментарні кольори — пари кольорів, що знаходяться навпроти на кольоровому …" at bounding box center [73, 438] width 64 height 13
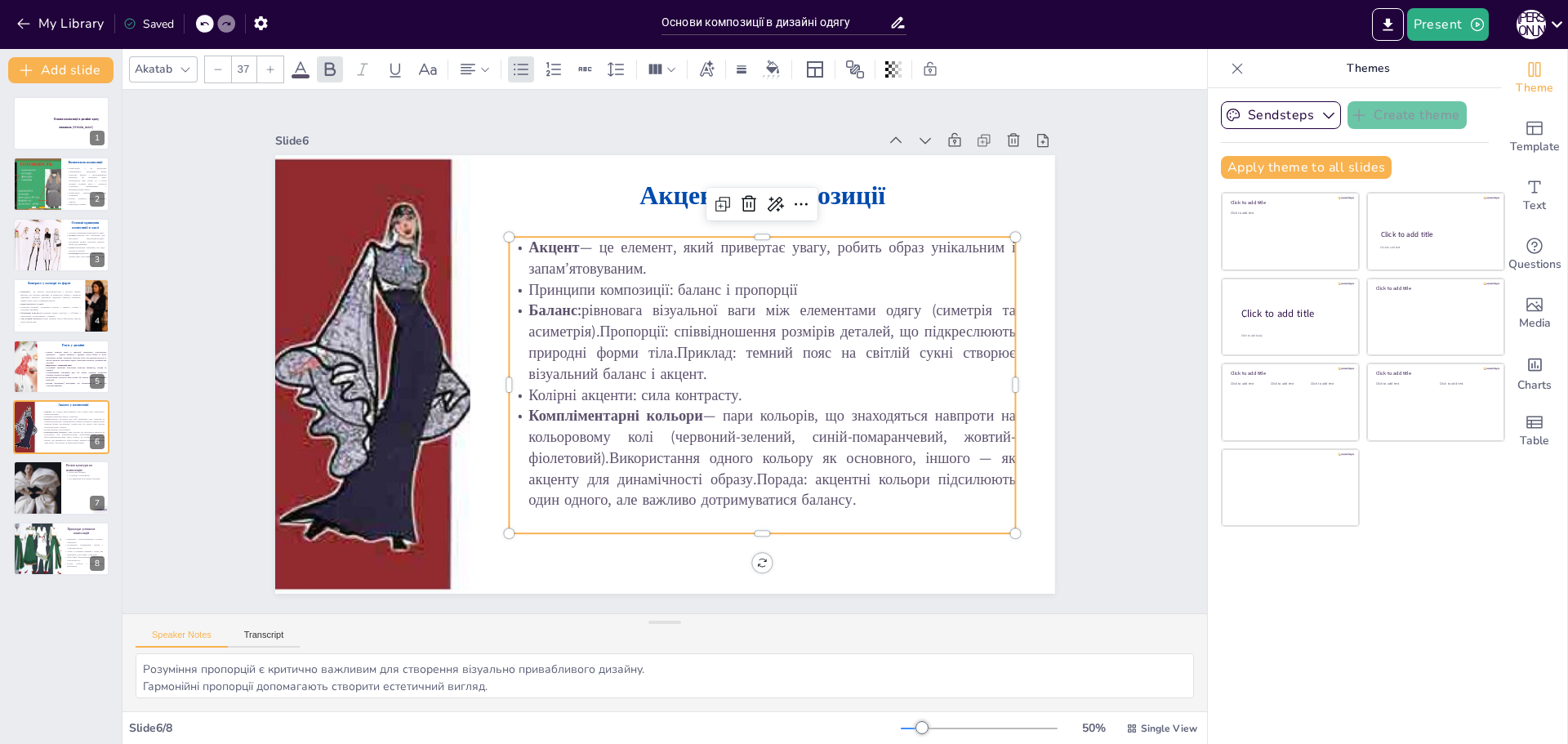
click at [679, 357] on p "Баланс: рівновага візуальної ваги між елементами одягу (симетрія та асиметрія).…" at bounding box center [762, 342] width 507 height 84
click at [676, 352] on p "Баланс: рівновага візуальної ваги між елементами одягу (симетрія та асиметрія).…" at bounding box center [762, 342] width 507 height 84
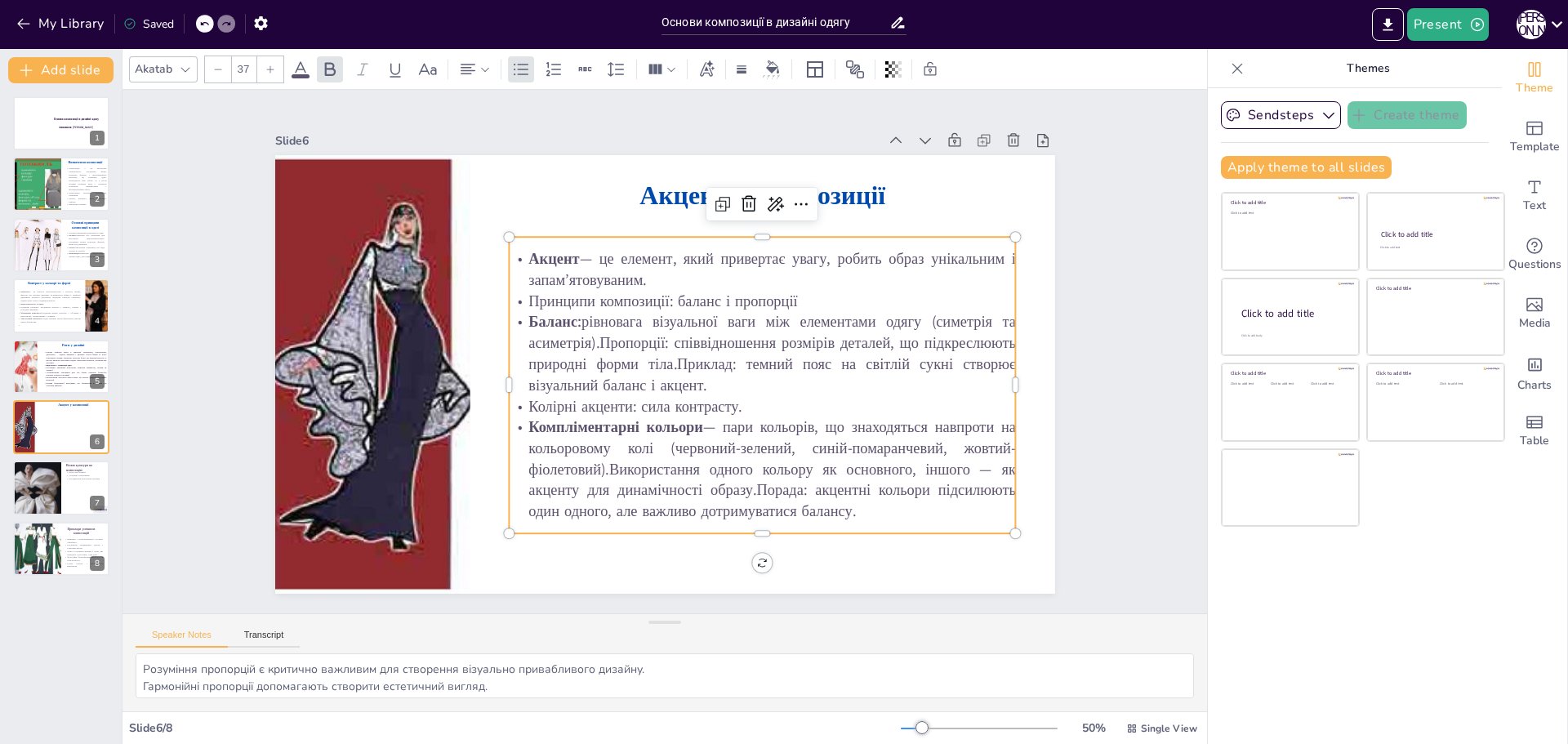
click at [662, 352] on p "Баланс: рівновага візуальної ваги між елементами одягу (симетрія та асиметрія).…" at bounding box center [762, 353] width 507 height 84
click at [666, 354] on p "Баланс: рівновага візуальної ваги між елементами одягу (симетрія та асиметрія).…" at bounding box center [762, 353] width 507 height 84
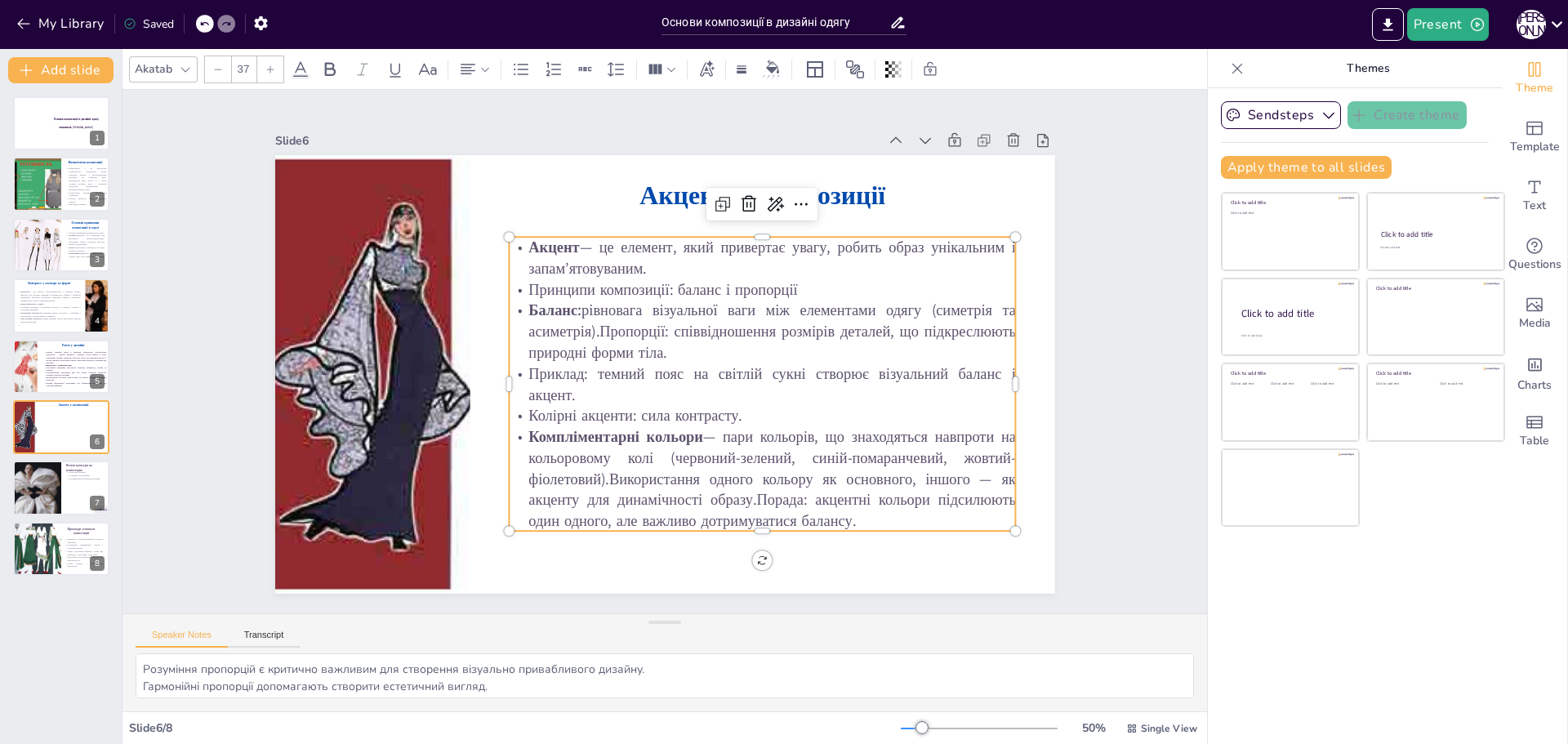
click at [743, 497] on p "Компліментарні кольори — пари кольорів, що знаходяться навпроти на кольоровому …" at bounding box center [762, 479] width 507 height 106
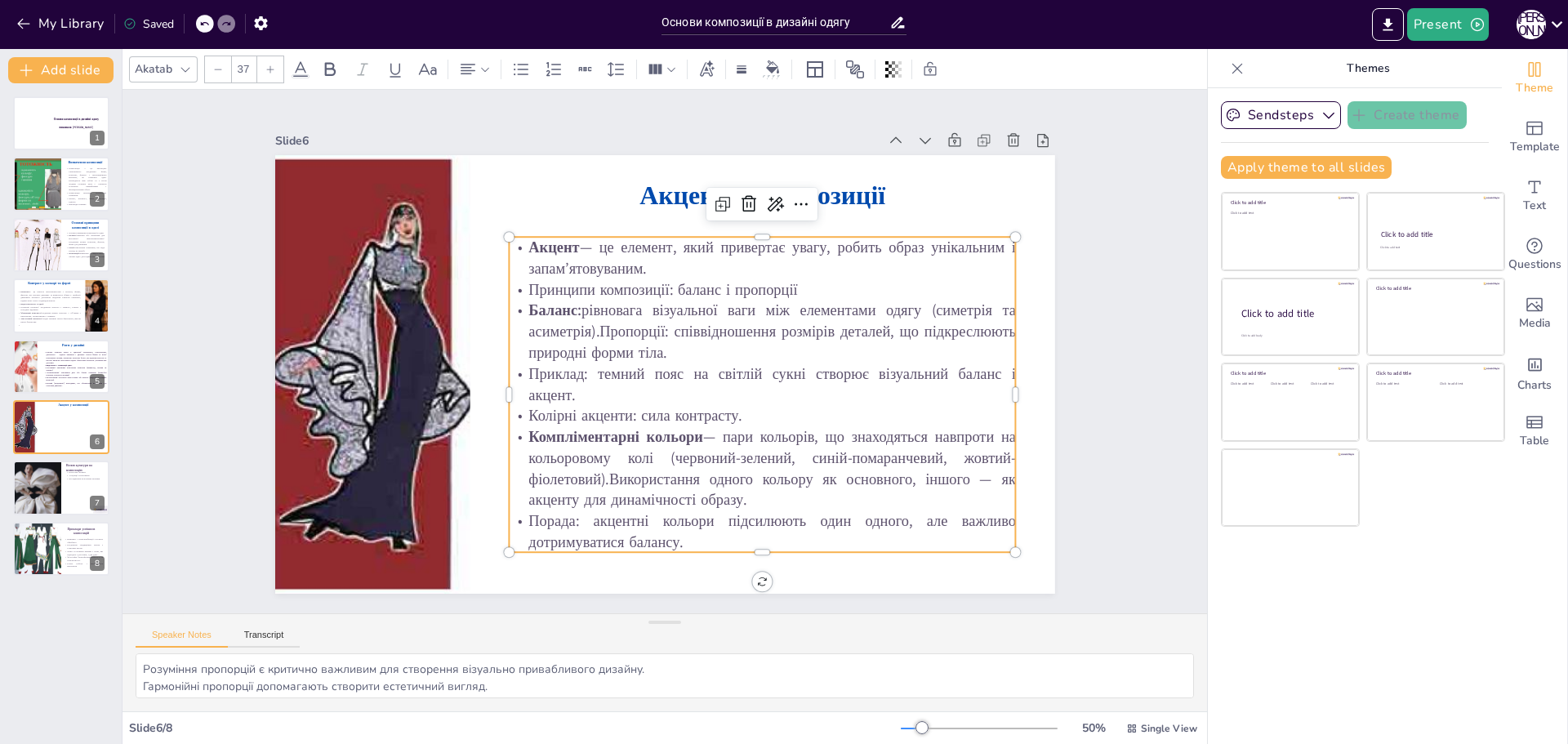
click at [1075, 279] on div "Slide 1 Основи композиції в дизайні одягу виконала [PERSON_NAME] Slide 2 Визнач…" at bounding box center [665, 351] width 872 height 484
click at [588, 323] on p "Баланс: рівновага візуальної ваги між елементами одягу (симетрія та асиметрія).…" at bounding box center [762, 331] width 507 height 63
click at [591, 325] on p "Баланс: рівновага візуальної ваги між елементами одягу (симетрія та асиметрія).…" at bounding box center [762, 331] width 507 height 63
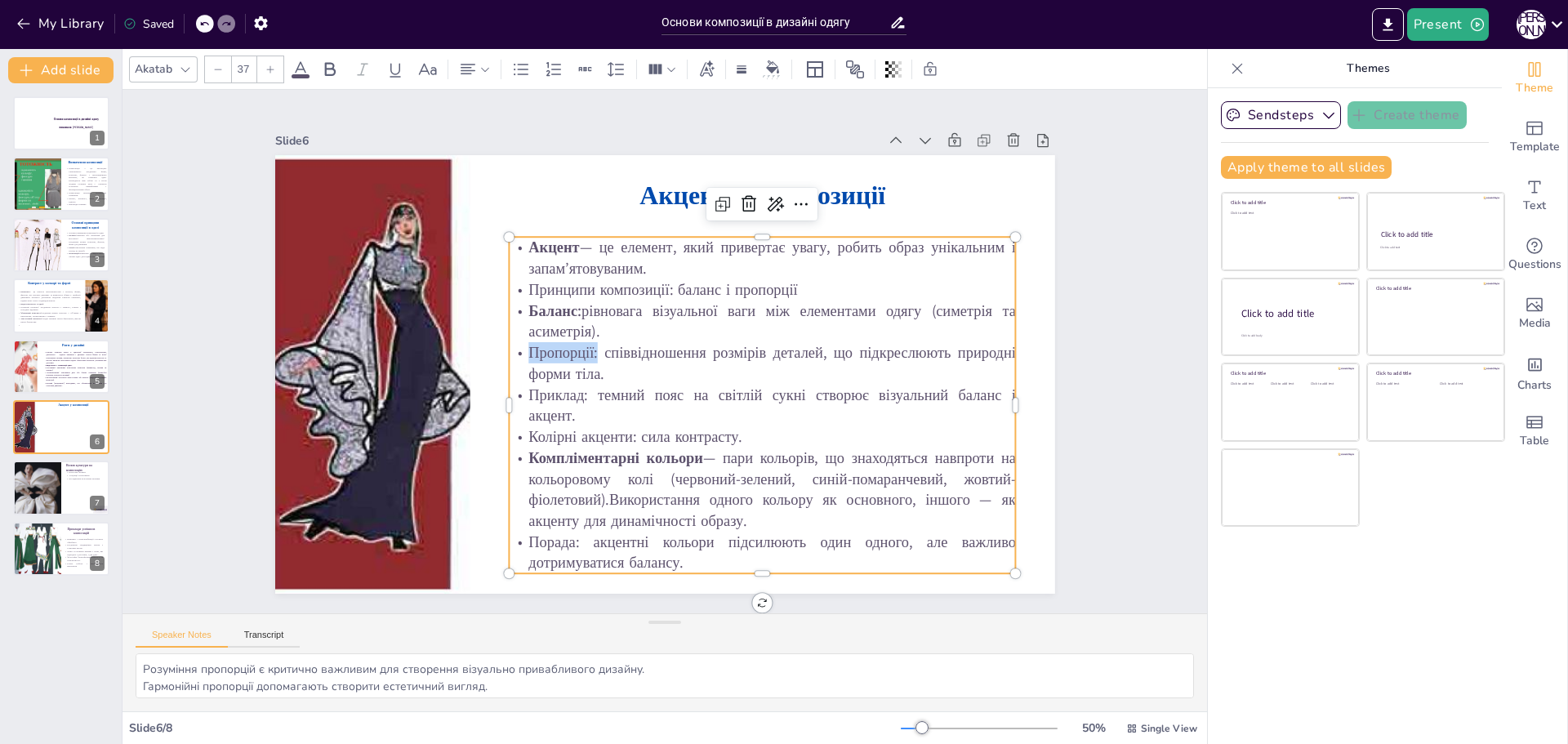
drag, startPoint x: 587, startPoint y: 345, endPoint x: 510, endPoint y: 343, distance: 77.0
click at [510, 343] on p "Пропорції: співвідношення розмірів деталей, що підкреслюють природні форми тіла." at bounding box center [762, 363] width 507 height 43
click at [335, 72] on icon at bounding box center [330, 69] width 10 height 14
click at [597, 498] on p "Компліментарні кольори — пари кольорів, що знаходяться навпроти на кольоровому …" at bounding box center [762, 489] width 507 height 84
click at [578, 539] on p "Порада: акцентні кольори підсилюють один одного, але важливо дотримуватися бала…" at bounding box center [762, 553] width 507 height 43
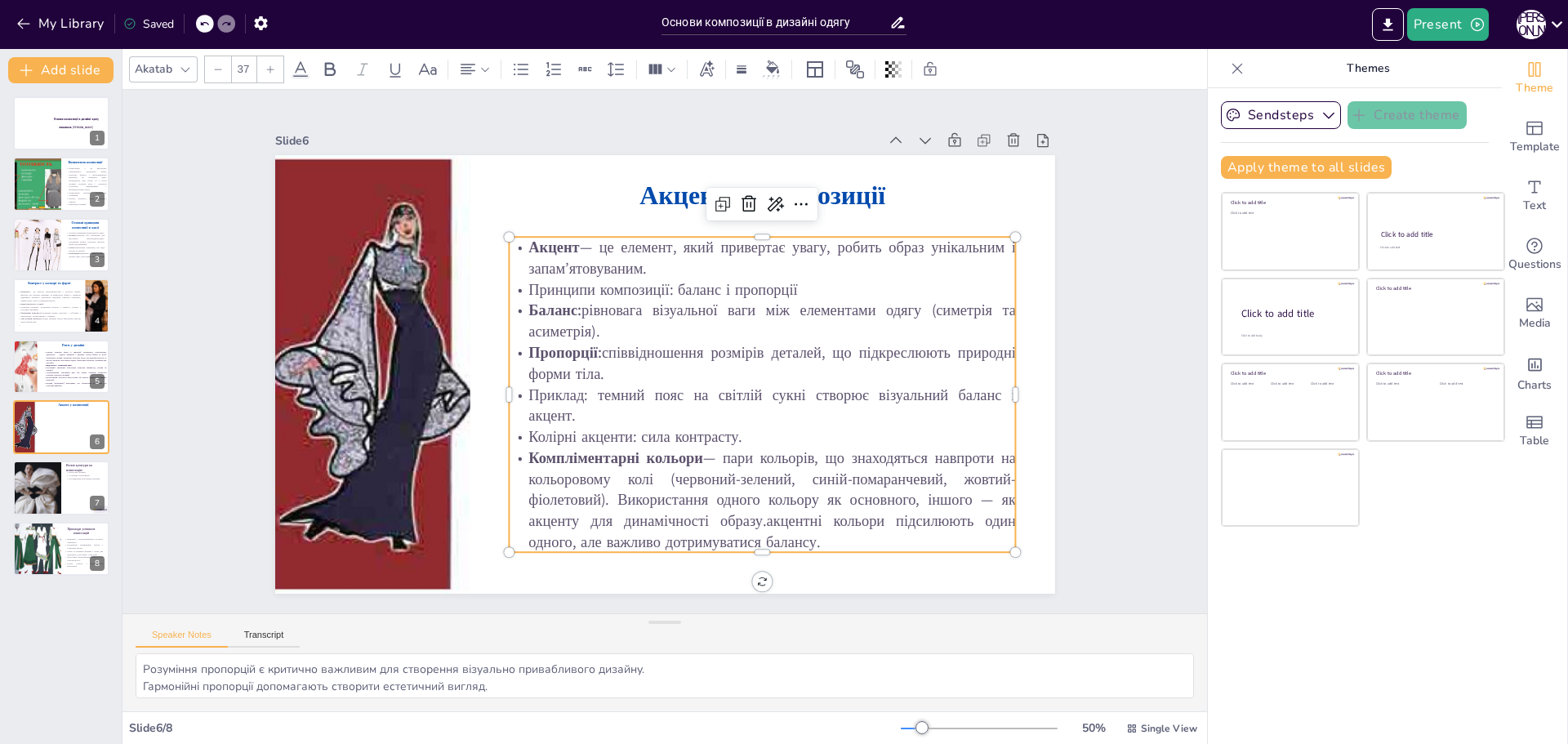
click at [759, 516] on p "Компліментарні кольори — пари кольорів, що знаходяться навпроти на кольоровому …" at bounding box center [762, 499] width 507 height 106
click at [752, 516] on p "Компліментарні кольори — пари кольорів, що знаходяться навпроти на кольоровому …" at bounding box center [762, 499] width 507 height 106
click at [1142, 410] on div "Slide 1 Основи композиції в дизайні одягу виконала [PERSON_NAME] Slide 2 Визнач…" at bounding box center [665, 351] width 1085 height 523
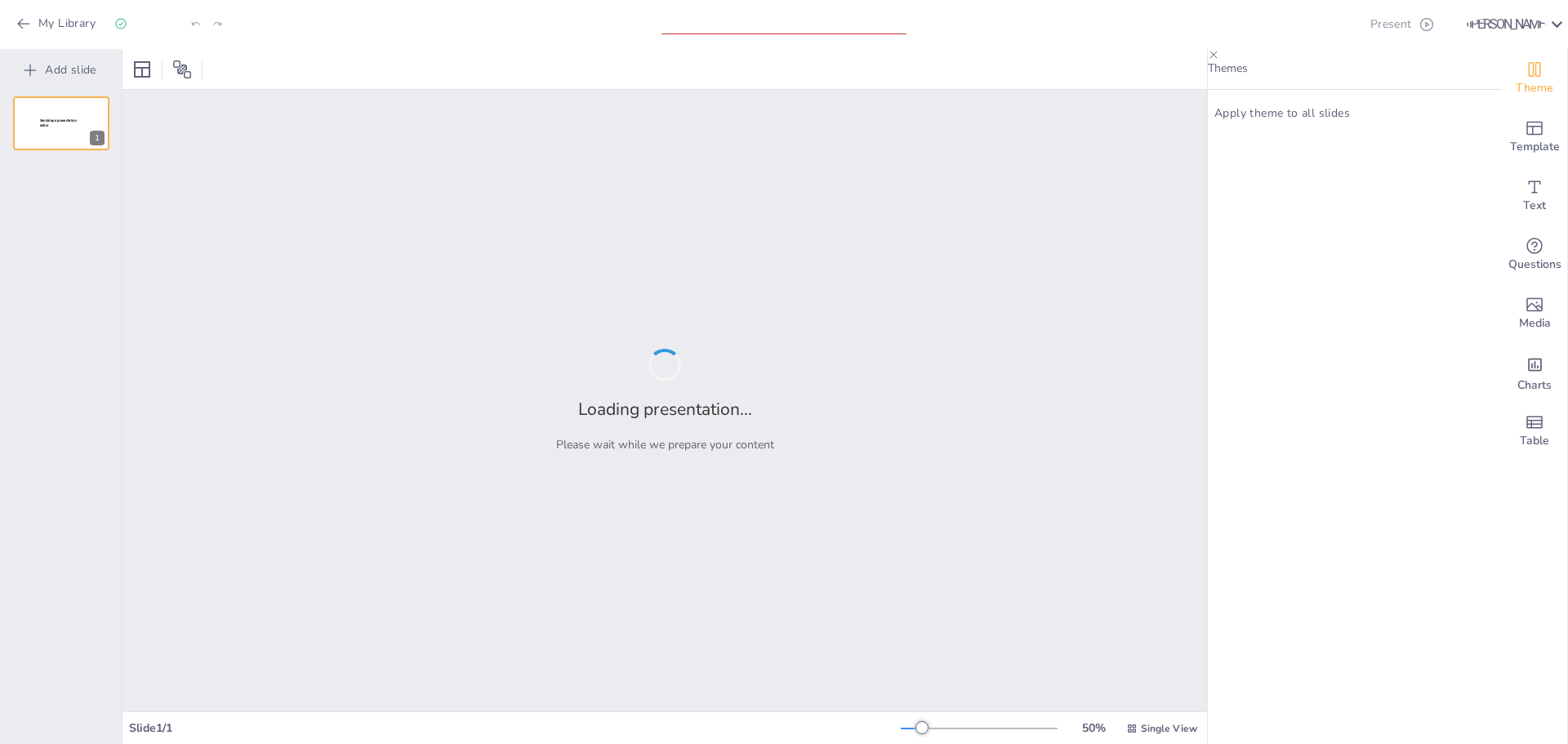
type input "Візуальна гармонія: Композиційні техніки в дизайні одягу"
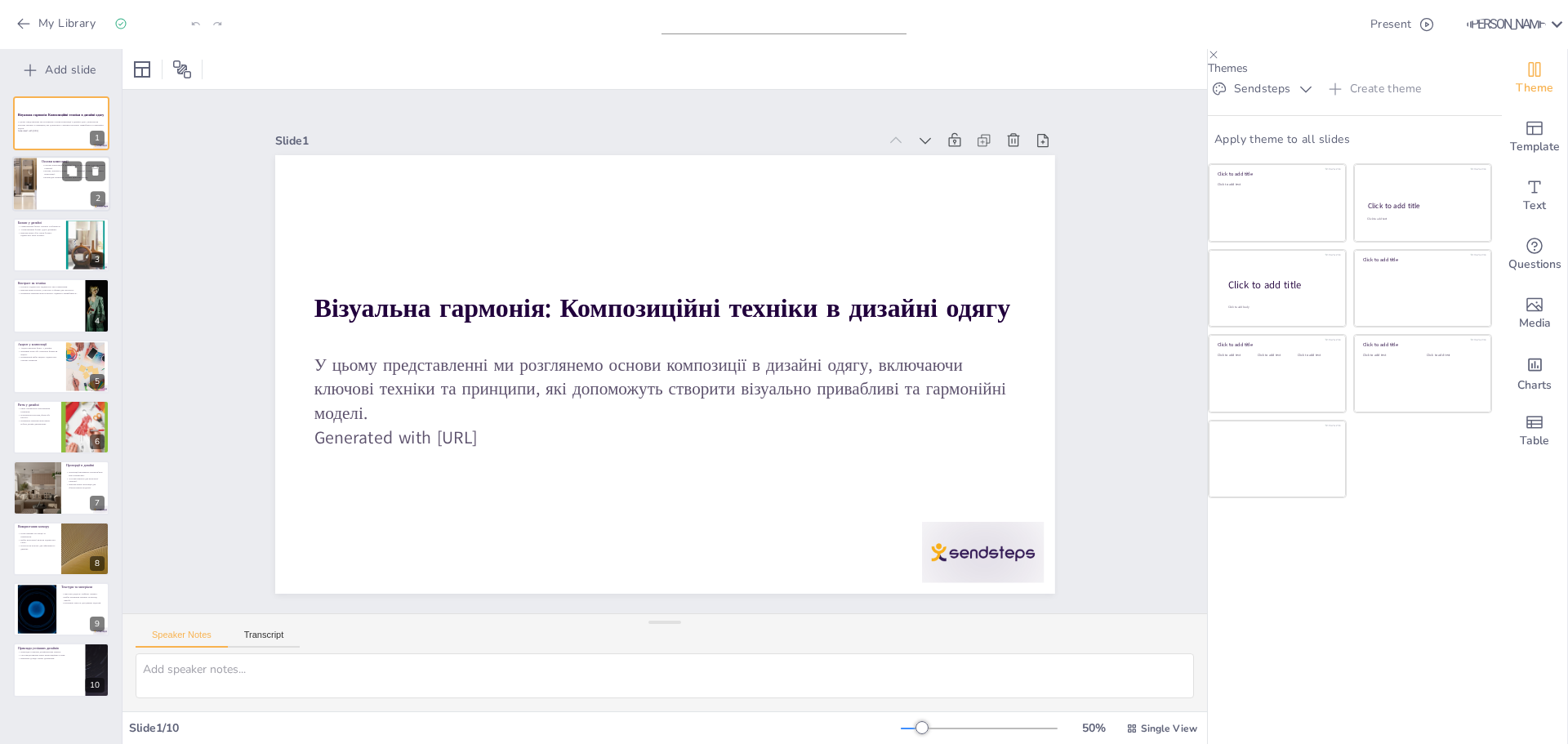
click at [79, 185] on div at bounding box center [61, 185] width 98 height 55
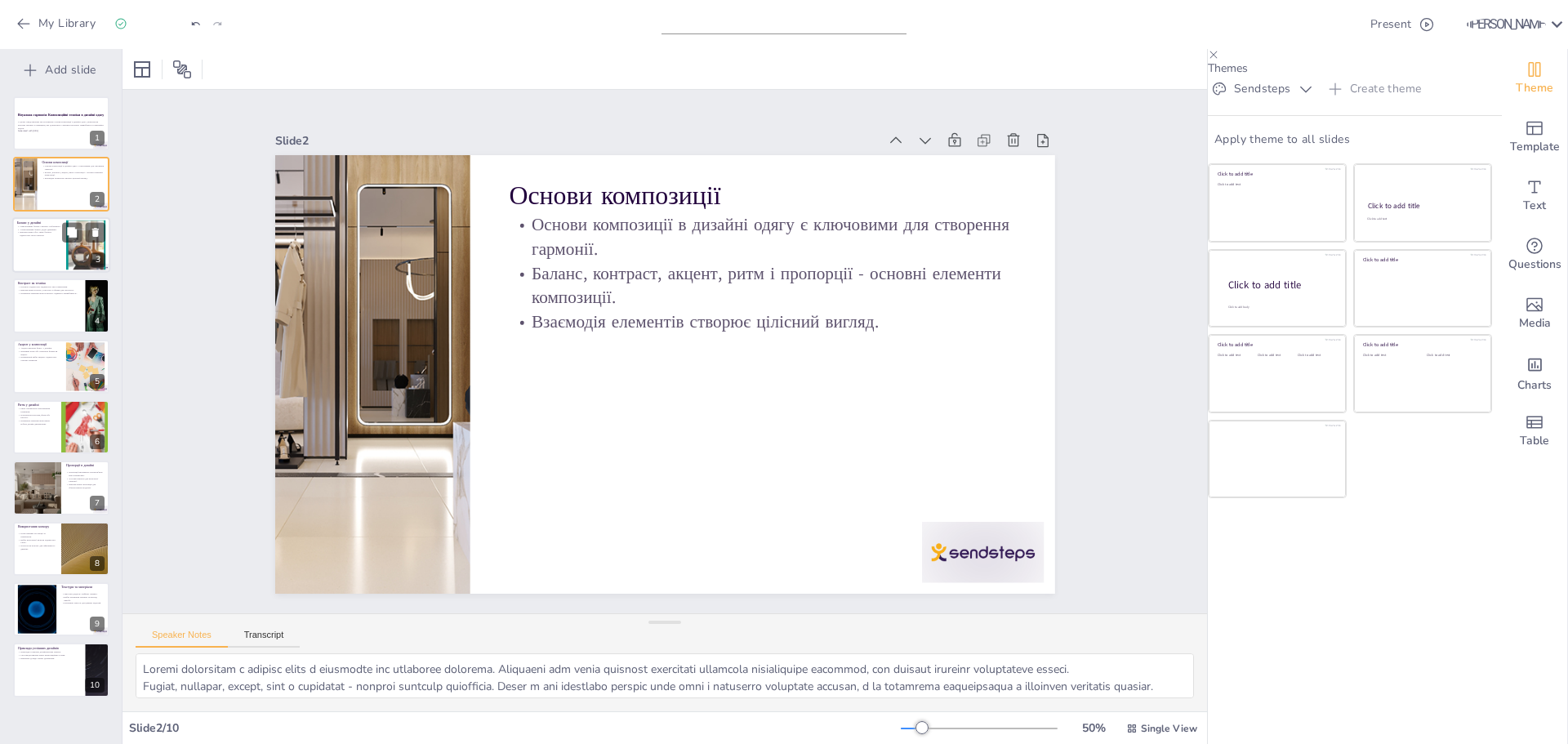
click at [17, 233] on p "Використання обох типів балансу підкреслює різні аспекти." at bounding box center [39, 233] width 44 height 6
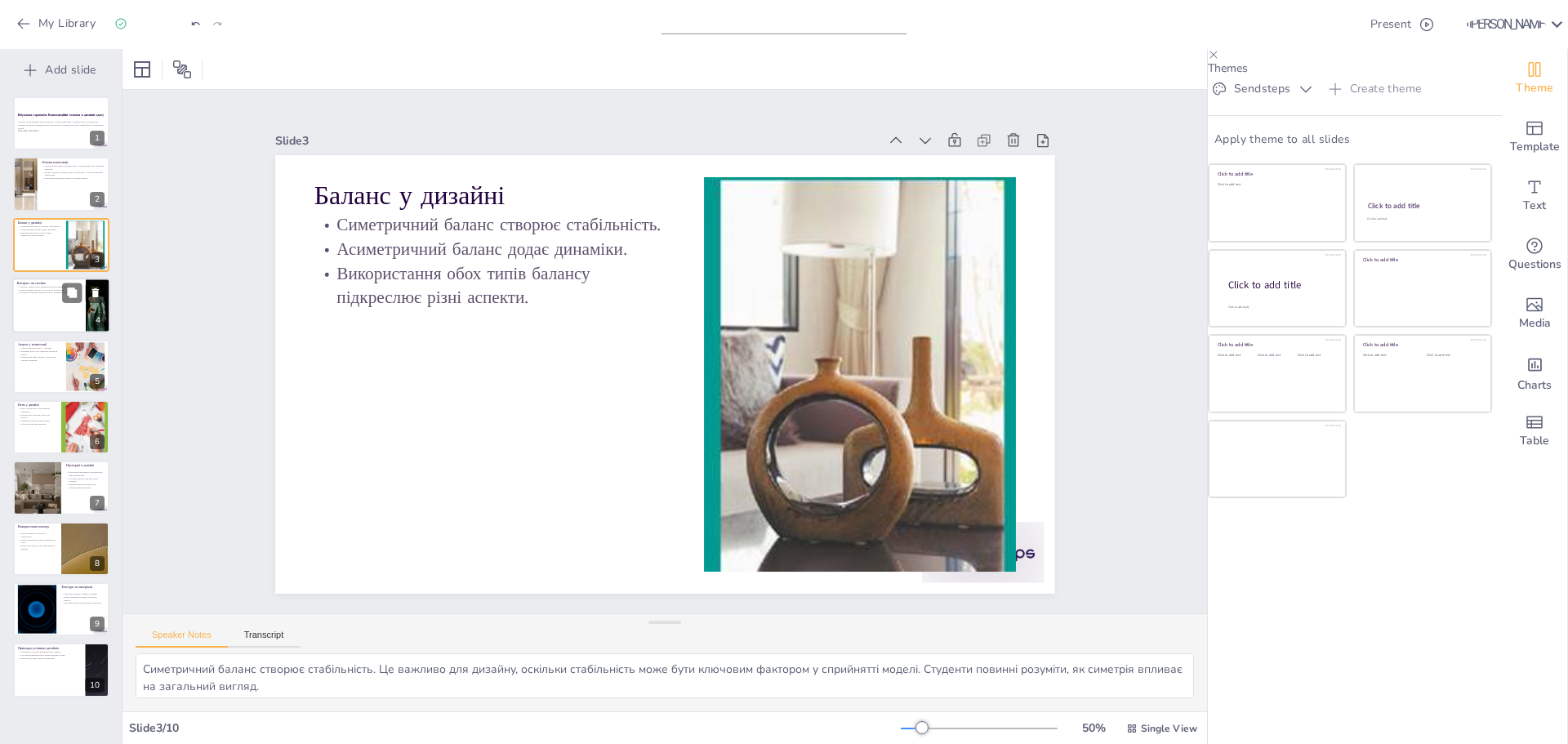
click at [50, 302] on div at bounding box center [61, 305] width 98 height 55
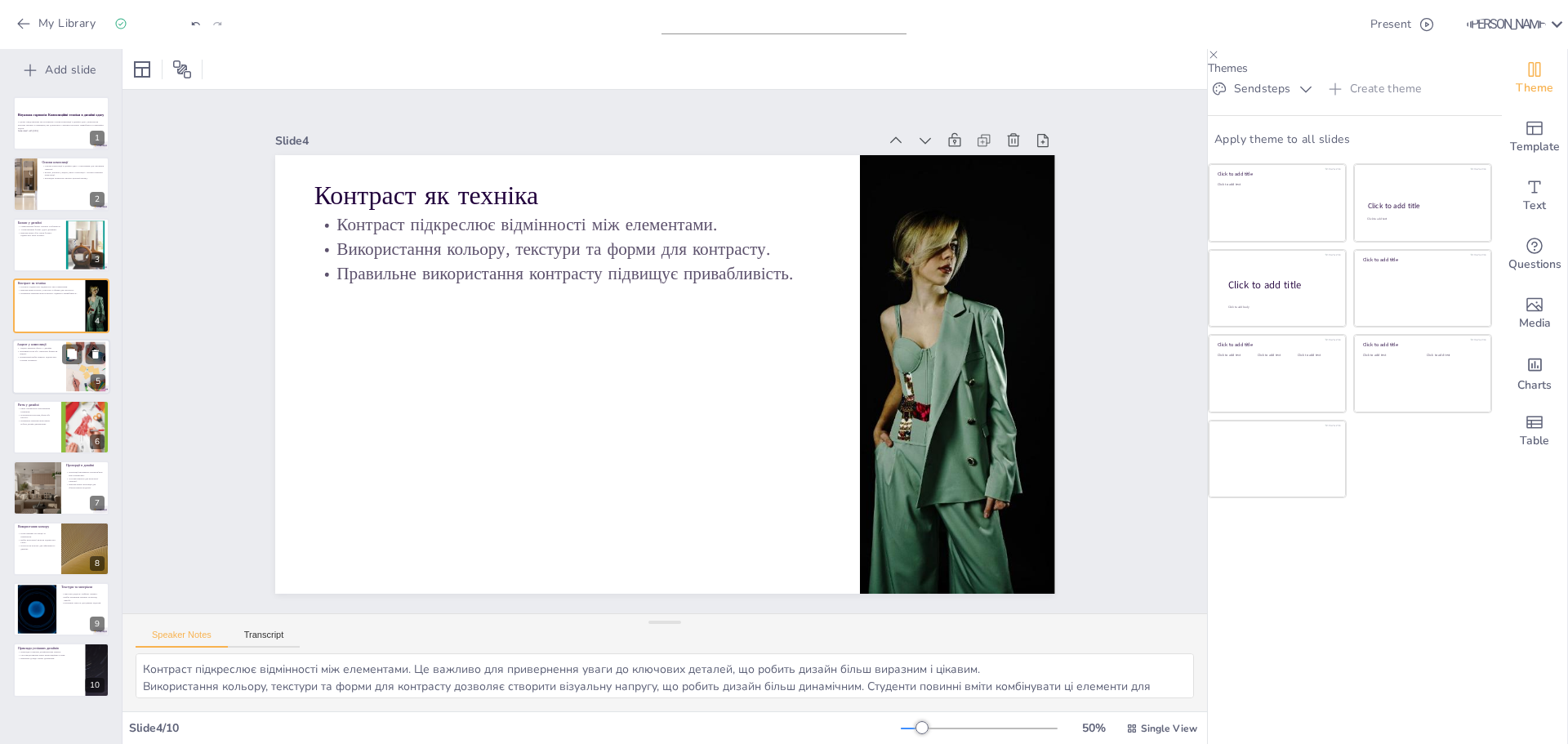
click at [37, 363] on div at bounding box center [61, 366] width 98 height 55
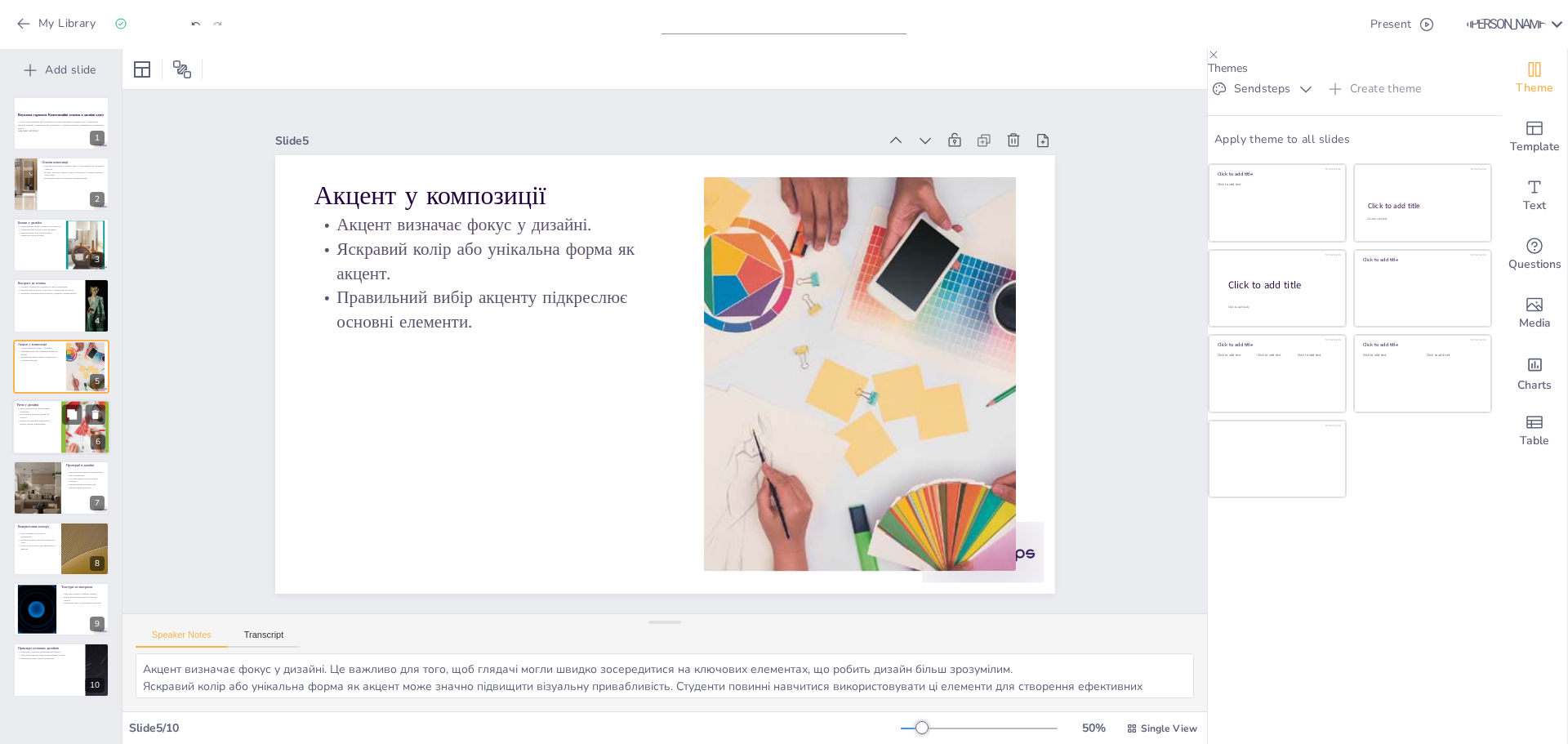
click at [54, 435] on div at bounding box center [61, 427] width 98 height 55
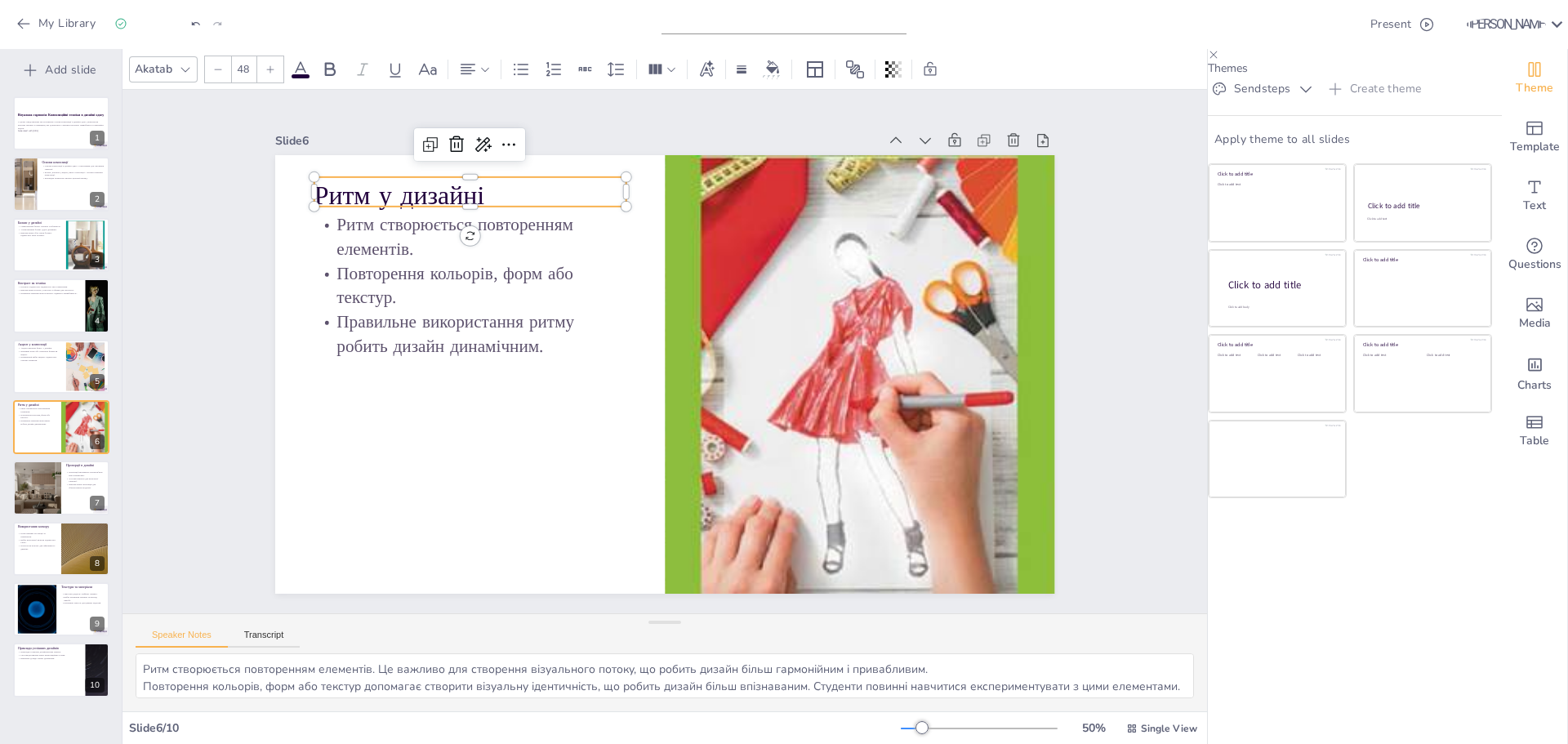
click at [492, 177] on p "Ритм у дизайні" at bounding box center [487, 175] width 314 height 69
click at [485, 190] on p "Ритм у дизайні" at bounding box center [487, 175] width 314 height 69
click at [485, 190] on p "Ритм у дизайні" at bounding box center [470, 195] width 312 height 37
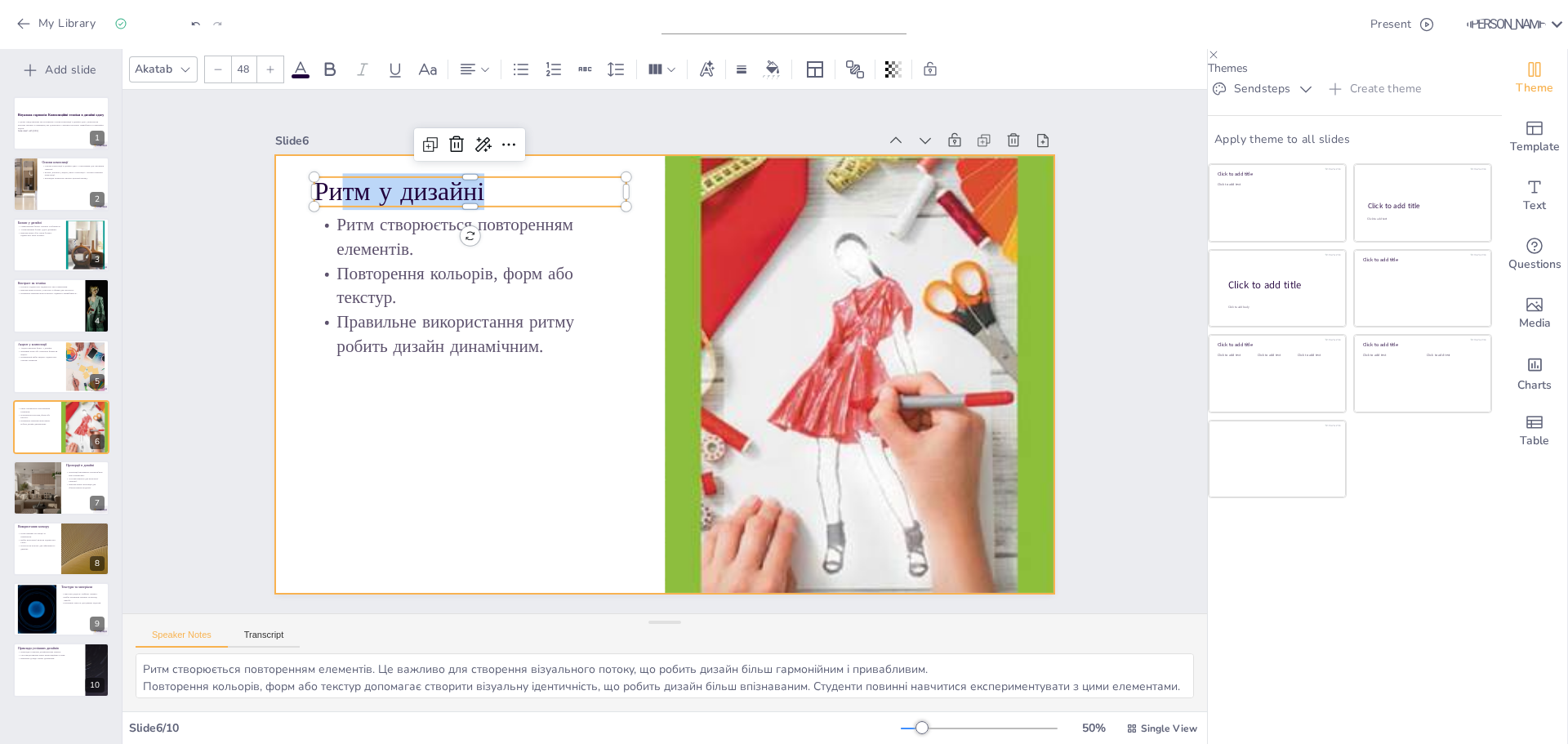
drag, startPoint x: 485, startPoint y: 190, endPoint x: 291, endPoint y: 195, distance: 194.1
click at [291, 195] on div "Ритм створюється повторенням елементів. Повторення кольорів, форм або текстур. …" at bounding box center [661, 374] width 821 height 518
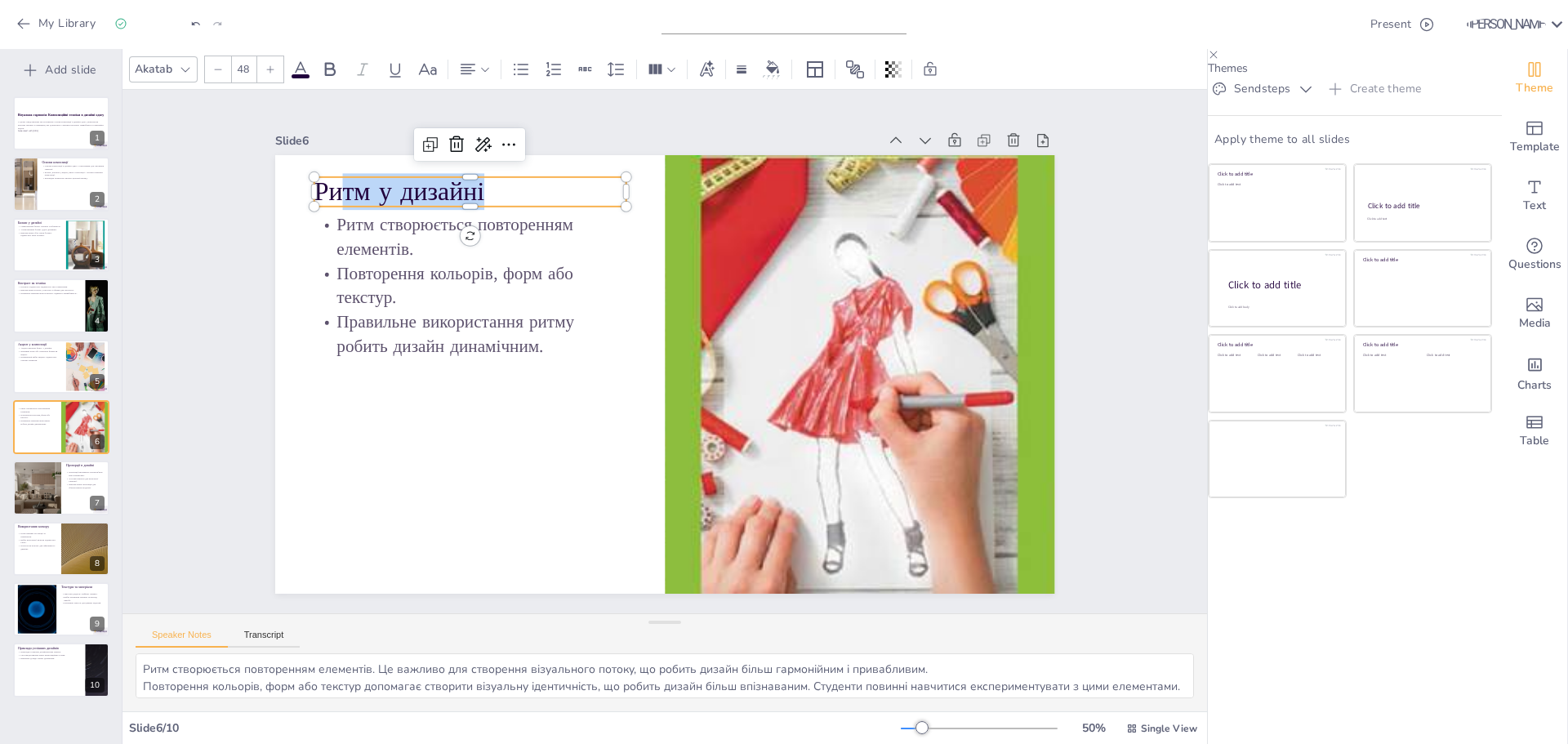
click at [508, 194] on p "Ритм у дизайні" at bounding box center [488, 172] width 314 height 69
drag, startPoint x: 516, startPoint y: 190, endPoint x: 308, endPoint y: 189, distance: 208.0
click at [331, 189] on p "Ритм у дизайні" at bounding box center [488, 172] width 314 height 69
copy p "Ритм у дизайні"
click at [55, 361] on p "Правильний вибір акценту підкреслює основні елементи." at bounding box center [39, 358] width 44 height 6
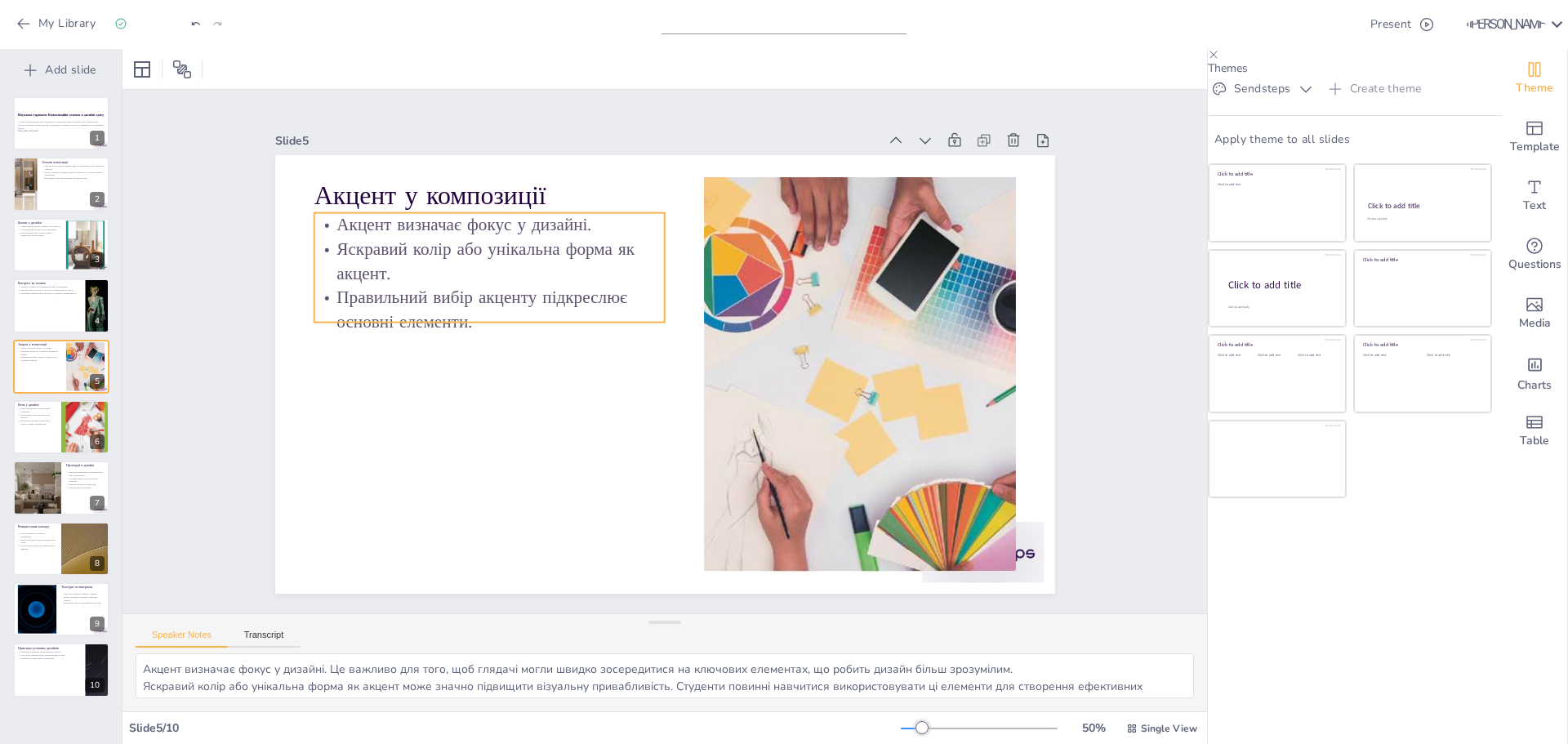
click at [709, 236] on p "Яскравий колір або унікальна форма як акцент." at bounding box center [855, 301] width 293 height 271
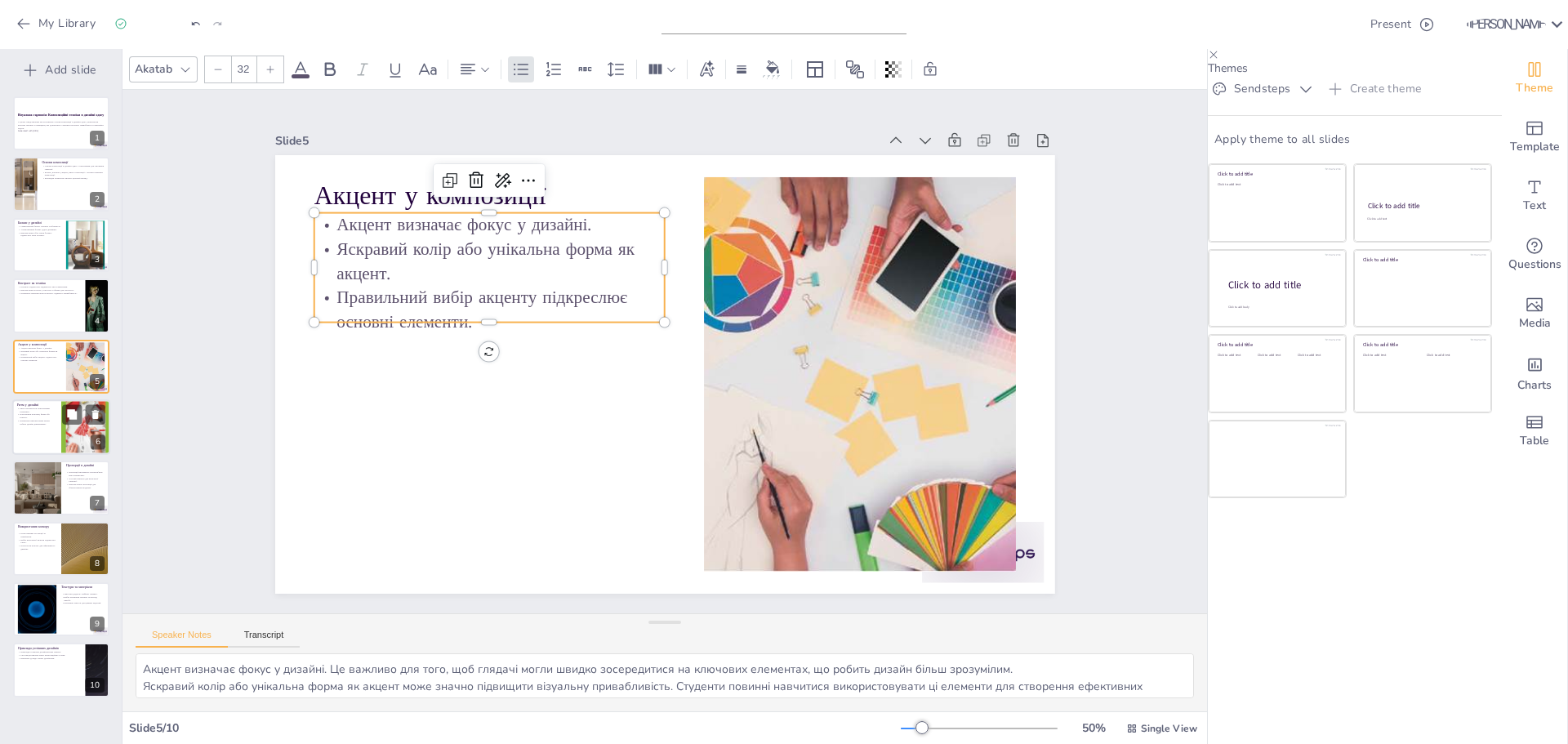
click at [44, 421] on p "Правильне використання ритму робить дизайн динамічним." at bounding box center [36, 421] width 39 height 6
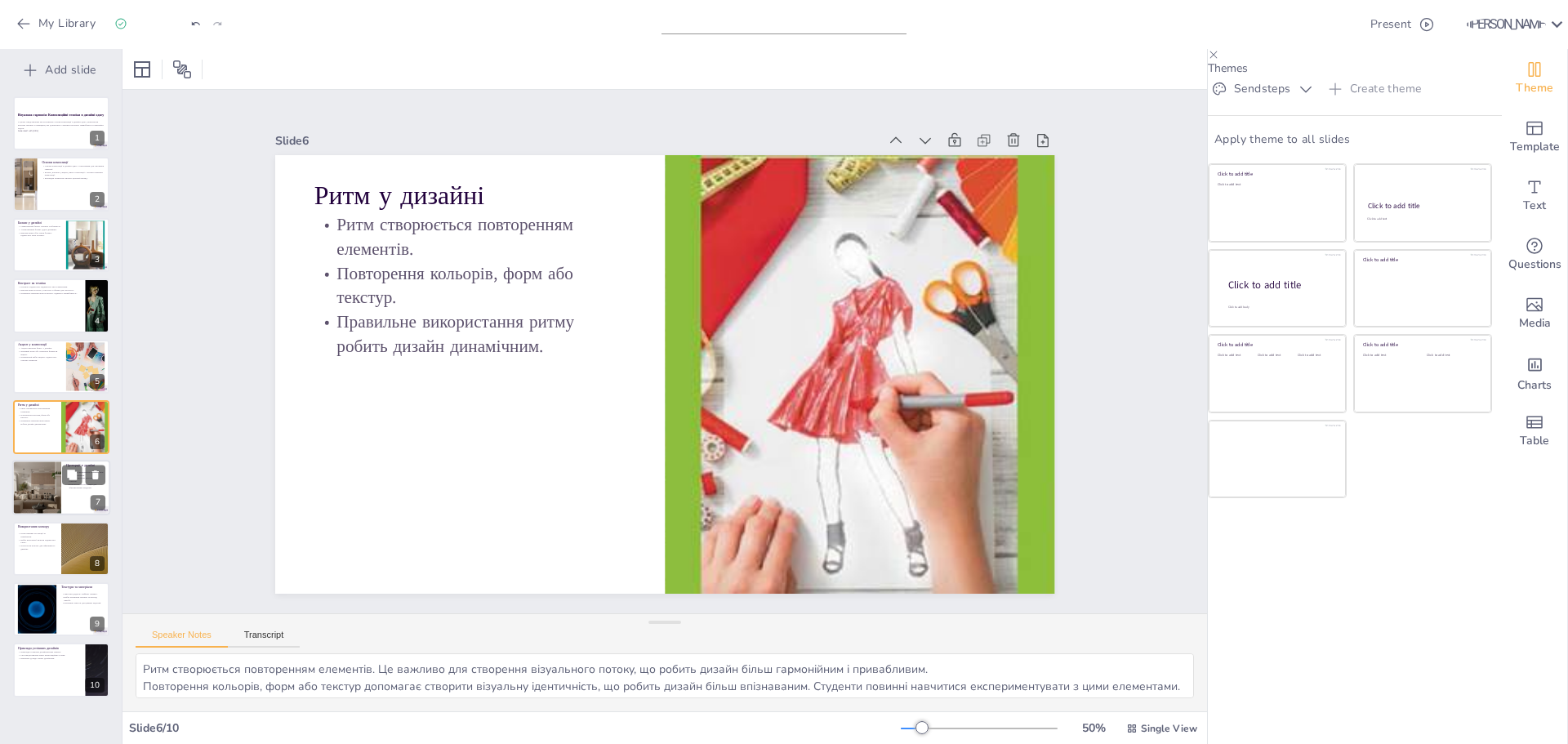
click at [36, 495] on div at bounding box center [36, 488] width 92 height 55
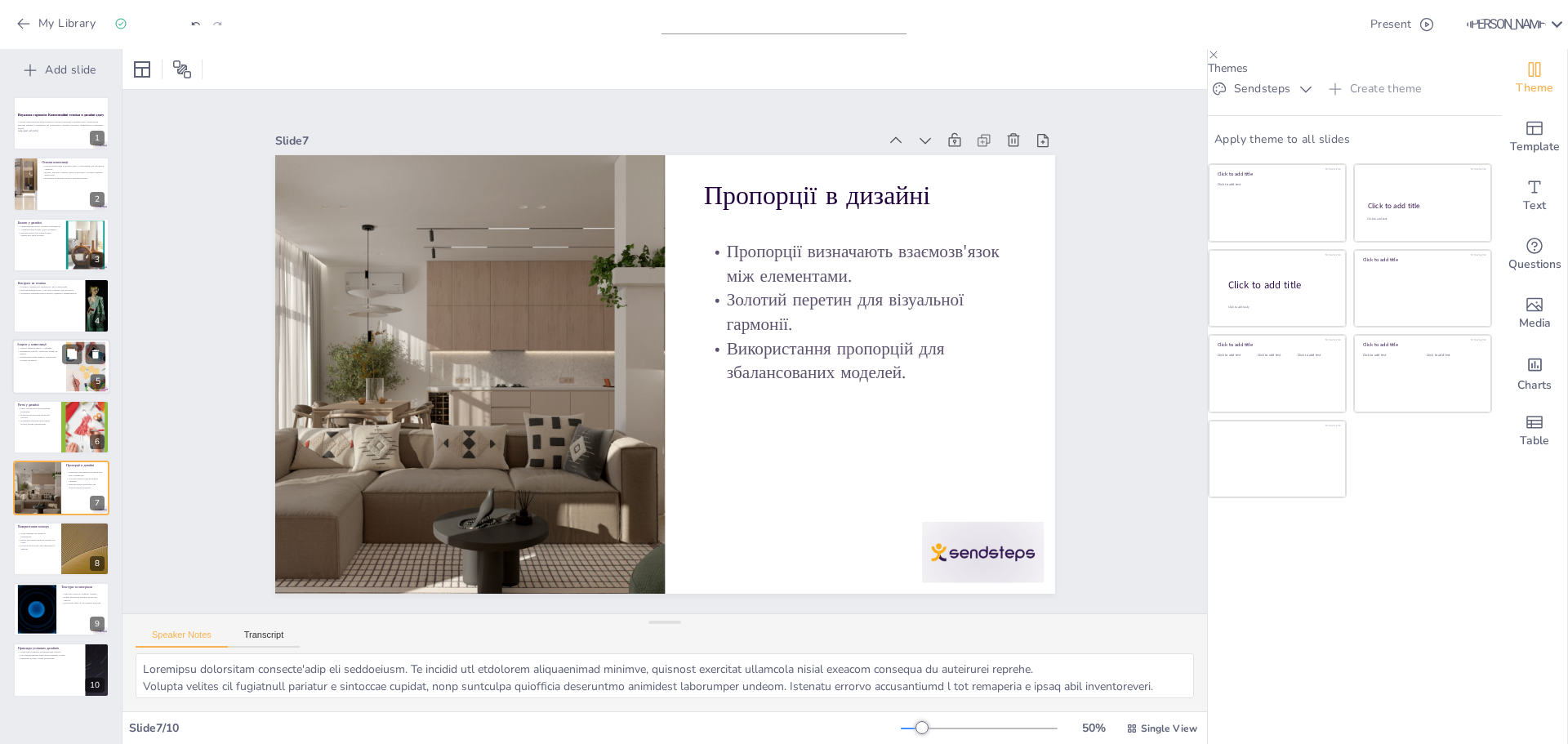
click at [50, 372] on div at bounding box center [61, 366] width 98 height 55
type textarea "Акцент визначає фокус у дизайні. Це важливо для того, щоб глядачі могли швидко …"
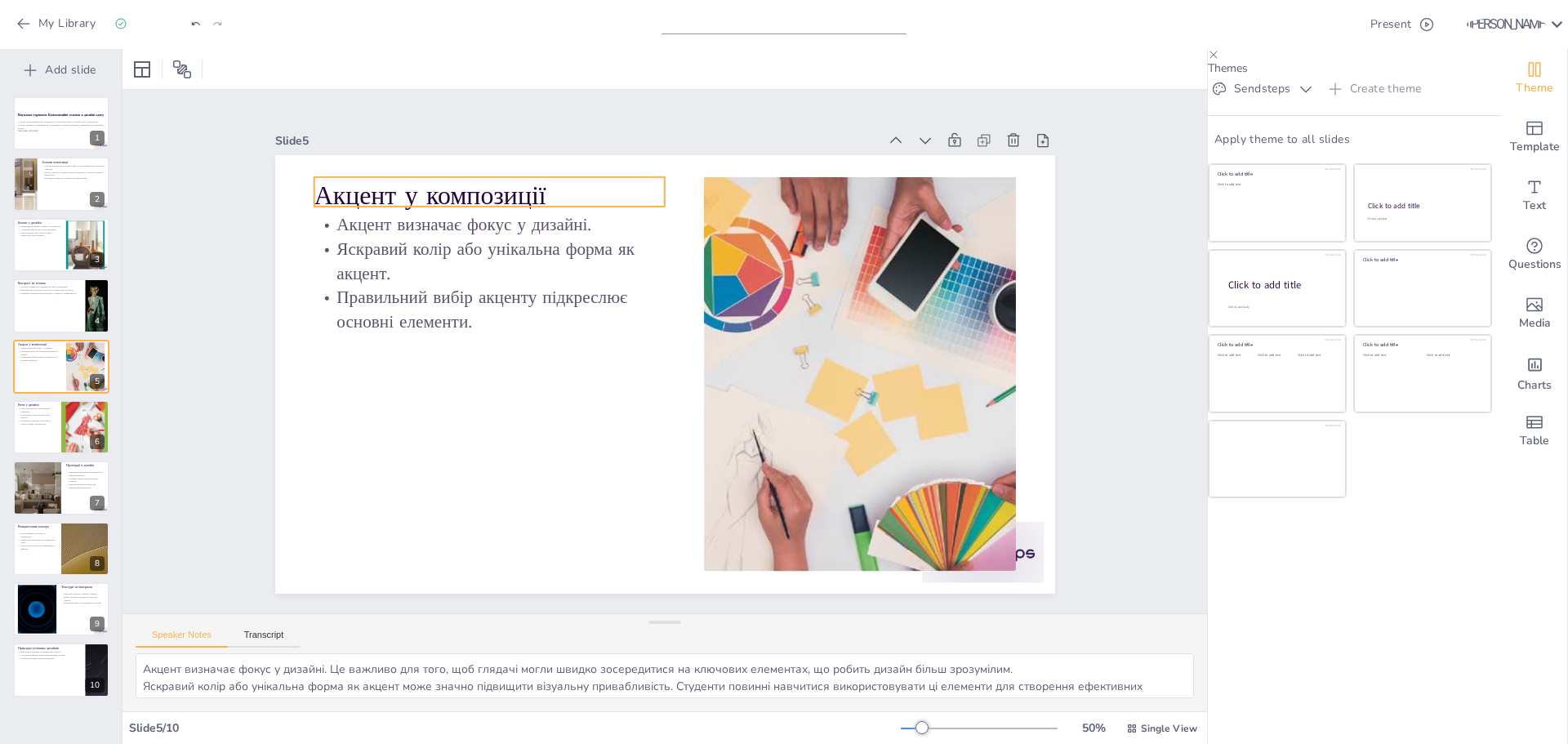
click at [515, 193] on p "Акцент у композиції" at bounding box center [506, 177] width 353 height 72
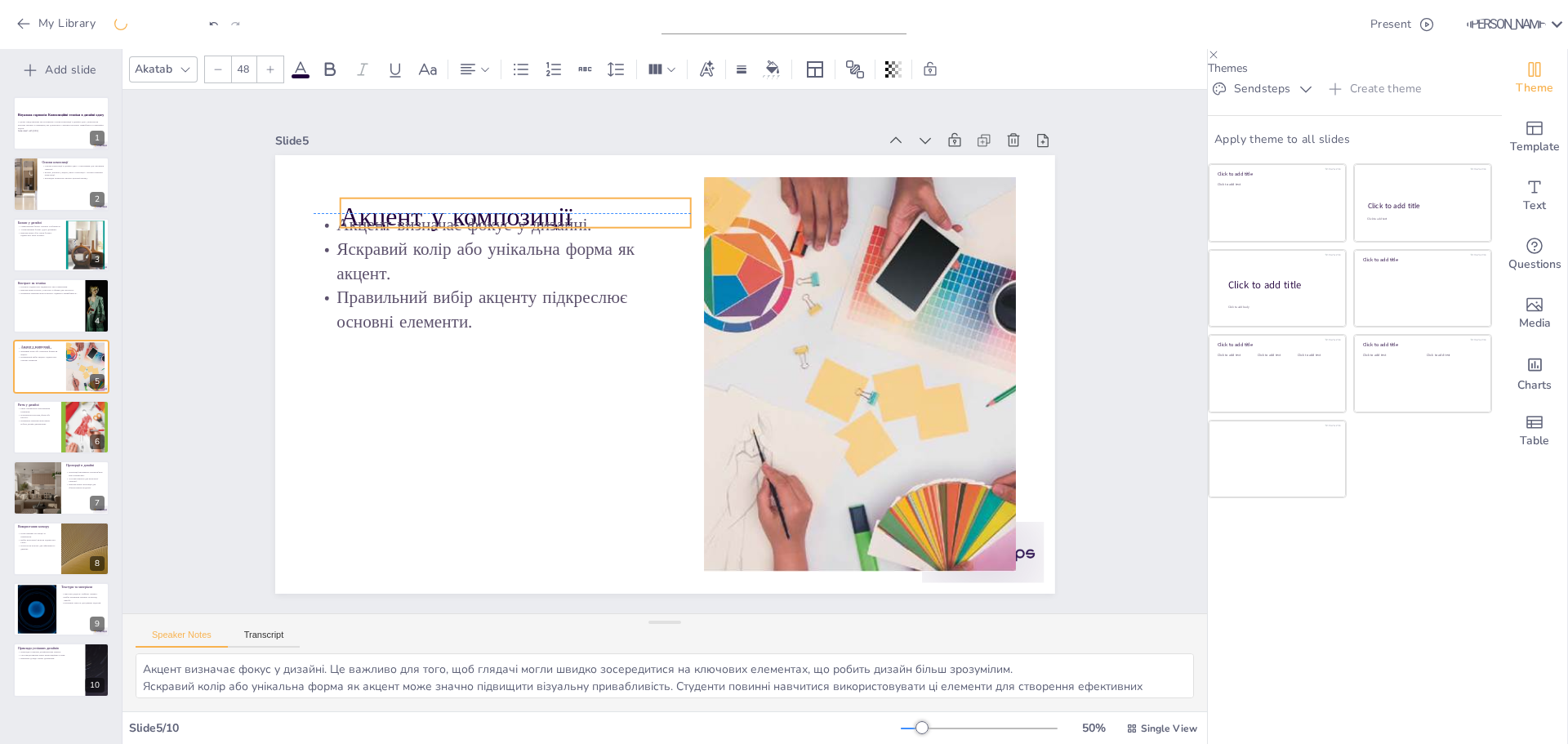
drag, startPoint x: 550, startPoint y: 179, endPoint x: 584, endPoint y: 199, distance: 39.4
click at [584, 199] on p "Акцент у композиції" at bounding box center [515, 217] width 351 height 37
click at [576, 206] on p "Акцент у композиції" at bounding box center [528, 217] width 351 height 37
drag, startPoint x: 578, startPoint y: 206, endPoint x: 347, endPoint y: 198, distance: 231.1
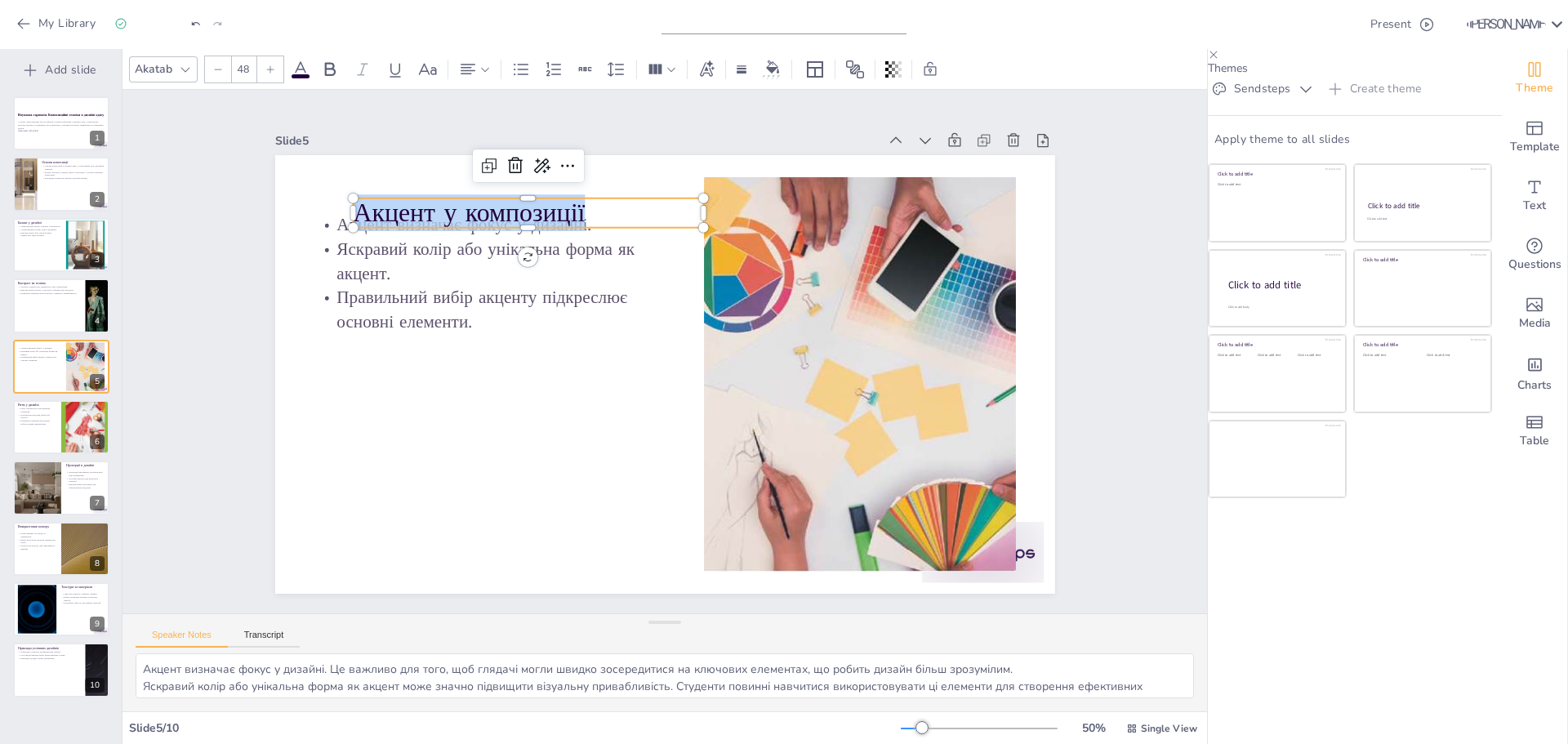
click at [422, 198] on div "Акцент визначає фокус у дизайні. Яскравий колір або унікальна форма як акцент. …" at bounding box center [641, 352] width 439 height 780
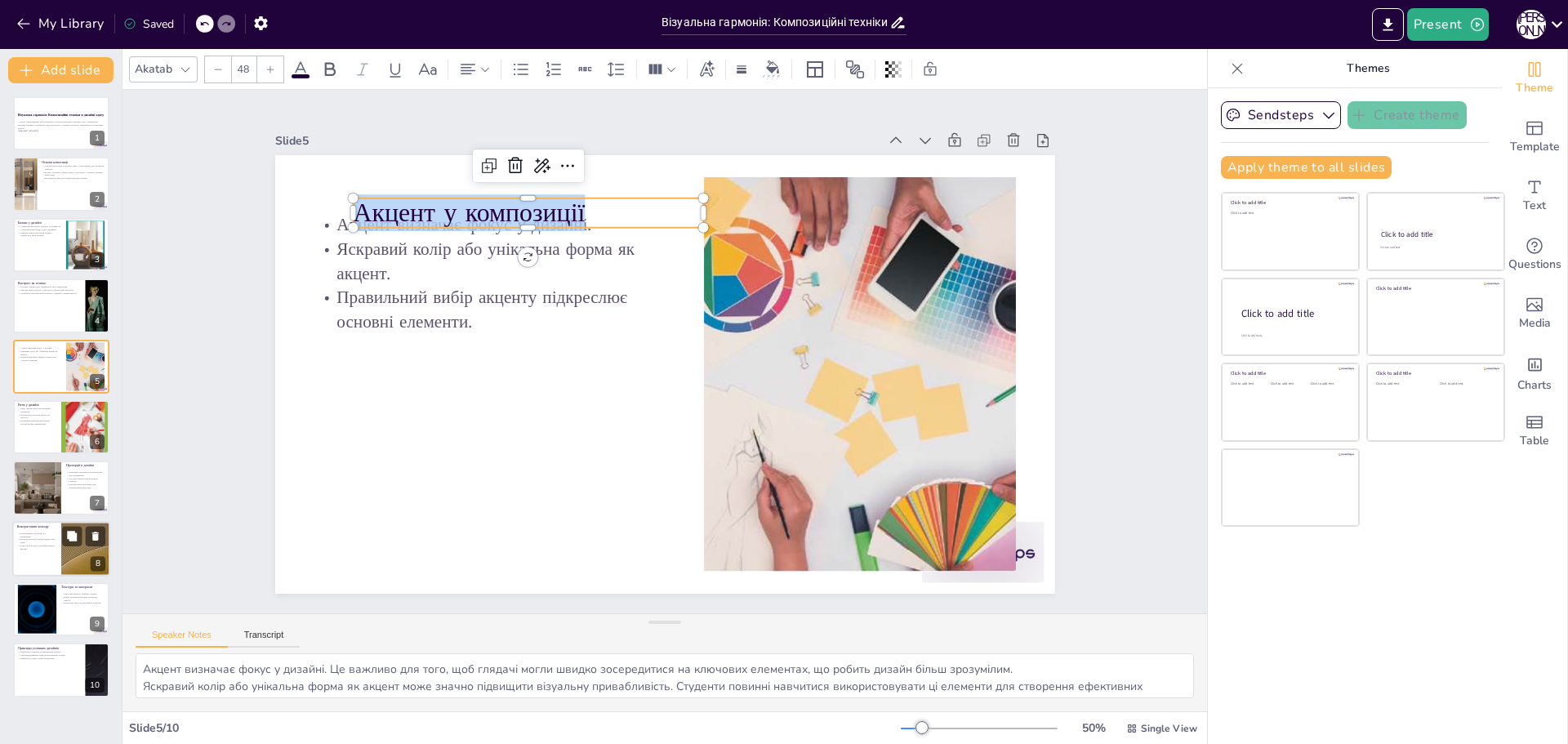
click at [77, 551] on div at bounding box center [86, 549] width 98 height 55
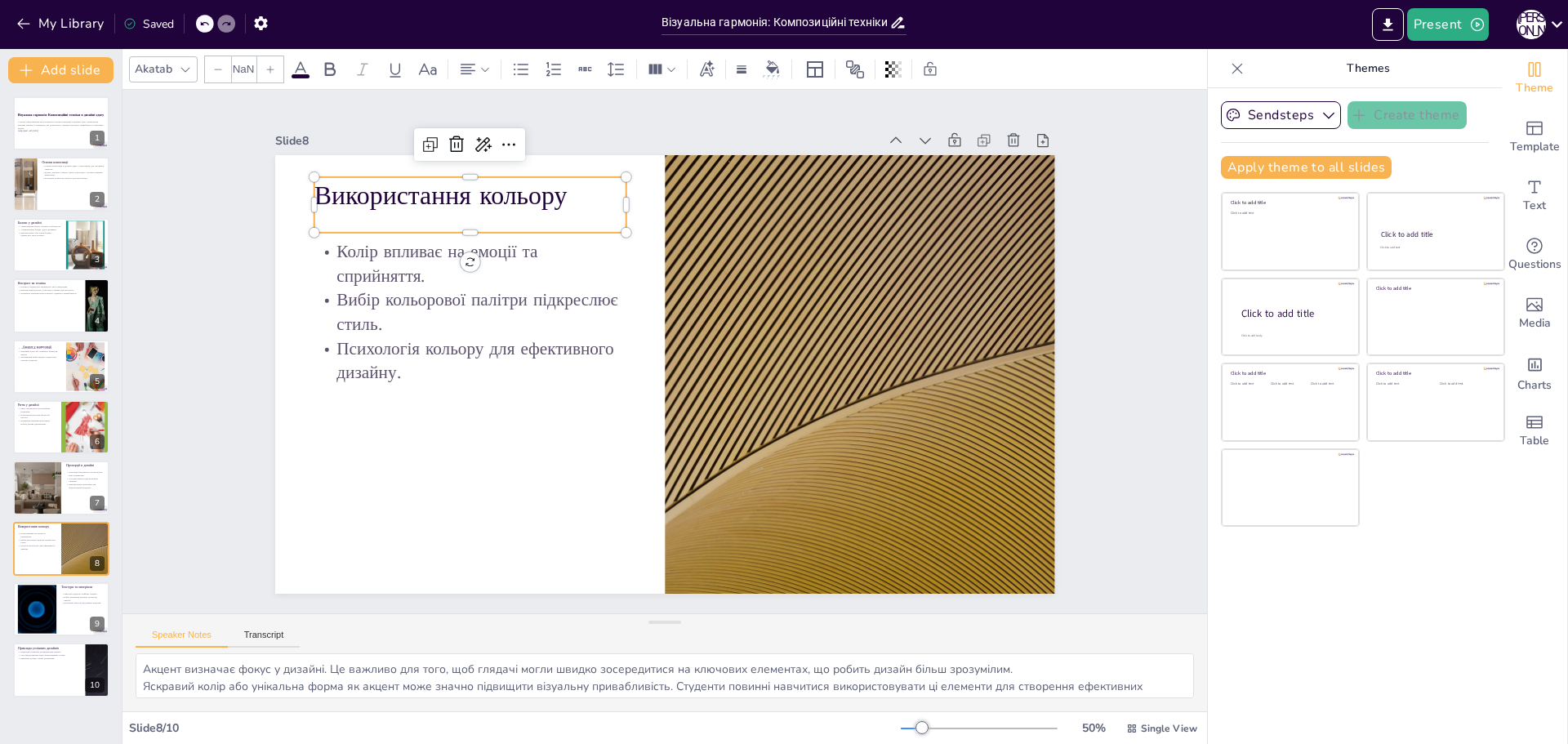
type input "48"
click at [481, 182] on p "Використання кольору" at bounding box center [470, 195] width 312 height 37
click at [38, 599] on div at bounding box center [36, 610] width 88 height 49
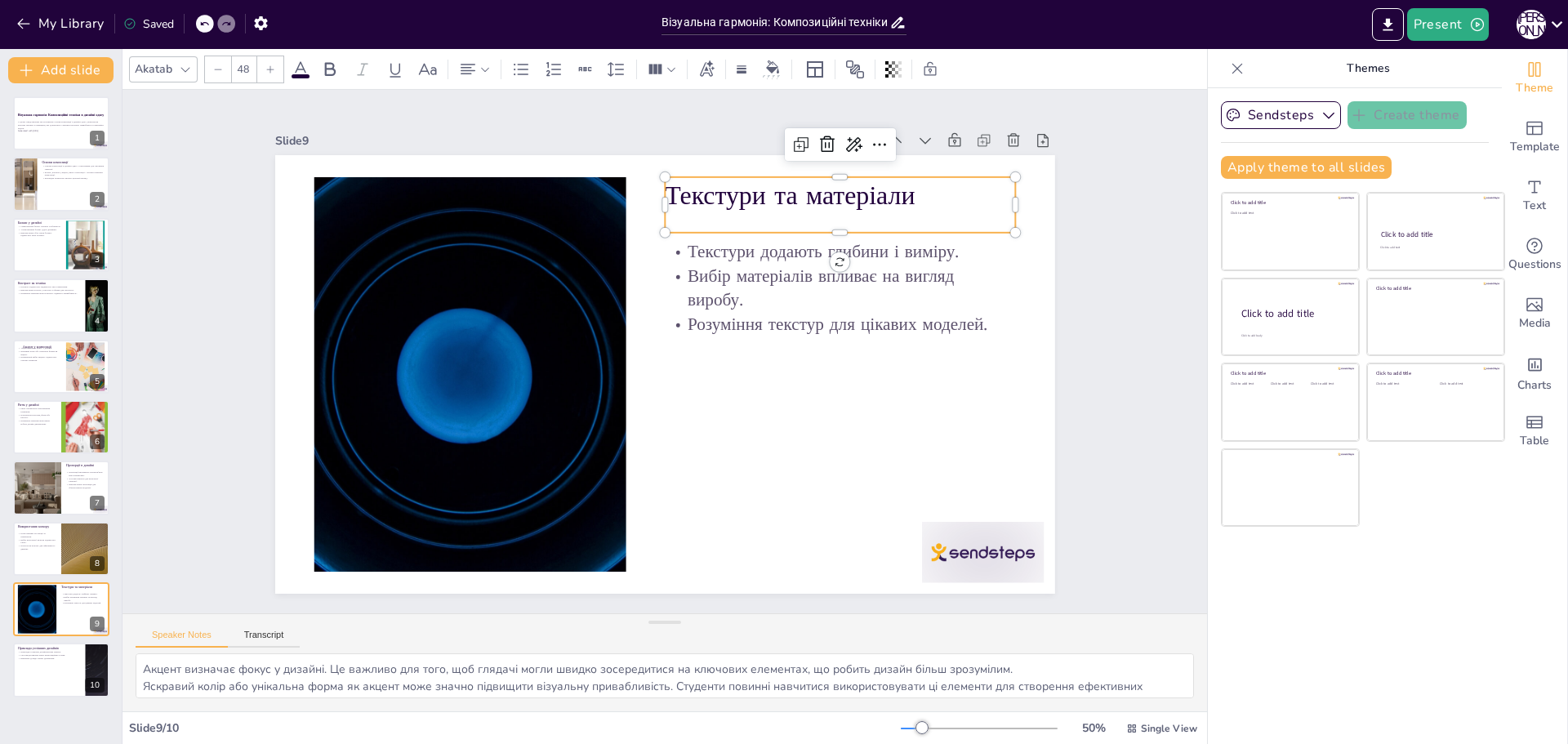
click at [866, 199] on p "Текстури та матеріали" at bounding box center [840, 195] width 351 height 37
click at [905, 191] on p "Текстури та матеріали" at bounding box center [840, 195] width 351 height 37
